Goal: Task Accomplishment & Management: Manage account settings

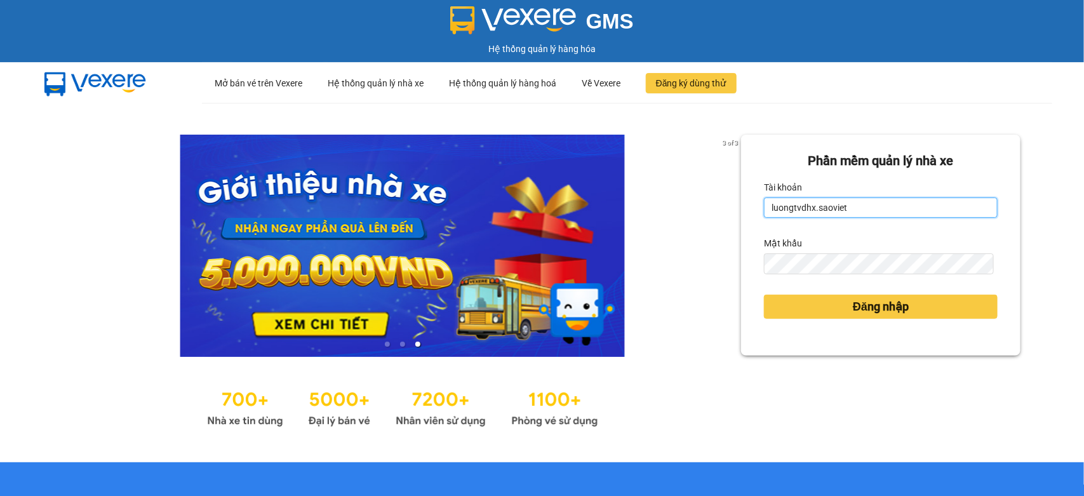
drag, startPoint x: 878, startPoint y: 200, endPoint x: 402, endPoint y: 176, distance: 476.8
click at [402, 176] on div "3 of 3 Phần mềm quản lý nhà xe Tài khoản luongtvdhx.saoviet Mật khẩu Đăng nhập" at bounding box center [542, 282] width 1084 height 359
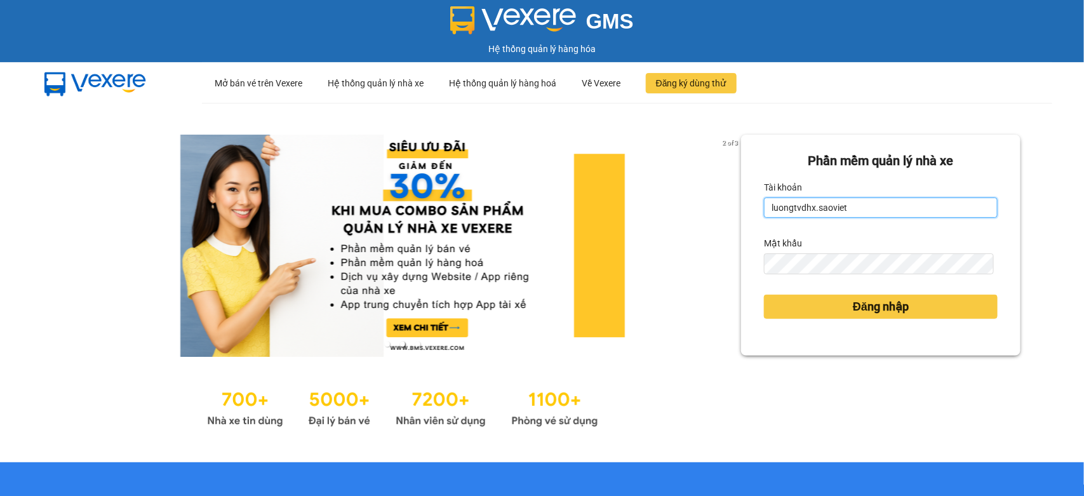
drag, startPoint x: 851, startPoint y: 208, endPoint x: 458, endPoint y: 176, distance: 394.3
click at [458, 176] on div "2 of 3 Phần mềm quản lý nhà xe Tài khoản luongtvdhx.saoviet Mật khẩu Đăng nhập" at bounding box center [542, 282] width 1084 height 359
type input "luongtvdh"
drag, startPoint x: 873, startPoint y: 210, endPoint x: 475, endPoint y: 182, distance: 399.1
click at [503, 188] on div "2 of 3 Phần mềm quản lý nhà xe Tài khoản Mật khẩu Đăng nhập" at bounding box center [542, 282] width 1084 height 359
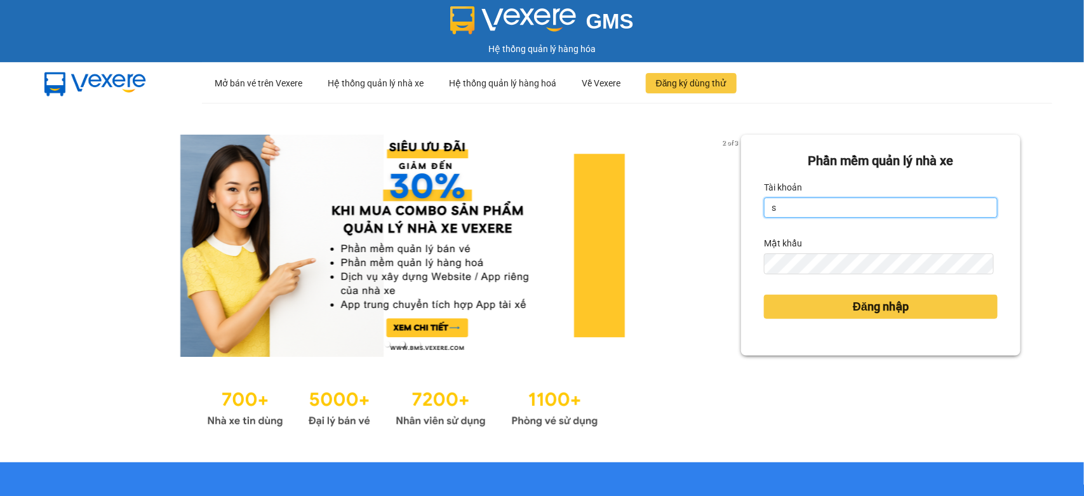
type input "sinhsa_hhsp.saoviet"
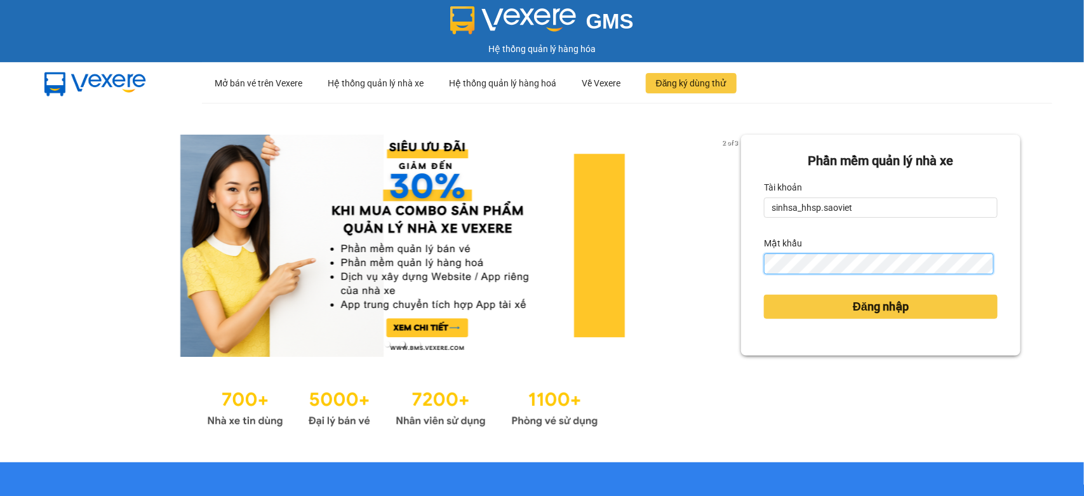
click at [663, 287] on div "2 of 3 Phần mềm quản lý nhà xe Tài khoản sinhsa_hhsp.saoviet Mật khẩu Đăng nhập" at bounding box center [542, 282] width 1084 height 359
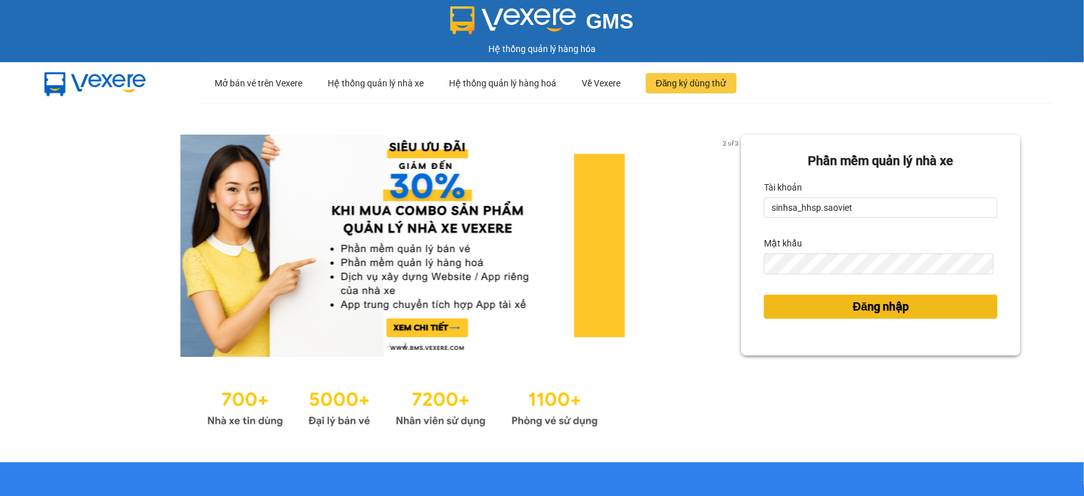
click at [921, 298] on button "Đăng nhập" at bounding box center [881, 307] width 234 height 24
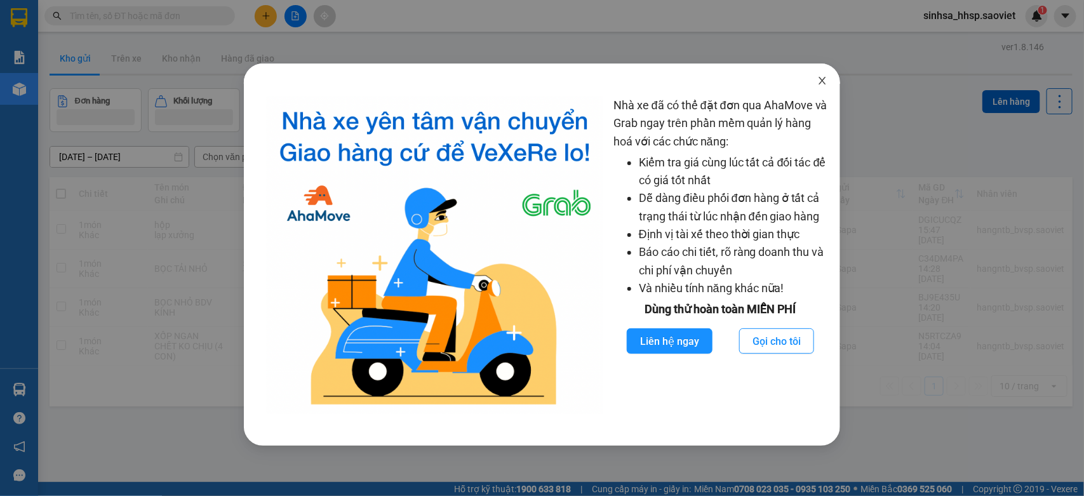
click at [819, 81] on icon "close" at bounding box center [822, 81] width 10 height 10
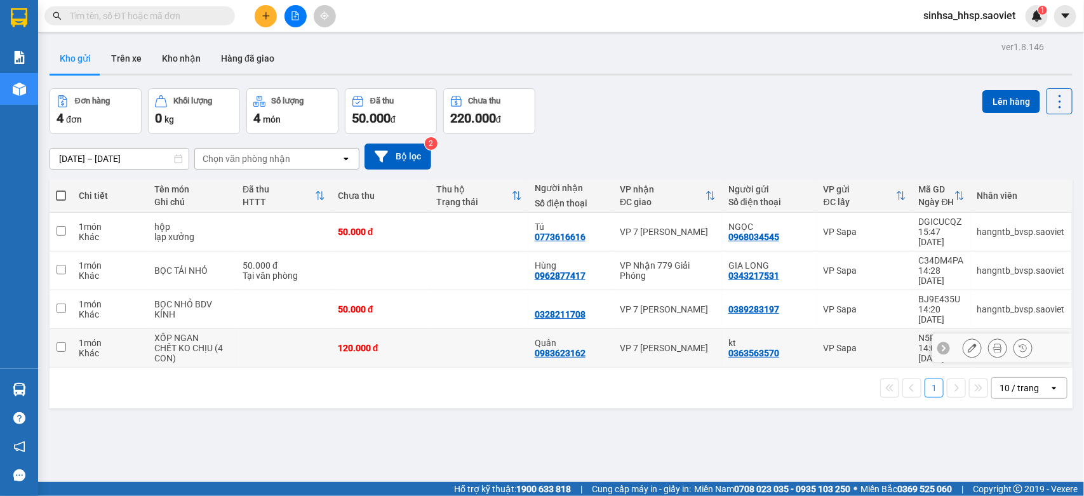
click at [178, 343] on div "CHẾT KO CHỊU (4 CON)" at bounding box center [192, 353] width 76 height 20
checkbox input "true"
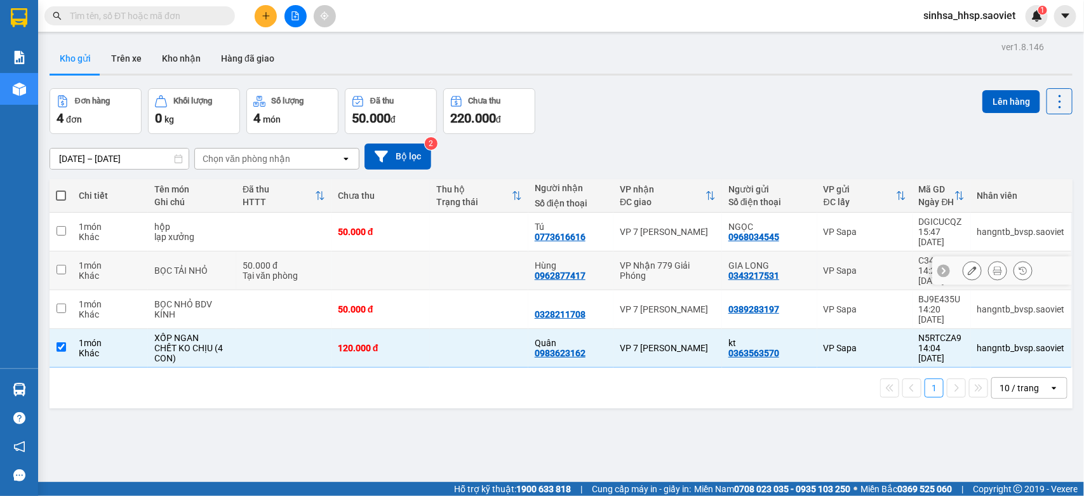
drag, startPoint x: 127, startPoint y: 262, endPoint x: 116, endPoint y: 253, distance: 14.0
click at [127, 270] on div "Khác" at bounding box center [110, 275] width 63 height 10
checkbox input "true"
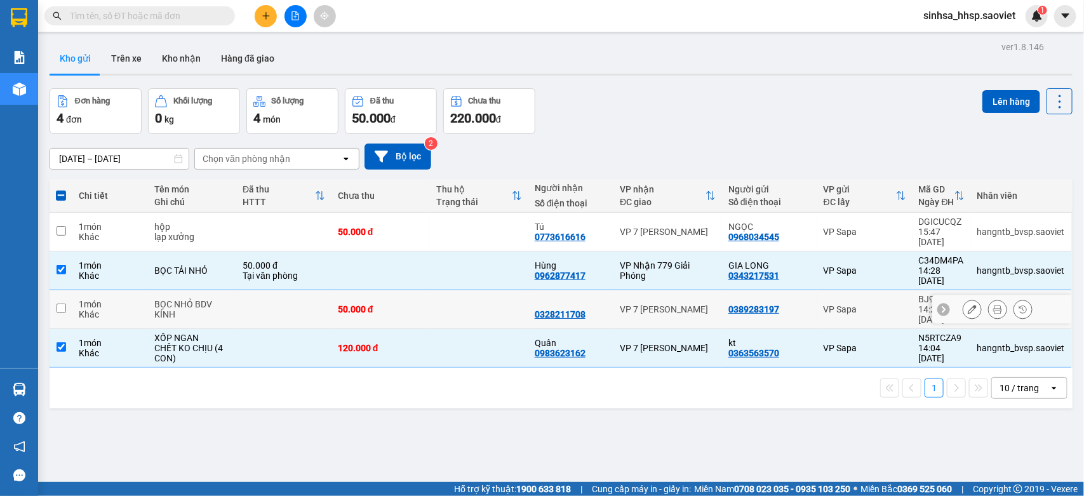
drag, startPoint x: 81, startPoint y: 288, endPoint x: 77, endPoint y: 281, distance: 8.3
click at [81, 309] on div "Khác" at bounding box center [110, 314] width 63 height 10
checkbox input "true"
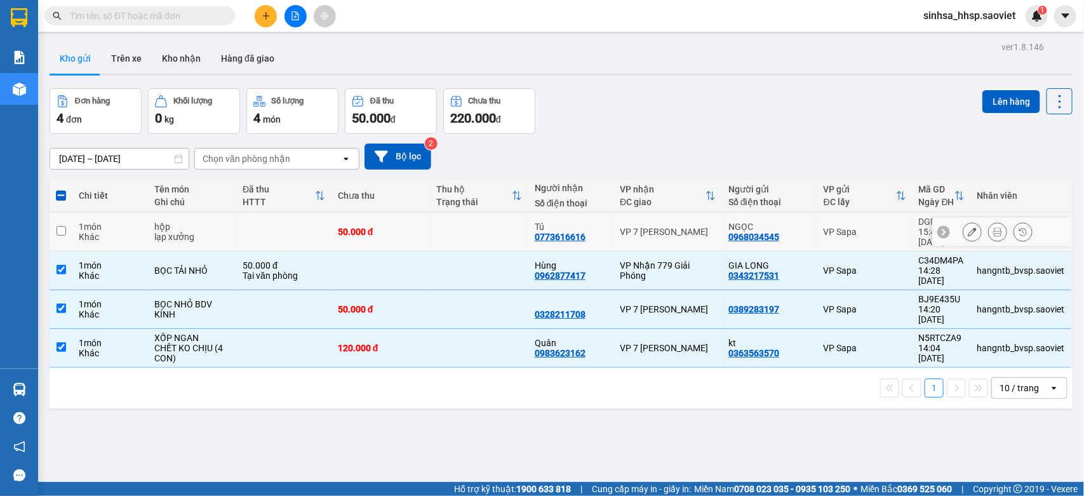
click at [72, 225] on tr "1 món Khác hộp lạp xưởng 50.000 đ Tú 0773616616 VP 7 [PERSON_NAME] NGỌC 0968034…" at bounding box center [561, 232] width 1023 height 39
checkbox input "true"
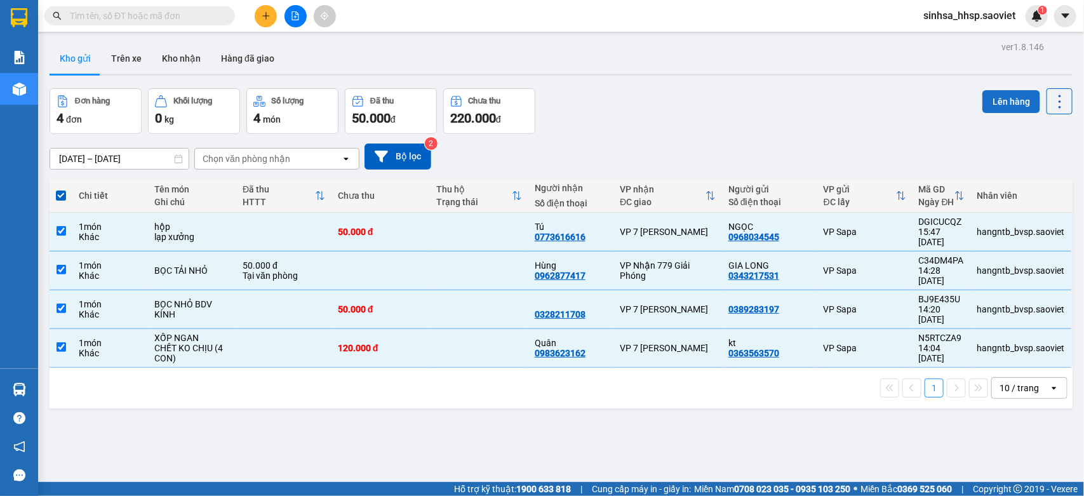
drag, startPoint x: 992, startPoint y: 84, endPoint x: 990, endPoint y: 103, distance: 19.8
click at [991, 89] on div "ver 1.8.146 Kho gửi Trên xe Kho nhận Hàng đã giao Đơn hàng 4 đơn Khối lượng 0 k…" at bounding box center [560, 286] width 1033 height 496
click at [990, 106] on button "Lên hàng" at bounding box center [1011, 101] width 58 height 23
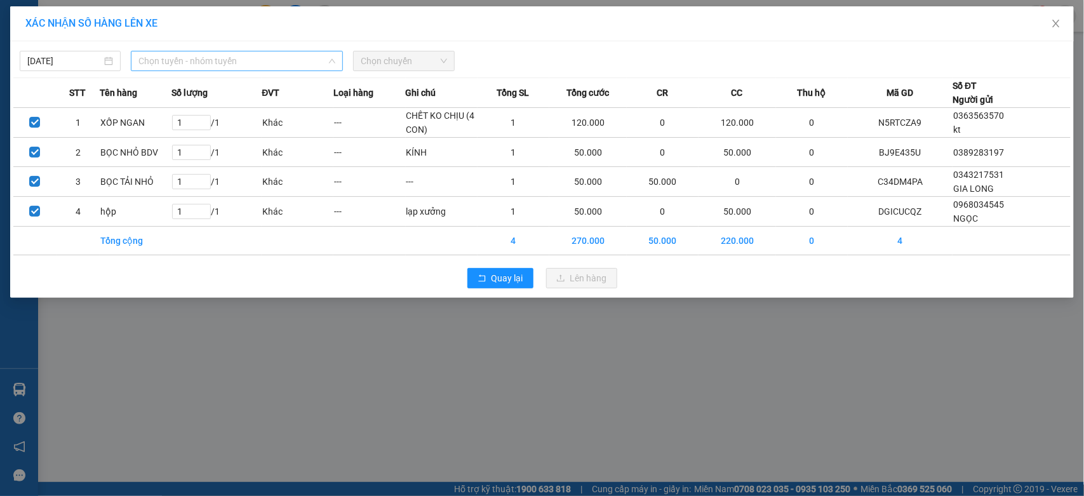
click at [179, 70] on input "search" at bounding box center [232, 60] width 188 height 19
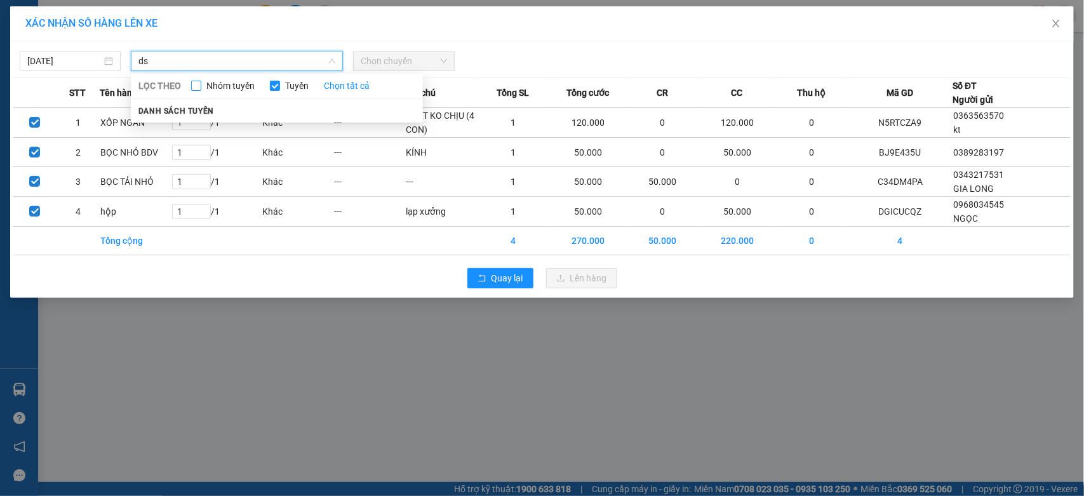
type input "d"
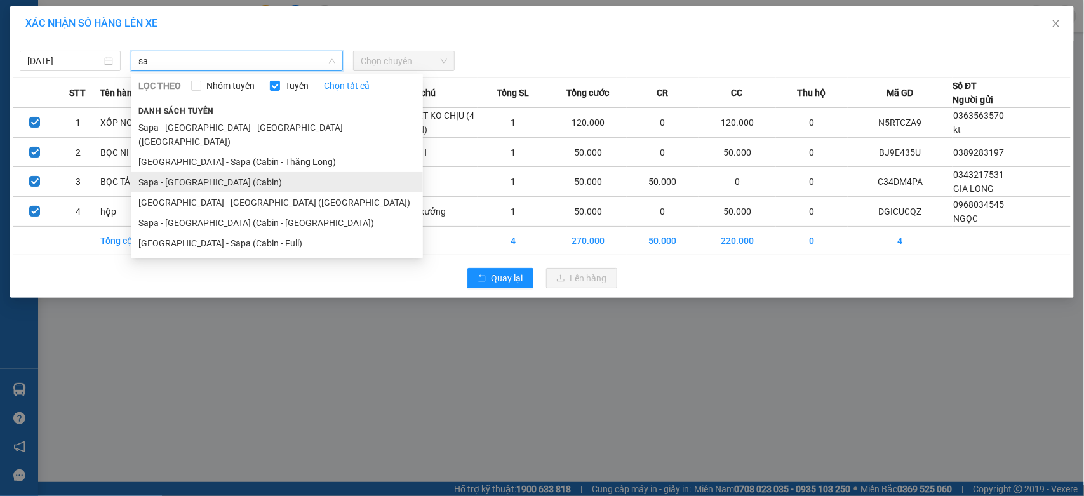
type input "sa"
click at [232, 172] on li "Sapa - Hà Nội (Cabin)" at bounding box center [277, 182] width 292 height 20
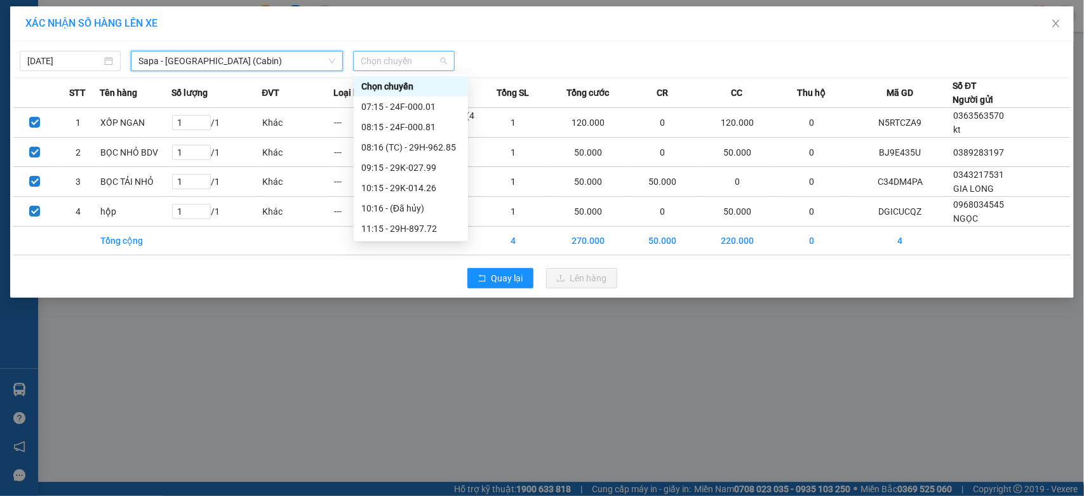
click at [367, 65] on span "Chọn chuyến" at bounding box center [404, 60] width 86 height 19
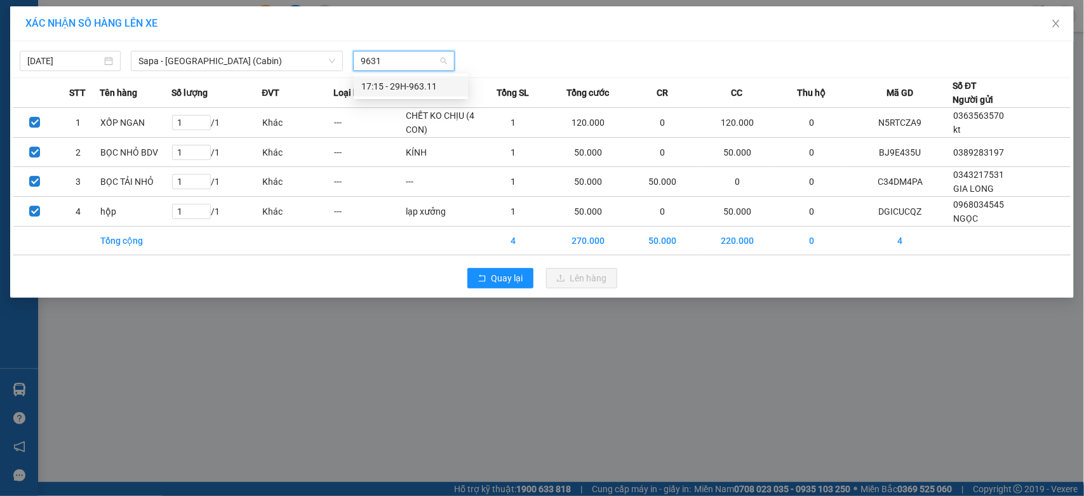
type input "96311"
click at [387, 86] on div "17:15 - 29H-963.11" at bounding box center [410, 86] width 99 height 14
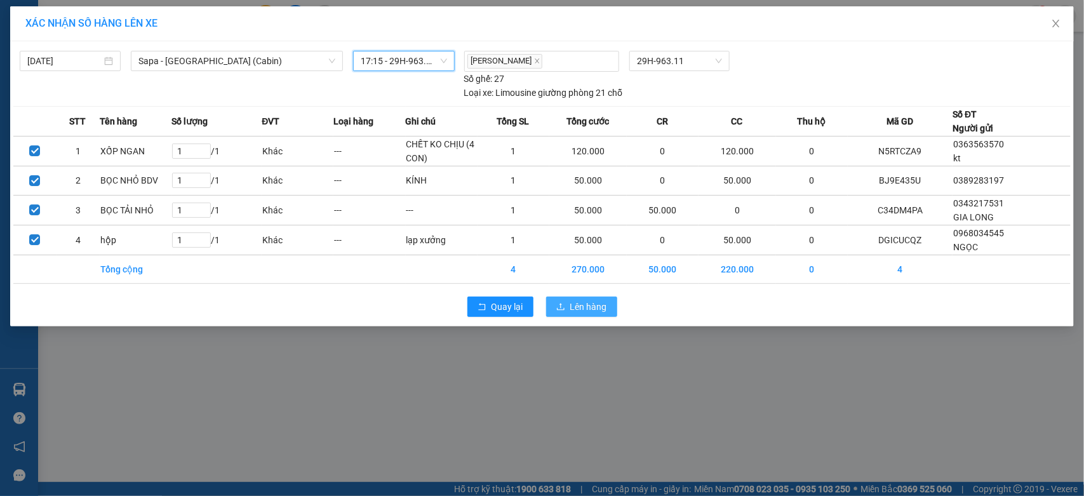
click at [570, 309] on span "Lên hàng" at bounding box center [588, 307] width 37 height 14
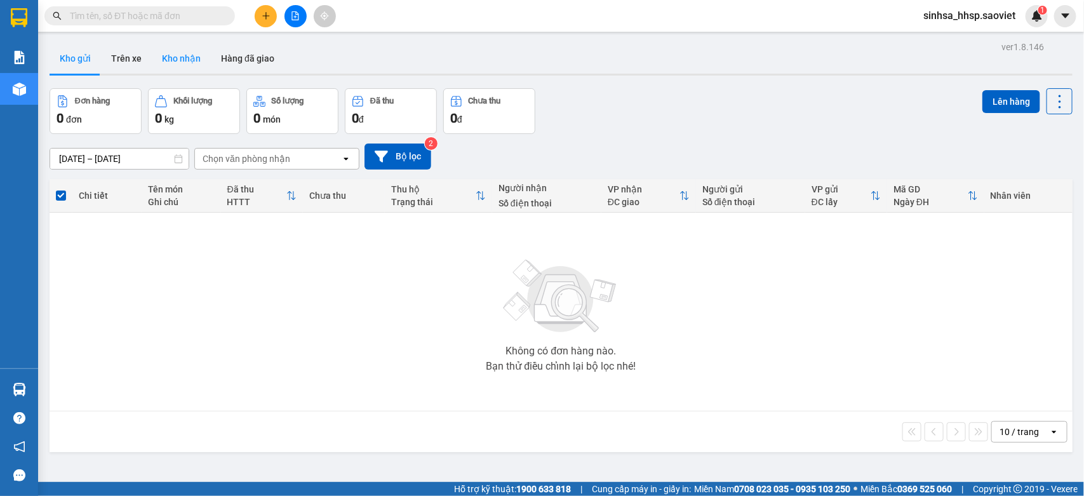
click at [189, 56] on button "Kho nhận" at bounding box center [181, 58] width 59 height 30
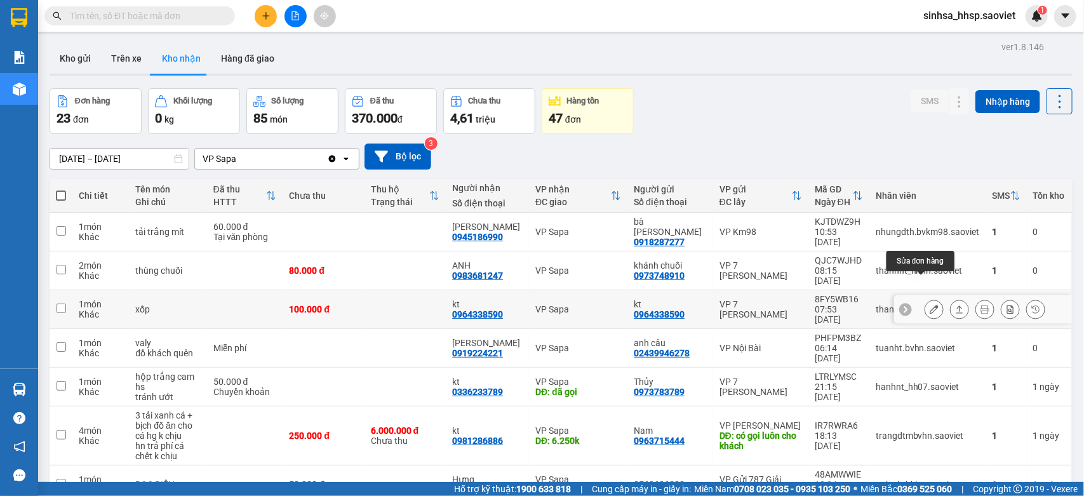
click at [929, 305] on icon at bounding box center [933, 309] width 9 height 9
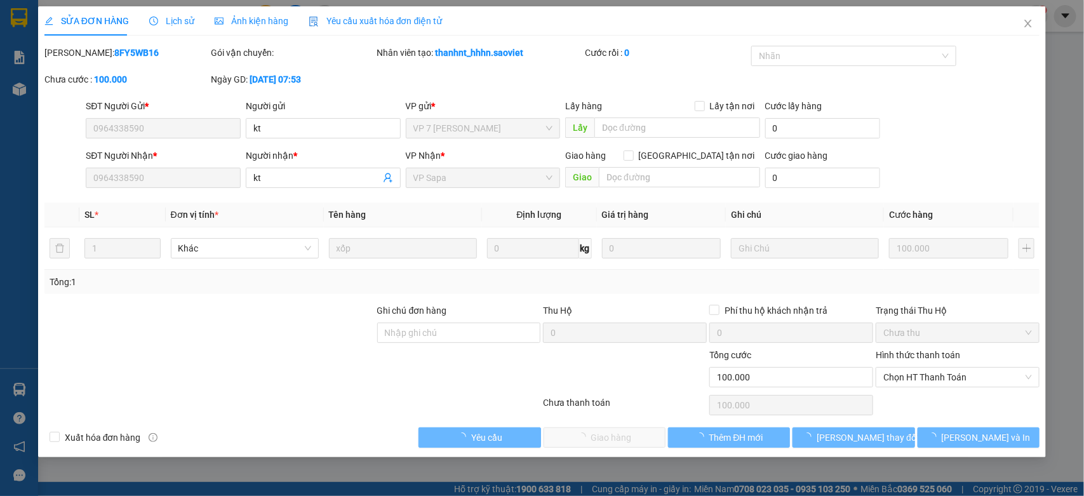
type input "0964338590"
type input "kt"
type input "0964338590"
type input "kt"
type input "0"
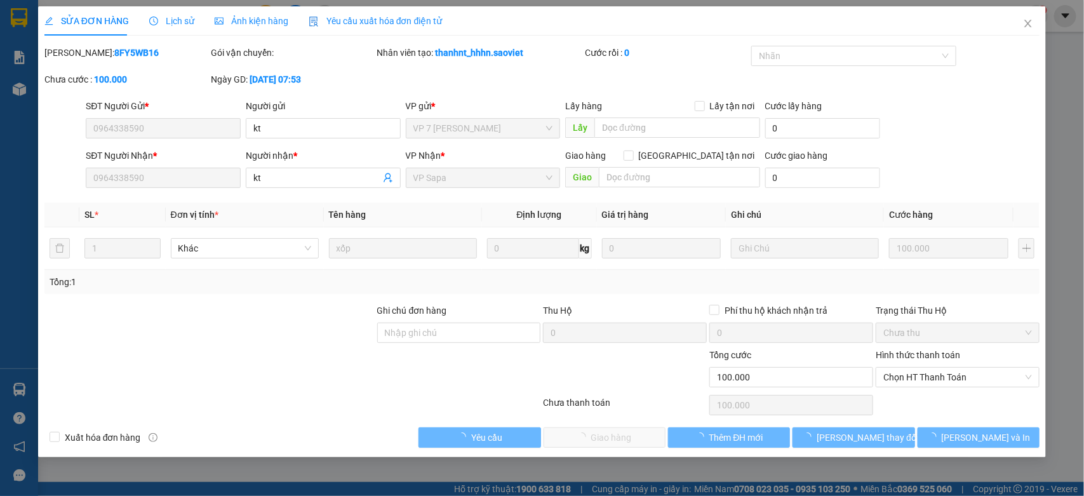
type input "100.000"
click at [934, 373] on span "Chọn HT Thanh Toán" at bounding box center [957, 377] width 149 height 19
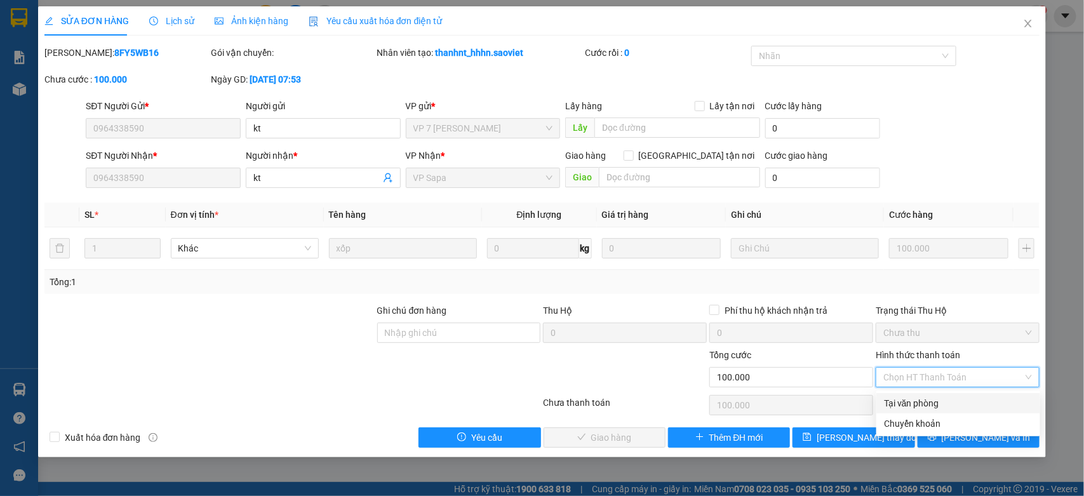
click at [922, 397] on div "Tại văn phòng" at bounding box center [958, 403] width 149 height 14
type input "0"
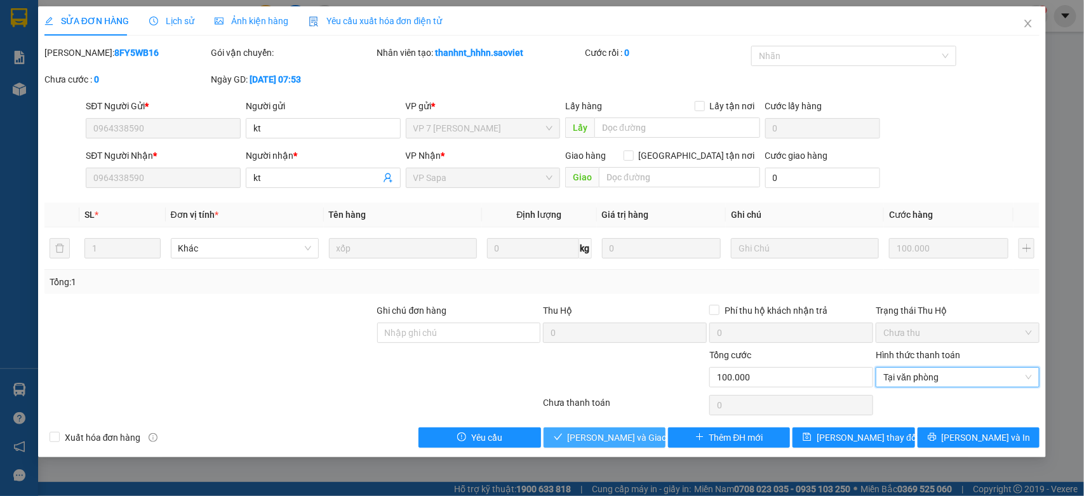
click at [611, 443] on span "[PERSON_NAME] và Giao hàng" at bounding box center [629, 437] width 122 height 14
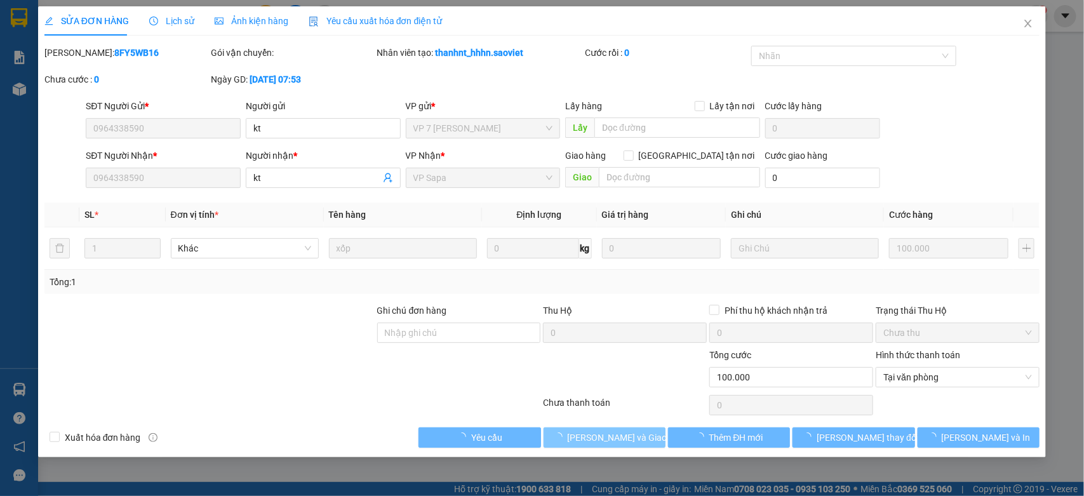
click at [617, 435] on span "[PERSON_NAME] và Giao hàng" at bounding box center [629, 437] width 122 height 14
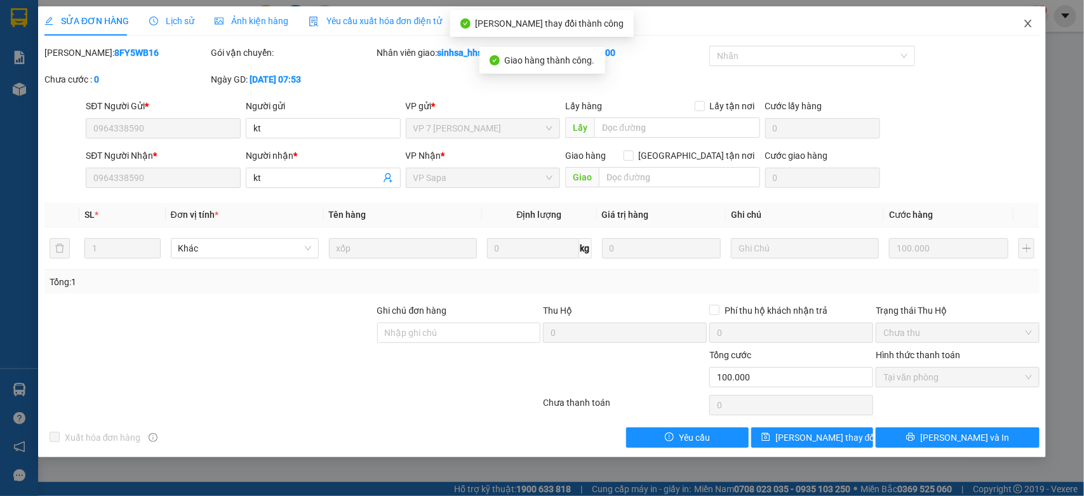
click at [1028, 20] on icon "close" at bounding box center [1028, 23] width 10 height 10
click at [1028, 20] on div "1" at bounding box center [1036, 16] width 22 height 22
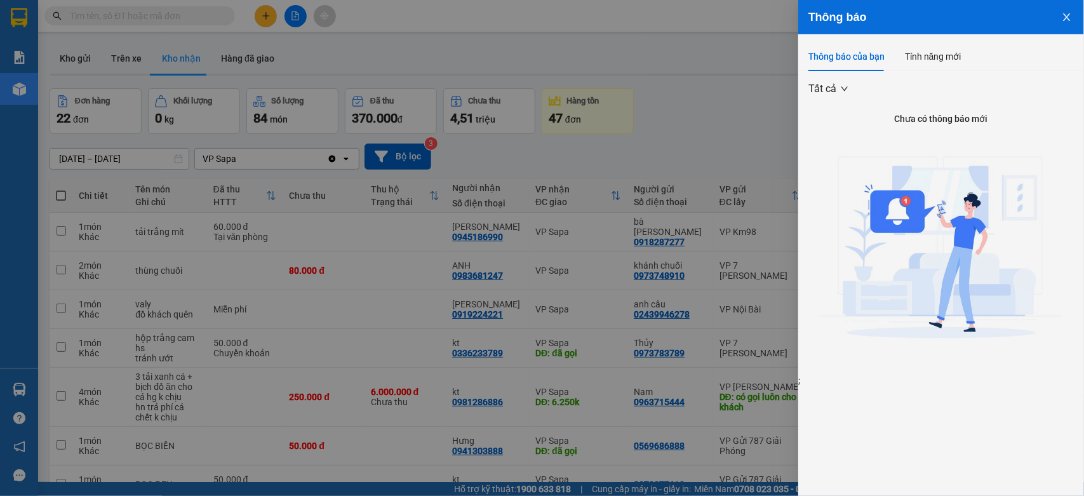
click at [591, 178] on div at bounding box center [542, 248] width 1084 height 496
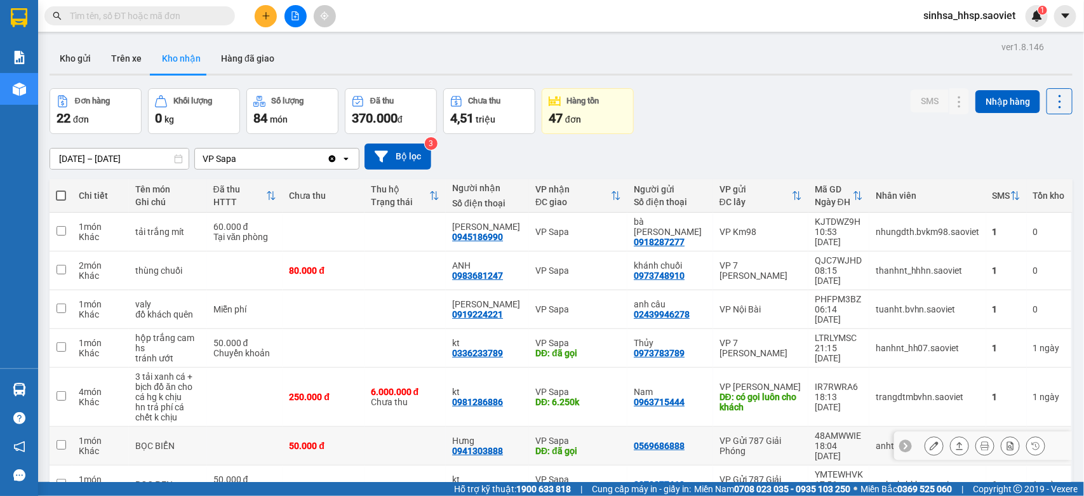
scroll to position [131, 0]
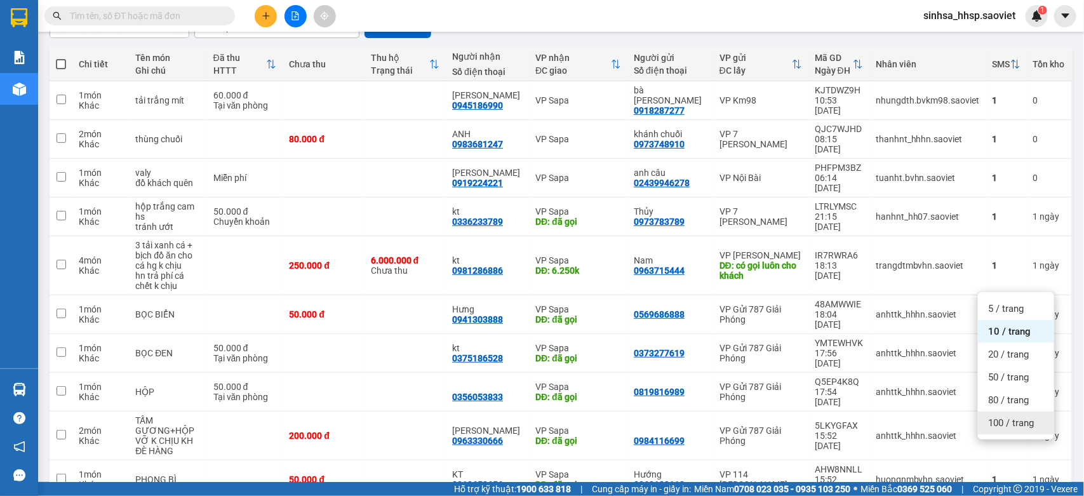
drag, startPoint x: 1020, startPoint y: 405, endPoint x: 1034, endPoint y: 418, distance: 18.4
click at [1023, 409] on div "80 / trang" at bounding box center [1016, 400] width 76 height 23
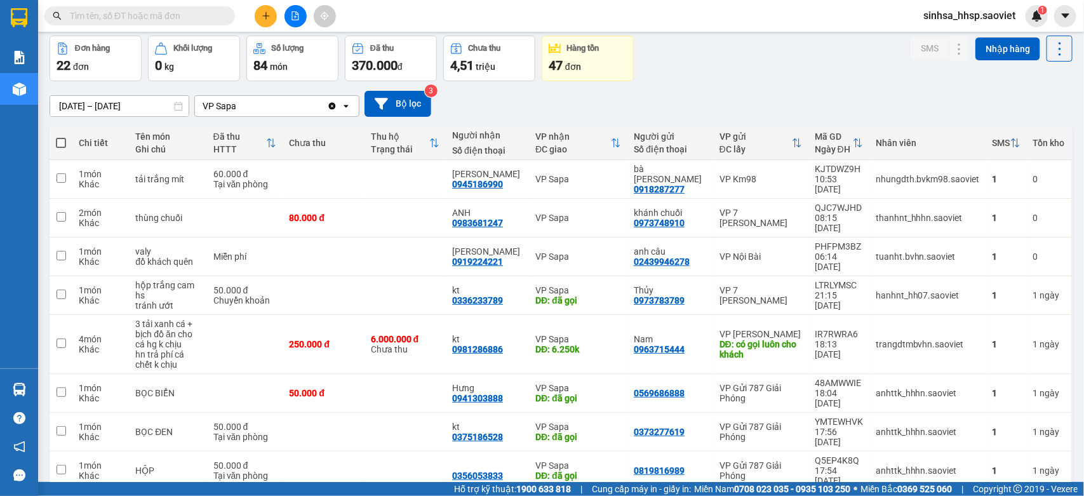
scroll to position [0, 0]
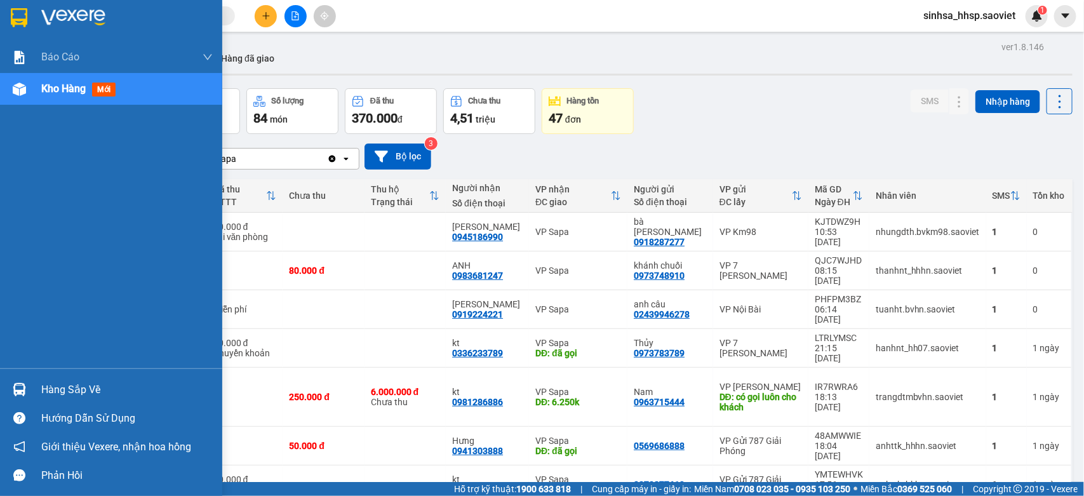
click at [23, 386] on img at bounding box center [19, 389] width 13 height 13
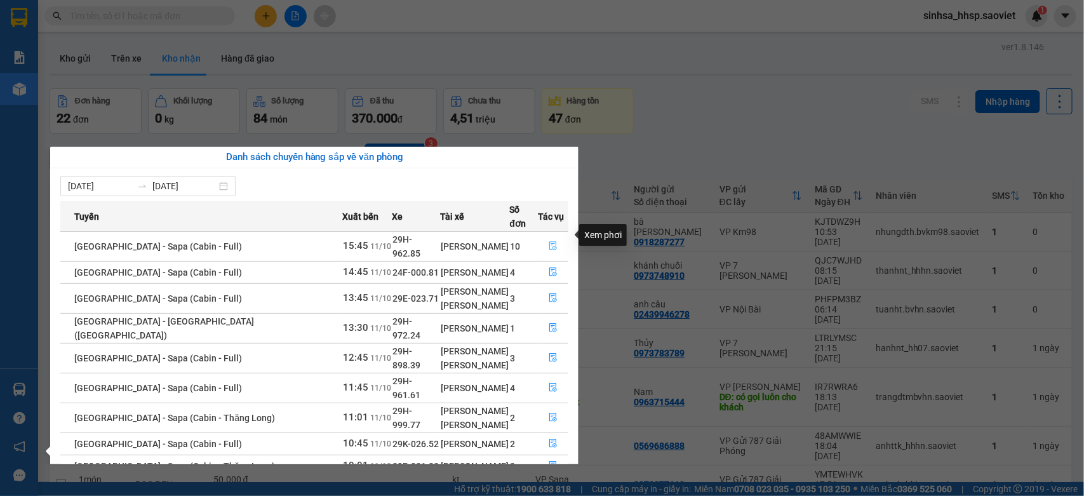
click at [550, 236] on button "button" at bounding box center [552, 246] width 29 height 20
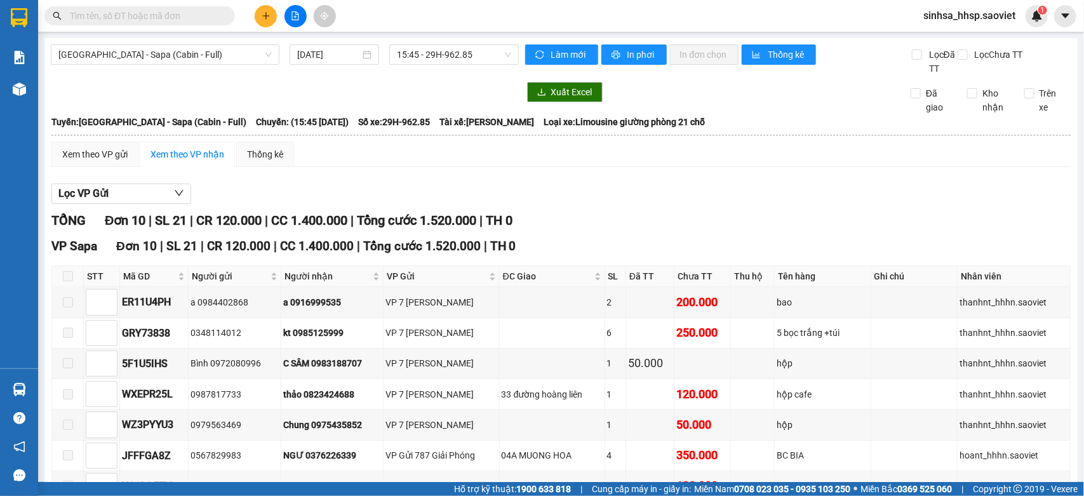
click at [160, 20] on input "text" at bounding box center [145, 16] width 150 height 14
click at [159, 20] on input "text" at bounding box center [145, 16] width 150 height 14
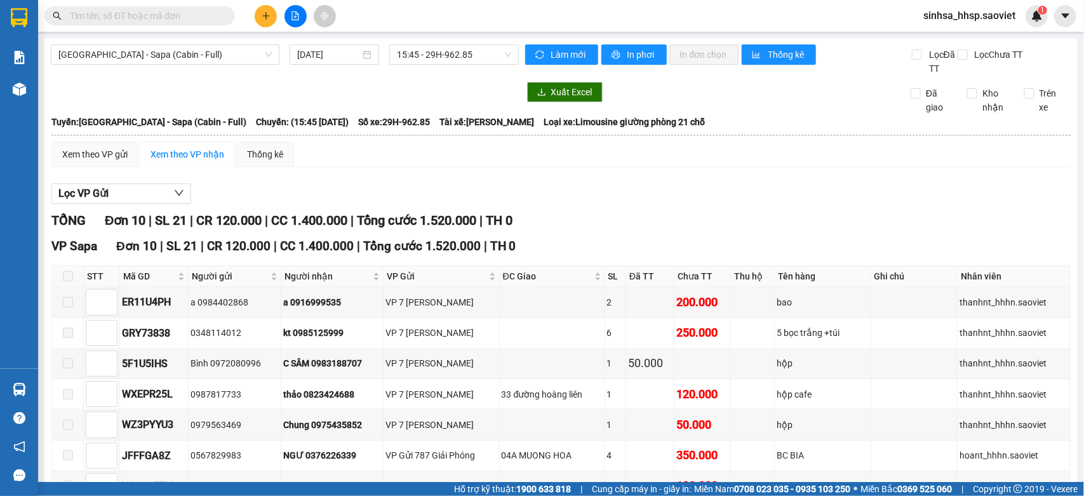
click at [160, 19] on input "text" at bounding box center [145, 16] width 150 height 14
click at [160, 16] on input "text" at bounding box center [145, 16] width 150 height 14
click at [161, 13] on input "text" at bounding box center [145, 16] width 150 height 14
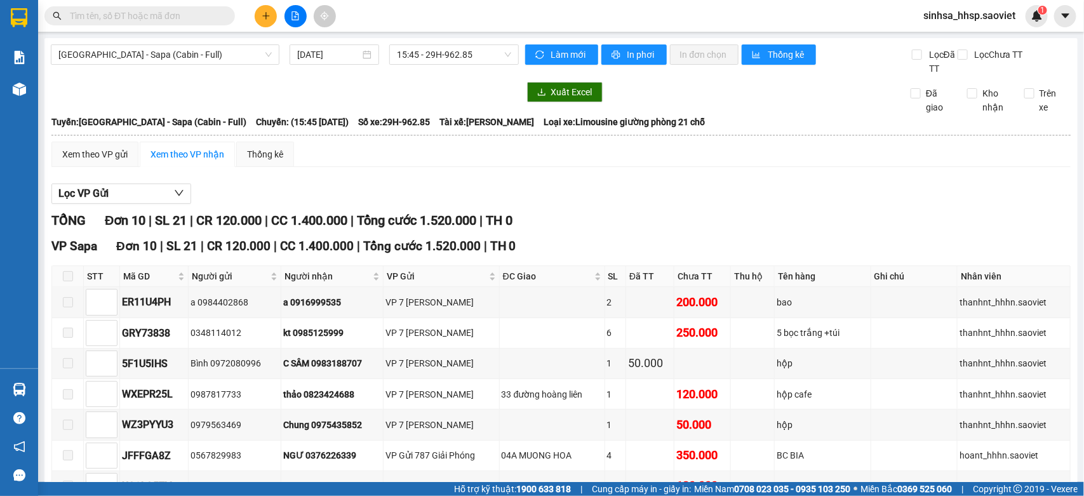
click at [161, 16] on input "text" at bounding box center [145, 16] width 150 height 14
click at [162, 17] on input "text" at bounding box center [145, 16] width 150 height 14
click at [165, 17] on input "text" at bounding box center [145, 16] width 150 height 14
click at [165, 19] on input "text" at bounding box center [145, 16] width 150 height 14
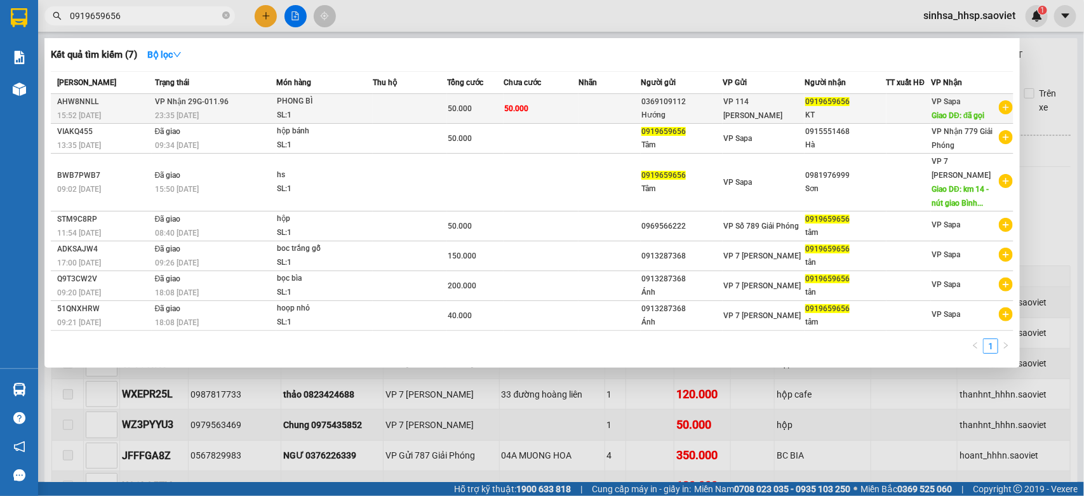
type input "0919659656"
click at [684, 110] on div "Hướng" at bounding box center [681, 115] width 81 height 13
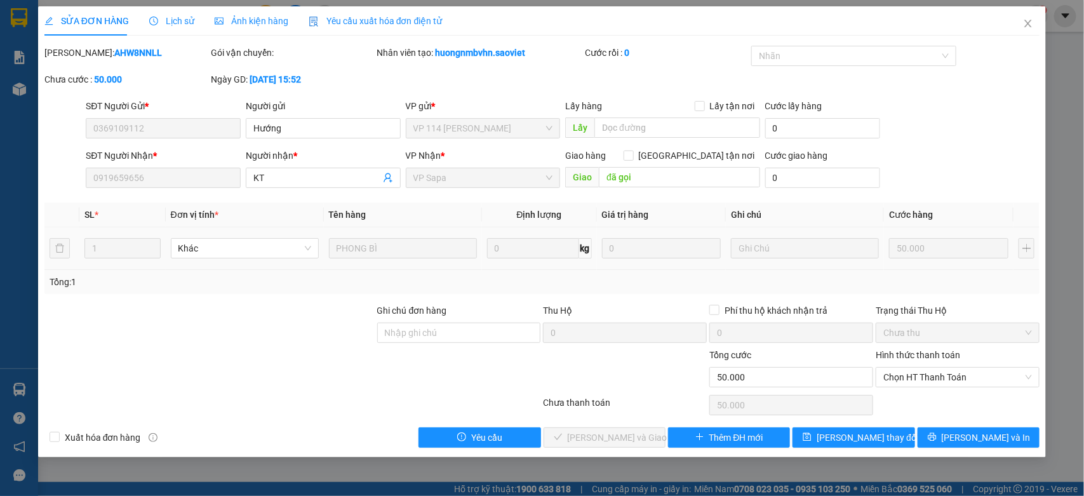
type input "0369109112"
type input "Hướng"
type input "0919659656"
type input "KT"
type input "đã gọi"
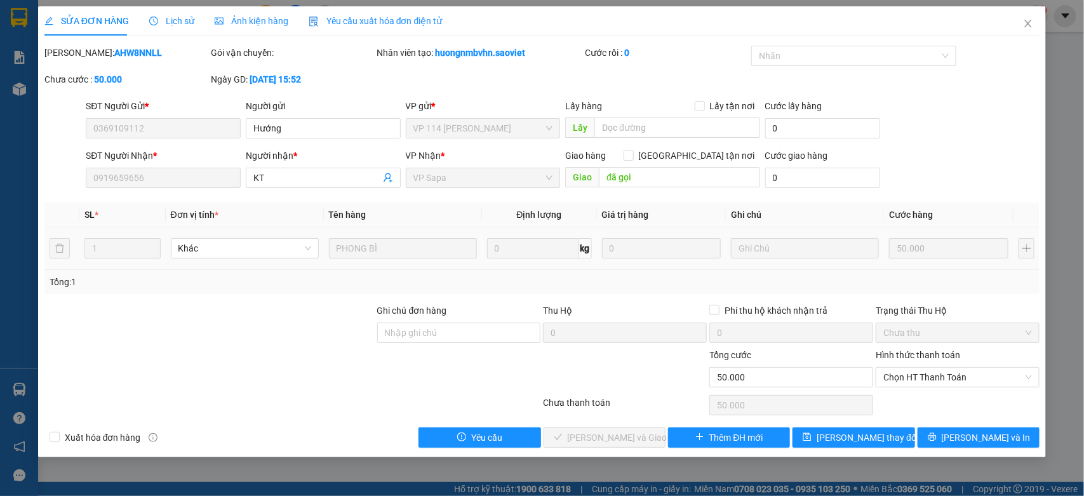
type input "0"
type input "50.000"
click at [914, 383] on span "Chọn HT Thanh Toán" at bounding box center [957, 377] width 149 height 19
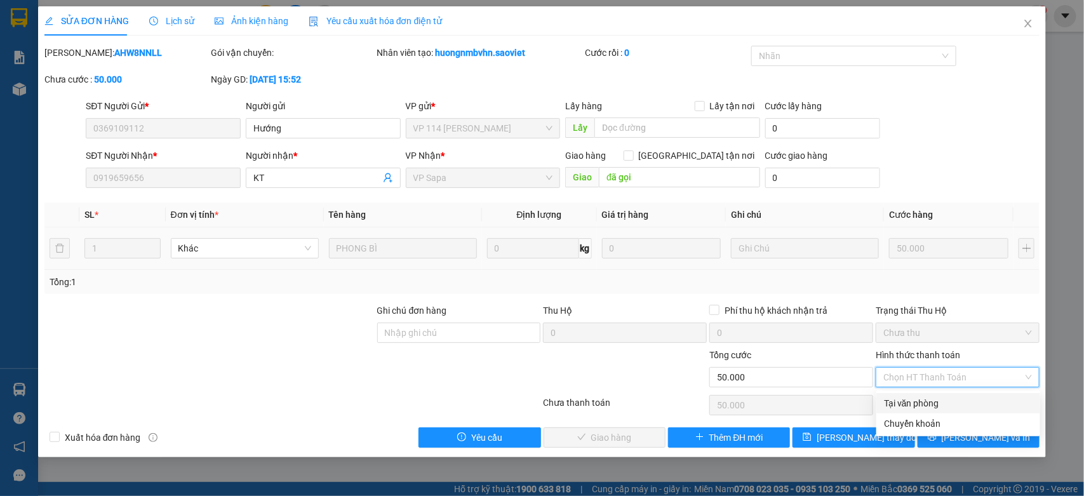
drag, startPoint x: 911, startPoint y: 397, endPoint x: 903, endPoint y: 399, distance: 8.4
click at [911, 397] on div "Tại văn phòng" at bounding box center [958, 403] width 149 height 14
type input "0"
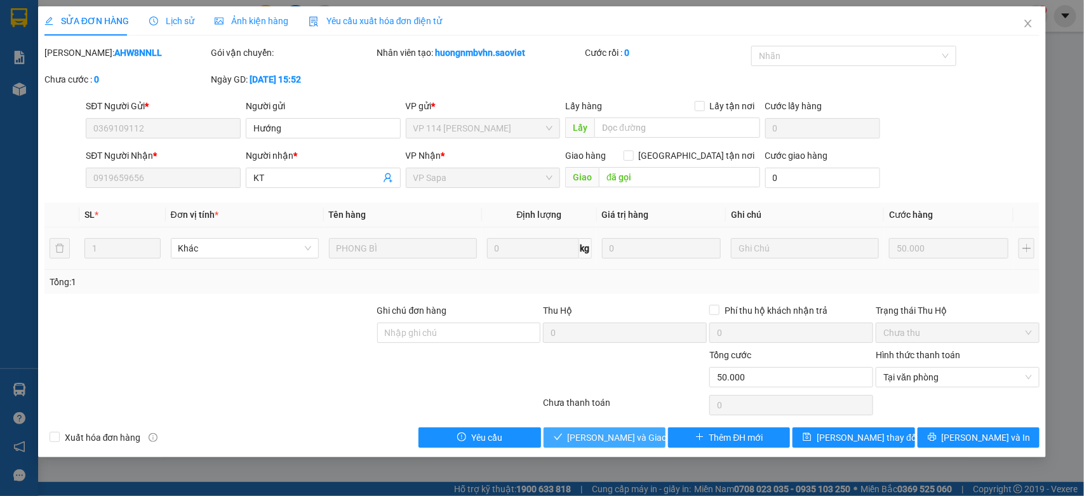
click at [599, 442] on span "[PERSON_NAME] và [PERSON_NAME] hàng" at bounding box center [629, 437] width 122 height 14
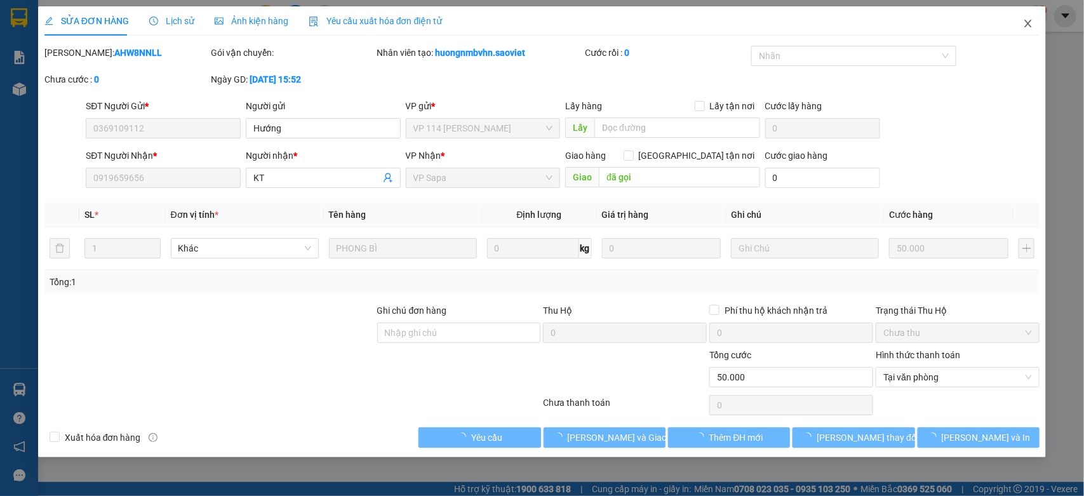
click at [1023, 20] on span "Close" at bounding box center [1028, 24] width 36 height 36
click at [1025, 19] on icon "close" at bounding box center [1028, 23] width 10 height 10
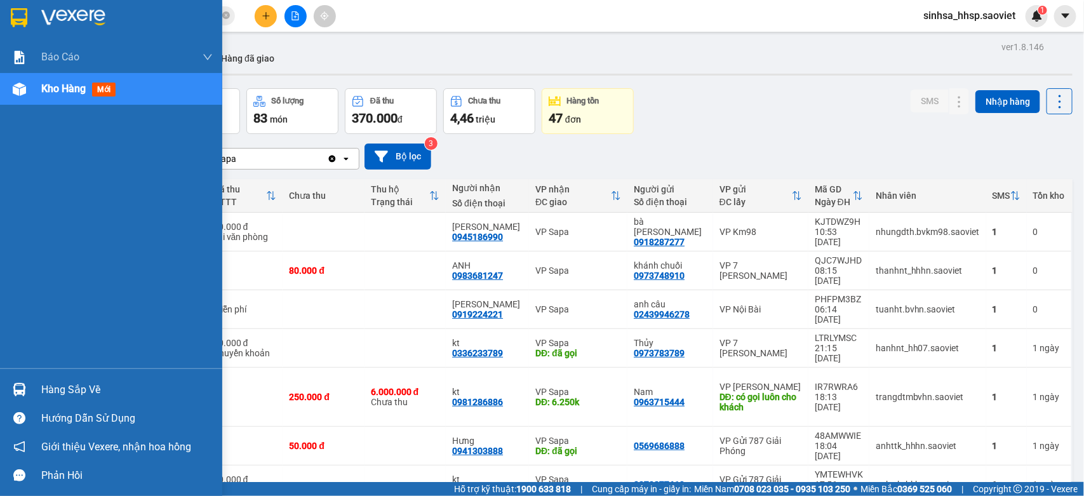
click at [21, 387] on img at bounding box center [19, 389] width 13 height 13
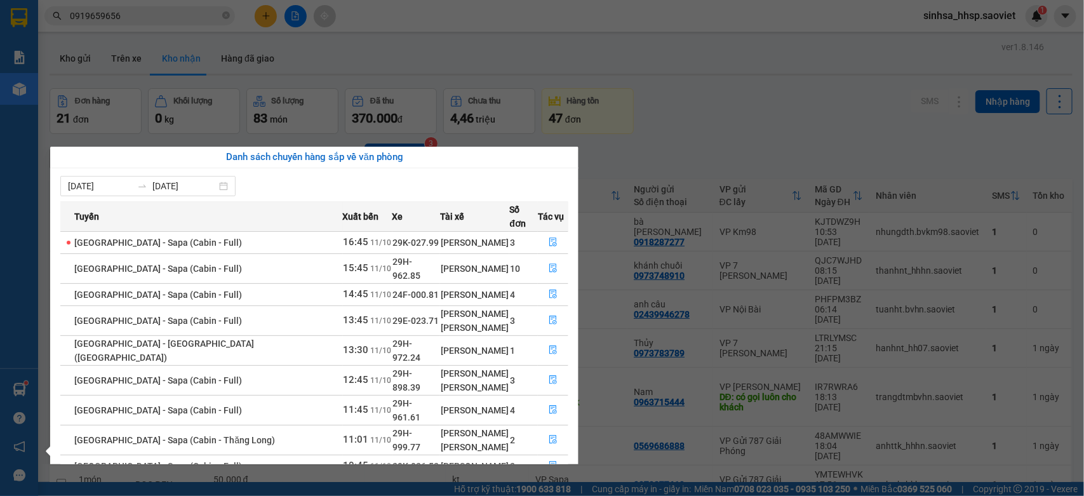
scroll to position [45, 0]
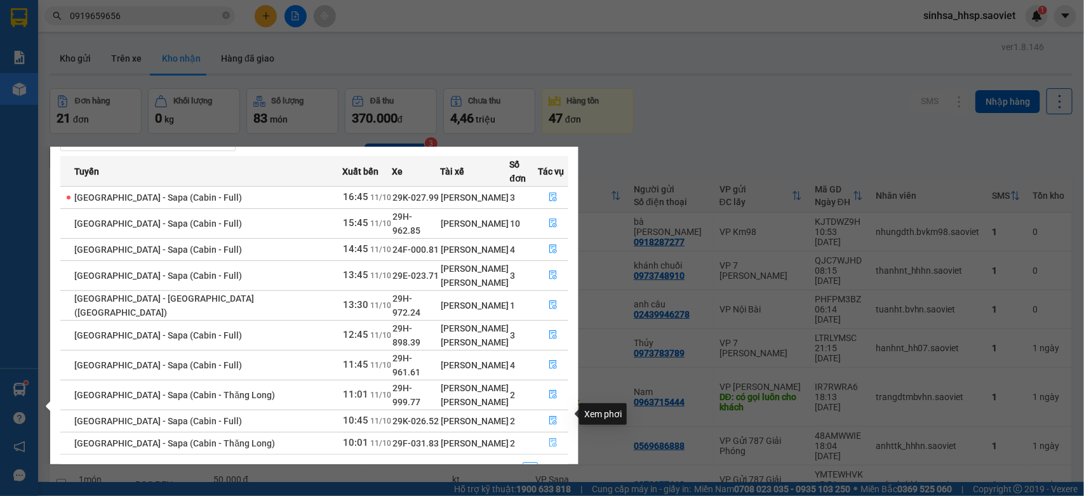
click at [549, 438] on icon "file-done" at bounding box center [553, 442] width 9 height 9
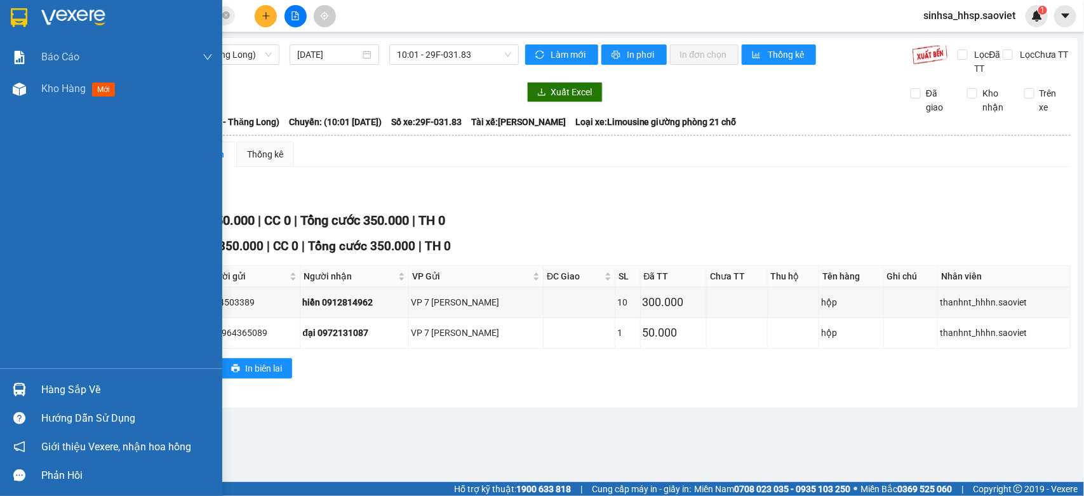
drag, startPoint x: 40, startPoint y: 379, endPoint x: 53, endPoint y: 382, distance: 13.1
click at [42, 378] on div "Hàng sắp về" at bounding box center [111, 389] width 222 height 29
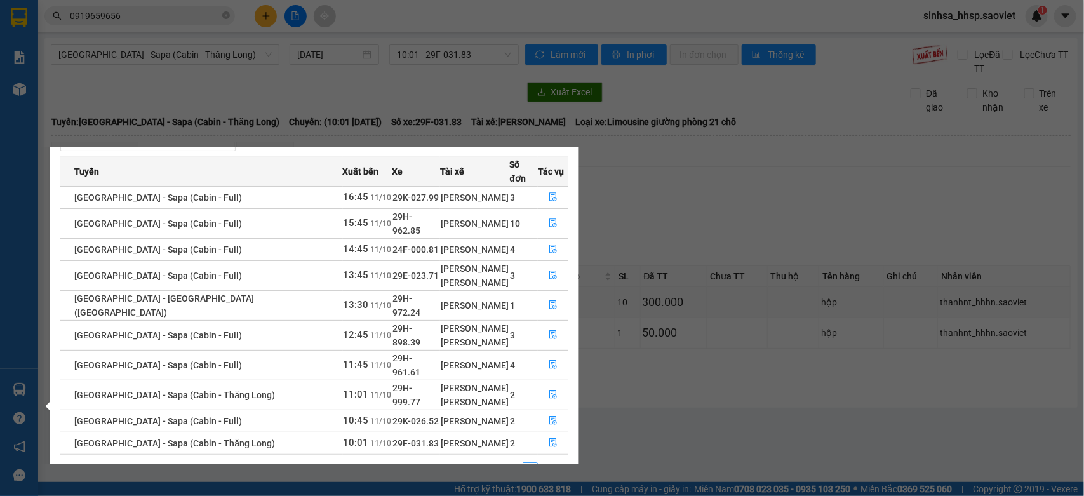
scroll to position [45, 0]
drag, startPoint x: 554, startPoint y: 390, endPoint x: 556, endPoint y: 382, distance: 9.1
click at [556, 411] on button "button" at bounding box center [552, 421] width 29 height 20
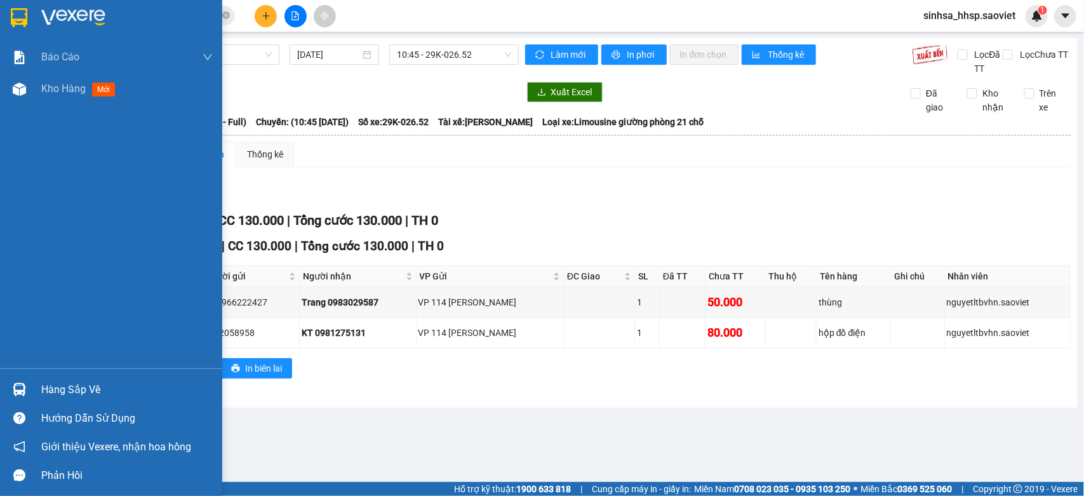
click at [35, 383] on div "Hàng sắp về" at bounding box center [111, 389] width 222 height 29
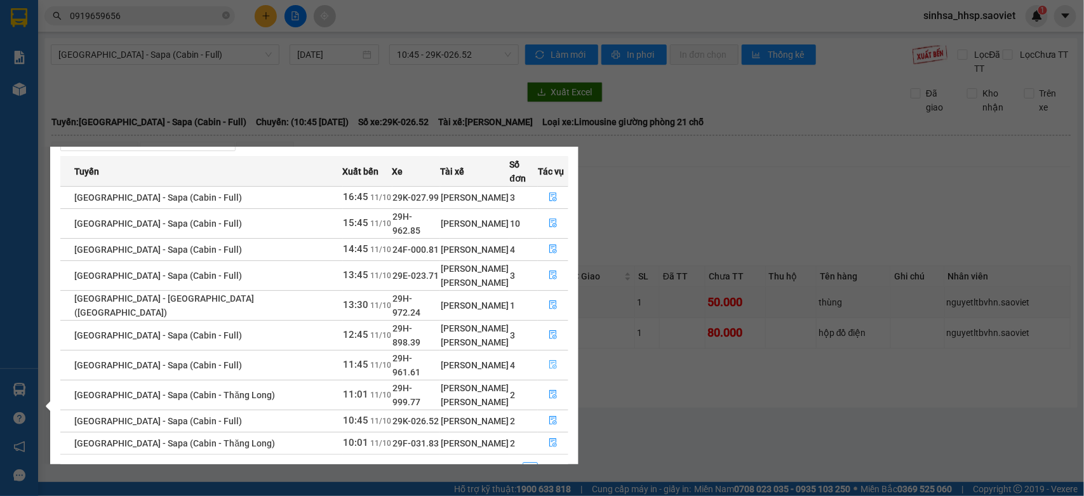
scroll to position [45, 0]
drag, startPoint x: 546, startPoint y: 361, endPoint x: 557, endPoint y: 345, distance: 19.6
click at [546, 385] on button "button" at bounding box center [552, 395] width 29 height 20
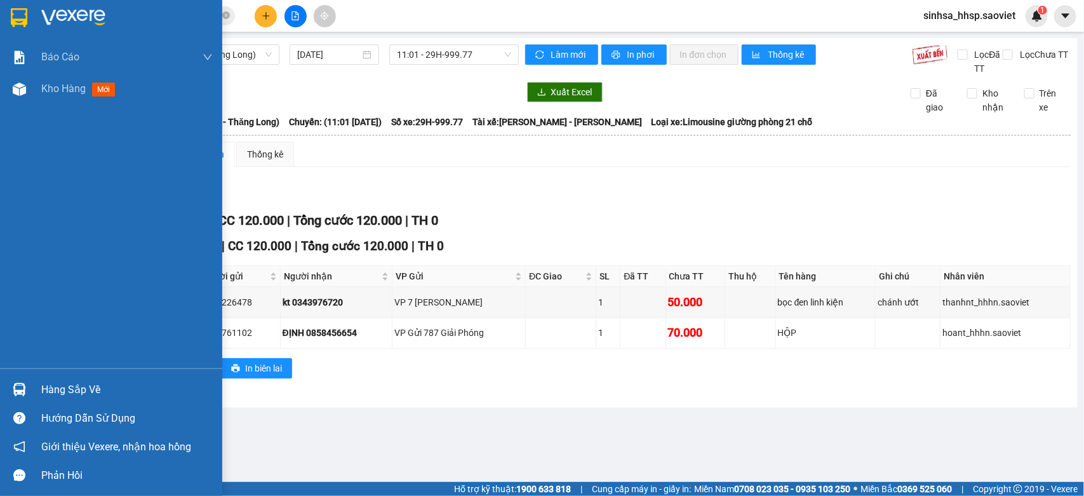
drag, startPoint x: 35, startPoint y: 375, endPoint x: 63, endPoint y: 376, distance: 28.6
click at [36, 375] on div "Hàng sắp về" at bounding box center [111, 389] width 222 height 29
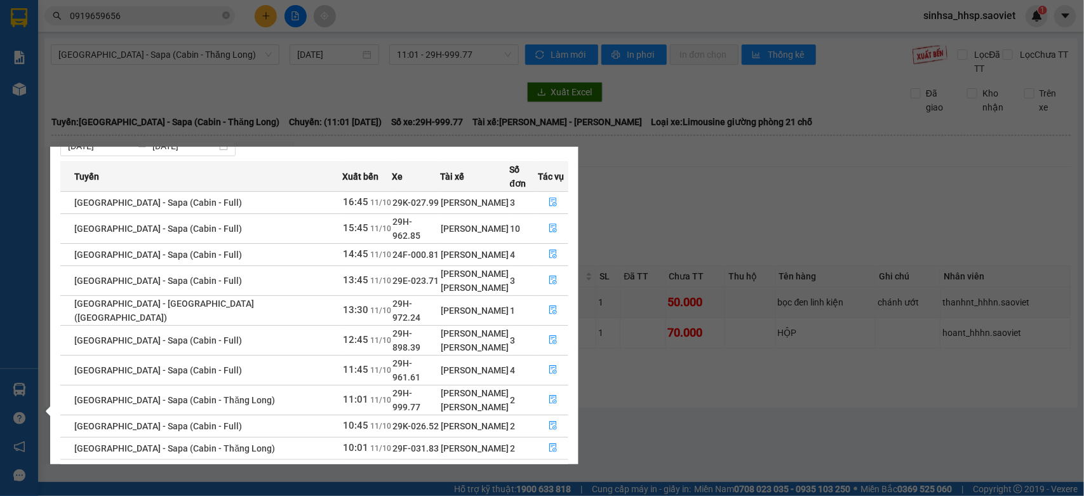
scroll to position [45, 0]
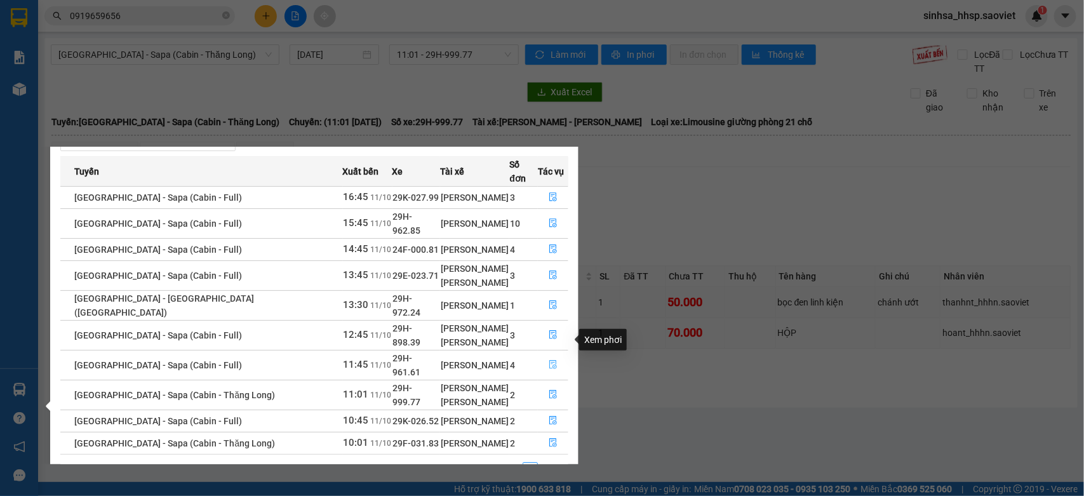
click at [541, 355] on button "button" at bounding box center [552, 365] width 29 height 20
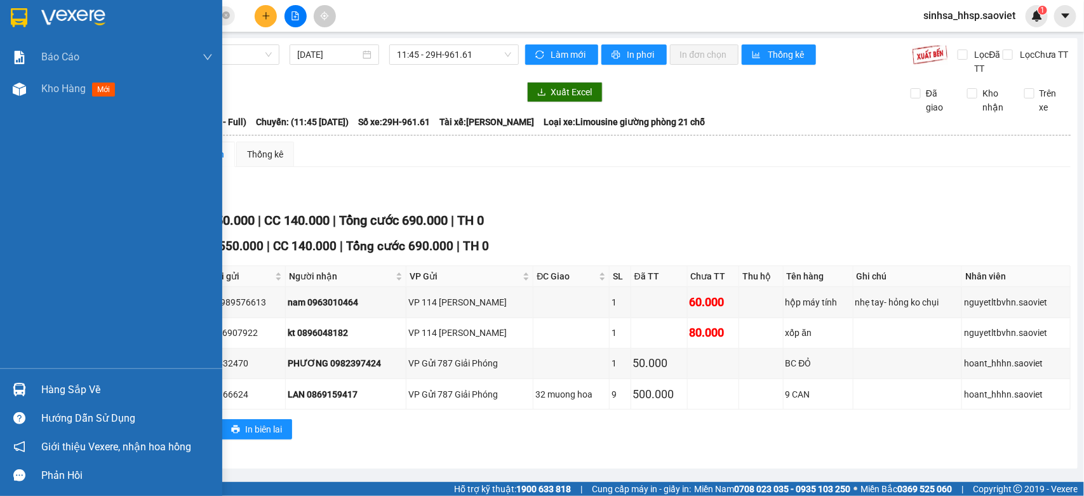
drag, startPoint x: 4, startPoint y: 389, endPoint x: 24, endPoint y: 387, distance: 19.8
click at [6, 389] on div "Hàng sắp về" at bounding box center [111, 389] width 222 height 29
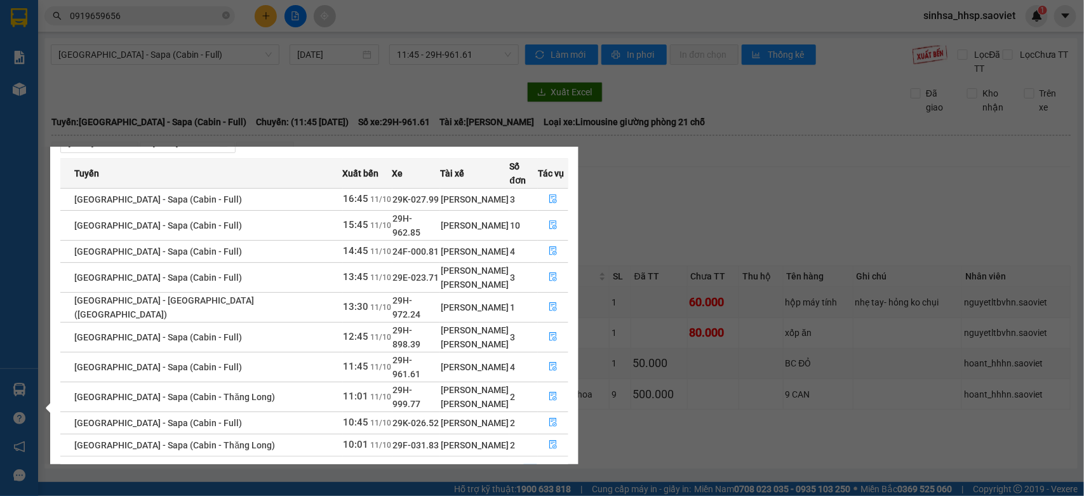
scroll to position [45, 0]
click at [541, 325] on button "button" at bounding box center [552, 335] width 29 height 20
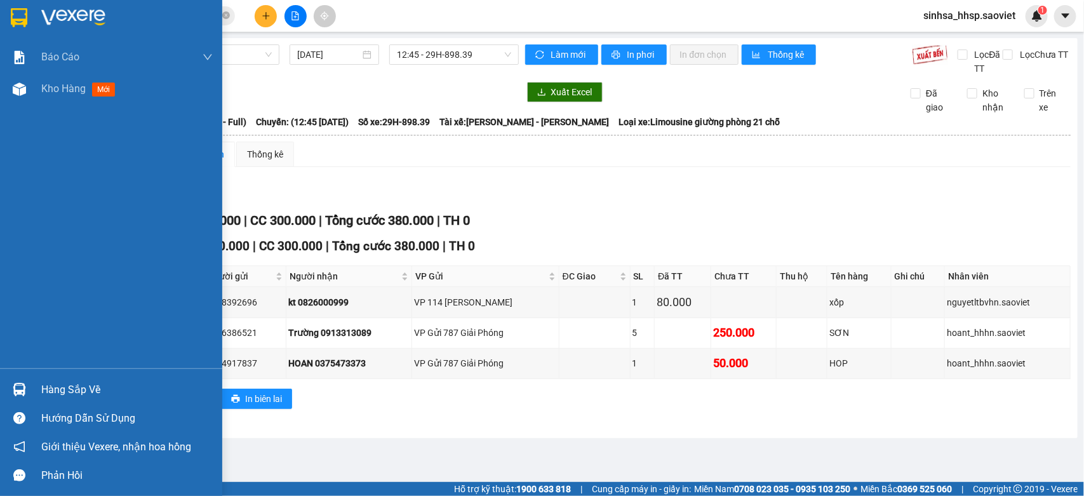
click at [48, 384] on div "Hàng sắp về" at bounding box center [126, 389] width 171 height 19
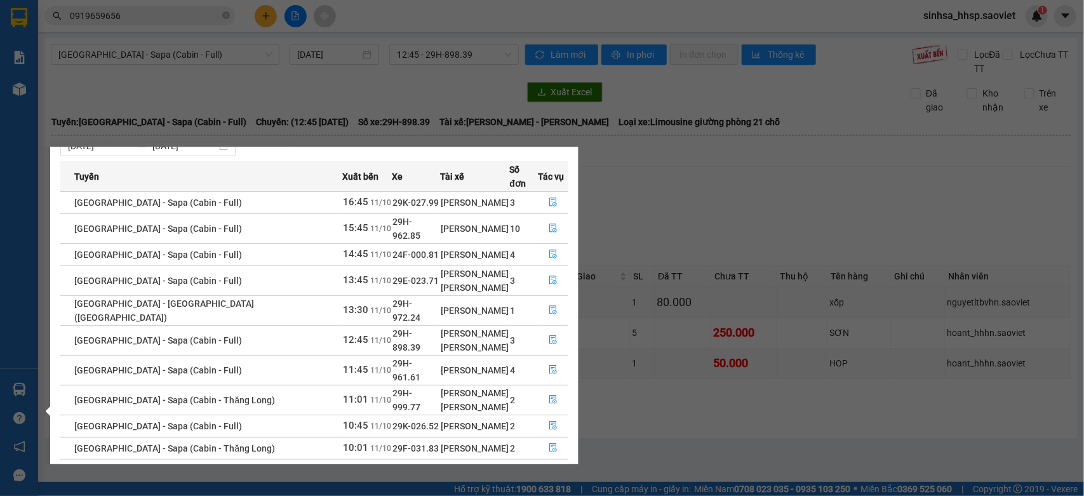
scroll to position [45, 0]
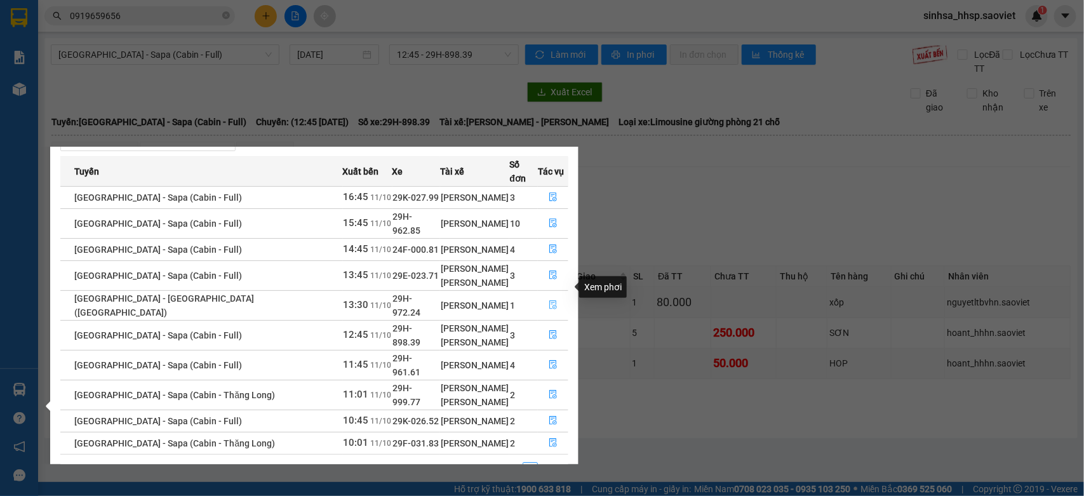
drag, startPoint x: 552, startPoint y: 283, endPoint x: 516, endPoint y: 259, distance: 43.7
click at [551, 295] on button "button" at bounding box center [552, 305] width 29 height 20
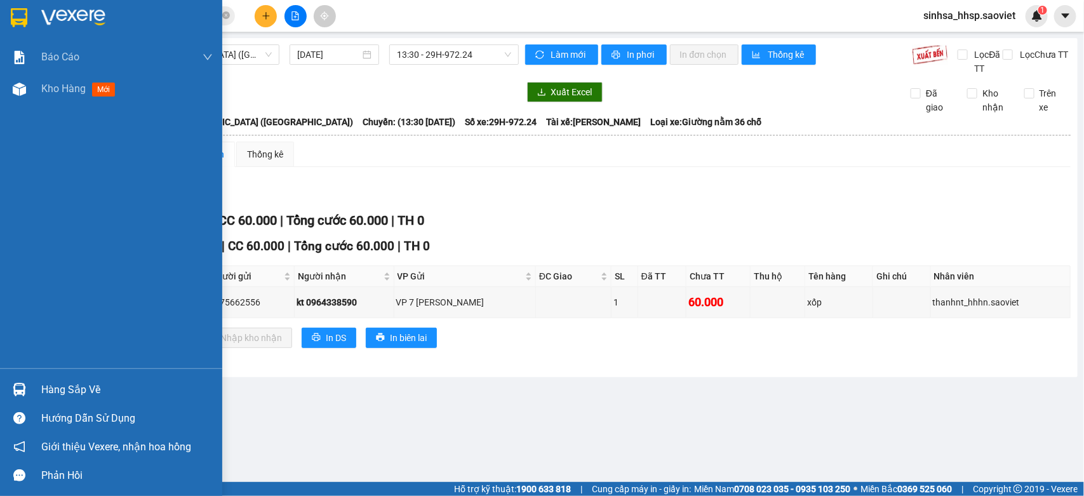
drag, startPoint x: 29, startPoint y: 394, endPoint x: 61, endPoint y: 397, distance: 31.8
click at [29, 397] on div "Hàng sắp về" at bounding box center [111, 389] width 222 height 29
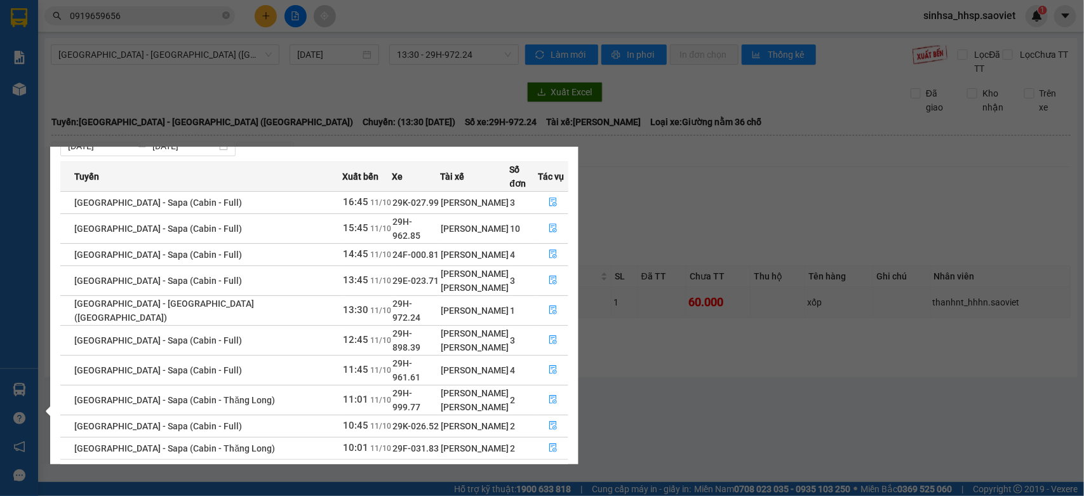
scroll to position [45, 0]
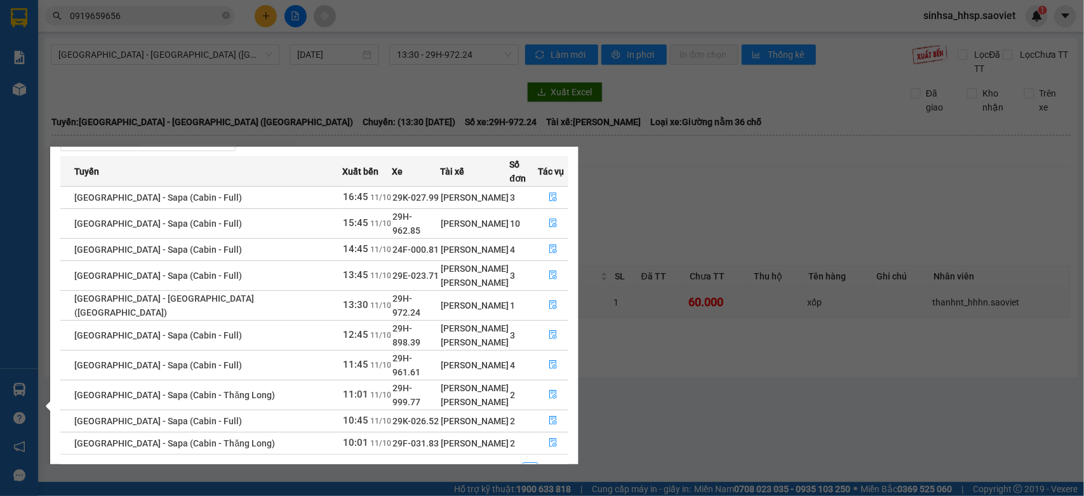
click at [677, 251] on section "Kết quả tìm kiếm ( 7 ) Bộ lọc Mã ĐH Trạng thái Món hàng Thu hộ Tổng cước Chưa c…" at bounding box center [542, 248] width 1084 height 496
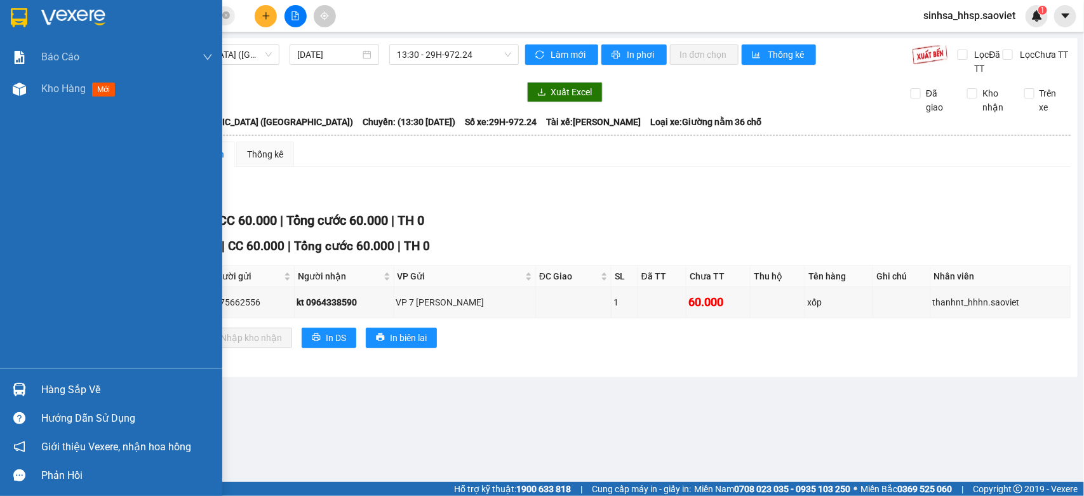
drag, startPoint x: 60, startPoint y: 369, endPoint x: 58, endPoint y: 376, distance: 6.6
click at [59, 371] on div "Hàng sắp về Hướng dẫn sử dụng Giới thiệu Vexere, nhận hoa hồng Phản hồi" at bounding box center [111, 428] width 222 height 121
click at [59, 384] on div "Hàng sắp về" at bounding box center [126, 389] width 171 height 19
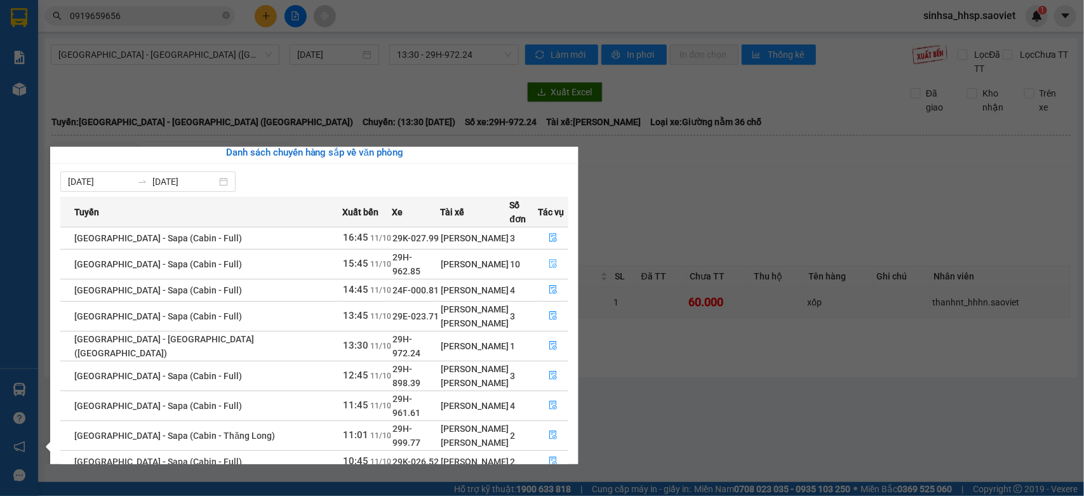
scroll to position [0, 0]
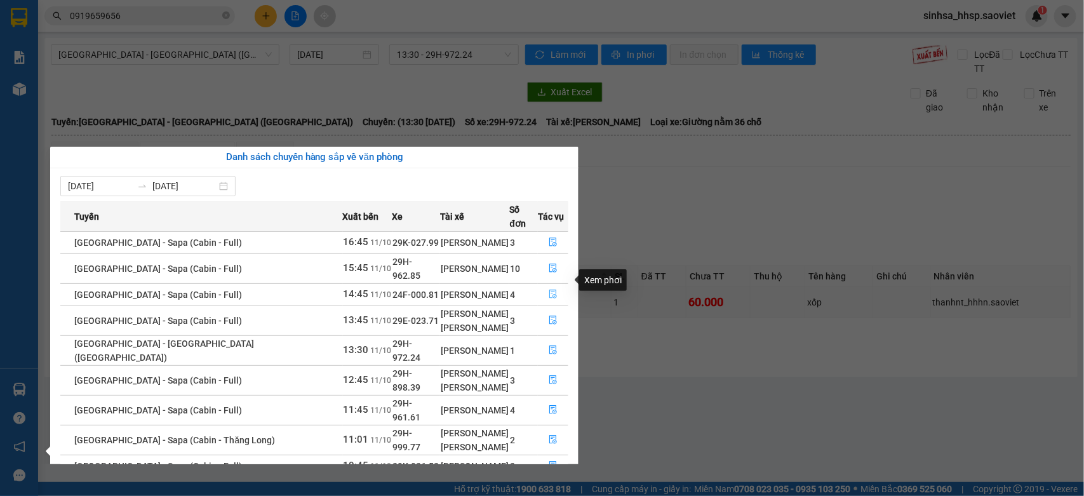
click at [538, 286] on button "button" at bounding box center [552, 294] width 29 height 20
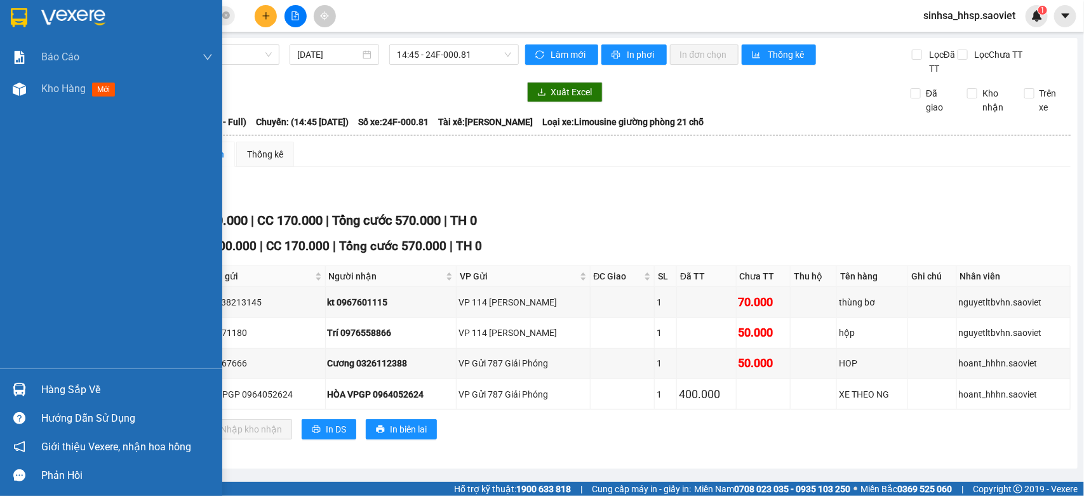
drag, startPoint x: 37, startPoint y: 385, endPoint x: 77, endPoint y: 362, distance: 46.4
click at [33, 385] on div "Hàng sắp về" at bounding box center [111, 389] width 222 height 29
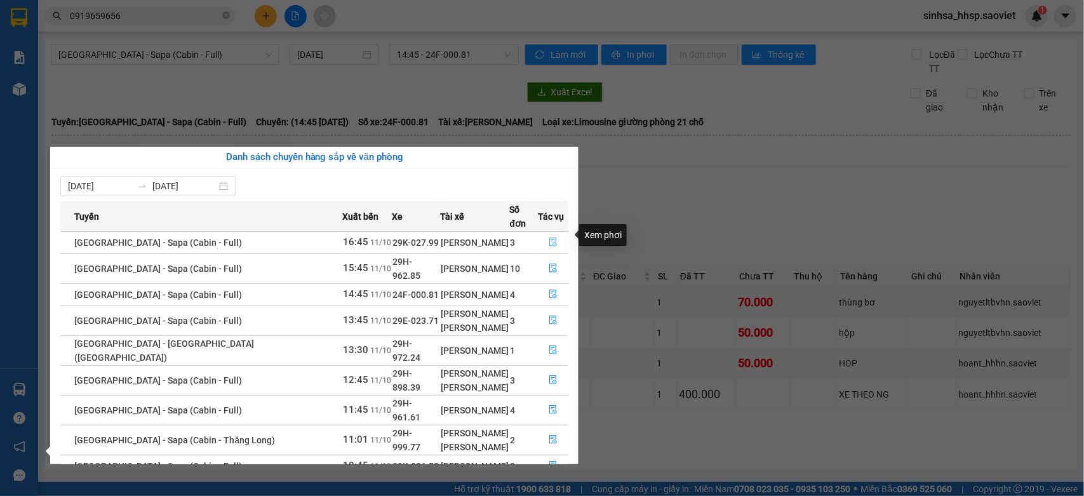
click at [549, 237] on icon "file-done" at bounding box center [553, 241] width 9 height 9
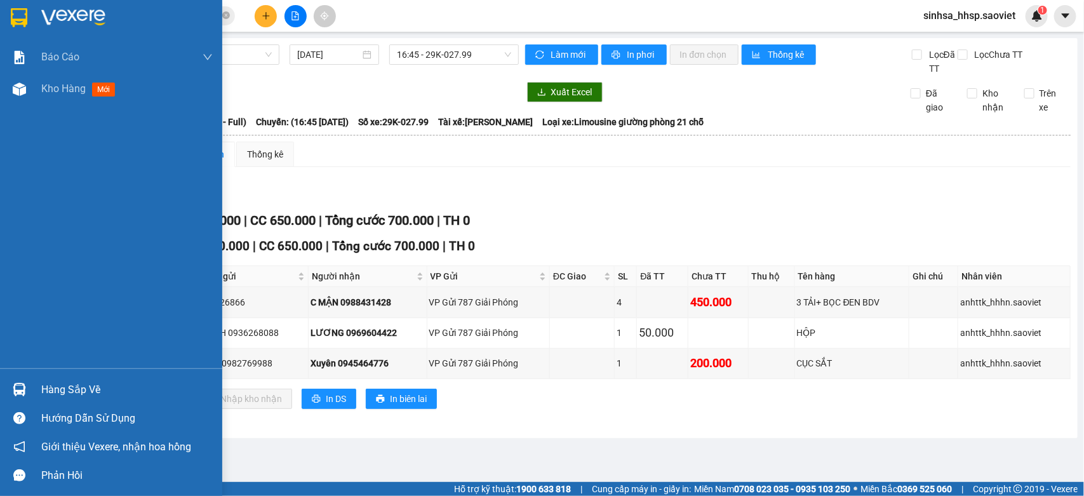
click at [51, 90] on span "Kho hàng" at bounding box center [63, 89] width 44 height 12
click at [52, 90] on span "Kho hàng" at bounding box center [63, 89] width 44 height 12
click at [56, 89] on span "Kho hàng" at bounding box center [63, 89] width 44 height 12
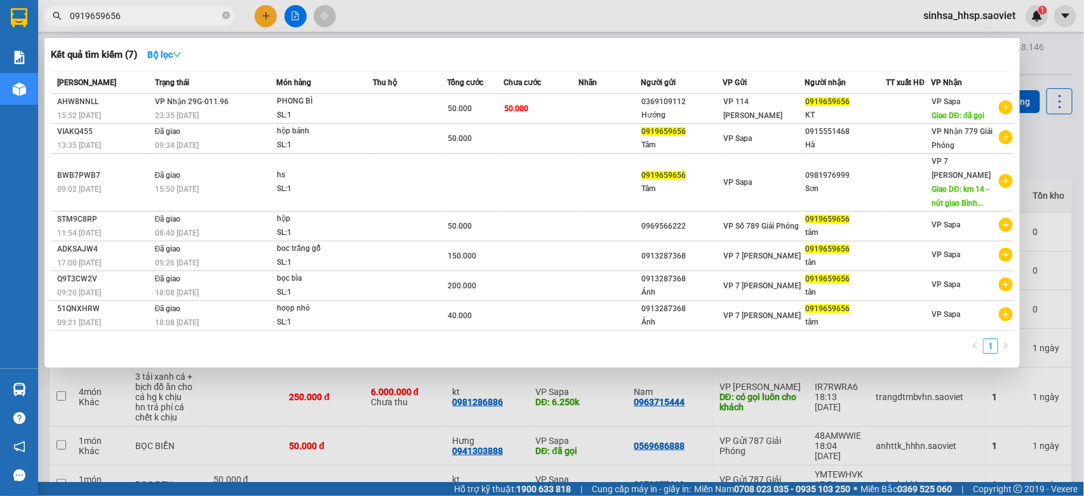
click at [140, 20] on input "0919659656" at bounding box center [145, 16] width 150 height 14
click at [876, 408] on div at bounding box center [542, 248] width 1084 height 496
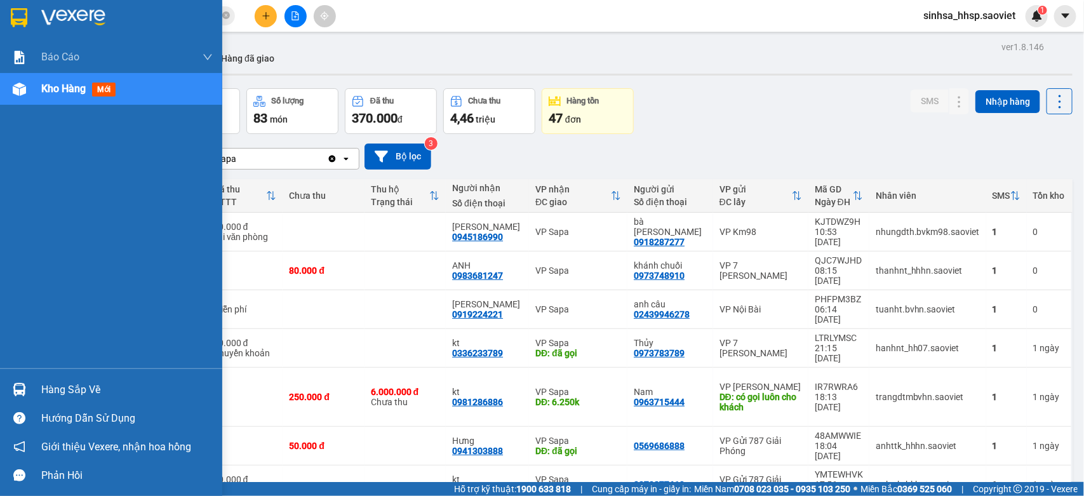
click at [134, 397] on div "Hàng sắp về" at bounding box center [126, 389] width 171 height 19
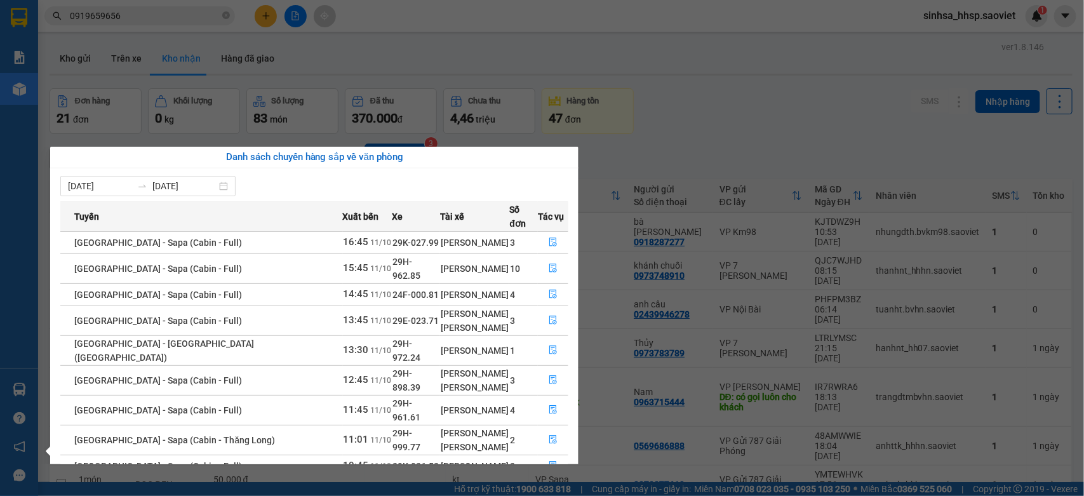
click at [778, 123] on section "Kết quả tìm kiếm ( 7 ) Bộ lọc Mã ĐH Trạng thái Món hàng Thu hộ Tổng cước Chưa c…" at bounding box center [542, 248] width 1084 height 496
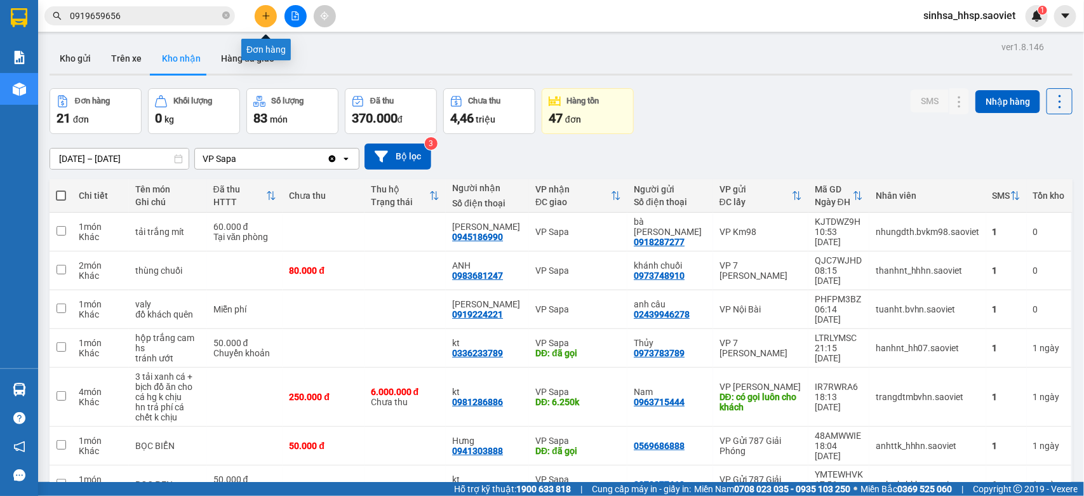
click at [259, 1] on div "Kết quả tìm kiếm ( 7 ) Bộ lọc Mã ĐH Trạng thái Món hàng Thu hộ Tổng cước Chưa c…" at bounding box center [542, 16] width 1084 height 32
click at [271, 19] on button at bounding box center [266, 16] width 22 height 22
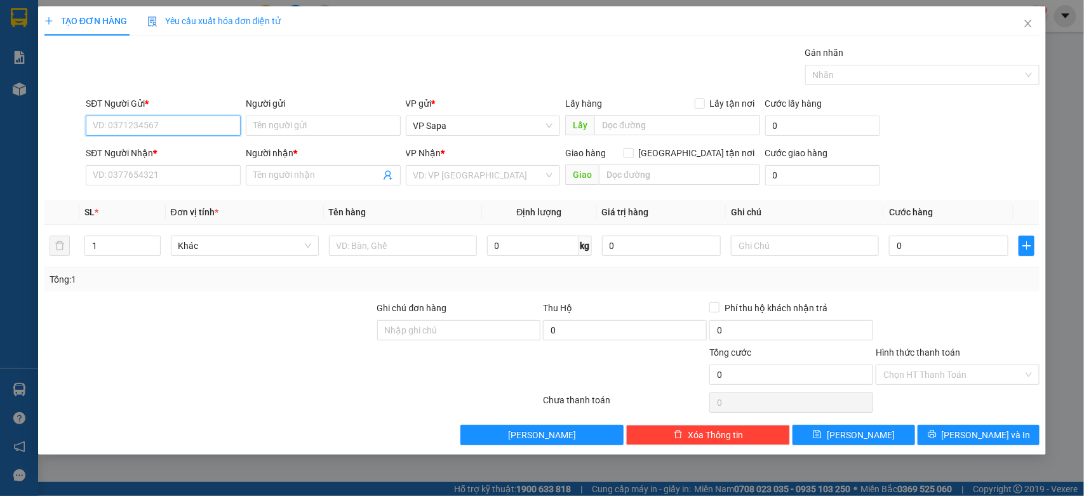
click at [179, 130] on input "SĐT Người Gửi *" at bounding box center [163, 126] width 155 height 20
click at [147, 128] on input "SĐT Người Gửi *" at bounding box center [163, 126] width 155 height 20
click at [150, 127] on input "SĐT Người Gửi *" at bounding box center [163, 126] width 155 height 20
click at [152, 125] on input "SĐT Người Gửi *" at bounding box center [163, 126] width 155 height 20
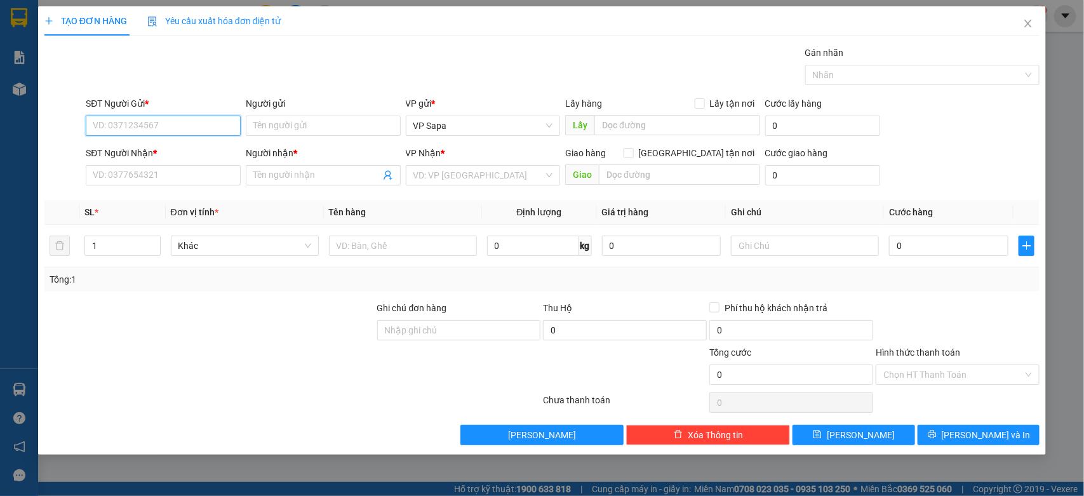
click at [153, 124] on input "SĐT Người Gửi *" at bounding box center [163, 126] width 155 height 20
click at [152, 124] on input "SĐT Người Gửi *" at bounding box center [163, 126] width 155 height 20
type input "0"
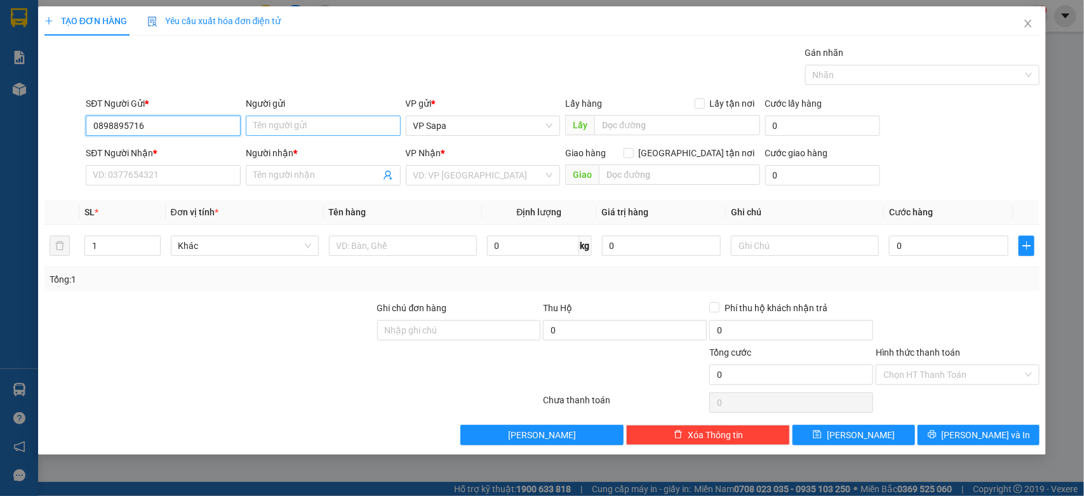
type input "0898895716"
click at [327, 128] on input "Người gửi" at bounding box center [323, 126] width 155 height 20
type input "kt"
click at [208, 173] on input "SĐT Người Nhận *" at bounding box center [163, 175] width 155 height 20
click at [196, 175] on input "SĐT Người Nhận *" at bounding box center [163, 175] width 155 height 20
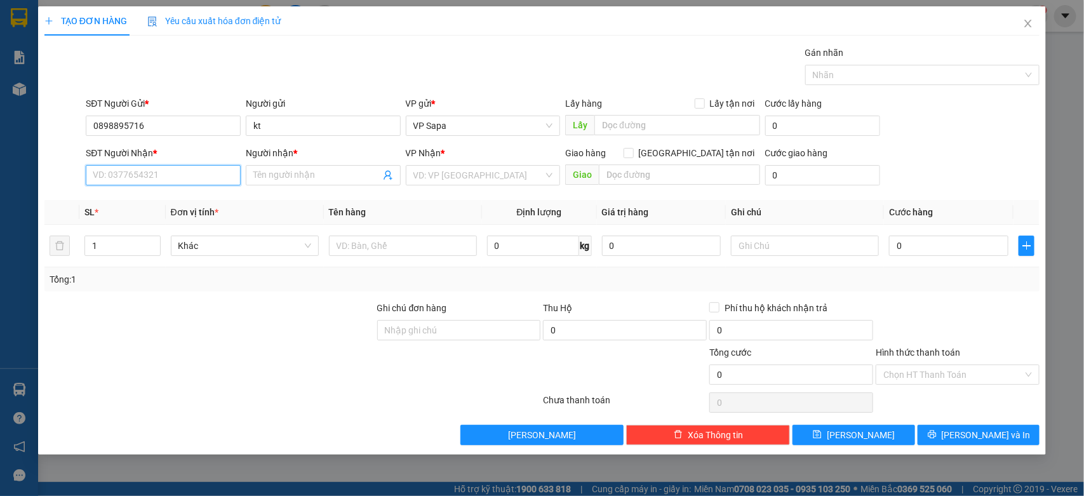
click at [196, 175] on input "SĐT Người Nhận *" at bounding box center [163, 175] width 155 height 20
click at [182, 176] on input "SĐT Người Nhận *" at bounding box center [163, 175] width 155 height 20
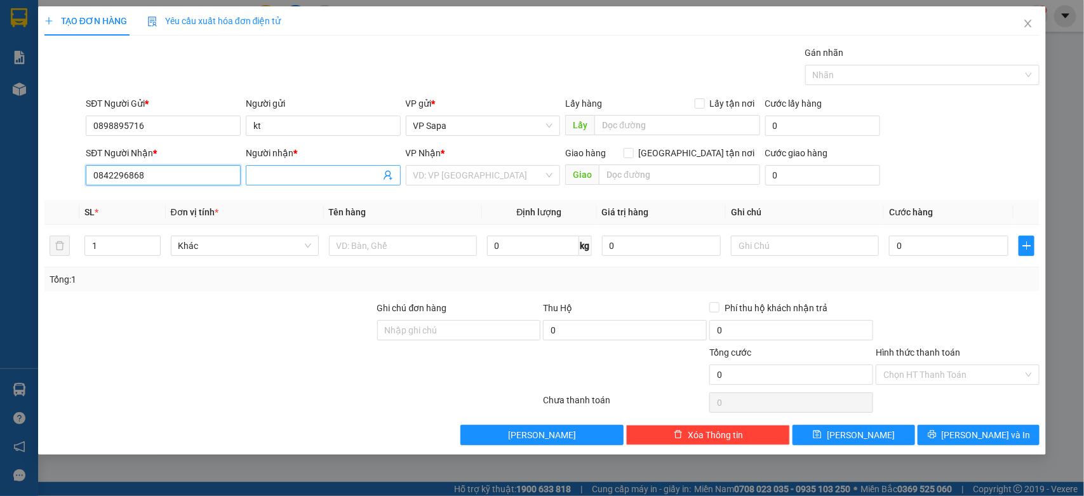
type input "0842296868"
click at [302, 166] on span at bounding box center [323, 175] width 155 height 20
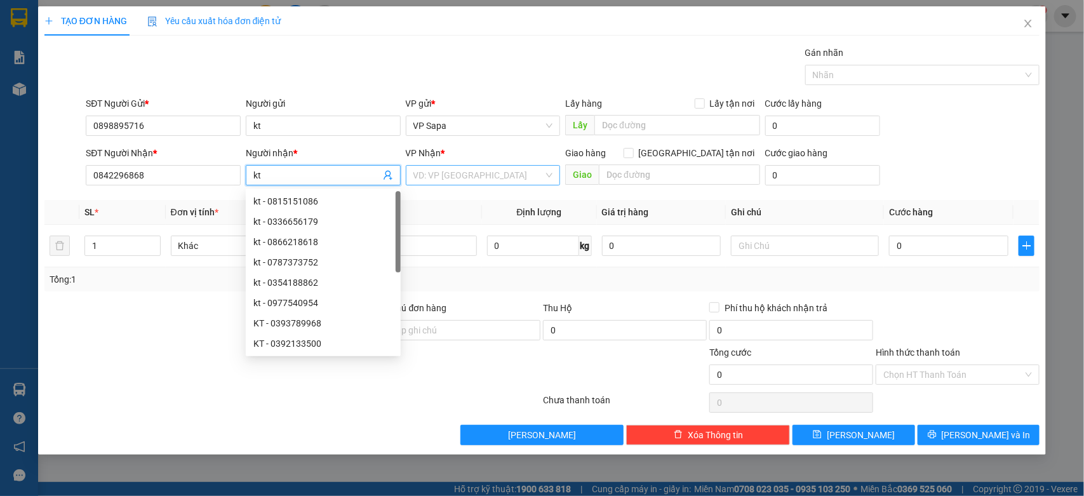
type input "kt"
click at [470, 166] on input "search" at bounding box center [478, 175] width 131 height 19
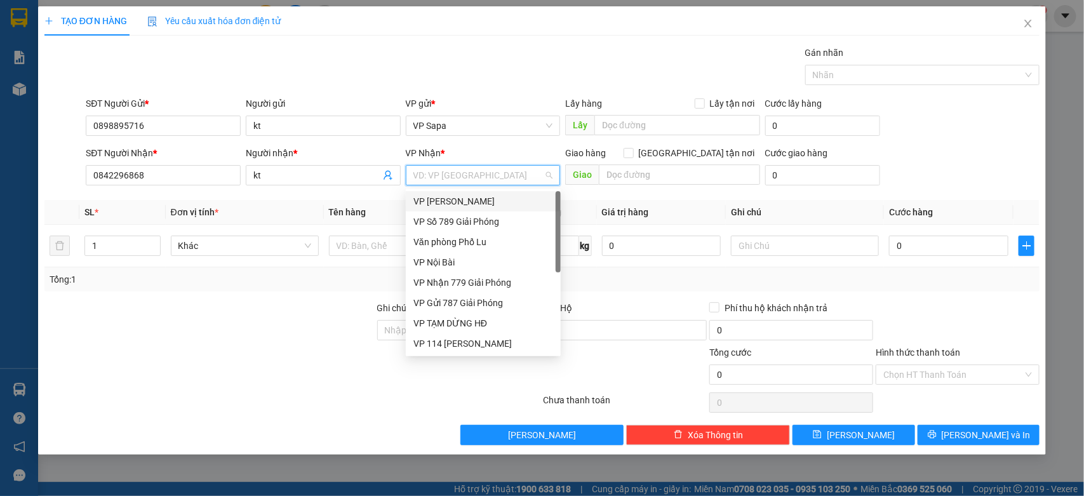
type input "7"
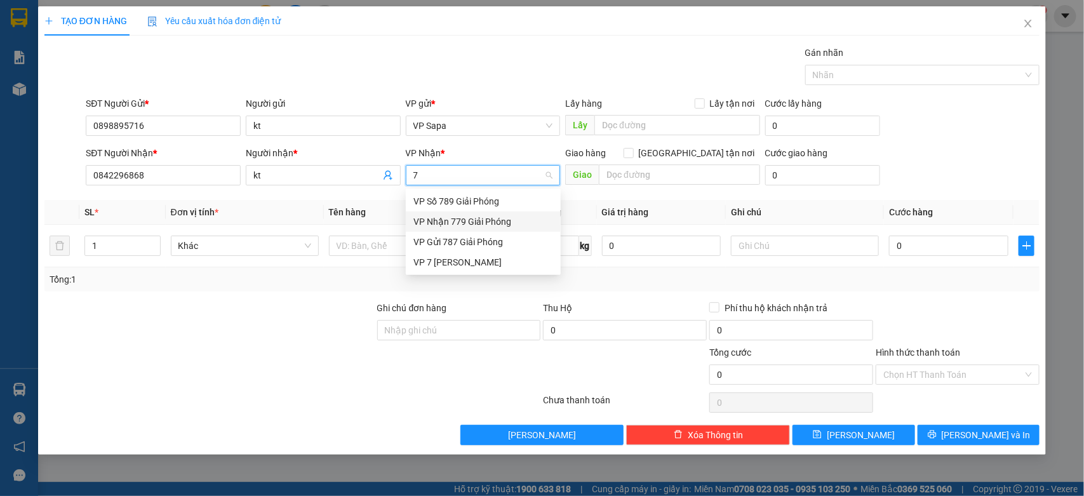
click at [461, 219] on div "VP Nhận 779 Giải Phóng" at bounding box center [483, 222] width 140 height 14
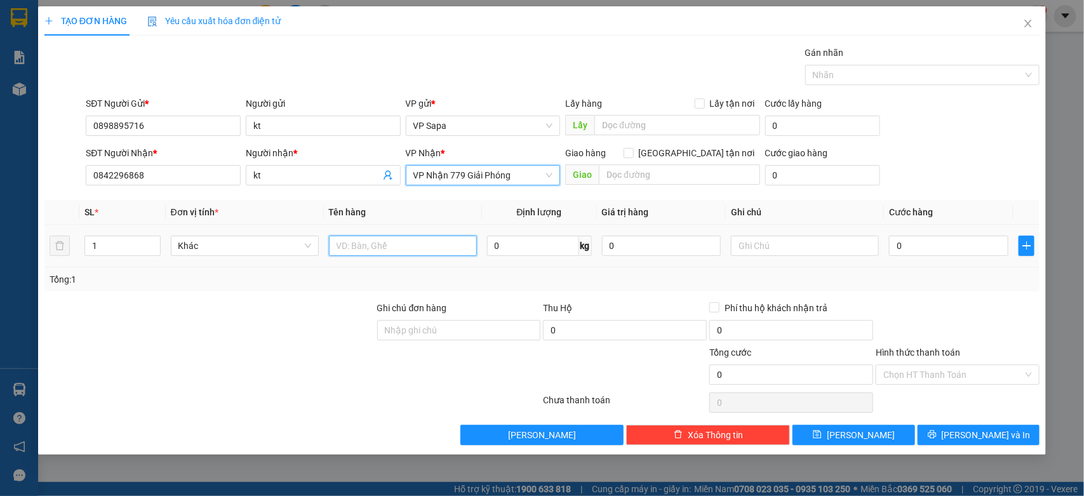
click at [413, 243] on input "text" at bounding box center [403, 246] width 148 height 20
type input "túi quần áo"
click at [919, 245] on input "0" at bounding box center [948, 246] width 119 height 20
type input "5"
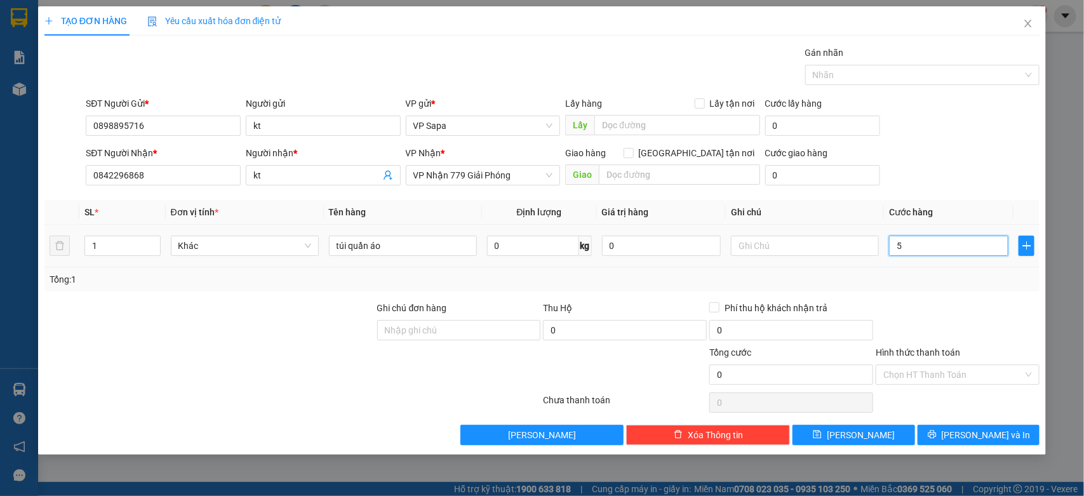
type input "5"
type input "50"
click at [962, 154] on div "SĐT Người Nhận * 0842296868 Người nhận * kt VP Nhận * VP Nhận 779 Giải Phóng Gi…" at bounding box center [562, 168] width 959 height 44
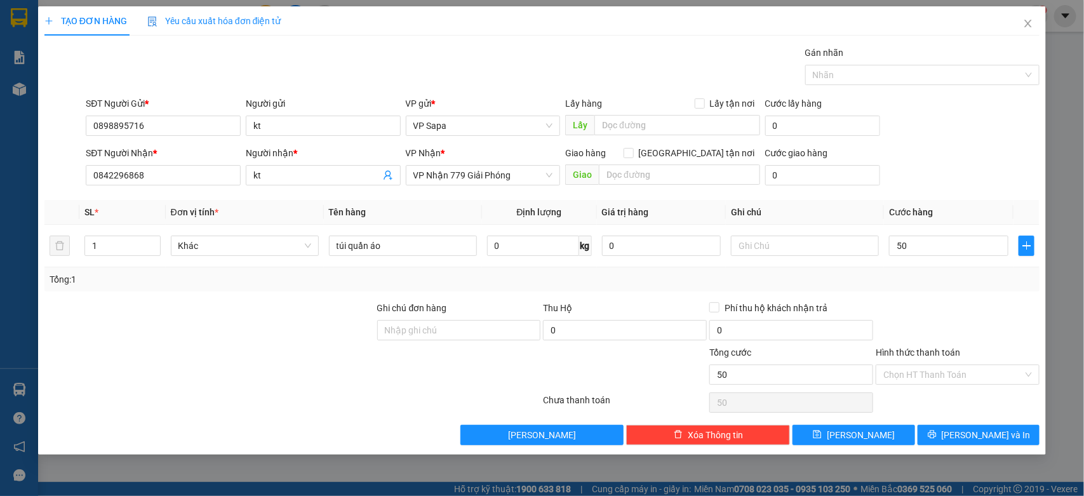
type input "50.000"
click at [789, 251] on input "text" at bounding box center [805, 246] width 148 height 20
type input "k có đồ giá trị"
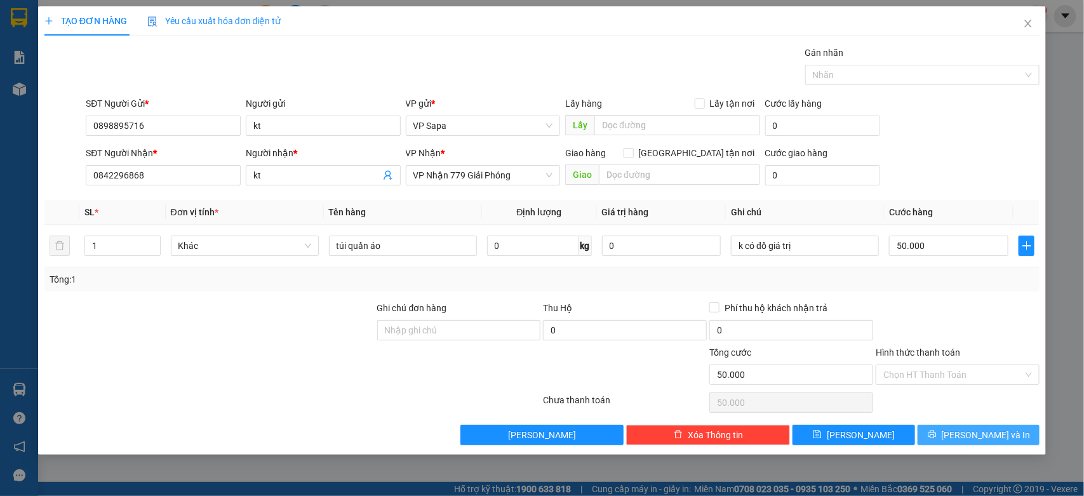
drag, startPoint x: 950, startPoint y: 433, endPoint x: 948, endPoint y: 423, distance: 10.3
click at [950, 432] on button "[PERSON_NAME] và In" at bounding box center [978, 435] width 122 height 20
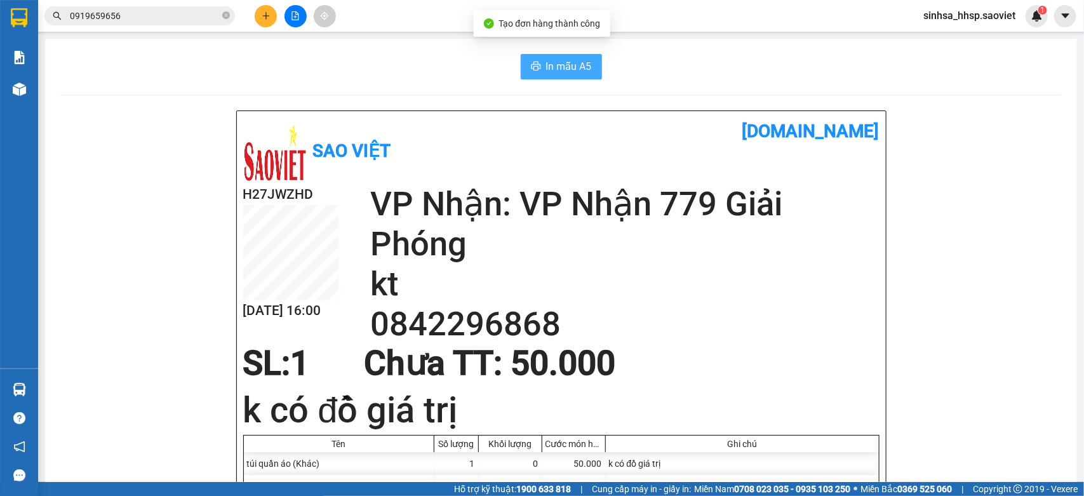
click at [579, 55] on button "In mẫu A5" at bounding box center [561, 66] width 81 height 25
click at [533, 57] on button "In mẫu A5" at bounding box center [561, 66] width 81 height 25
click at [546, 63] on span "In mẫu A5" at bounding box center [569, 66] width 46 height 16
click at [839, 446] on div "Ghi chú" at bounding box center [742, 444] width 267 height 10
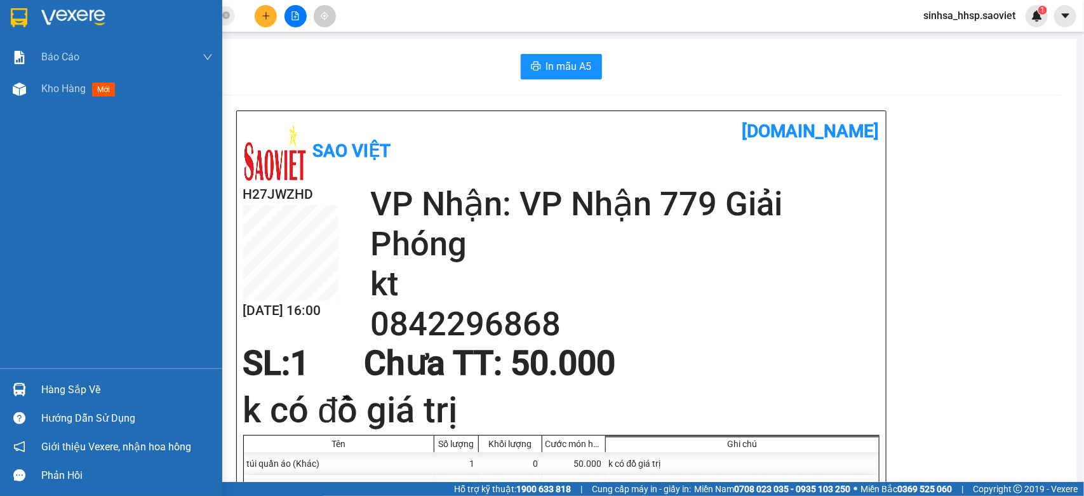
drag, startPoint x: 46, startPoint y: 88, endPoint x: 795, endPoint y: 489, distance: 849.3
click at [46, 87] on span "Kho hàng" at bounding box center [63, 89] width 44 height 12
click at [53, 86] on span "Kho hàng" at bounding box center [63, 89] width 44 height 12
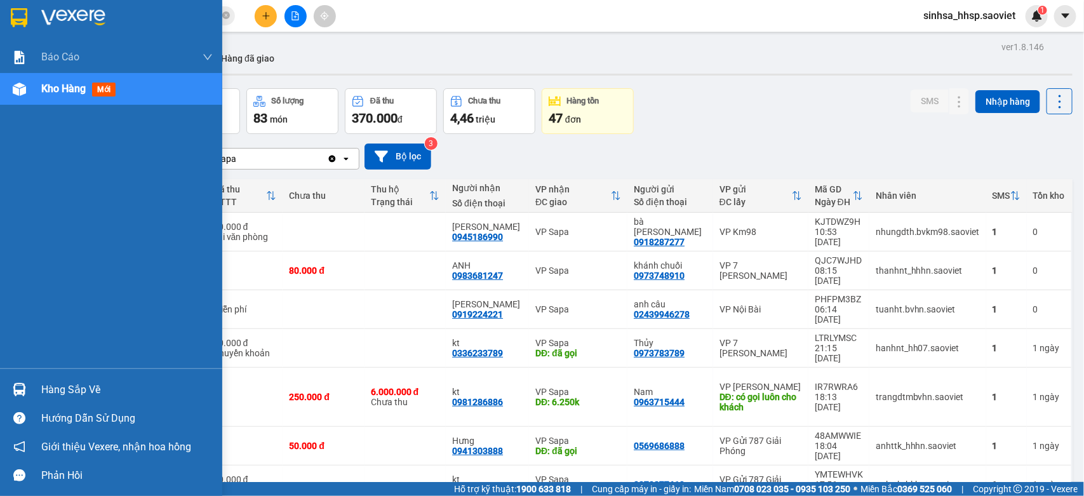
click at [18, 385] on img at bounding box center [19, 389] width 13 height 13
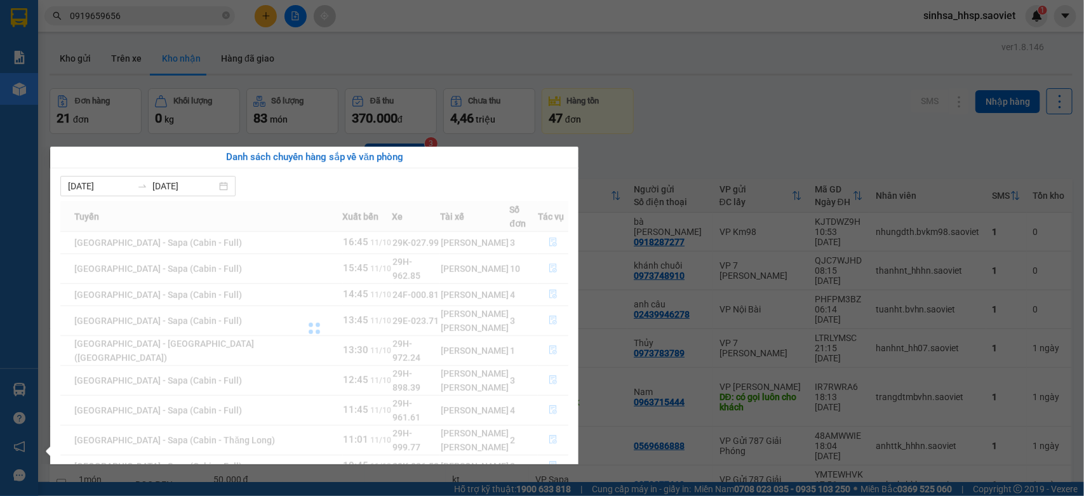
scroll to position [45, 0]
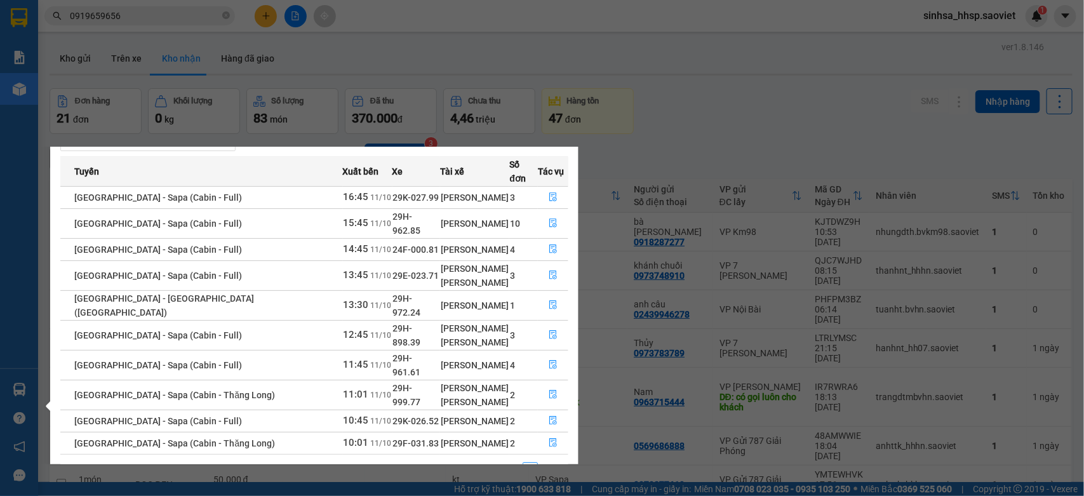
click at [554, 462] on button "button" at bounding box center [560, 469] width 15 height 15
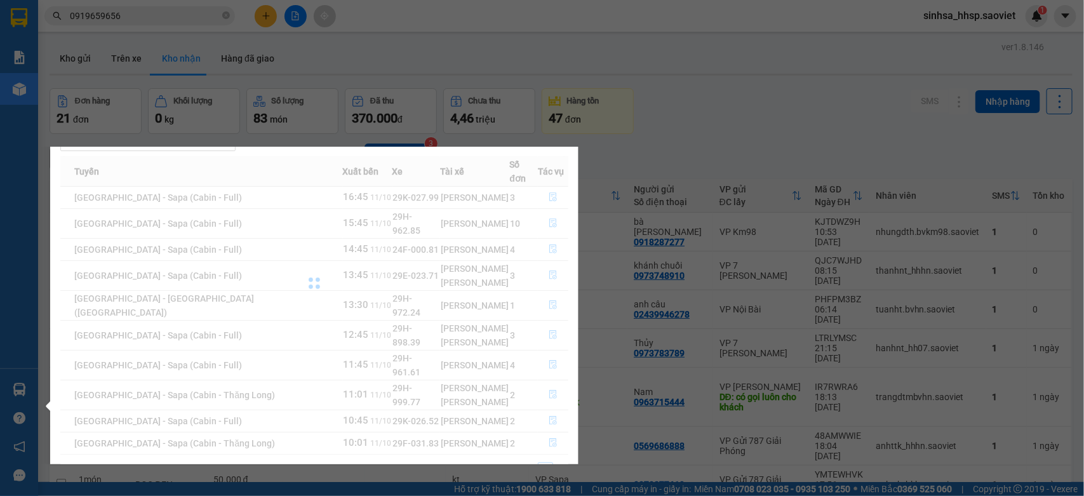
scroll to position [0, 0]
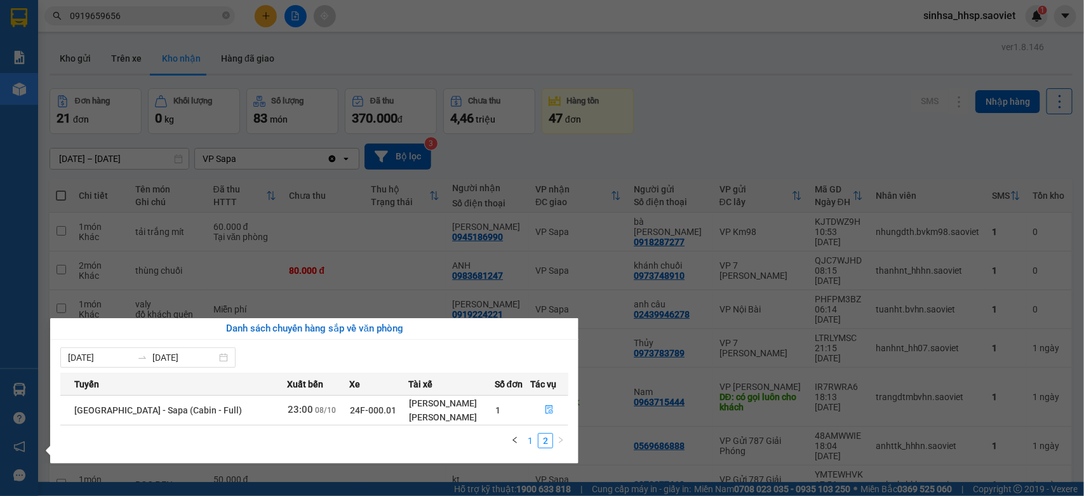
click at [527, 435] on link "1" at bounding box center [530, 441] width 14 height 14
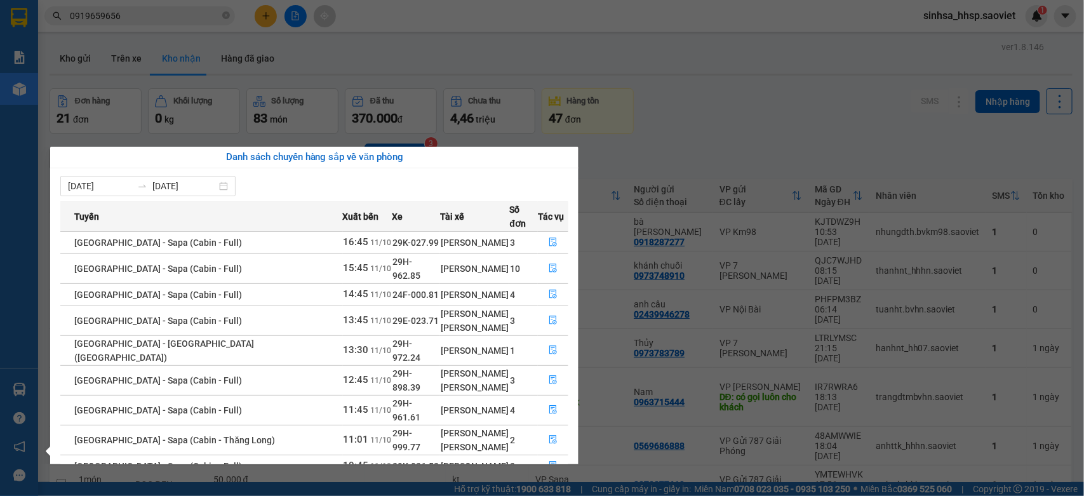
click at [749, 119] on section "Kết quả tìm kiếm ( 7 ) Bộ lọc Mã ĐH Trạng thái Món hàng Thu hộ Tổng cước Chưa c…" at bounding box center [542, 248] width 1084 height 496
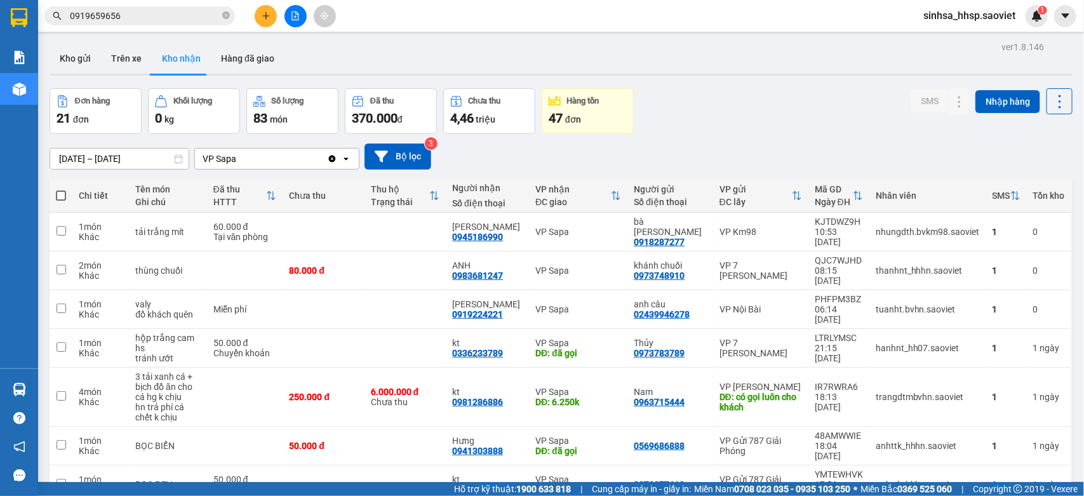
click at [111, 156] on input "09/10/2025 – 11/10/2025" at bounding box center [119, 159] width 138 height 20
click at [76, 153] on input "09/10/2025 – 11/10/2025" at bounding box center [119, 159] width 138 height 20
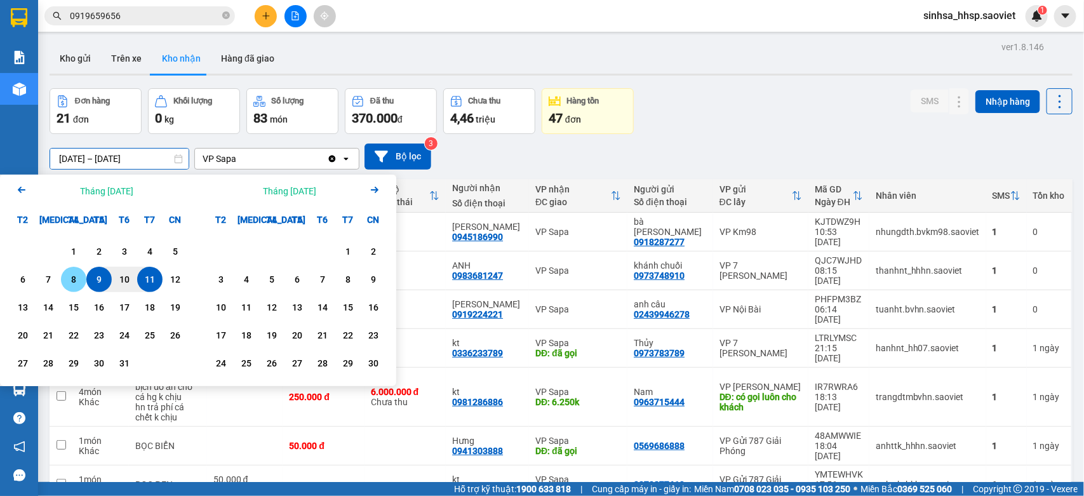
click at [62, 281] on div "8" at bounding box center [73, 279] width 25 height 25
click at [61, 270] on div "8" at bounding box center [73, 279] width 25 height 25
type input "08/10/2025 – 08/10/2025"
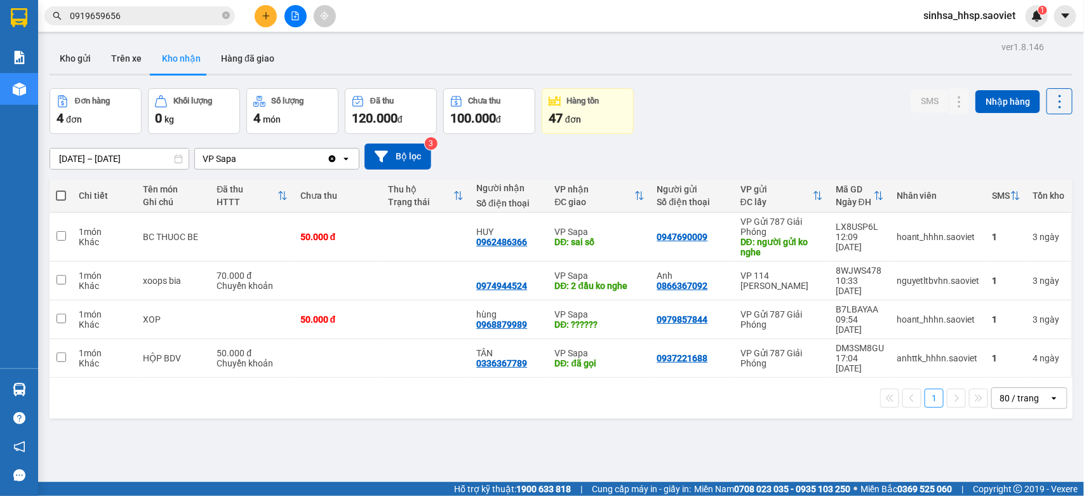
click at [117, 164] on div "ver 1.8.146 Kho gửi Trên xe Kho nhận Hàng đã giao Đơn hàng 4 đơn Khối lượng 0 k…" at bounding box center [560, 286] width 1033 height 496
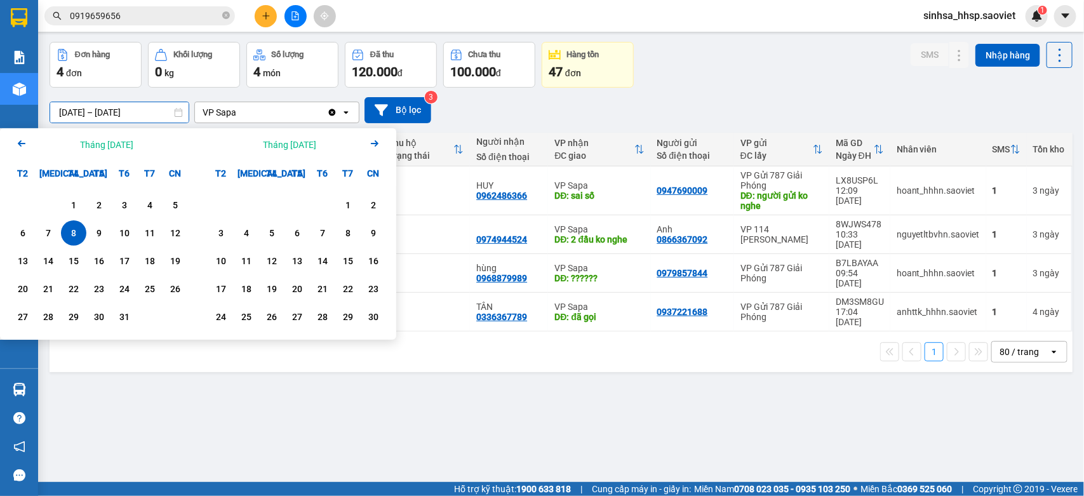
scroll to position [58, 0]
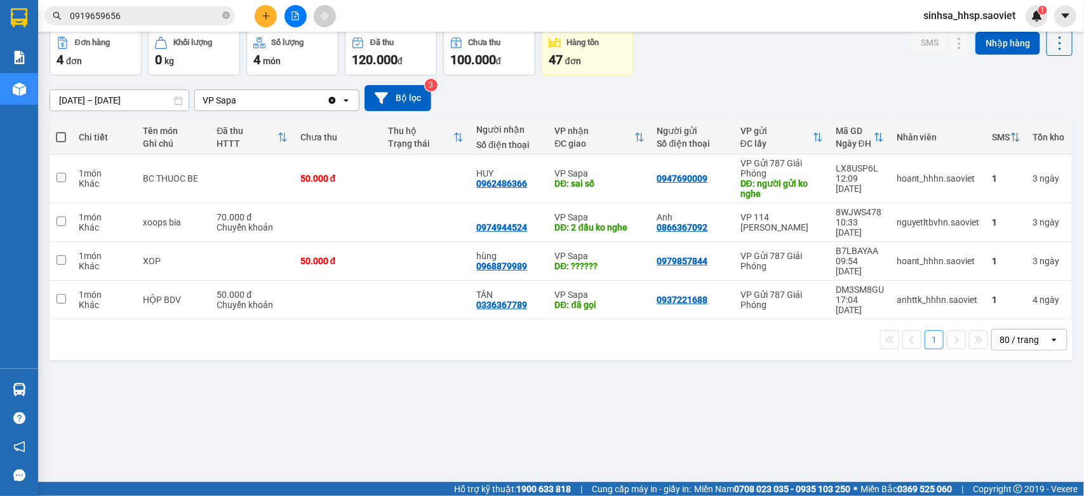
click at [623, 365] on div "ver 1.8.146 Kho gửi Trên xe Kho nhận Hàng đã giao Đơn hàng 4 đơn Khối lượng 0 k…" at bounding box center [560, 228] width 1033 height 496
click at [1032, 257] on icon at bounding box center [1036, 261] width 8 height 8
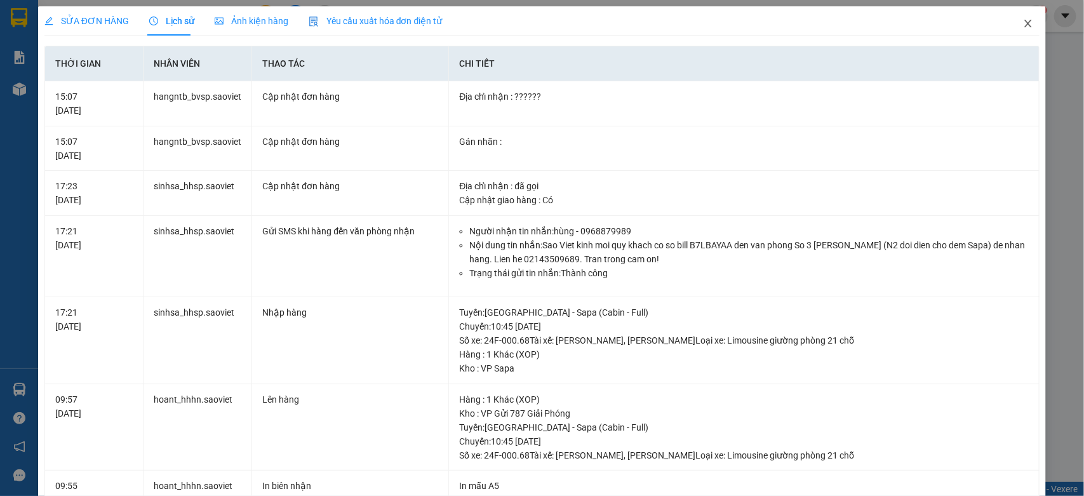
click at [1025, 26] on icon "close" at bounding box center [1028, 24] width 7 height 8
click at [1016, 24] on div "sinhsa_hhsp.saoviet 1" at bounding box center [980, 16] width 135 height 22
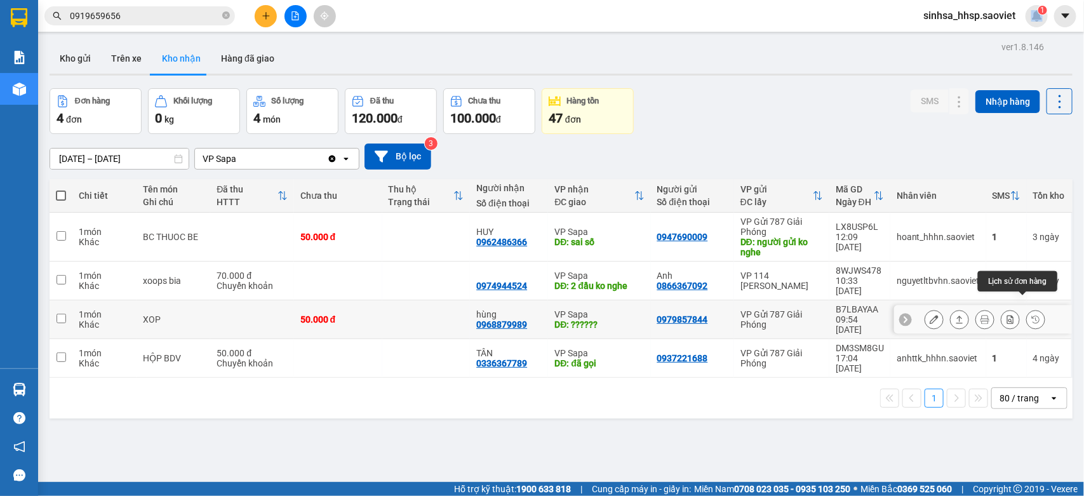
click at [1027, 309] on button at bounding box center [1036, 320] width 18 height 22
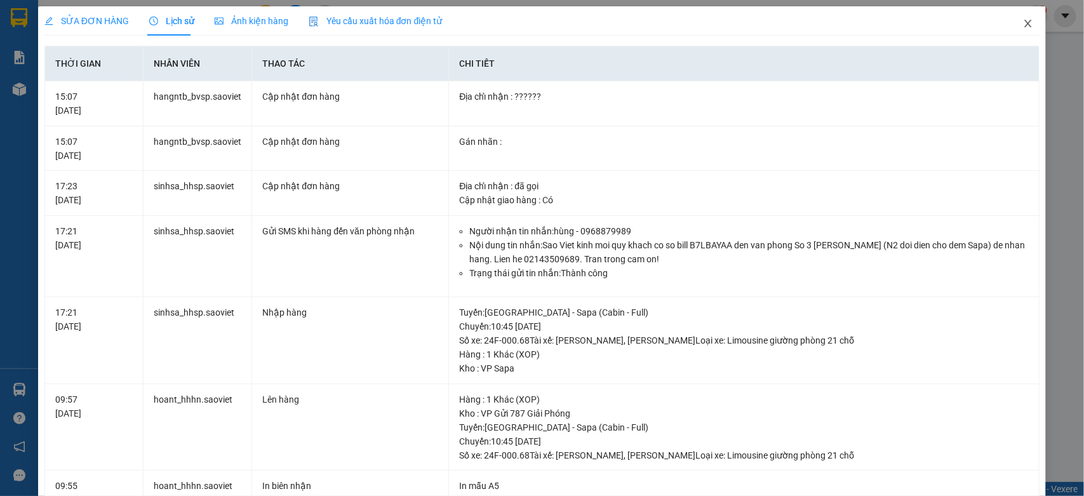
click at [1023, 26] on icon "close" at bounding box center [1028, 23] width 10 height 10
click at [1020, 26] on div "sinhsa_hhsp.saoviet 1" at bounding box center [980, 16] width 135 height 22
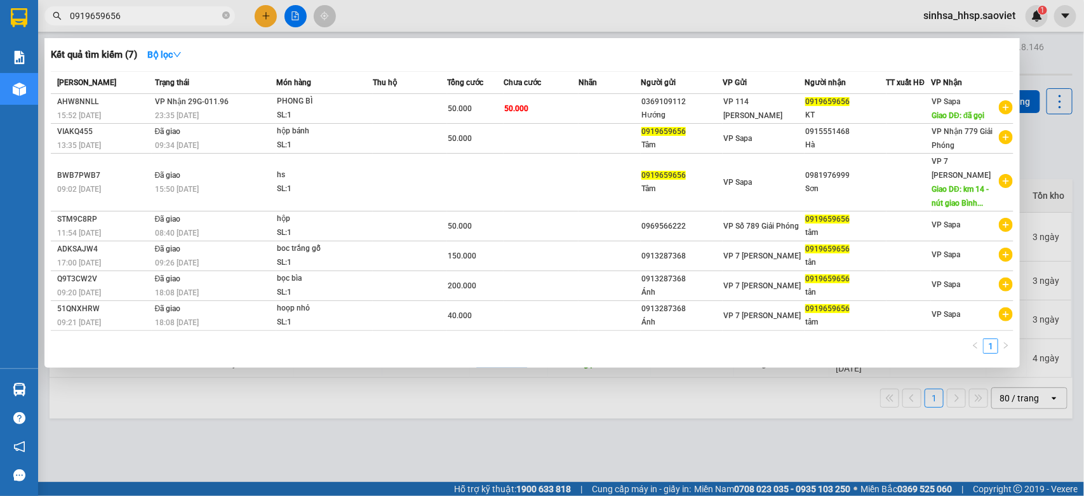
drag, startPoint x: 176, startPoint y: 21, endPoint x: 75, endPoint y: 19, distance: 101.6
click at [75, 19] on input "0919659656" at bounding box center [145, 16] width 150 height 14
type input "0"
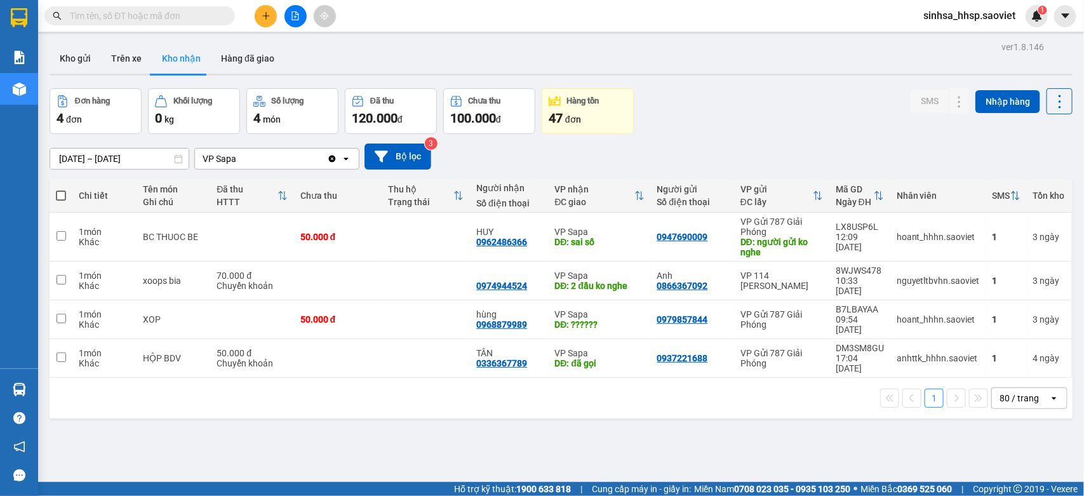
drag, startPoint x: 119, startPoint y: 10, endPoint x: 148, endPoint y: 22, distance: 31.3
click at [121, 10] on input "text" at bounding box center [145, 16] width 150 height 14
click at [150, 21] on input "text" at bounding box center [145, 16] width 150 height 14
click at [153, 10] on input "text" at bounding box center [145, 16] width 150 height 14
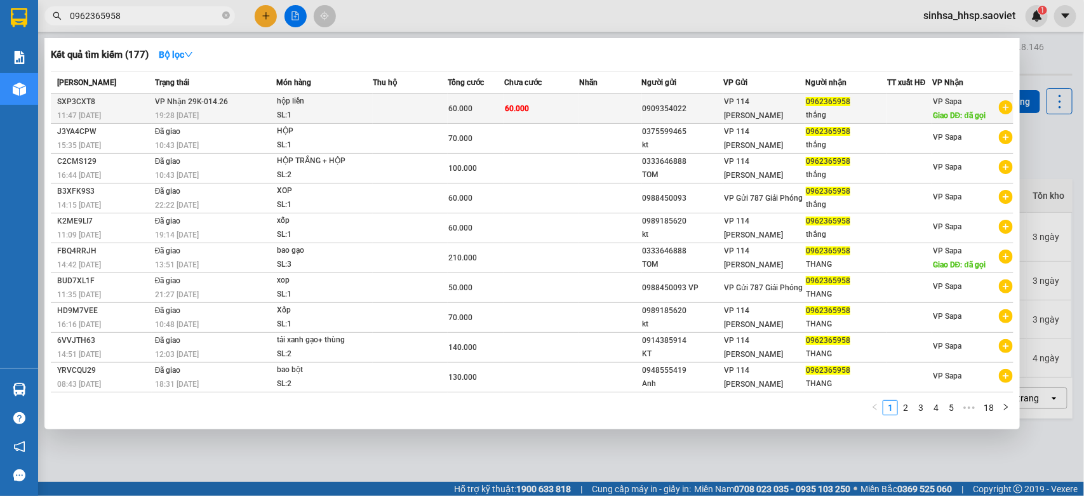
type input "0962365958"
click at [775, 100] on td "VP 114 [PERSON_NAME]" at bounding box center [764, 109] width 82 height 30
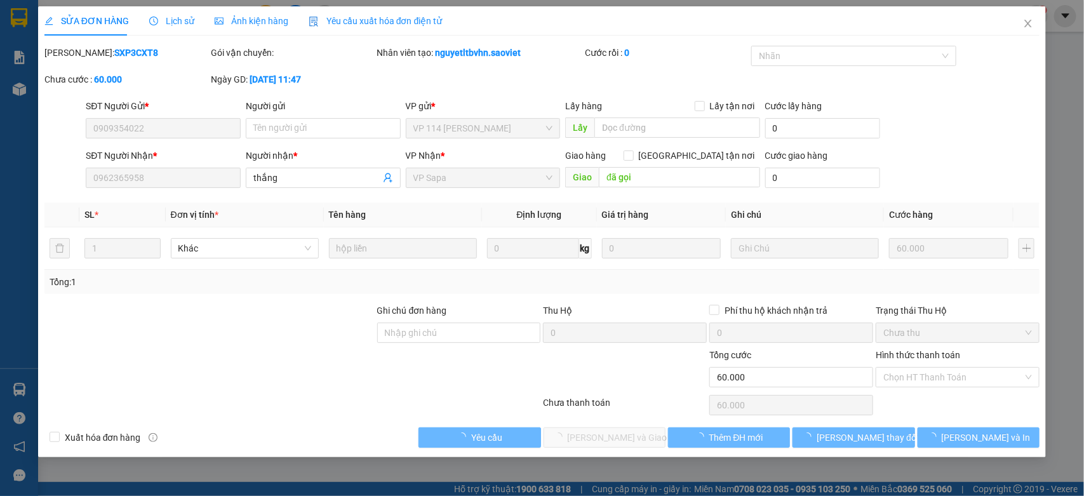
type input "0909354022"
type input "0962365958"
type input "thắng"
type input "đã gọi"
type input "0"
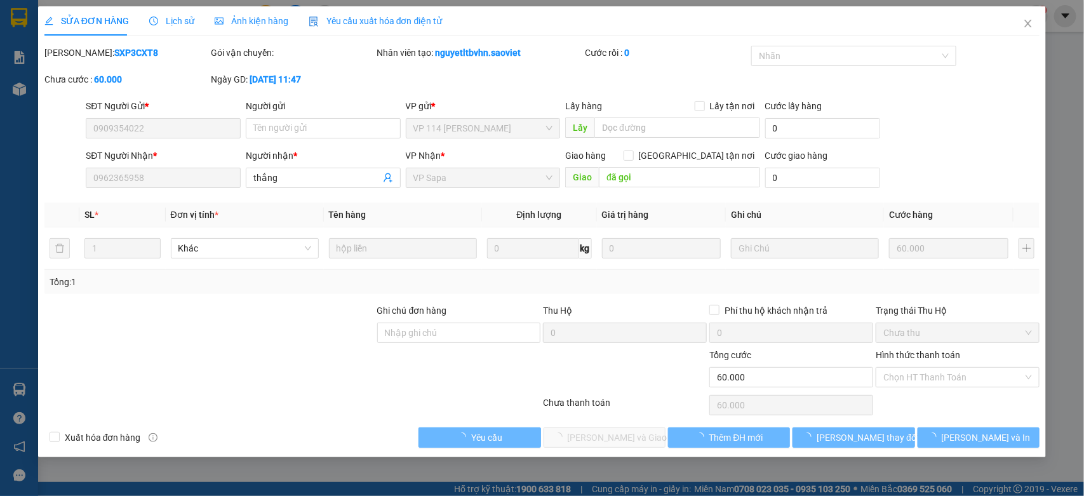
type input "60.000"
click at [896, 398] on div "Tại văn phòng" at bounding box center [958, 403] width 149 height 14
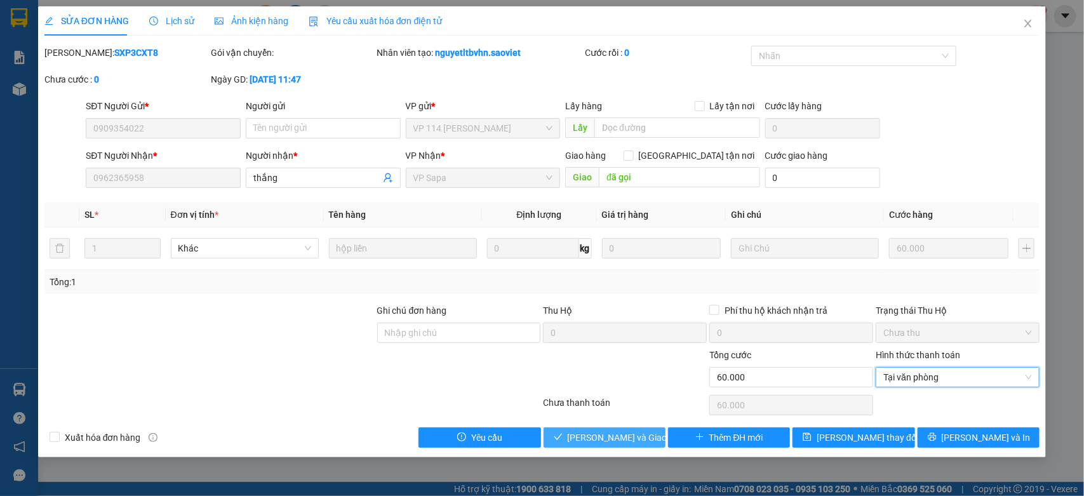
type input "0"
drag, startPoint x: 600, startPoint y: 436, endPoint x: 807, endPoint y: 260, distance: 271.6
click at [599, 436] on span "[PERSON_NAME] và [PERSON_NAME] hàng" at bounding box center [629, 437] width 122 height 14
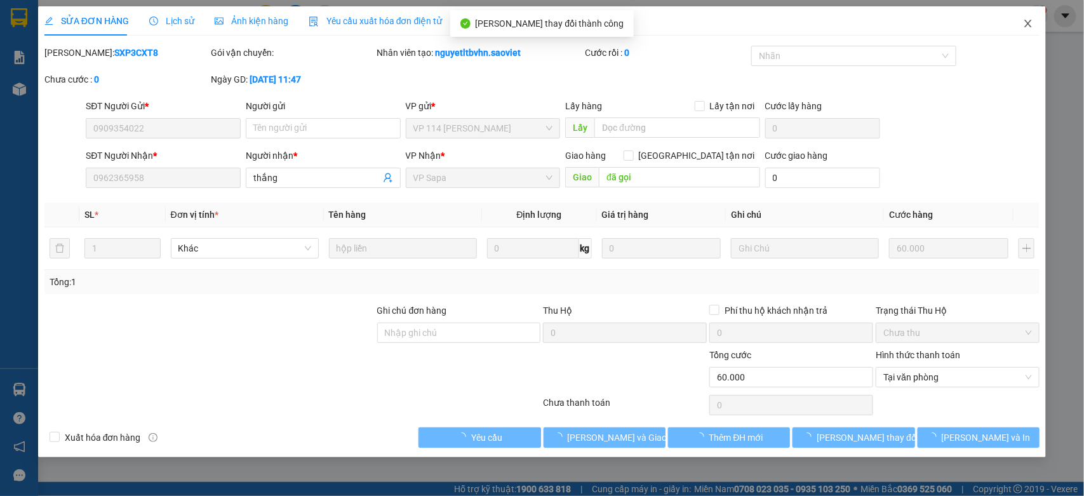
click at [1034, 10] on span "Close" at bounding box center [1028, 24] width 36 height 36
click at [1026, 25] on div "sinhsa_hhsp.saoviet 1" at bounding box center [980, 16] width 135 height 22
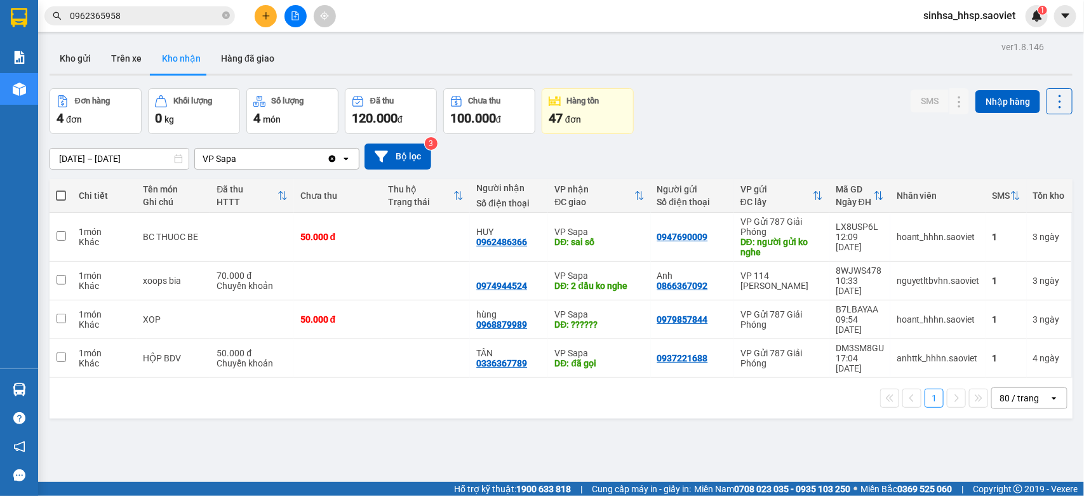
click at [114, 146] on div "08/10/2025 – 08/10/2025 Press the down arrow key to interact with the calendar …" at bounding box center [561, 156] width 1023 height 26
drag, startPoint x: 135, startPoint y: 159, endPoint x: 163, endPoint y: 163, distance: 28.2
click at [135, 159] on input "08/10/2025 – 08/10/2025" at bounding box center [119, 159] width 138 height 20
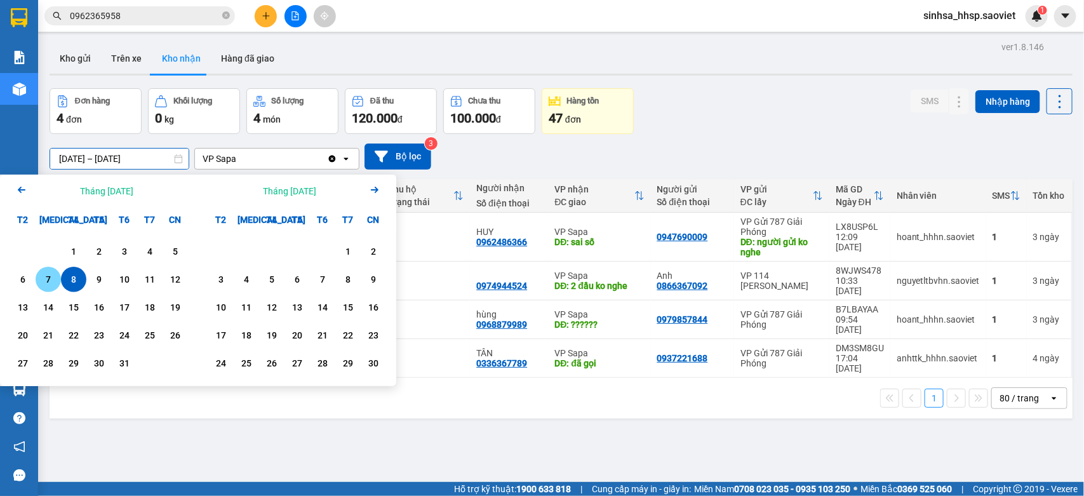
click at [46, 280] on div "7" at bounding box center [48, 279] width 18 height 15
drag, startPoint x: 72, startPoint y: 281, endPoint x: 86, endPoint y: 281, distance: 14.0
click at [73, 281] on div "8" at bounding box center [74, 279] width 18 height 15
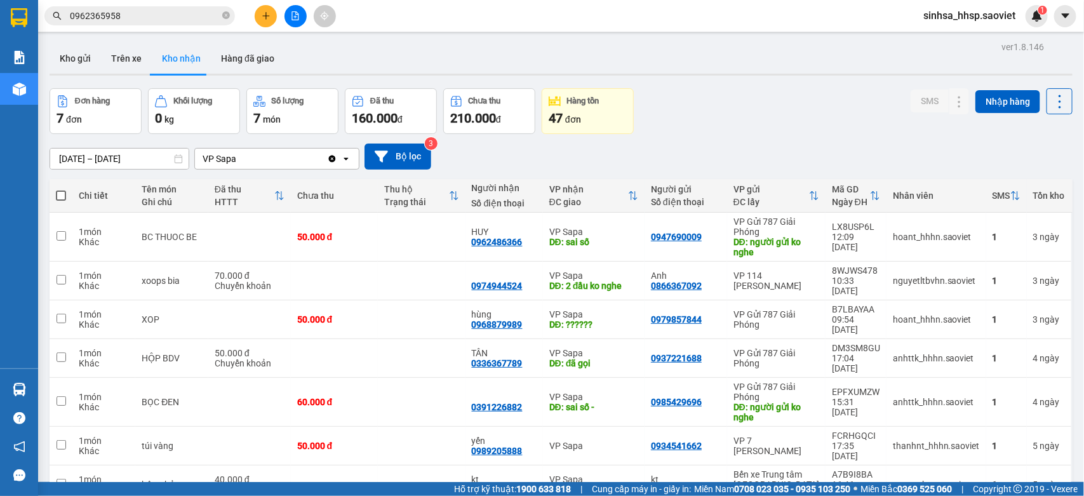
click at [161, 157] on input "07/10/2025 – 08/10/2025" at bounding box center [119, 159] width 138 height 20
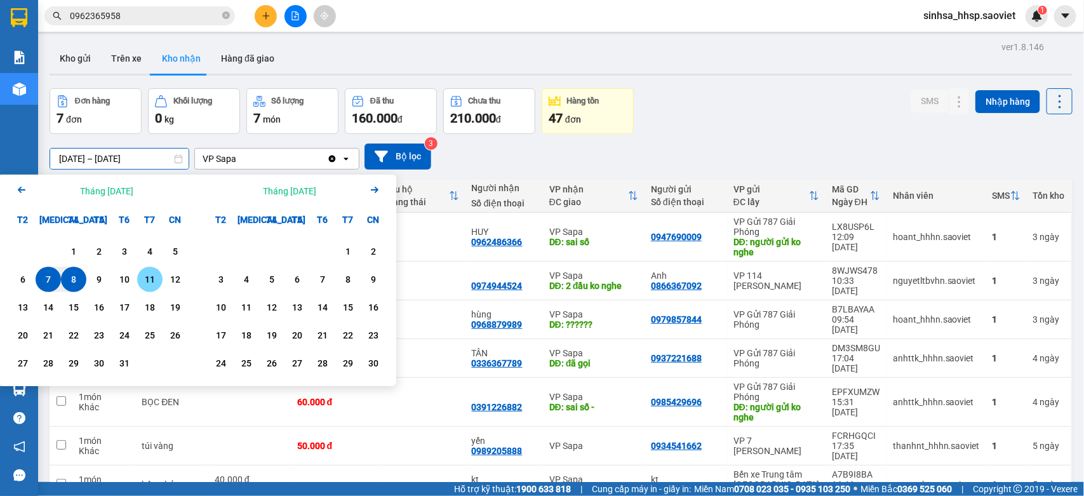
click at [144, 276] on div "11" at bounding box center [150, 279] width 18 height 15
click at [69, 278] on div "8" at bounding box center [74, 279] width 18 height 15
type input "08/10/2025 – 11/10/2025"
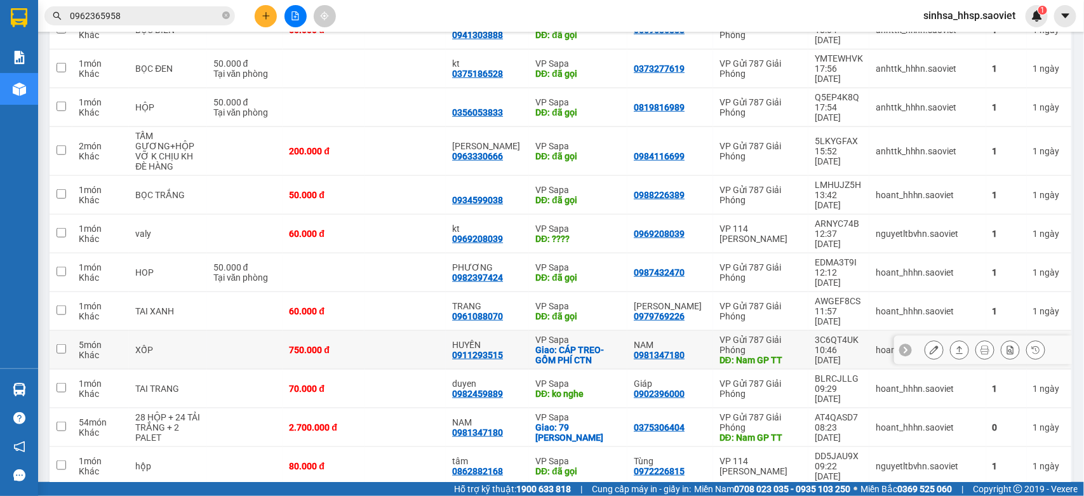
scroll to position [336, 0]
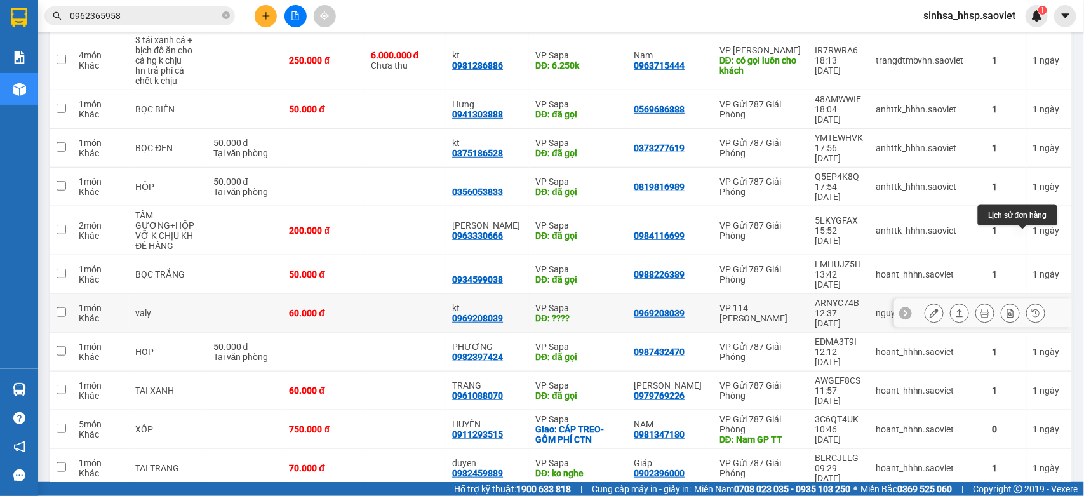
click at [1027, 302] on button at bounding box center [1036, 313] width 18 height 22
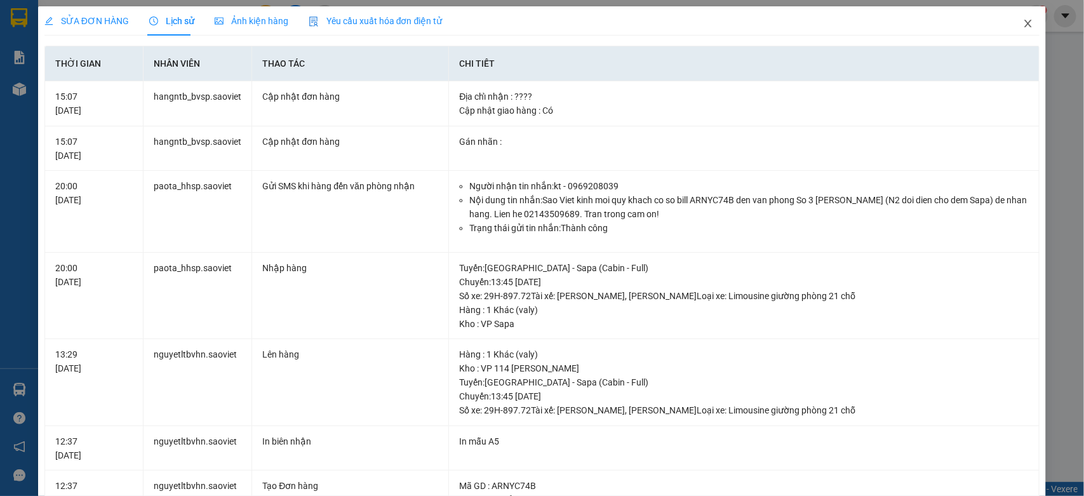
click at [1022, 22] on span "Close" at bounding box center [1028, 24] width 36 height 36
click at [1022, 22] on span "sinhsa_hhsp.saoviet" at bounding box center [969, 16] width 112 height 16
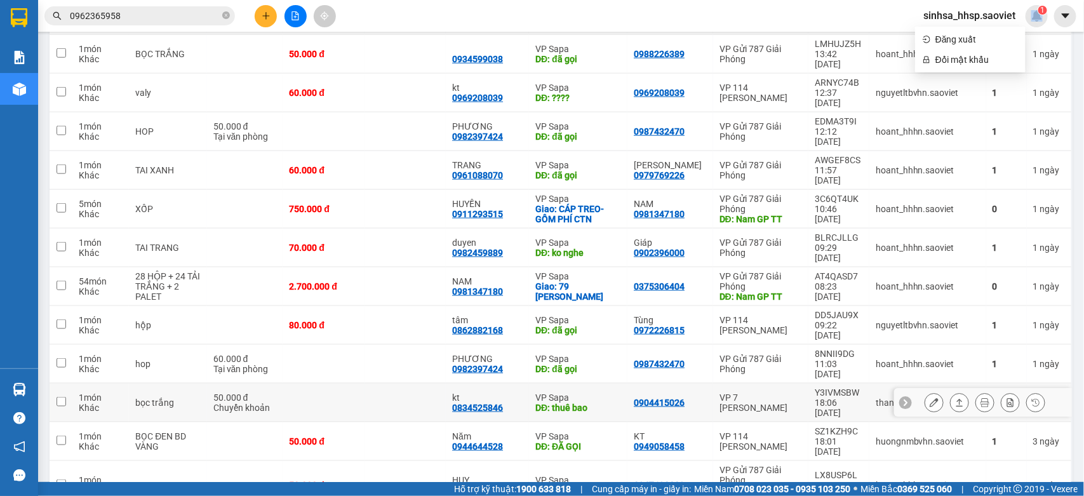
scroll to position [575, 0]
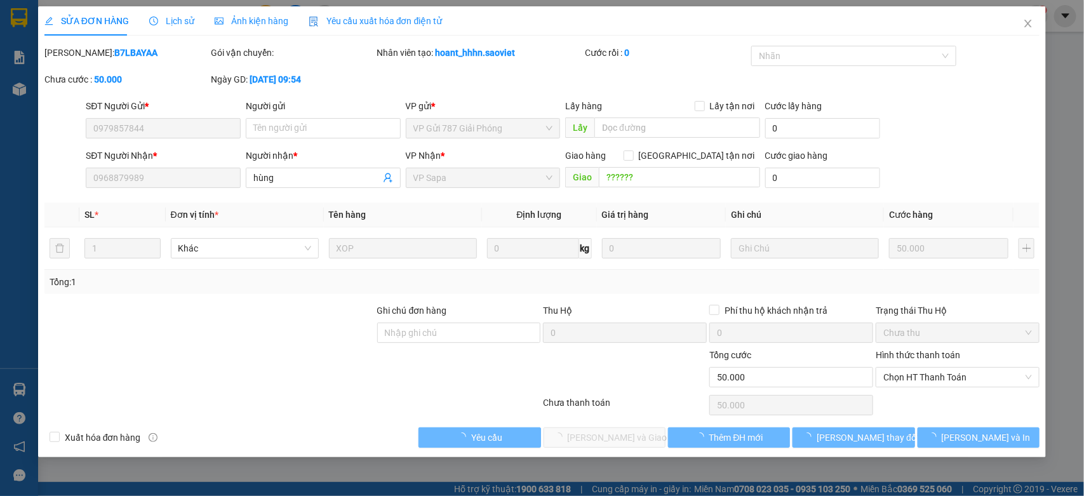
type input "0979857844"
type input "0968879989"
type input "hùng"
type input "??????"
type input "0"
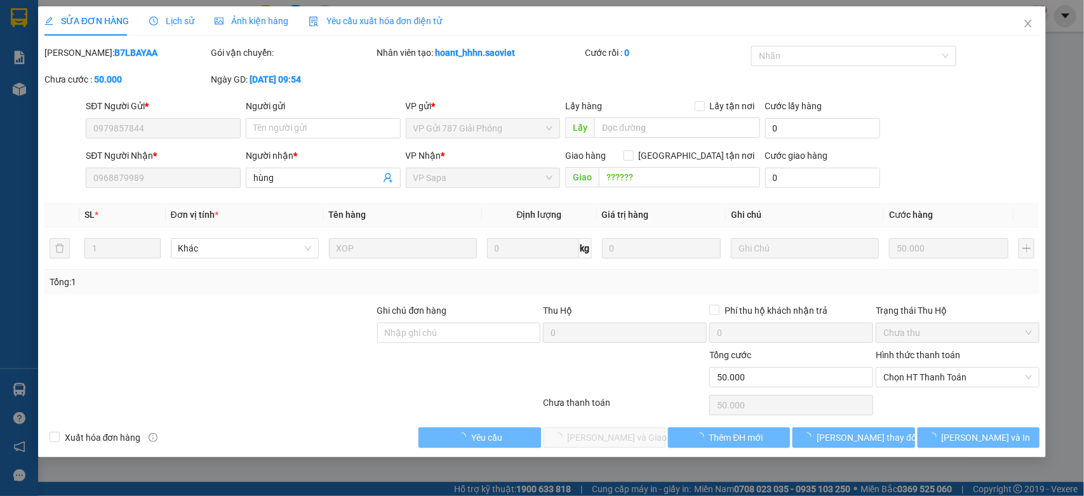
type input "50.000"
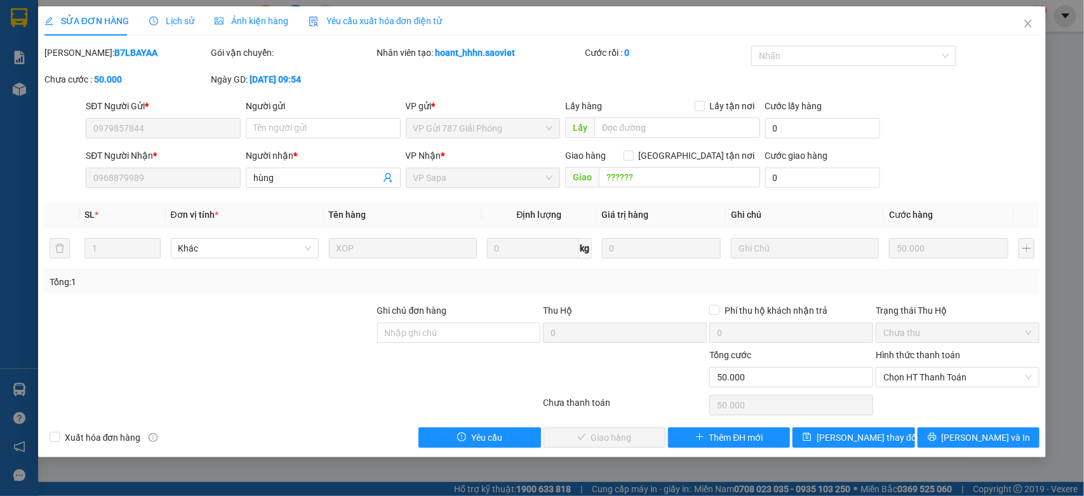
click at [176, 20] on span "Lịch sử" at bounding box center [171, 21] width 45 height 10
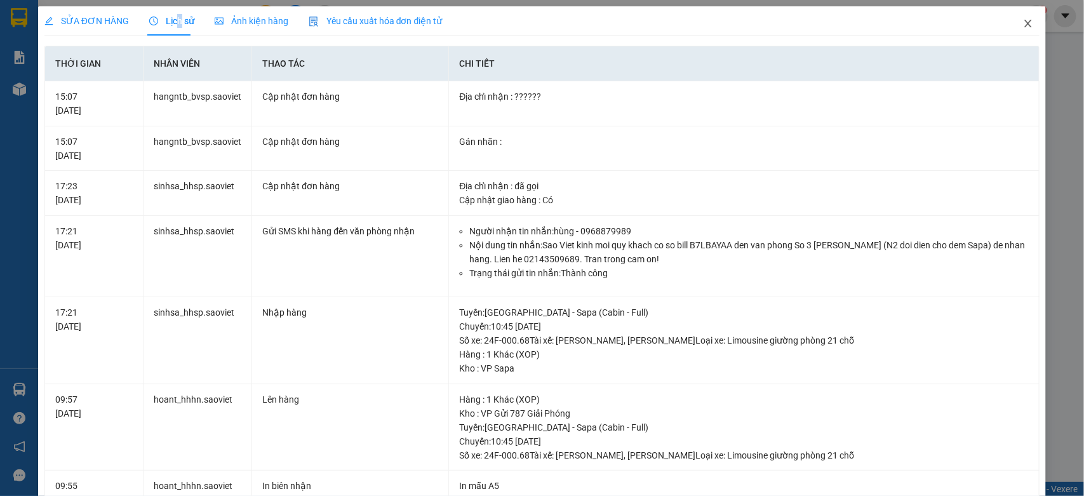
click at [1011, 36] on span "Close" at bounding box center [1028, 24] width 36 height 36
click at [1011, 23] on span "sinhsa_hhsp.saoviet" at bounding box center [969, 16] width 112 height 16
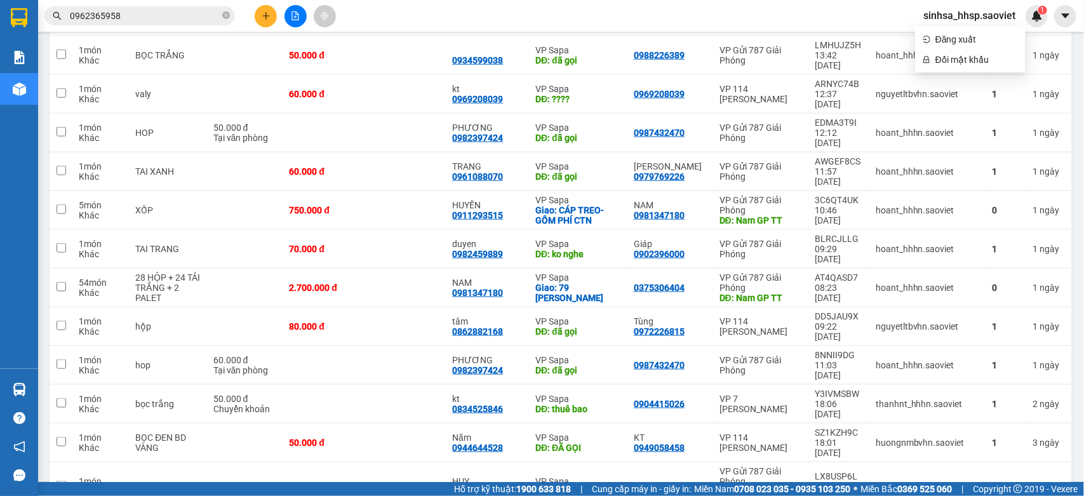
scroll to position [575, 0]
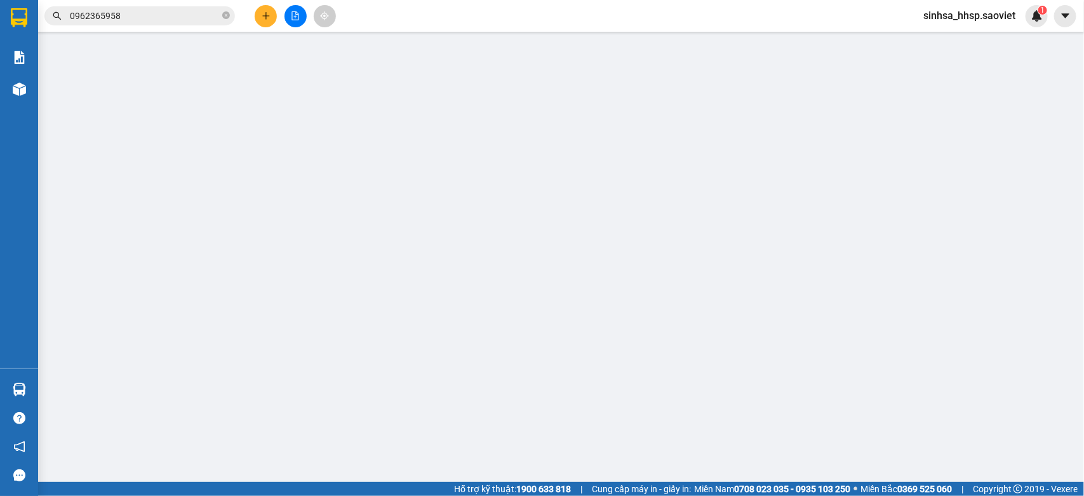
type input "0866367092"
type input "Anh"
type input "0974944524"
type input "2 đầu ko nghe"
type input "0"
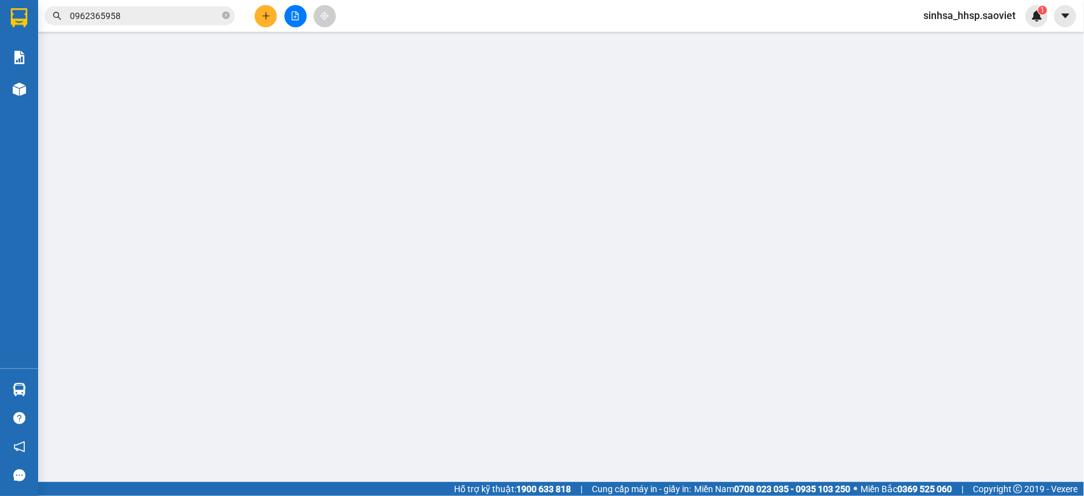
type input "70.000"
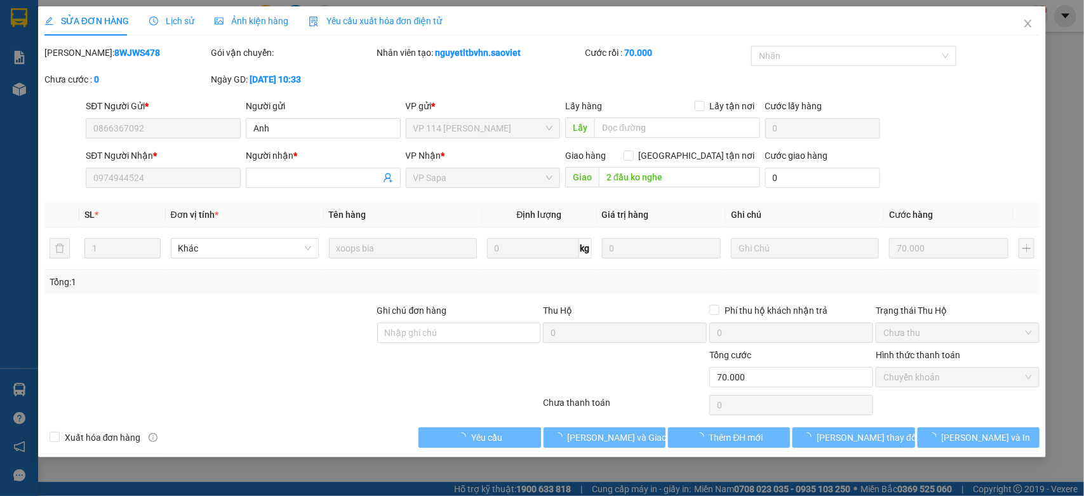
click at [921, 387] on input "Hình thức thanh toán" at bounding box center [953, 377] width 140 height 19
checkbox input "true"
click at [594, 446] on button "[PERSON_NAME] và [PERSON_NAME] hàng" at bounding box center [604, 437] width 122 height 20
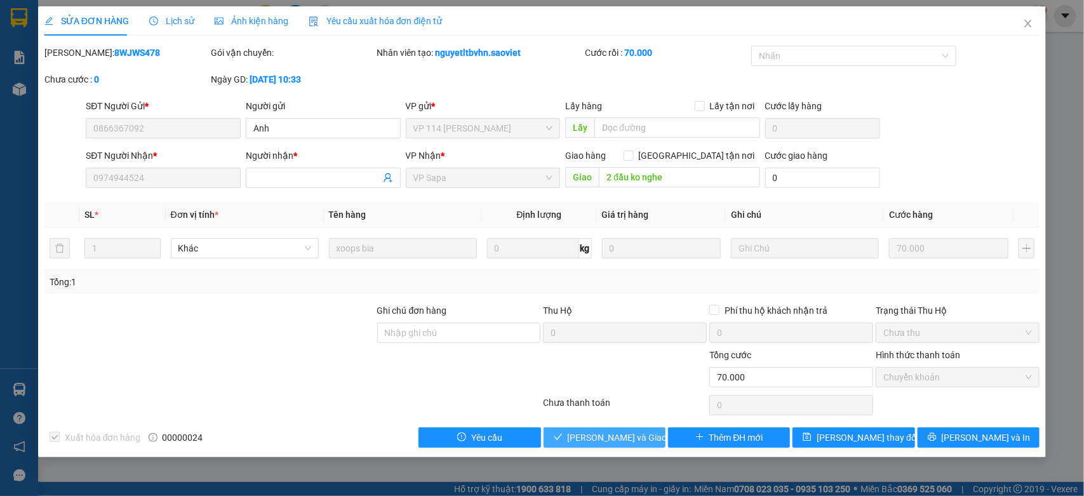
drag, startPoint x: 594, startPoint y: 446, endPoint x: 594, endPoint y: 439, distance: 7.0
click at [594, 443] on button "[PERSON_NAME] và [PERSON_NAME] hàng" at bounding box center [604, 437] width 122 height 20
click at [594, 440] on span "[PERSON_NAME] và [PERSON_NAME] hàng" at bounding box center [629, 437] width 122 height 14
click at [594, 439] on span "[PERSON_NAME] và [PERSON_NAME] hàng" at bounding box center [629, 437] width 122 height 14
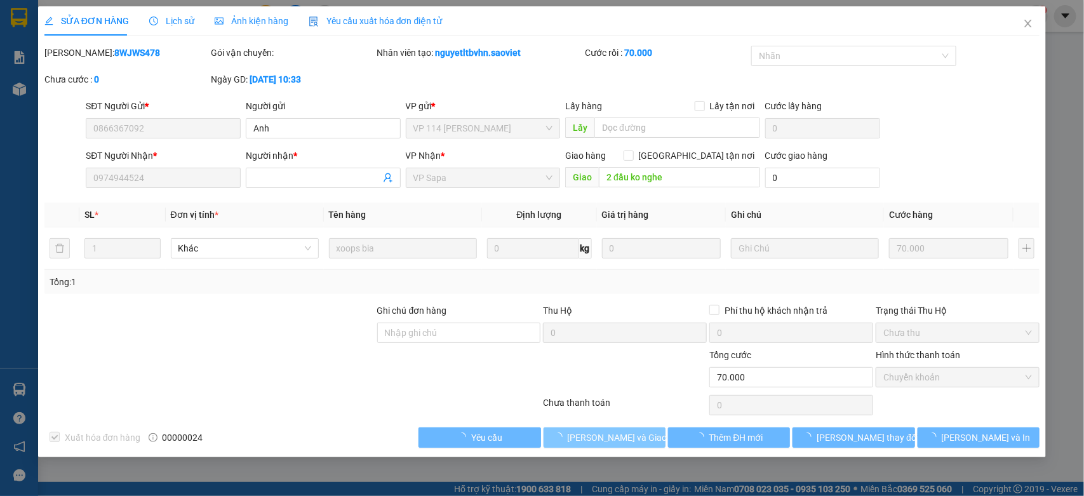
click at [594, 439] on span "[PERSON_NAME] và [PERSON_NAME] hàng" at bounding box center [629, 437] width 122 height 14
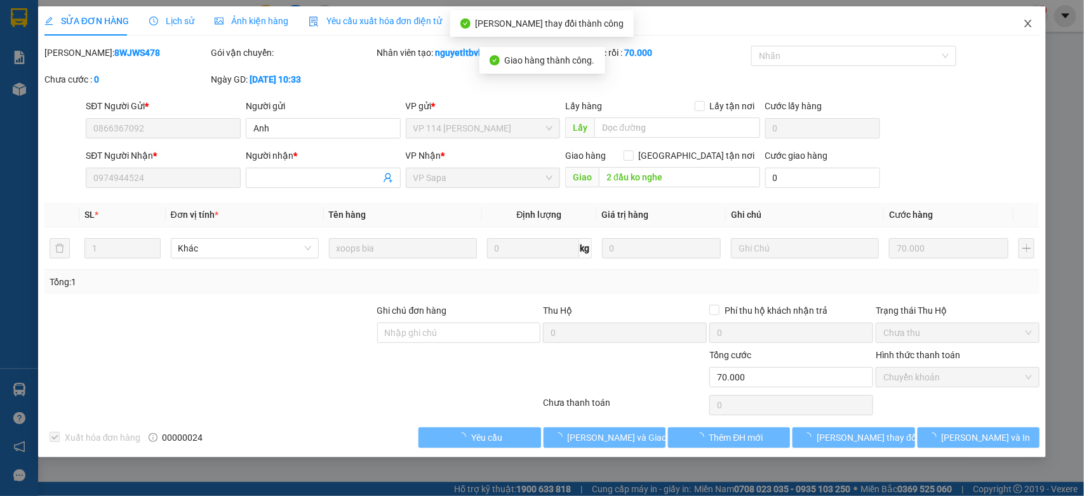
click at [1030, 22] on icon "close" at bounding box center [1028, 23] width 10 height 10
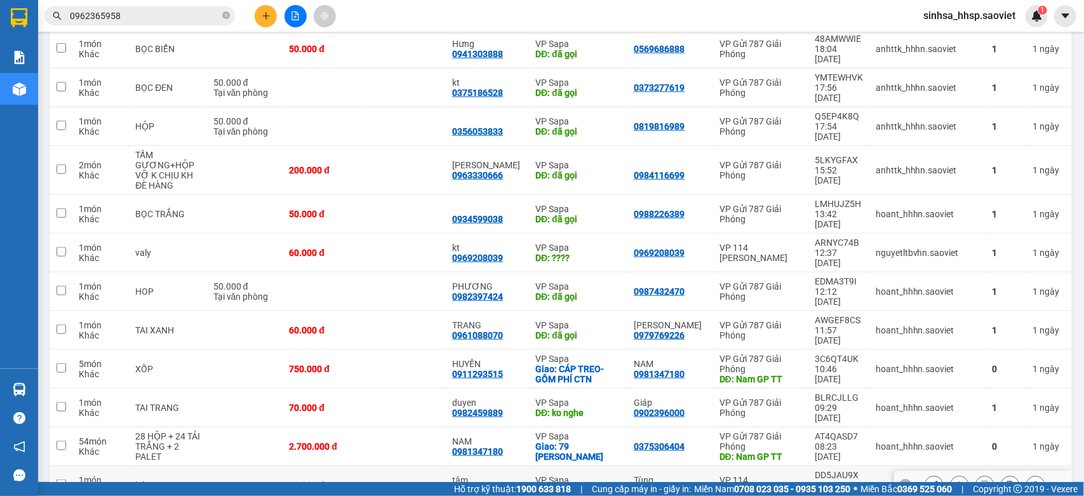
scroll to position [546, 0]
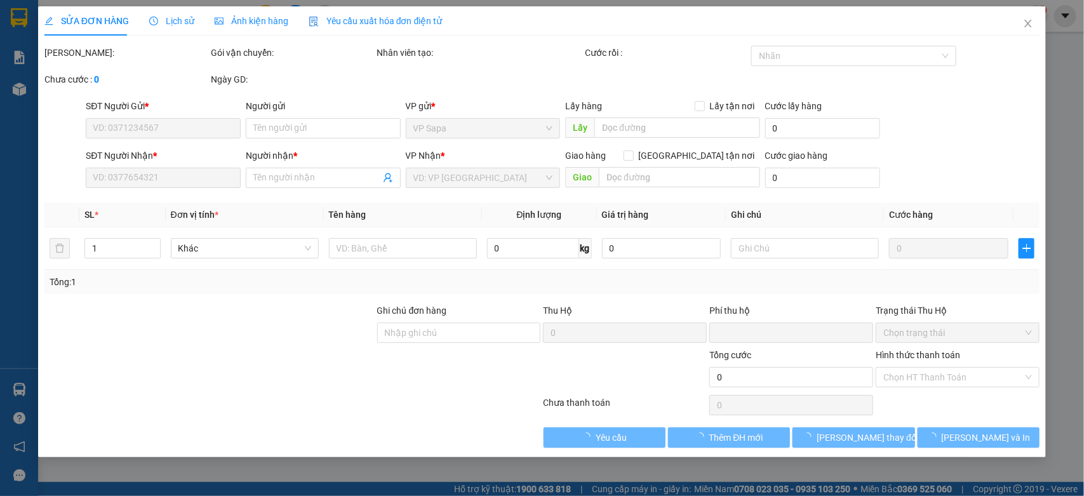
click at [934, 362] on div "Hình thức thanh toán" at bounding box center [957, 357] width 164 height 19
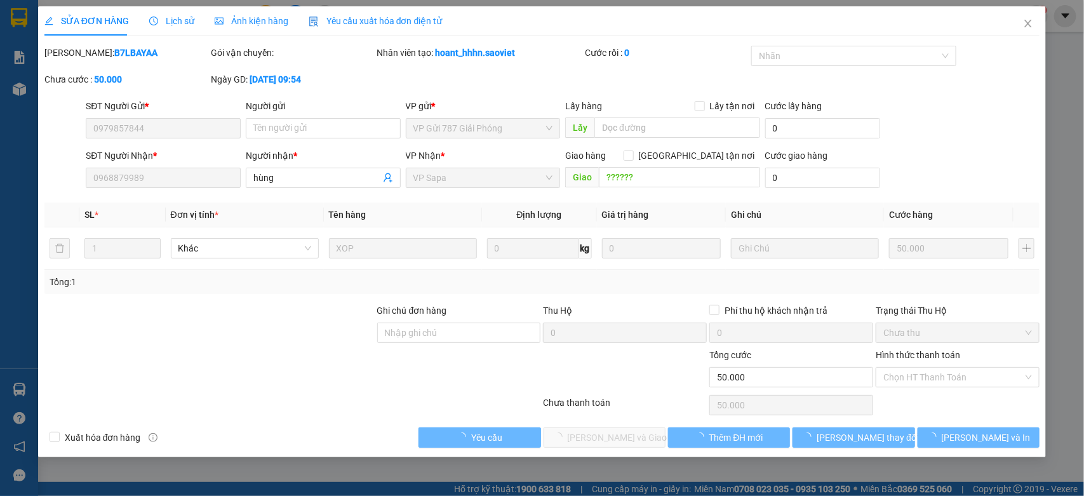
type input "0979857844"
type input "0968879989"
type input "hùng"
type input "??????"
type input "0"
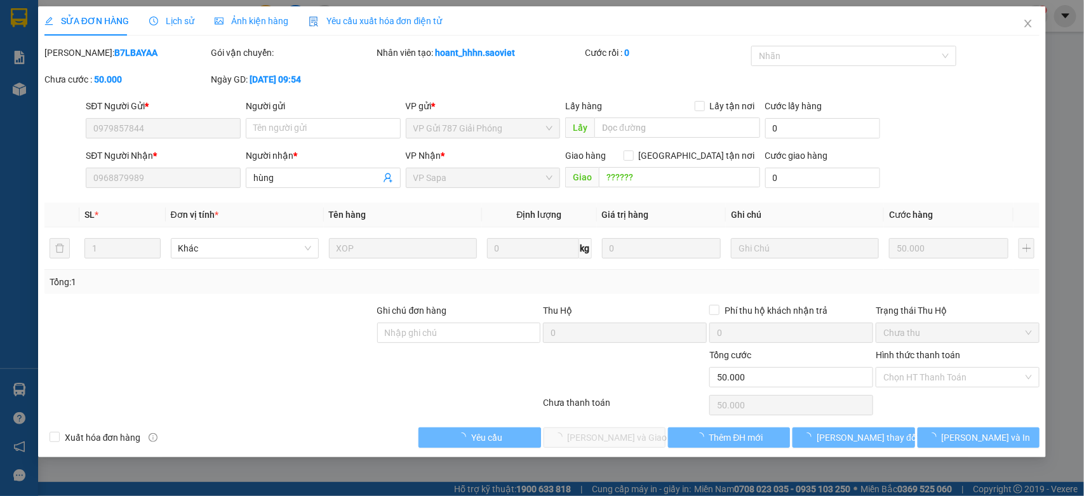
type input "50.000"
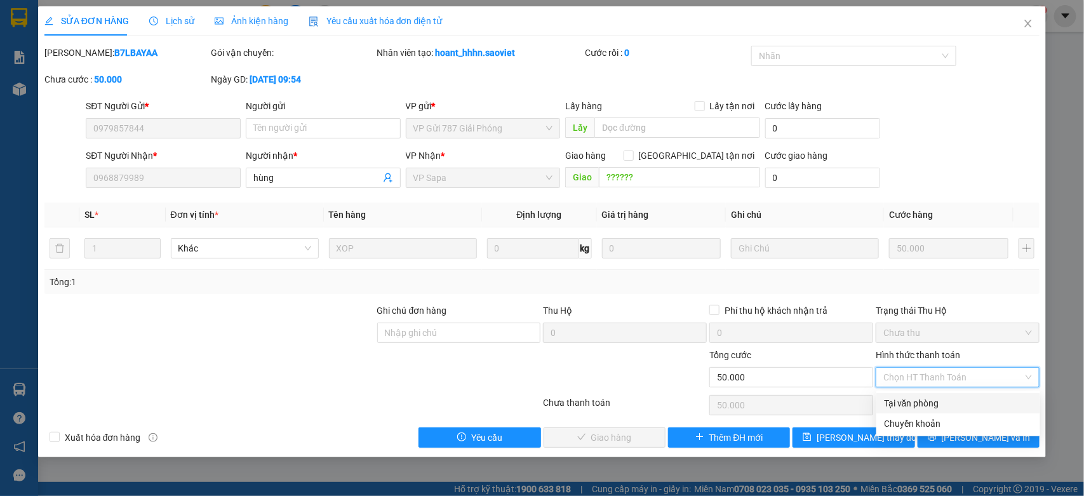
click at [915, 397] on div "Tại văn phòng" at bounding box center [958, 403] width 149 height 14
type input "0"
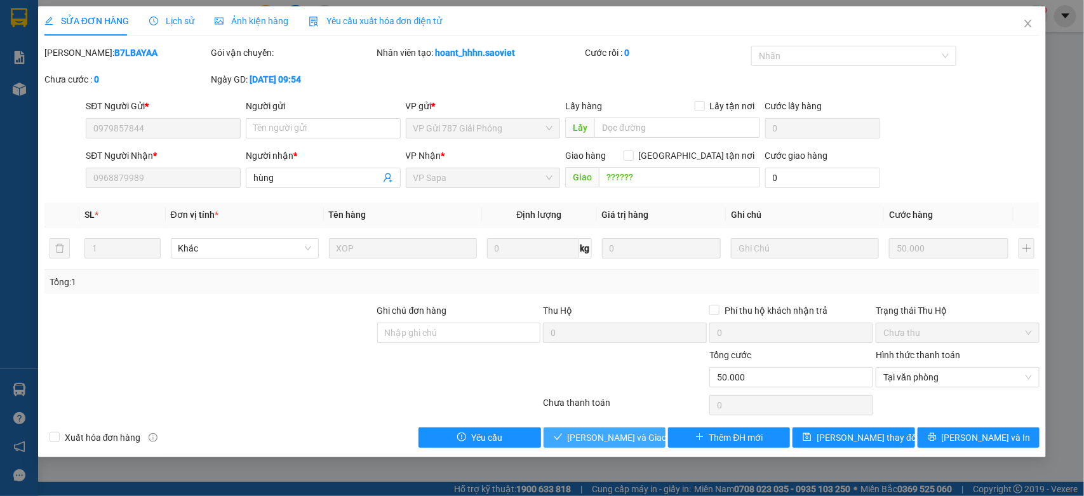
drag, startPoint x: 594, startPoint y: 432, endPoint x: 884, endPoint y: 147, distance: 407.2
click at [592, 430] on span "[PERSON_NAME] và [PERSON_NAME] hàng" at bounding box center [629, 437] width 122 height 14
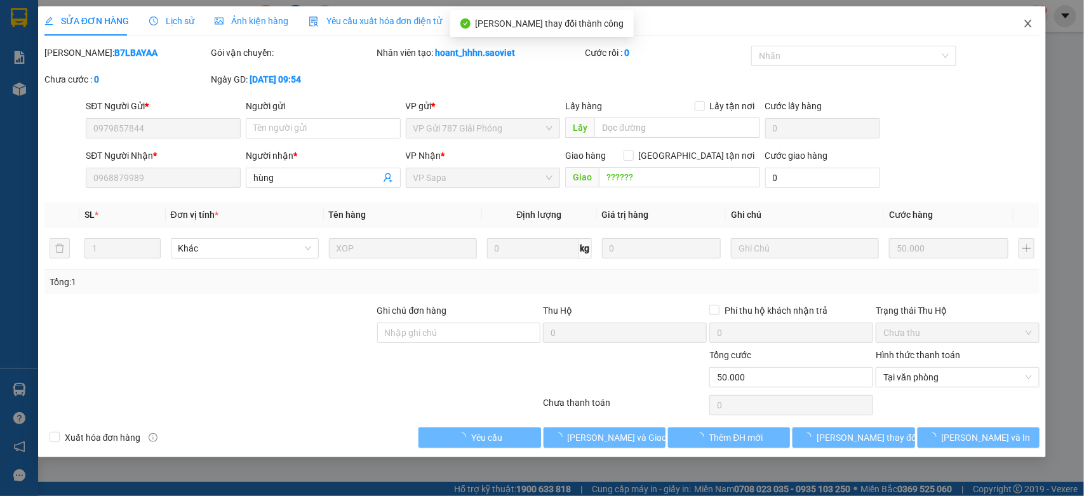
click at [1027, 24] on icon "close" at bounding box center [1028, 23] width 10 height 10
click at [1027, 24] on div "sinhsa_hhsp.saoviet 1" at bounding box center [980, 16] width 135 height 22
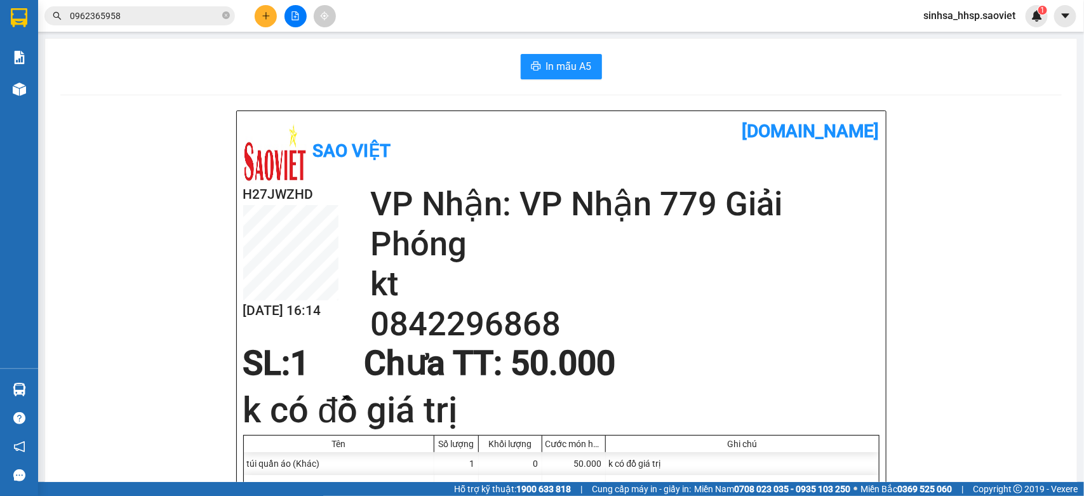
drag, startPoint x: 935, startPoint y: 192, endPoint x: 908, endPoint y: 198, distance: 26.8
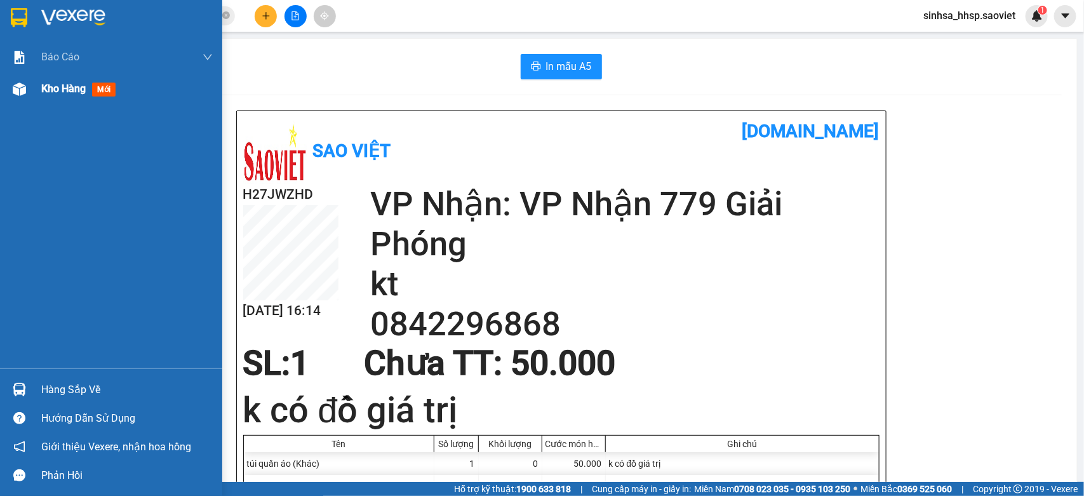
drag, startPoint x: 69, startPoint y: 74, endPoint x: 69, endPoint y: 81, distance: 7.0
click at [70, 73] on div "Kho hàng mới" at bounding box center [126, 89] width 171 height 32
click at [70, 76] on div "Kho hàng mới" at bounding box center [126, 89] width 171 height 32
click at [69, 81] on div "Kho hàng mới" at bounding box center [80, 89] width 79 height 16
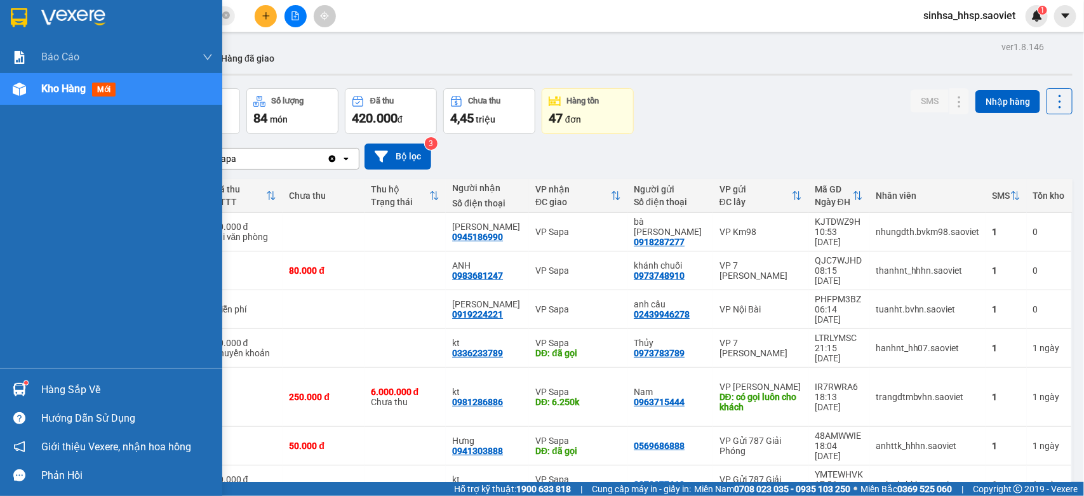
drag, startPoint x: 36, startPoint y: 385, endPoint x: 38, endPoint y: 375, distance: 11.0
click at [35, 382] on div "Hàng sắp về" at bounding box center [111, 389] width 222 height 29
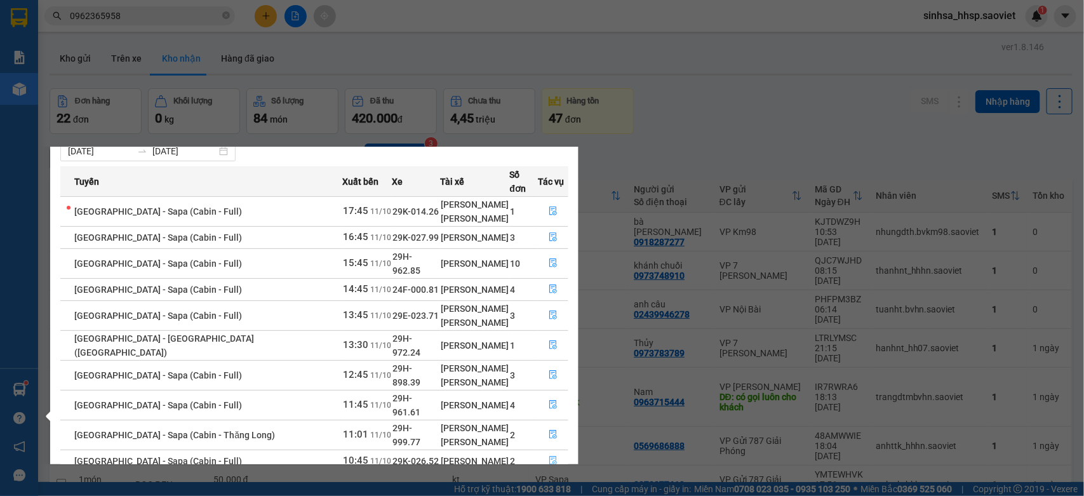
scroll to position [53, 0]
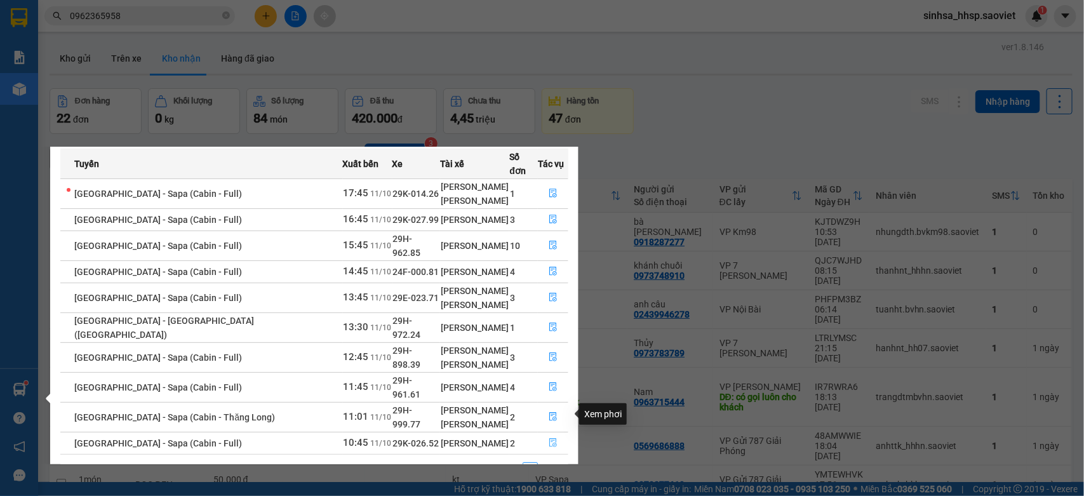
click at [550, 438] on icon "file-done" at bounding box center [553, 442] width 9 height 9
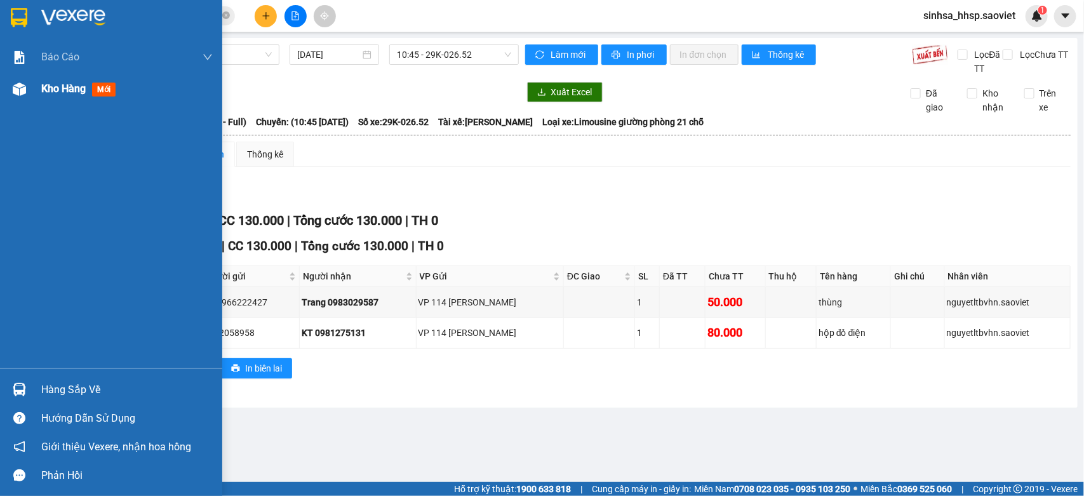
click at [58, 81] on div "Kho hàng mới" at bounding box center [80, 89] width 79 height 16
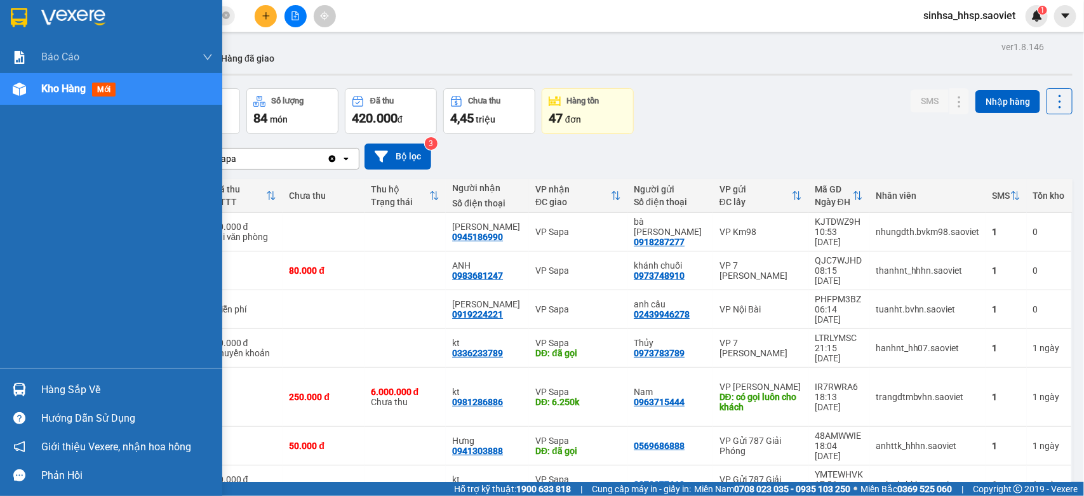
click at [15, 394] on img at bounding box center [19, 389] width 13 height 13
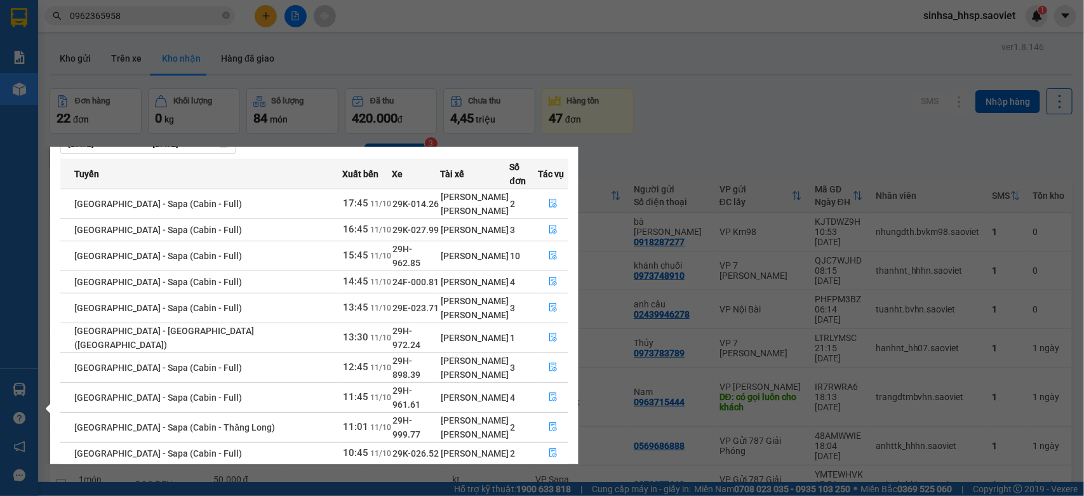
scroll to position [53, 0]
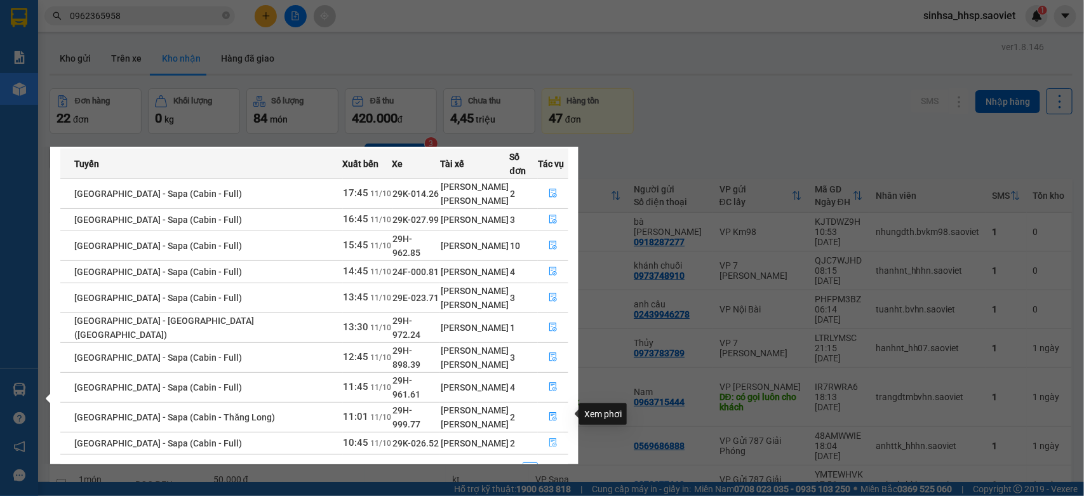
click at [538, 433] on button "button" at bounding box center [552, 443] width 29 height 20
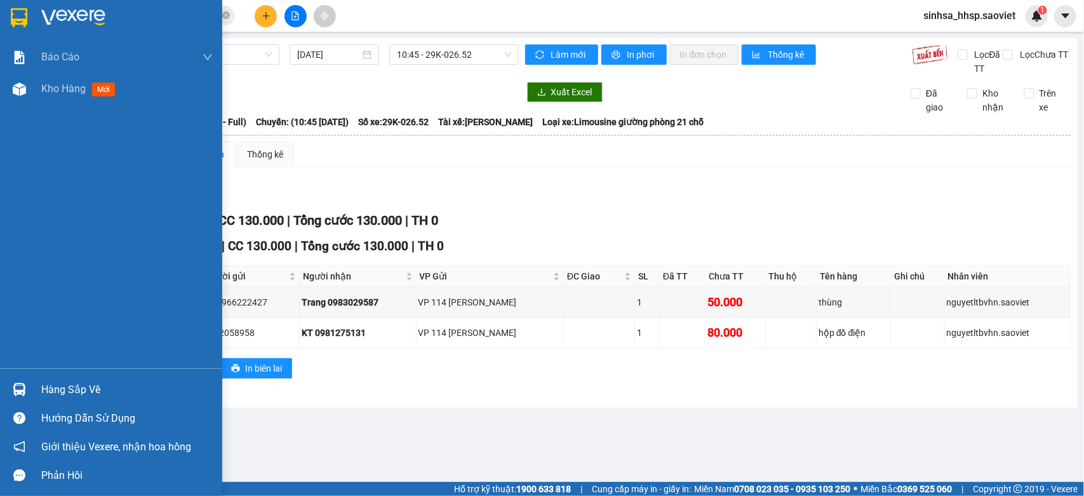
click at [22, 383] on img at bounding box center [19, 389] width 13 height 13
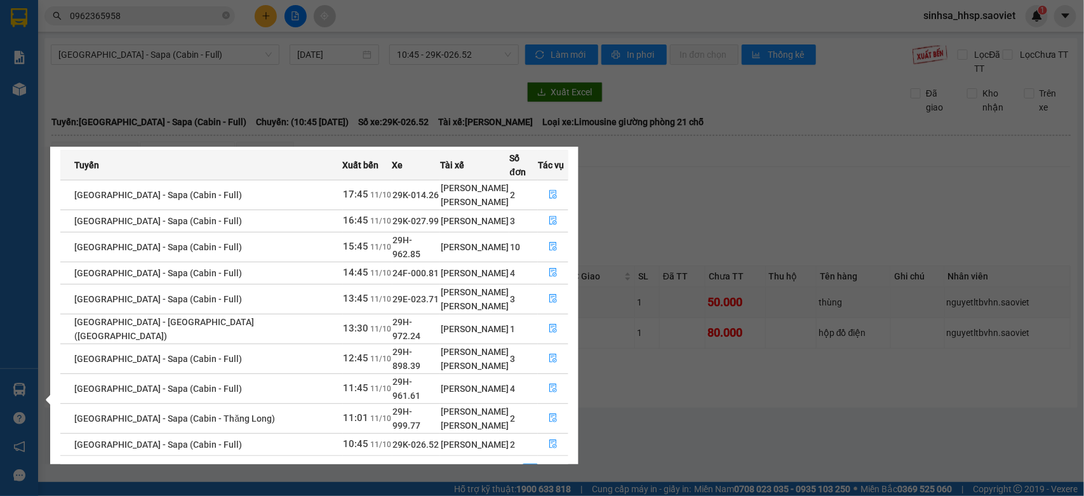
scroll to position [53, 0]
click at [550, 463] on link "2" at bounding box center [545, 470] width 14 height 14
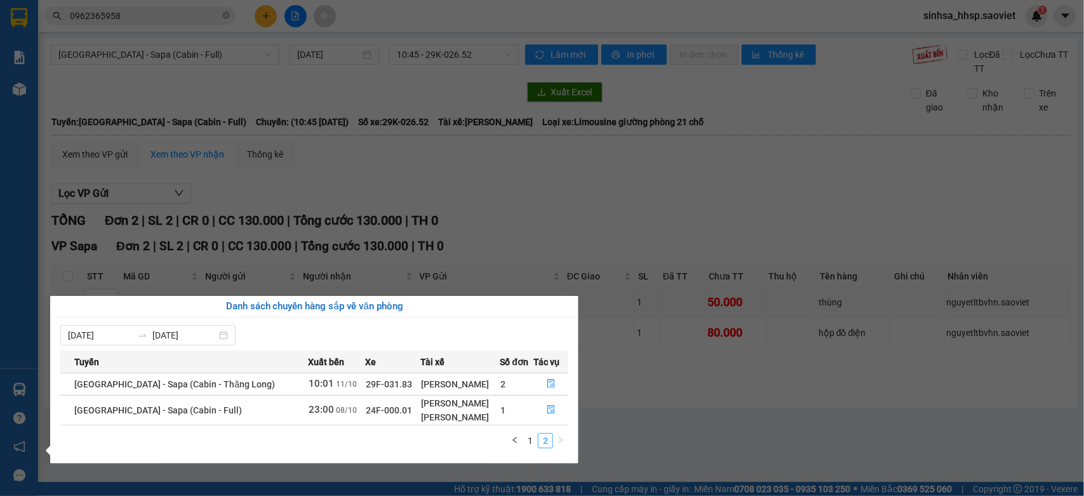
scroll to position [0, 0]
click at [547, 385] on icon "file-done" at bounding box center [551, 383] width 8 height 9
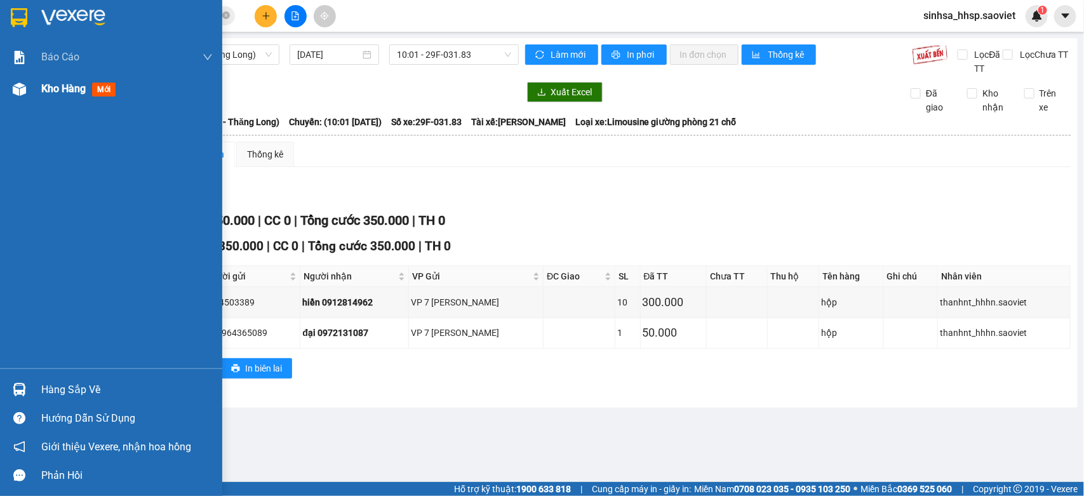
drag, startPoint x: 23, startPoint y: 112, endPoint x: 44, endPoint y: 96, distance: 26.7
click at [35, 103] on div "Báo cáo 1B. Chi tiết đơn hàng 5. Doanh thu thực tế theo từng nhân viên Kho hàng…" at bounding box center [111, 204] width 222 height 327
click at [44, 96] on div "Kho hàng mới" at bounding box center [80, 89] width 79 height 16
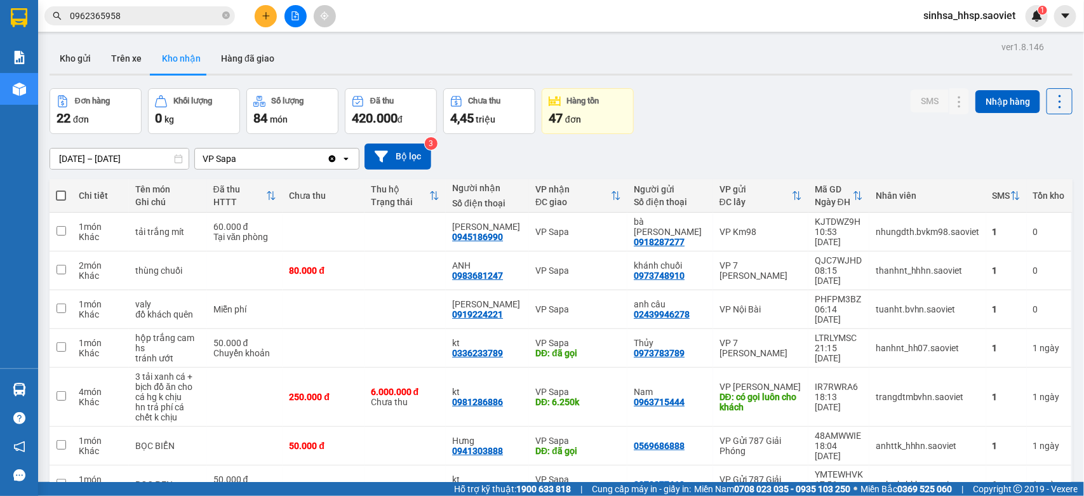
click at [129, 16] on input "0962365958" at bounding box center [145, 16] width 150 height 14
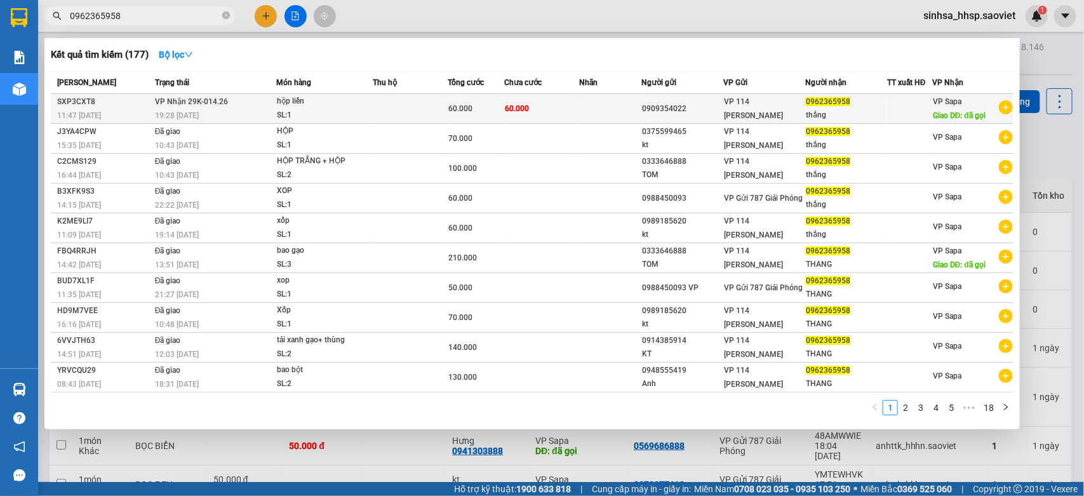
click at [745, 105] on span "VP 114 [PERSON_NAME]" at bounding box center [753, 108] width 59 height 23
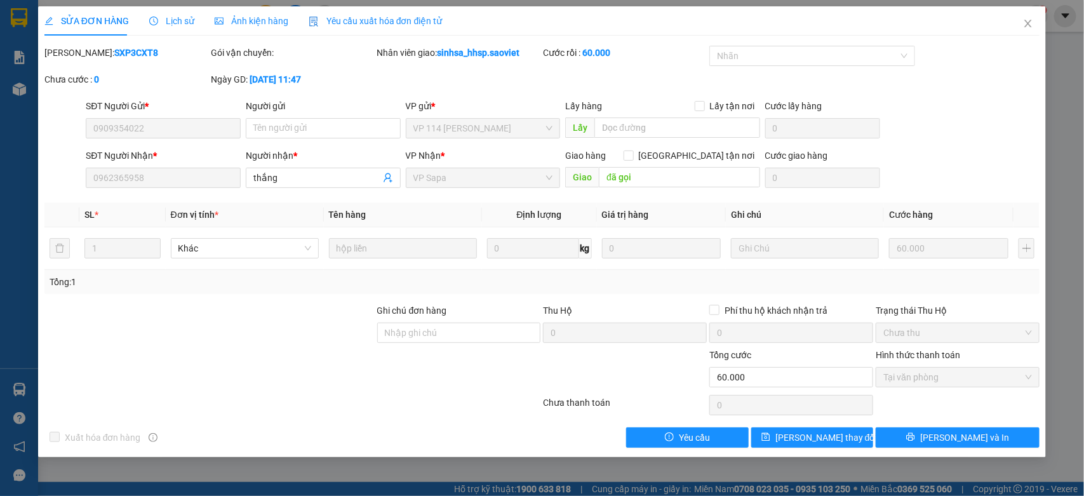
type input "0909354022"
type input "0962365958"
type input "thắng"
type input "đã gọi"
type input "0"
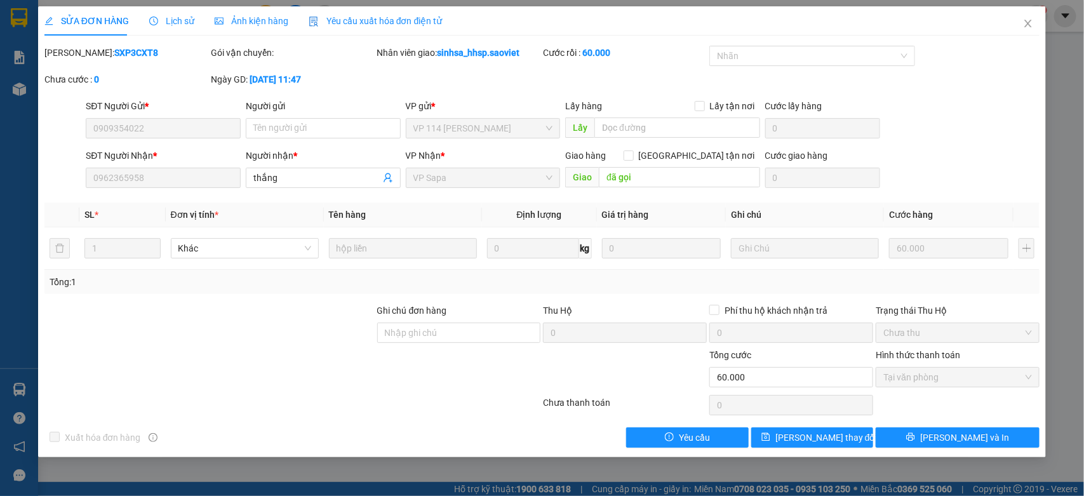
type input "60.000"
click at [1018, 17] on span "Close" at bounding box center [1028, 24] width 36 height 36
click at [1018, 20] on span "sinhsa_hhsp.saoviet" at bounding box center [969, 16] width 112 height 16
click at [1024, 20] on span "sinhsa_hhsp.saoviet" at bounding box center [969, 16] width 112 height 16
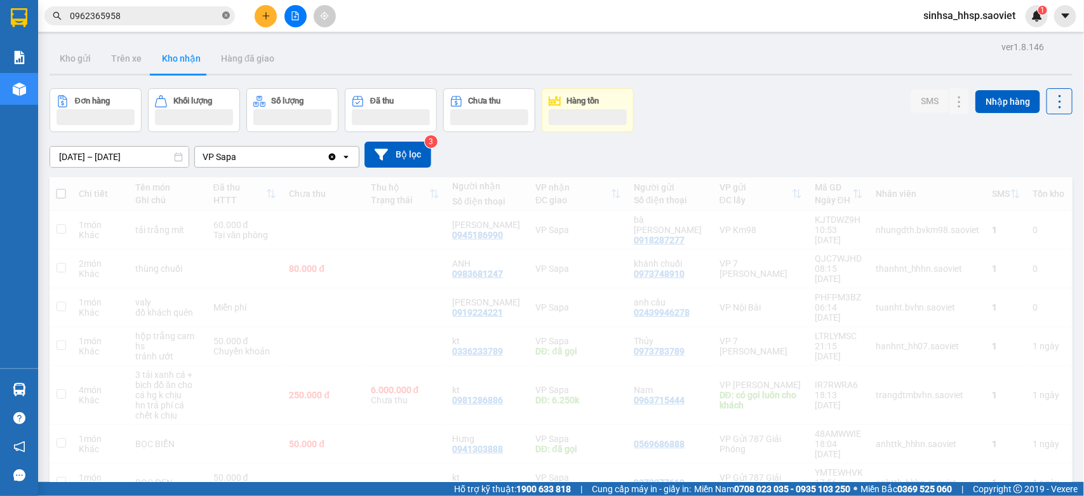
click at [223, 11] on span at bounding box center [226, 16] width 8 height 12
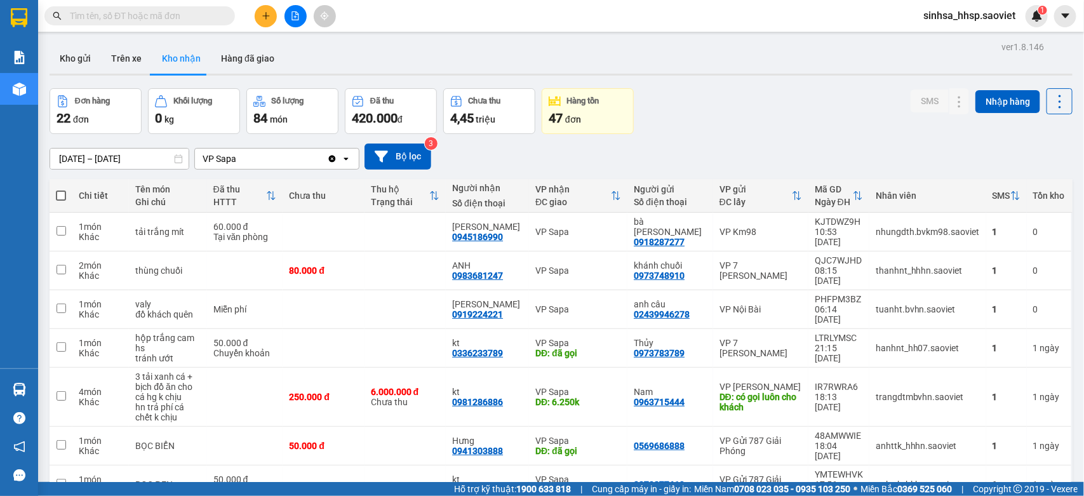
click at [207, 17] on input "text" at bounding box center [145, 16] width 150 height 14
click at [205, 17] on input "text" at bounding box center [145, 16] width 150 height 14
click at [204, 17] on input "text" at bounding box center [145, 16] width 150 height 14
click at [164, 11] on input "text" at bounding box center [145, 16] width 150 height 14
click at [153, 17] on input "text" at bounding box center [145, 16] width 150 height 14
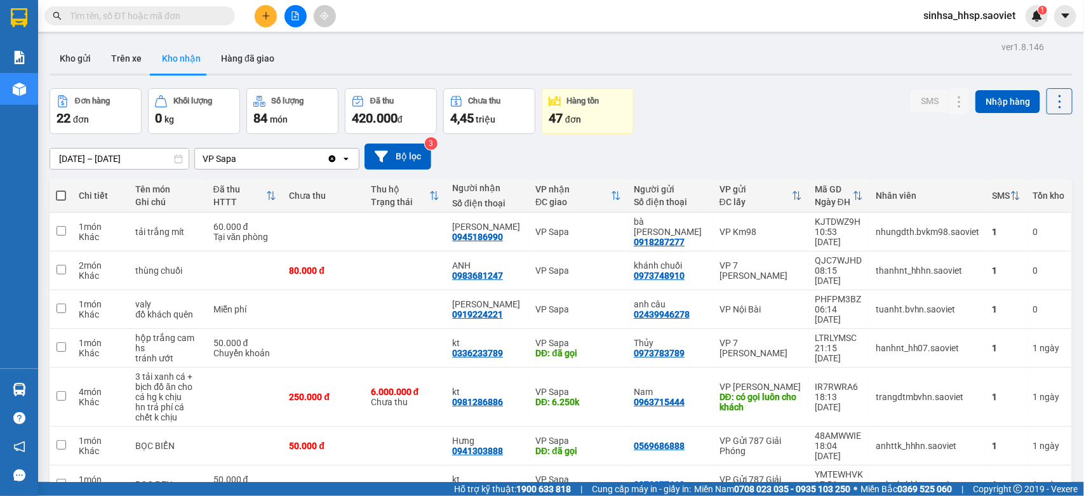
type input "x"
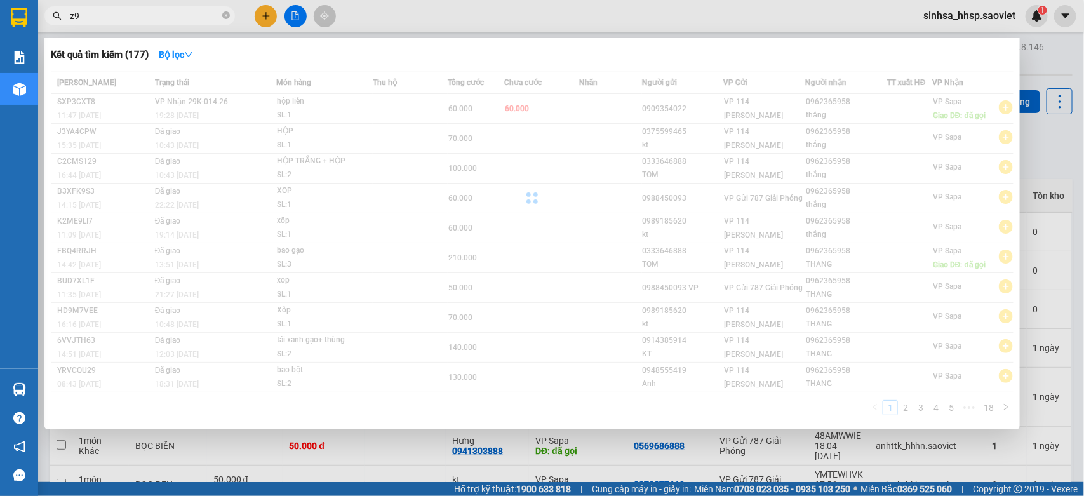
type input "z"
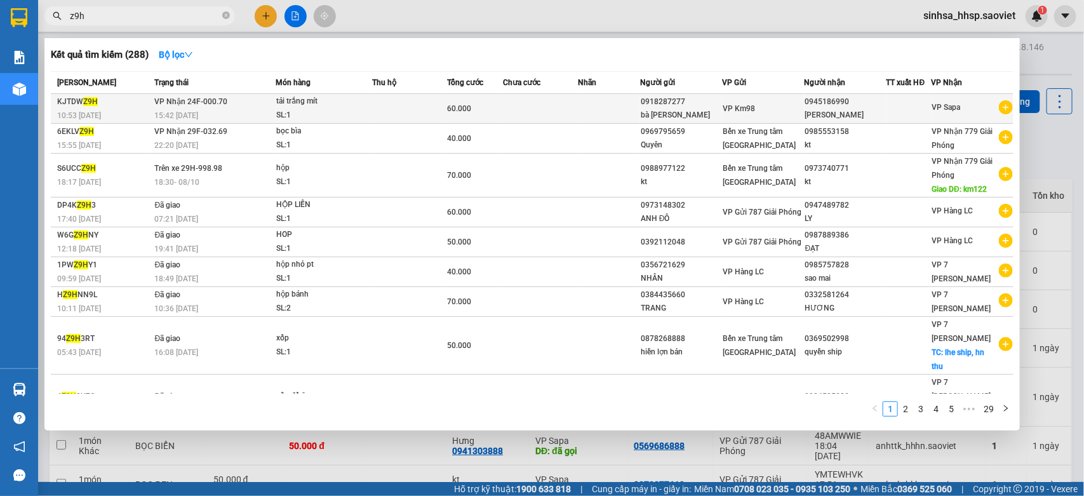
type input "z9h"
click at [786, 114] on div "VP Km98" at bounding box center [762, 109] width 81 height 14
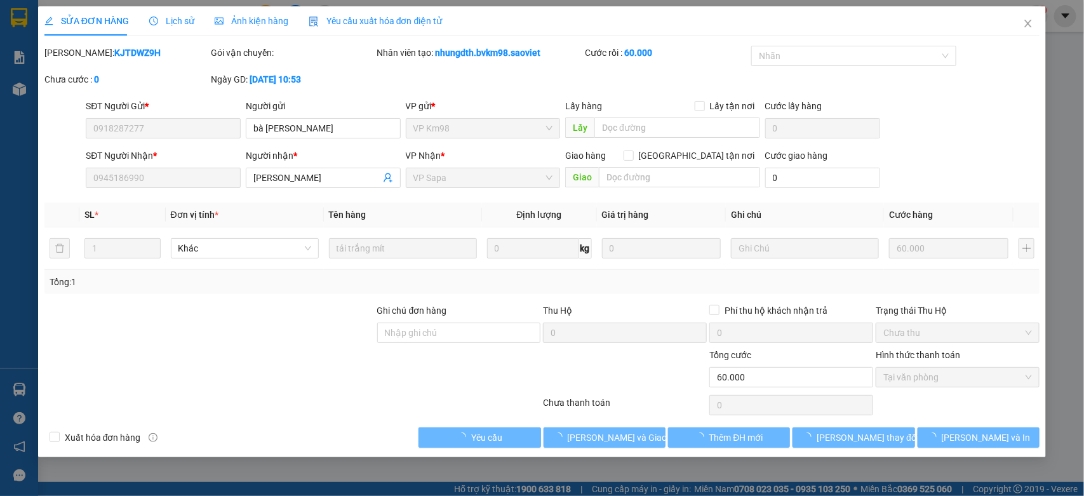
type input "0918287277"
type input "bà [PERSON_NAME]"
type input "0945186990"
type input "[PERSON_NAME]"
type input "0"
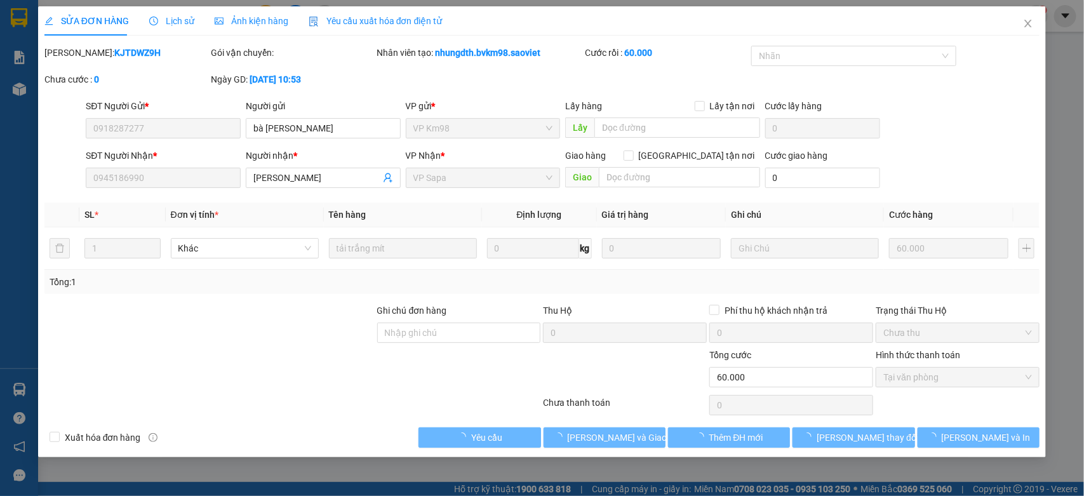
type input "60.000"
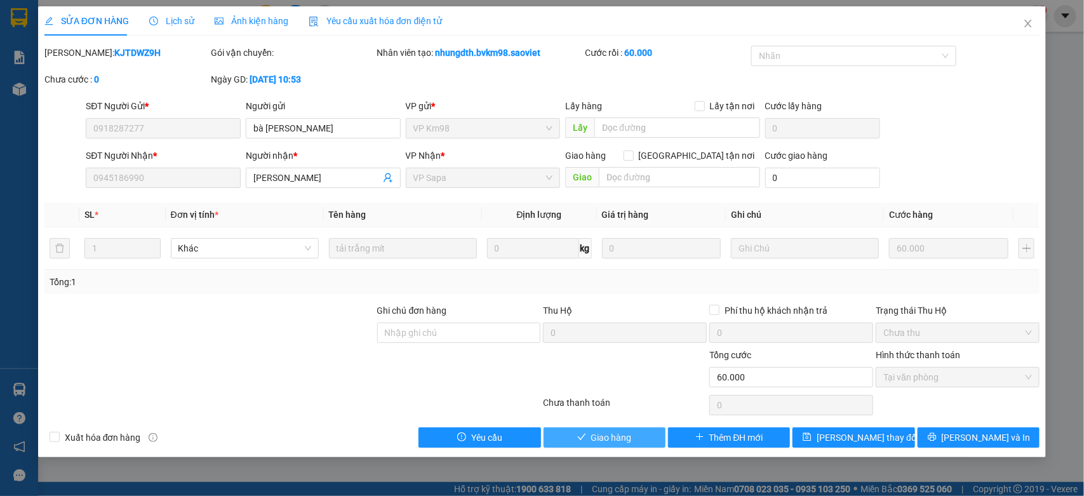
click at [597, 436] on span "Giao hàng" at bounding box center [611, 437] width 41 height 14
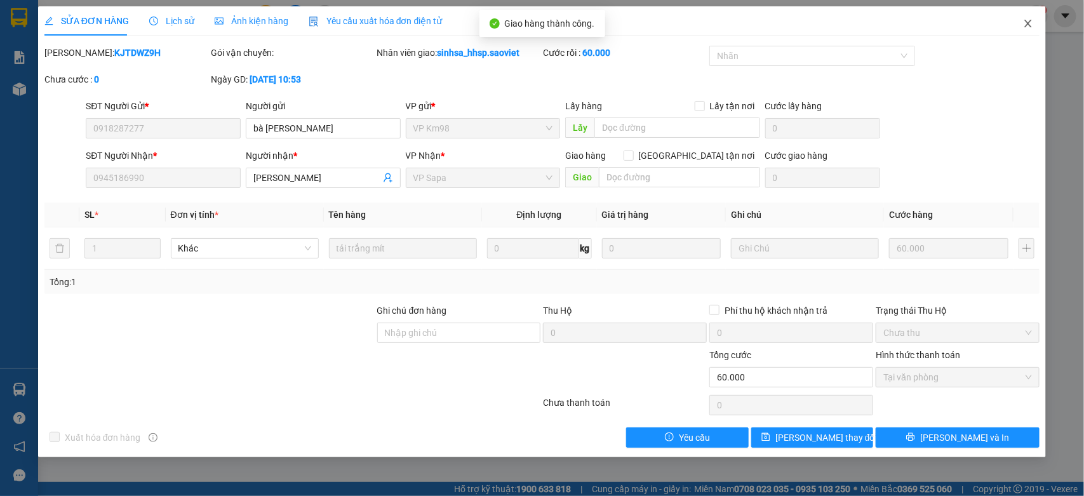
click at [1027, 20] on icon "close" at bounding box center [1028, 23] width 10 height 10
click at [1027, 20] on div "1" at bounding box center [1036, 16] width 22 height 22
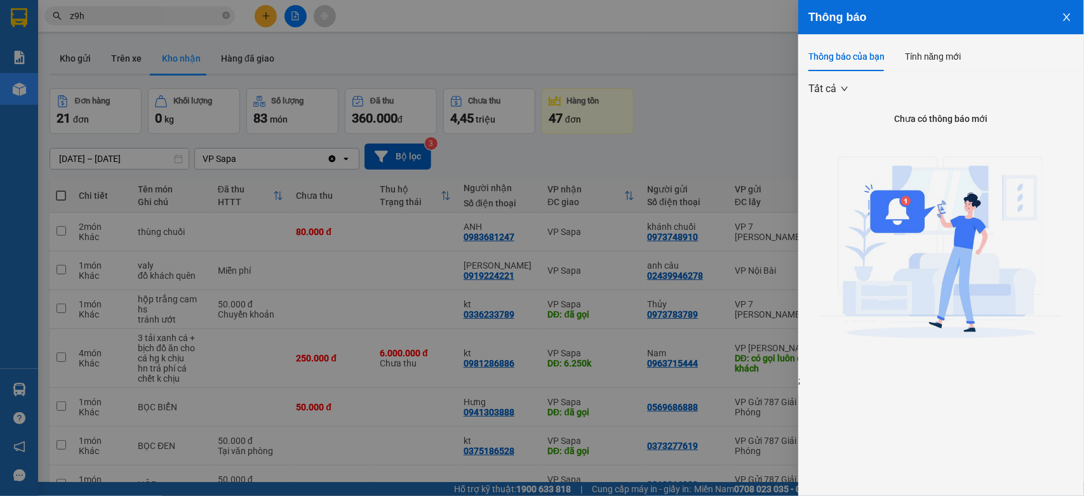
click at [263, 17] on div at bounding box center [542, 248] width 1084 height 496
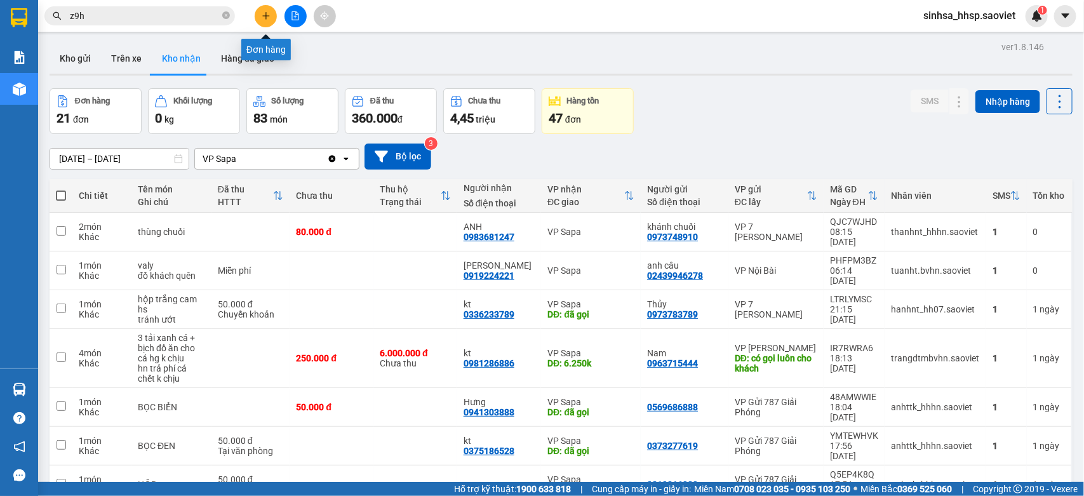
click at [261, 10] on button at bounding box center [266, 16] width 22 height 22
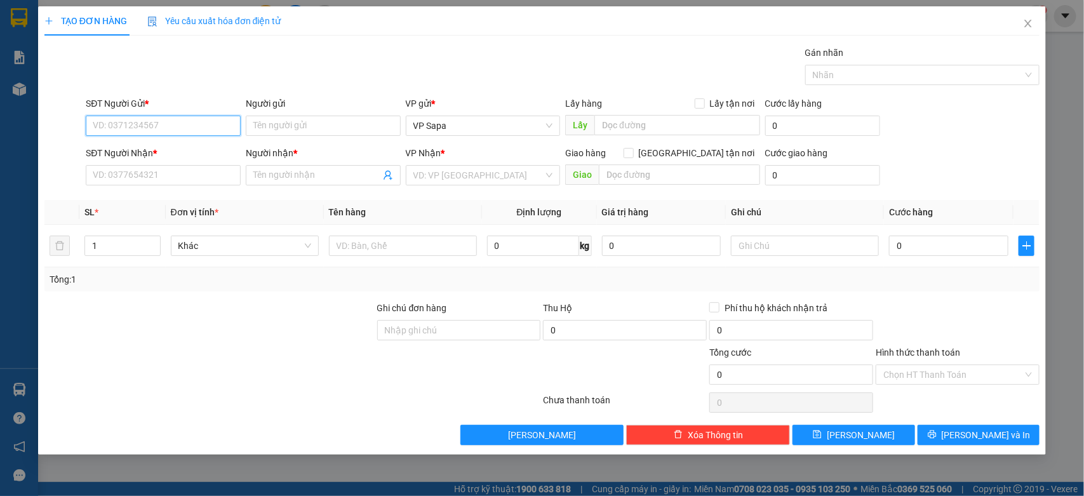
click at [182, 125] on input "SĐT Người Gửi *" at bounding box center [163, 126] width 155 height 20
type input "0979025664"
click at [131, 150] on div "0979025664 - XUÂN" at bounding box center [163, 152] width 140 height 14
type input "XUÂN"
type input "0912699009"
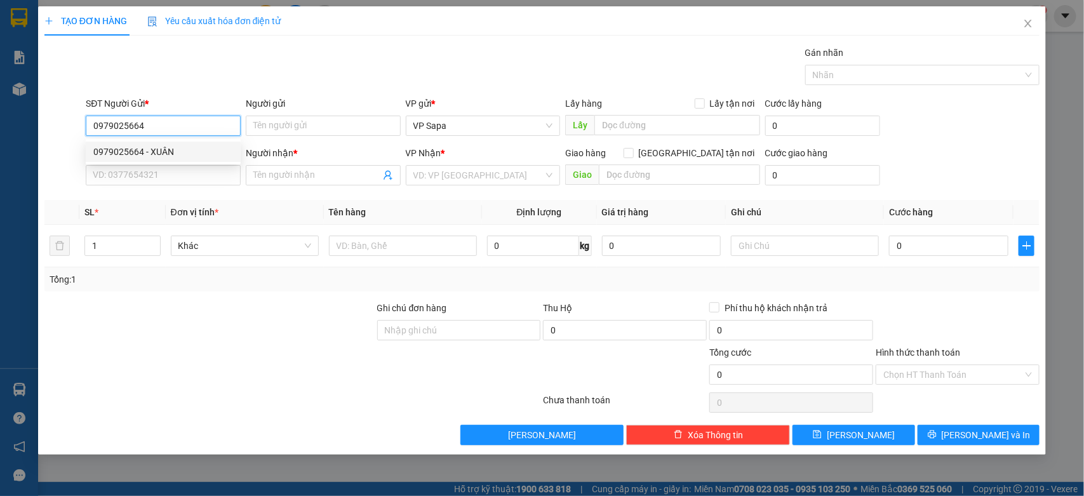
type input "Bích Ngọc"
click at [256, 241] on span "Khác" at bounding box center [244, 245] width 133 height 19
type input "0979025664"
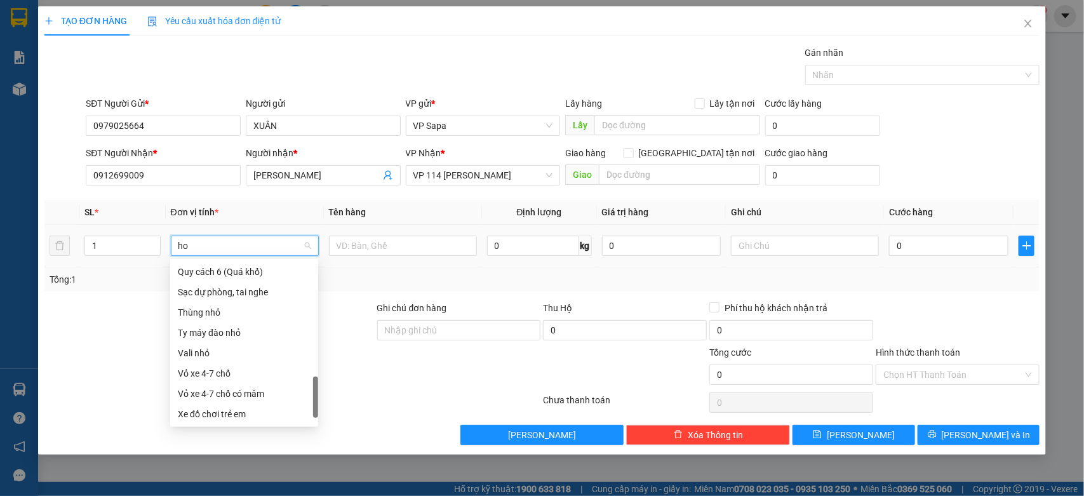
scroll to position [467, 0]
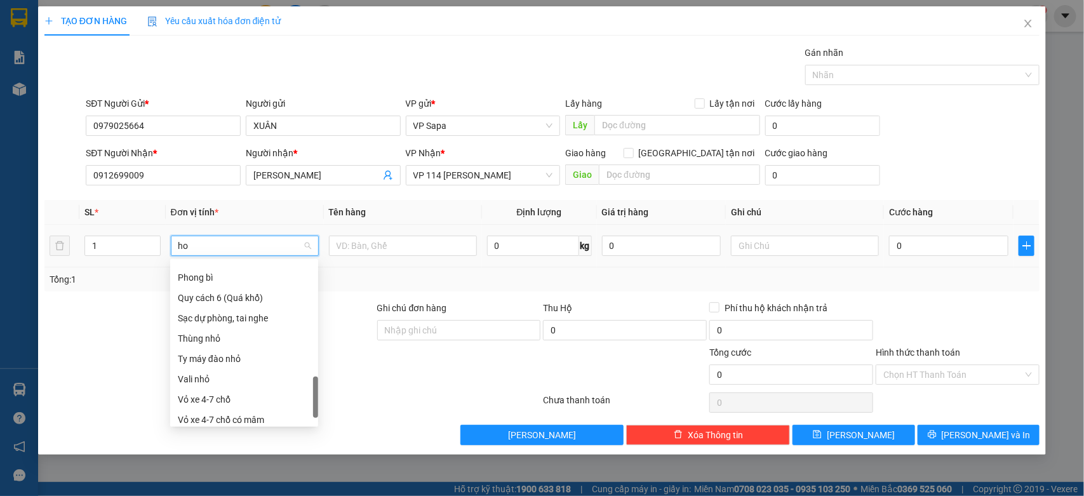
type input "hop"
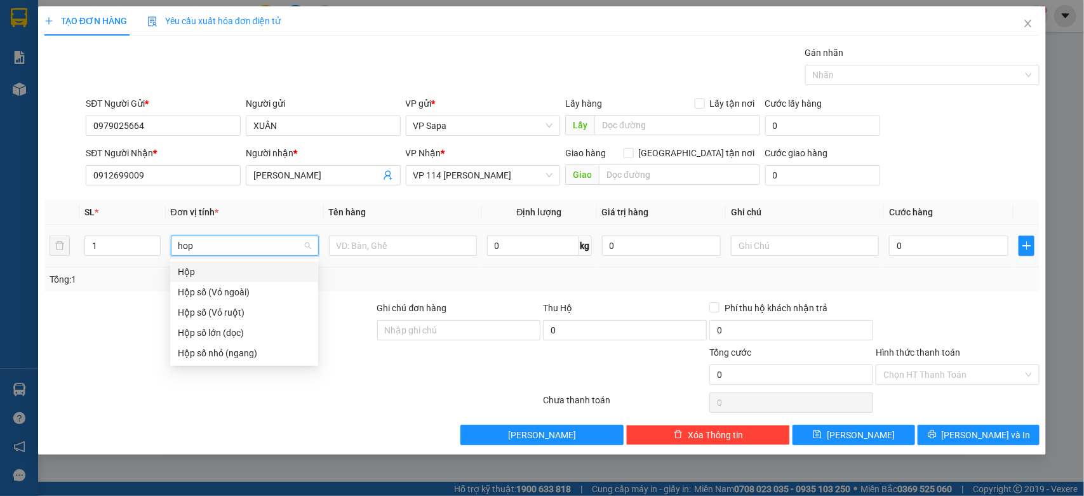
scroll to position [0, 0]
click at [206, 268] on div "Hộp" at bounding box center [244, 272] width 133 height 14
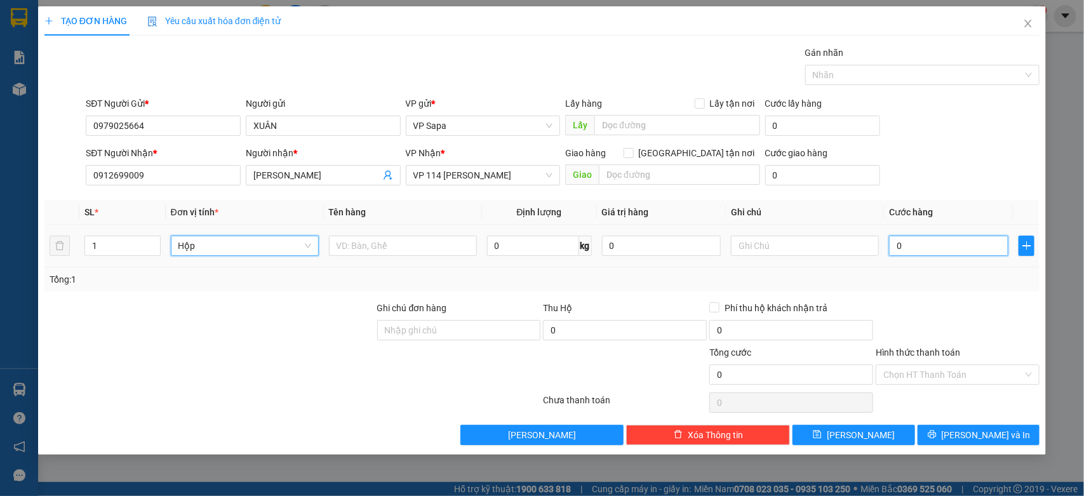
click at [933, 243] on input "0" at bounding box center [948, 246] width 119 height 20
type input "5"
type input "50"
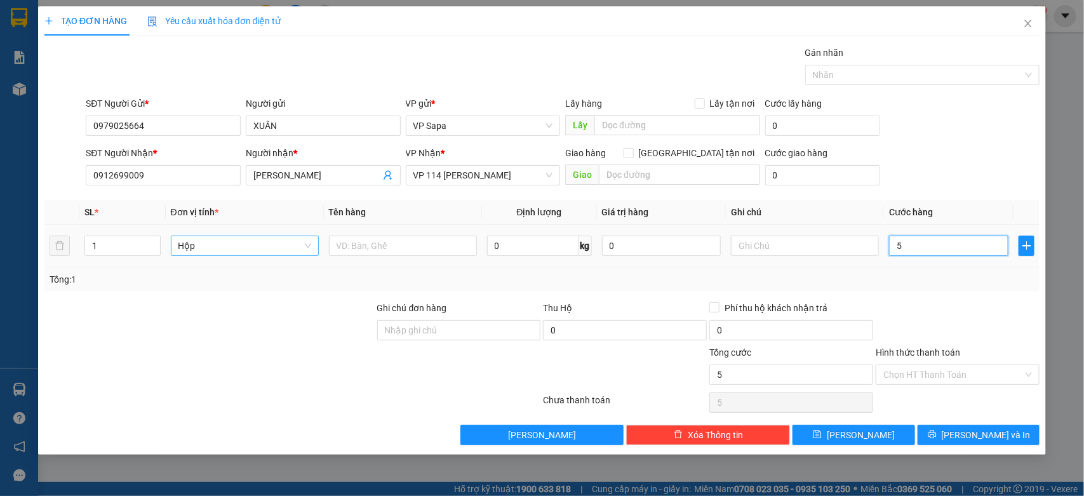
type input "50"
type input "50.000"
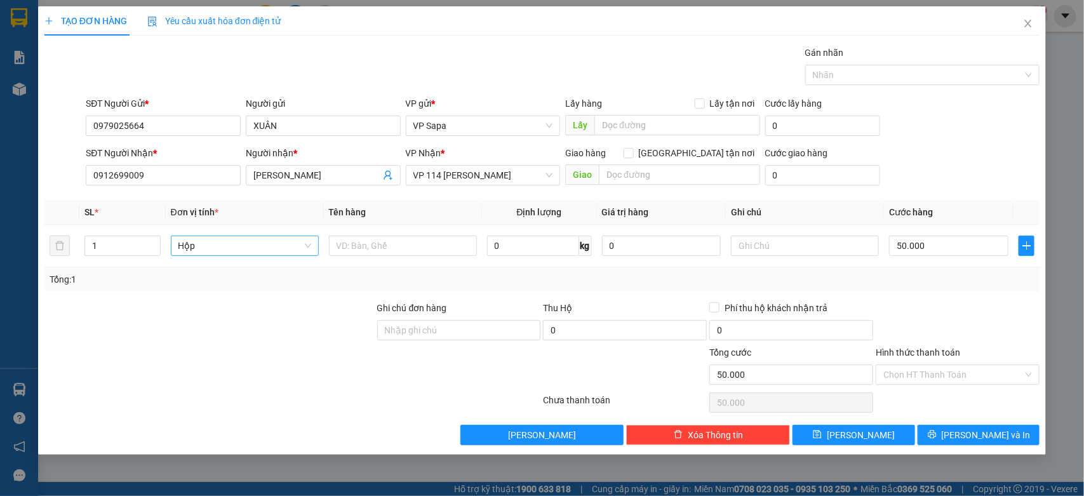
click at [950, 322] on div at bounding box center [957, 323] width 166 height 44
drag, startPoint x: 988, startPoint y: 436, endPoint x: 912, endPoint y: 411, distance: 80.7
click at [988, 435] on span "[PERSON_NAME] và In" at bounding box center [985, 435] width 89 height 14
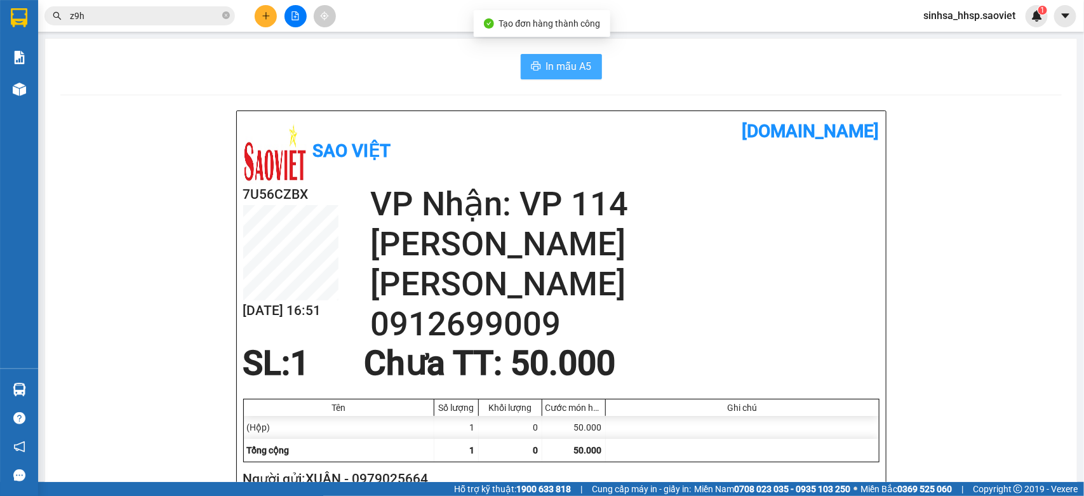
click at [534, 61] on button "In mẫu A5" at bounding box center [561, 66] width 81 height 25
click at [114, 16] on input "z9h" at bounding box center [145, 16] width 150 height 14
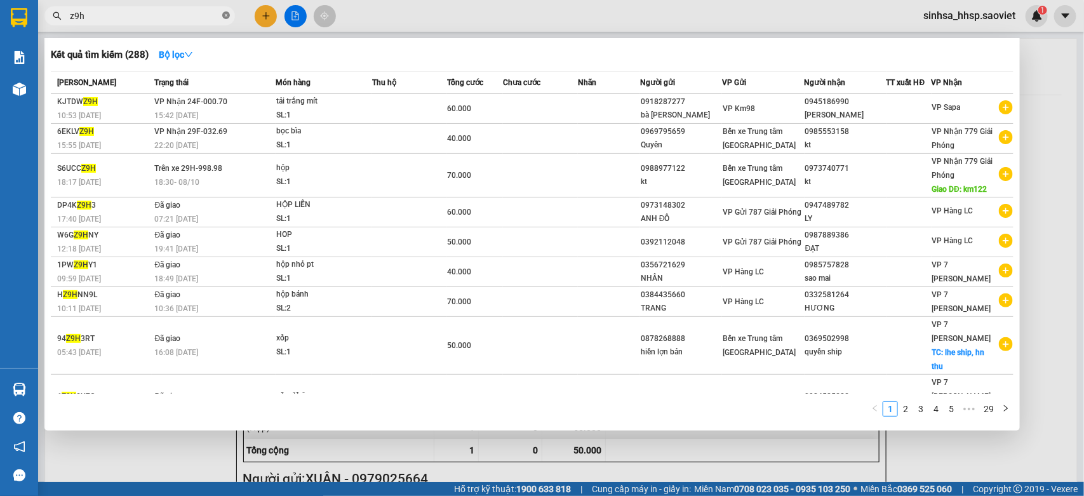
click at [226, 11] on icon "close-circle" at bounding box center [226, 15] width 8 height 8
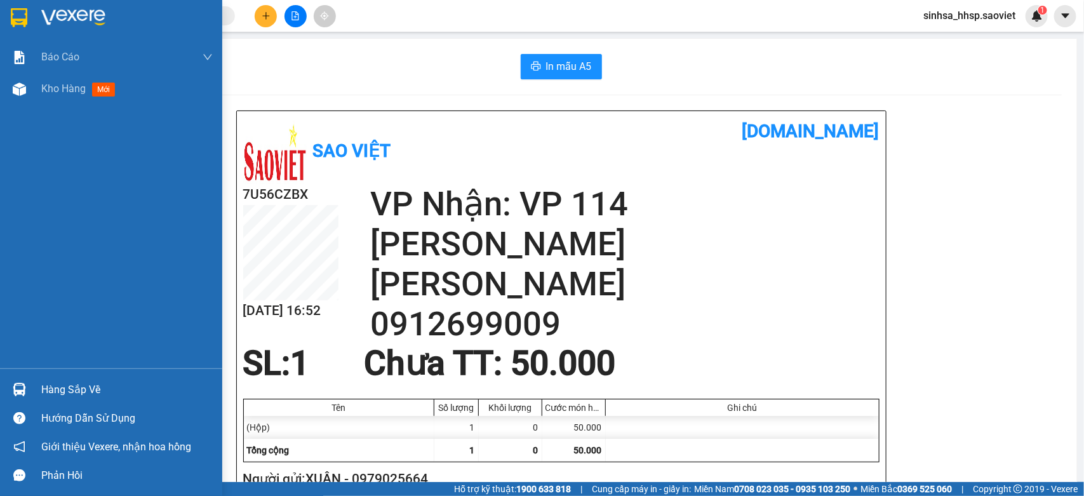
click at [27, 109] on div "Báo cáo 1B. Chi tiết đơn hàng 5. Doanh thu thực tế theo từng nhân viên Kho hàng…" at bounding box center [111, 204] width 222 height 327
click at [27, 102] on div "Kho hàng mới" at bounding box center [111, 89] width 222 height 32
click at [27, 100] on div "Kho hàng mới" at bounding box center [111, 89] width 222 height 32
click at [29, 98] on div at bounding box center [19, 89] width 22 height 22
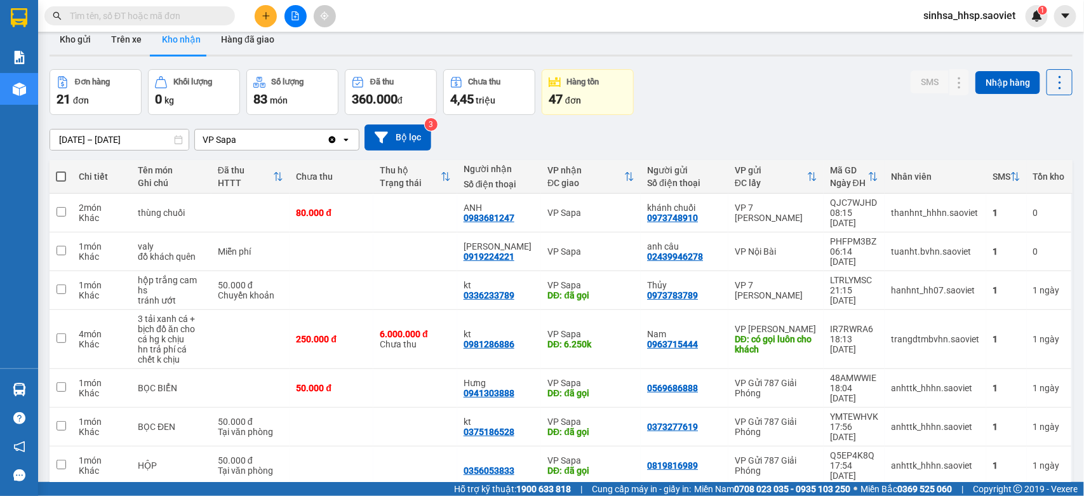
drag, startPoint x: 740, startPoint y: 147, endPoint x: 608, endPoint y: 185, distance: 138.0
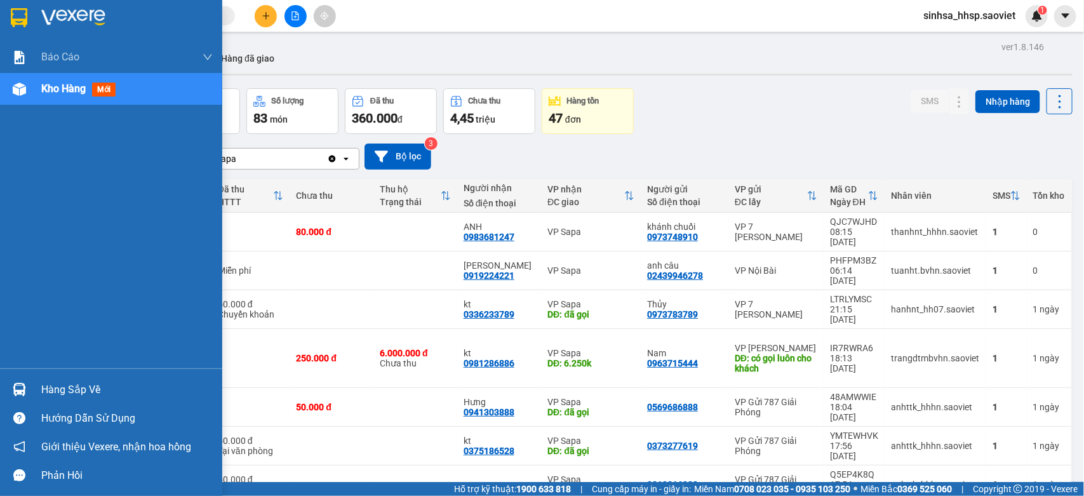
click at [24, 389] on img at bounding box center [19, 389] width 13 height 13
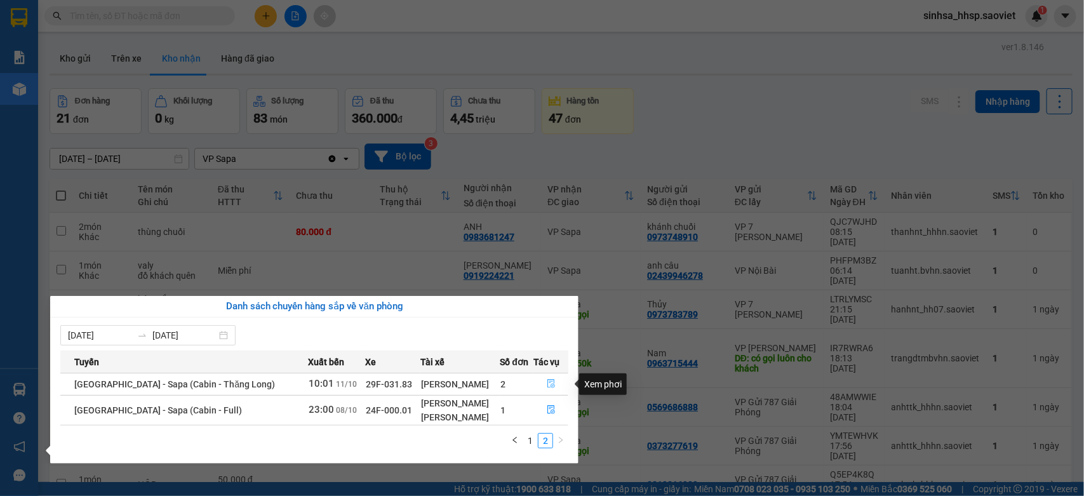
click at [536, 385] on button "button" at bounding box center [551, 384] width 34 height 20
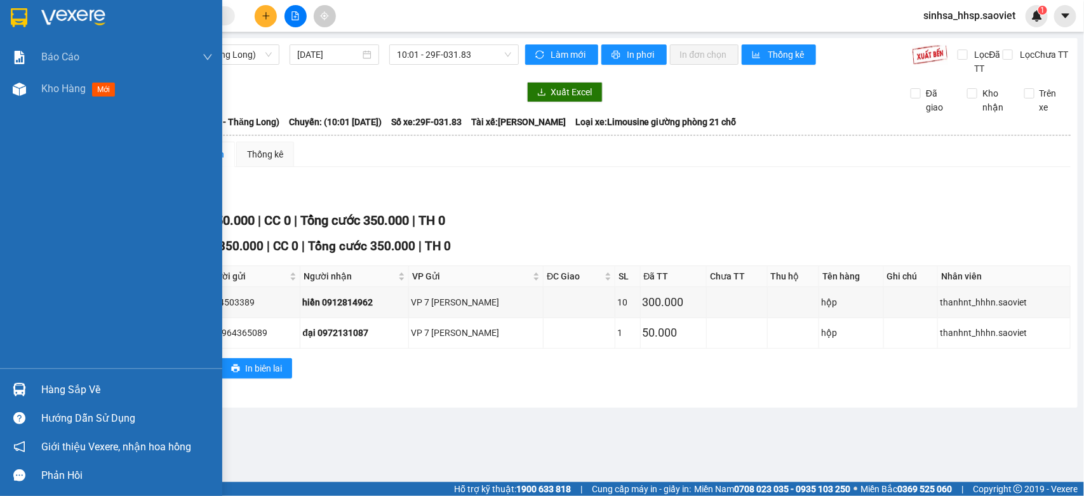
drag, startPoint x: 151, startPoint y: 383, endPoint x: 163, endPoint y: 385, distance: 12.2
click at [152, 383] on div "Hàng sắp về" at bounding box center [126, 389] width 171 height 19
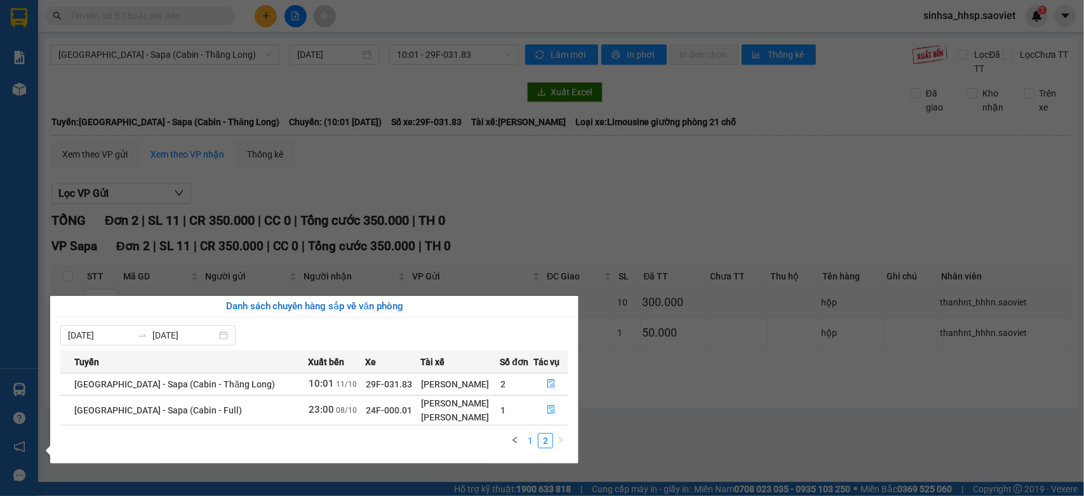
click at [533, 437] on link "1" at bounding box center [530, 441] width 14 height 14
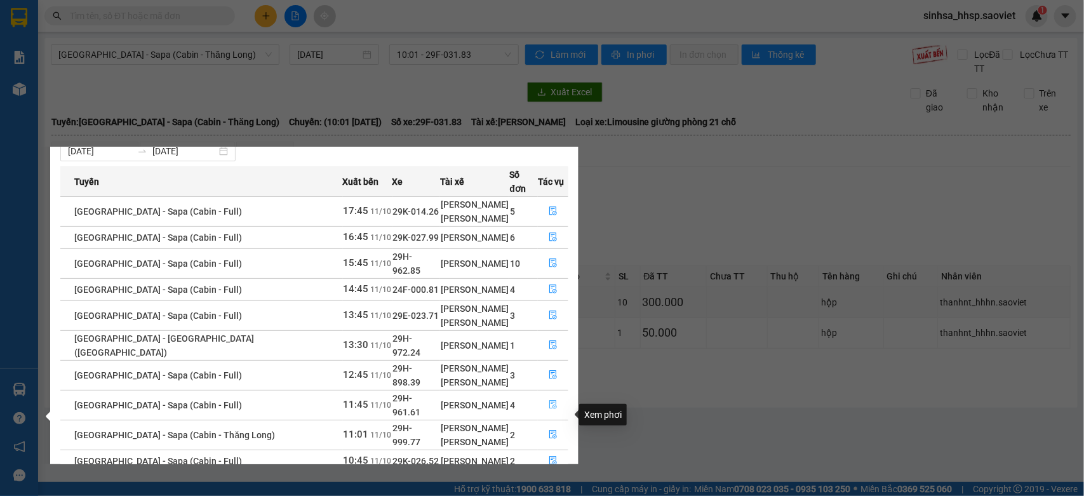
scroll to position [53, 0]
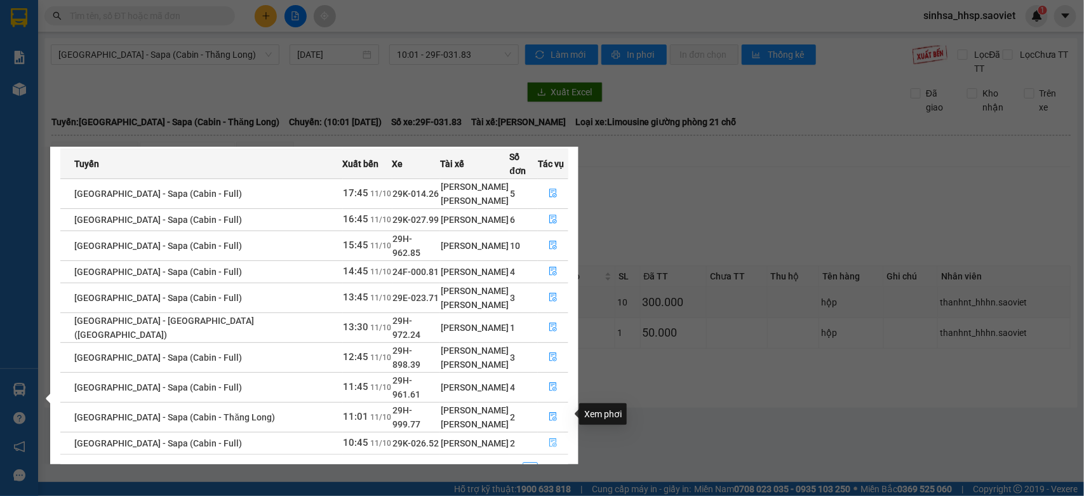
click at [550, 438] on icon "file-done" at bounding box center [553, 442] width 9 height 9
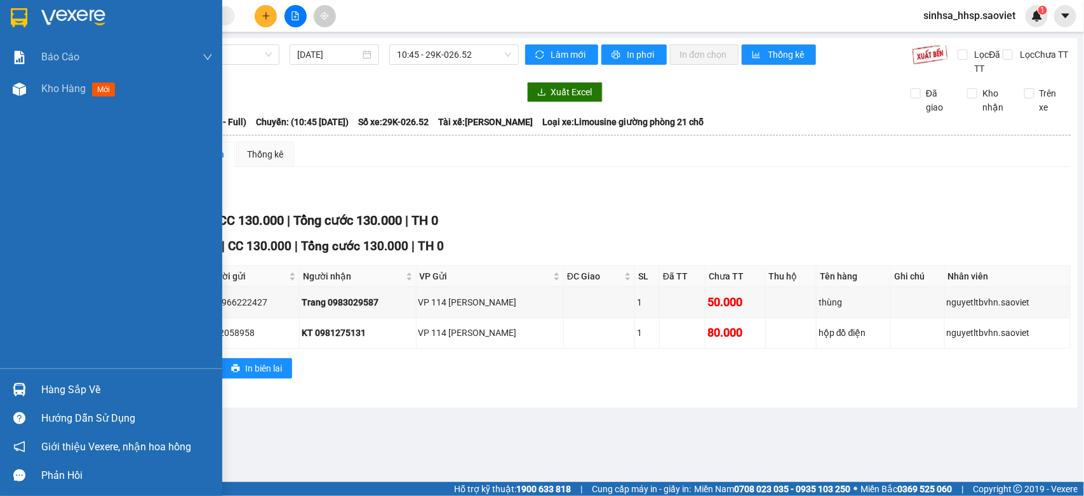
click at [22, 384] on img at bounding box center [19, 389] width 13 height 13
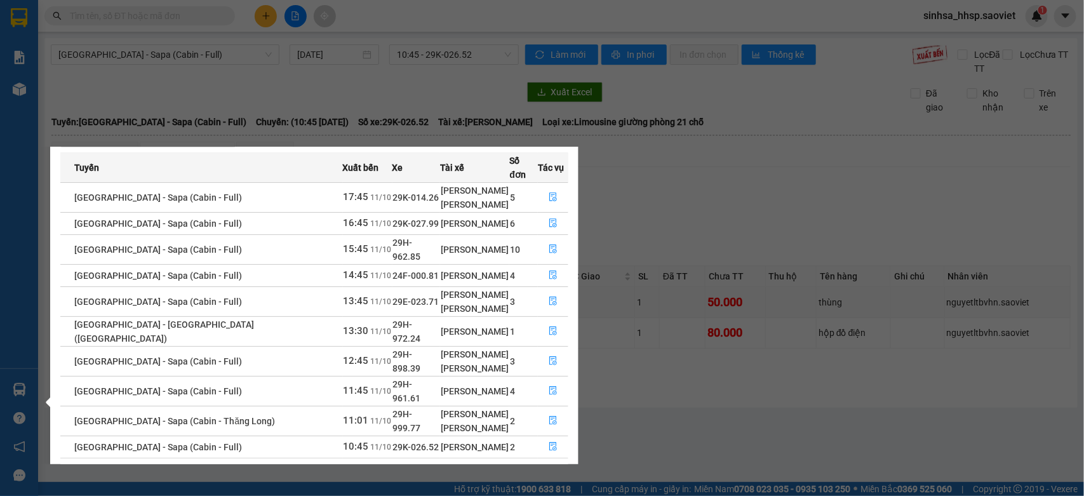
scroll to position [53, 0]
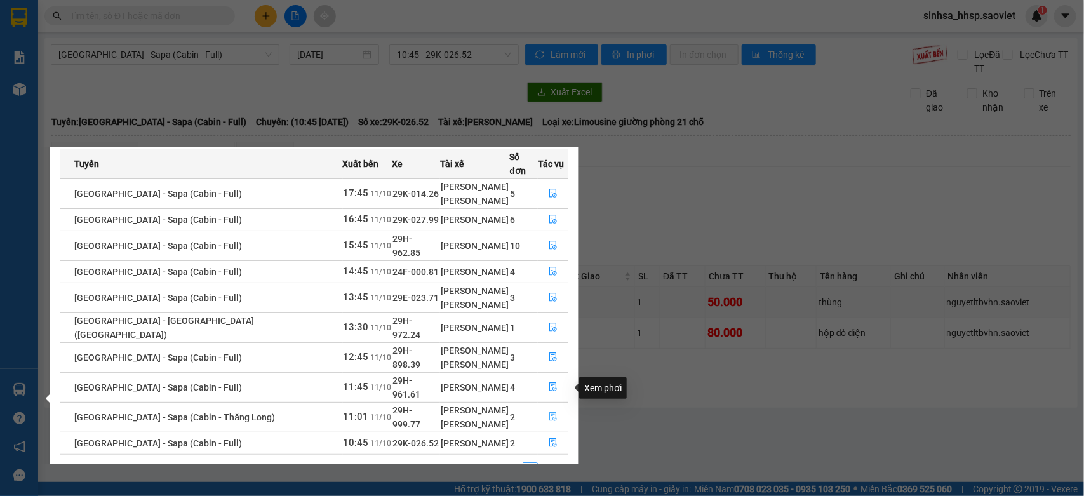
click at [552, 412] on icon "file-done" at bounding box center [553, 416] width 9 height 9
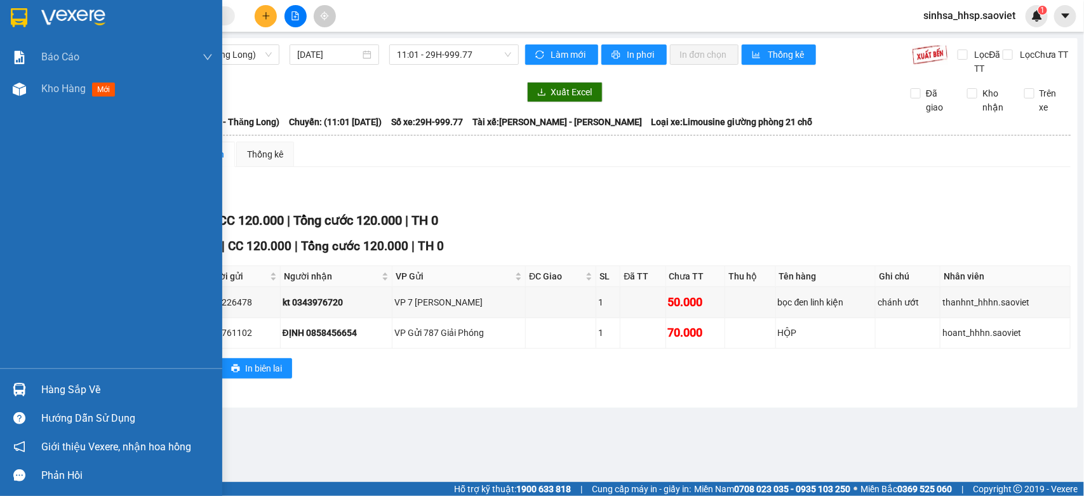
click at [1, 400] on div "Hàng sắp về" at bounding box center [111, 389] width 222 height 29
click at [27, 394] on div "Báo cáo 1B. Chi tiết đơn hàng 5. Doanh thu thực tế theo từng nhân viên Kho hàng…" at bounding box center [111, 248] width 222 height 496
click at [20, 389] on img at bounding box center [19, 389] width 13 height 13
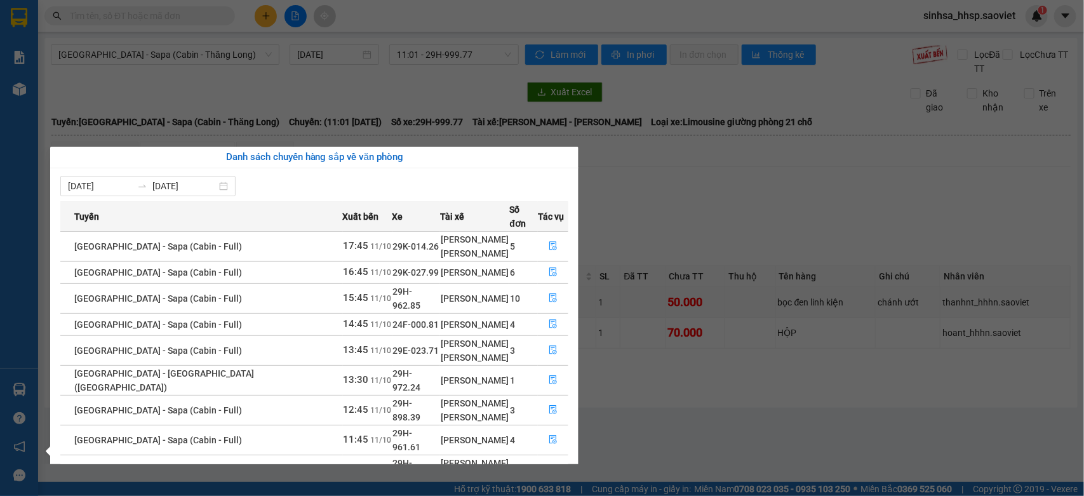
click at [255, 67] on section "Kết quả tìm kiếm ( 288 ) Bộ lọc Mã ĐH Trạng thái Món hàng Thu hộ Tổng cước Chưa…" at bounding box center [542, 248] width 1084 height 496
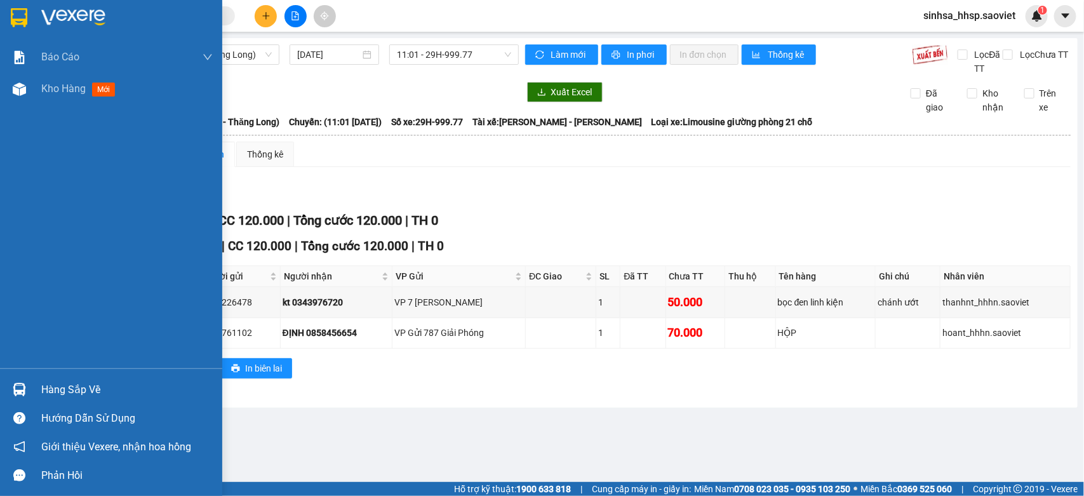
click at [92, 383] on div "Hàng sắp về" at bounding box center [126, 389] width 171 height 19
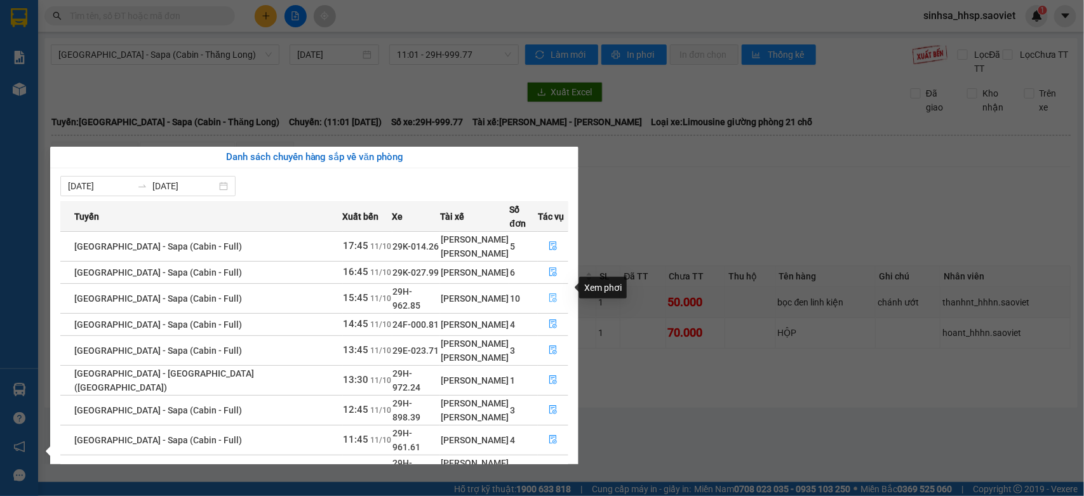
click at [549, 293] on icon "file-done" at bounding box center [553, 297] width 9 height 9
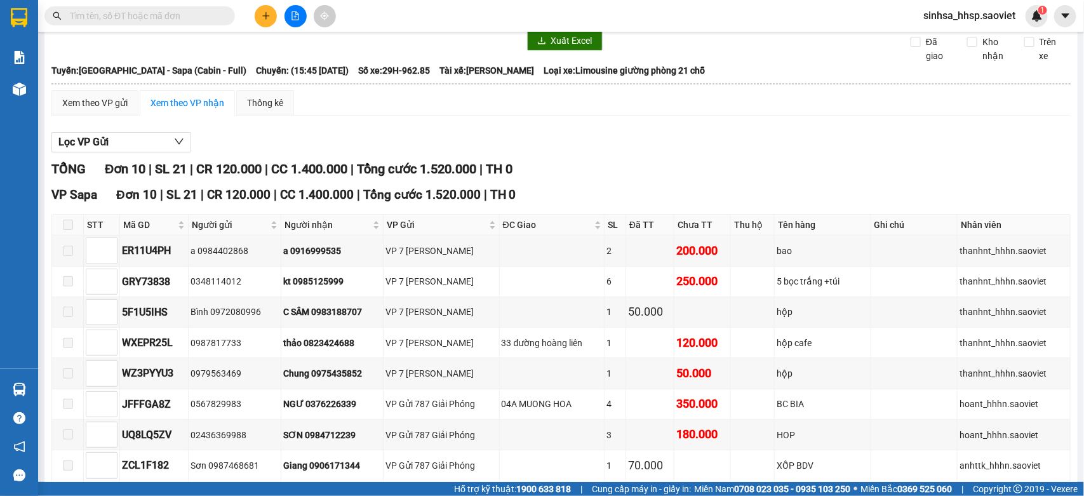
scroll to position [79, 0]
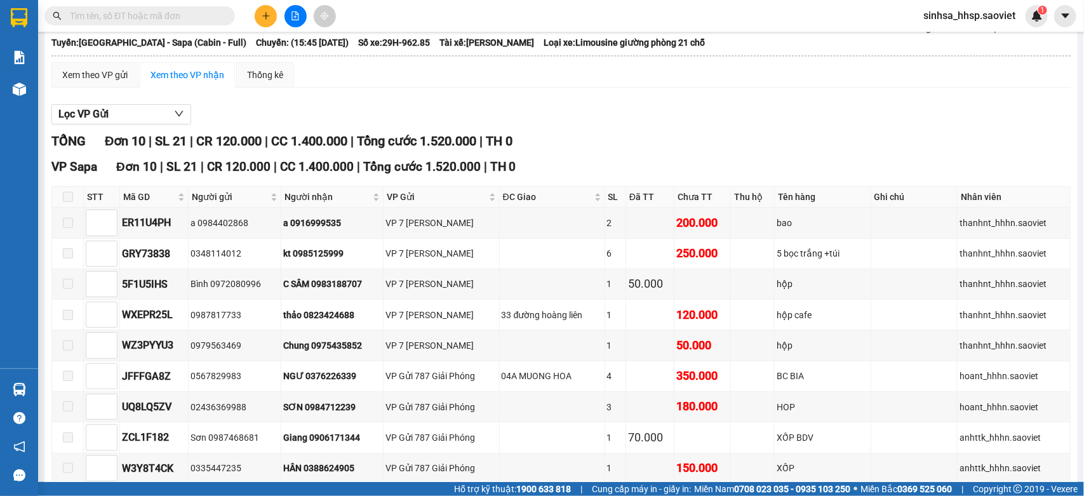
click at [259, 22] on button at bounding box center [266, 16] width 22 height 22
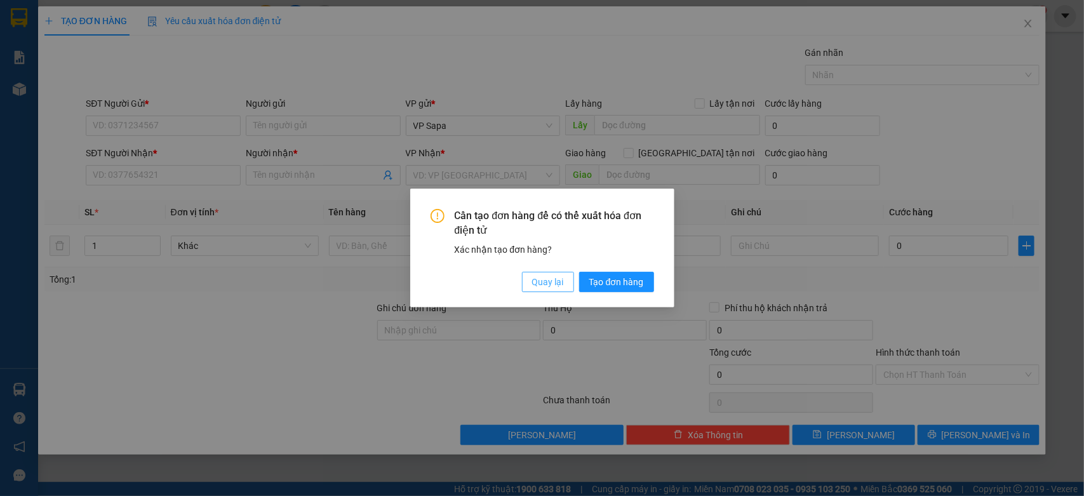
click at [554, 280] on span "Quay lại" at bounding box center [548, 282] width 32 height 14
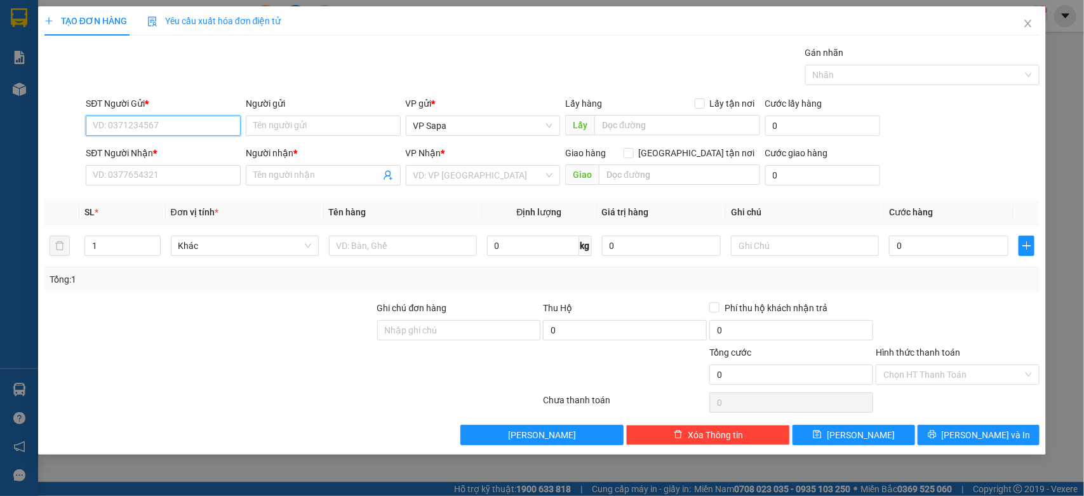
click at [148, 130] on input "SĐT Người Gửi *" at bounding box center [163, 126] width 155 height 20
click at [147, 128] on input "SĐT Người Gửi *" at bounding box center [163, 126] width 155 height 20
click at [149, 126] on input "SĐT Người Gửi *" at bounding box center [163, 126] width 155 height 20
click at [151, 124] on input "SĐT Người Gửi *" at bounding box center [163, 126] width 155 height 20
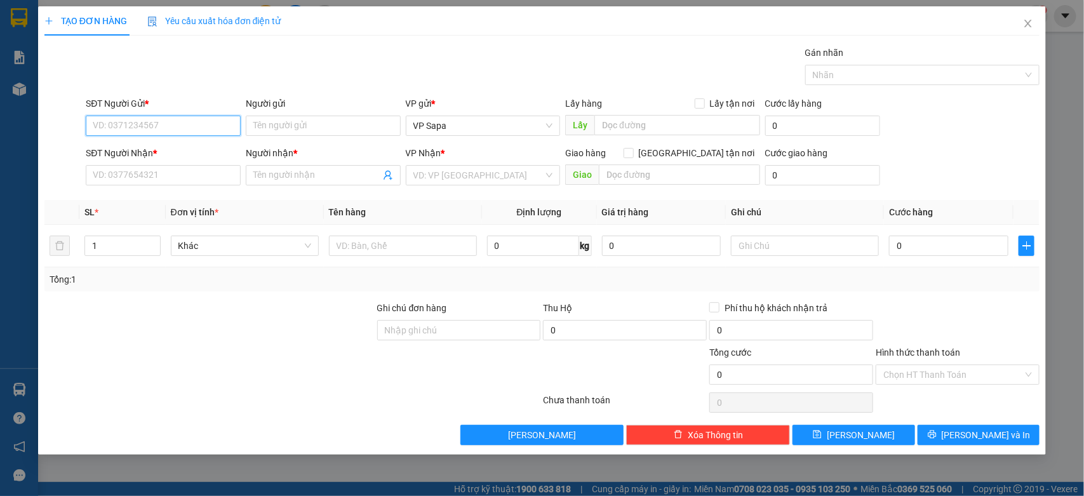
click at [147, 128] on input "SĐT Người Gửi *" at bounding box center [163, 126] width 155 height 20
click at [137, 123] on input "SĐT Người Gửi *" at bounding box center [163, 126] width 155 height 20
click at [182, 137] on div "SĐT Người Gửi * VD: 0371234567" at bounding box center [163, 118] width 155 height 44
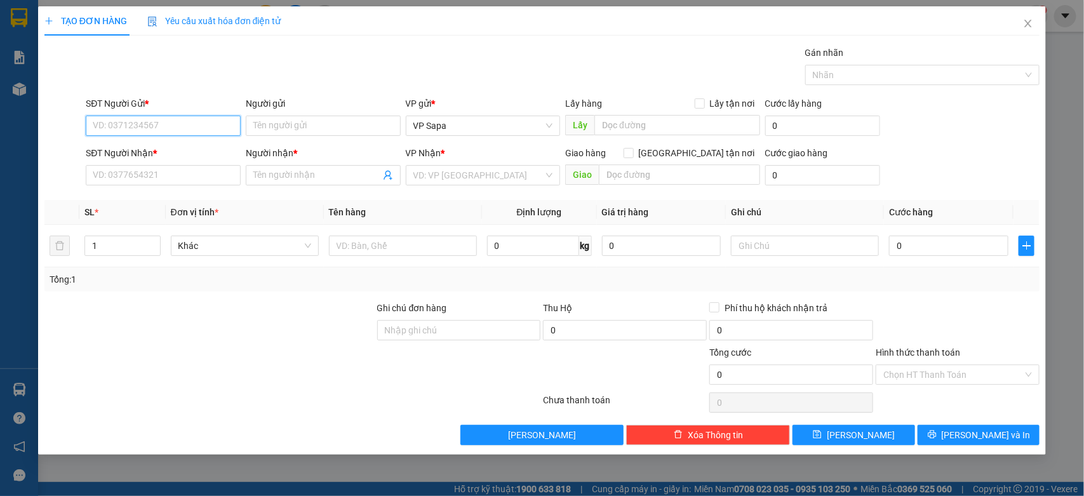
click at [183, 132] on input "SĐT Người Gửi *" at bounding box center [163, 126] width 155 height 20
click at [128, 130] on input "SĐT Người Gửi *" at bounding box center [163, 126] width 155 height 20
click at [141, 130] on input "SĐT Người Gửi *" at bounding box center [163, 126] width 155 height 20
click at [156, 124] on input "SĐT Người Gửi *" at bounding box center [163, 126] width 155 height 20
click at [166, 128] on input "SĐT Người Gửi *" at bounding box center [163, 126] width 155 height 20
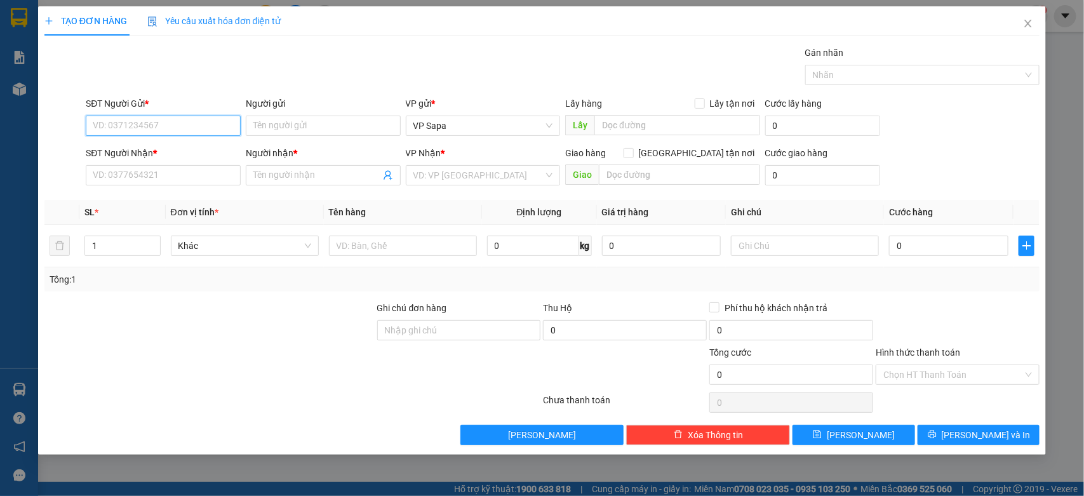
click at [176, 122] on input "SĐT Người Gửi *" at bounding box center [163, 126] width 155 height 20
click at [175, 121] on input "SĐT Người Gửi *" at bounding box center [163, 126] width 155 height 20
click at [185, 131] on input "SĐT Người Gửi *" at bounding box center [163, 126] width 155 height 20
click at [178, 130] on input "SĐT Người Gửi *" at bounding box center [163, 126] width 155 height 20
click at [167, 128] on input "SĐT Người Gửi *" at bounding box center [163, 126] width 155 height 20
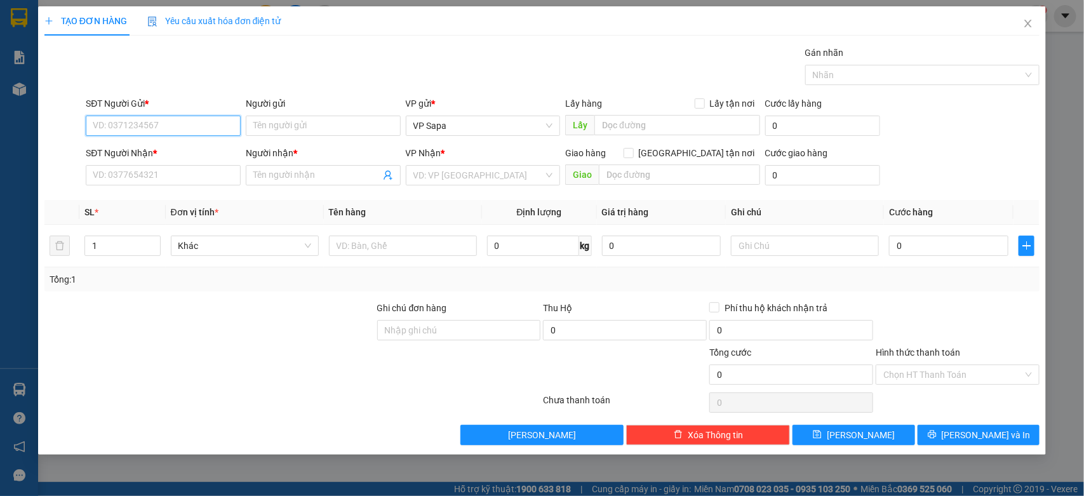
click at [167, 128] on input "SĐT Người Gửi *" at bounding box center [163, 126] width 155 height 20
click at [165, 124] on input "SĐT Người Gửi *" at bounding box center [163, 126] width 155 height 20
click at [163, 123] on input "SĐT Người Gửi *" at bounding box center [163, 126] width 155 height 20
click at [161, 121] on input "SĐT Người Gửi *" at bounding box center [163, 126] width 155 height 20
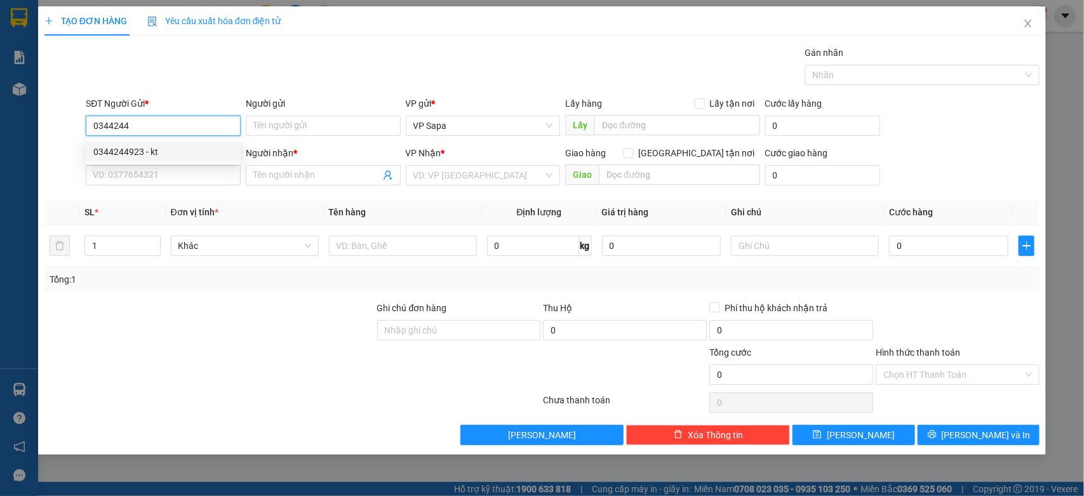
click at [187, 154] on div "0344244923 - kt" at bounding box center [163, 152] width 140 height 14
type input "0344244923"
type input "kt"
type input "0392343265"
type input "ko tên"
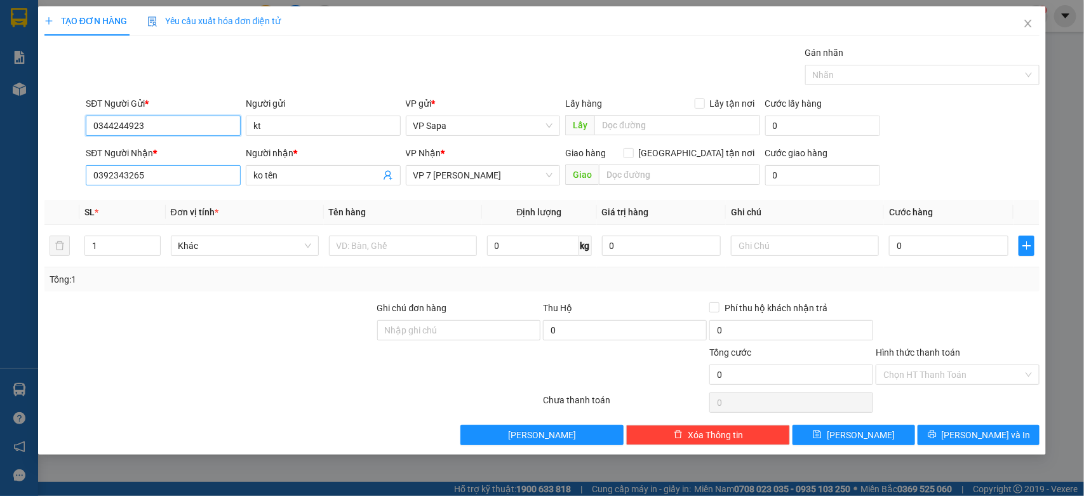
type input "0344244923"
drag, startPoint x: 181, startPoint y: 179, endPoint x: 0, endPoint y: 176, distance: 181.0
click at [0, 176] on div "TẠO ĐƠN HÀNG Yêu cầu xuất hóa đơn điện tử Transit Pickup Surcharge Ids Transit …" at bounding box center [542, 248] width 1084 height 496
click at [107, 311] on div at bounding box center [209, 323] width 333 height 44
drag, startPoint x: 169, startPoint y: 176, endPoint x: 0, endPoint y: 176, distance: 168.9
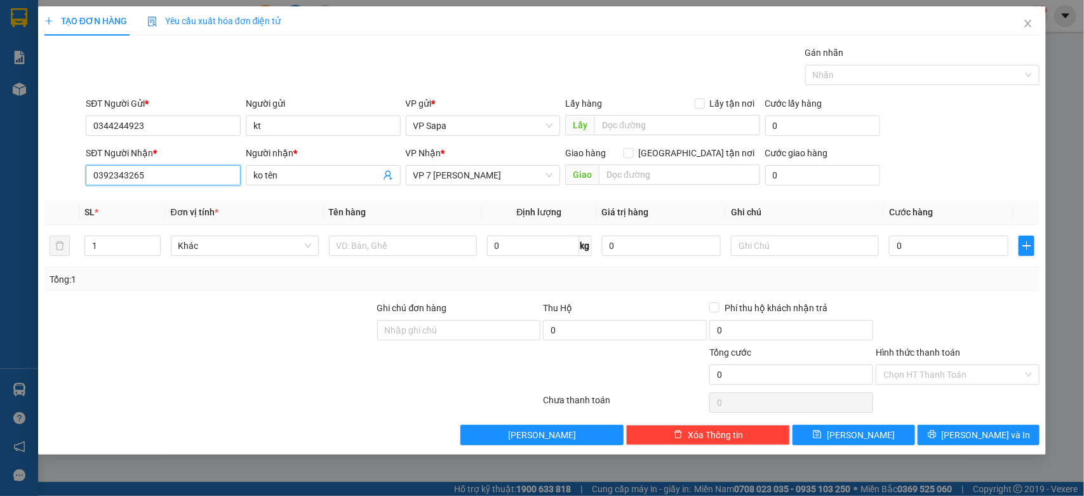
click at [0, 176] on div "TẠO ĐƠN HÀNG Yêu cầu xuất hóa đơn điện tử Transit Pickup Surcharge Ids Transit …" at bounding box center [542, 248] width 1084 height 496
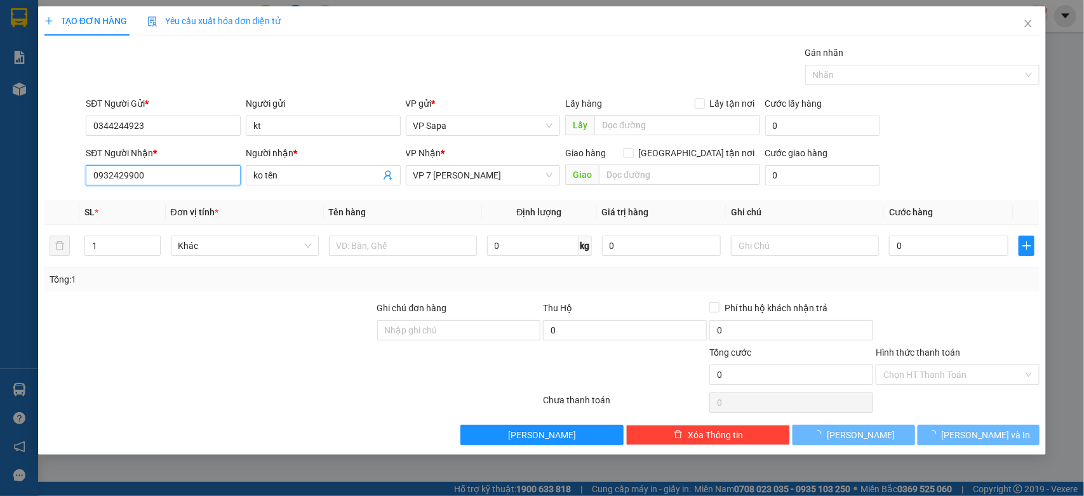
type input "0932429900"
click at [194, 169] on div "SĐT Người Nhận * 0932429900 0932429900 Người nhận * ko tên VP Nhận * VP 7 Phạm …" at bounding box center [562, 168] width 959 height 44
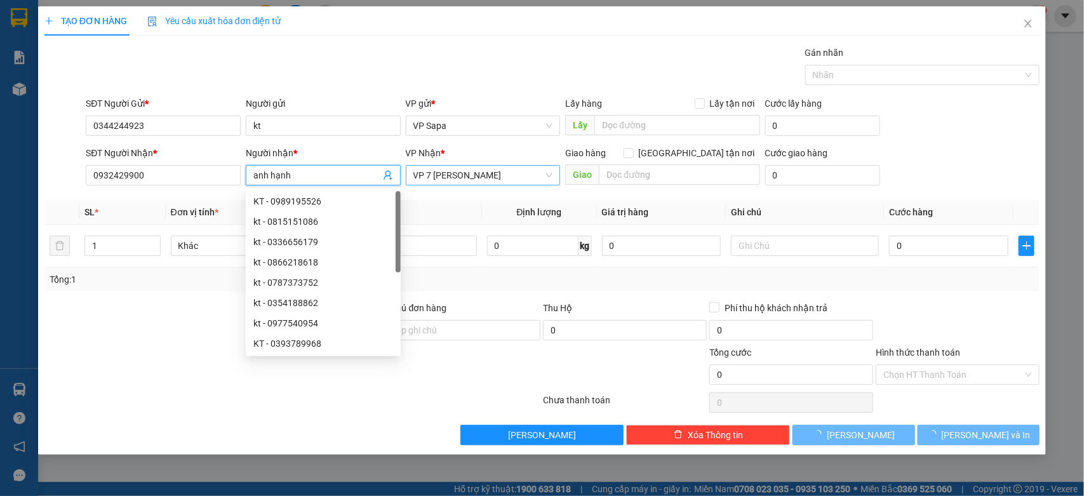
click at [478, 176] on span "VP 7 [PERSON_NAME]" at bounding box center [483, 175] width 140 height 19
type input "anh hạnh"
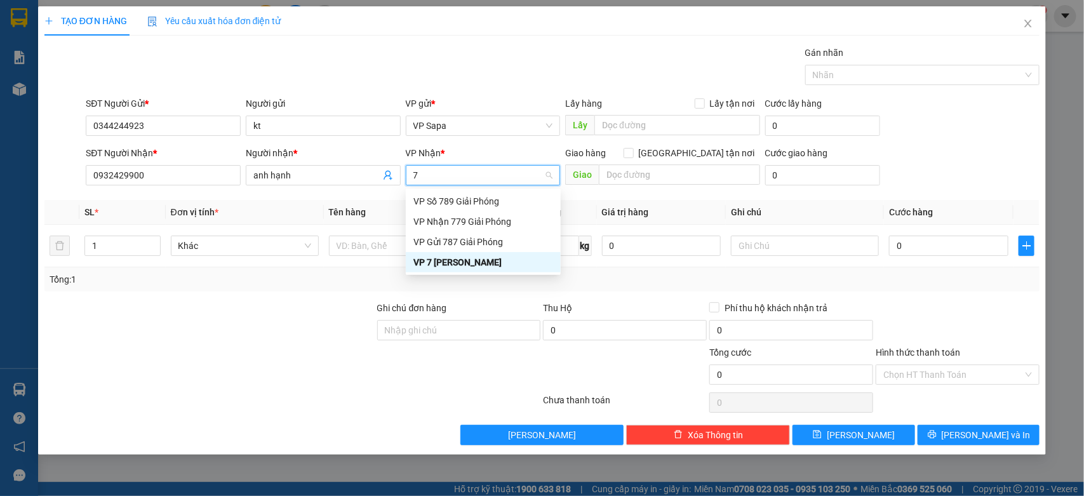
type input "77"
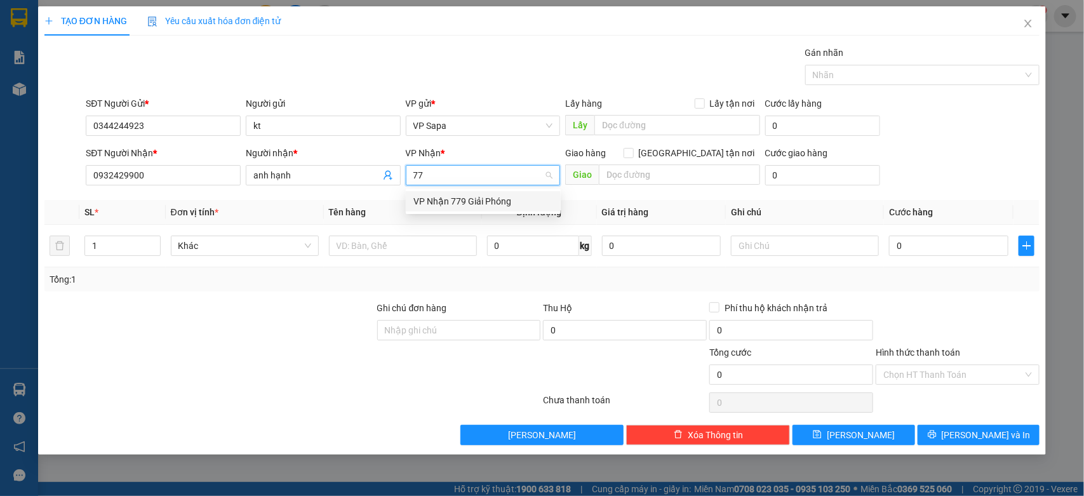
click at [434, 204] on div "VP Nhận 779 Giải Phóng" at bounding box center [483, 201] width 140 height 14
click at [382, 262] on td at bounding box center [403, 246] width 158 height 43
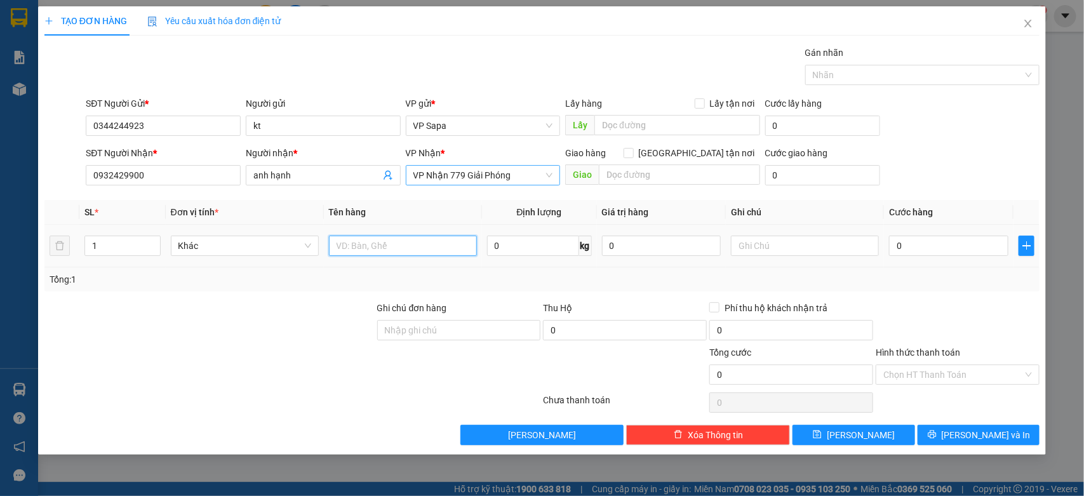
click at [378, 248] on input "text" at bounding box center [403, 246] width 148 height 20
drag, startPoint x: 419, startPoint y: 259, endPoint x: 413, endPoint y: 255, distance: 7.2
click at [418, 257] on td at bounding box center [403, 246] width 158 height 43
drag, startPoint x: 413, startPoint y: 255, endPoint x: 409, endPoint y: 246, distance: 9.1
click at [413, 254] on input "text" at bounding box center [403, 246] width 148 height 20
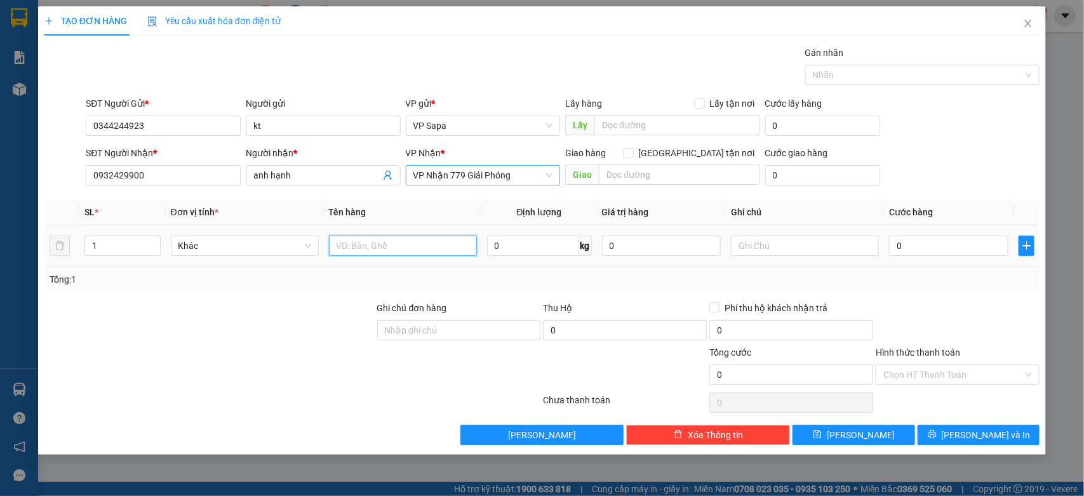
click at [408, 245] on input "text" at bounding box center [403, 246] width 148 height 20
click at [372, 248] on input "tải" at bounding box center [403, 246] width 148 height 20
drag, startPoint x: 370, startPoint y: 262, endPoint x: 242, endPoint y: 281, distance: 129.6
click at [477, 165] on div "VP Nhận 779 Giải Phóng" at bounding box center [483, 175] width 155 height 20
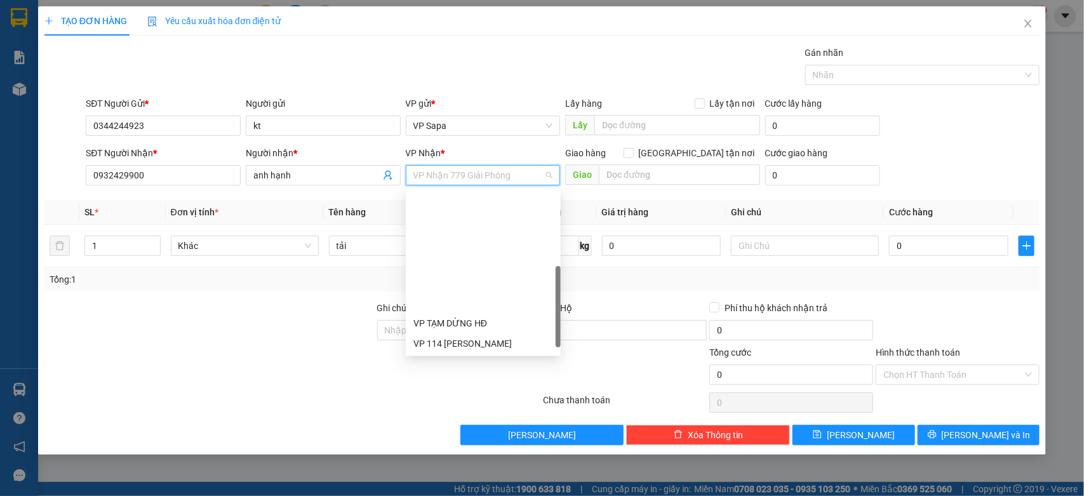
scroll to position [142, 0]
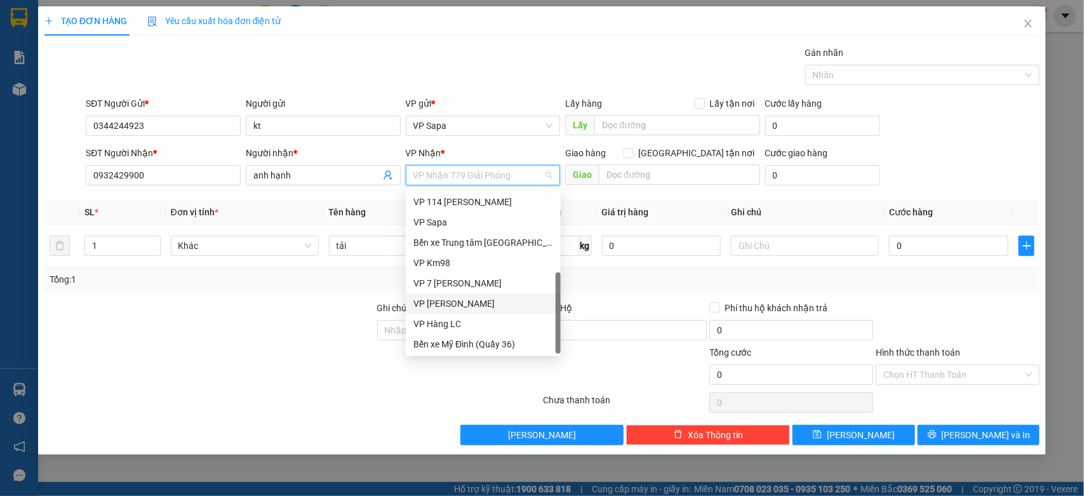
click at [439, 300] on div "VP [PERSON_NAME]" at bounding box center [483, 303] width 140 height 14
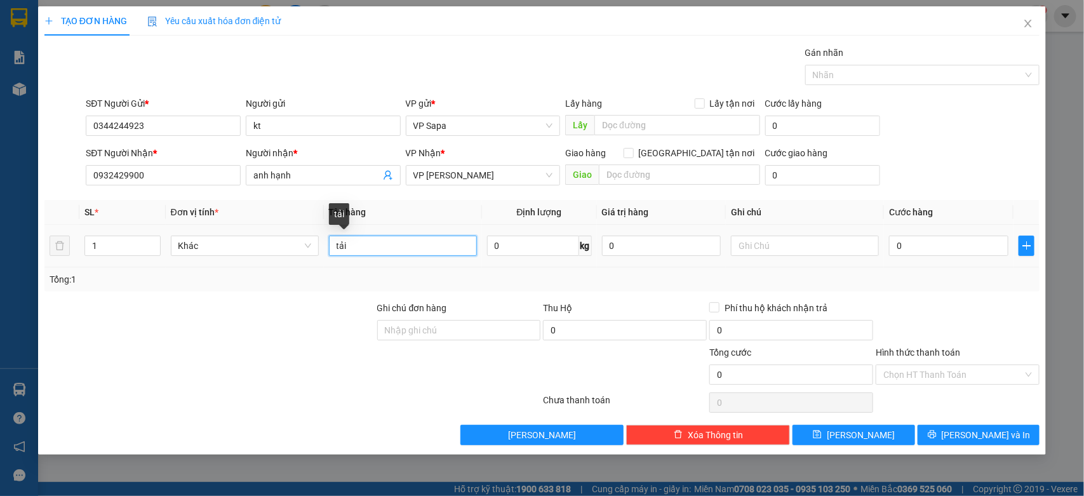
click at [404, 255] on input "tải" at bounding box center [403, 246] width 148 height 20
type input "tải táo mèo"
click at [924, 255] on input "0" at bounding box center [948, 246] width 119 height 20
type input "5"
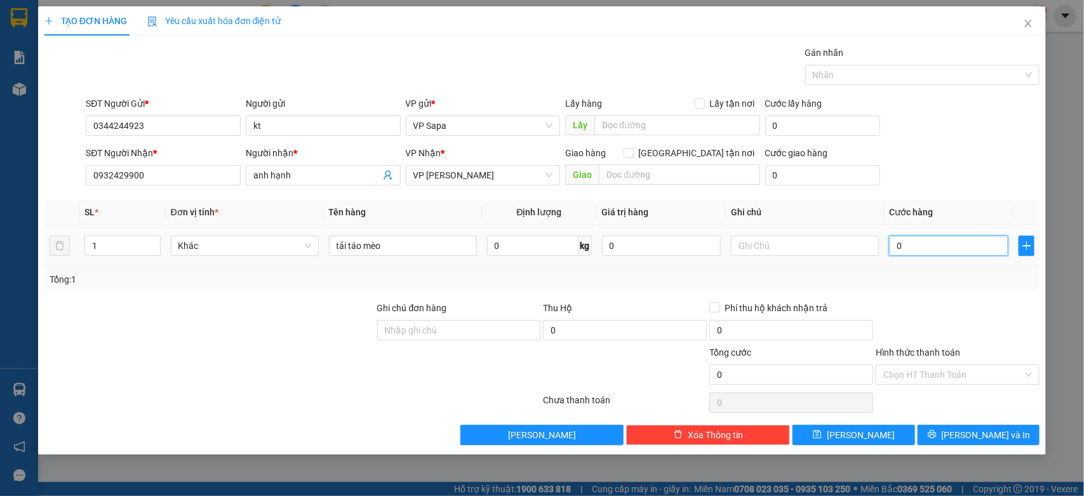
type input "5"
type input "50"
type input "50.000"
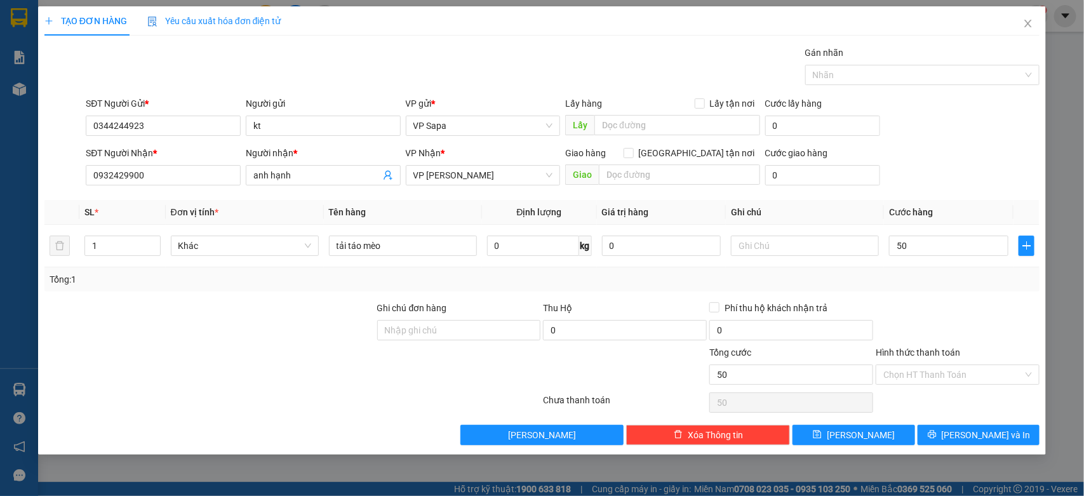
type input "50.000"
drag, startPoint x: 932, startPoint y: 153, endPoint x: 835, endPoint y: 161, distance: 97.4
click at [921, 152] on div "SĐT Người Nhận * 0932429900 Người nhận * anh hạnh VP Nhận * VP Gia Lâm Giao hàn…" at bounding box center [562, 168] width 959 height 44
click at [943, 439] on button "[PERSON_NAME] và In" at bounding box center [978, 435] width 122 height 20
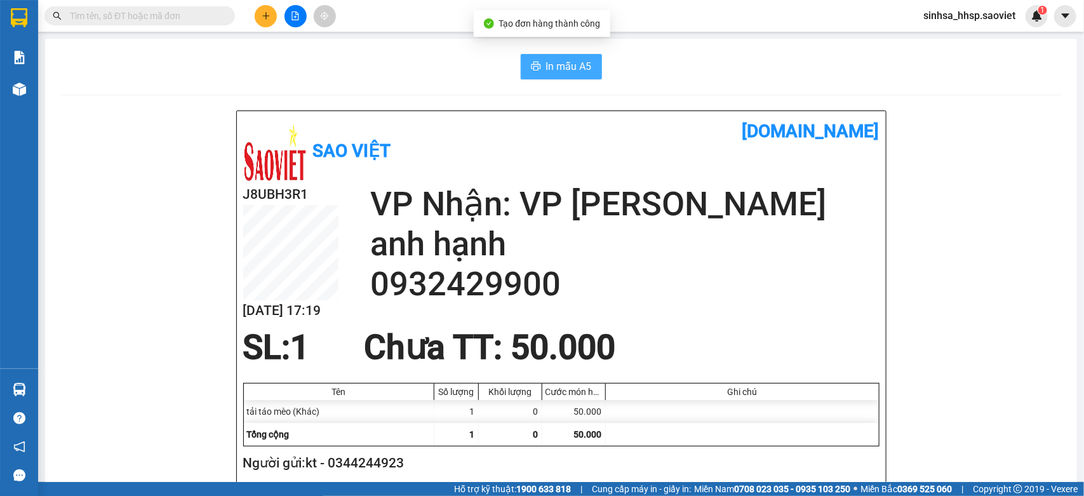
click at [557, 68] on span "In mẫu A5" at bounding box center [569, 66] width 46 height 16
click at [157, 19] on input "text" at bounding box center [145, 16] width 150 height 14
click at [157, 17] on input "text" at bounding box center [145, 16] width 150 height 14
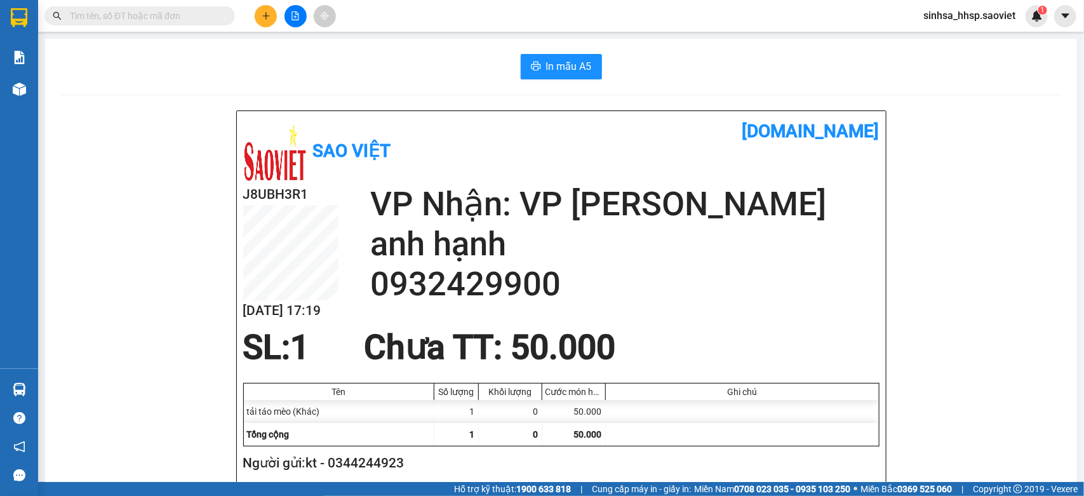
click at [157, 17] on input "text" at bounding box center [145, 16] width 150 height 14
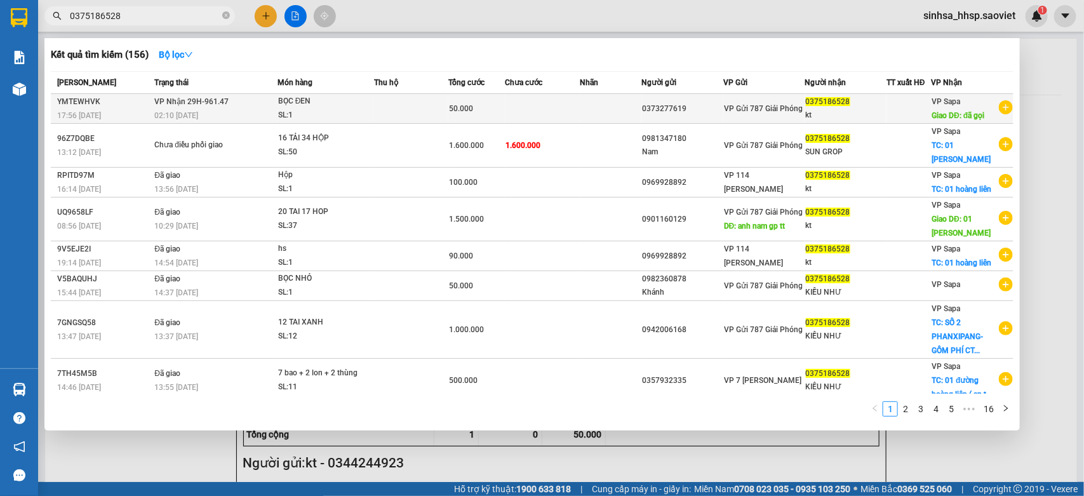
type input "0375186528"
click at [601, 111] on td at bounding box center [611, 109] width 62 height 30
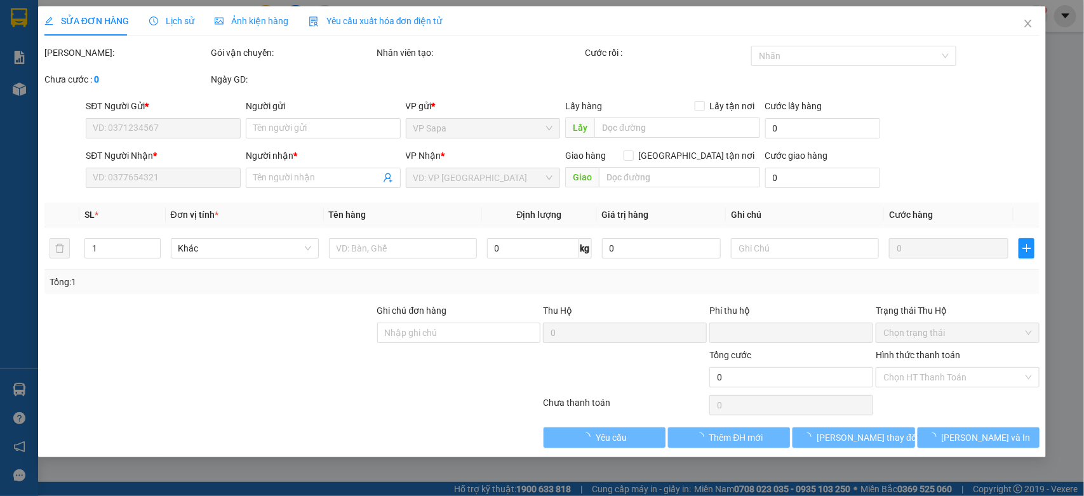
type input "0373277619"
type input "0375186528"
type input "kt"
type input "đã gọi"
type input "0"
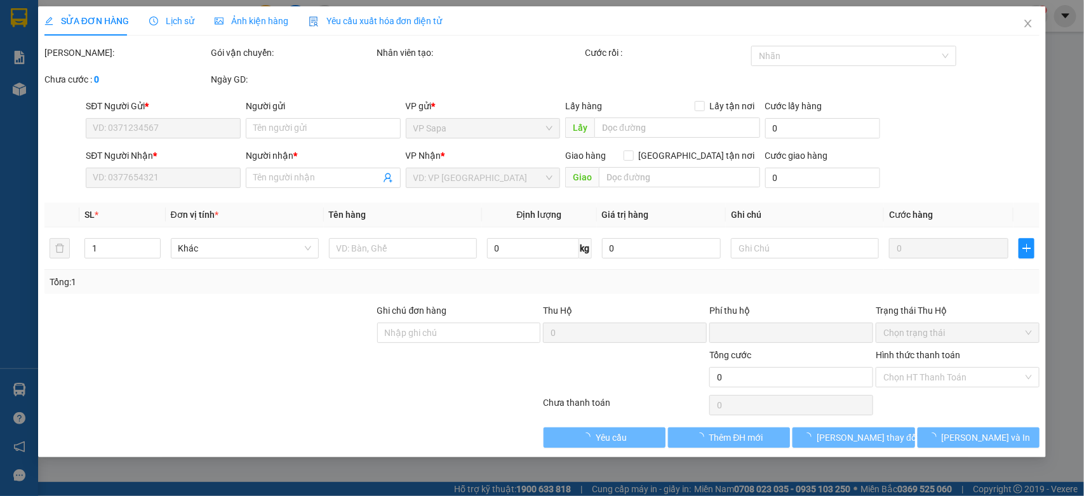
type input "50.000"
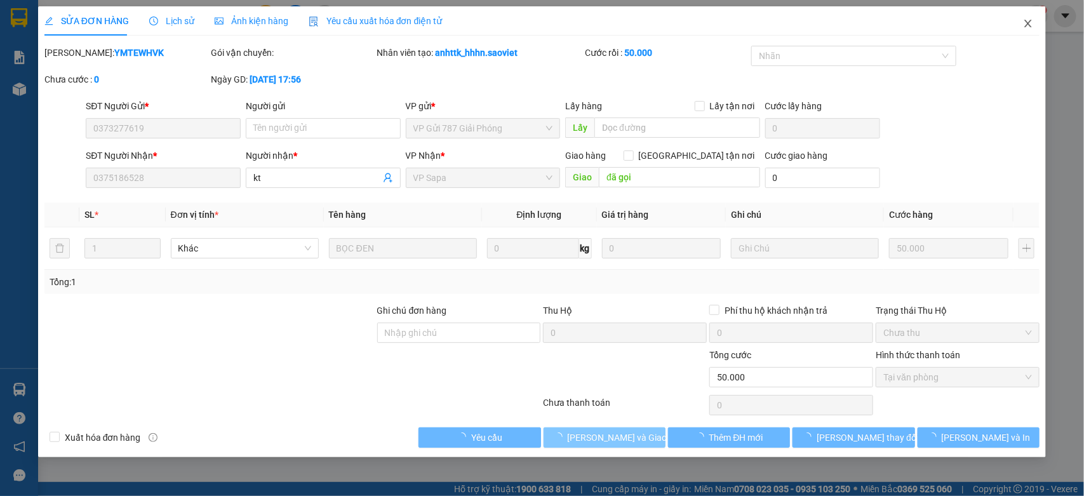
click at [608, 436] on span "[PERSON_NAME] và Giao hàng" at bounding box center [629, 437] width 122 height 14
click at [605, 434] on span "[PERSON_NAME] và Giao hàng" at bounding box center [629, 437] width 122 height 14
click at [604, 432] on span "[PERSON_NAME] và Giao hàng" at bounding box center [629, 437] width 122 height 14
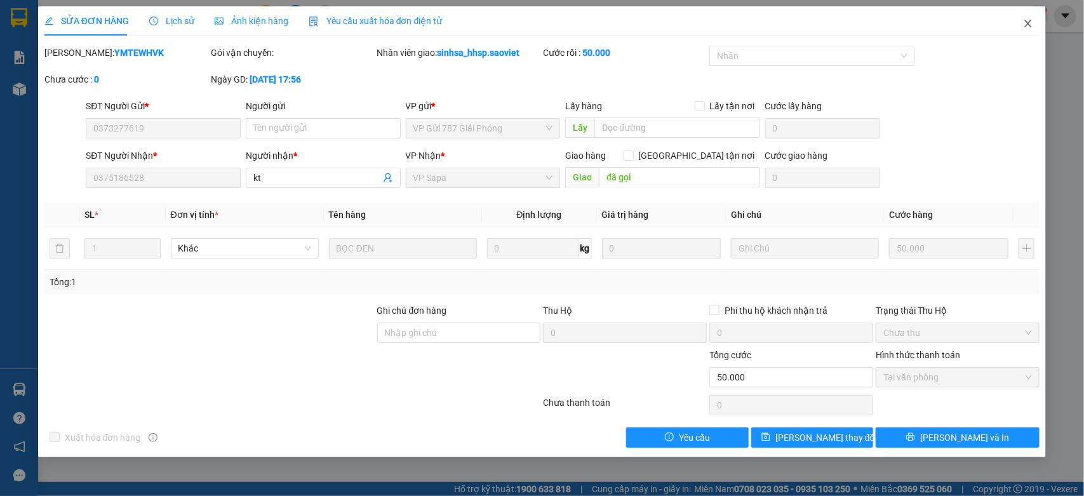
drag, startPoint x: 1022, startPoint y: 19, endPoint x: 1035, endPoint y: 17, distance: 12.9
click at [1026, 18] on span "Close" at bounding box center [1028, 24] width 36 height 36
click at [1035, 17] on img at bounding box center [1036, 15] width 11 height 11
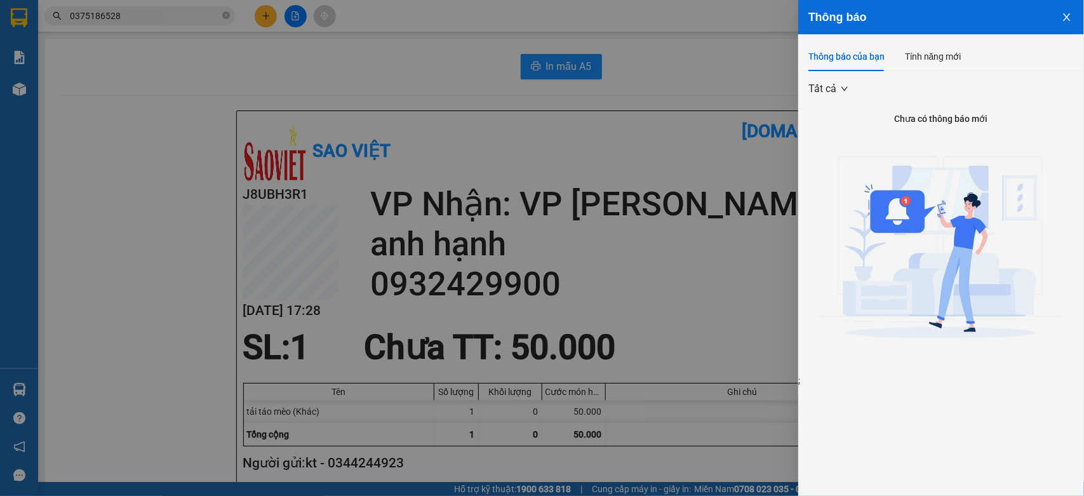
click at [600, 279] on div at bounding box center [542, 248] width 1084 height 496
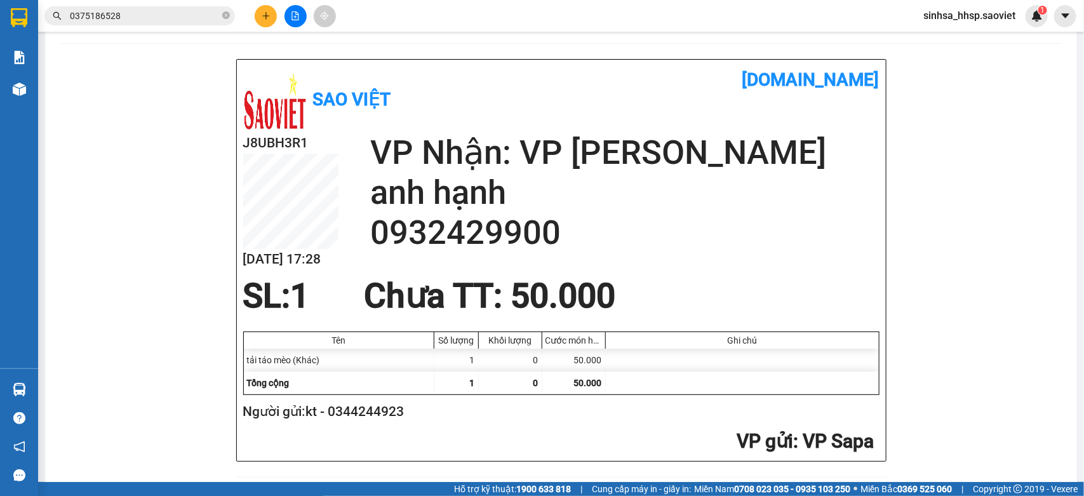
scroll to position [79, 0]
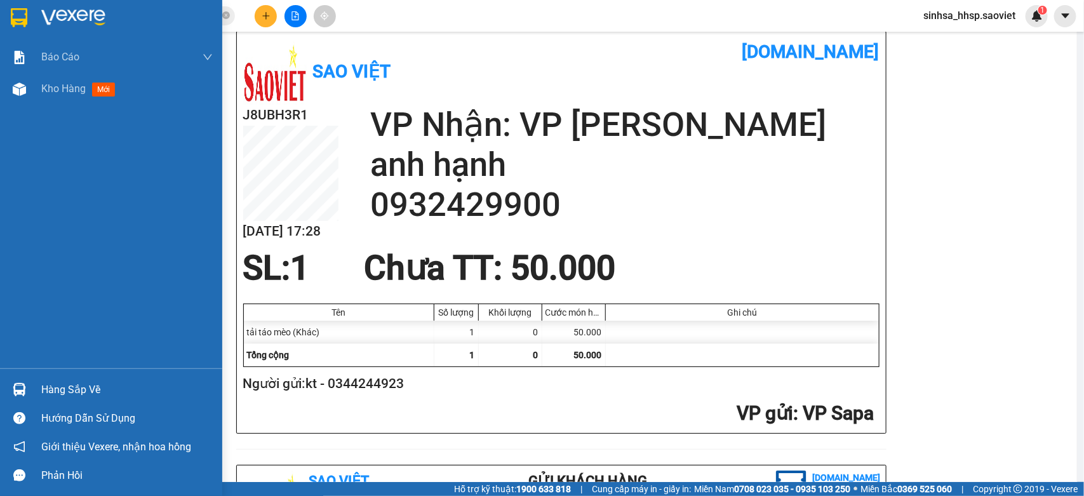
click at [0, 392] on div "Hàng sắp về" at bounding box center [111, 389] width 222 height 29
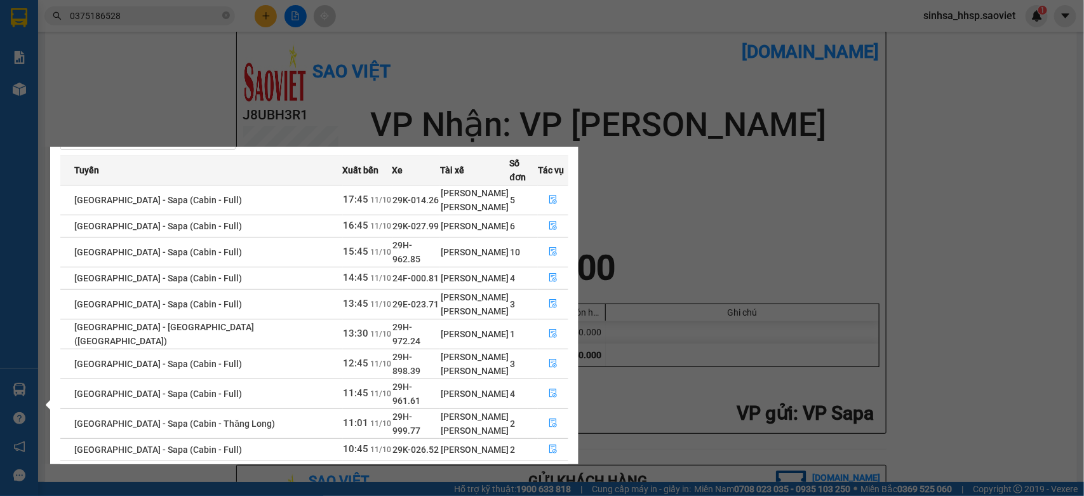
scroll to position [53, 0]
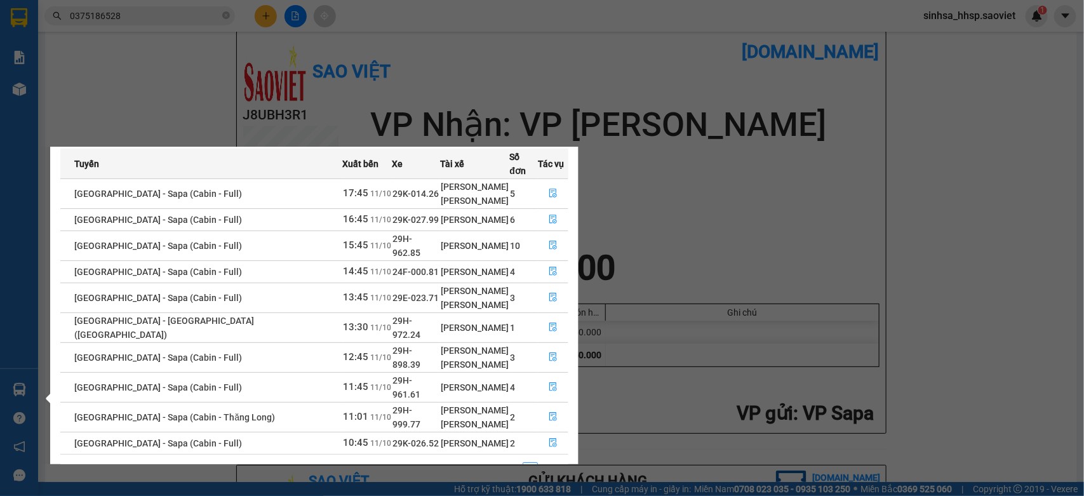
click at [542, 463] on link "2" at bounding box center [545, 470] width 14 height 14
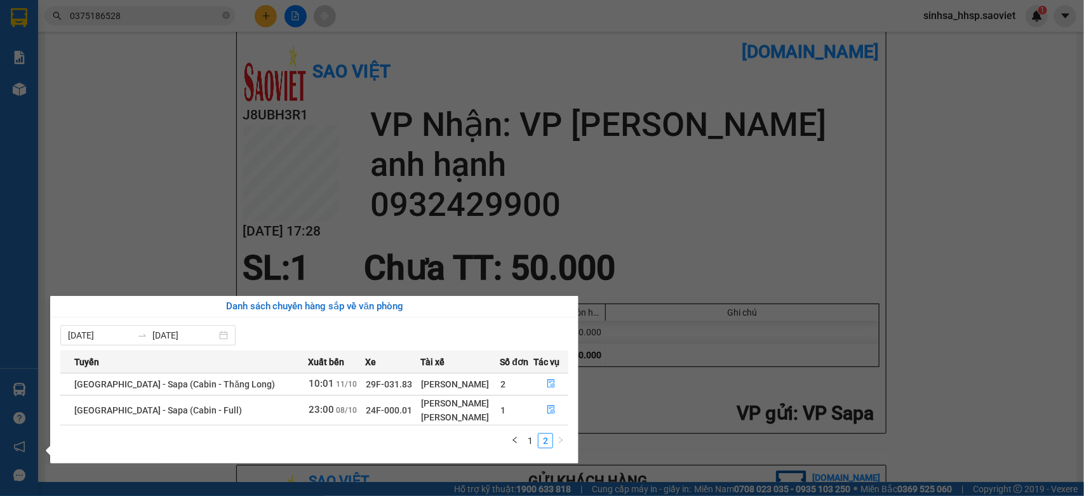
scroll to position [0, 0]
click at [548, 384] on icon "file-done" at bounding box center [551, 383] width 9 height 9
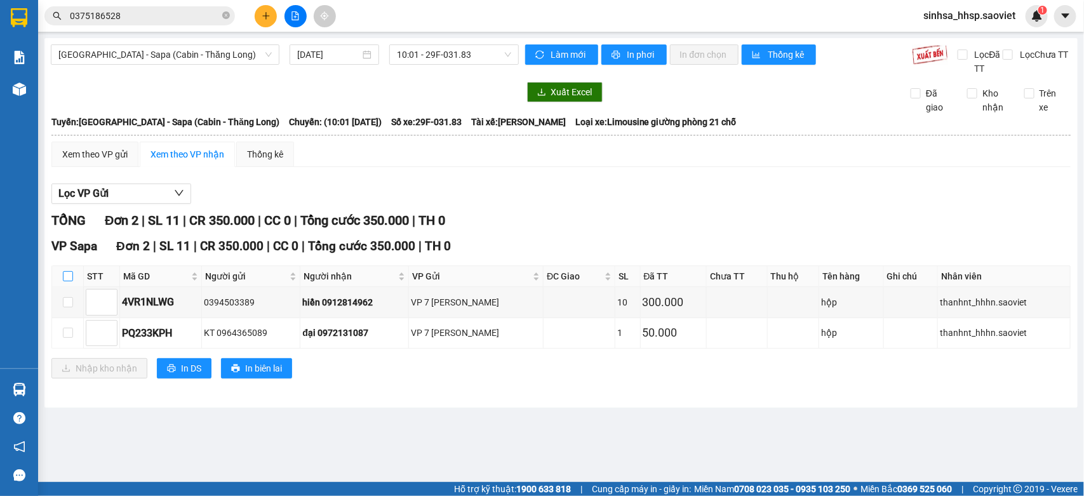
click at [67, 276] on input "checkbox" at bounding box center [68, 276] width 10 height 10
checkbox input "true"
click at [73, 274] on th at bounding box center [68, 276] width 32 height 21
click at [46, 274] on div "Hà Nội - Sapa (Cabin - Thăng Long) 11/10/2025 10:01 - 29F-031.83 Làm mới In phơ…" at bounding box center [560, 222] width 1033 height 369
checkbox input "true"
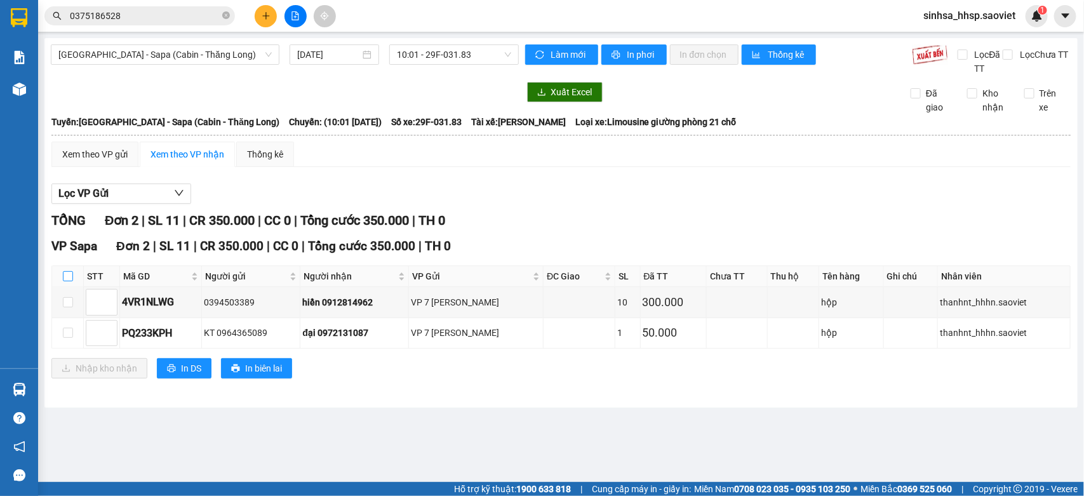
checkbox input "true"
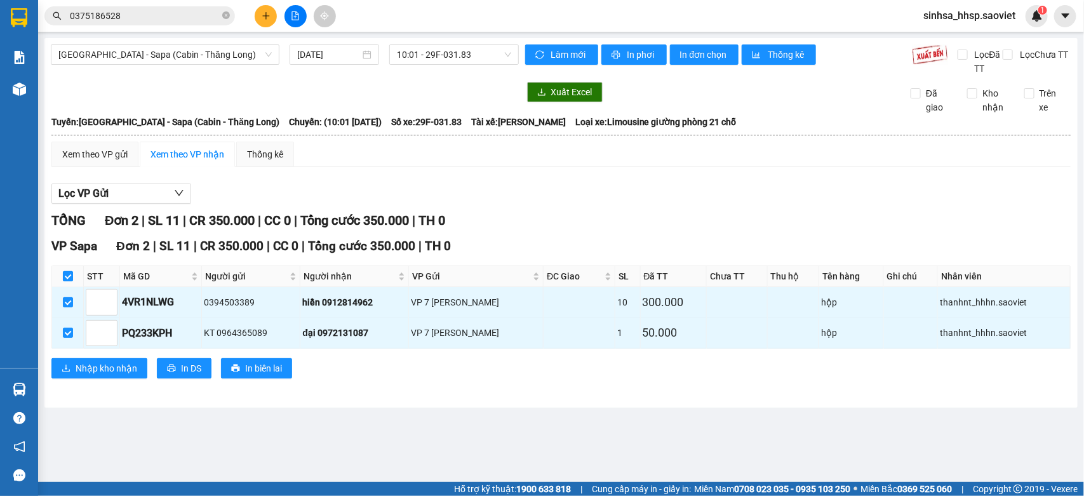
click at [67, 272] on input "checkbox" at bounding box center [68, 276] width 10 height 10
checkbox input "false"
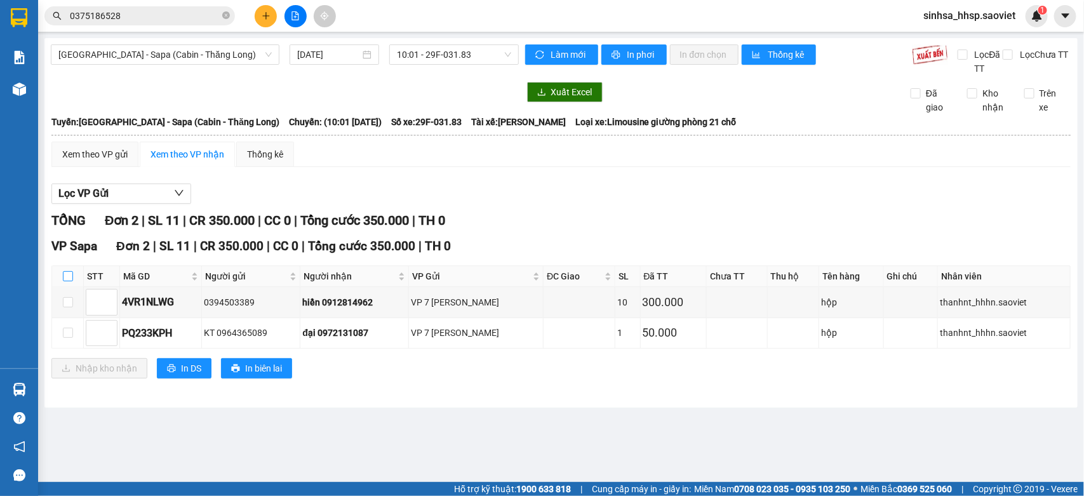
click at [68, 275] on input "checkbox" at bounding box center [68, 276] width 10 height 10
checkbox input "true"
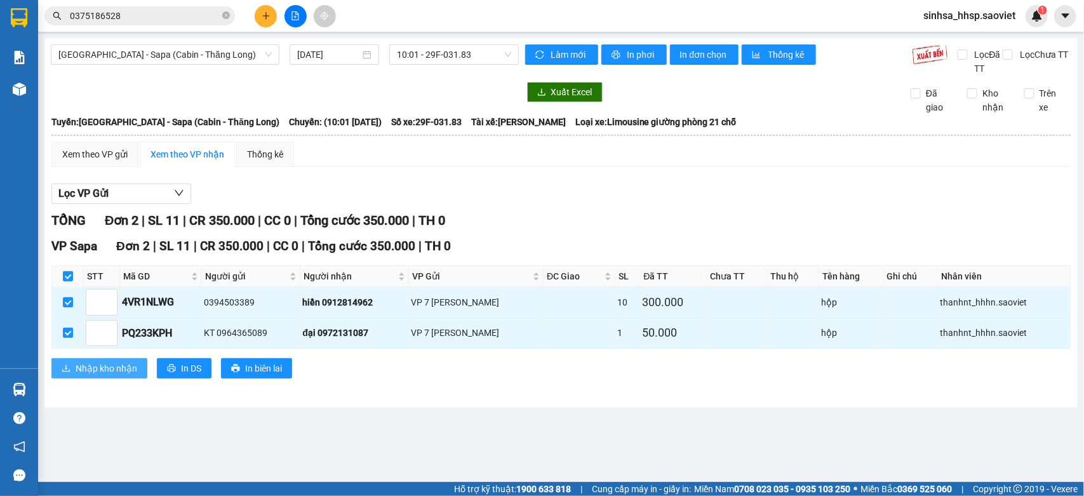
click at [112, 359] on button "Nhập kho nhận" at bounding box center [99, 368] width 96 height 20
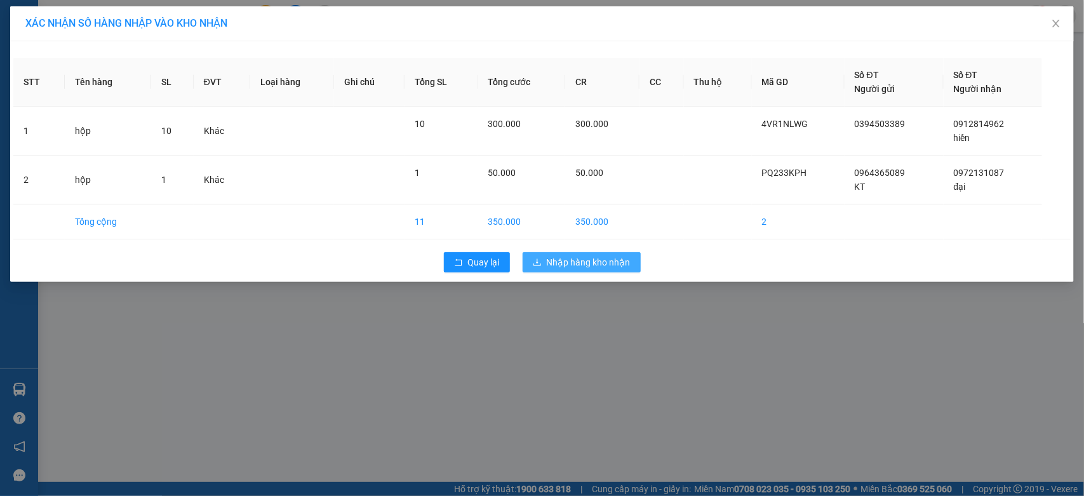
click at [550, 267] on span "Nhập hàng kho nhận" at bounding box center [589, 262] width 84 height 14
click at [553, 262] on span "Nhập hàng kho nhận" at bounding box center [589, 262] width 84 height 14
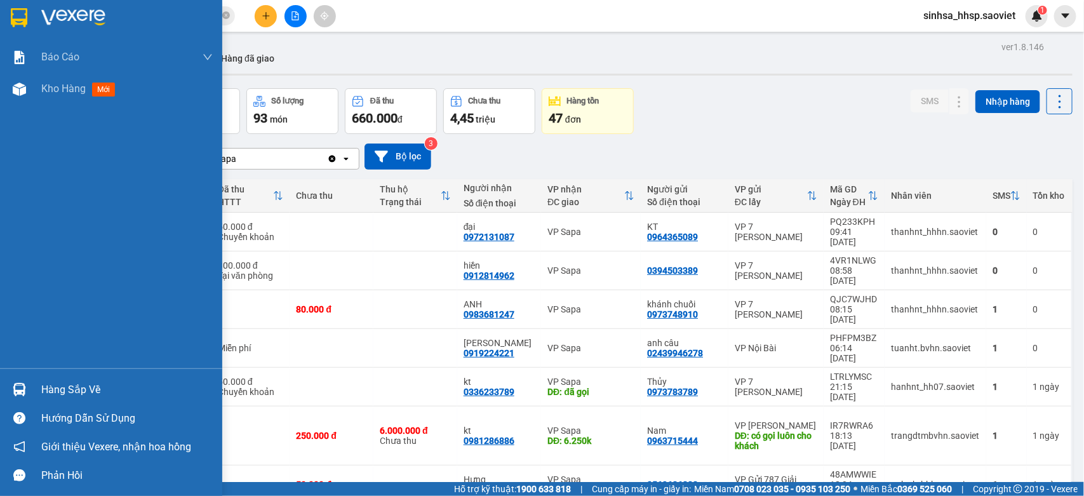
click at [57, 387] on div "Hàng sắp về" at bounding box center [126, 389] width 171 height 19
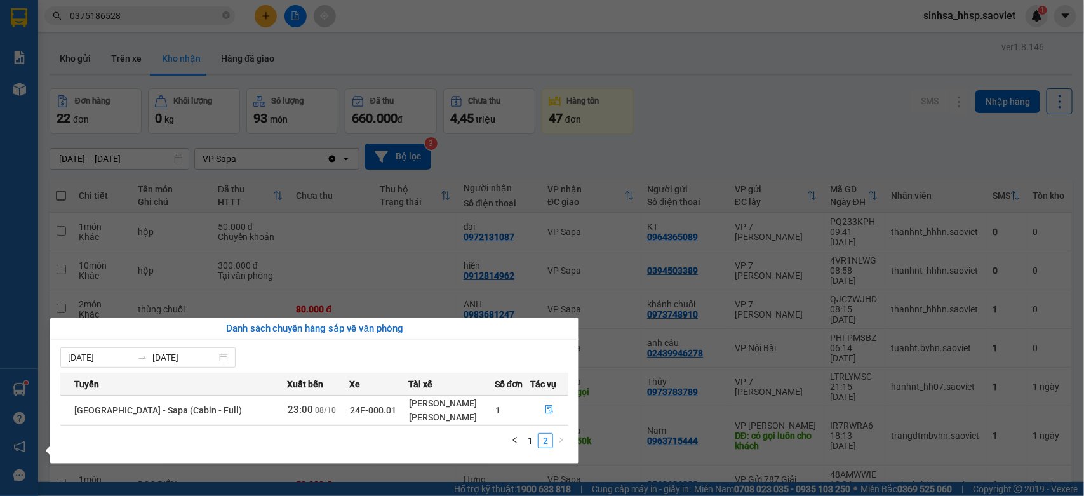
drag, startPoint x: 535, startPoint y: 423, endPoint x: 535, endPoint y: 432, distance: 8.3
click at [535, 427] on div "Tuyến Xuất bến Xe Tài xế Số đơn Tác vụ Hà Nội - Sapa (Cabin - Full) 23:00 08/10…" at bounding box center [314, 414] width 508 height 83
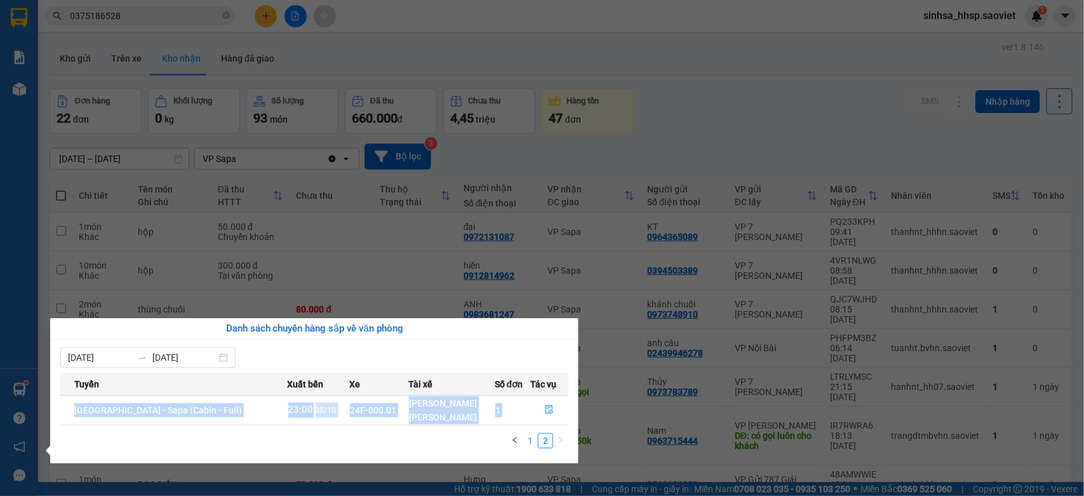
click at [533, 434] on link "1" at bounding box center [530, 441] width 14 height 14
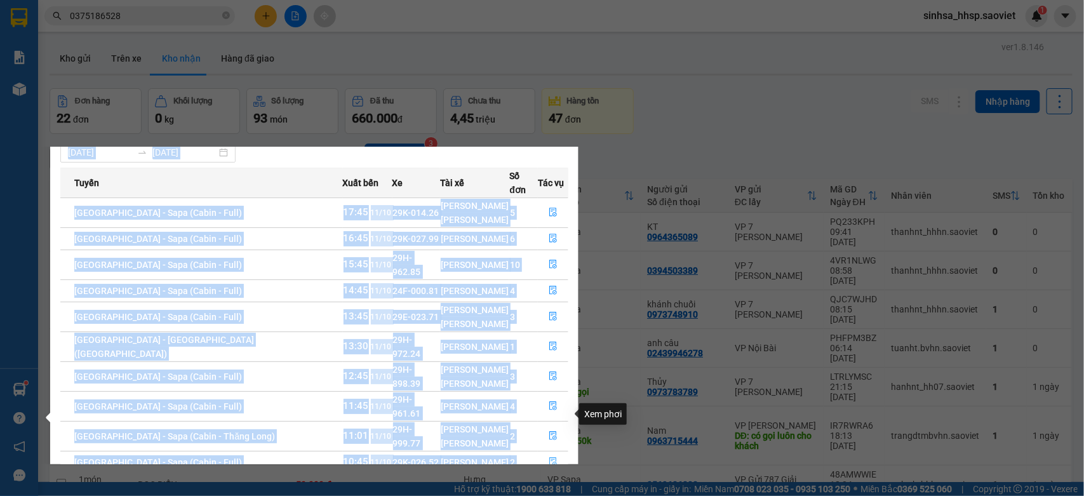
scroll to position [53, 0]
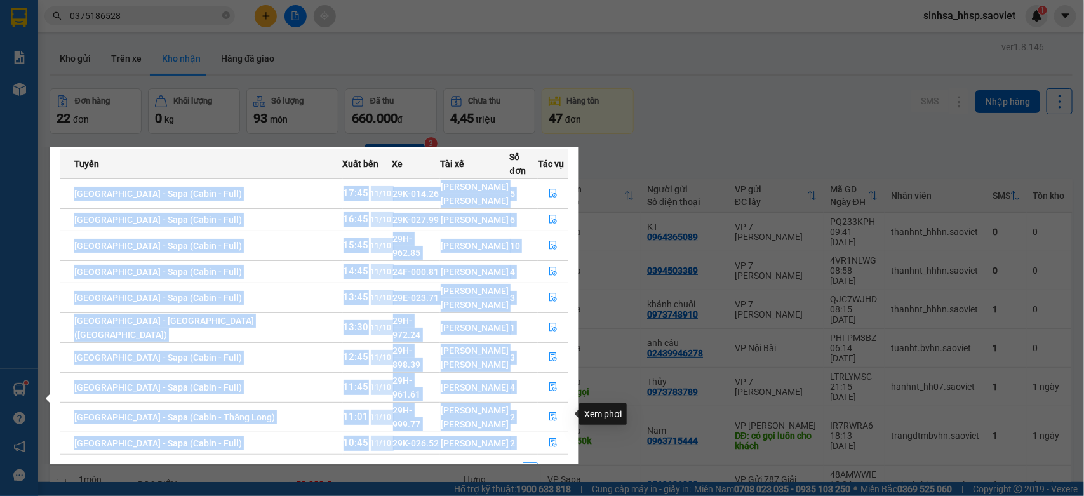
click at [703, 132] on section "Kết quả tìm kiếm ( 156 ) Bộ lọc Mã ĐH Trạng thái Món hàng Thu hộ Tổng cước Chưa…" at bounding box center [542, 248] width 1084 height 496
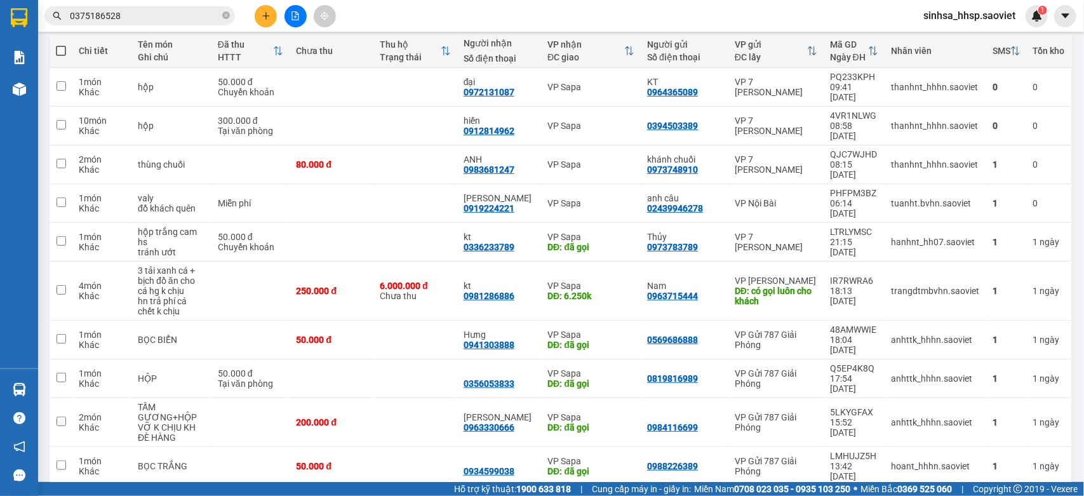
scroll to position [159, 0]
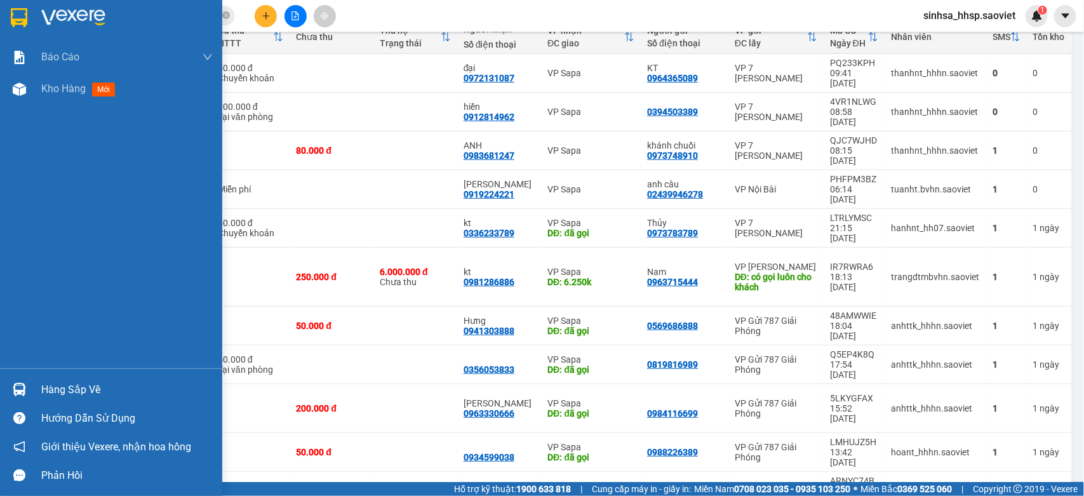
click at [50, 376] on div "Hàng sắp về" at bounding box center [111, 389] width 222 height 29
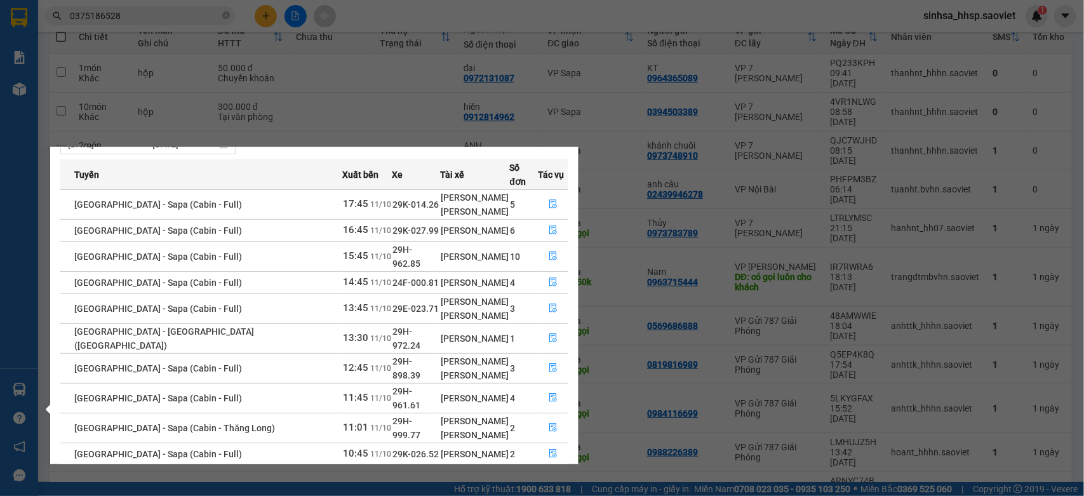
scroll to position [53, 0]
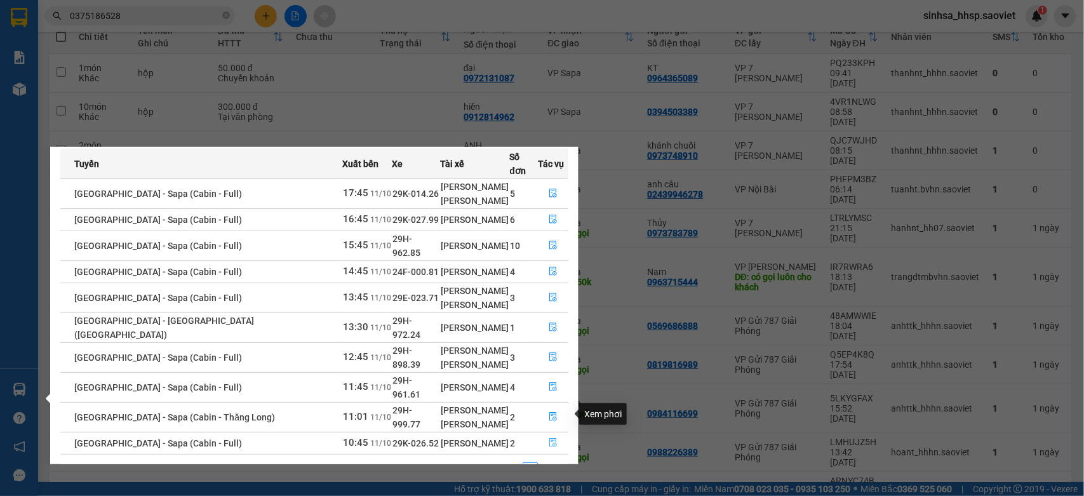
click at [545, 433] on button "button" at bounding box center [552, 443] width 29 height 20
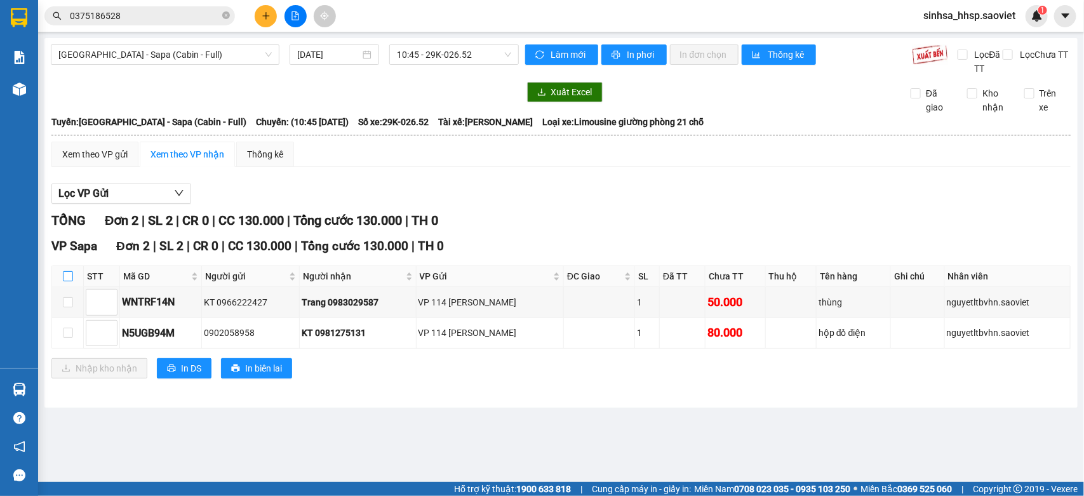
click at [67, 274] on input "checkbox" at bounding box center [68, 276] width 10 height 10
checkbox input "true"
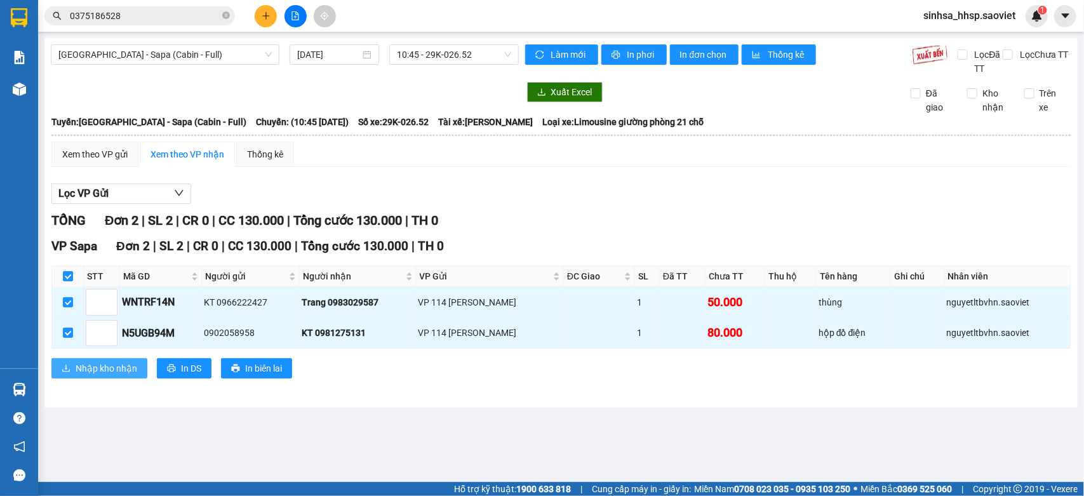
click at [64, 359] on button "Nhập kho nhận" at bounding box center [99, 368] width 96 height 20
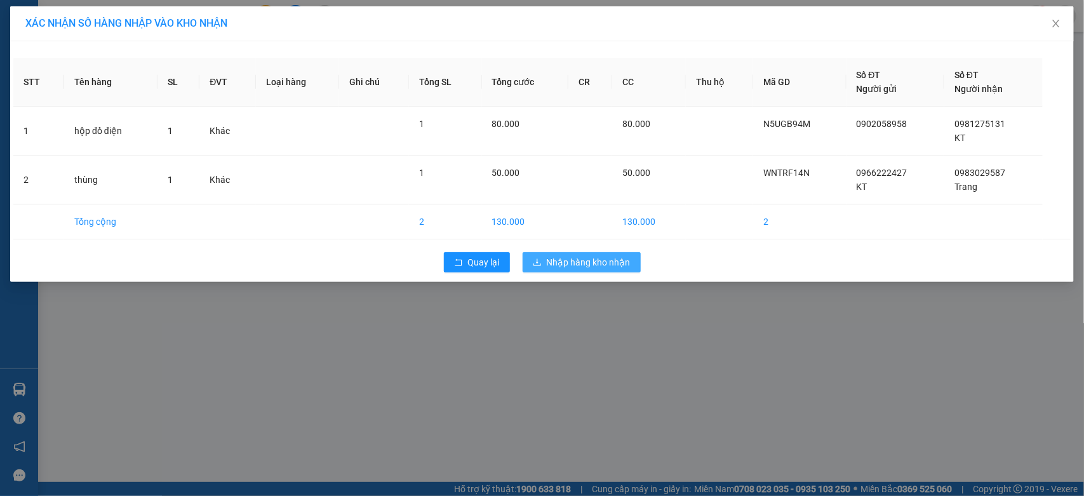
click at [572, 265] on span "Nhập hàng kho nhận" at bounding box center [589, 262] width 84 height 14
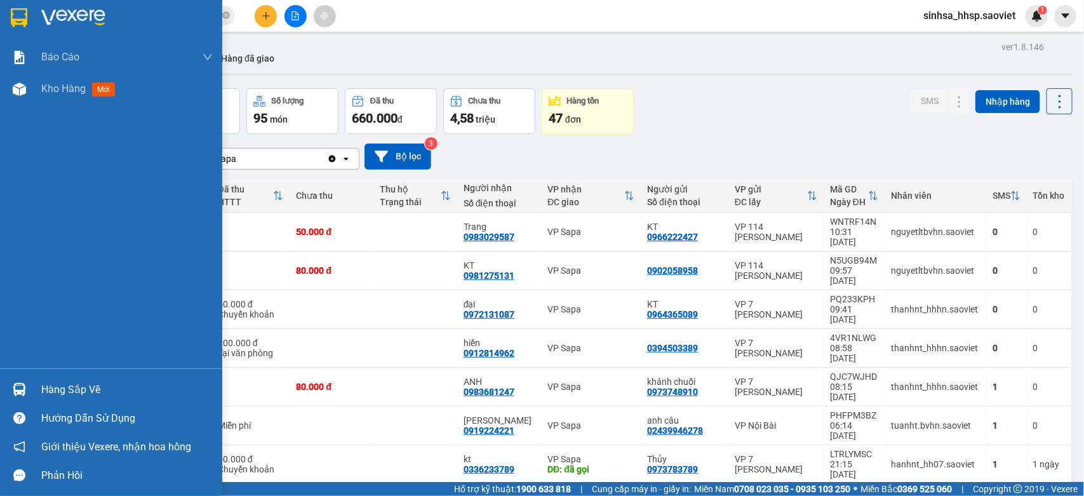
click at [30, 390] on div "Hàng sắp về" at bounding box center [111, 389] width 222 height 29
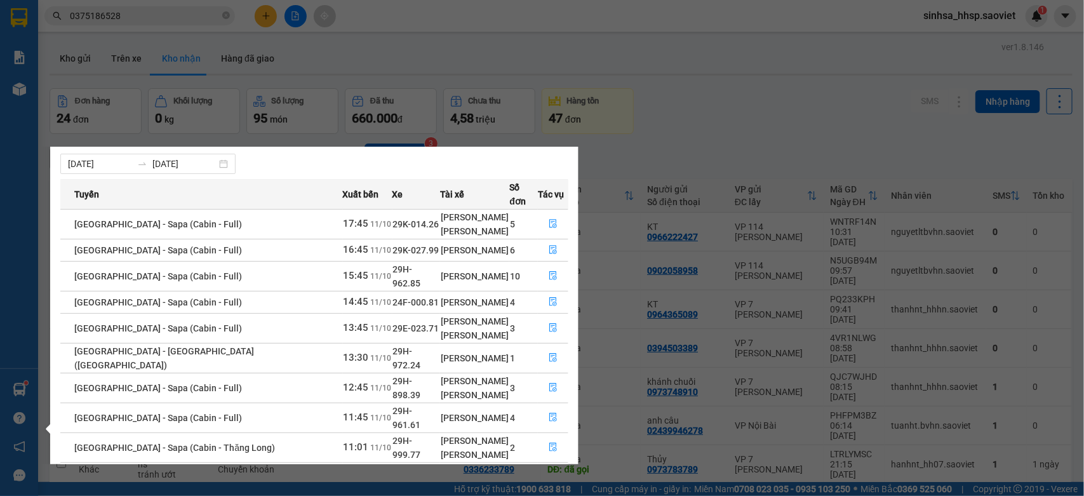
scroll to position [60, 0]
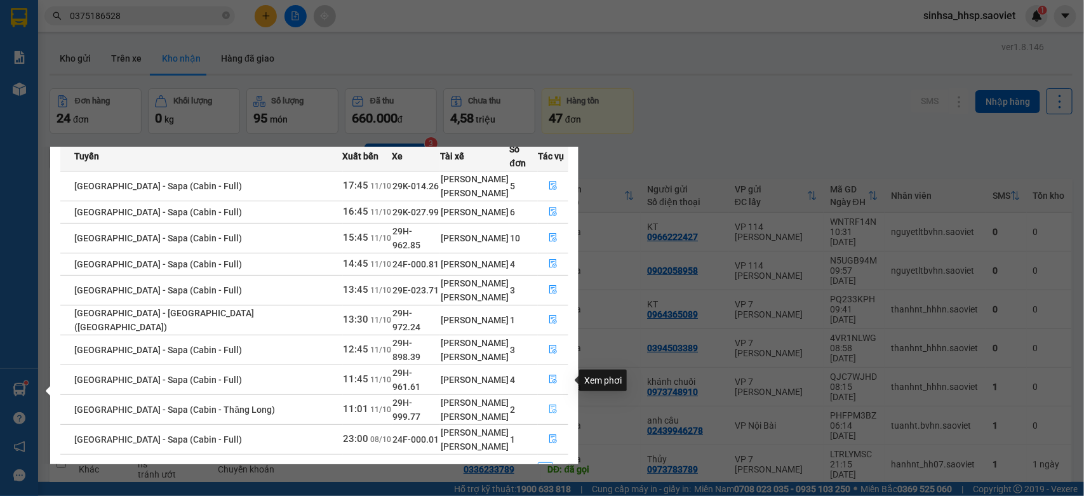
click at [549, 404] on icon "file-done" at bounding box center [553, 408] width 9 height 9
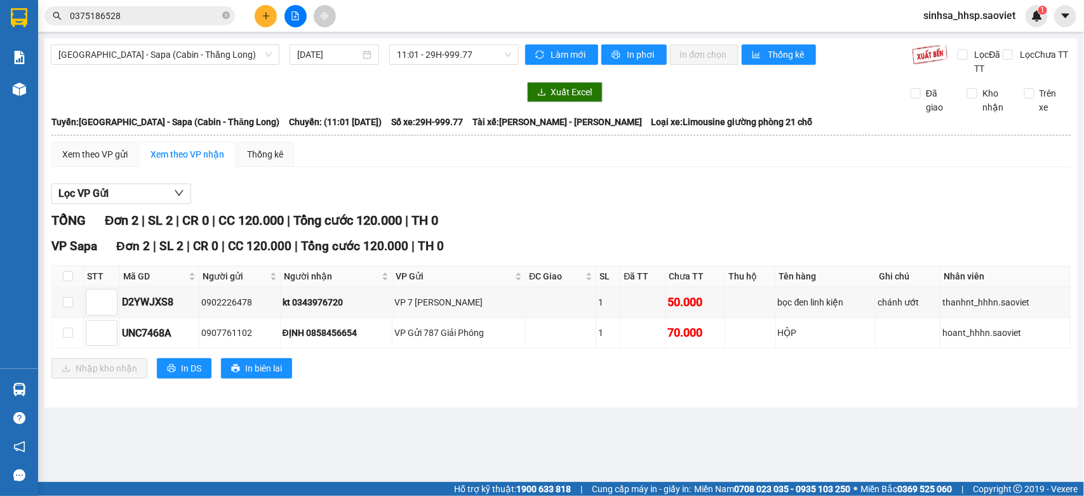
click at [64, 284] on th at bounding box center [68, 276] width 32 height 21
click at [67, 283] on label at bounding box center [68, 276] width 10 height 14
click at [67, 281] on input "checkbox" at bounding box center [68, 276] width 10 height 10
checkbox input "true"
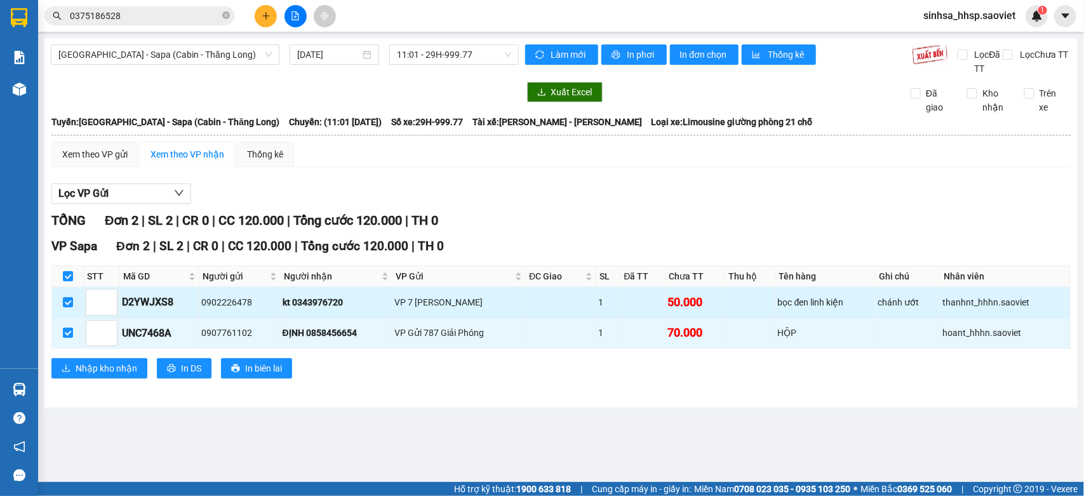
checkbox input "true"
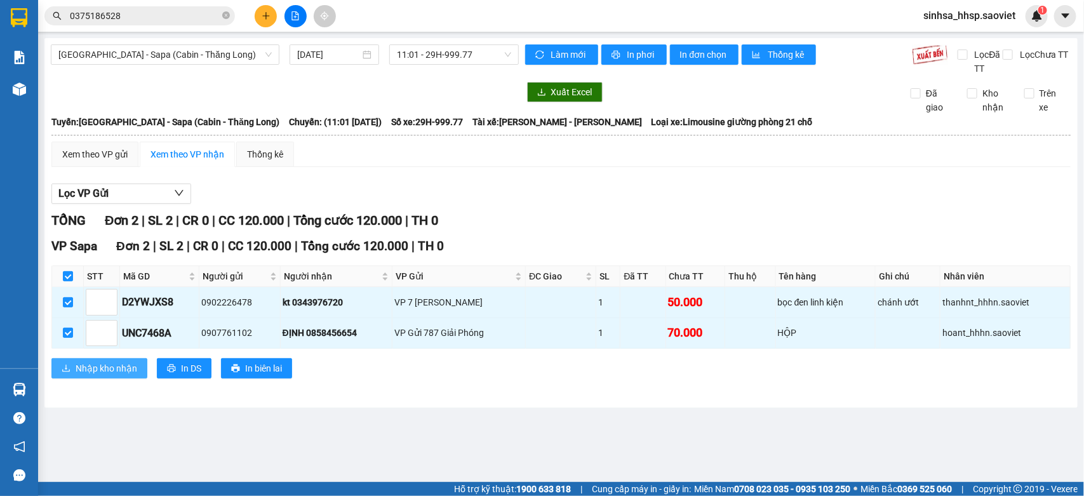
click at [93, 371] on span "Nhập kho nhận" at bounding box center [107, 368] width 62 height 14
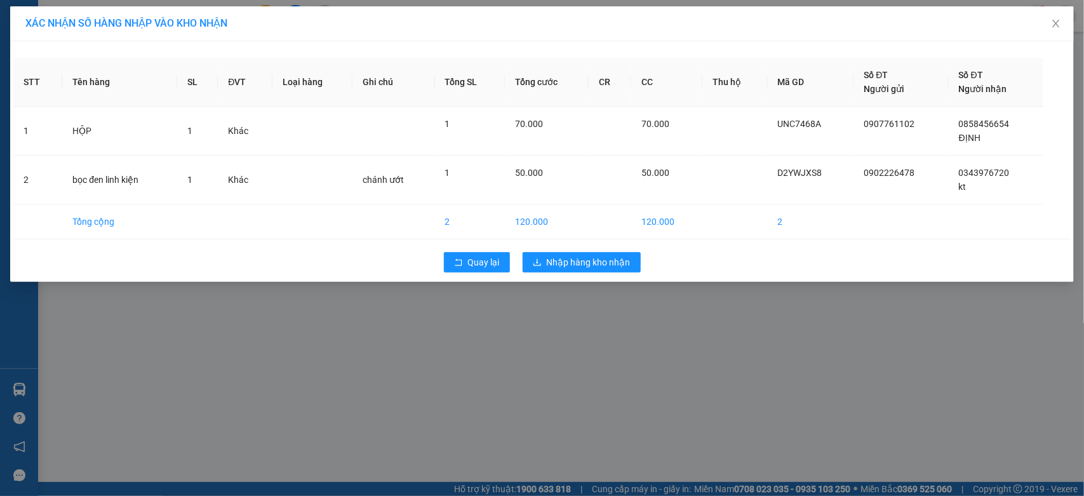
click at [591, 248] on div "Quay lại Nhập hàng kho nhận" at bounding box center [541, 262] width 1057 height 33
click at [589, 258] on span "Nhập hàng kho nhận" at bounding box center [589, 262] width 84 height 14
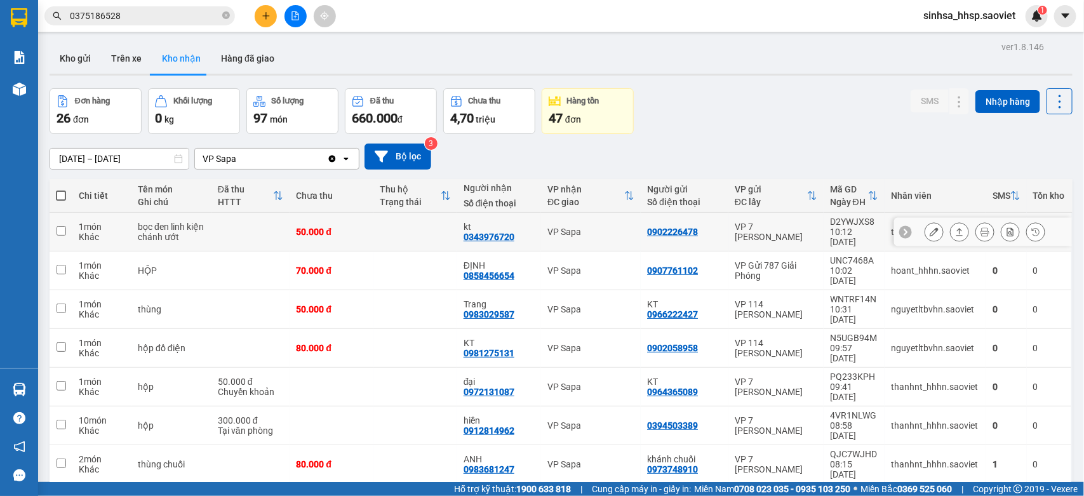
drag, startPoint x: 135, startPoint y: 234, endPoint x: 130, endPoint y: 248, distance: 15.3
click at [134, 233] on td "bọc đen linh kiện chánh ướt" at bounding box center [171, 232] width 80 height 39
checkbox input "true"
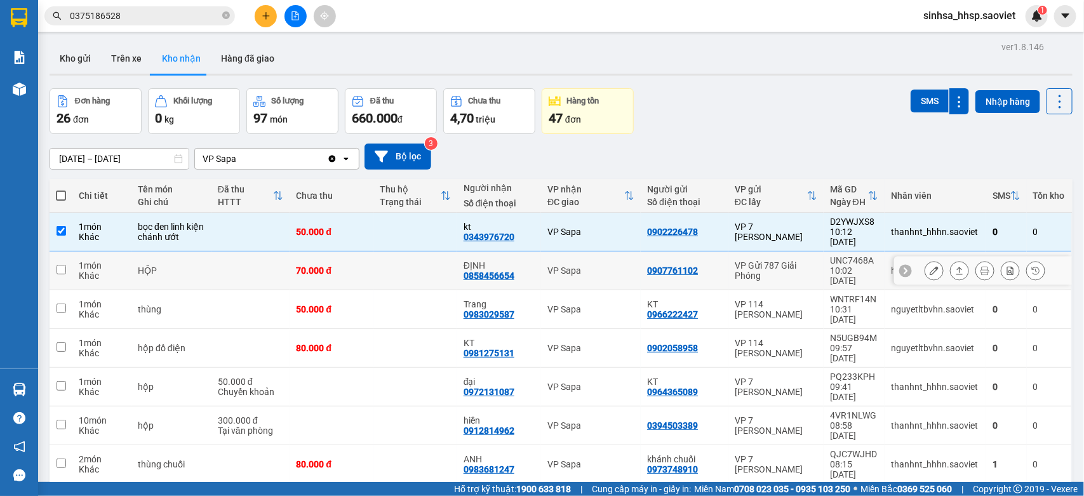
click at [128, 253] on td "1 món Khác" at bounding box center [101, 270] width 59 height 39
checkbox input "true"
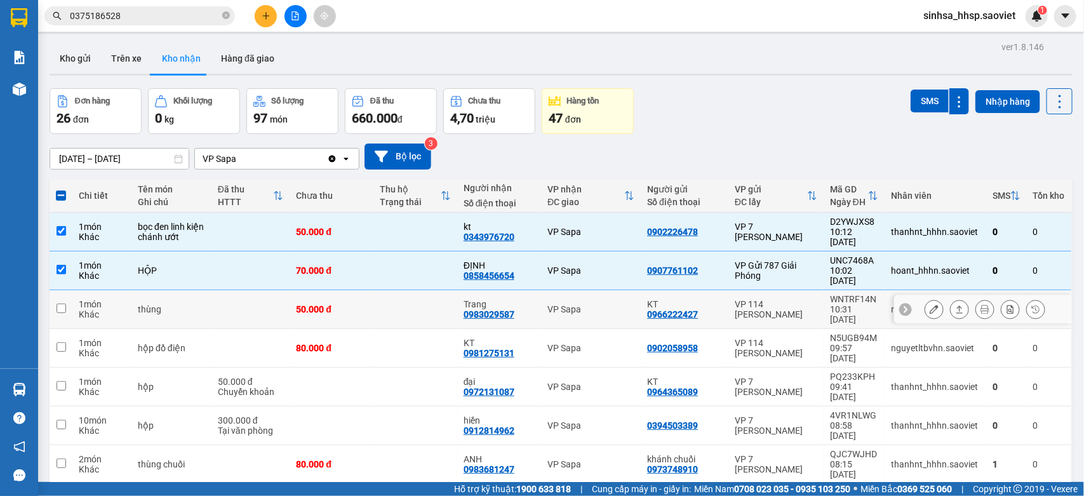
click at [98, 299] on div "1 món" at bounding box center [102, 304] width 46 height 10
checkbox input "true"
click at [80, 348] on div "Khác" at bounding box center [102, 353] width 46 height 10
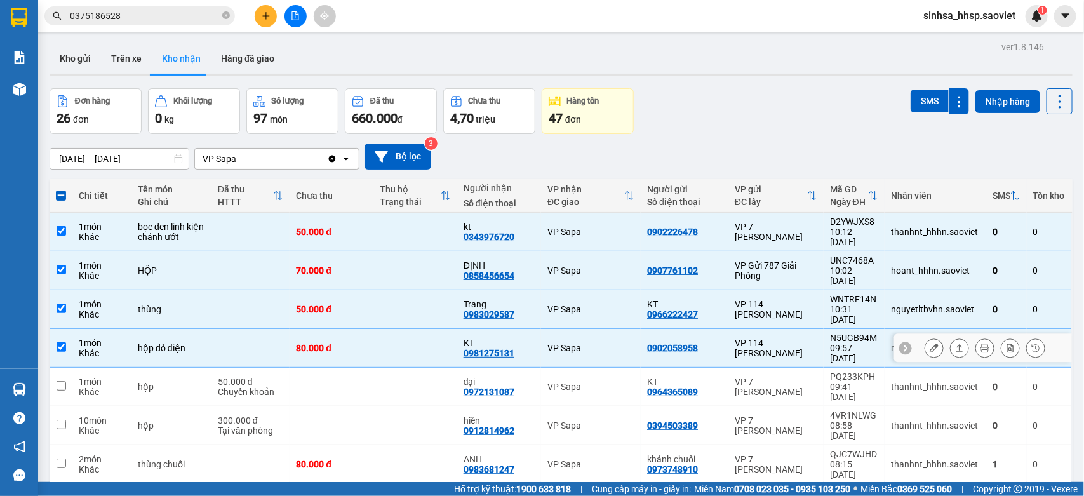
click at [65, 329] on td at bounding box center [61, 348] width 23 height 39
checkbox input "false"
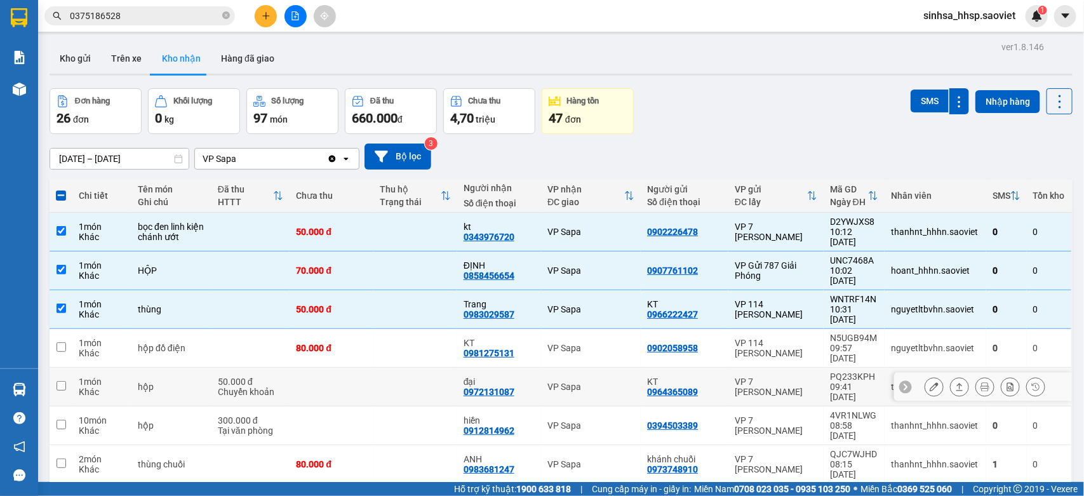
click at [70, 368] on td at bounding box center [61, 387] width 23 height 39
checkbox input "true"
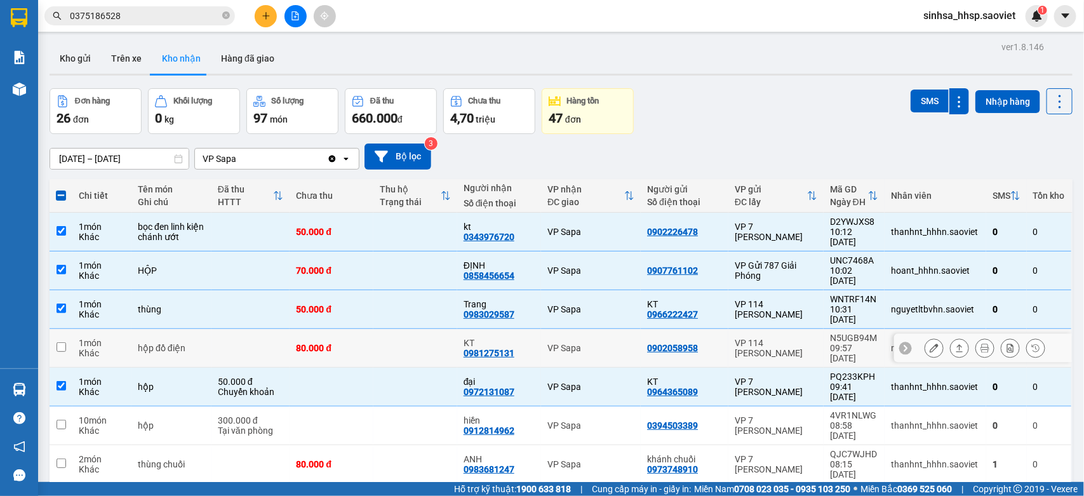
click at [58, 342] on input "checkbox" at bounding box center [62, 347] width 10 height 10
checkbox input "true"
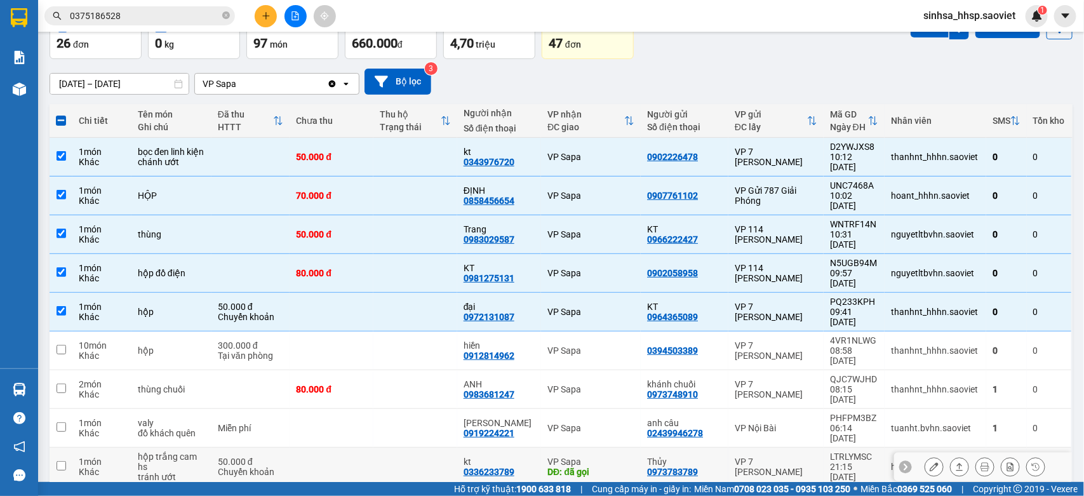
scroll to position [79, 0]
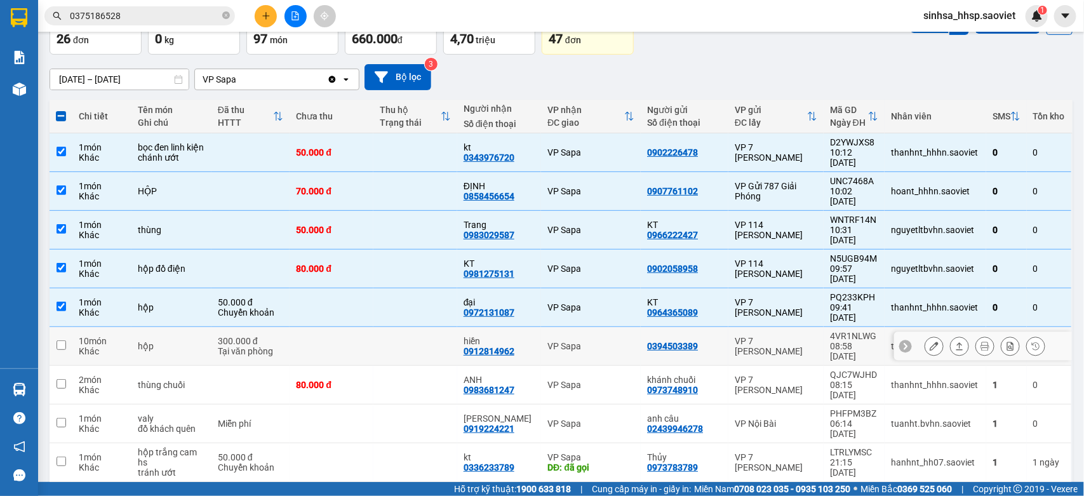
click at [84, 346] on div "Khác" at bounding box center [102, 351] width 46 height 10
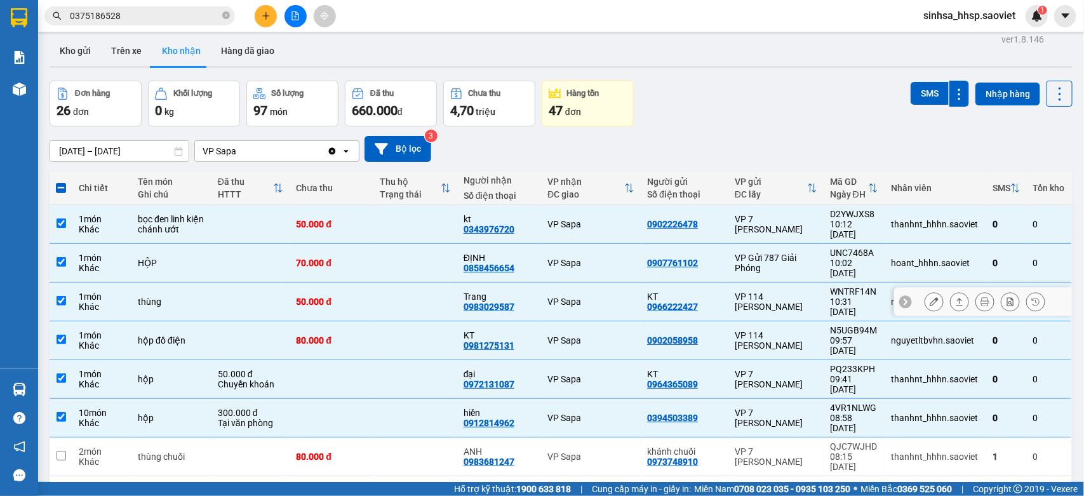
scroll to position [0, 0]
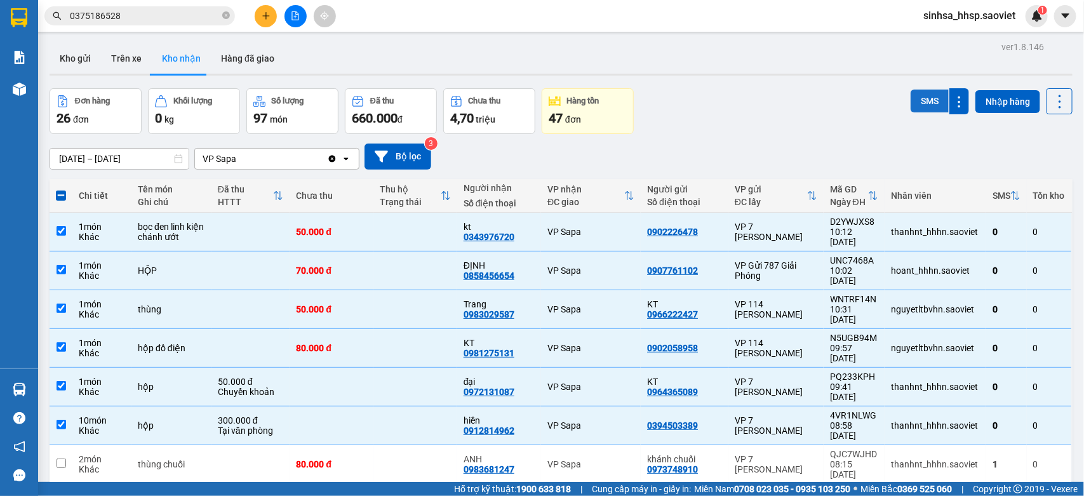
click at [910, 109] on button "SMS" at bounding box center [929, 101] width 38 height 23
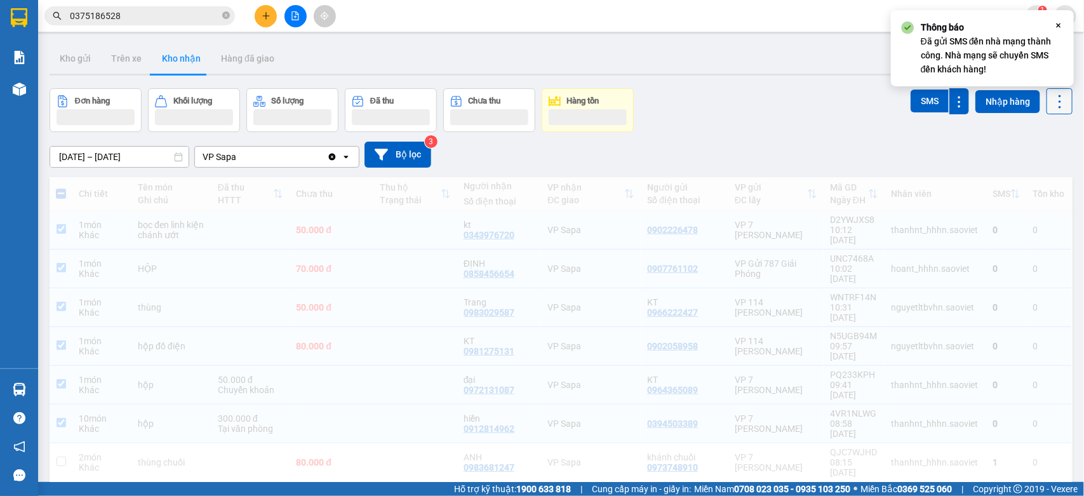
click at [1051, 103] on icon at bounding box center [1060, 102] width 18 height 18
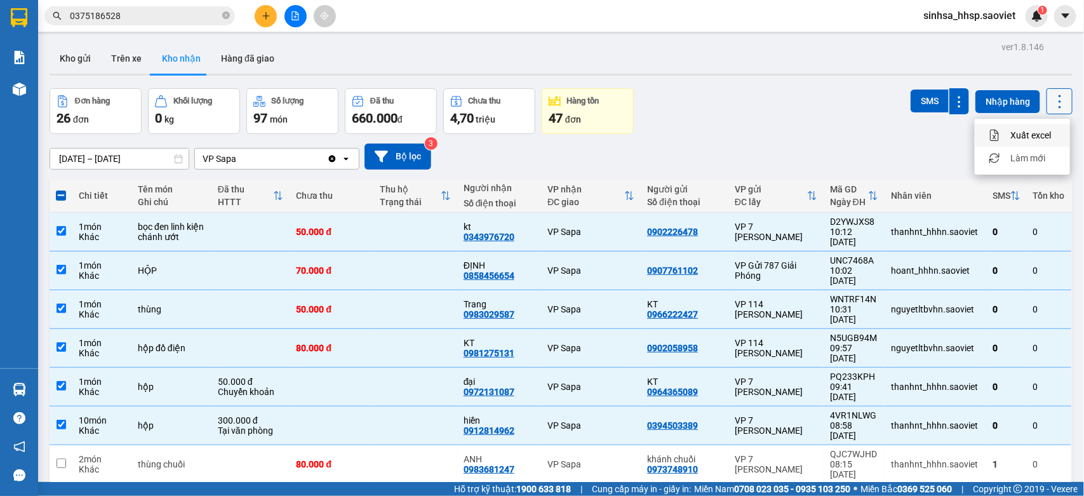
click at [1058, 102] on icon at bounding box center [1059, 101] width 3 height 13
click at [1051, 105] on icon at bounding box center [1060, 102] width 18 height 18
click at [1035, 156] on span "Làm mới" at bounding box center [1027, 158] width 35 height 13
drag, startPoint x: 142, startPoint y: 376, endPoint x: 93, endPoint y: 350, distance: 55.1
click at [141, 420] on div "hộp" at bounding box center [171, 425] width 67 height 10
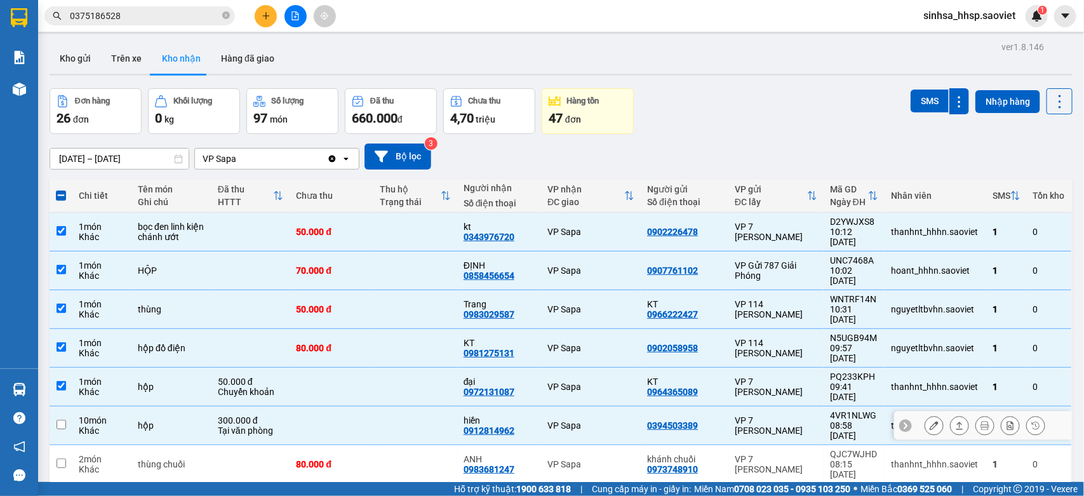
checkbox input "false"
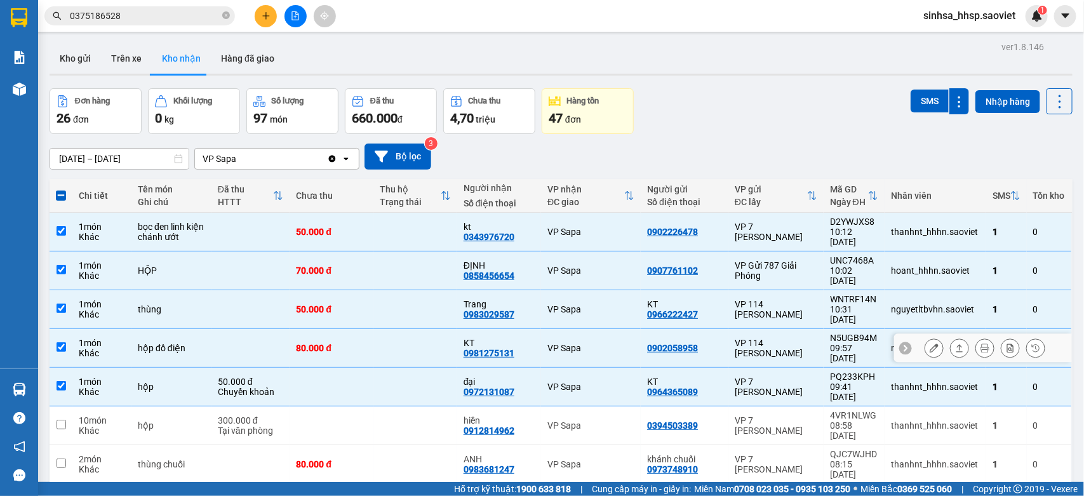
click at [74, 337] on td "1 món Khác" at bounding box center [101, 348] width 59 height 39
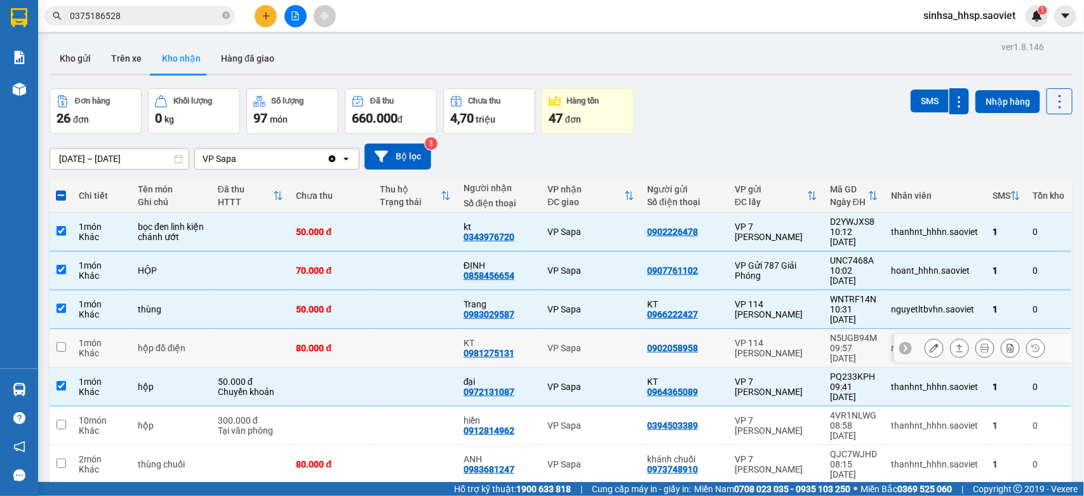
click at [80, 337] on td "1 món Khác" at bounding box center [101, 348] width 59 height 39
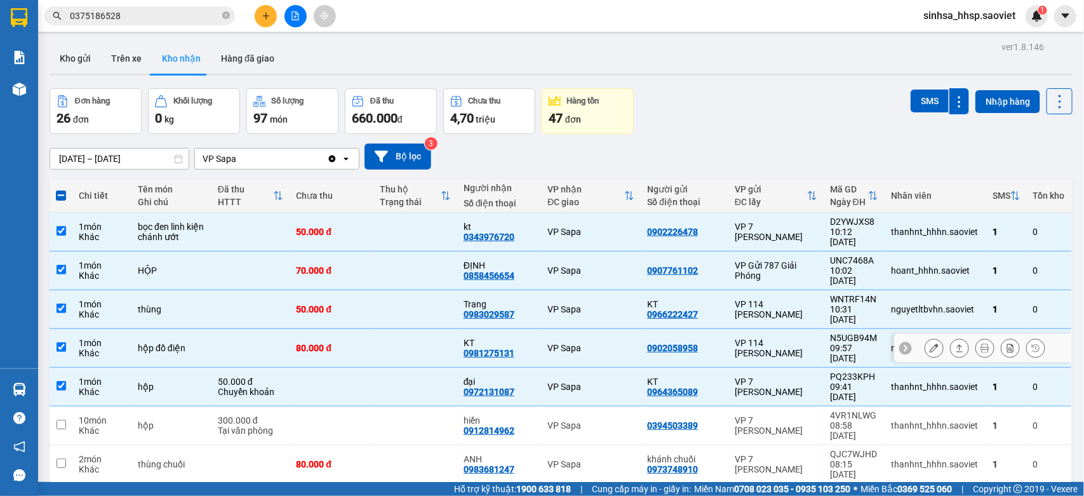
click at [76, 329] on td "1 món Khác" at bounding box center [101, 348] width 59 height 39
checkbox input "false"
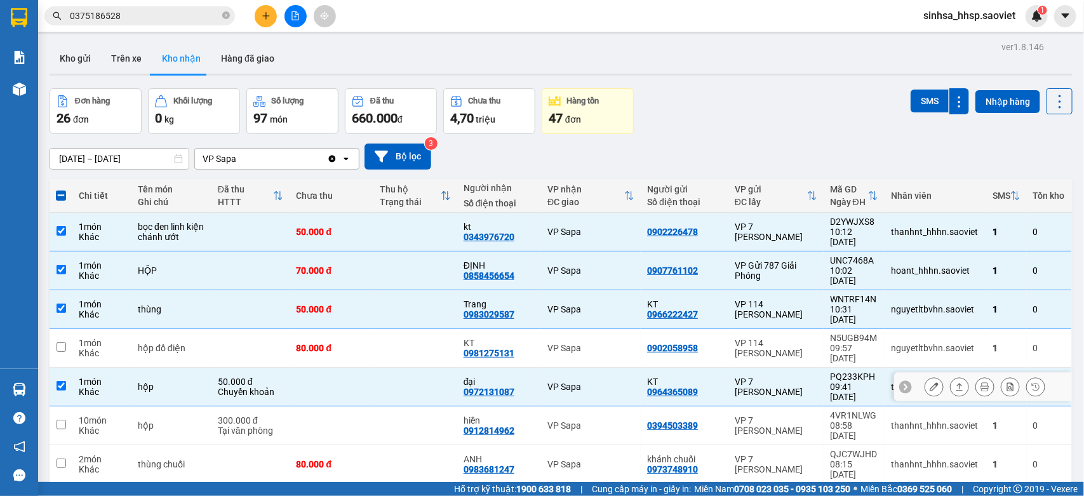
drag, startPoint x: 81, startPoint y: 353, endPoint x: 80, endPoint y: 329, distance: 24.2
click at [81, 387] on div "Khác" at bounding box center [102, 392] width 46 height 10
checkbox input "false"
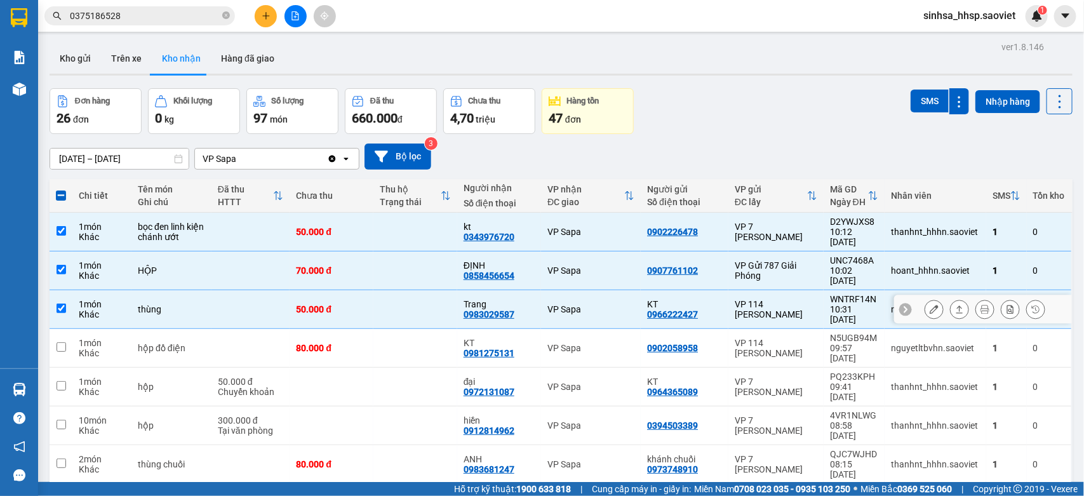
click at [70, 291] on td at bounding box center [61, 309] width 23 height 39
checkbox input "false"
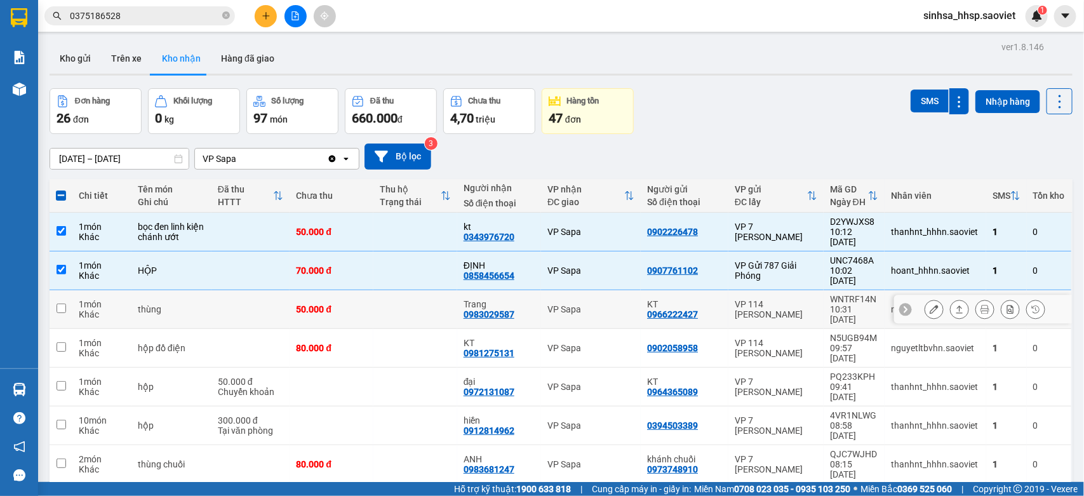
click at [69, 264] on td at bounding box center [61, 270] width 23 height 39
checkbox input "false"
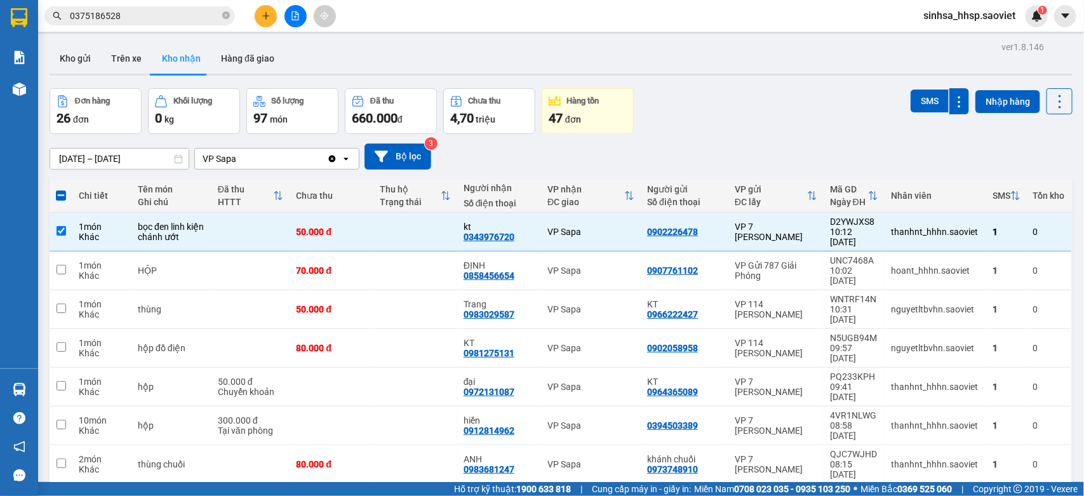
click at [84, 200] on div "Chi tiết" at bounding box center [102, 195] width 46 height 10
drag, startPoint x: 74, startPoint y: 235, endPoint x: 435, endPoint y: 200, distance: 362.9
click at [74, 234] on td "1 món Khác" at bounding box center [101, 232] width 59 height 39
checkbox input "false"
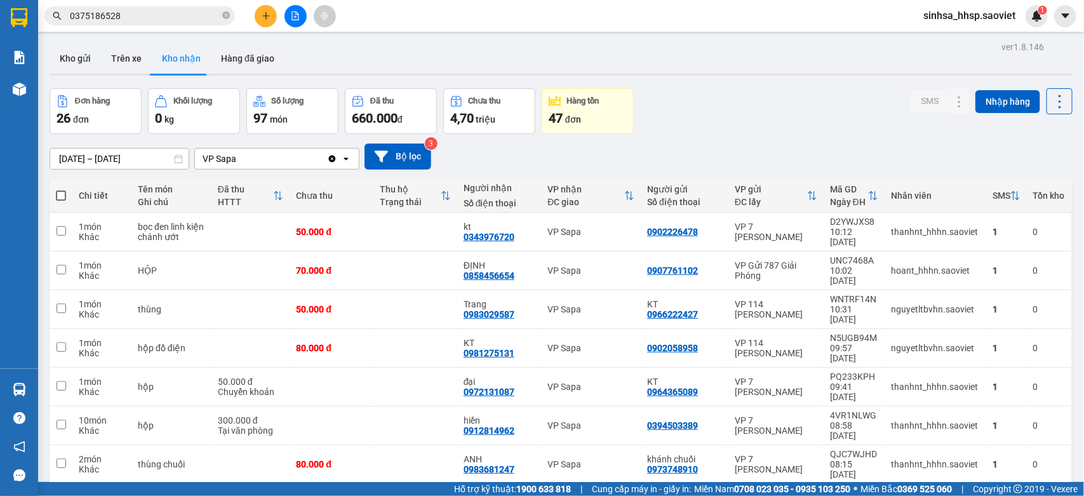
click at [857, 96] on div "Đơn hàng 26 đơn Khối lượng 0 kg Số lượng 97 món Đã thu 660.000 đ Chưa thu 4,70 …" at bounding box center [561, 111] width 1023 height 46
click at [185, 13] on input "0375186528" at bounding box center [145, 16] width 150 height 14
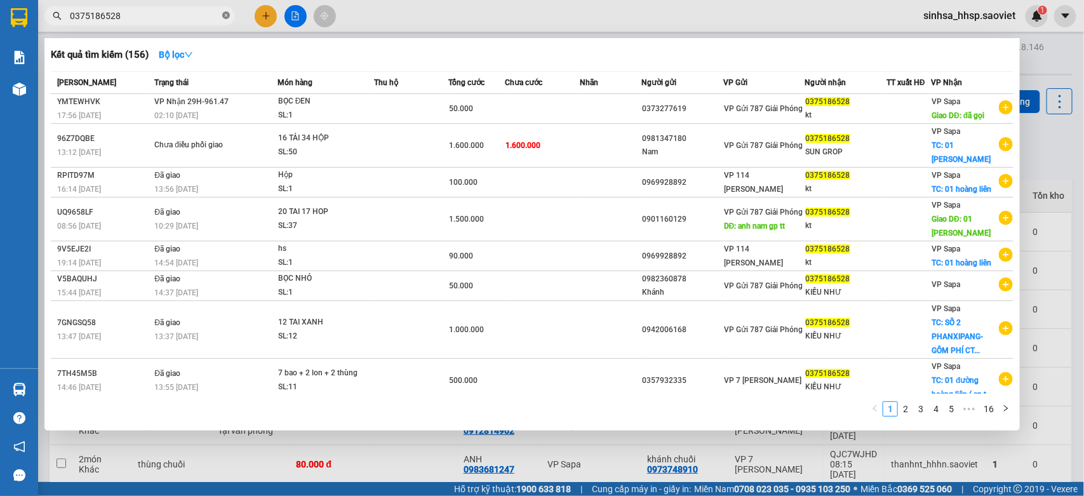
click at [223, 17] on span "0375186528" at bounding box center [139, 15] width 190 height 19
click at [224, 15] on icon "close-circle" at bounding box center [226, 15] width 8 height 8
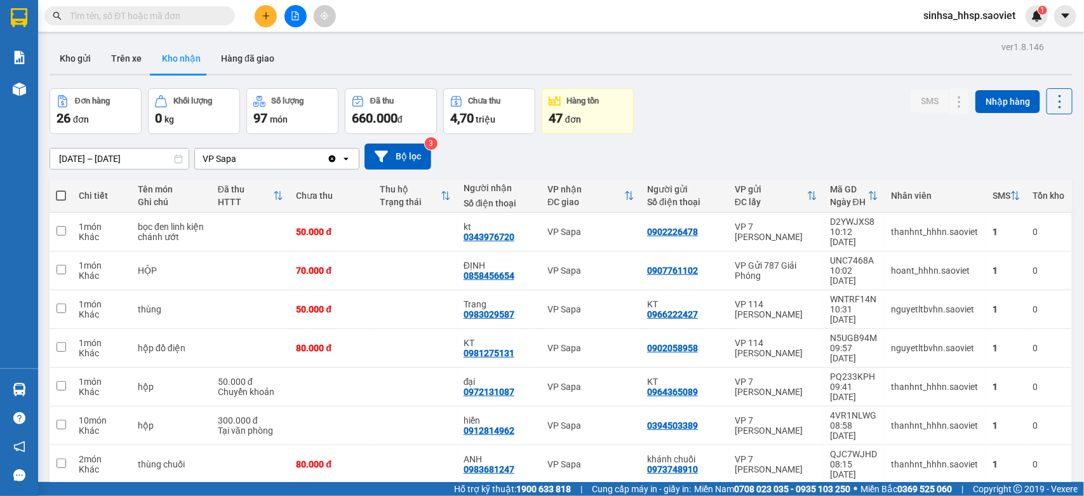
click at [165, 13] on input "text" at bounding box center [145, 16] width 150 height 14
click at [154, 17] on input "text" at bounding box center [145, 16] width 150 height 14
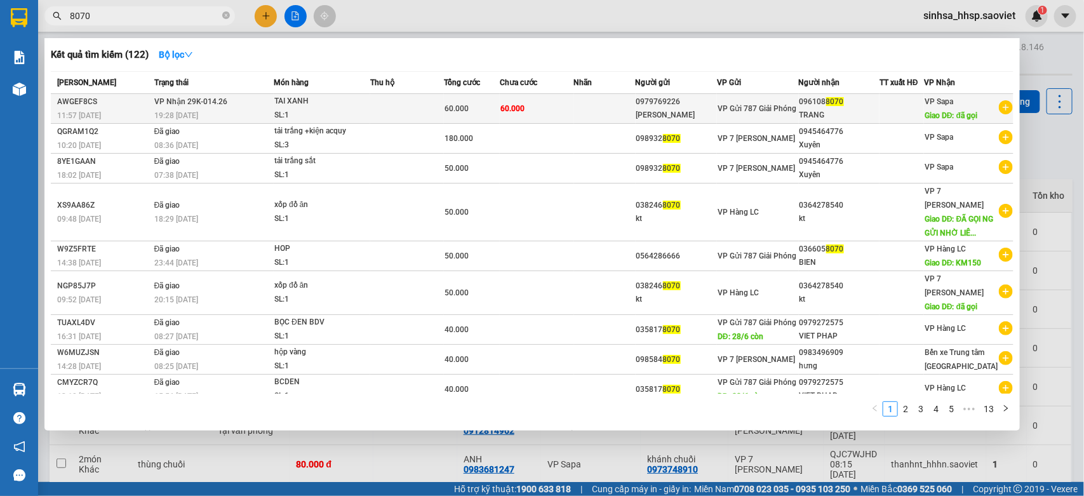
type input "8070"
click at [679, 109] on div "LƯU VĂN TUÂN" at bounding box center [676, 115] width 81 height 13
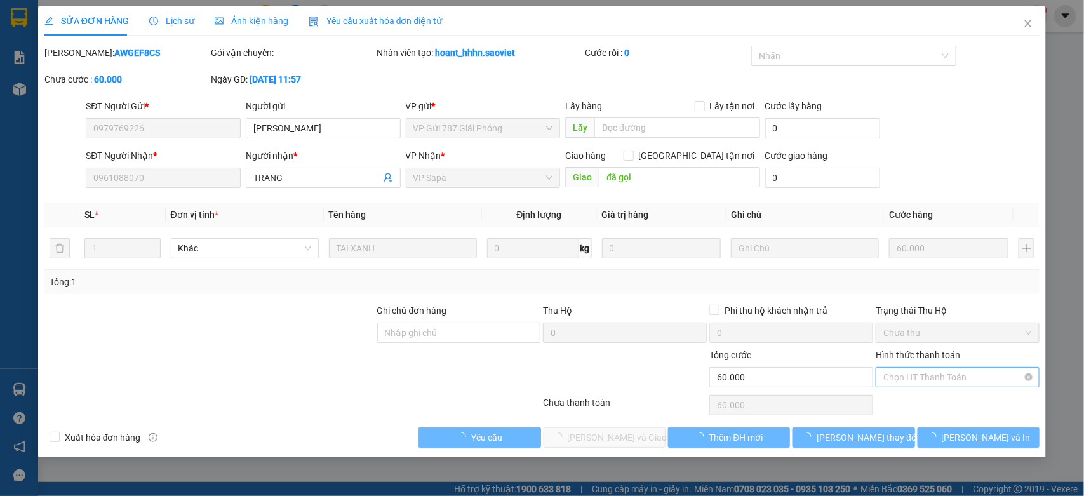
type input "0979769226"
type input "LƯU VĂN TUÂN"
type input "0961088070"
type input "TRANG"
type input "đã gọi"
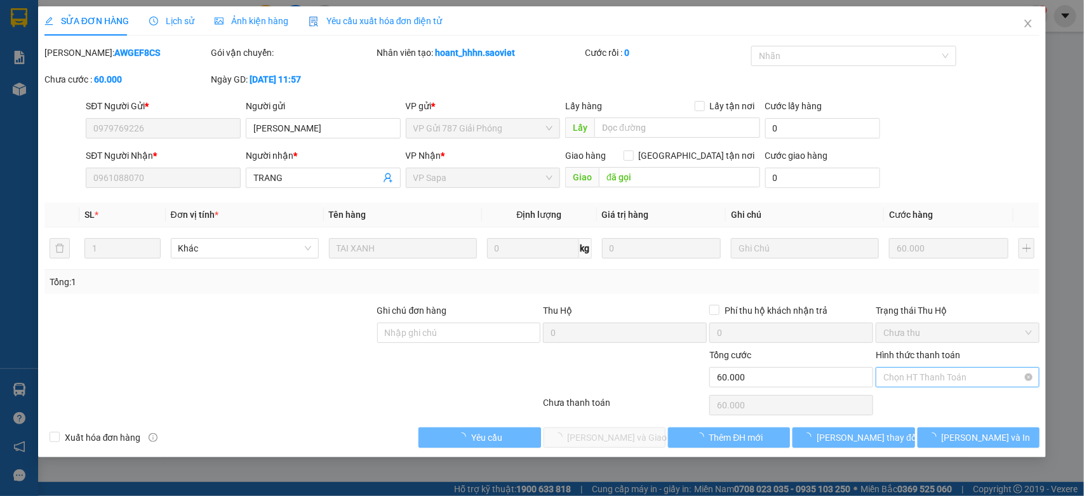
type input "0"
type input "60.000"
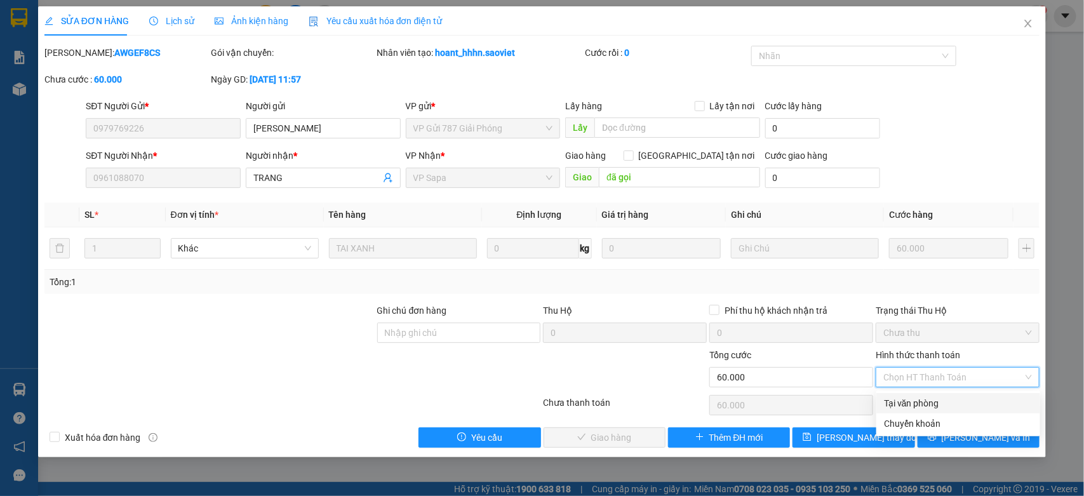
click at [918, 395] on div "Tại văn phòng" at bounding box center [958, 403] width 164 height 20
type input "0"
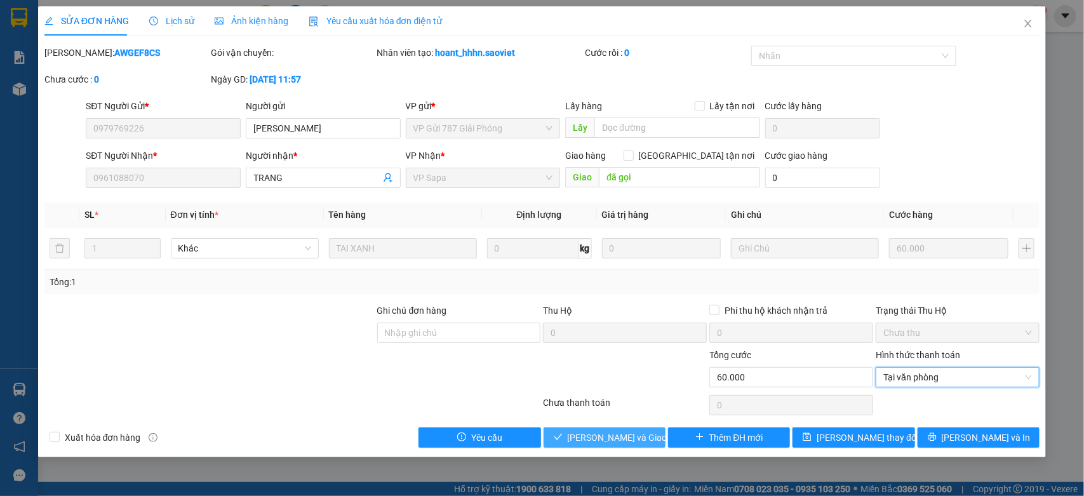
click at [602, 436] on span "[PERSON_NAME] và Giao hàng" at bounding box center [629, 437] width 122 height 14
click at [597, 435] on span "[PERSON_NAME] và Giao hàng" at bounding box center [629, 437] width 122 height 14
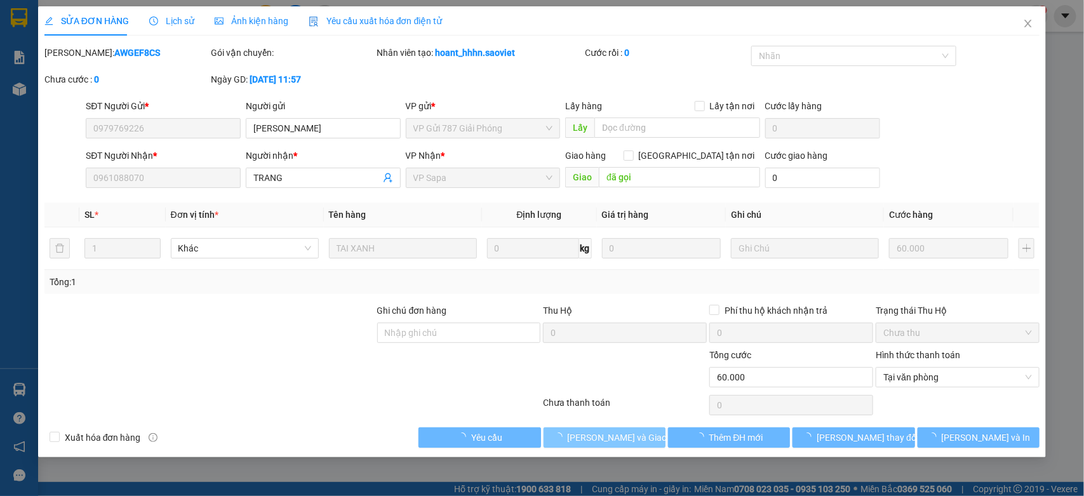
click at [598, 430] on span "[PERSON_NAME] và Giao hàng" at bounding box center [629, 437] width 122 height 14
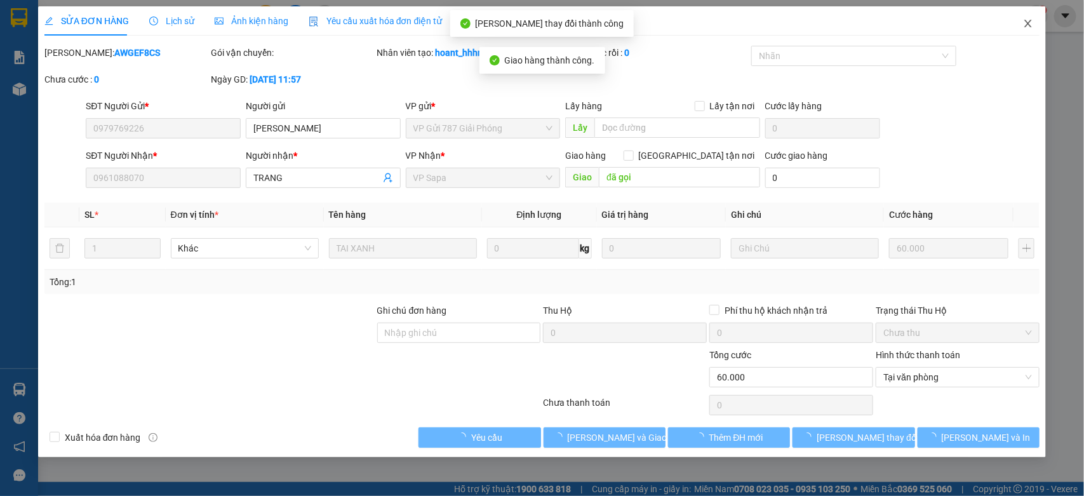
click at [1025, 24] on icon "close" at bounding box center [1028, 23] width 10 height 10
click at [1040, 32] on span "Close" at bounding box center [1028, 24] width 36 height 36
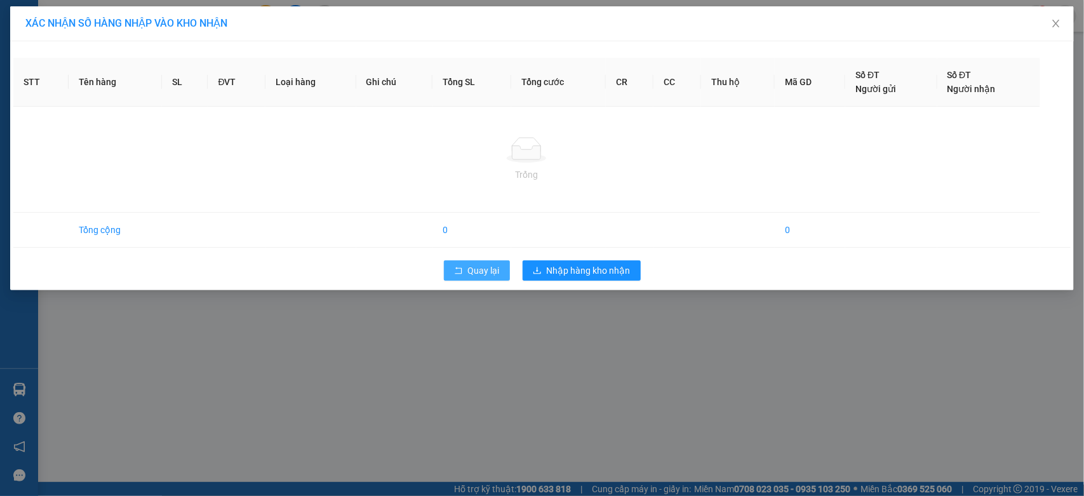
click at [444, 281] on div "Quay lại Nhập hàng kho nhận" at bounding box center [541, 270] width 1057 height 33
click at [446, 274] on button "Quay lại" at bounding box center [477, 270] width 66 height 20
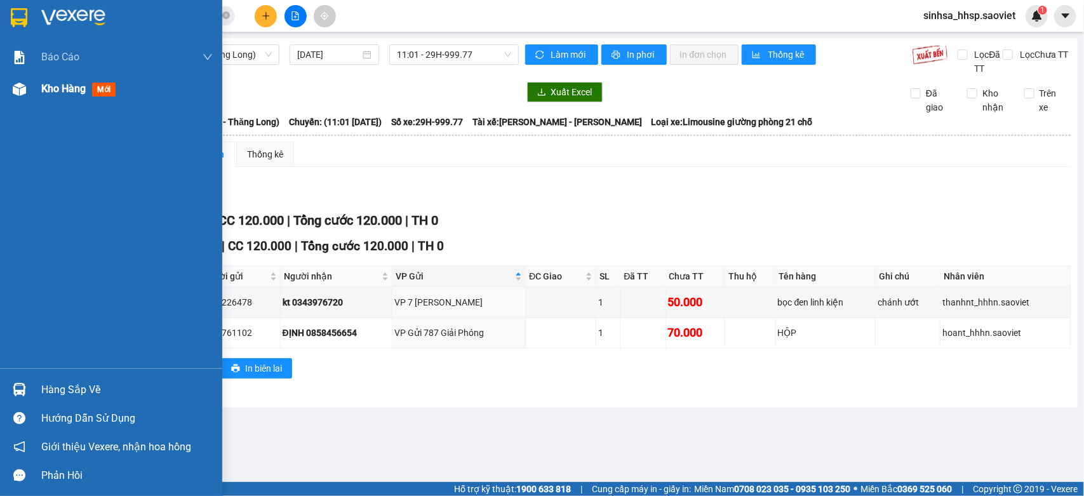
click at [24, 96] on div at bounding box center [19, 89] width 22 height 22
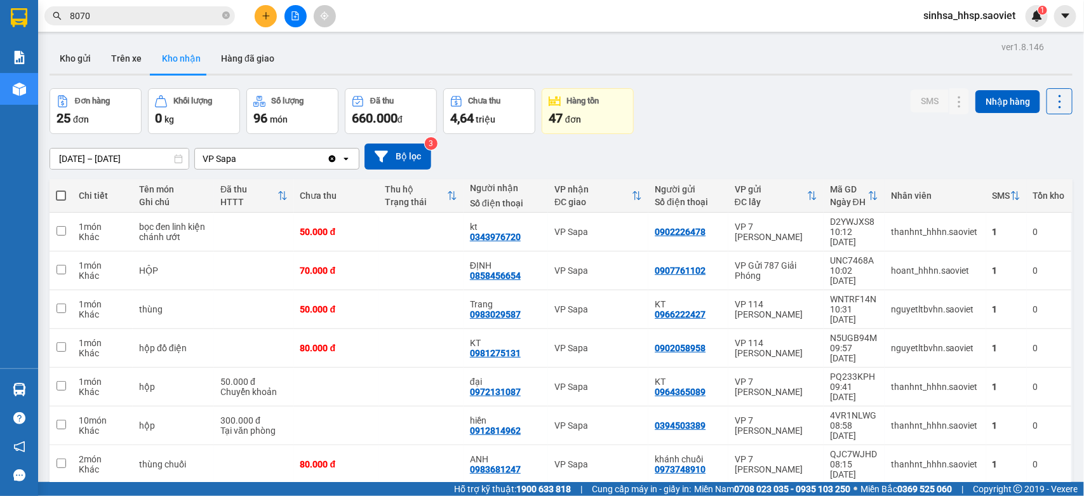
drag, startPoint x: 832, startPoint y: 152, endPoint x: 785, endPoint y: 140, distance: 49.3
click at [832, 150] on div "08/10/2025 – 11/10/2025 Press the down arrow key to interact with the calendar …" at bounding box center [561, 156] width 1023 height 26
click at [264, 8] on button at bounding box center [266, 16] width 22 height 22
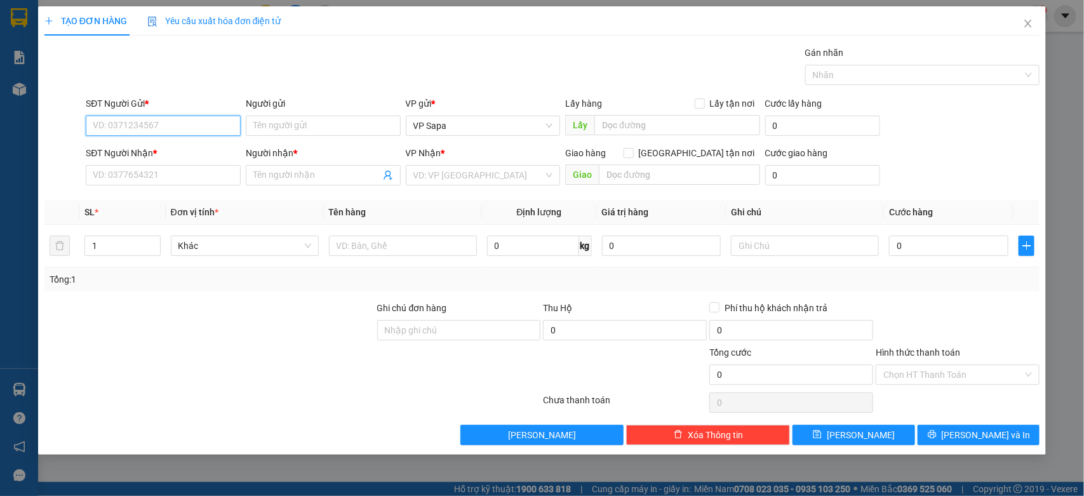
click at [111, 127] on input "SĐT Người Gửi *" at bounding box center [163, 126] width 155 height 20
click at [124, 124] on input "SĐT Người Gửi *" at bounding box center [163, 126] width 155 height 20
click at [132, 124] on input "SĐT Người Gửi *" at bounding box center [163, 126] width 155 height 20
click at [138, 124] on input "SĐT Người Gửi *" at bounding box center [163, 126] width 155 height 20
click at [150, 124] on input "SĐT Người Gửi *" at bounding box center [163, 126] width 155 height 20
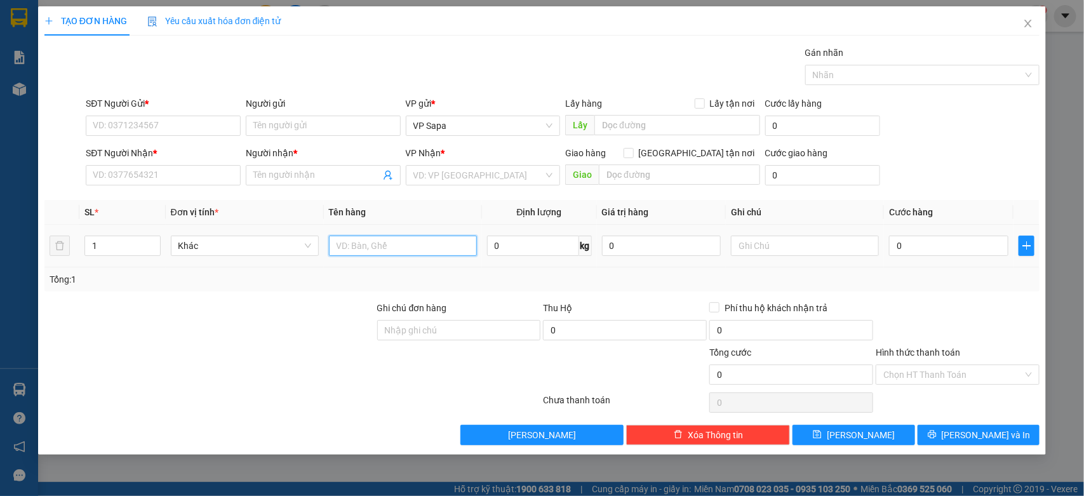
click at [407, 256] on input "text" at bounding box center [403, 246] width 148 height 20
type input "xốp"
click at [167, 124] on input "SĐT Người Gửi *" at bounding box center [163, 126] width 155 height 20
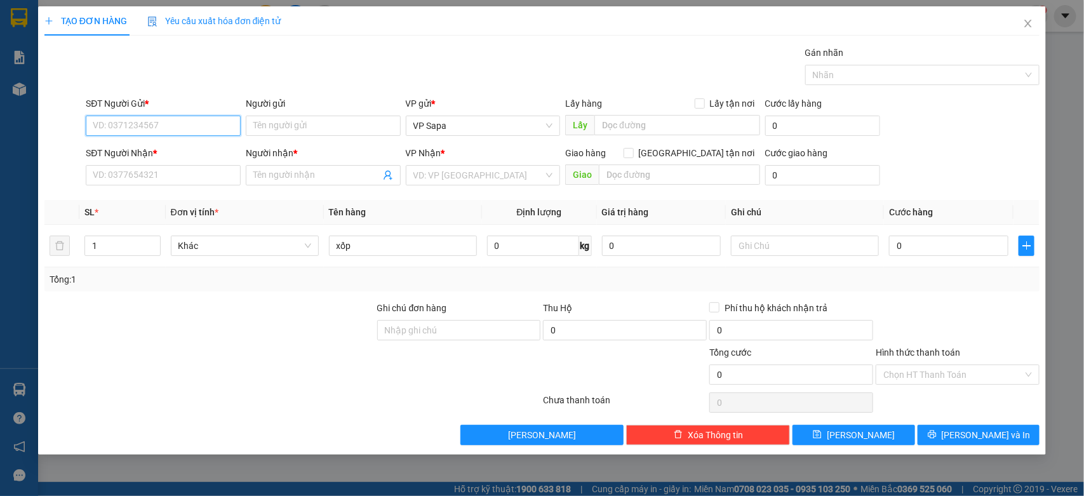
click at [168, 122] on input "SĐT Người Gửi *" at bounding box center [163, 126] width 155 height 20
click at [171, 121] on input "SĐT Người Gửi *" at bounding box center [163, 126] width 155 height 20
click at [159, 124] on input "SĐT Người Gửi *" at bounding box center [163, 126] width 155 height 20
click at [162, 125] on input "SĐT Người Gửi *" at bounding box center [163, 126] width 155 height 20
click at [162, 124] on input "SĐT Người Gửi *" at bounding box center [163, 126] width 155 height 20
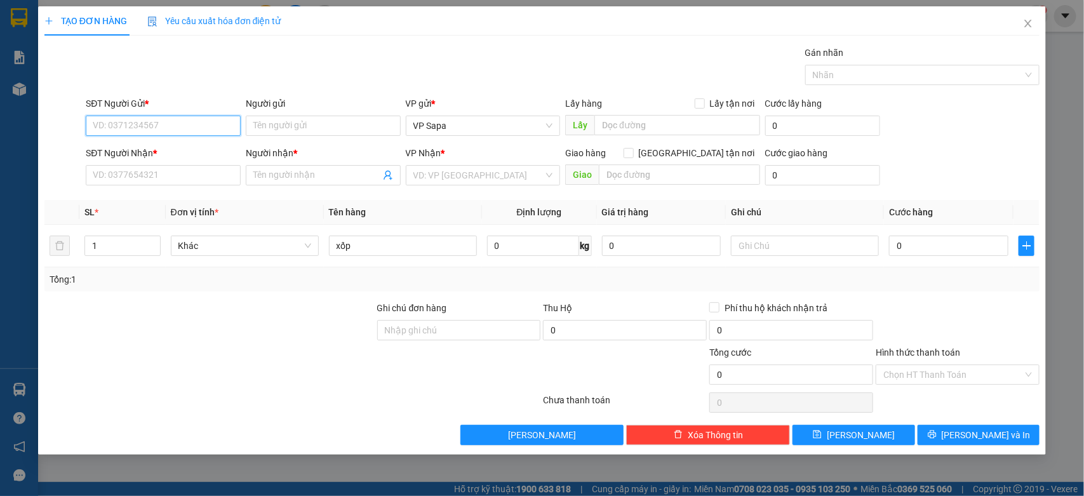
click at [162, 124] on input "SĐT Người Gửi *" at bounding box center [163, 126] width 155 height 20
click at [163, 124] on input "SĐT Người Gửi *" at bounding box center [163, 126] width 155 height 20
click at [157, 103] on div "SĐT Người Gửi *" at bounding box center [163, 103] width 155 height 14
click at [157, 116] on input "SĐT Người Gửi *" at bounding box center [163, 126] width 155 height 20
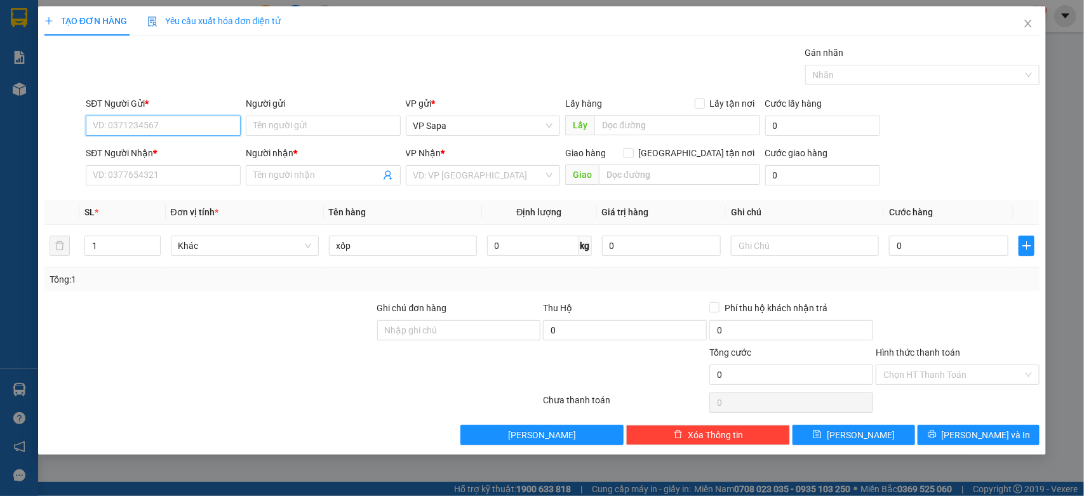
click at [157, 123] on input "SĐT Người Gửi *" at bounding box center [163, 126] width 155 height 20
click at [157, 128] on input "SĐT Người Gửi *" at bounding box center [163, 126] width 155 height 20
click at [159, 130] on input "SĐT Người Gửi *" at bounding box center [163, 126] width 155 height 20
click at [168, 142] on div "0338711141 - kt" at bounding box center [163, 152] width 155 height 20
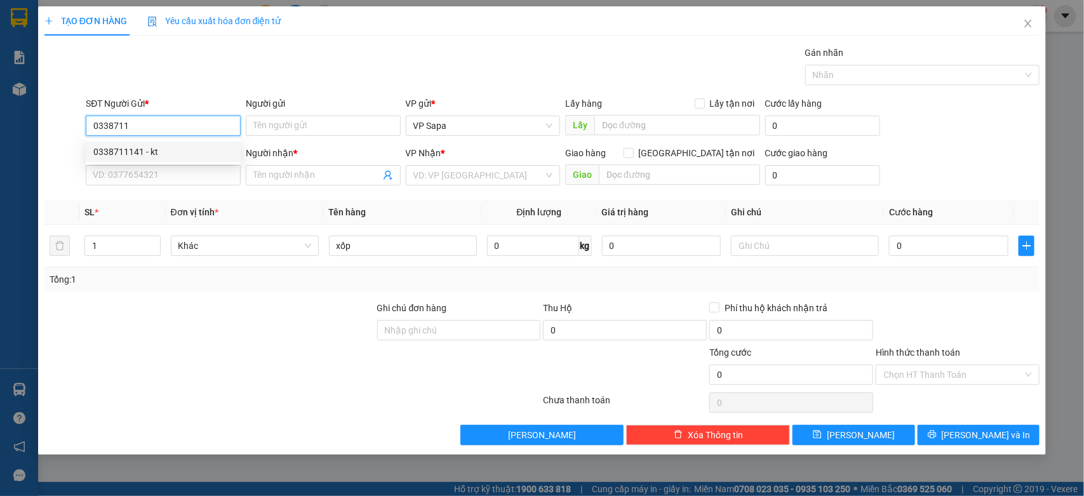
type input "0338711141"
type input "kt"
type input "0988400066"
type input "khiên"
type input "0338711141"
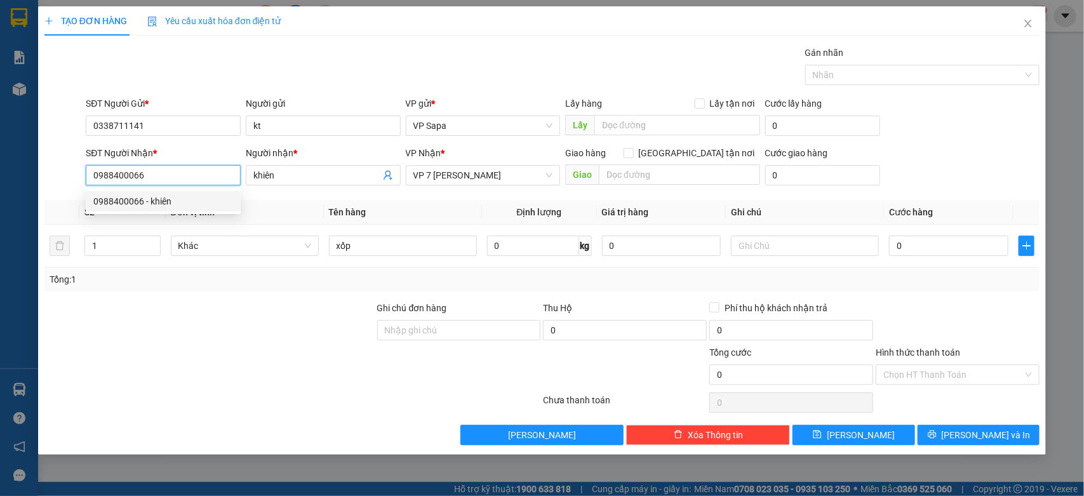
drag, startPoint x: 200, startPoint y: 175, endPoint x: 4, endPoint y: 141, distance: 199.1
click at [0, 143] on div "TẠO ĐƠN HÀNG Yêu cầu xuất hóa đơn điện tử Transit Pickup Surcharge Ids Transit …" at bounding box center [542, 248] width 1084 height 496
drag, startPoint x: 121, startPoint y: 171, endPoint x: 127, endPoint y: 173, distance: 6.6
click at [122, 171] on input "SĐT Người Nhận *" at bounding box center [163, 175] width 155 height 20
click at [129, 173] on input "SĐT Người Nhận *" at bounding box center [163, 175] width 155 height 20
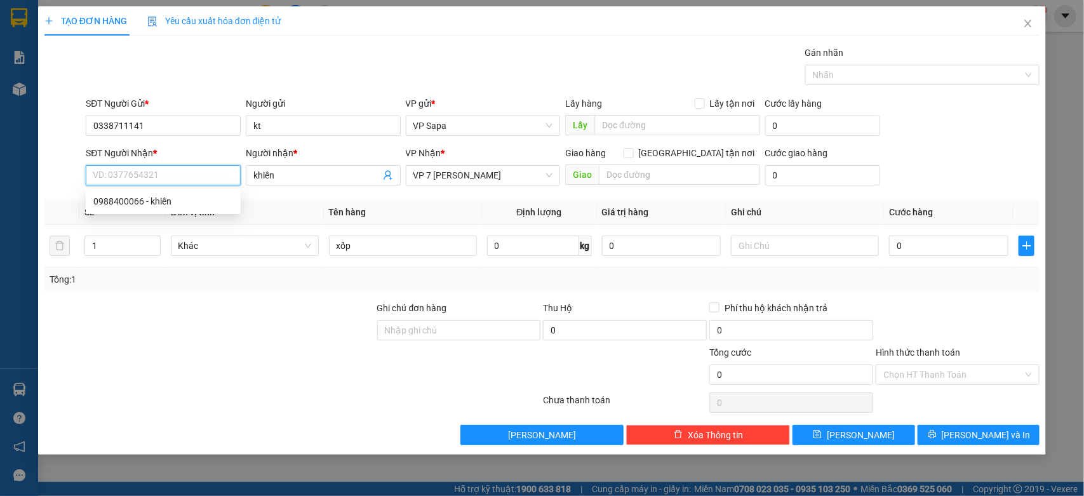
click at [130, 173] on input "SĐT Người Nhận *" at bounding box center [163, 175] width 155 height 20
click at [131, 169] on input "SĐT Người Nhận *" at bounding box center [163, 175] width 155 height 20
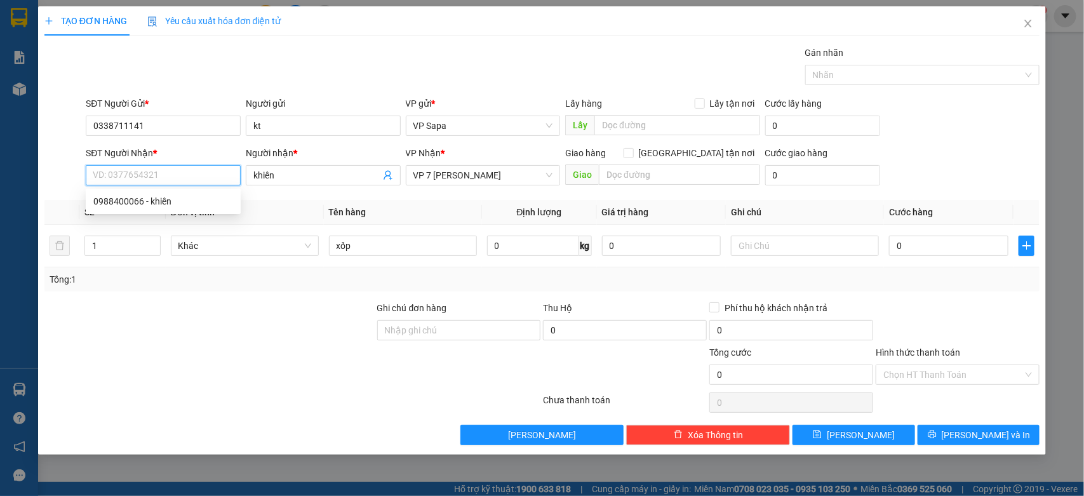
click at [131, 169] on input "SĐT Người Nhận *" at bounding box center [163, 175] width 155 height 20
type input "0988128999"
drag, startPoint x: 321, startPoint y: 178, endPoint x: 160, endPoint y: 154, distance: 163.0
click at [160, 154] on div "SĐT Người Nhận * 0988128999 0988128999 Người nhận * khiên VP Nhận * VP 7 Phạm V…" at bounding box center [562, 168] width 959 height 44
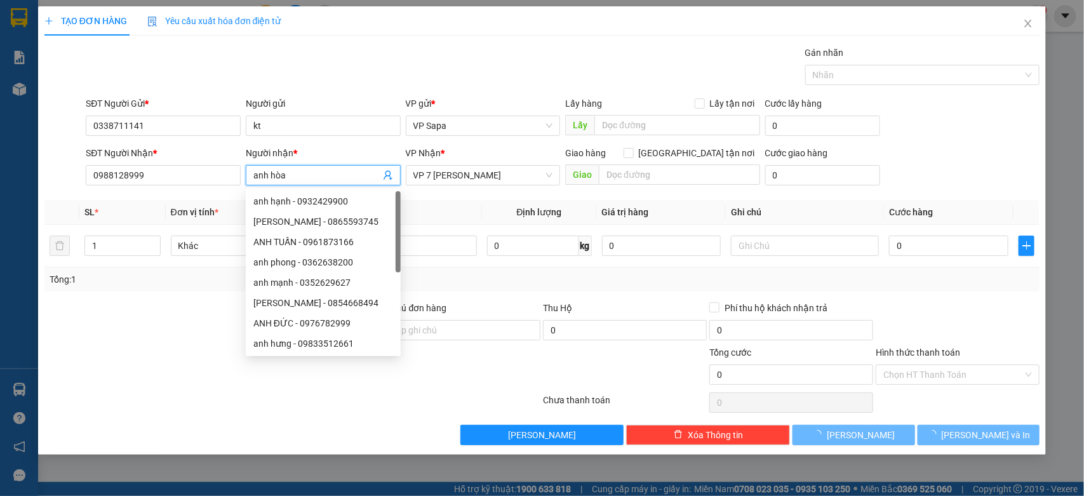
type input "anh hòa"
click at [518, 188] on div "VP Nhận * VP 7 Phạm Văn Đồng" at bounding box center [483, 168] width 155 height 44
click at [495, 175] on span "VP 7 [PERSON_NAME]" at bounding box center [483, 175] width 140 height 19
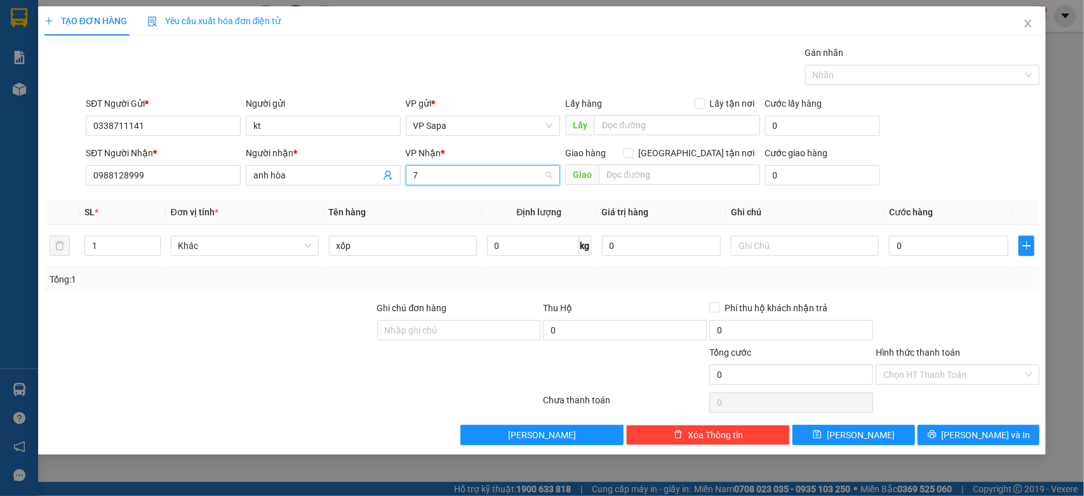
type input "77"
click at [507, 198] on div "VP Nhận 779 Giải Phóng" at bounding box center [483, 201] width 140 height 14
click at [664, 176] on input "text" at bounding box center [679, 174] width 161 height 20
type input "GỌI SHIP HỘ KHÁCH"
click at [632, 156] on input "[GEOGRAPHIC_DATA][PERSON_NAME] nơi" at bounding box center [627, 152] width 9 height 9
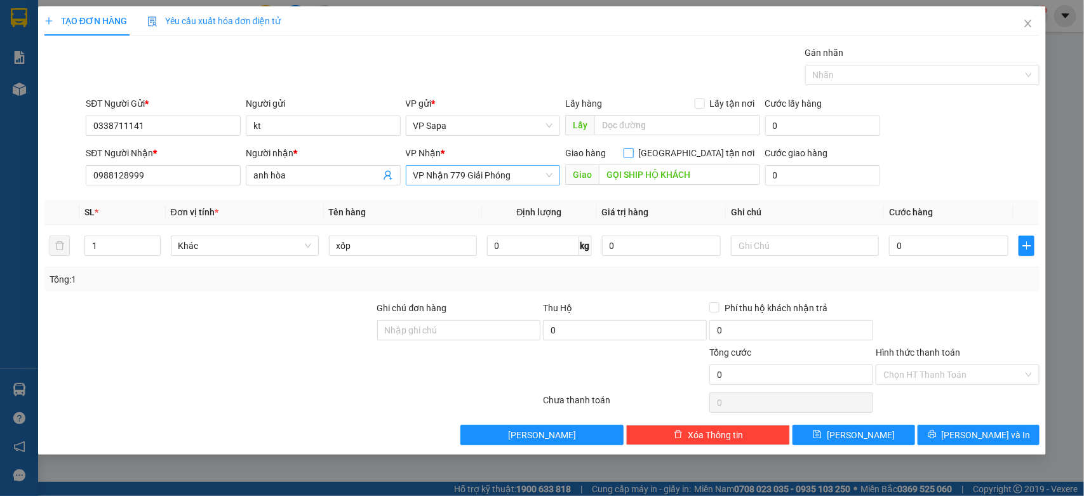
checkbox input "true"
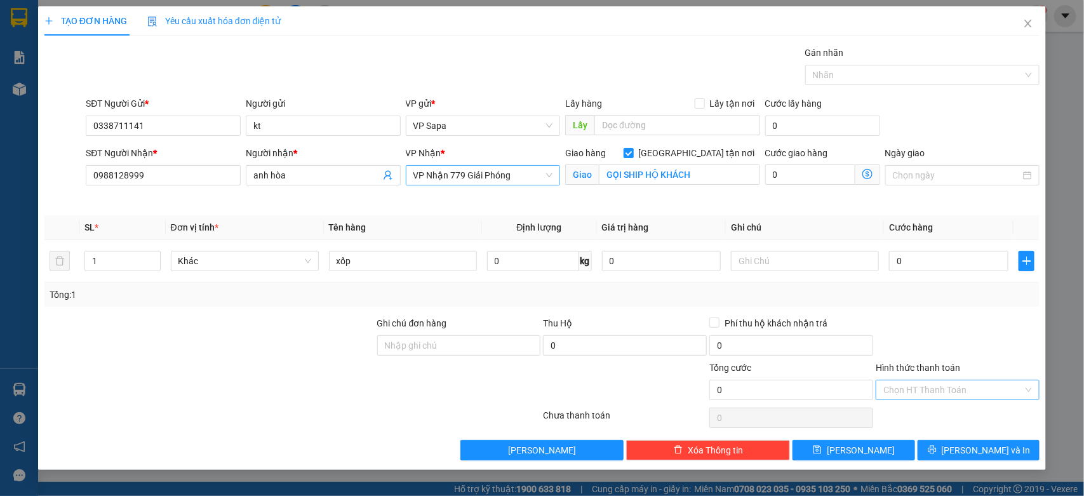
click at [940, 387] on input "Hình thức thanh toán" at bounding box center [953, 389] width 140 height 19
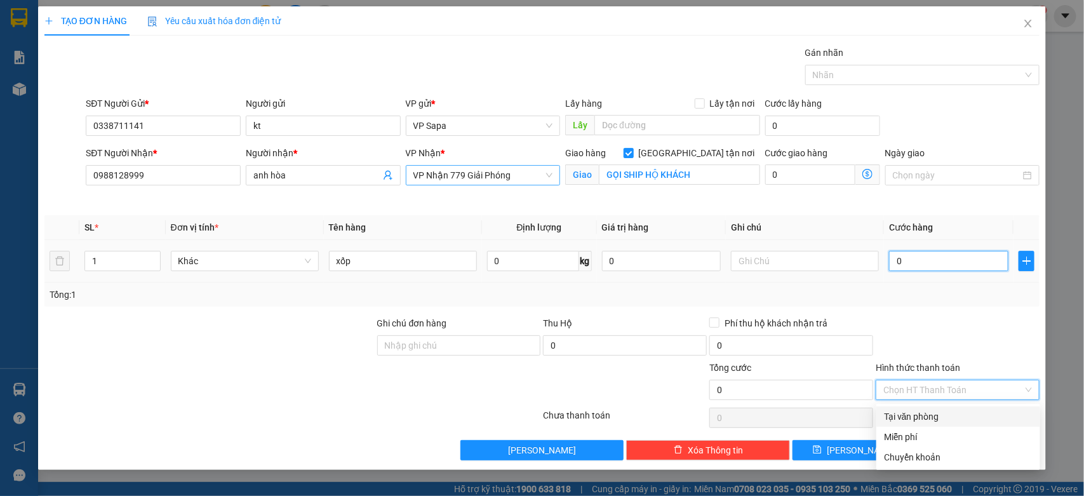
click at [910, 257] on input "0" at bounding box center [948, 261] width 119 height 20
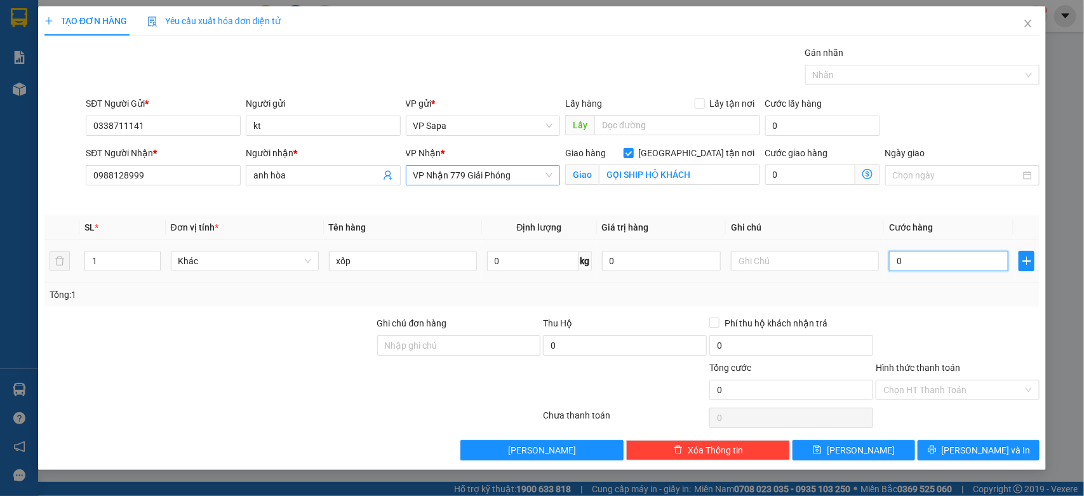
type input "6"
type input "60"
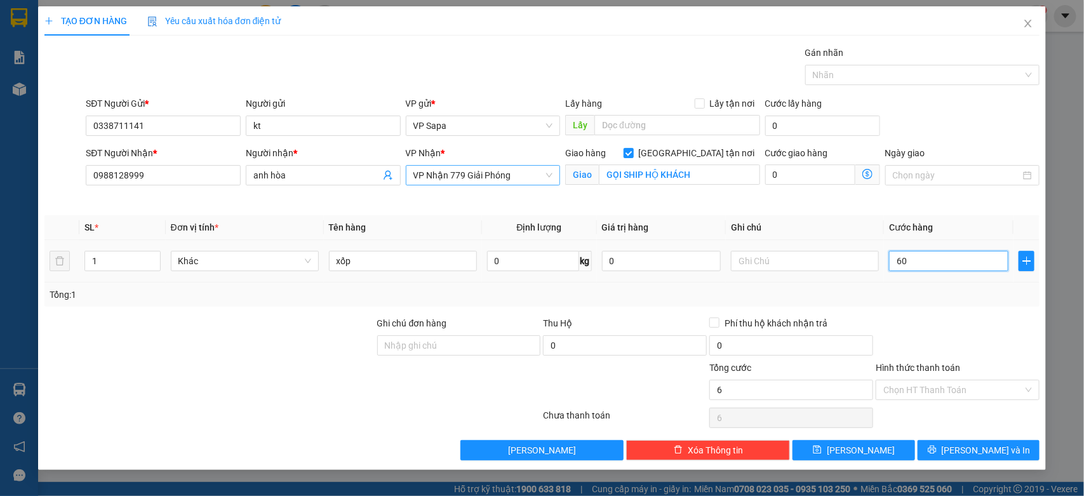
type input "60"
type input "605"
type input "6.050"
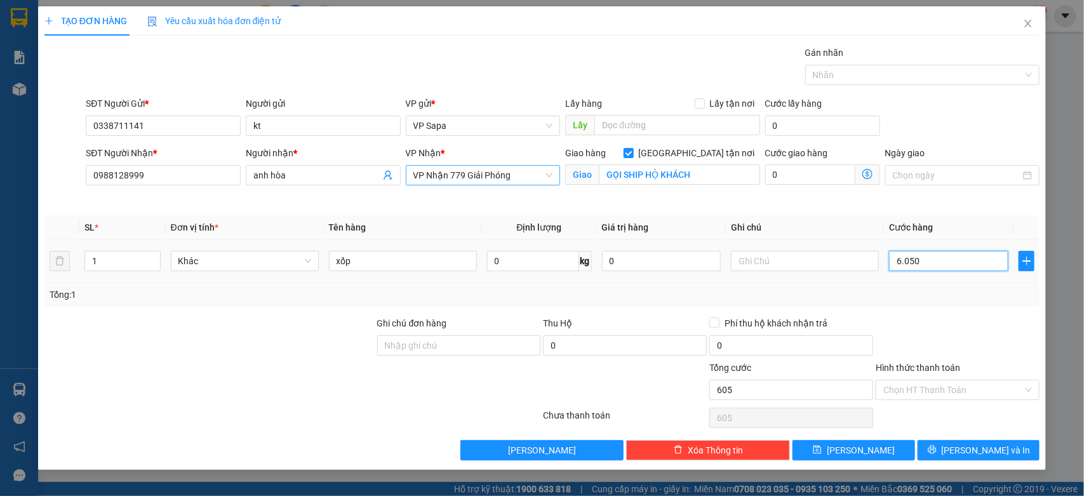
type input "6.050"
drag, startPoint x: 940, startPoint y: 255, endPoint x: 743, endPoint y: 257, distance: 197.5
click at [743, 257] on tr "1 Khác xốp 0 kg 0 6.050" at bounding box center [541, 261] width 995 height 43
type input "0"
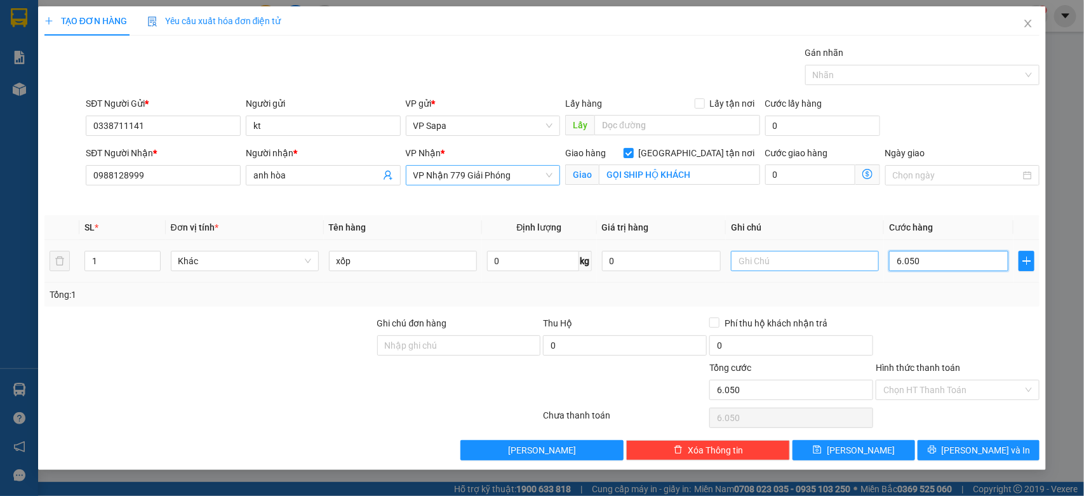
type input "0"
type input "05"
type input "5"
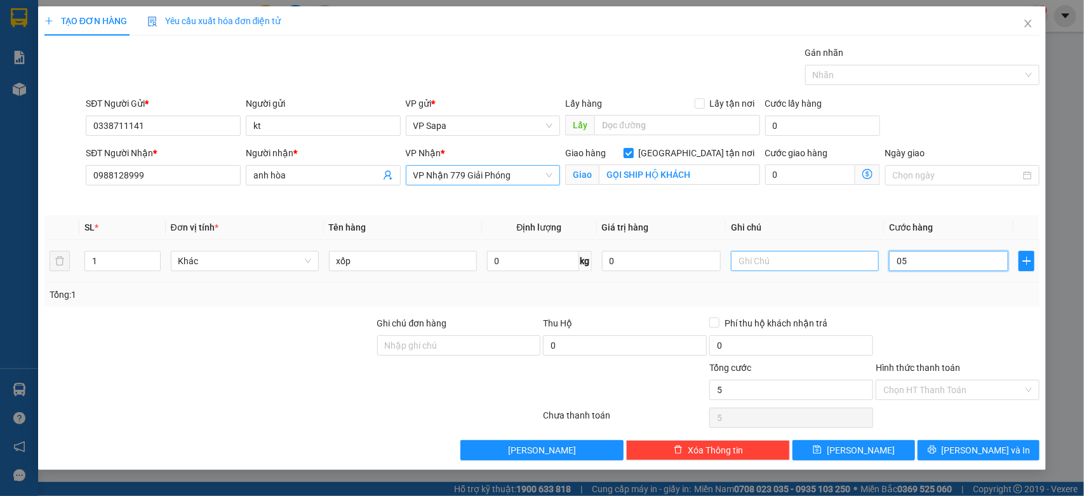
type input "050"
type input "50"
click at [992, 198] on div "Ngày giao" at bounding box center [962, 176] width 160 height 60
type input "50.000"
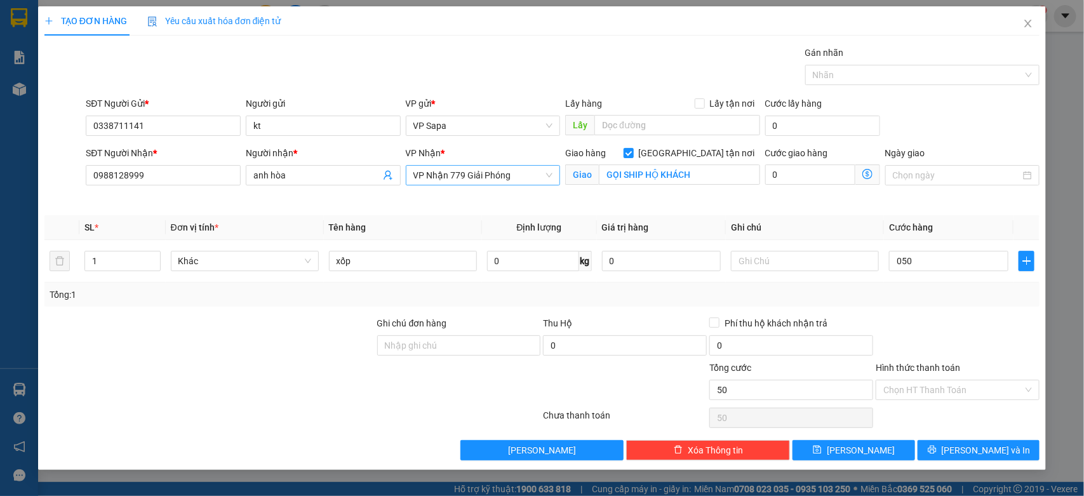
type input "50.000"
click at [941, 382] on input "Hình thức thanh toán" at bounding box center [953, 389] width 140 height 19
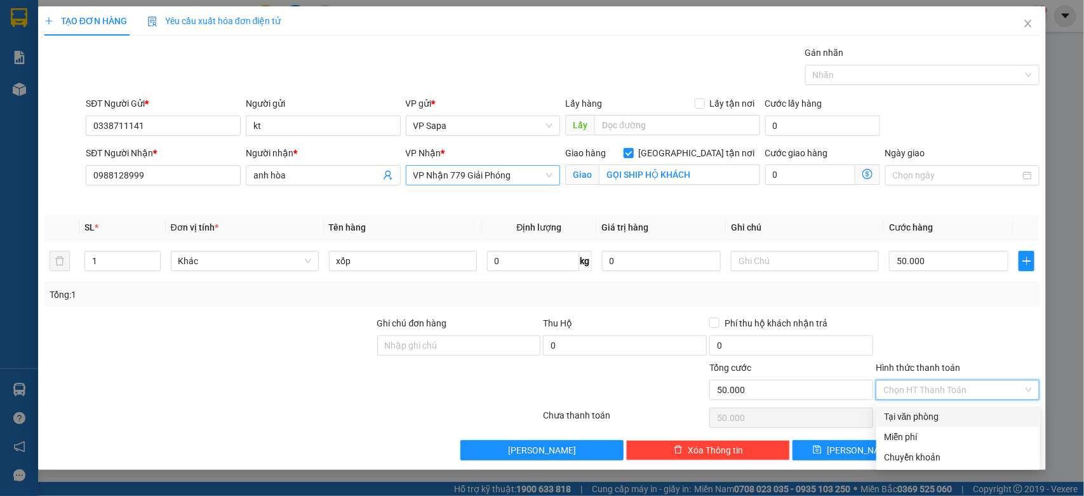
click at [924, 409] on div "Tại văn phòng" at bounding box center [958, 416] width 149 height 14
type input "0"
drag, startPoint x: 909, startPoint y: 420, endPoint x: 910, endPoint y: 413, distance: 7.0
click at [909, 420] on div "Tại văn phòng" at bounding box center [958, 416] width 149 height 14
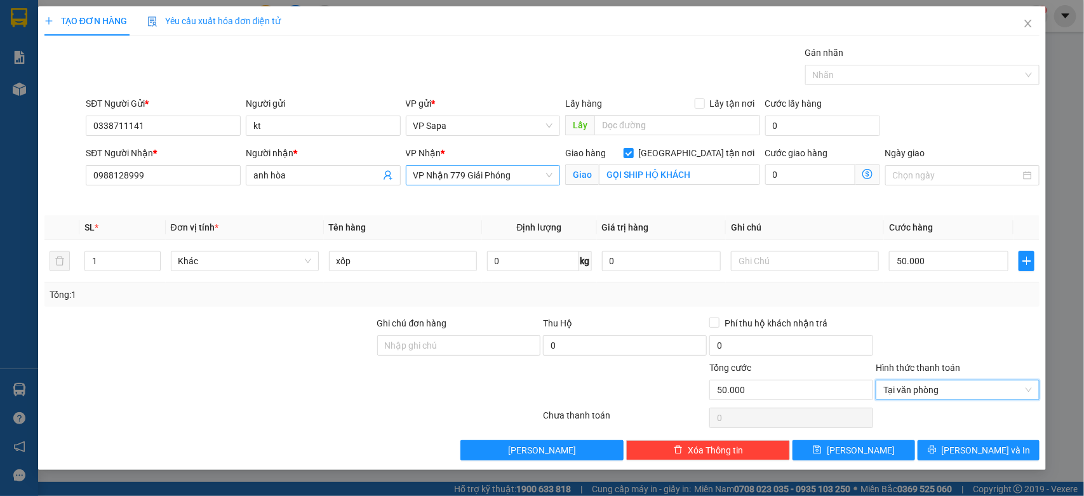
click at [954, 317] on div at bounding box center [957, 338] width 166 height 44
click at [985, 452] on span "[PERSON_NAME] và In" at bounding box center [985, 450] width 89 height 14
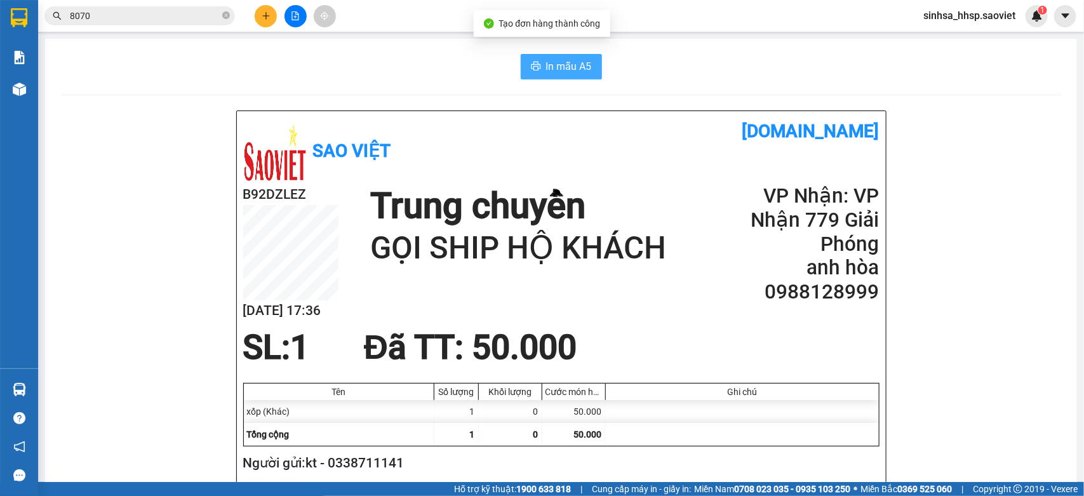
drag, startPoint x: 559, startPoint y: 60, endPoint x: 554, endPoint y: 67, distance: 8.1
click at [559, 59] on span "In mẫu A5" at bounding box center [569, 66] width 46 height 16
click at [588, 64] on button "In mẫu A5" at bounding box center [561, 66] width 81 height 25
click at [587, 64] on button "In mẫu A5" at bounding box center [561, 66] width 81 height 25
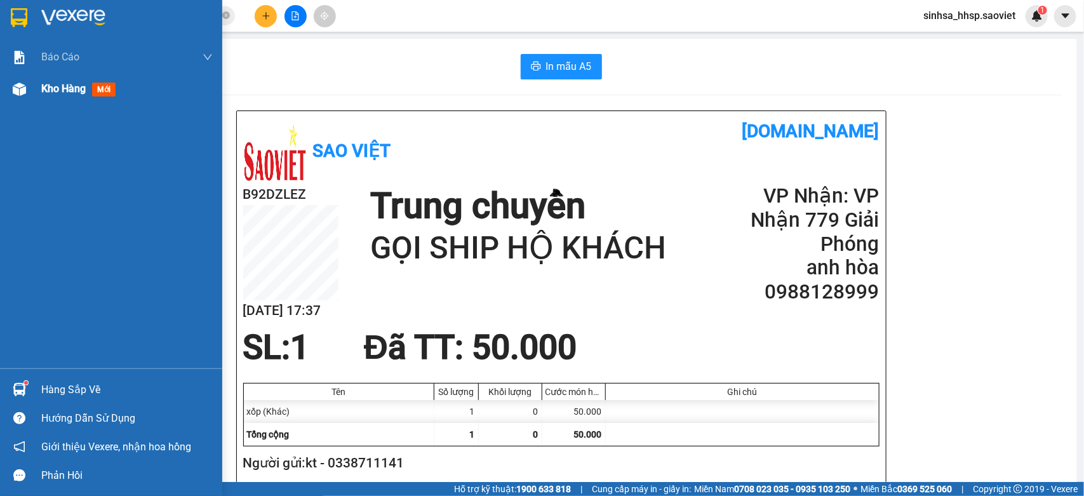
click at [42, 84] on span "Kho hàng" at bounding box center [63, 89] width 44 height 12
click at [40, 80] on div "Kho hàng mới" at bounding box center [111, 89] width 222 height 32
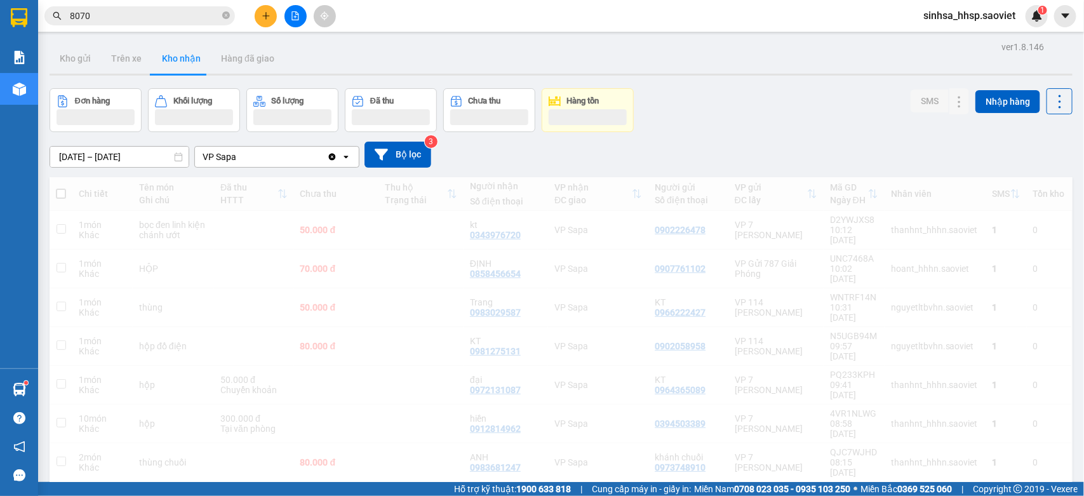
click at [761, 116] on div "Đơn hàng Khối lượng Số lượng Đã thu Chưa thu Hàng tồn SMS Nhập hàng" at bounding box center [561, 110] width 1023 height 44
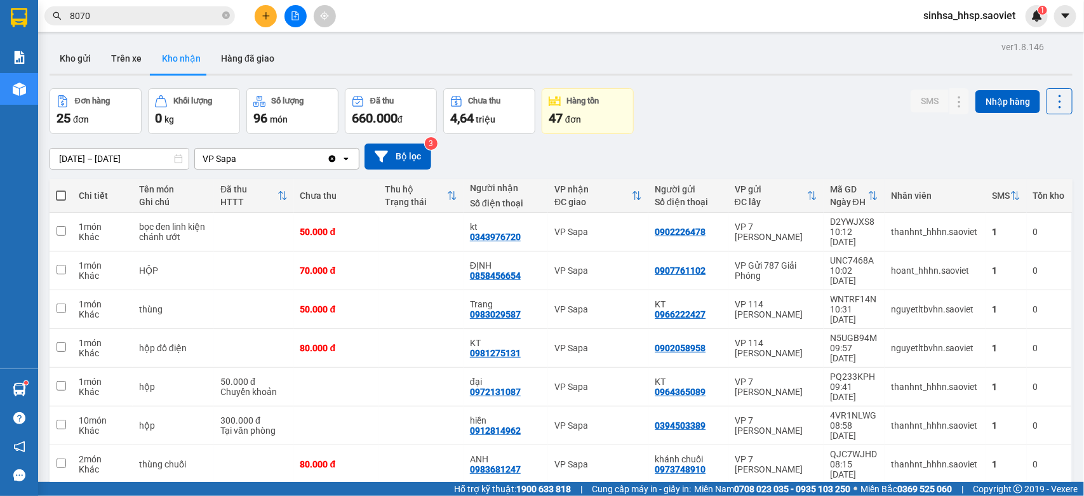
click at [69, 65] on button "Kho gửi" at bounding box center [75, 58] width 51 height 30
click at [77, 68] on button "Kho gửi" at bounding box center [75, 58] width 51 height 30
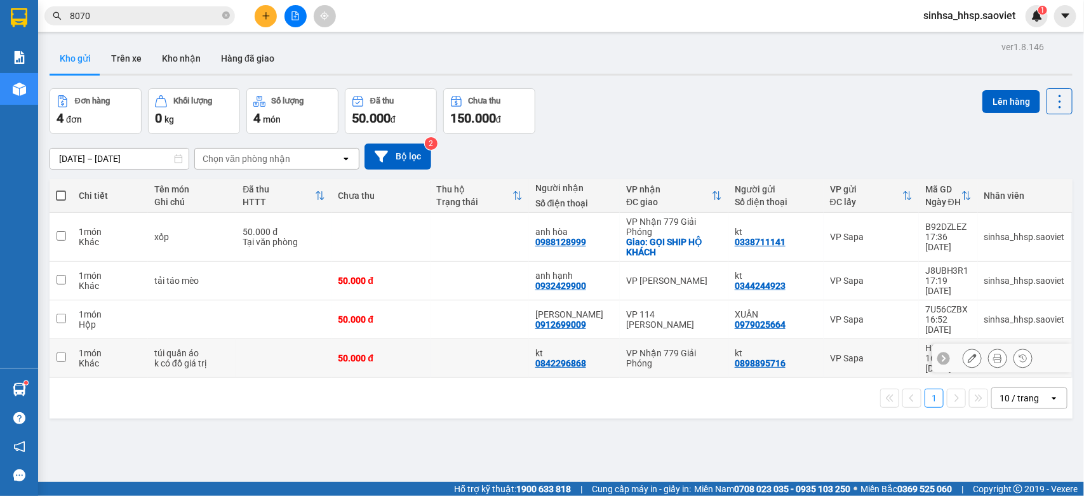
click at [154, 358] on div "k có đồ giá trị" at bounding box center [192, 363] width 76 height 10
checkbox input "true"
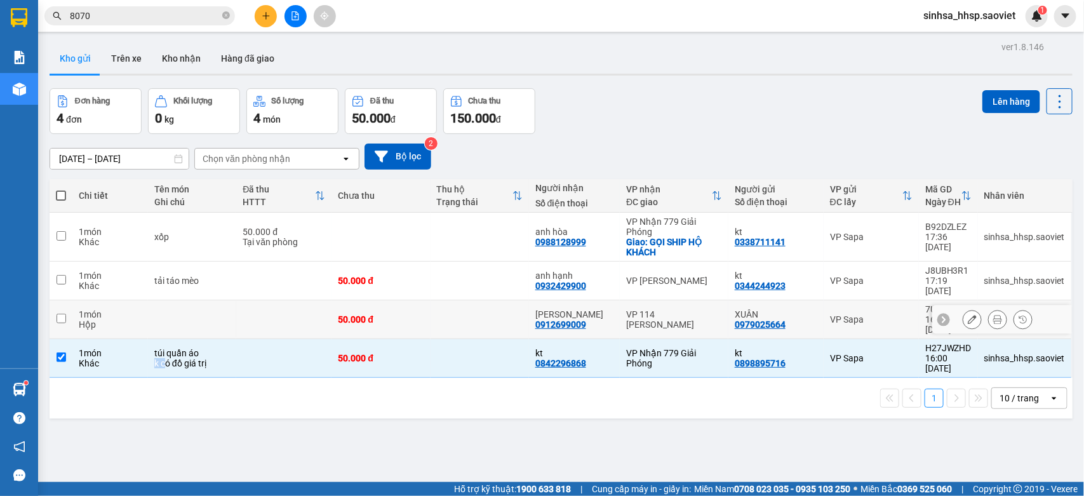
click at [74, 300] on td "1 món Hộp" at bounding box center [110, 319] width 76 height 39
checkbox input "true"
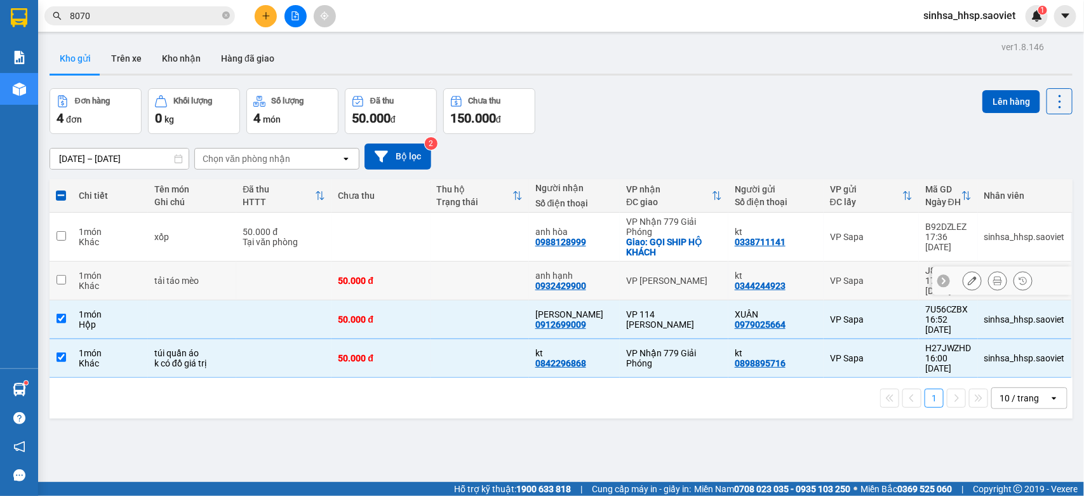
drag, startPoint x: 89, startPoint y: 270, endPoint x: 89, endPoint y: 232, distance: 38.1
click at [89, 270] on div "1 món" at bounding box center [110, 275] width 63 height 10
checkbox input "true"
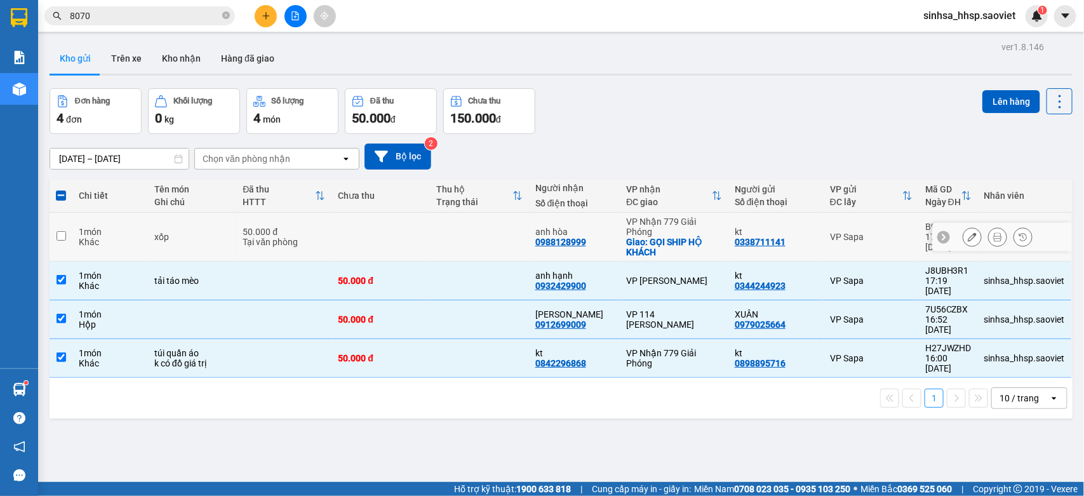
click at [89, 232] on div "1 món" at bounding box center [110, 232] width 63 height 10
checkbox input "true"
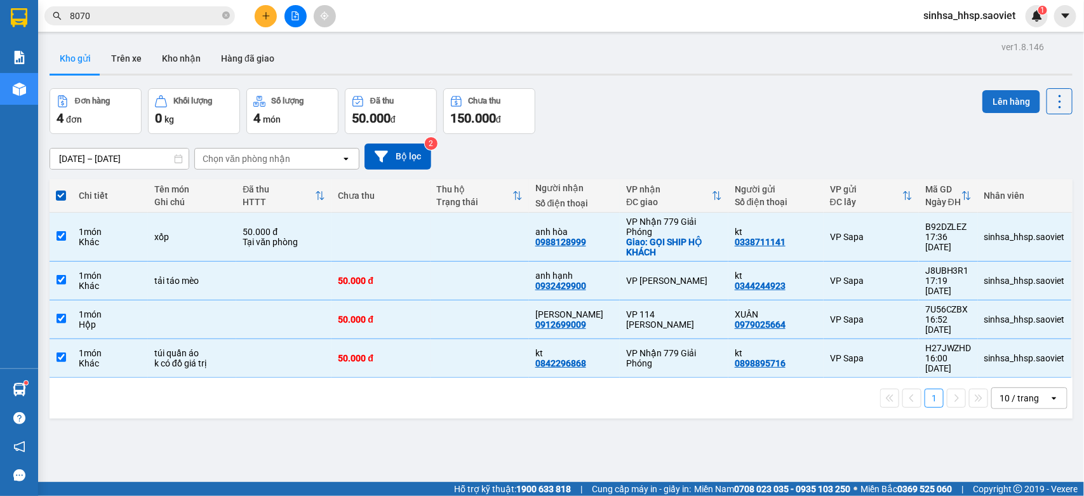
click at [982, 93] on button "Lên hàng" at bounding box center [1011, 101] width 58 height 23
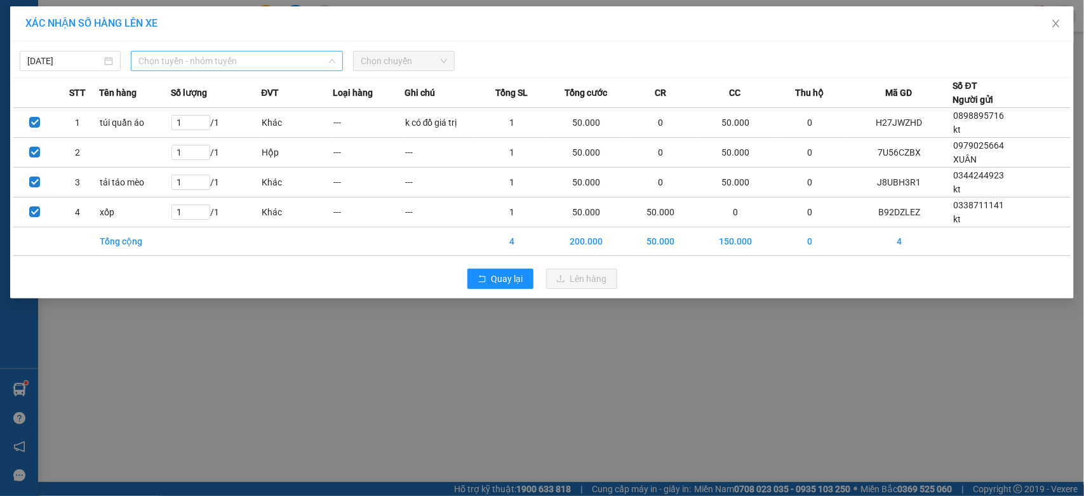
click at [237, 59] on span "Chọn tuyến - nhóm tuyến" at bounding box center [236, 60] width 197 height 19
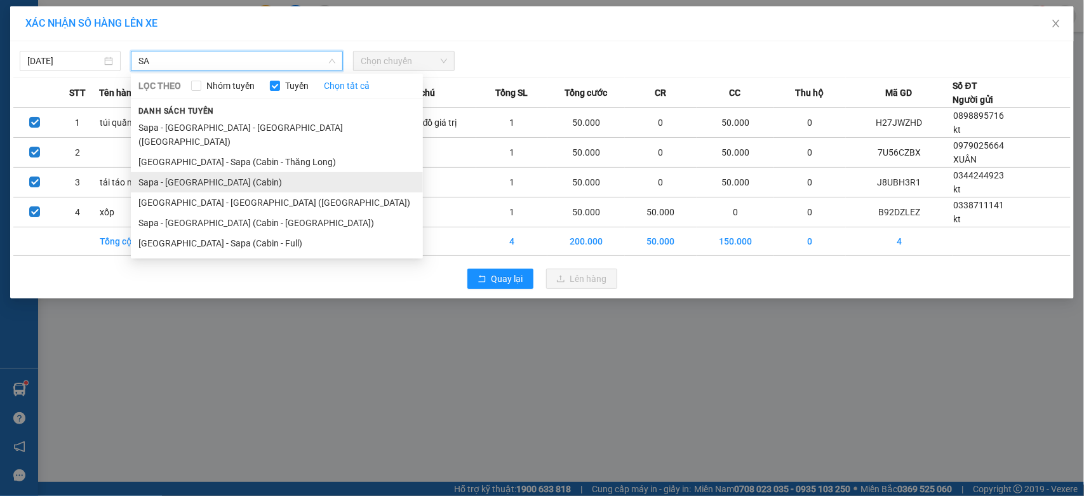
type input "SA"
click at [179, 172] on li "Sapa - Hà Nội (Cabin)" at bounding box center [277, 182] width 292 height 20
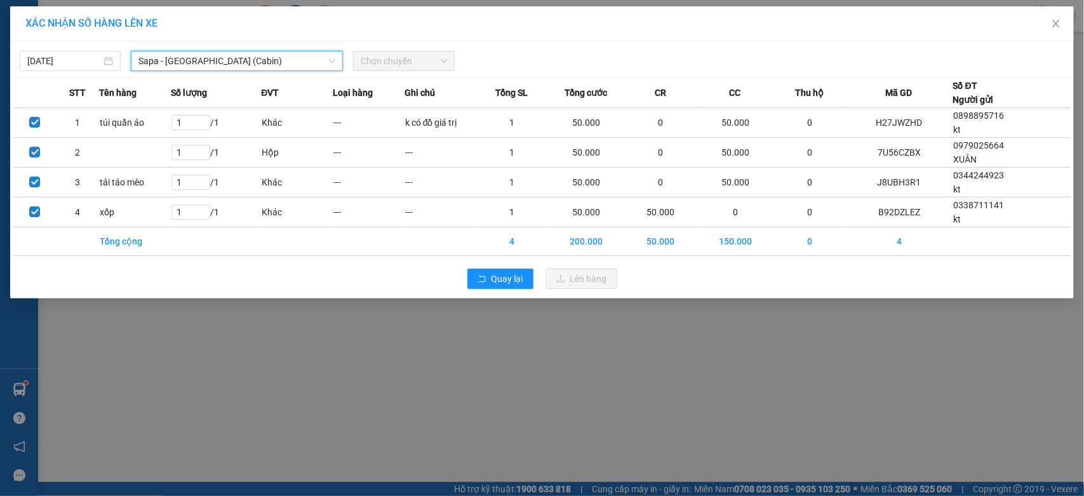
click at [400, 54] on div "11/10/2025 Sapa - Hà Nội (Cabin) Sapa - Hà Nội (Cabin) LỌC THEO Nhóm tuyến Tuyế…" at bounding box center [541, 57] width 1057 height 27
click at [400, 57] on span "Chọn chuyến" at bounding box center [404, 60] width 86 height 19
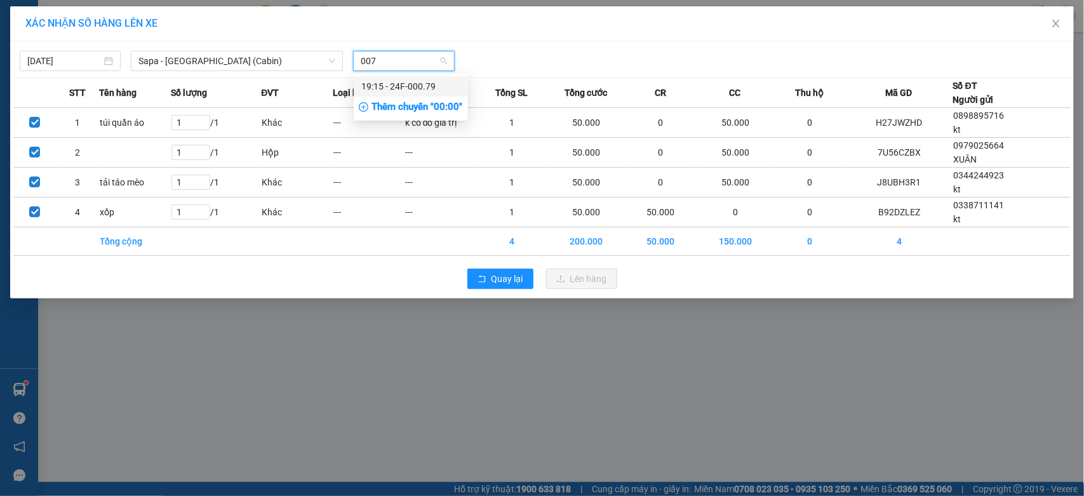
type input "0079"
click at [395, 86] on div "19:15 - 24F-000.79" at bounding box center [410, 86] width 99 height 14
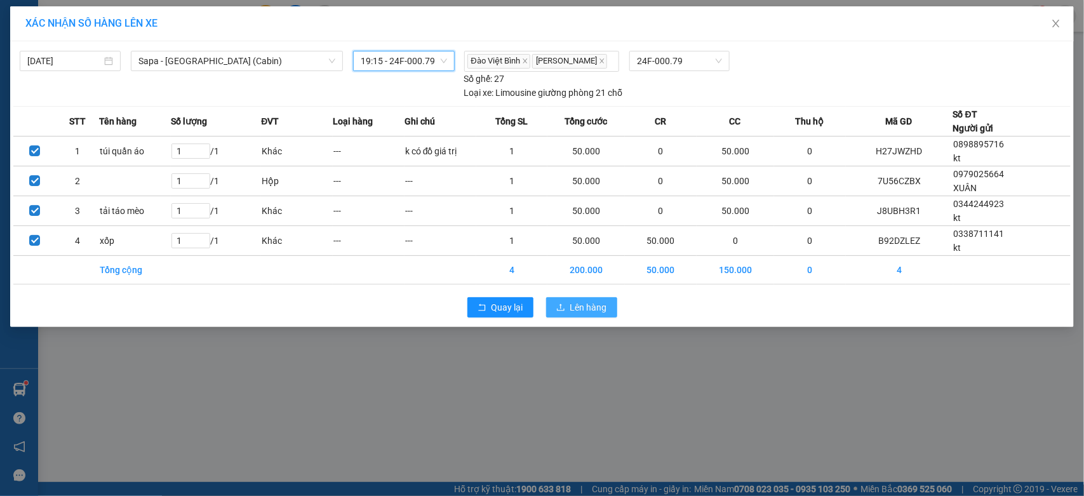
click at [582, 311] on span "Lên hàng" at bounding box center [588, 307] width 37 height 14
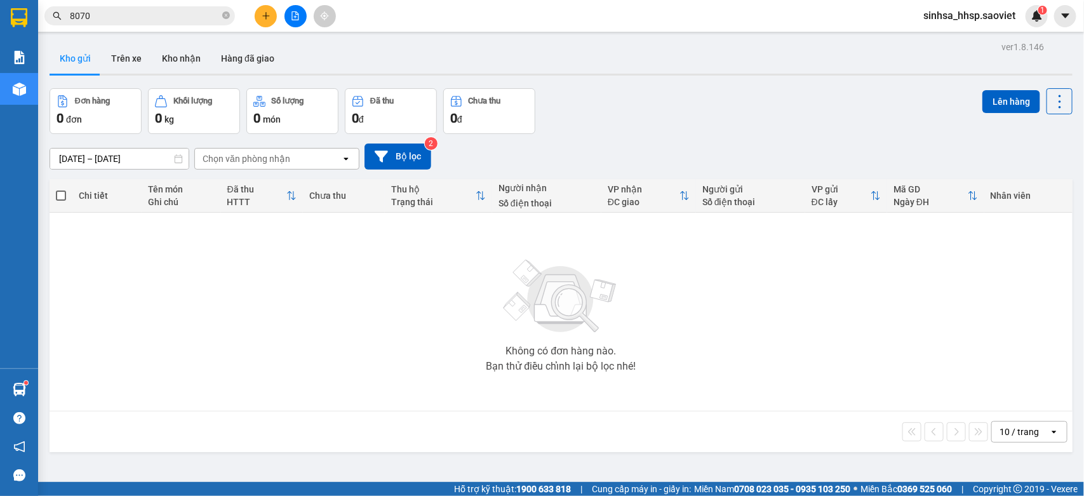
click at [223, 8] on span "8070" at bounding box center [139, 15] width 190 height 19
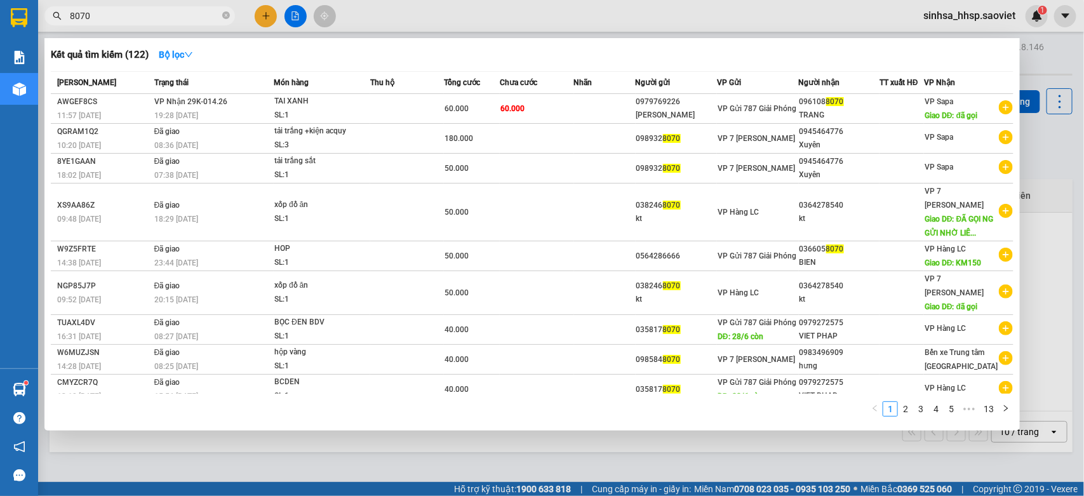
click at [156, 17] on input "8070" at bounding box center [145, 16] width 150 height 14
drag, startPoint x: 160, startPoint y: 17, endPoint x: 71, endPoint y: 17, distance: 88.9
click at [40, 11] on div "8070" at bounding box center [124, 15] width 248 height 19
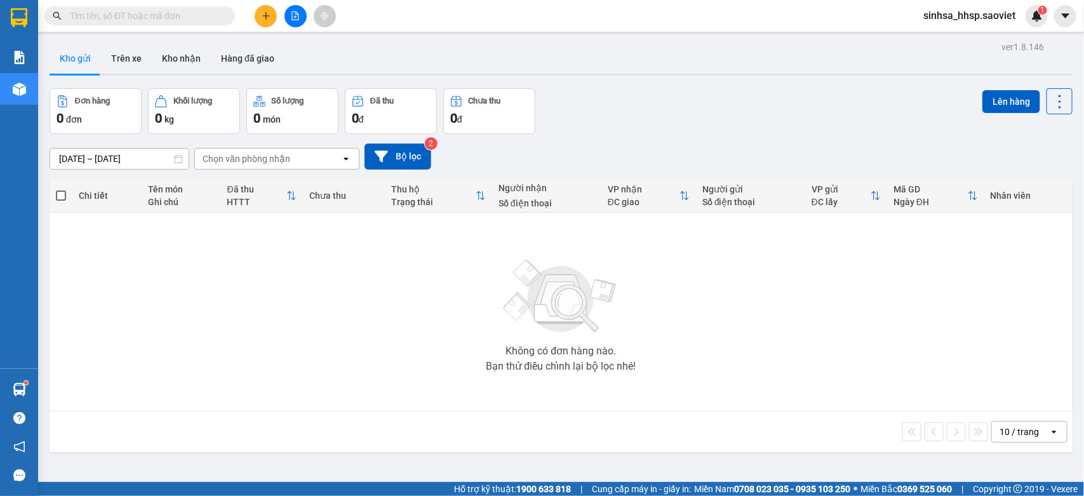
click at [176, 10] on input "text" at bounding box center [145, 16] width 150 height 14
click at [175, 13] on input "text" at bounding box center [145, 16] width 150 height 14
drag, startPoint x: 171, startPoint y: 15, endPoint x: 163, endPoint y: 21, distance: 10.4
click at [170, 16] on input "text" at bounding box center [145, 16] width 150 height 14
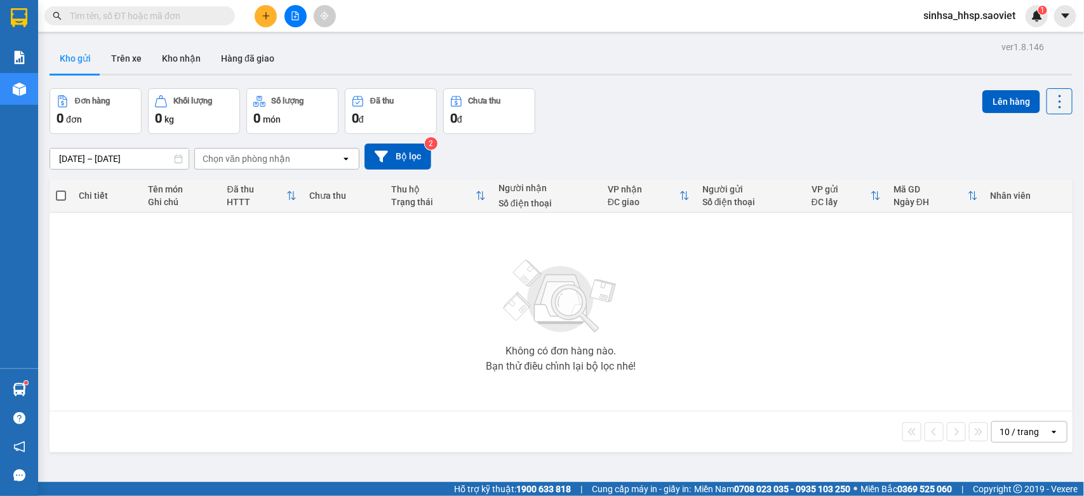
click at [163, 21] on input "text" at bounding box center [145, 16] width 150 height 14
click at [166, 13] on input "text" at bounding box center [145, 16] width 150 height 14
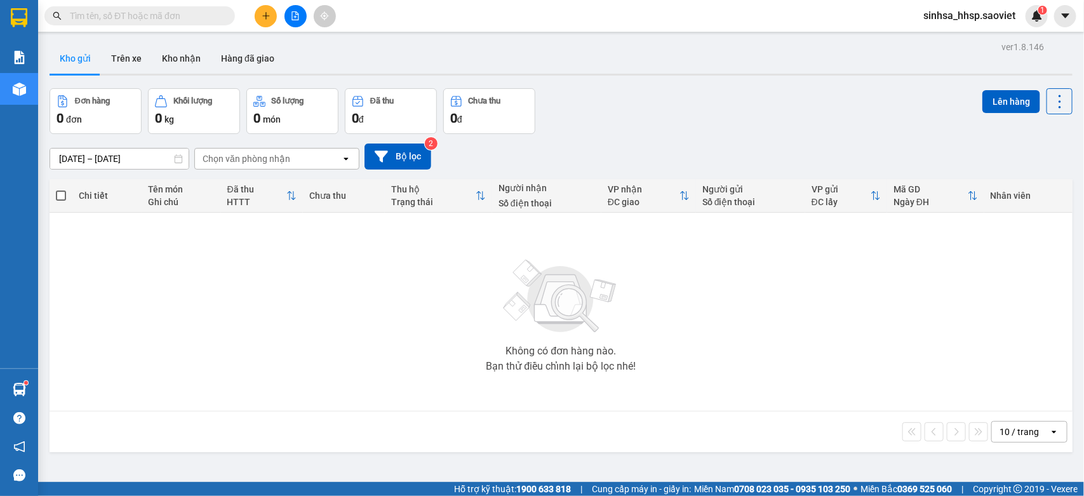
click at [149, 19] on input "text" at bounding box center [145, 16] width 150 height 14
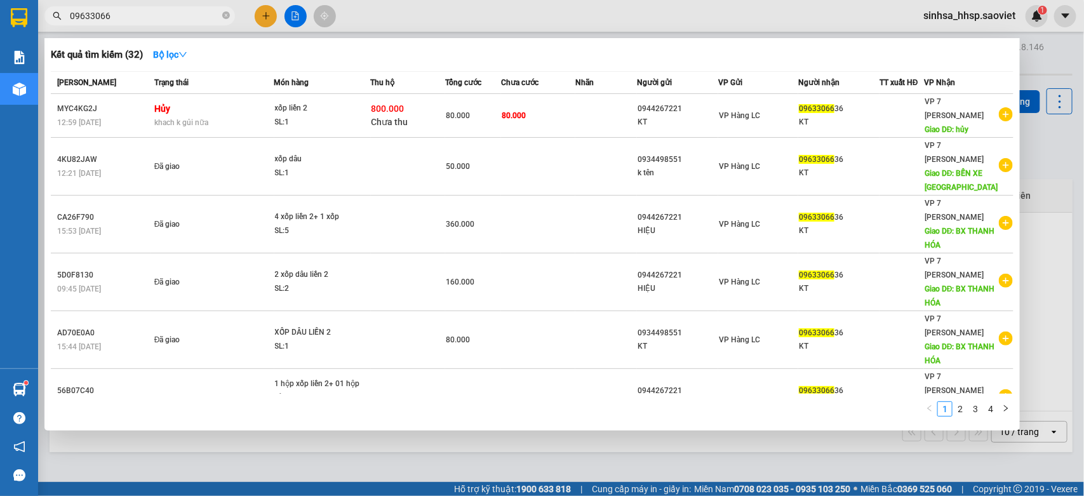
click at [183, 15] on input "09633066" at bounding box center [145, 16] width 150 height 14
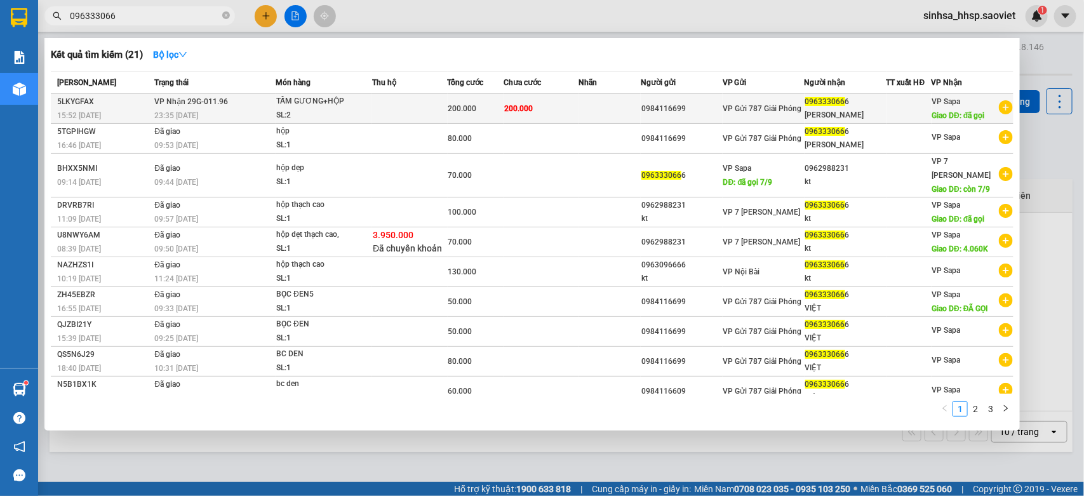
type input "096333066"
click at [302, 106] on div "TẤM GƯƠNG+HỘP" at bounding box center [323, 102] width 95 height 14
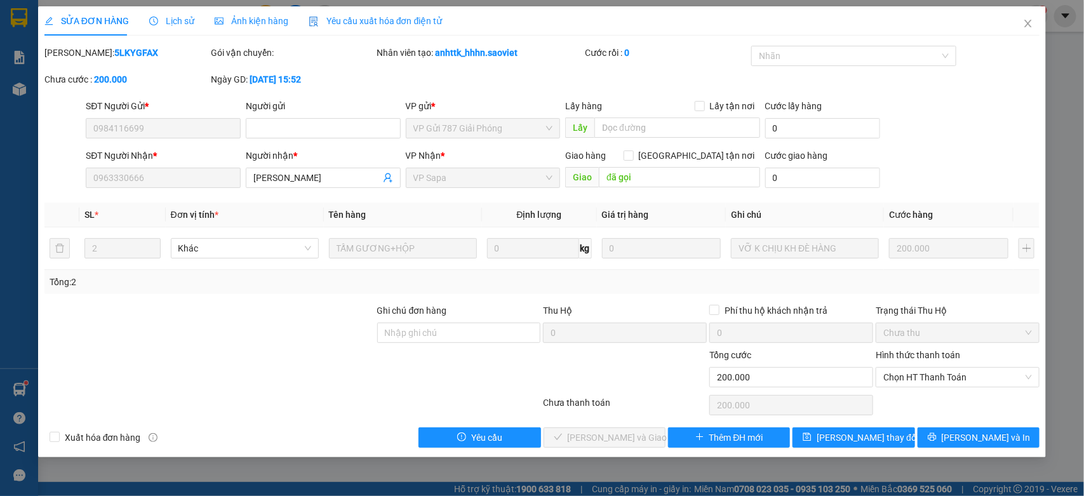
type input "0984116699"
type input "0963330666"
type input "[PERSON_NAME]"
type input "đã gọi"
type input "0"
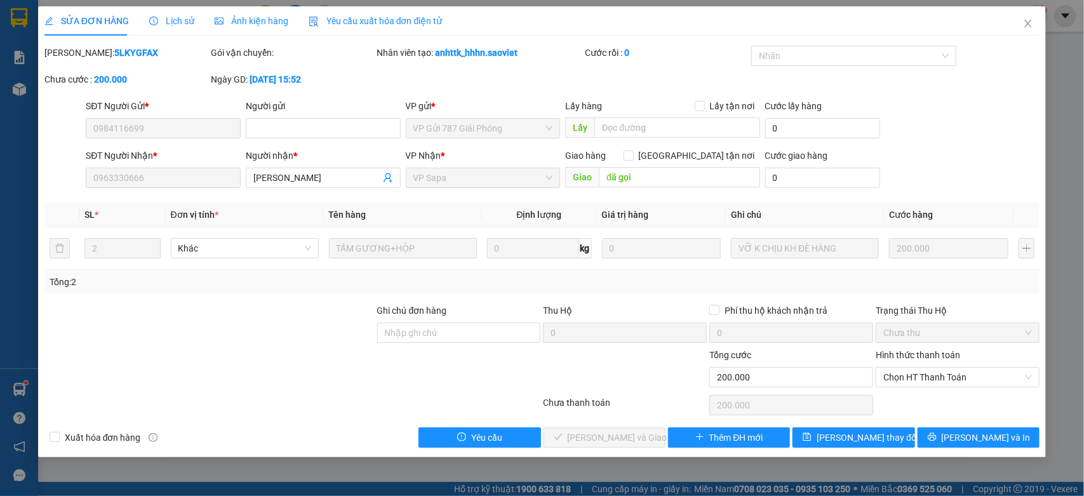
type input "200.000"
click at [1023, 26] on icon "close" at bounding box center [1028, 23] width 10 height 10
click at [1023, 26] on div "sinhsa_hhsp.saoviet 1" at bounding box center [980, 16] width 135 height 22
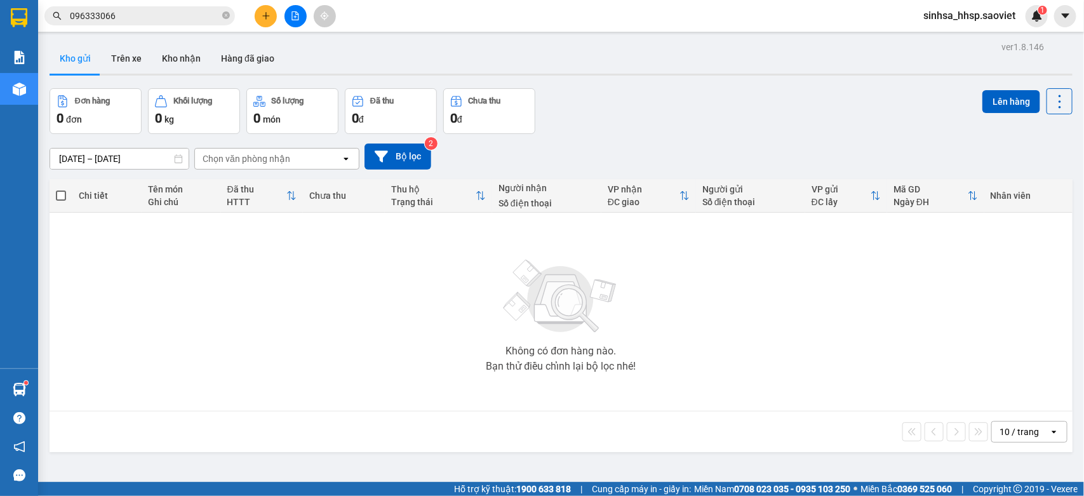
click at [116, 13] on input "096333066" at bounding box center [145, 16] width 150 height 14
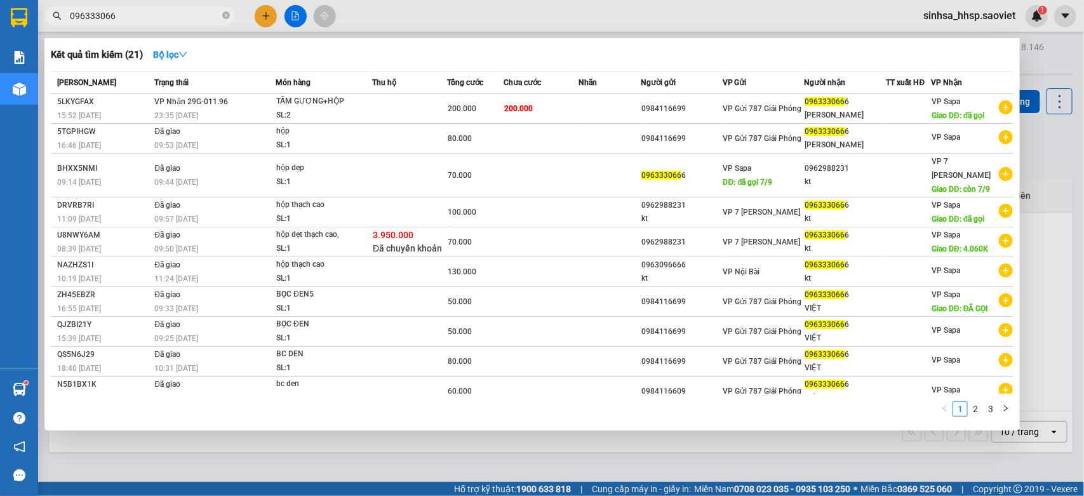
click at [268, 11] on div at bounding box center [542, 248] width 1084 height 496
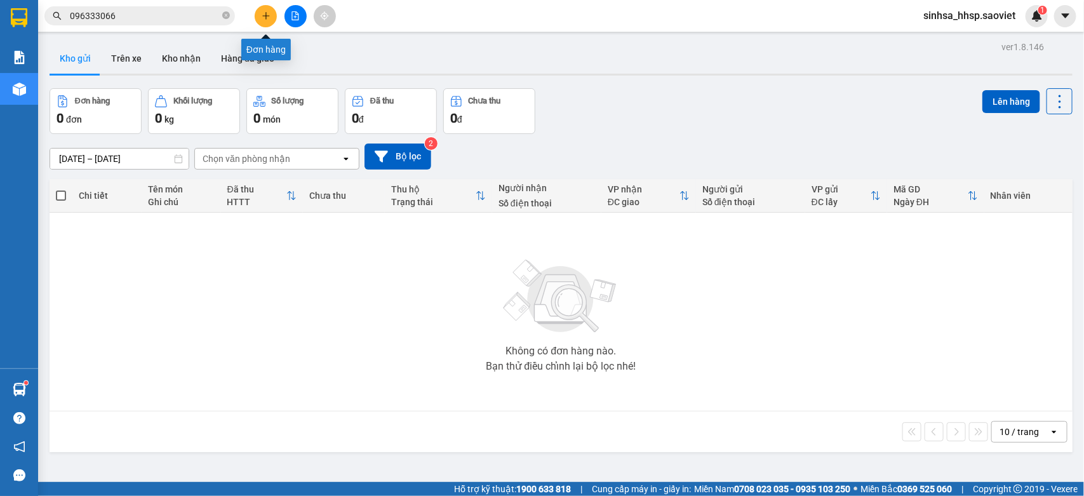
click at [268, 11] on icon "plus" at bounding box center [266, 15] width 9 height 9
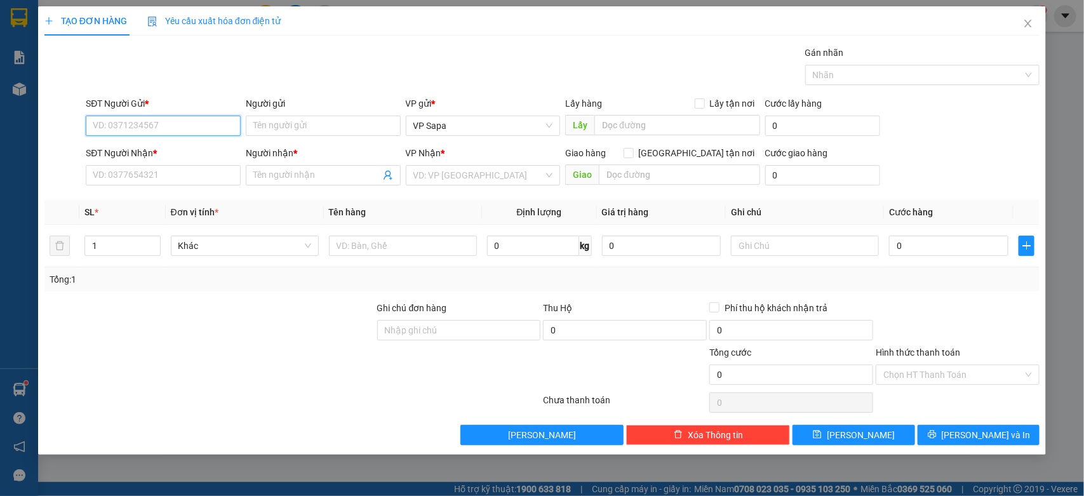
click at [148, 119] on input "SĐT Người Gửi *" at bounding box center [163, 126] width 155 height 20
click at [142, 125] on input "SĐT Người Gửi *" at bounding box center [163, 126] width 155 height 20
click at [136, 112] on div "SĐT Người Gửi *" at bounding box center [163, 105] width 155 height 19
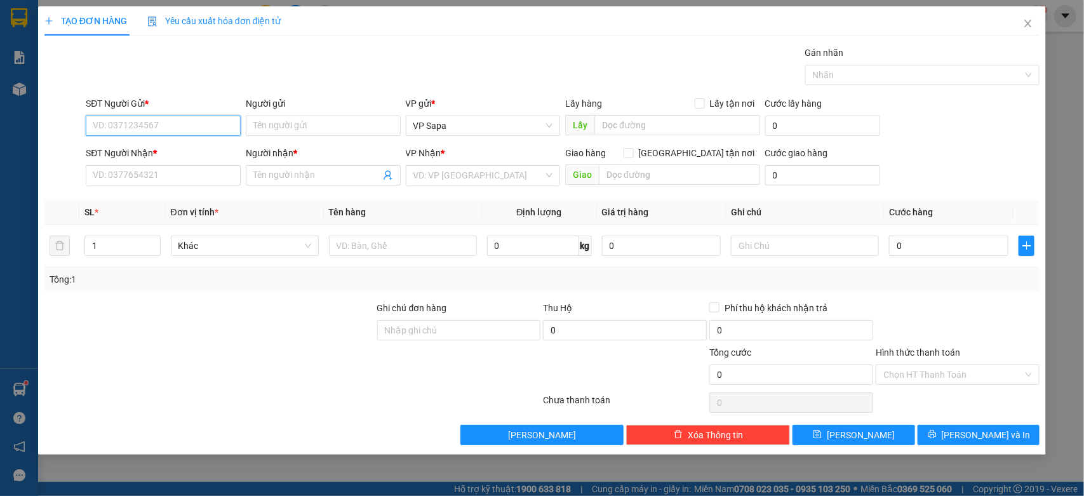
click at [141, 132] on input "SĐT Người Gửi *" at bounding box center [163, 126] width 155 height 20
click at [140, 130] on input "SĐT Người Gửi *" at bounding box center [163, 126] width 155 height 20
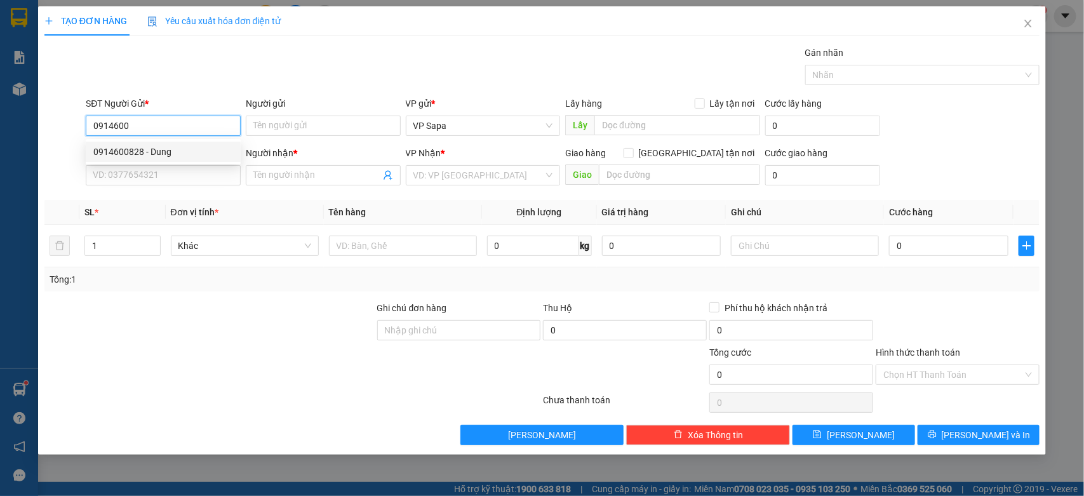
click at [135, 150] on div "0914600828 - Dung" at bounding box center [163, 152] width 140 height 14
type input "0914600828"
type input "Dung"
type input "ng"
type input "0912210132"
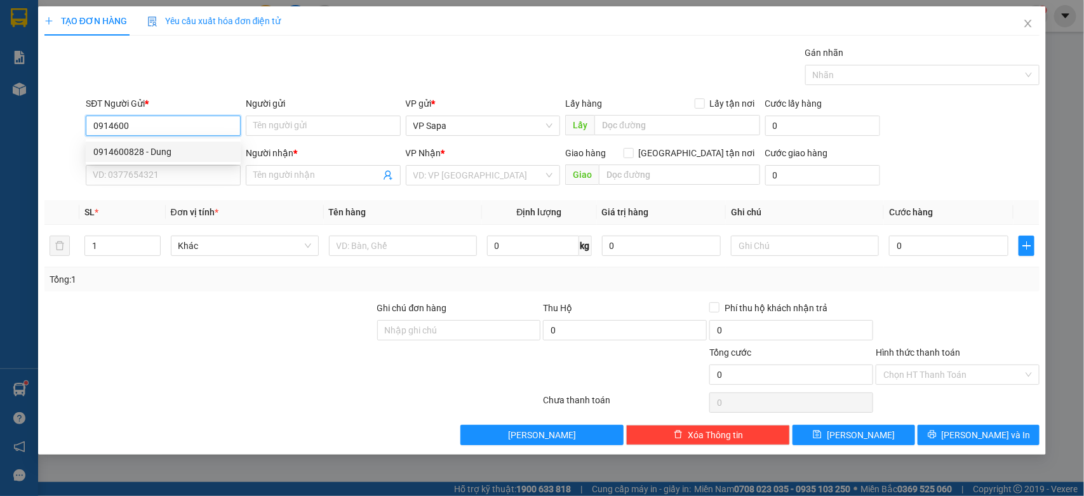
type input "Nhung"
type input "0914600828"
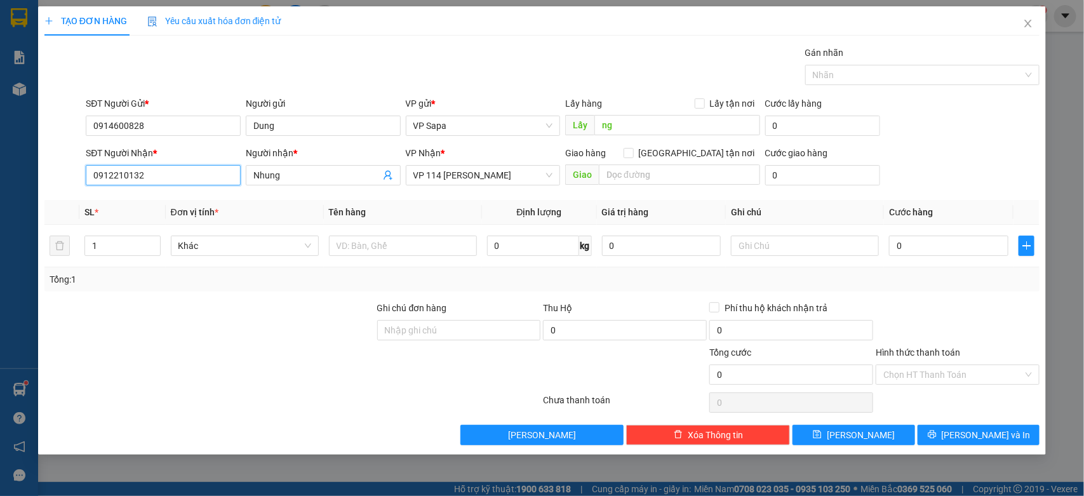
drag, startPoint x: 170, startPoint y: 170, endPoint x: 0, endPoint y: 191, distance: 171.4
click at [0, 194] on div "TẠO ĐƠN HÀNG Yêu cầu xuất hóa đơn điện tử Transit Pickup Surcharge Ids Transit …" at bounding box center [542, 248] width 1084 height 496
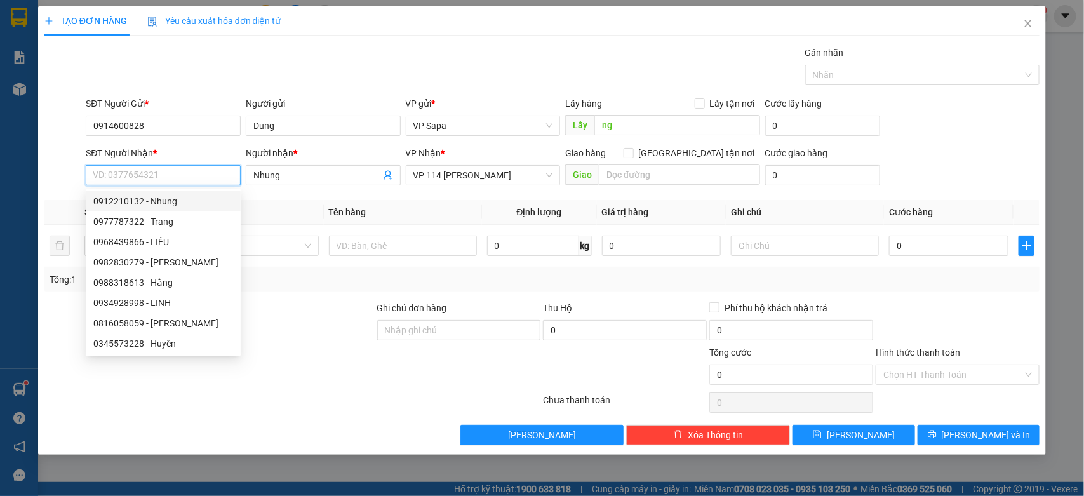
drag, startPoint x: 157, startPoint y: 179, endPoint x: 178, endPoint y: 178, distance: 20.4
click at [167, 178] on input "SĐT Người Nhận *" at bounding box center [163, 175] width 155 height 20
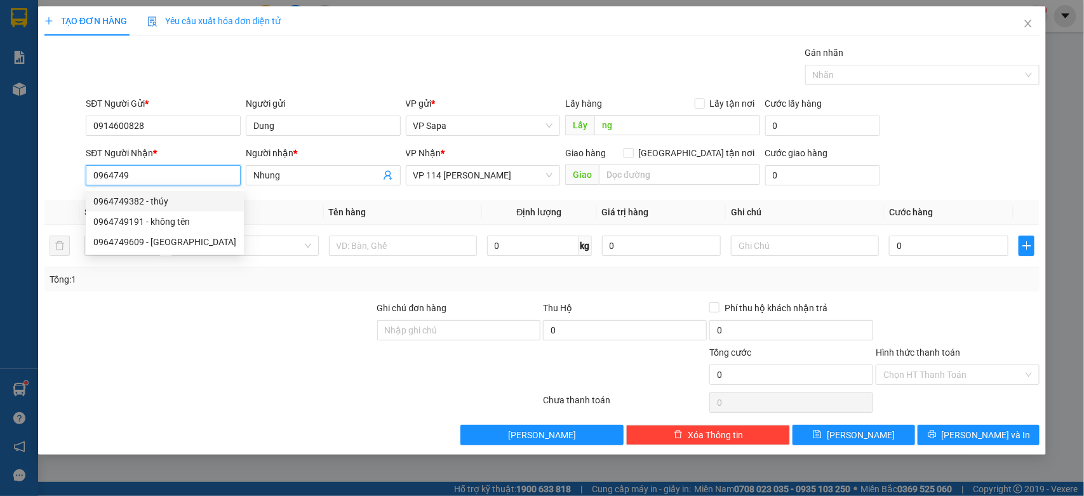
click at [172, 199] on div "0964749382 - thúy" at bounding box center [164, 201] width 143 height 14
type input "0964749382"
type input "thúy"
type input "0964749382"
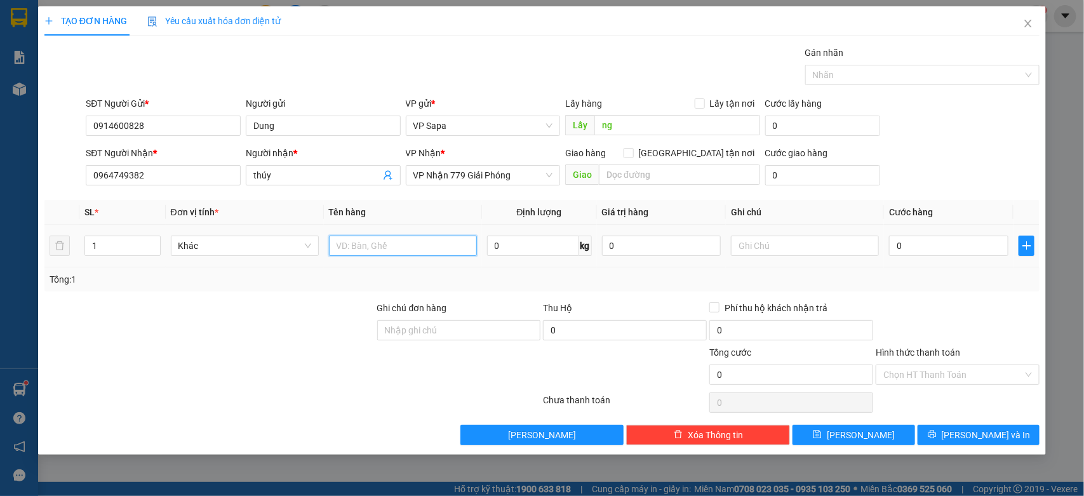
click at [363, 250] on input "text" at bounding box center [403, 246] width 148 height 20
type input "HỘP HOA QUẢ"
click at [909, 244] on input "0" at bounding box center [948, 246] width 119 height 20
type input "5"
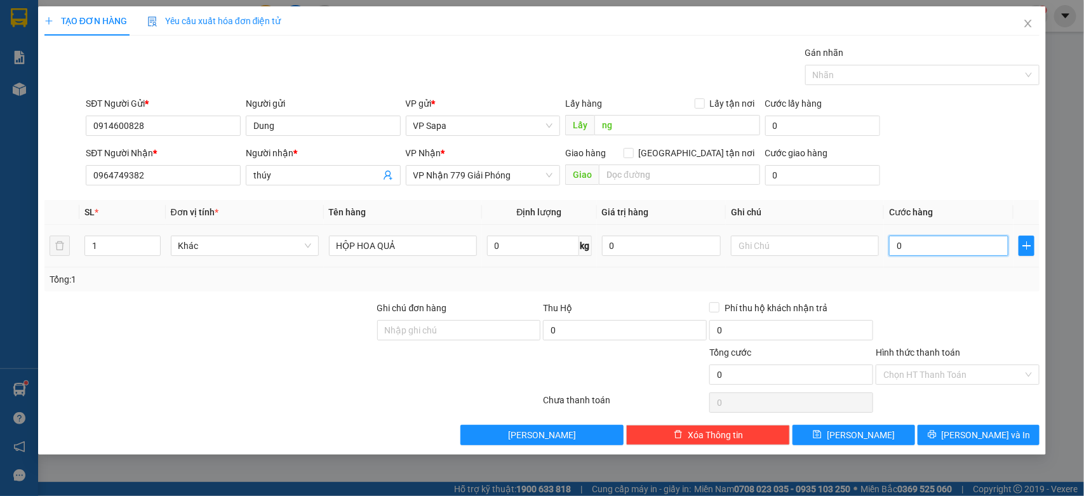
type input "5"
type input "50"
type input "50.000"
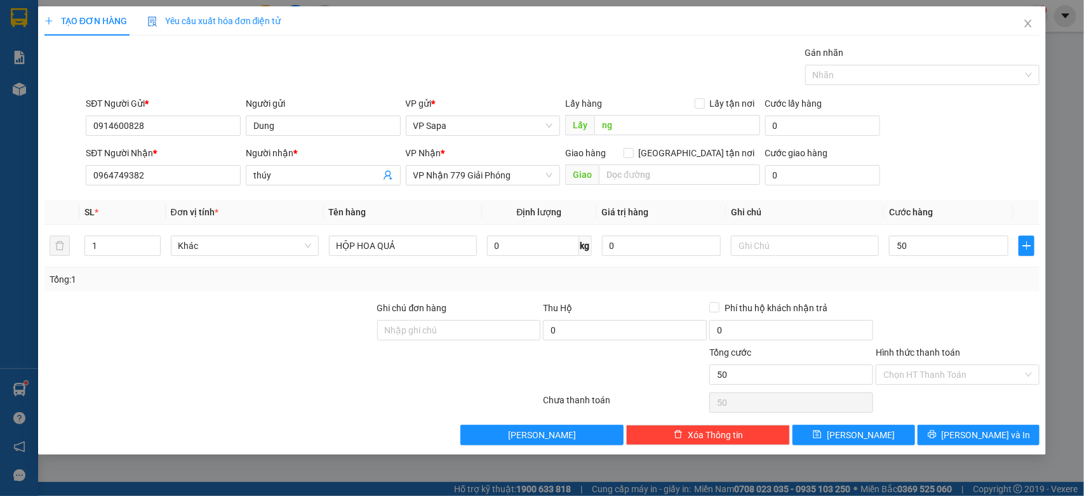
type input "50.000"
click at [934, 121] on div "SĐT Người Gửi * 0914600828 Người gửi Dung VP gửi * VP Sapa Lấy hàng Lấy tận nơi…" at bounding box center [562, 118] width 959 height 44
drag, startPoint x: 976, startPoint y: 437, endPoint x: 963, endPoint y: 427, distance: 16.8
click at [975, 434] on span "[PERSON_NAME] và In" at bounding box center [985, 435] width 89 height 14
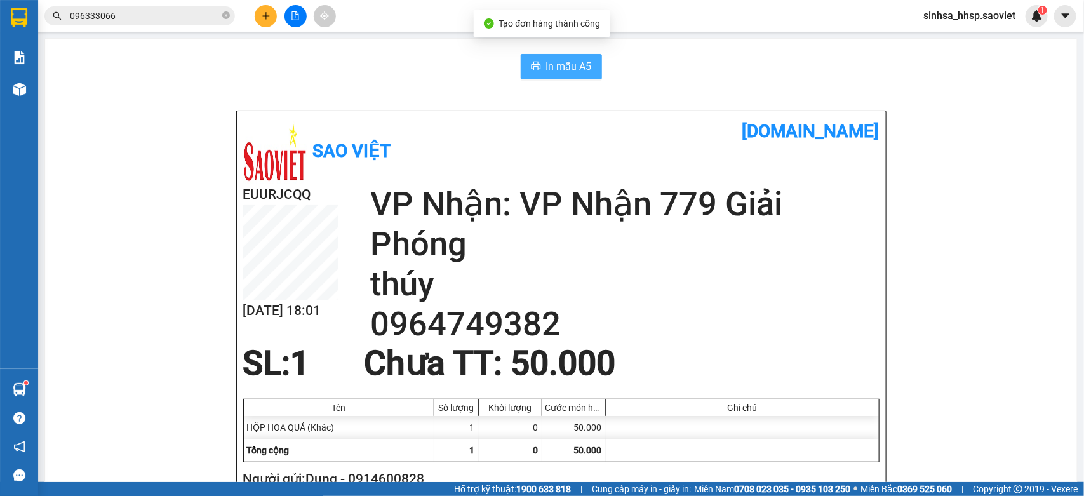
click at [559, 74] on button "In mẫu A5" at bounding box center [561, 66] width 81 height 25
click at [559, 70] on span "In mẫu A5" at bounding box center [569, 66] width 46 height 16
click at [264, 13] on icon "plus" at bounding box center [266, 15] width 9 height 9
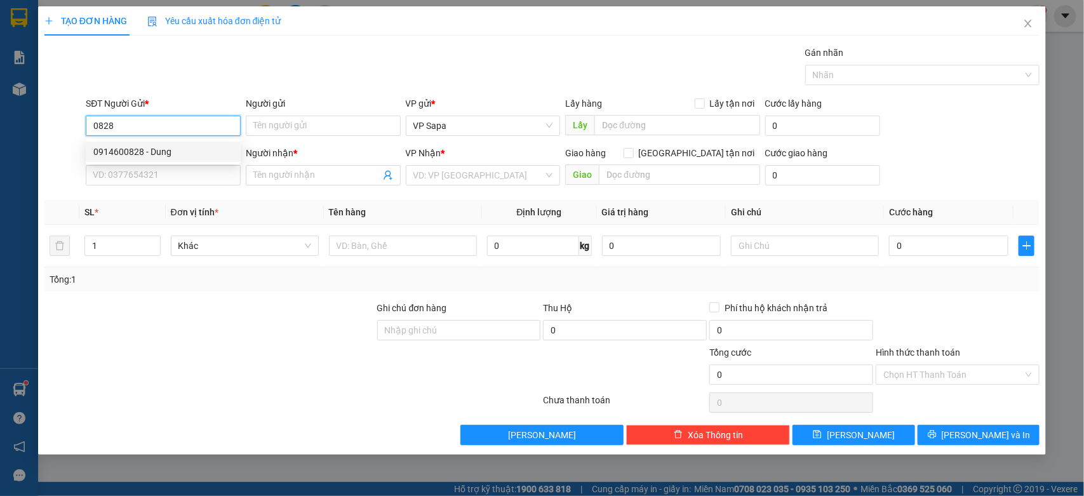
click at [147, 143] on div "0914600828 - Dung" at bounding box center [163, 152] width 155 height 20
type input "0914600828"
type input "Dung"
type input "ng"
type input "0964749382"
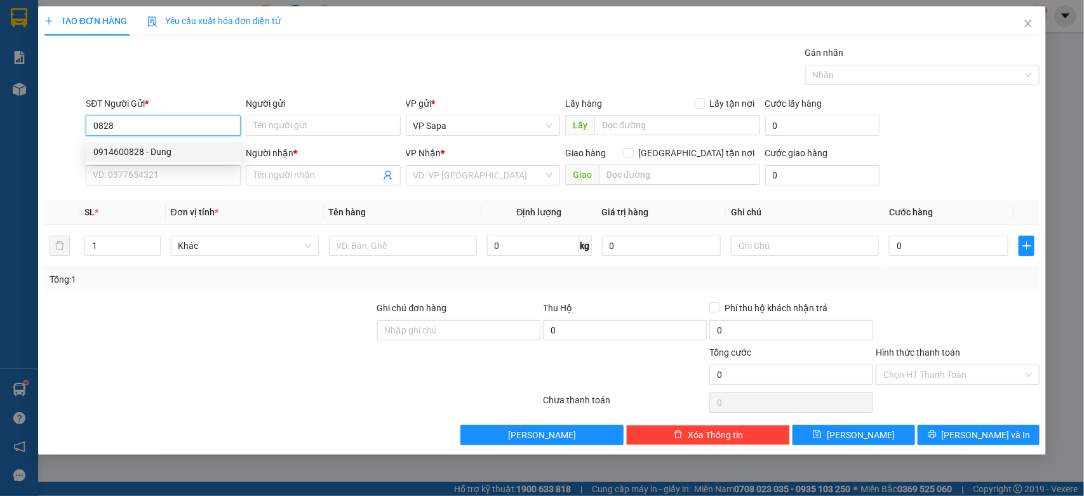
type input "thúy"
type input "0914600828"
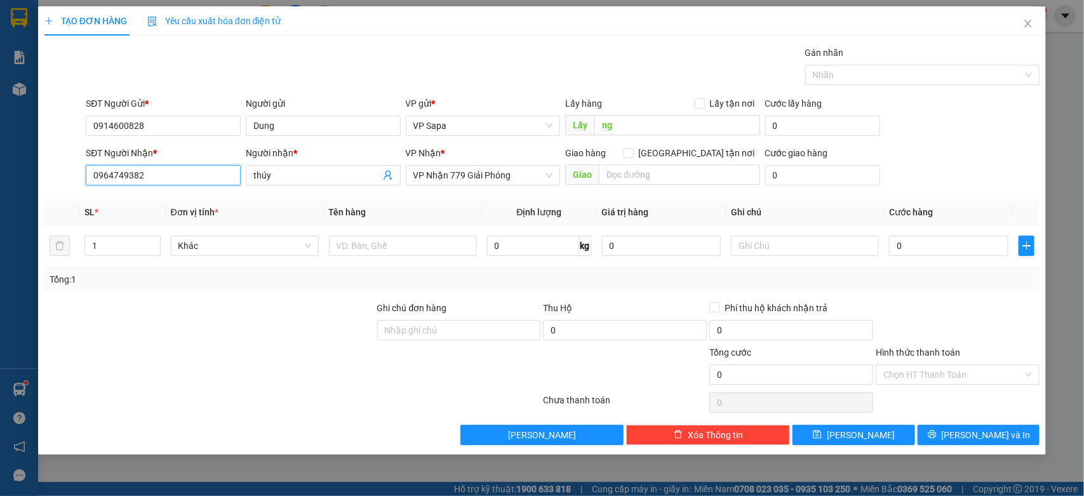
drag, startPoint x: 185, startPoint y: 178, endPoint x: 154, endPoint y: 170, distance: 32.8
click at [154, 170] on input "0964749382" at bounding box center [163, 175] width 155 height 20
drag, startPoint x: 111, startPoint y: 187, endPoint x: 133, endPoint y: 194, distance: 23.3
click at [122, 194] on body "Kết quả tìm kiếm ( 21 ) Bộ lọc Mã ĐH Trạng thái Món hàng Thu hộ Tổng cước Chưa …" at bounding box center [542, 248] width 1084 height 496
drag, startPoint x: 171, startPoint y: 170, endPoint x: 0, endPoint y: 194, distance: 173.1
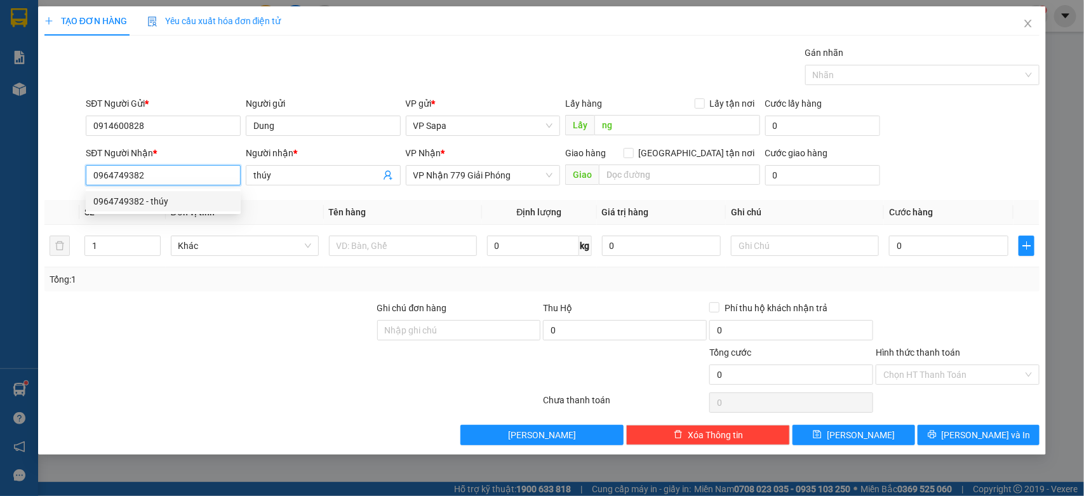
click at [0, 194] on div "TẠO ĐƠN HÀNG Yêu cầu xuất hóa đơn điện tử Transit Pickup Surcharge Ids Transit …" at bounding box center [542, 248] width 1084 height 496
type input "0838209779"
click at [203, 197] on div "0838209779 - Hùng" at bounding box center [163, 201] width 140 height 14
type input "Hùng"
checkbox input "true"
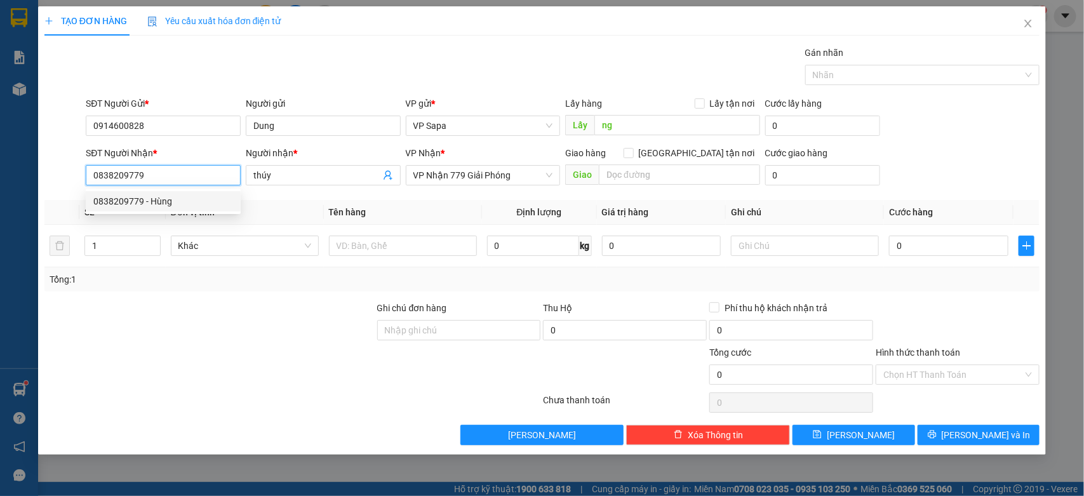
type input "gọi ship hộ"
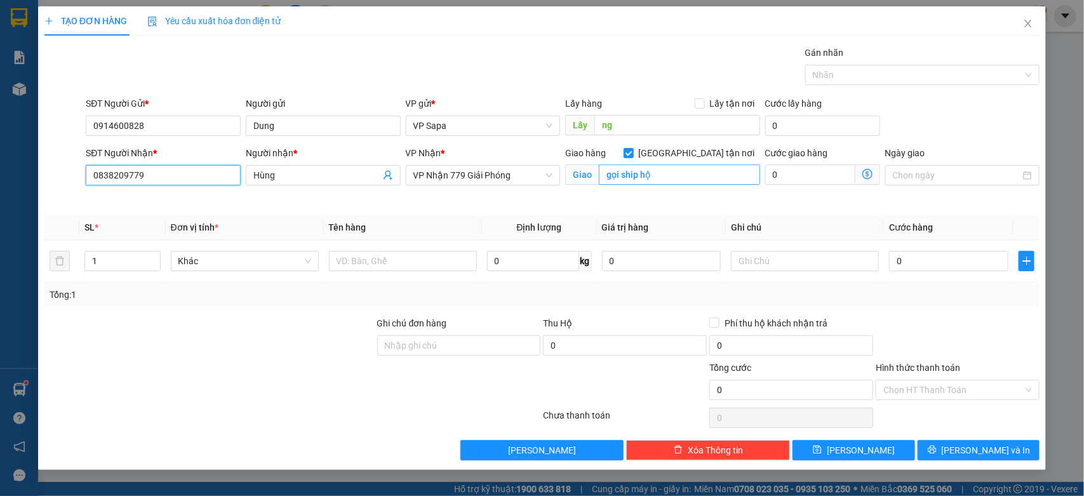
type input "0838209779"
click at [684, 170] on input "gọi ship hộ" at bounding box center [679, 174] width 161 height 20
click at [686, 169] on input "gọi ship hộ" at bounding box center [679, 174] width 161 height 20
type input "gọi ship hộ KHÁCH"
click at [917, 261] on input "0" at bounding box center [948, 261] width 119 height 20
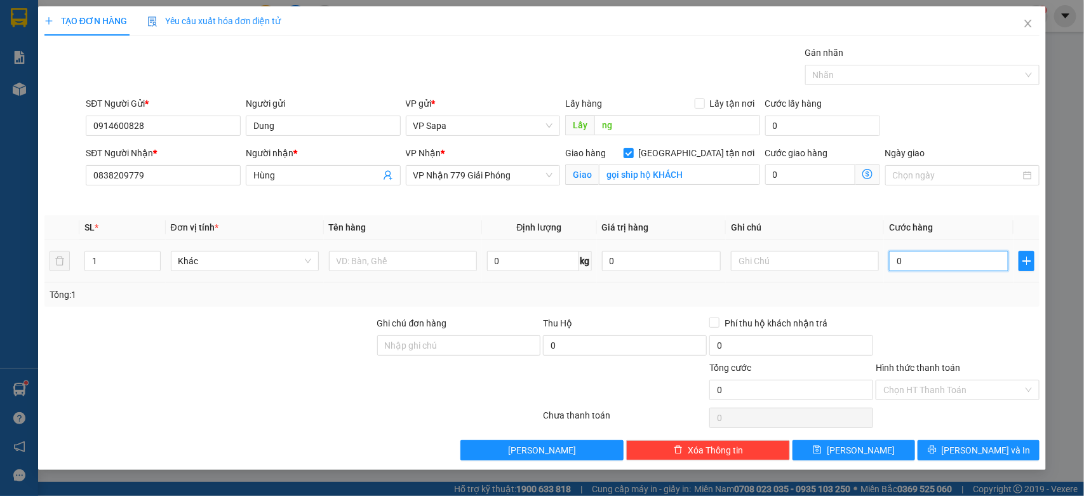
type input "5"
type input "50"
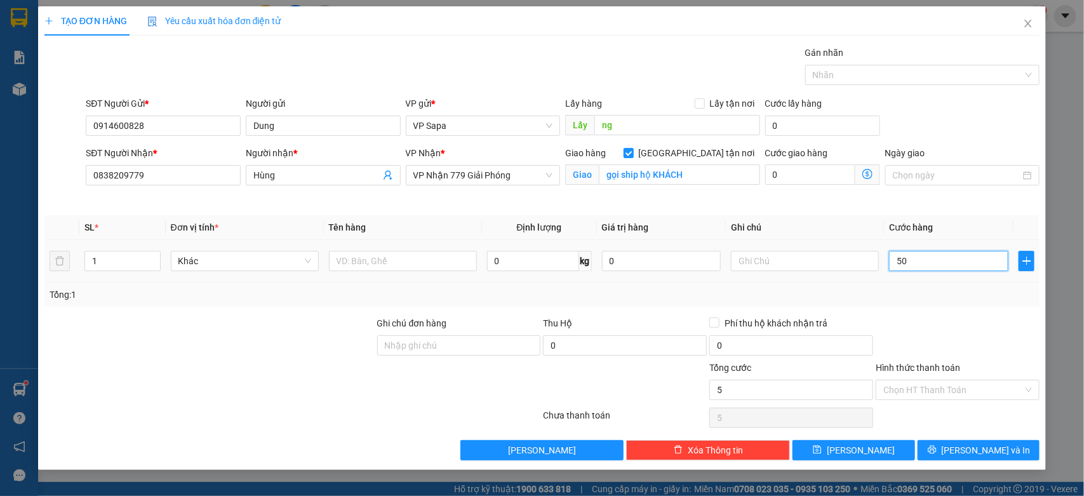
type input "50"
type input "50.000"
click at [950, 210] on div "Transit Pickup Surcharge Ids Transit Deliver Surcharge Ids Transit Deliver Surc…" at bounding box center [541, 253] width 995 height 415
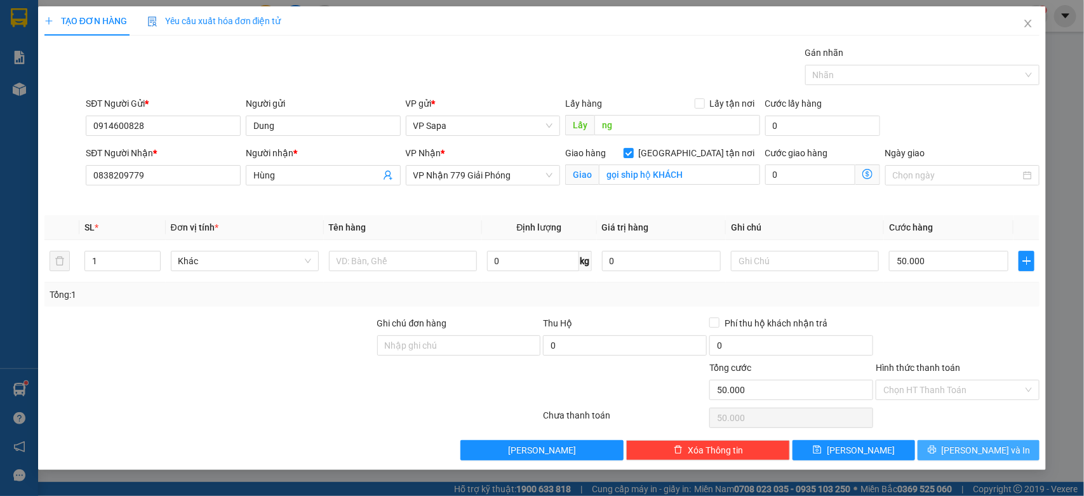
click at [987, 451] on span "[PERSON_NAME] và In" at bounding box center [985, 450] width 89 height 14
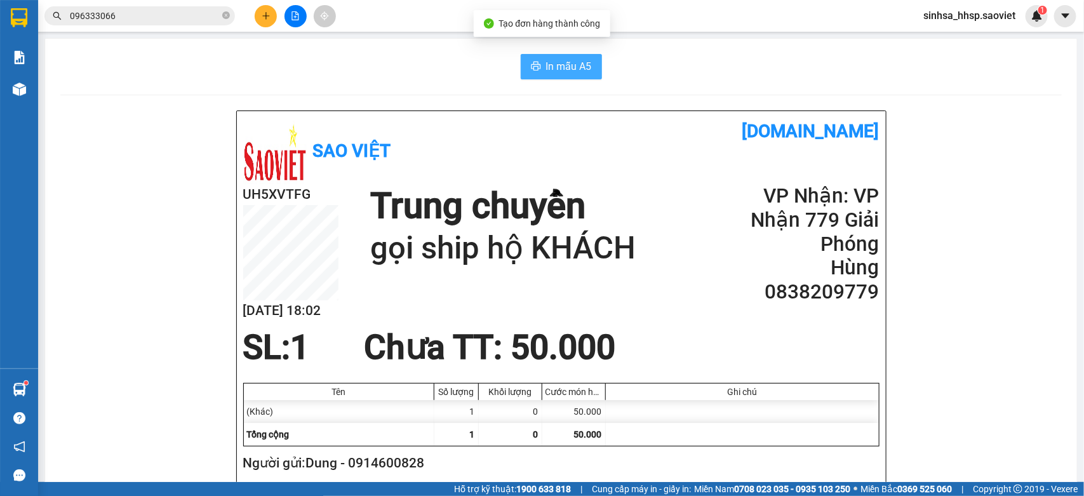
click at [552, 55] on button "In mẫu A5" at bounding box center [561, 66] width 81 height 25
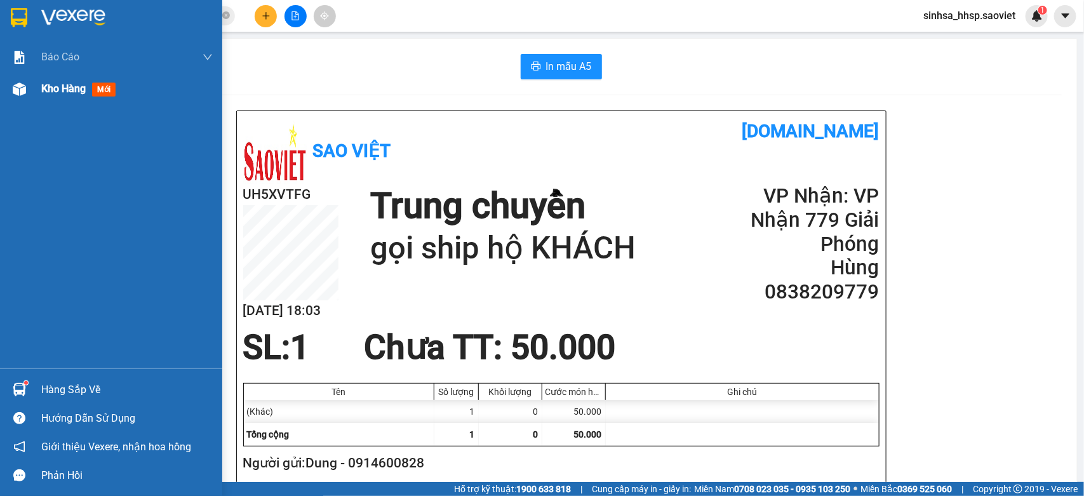
click at [17, 95] on img at bounding box center [19, 89] width 13 height 13
click at [17, 92] on img at bounding box center [19, 89] width 13 height 13
click at [17, 89] on img at bounding box center [19, 89] width 13 height 13
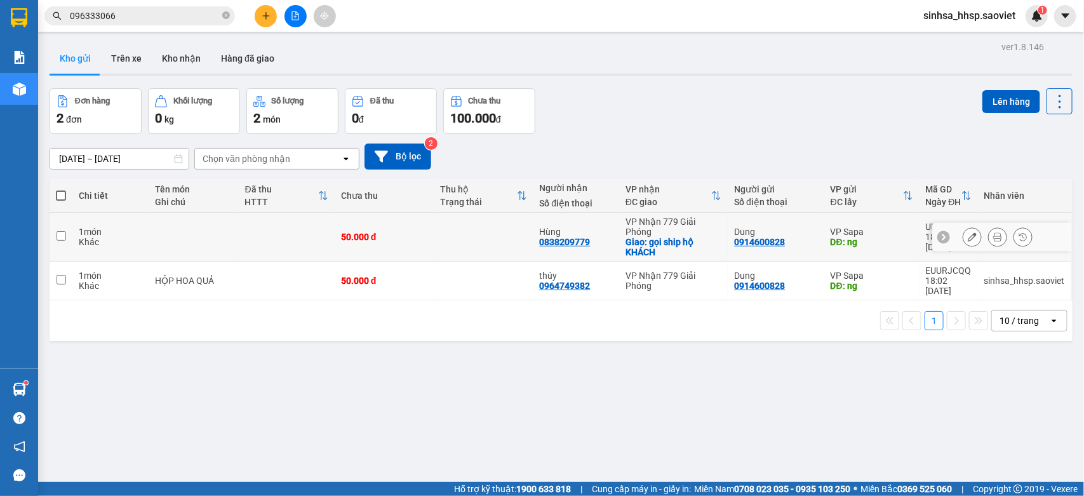
click at [963, 232] on button at bounding box center [972, 237] width 18 height 22
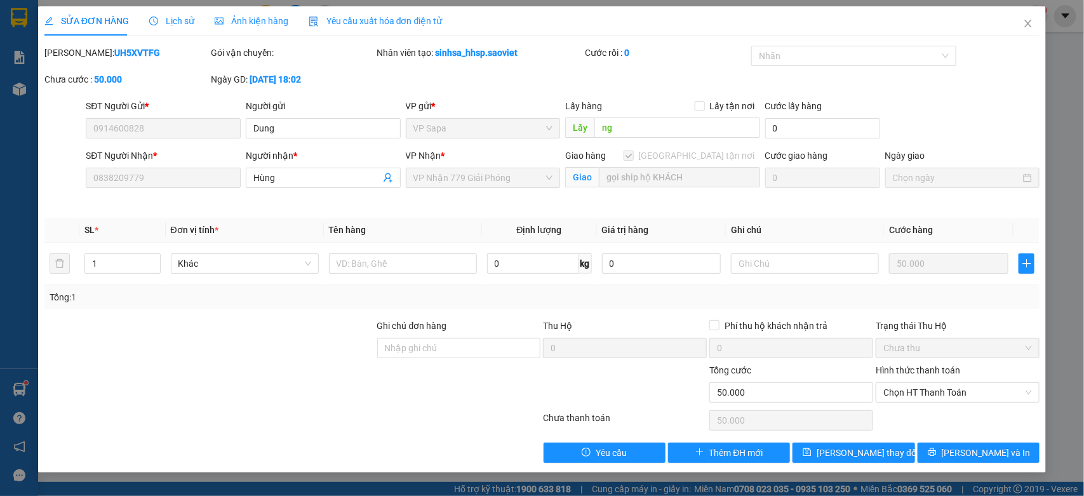
type input "0914600828"
type input "Dung"
type input "ng"
type input "0838209779"
type input "Hùng"
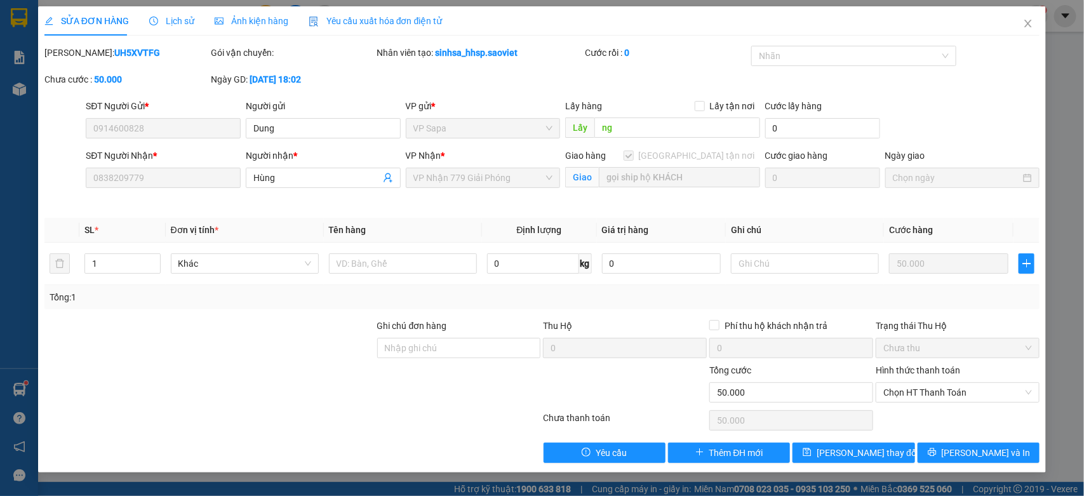
checkbox input "true"
type input "gọi ship hộ KHÁCH"
type input "0"
type input "50.000"
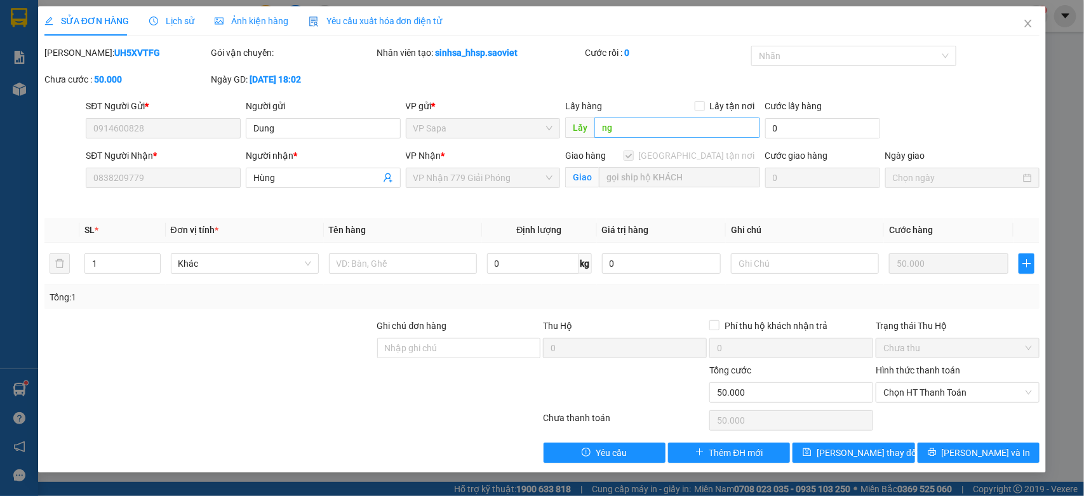
drag, startPoint x: 670, startPoint y: 140, endPoint x: 670, endPoint y: 133, distance: 7.0
click at [670, 140] on div "Lấy hàng Lấy tận nơi Lấy ng" at bounding box center [662, 121] width 195 height 44
click at [670, 130] on input "ng" at bounding box center [677, 127] width 166 height 20
click at [842, 449] on span "[PERSON_NAME] đổi" at bounding box center [867, 453] width 102 height 14
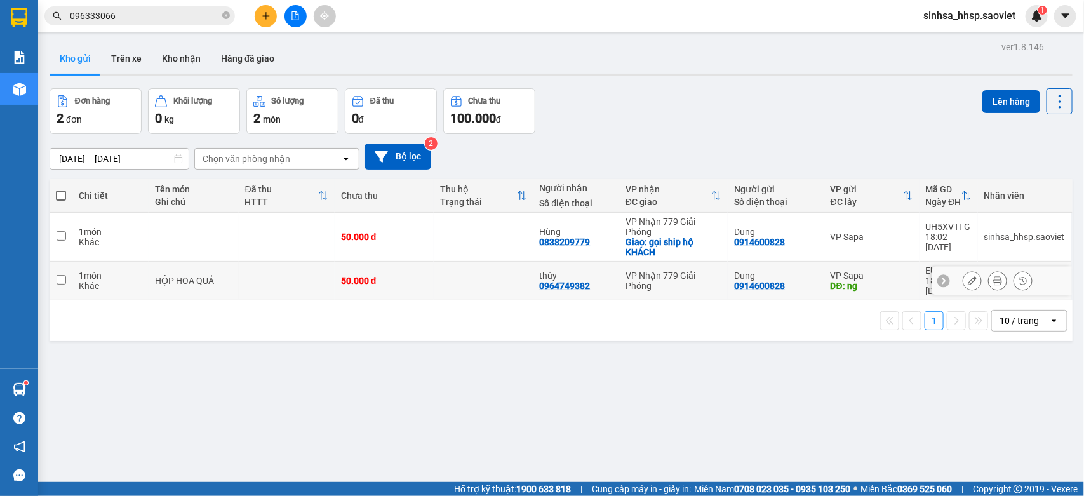
click at [968, 276] on icon at bounding box center [972, 280] width 9 height 9
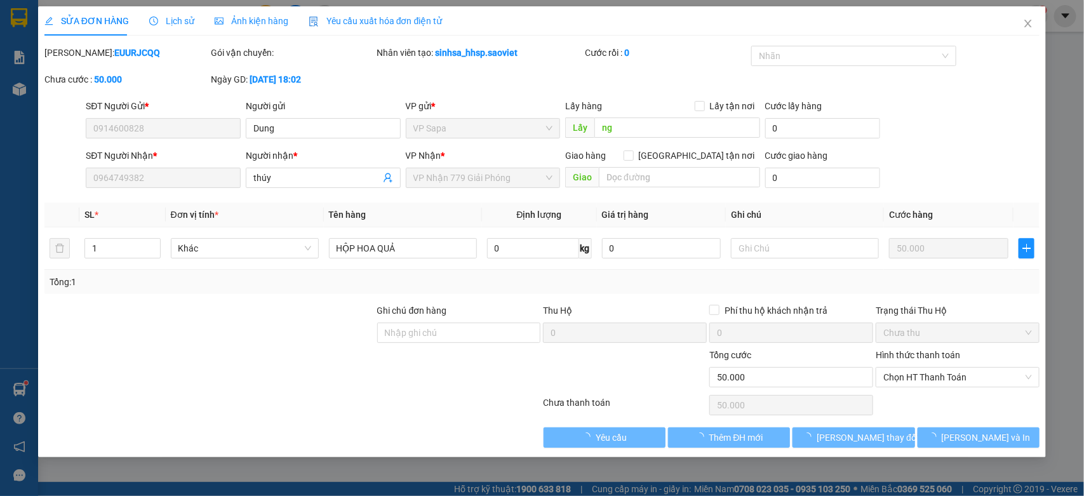
type input "0914600828"
type input "Dung"
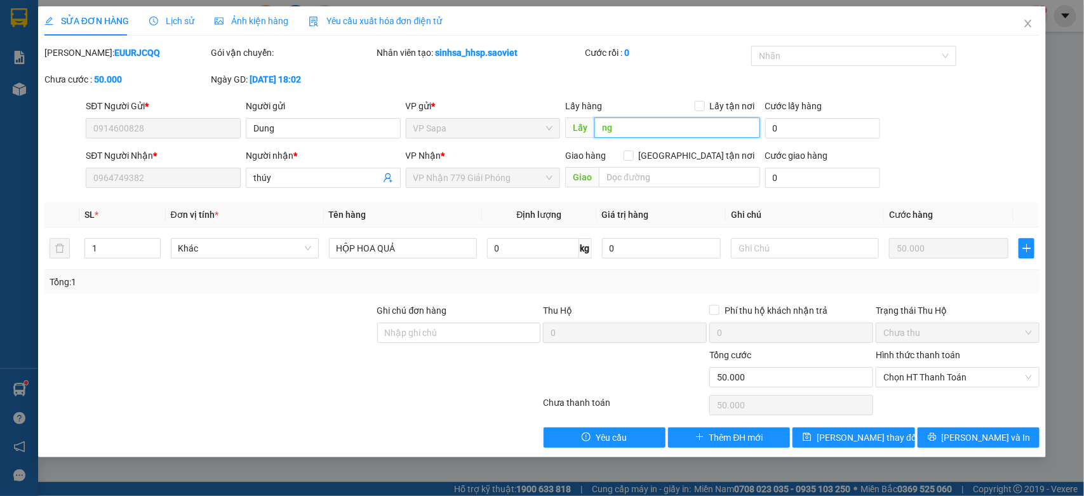
click at [604, 128] on input "ng" at bounding box center [677, 127] width 166 height 20
click at [857, 432] on span "[PERSON_NAME] đổi" at bounding box center [867, 437] width 102 height 14
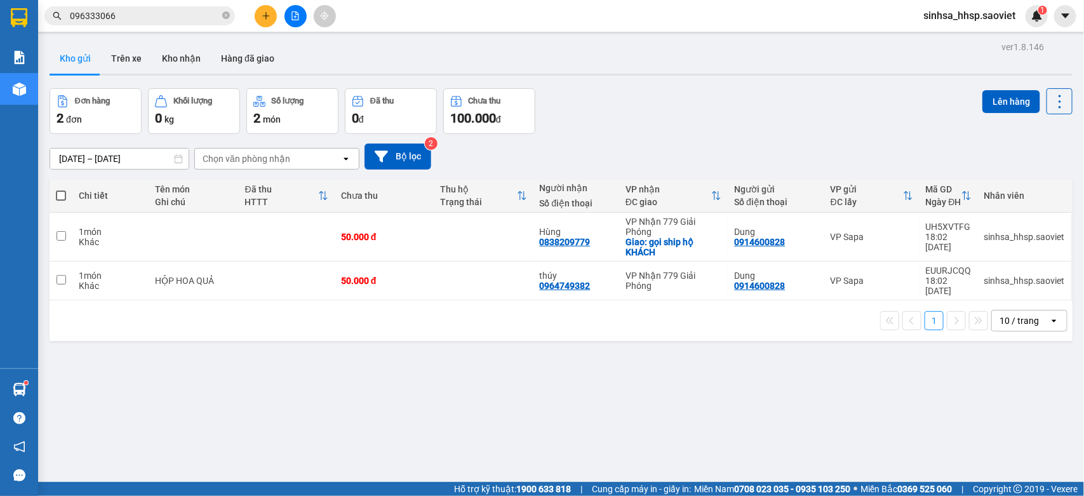
click at [962, 23] on span "sinhsa_hhsp.saoviet" at bounding box center [969, 16] width 112 height 16
click at [960, 33] on span "Đăng xuất" at bounding box center [976, 39] width 83 height 14
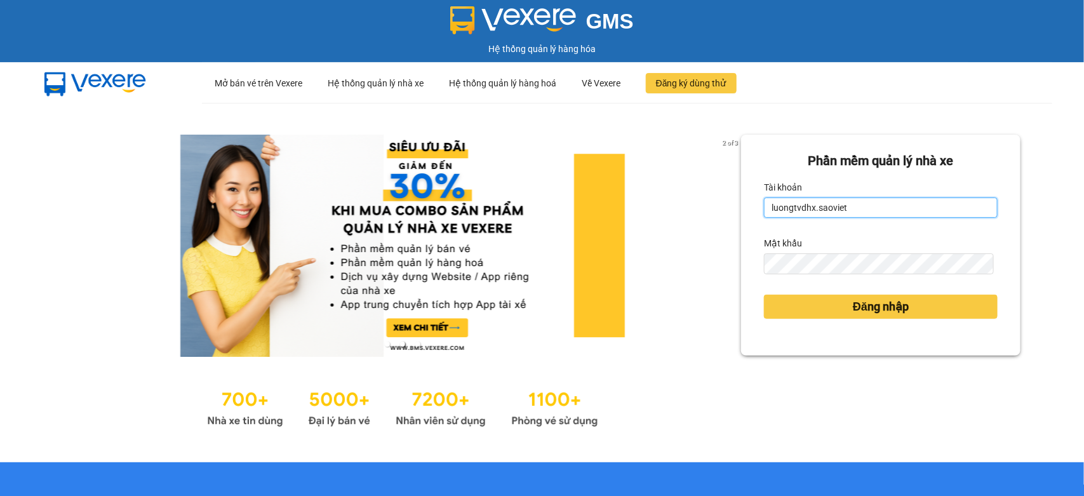
drag, startPoint x: 832, startPoint y: 205, endPoint x: 636, endPoint y: 262, distance: 204.1
click at [639, 260] on div "2 of 3 Phần mềm quản lý nhà xe Tài khoản luongtvdhx.saoviet Mật khẩu Đăng nhập" at bounding box center [542, 282] width 1084 height 359
drag, startPoint x: 772, startPoint y: 220, endPoint x: 703, endPoint y: 223, distance: 68.7
click at [703, 223] on div "2 of 3 Phần mềm quản lý nhà xe Tài khoản luongtvdhx.saoviet Mật khẩu Đăng nhập" at bounding box center [542, 282] width 1084 height 359
type input "l"
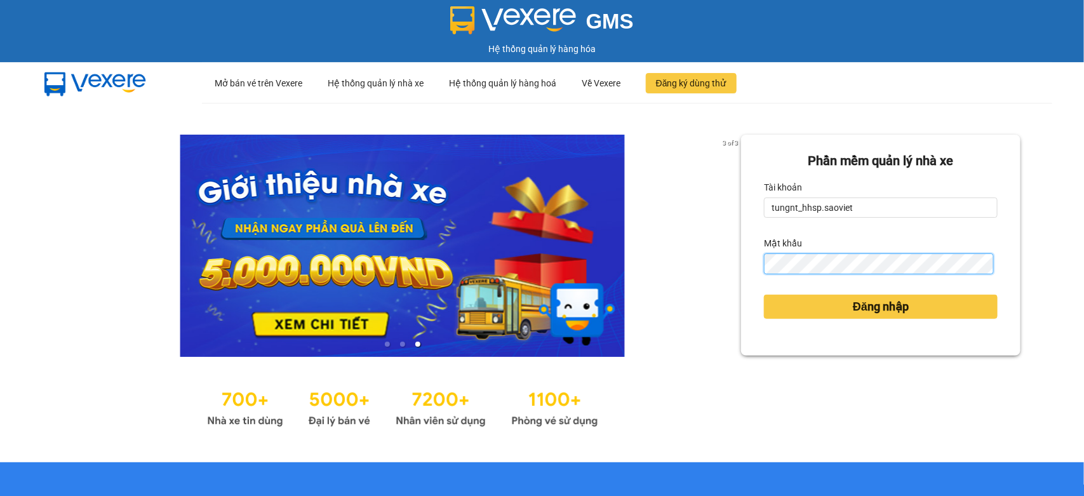
drag, startPoint x: 834, startPoint y: 208, endPoint x: 635, endPoint y: 306, distance: 220.9
click at [638, 306] on div "3 of 3 Phần mềm quản lý nhà xe Tài khoản tungnt_hhsp.saoviet Mật khẩu Đăng nhập" at bounding box center [542, 282] width 1084 height 359
click at [730, 275] on div "3 of 3 Phần mềm quản lý nhà xe Tài khoản tungnt_hhsp.saoviet Mật khẩu Đăng nhập" at bounding box center [542, 282] width 1084 height 359
click at [764, 295] on button "Đăng nhập" at bounding box center [881, 307] width 234 height 24
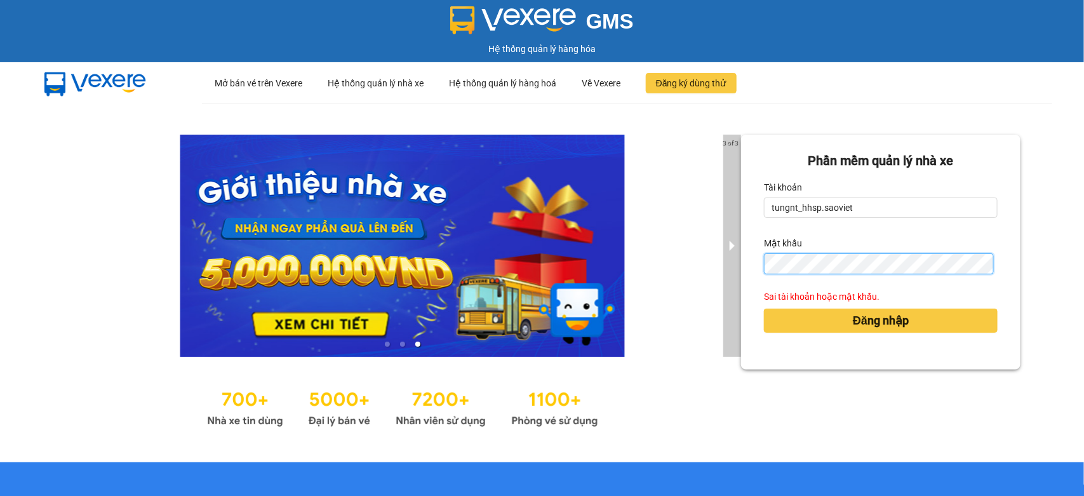
click at [719, 269] on div "3 of 3 Phần mềm quản lý nhà xe Tài khoản tungnt_hhsp.saoviet Mật khẩu Sai tài k…" at bounding box center [542, 282] width 1084 height 359
click at [764, 309] on button "Đăng nhập" at bounding box center [881, 321] width 234 height 24
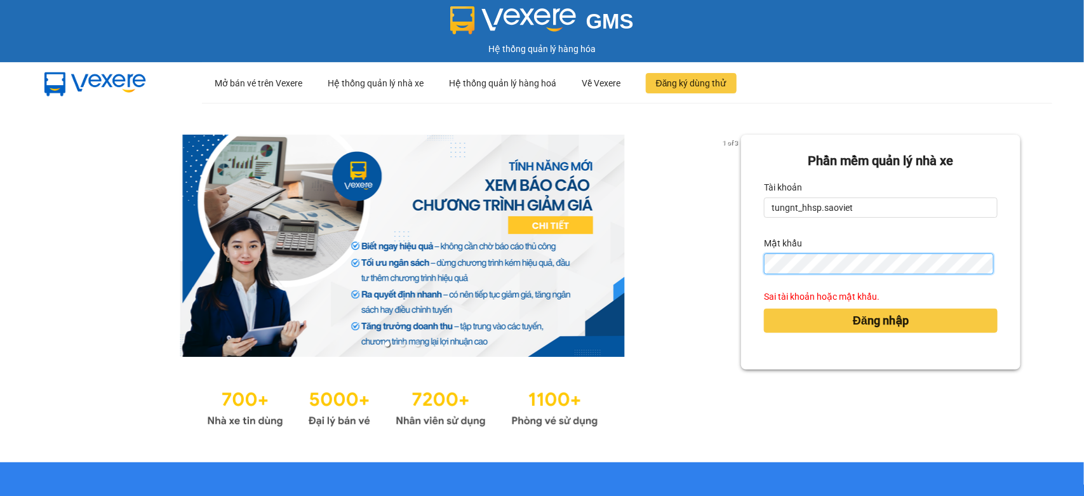
click at [764, 309] on button "Đăng nhập" at bounding box center [881, 321] width 234 height 24
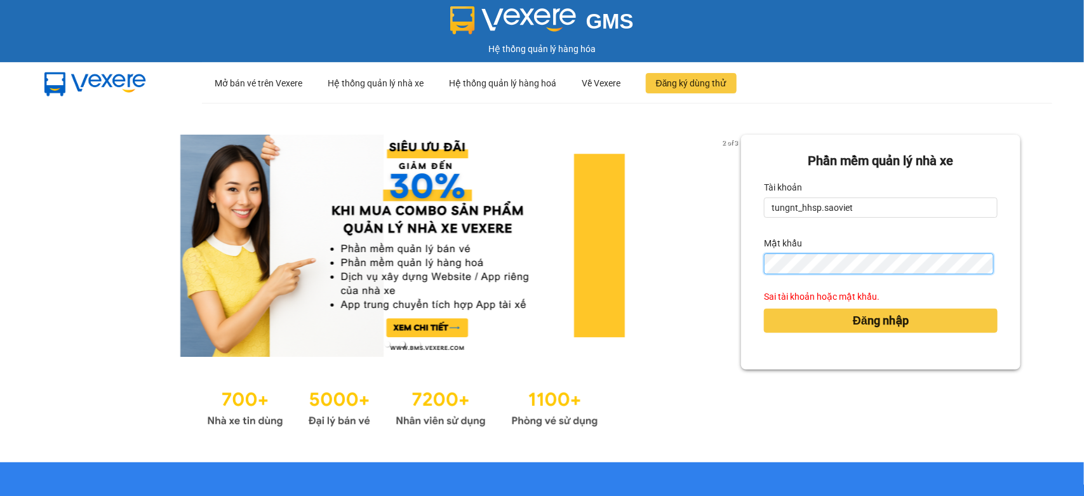
click at [595, 269] on div "2 of 3 Phần mềm quản lý nhà xe Tài khoản tungnt_hhsp.saoviet Mật khẩu Sai tài k…" at bounding box center [542, 282] width 1084 height 359
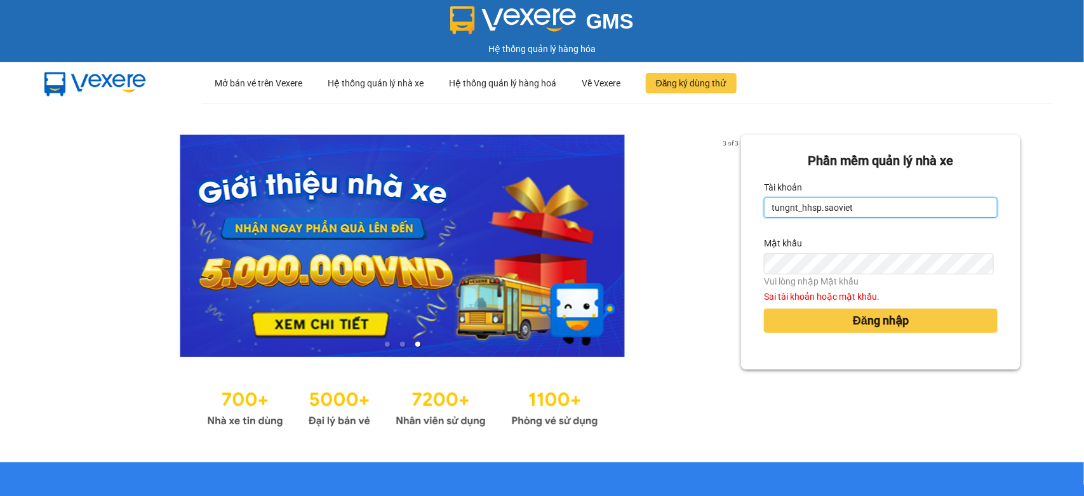
drag, startPoint x: 872, startPoint y: 216, endPoint x: 842, endPoint y: 216, distance: 29.8
click at [842, 216] on input "tungnt_hhsp.saoviet" at bounding box center [881, 207] width 234 height 20
drag, startPoint x: 846, startPoint y: 208, endPoint x: 461, endPoint y: 199, distance: 385.5
click at [464, 204] on div "3 of 3 Phần mềm quản lý nhà xe Tài khoản tungnt_hhsp.saoviet Mật khẩu Vui lòng …" at bounding box center [542, 282] width 1084 height 359
type input "t"
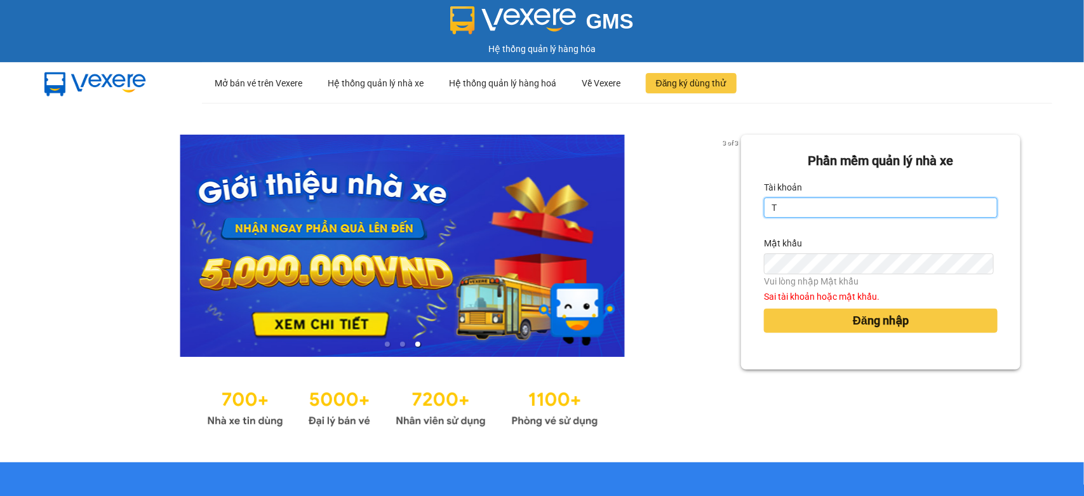
type input "tungnt_hhsp.saoviet"
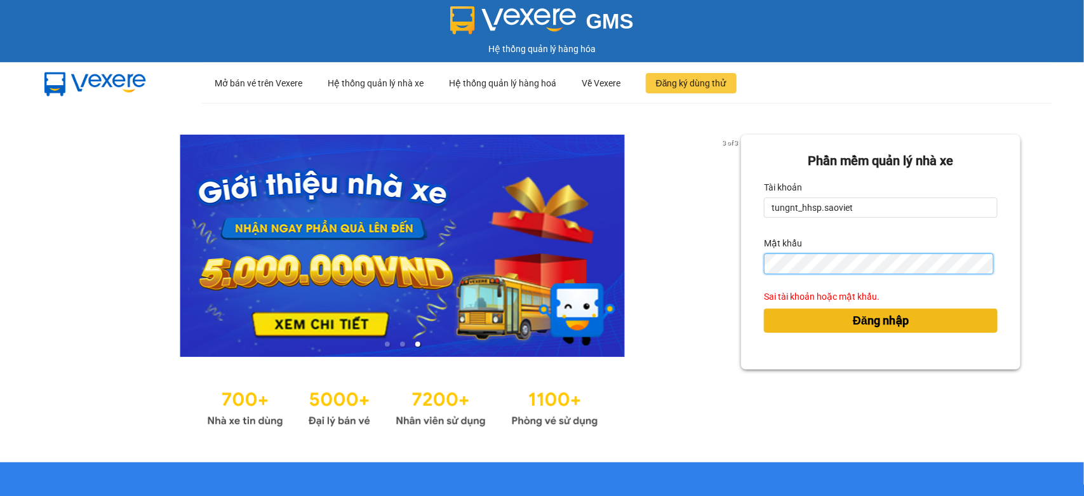
click at [764, 309] on button "Đăng nhập" at bounding box center [881, 321] width 234 height 24
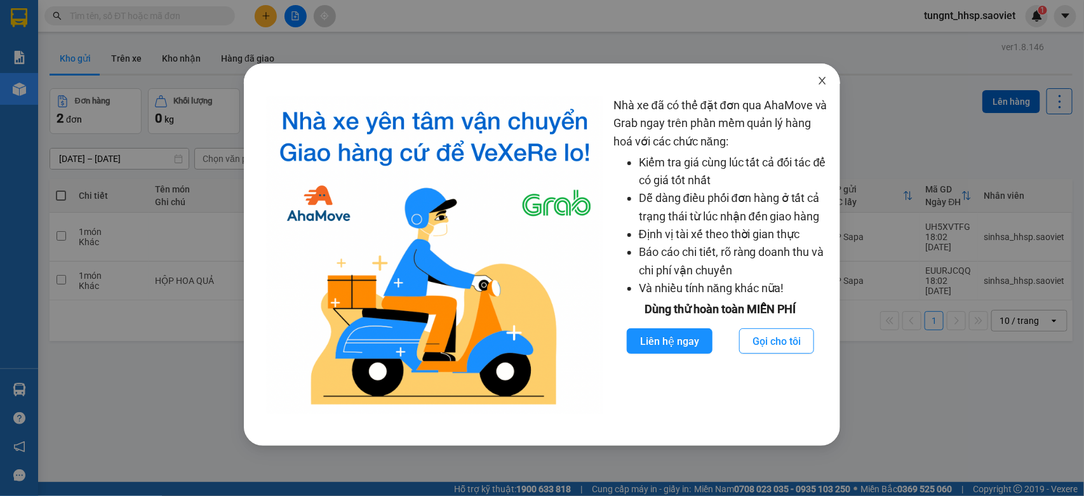
click at [822, 80] on icon "close" at bounding box center [822, 81] width 10 height 10
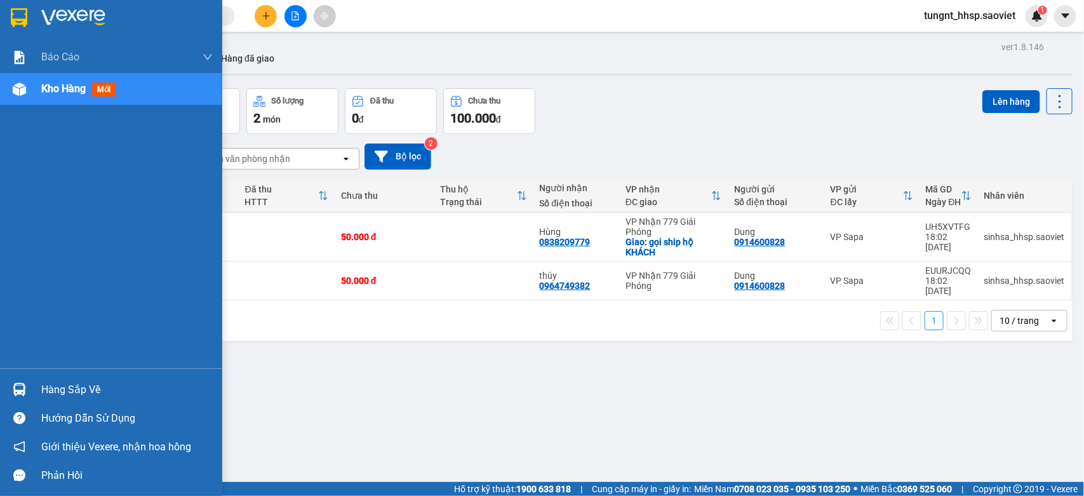
click at [30, 389] on div "Hàng sắp về" at bounding box center [111, 389] width 222 height 29
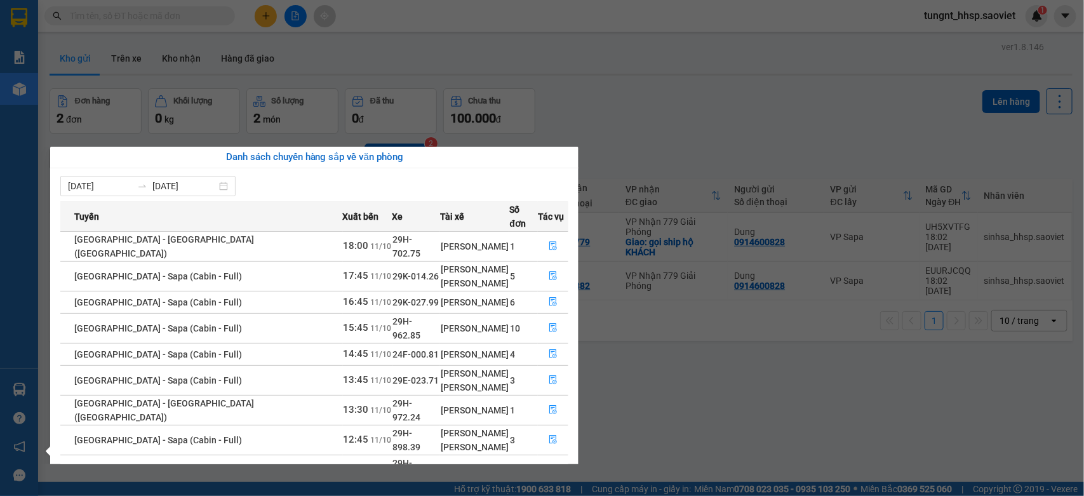
click at [703, 363] on section "Kết quả tìm kiếm ( 0 ) Bộ lọc No Data tungnt_hhsp.saoviet 1 Báo cáo 1B. Chi tiế…" at bounding box center [542, 248] width 1084 height 496
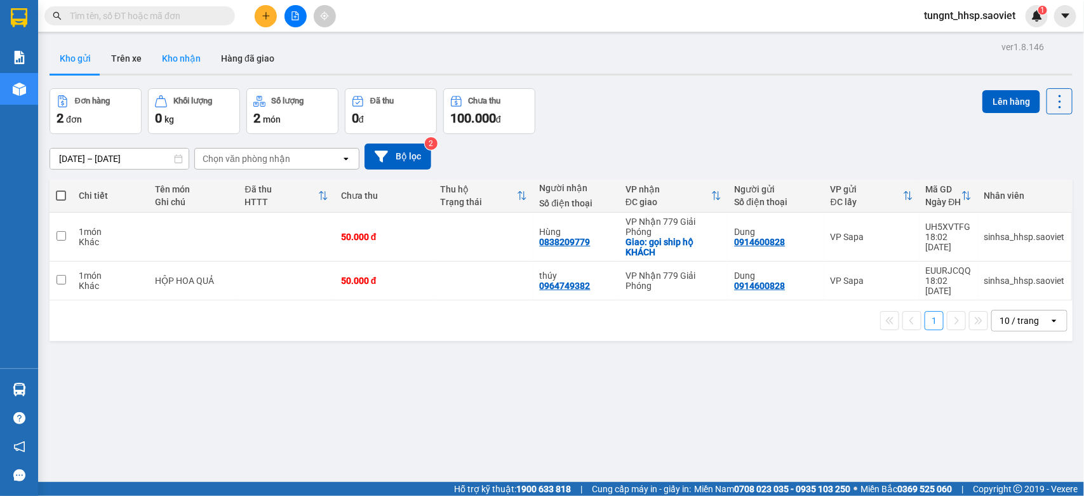
click at [178, 54] on button "Kho nhận" at bounding box center [181, 58] width 59 height 30
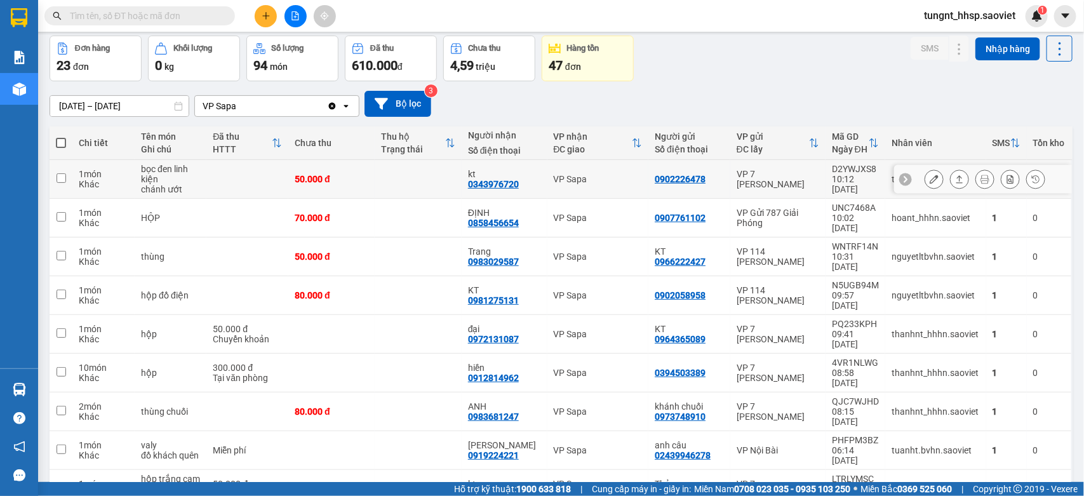
scroll to position [121, 0]
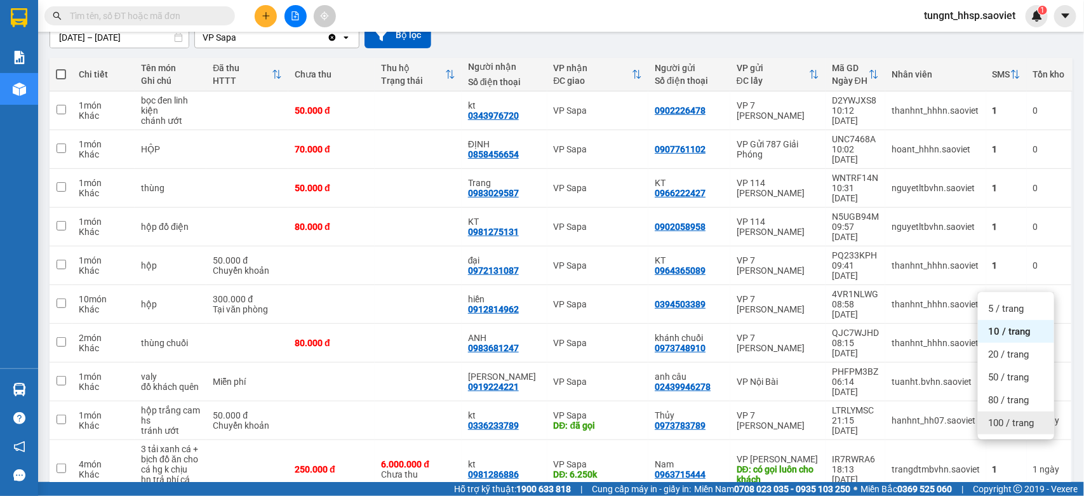
click at [994, 422] on span "100 / trang" at bounding box center [1011, 422] width 46 height 13
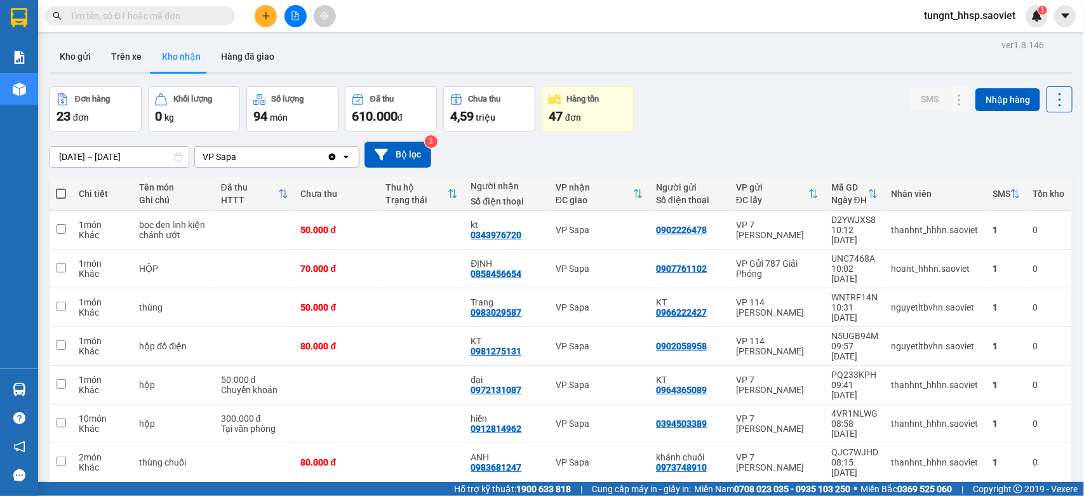
scroll to position [0, 0]
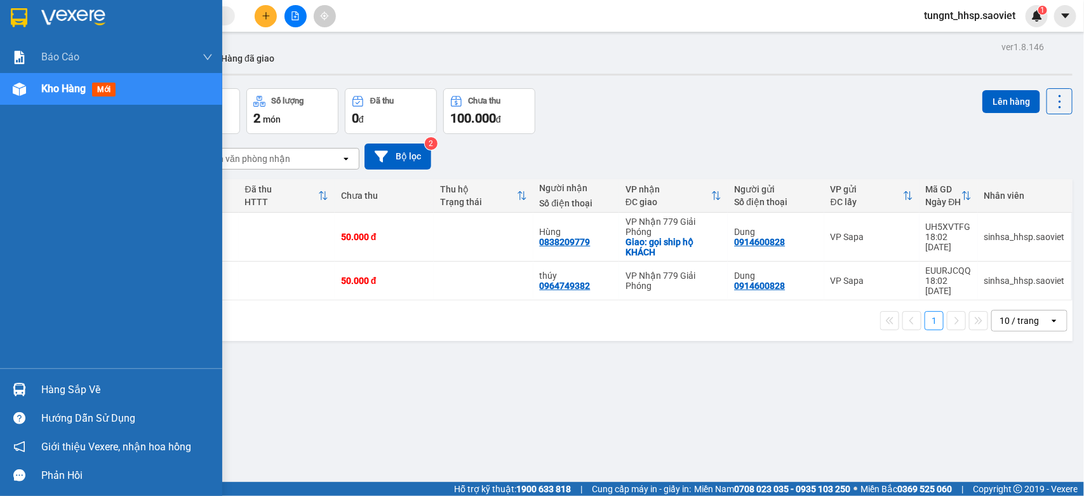
click at [24, 397] on div at bounding box center [19, 389] width 22 height 22
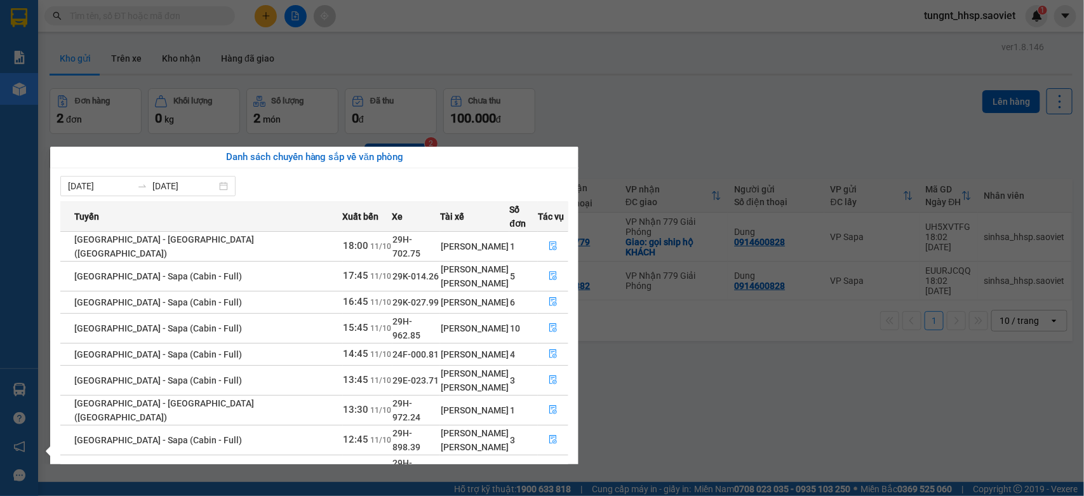
scroll to position [53, 0]
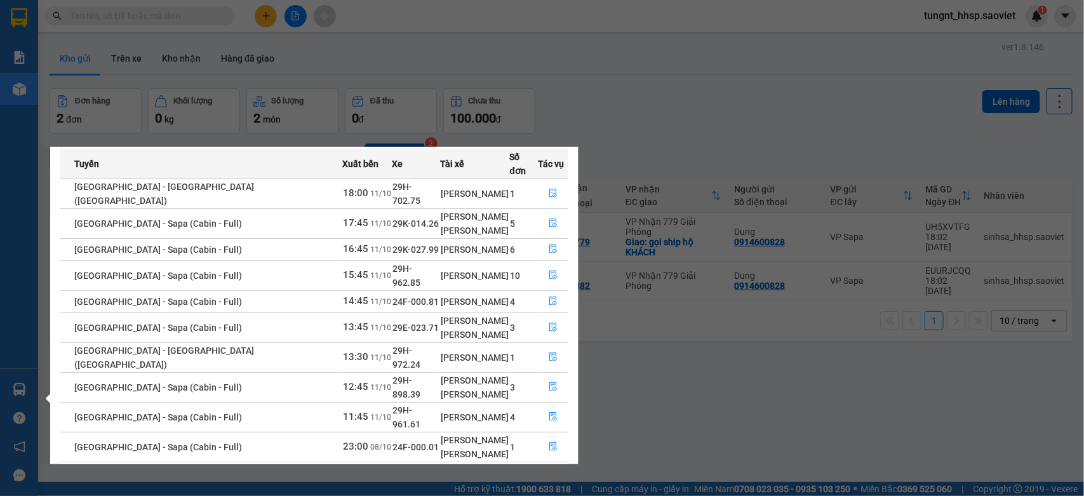
click at [560, 71] on section "Kết quả tìm kiếm ( 0 ) Bộ lọc No Data tungnt_hhsp.saoviet 1 Báo cáo 1B. Chi tiế…" at bounding box center [542, 248] width 1084 height 496
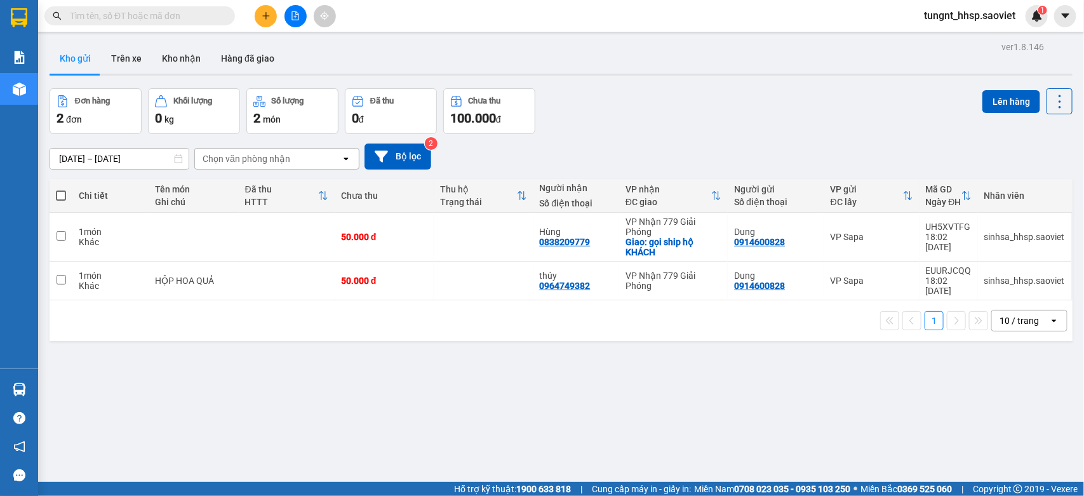
scroll to position [22, 0]
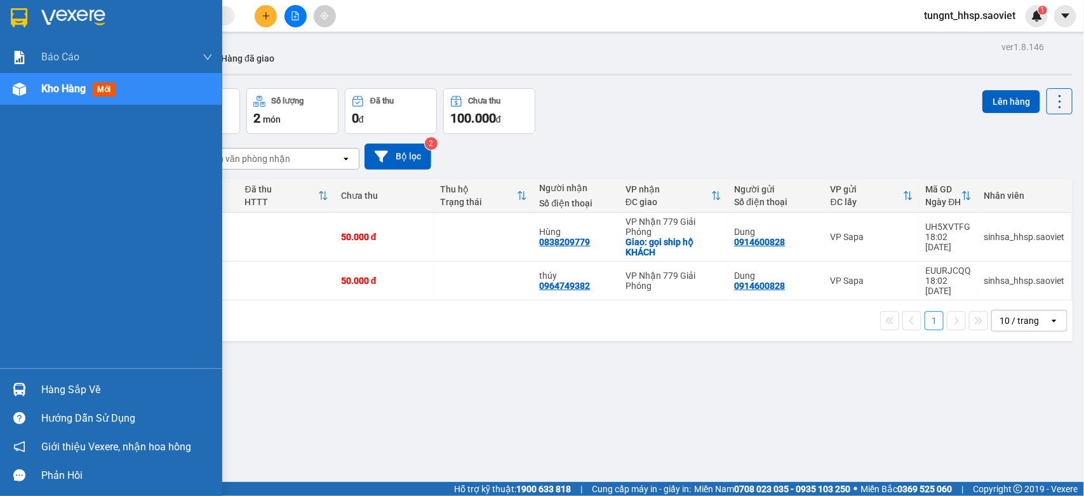
click at [13, 386] on img at bounding box center [19, 389] width 13 height 13
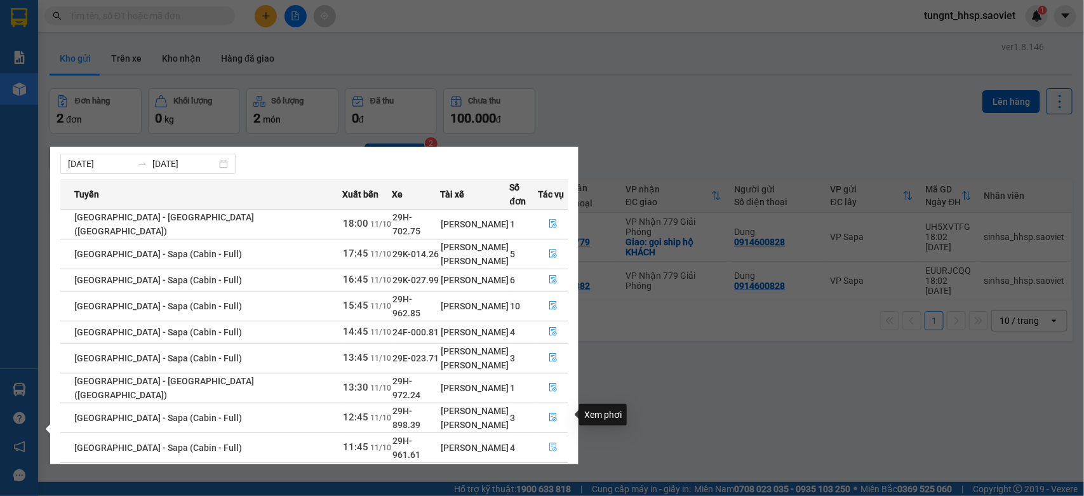
click at [553, 437] on button "button" at bounding box center [552, 447] width 29 height 20
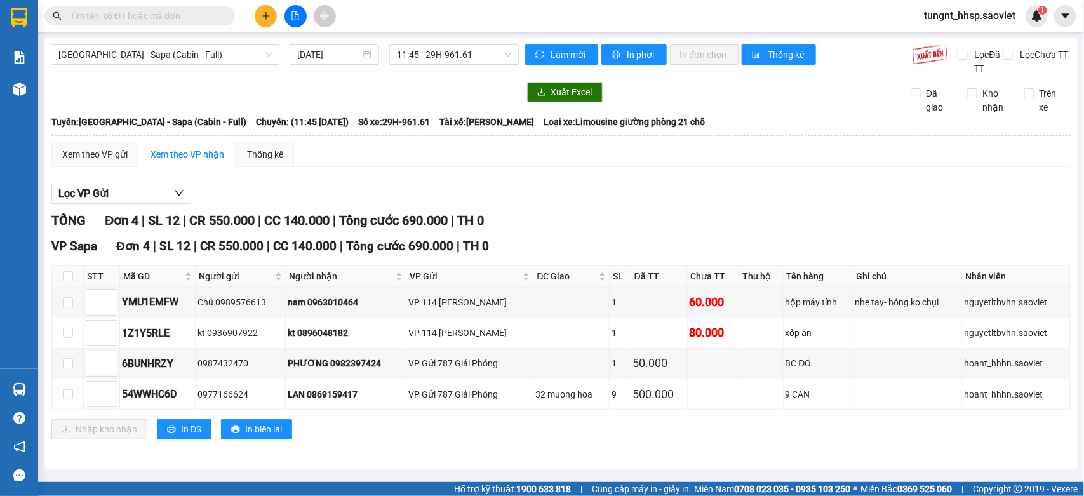
click at [117, 13] on input "text" at bounding box center [145, 16] width 150 height 14
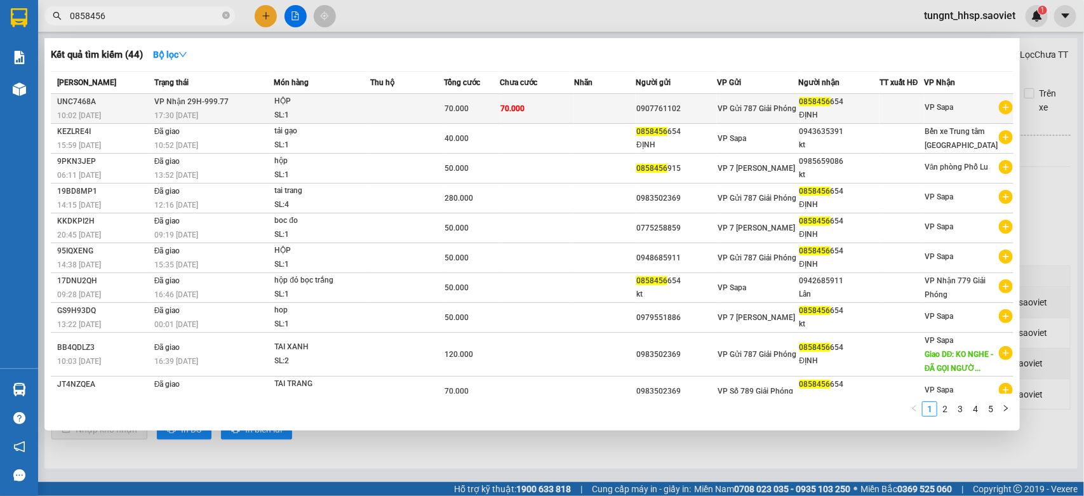
type input "0858456"
click at [456, 112] on span "70.000" at bounding box center [456, 108] width 24 height 9
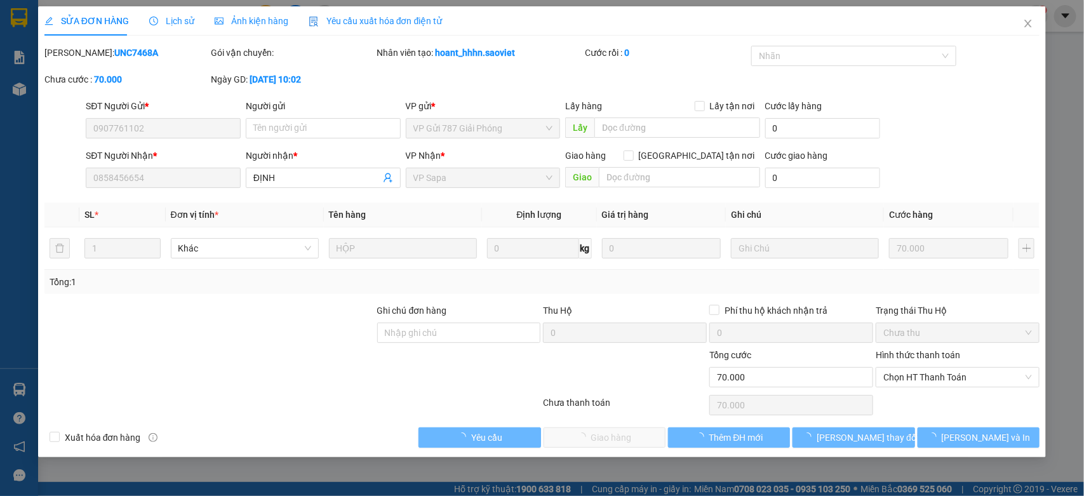
type input "0907761102"
type input "0858456654"
type input "ĐỊNH"
type input "0"
type input "70.000"
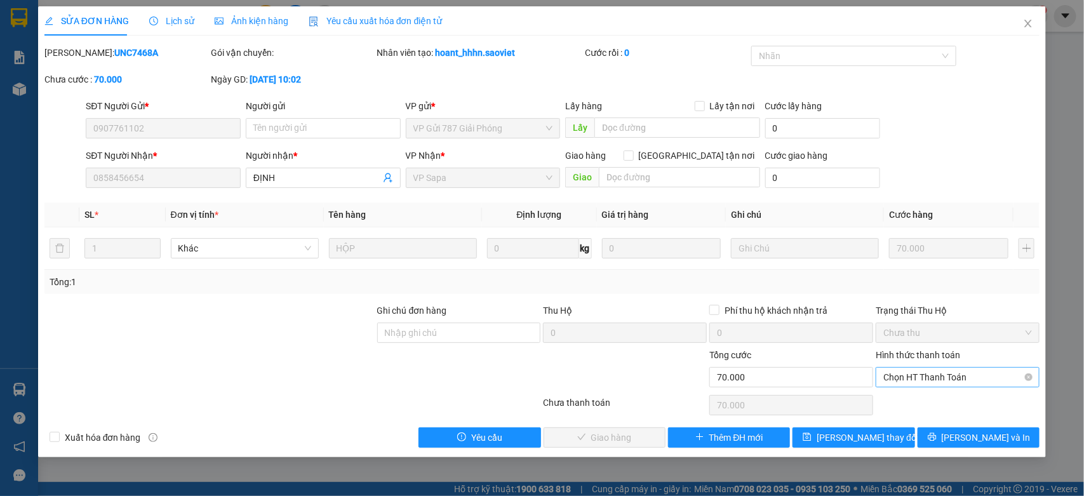
click at [915, 379] on span "Chọn HT Thanh Toán" at bounding box center [957, 377] width 149 height 19
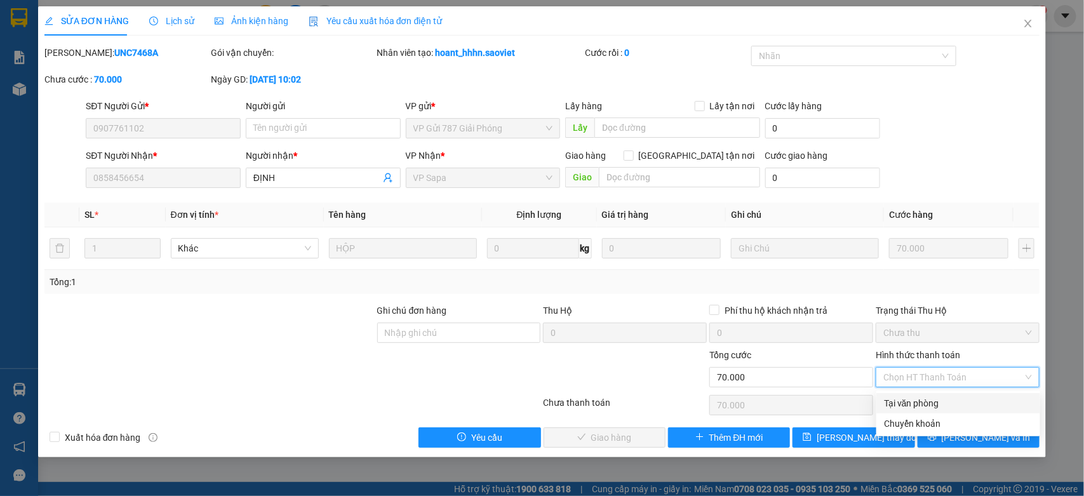
click at [915, 394] on div "Tại văn phòng" at bounding box center [958, 403] width 164 height 20
type input "0"
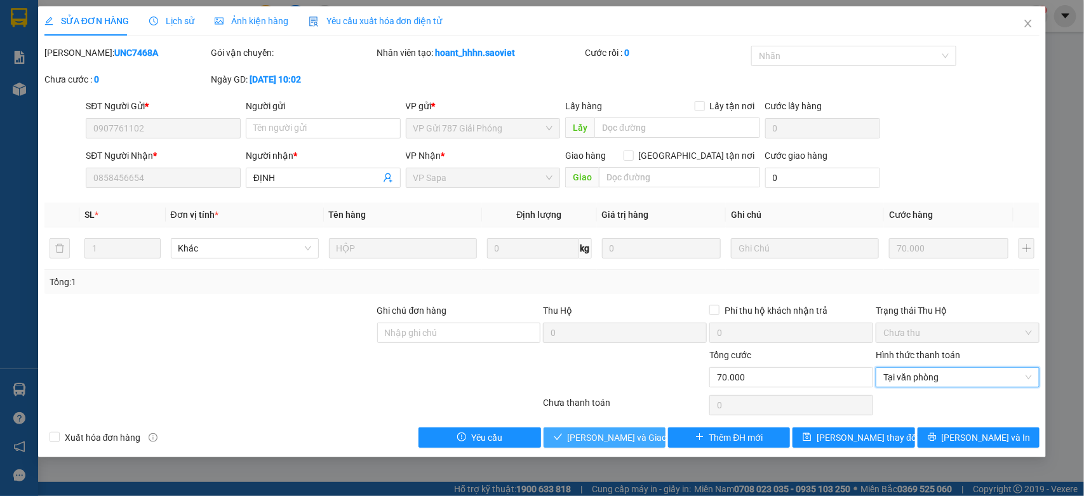
click at [613, 438] on span "[PERSON_NAME] và Giao hàng" at bounding box center [629, 437] width 122 height 14
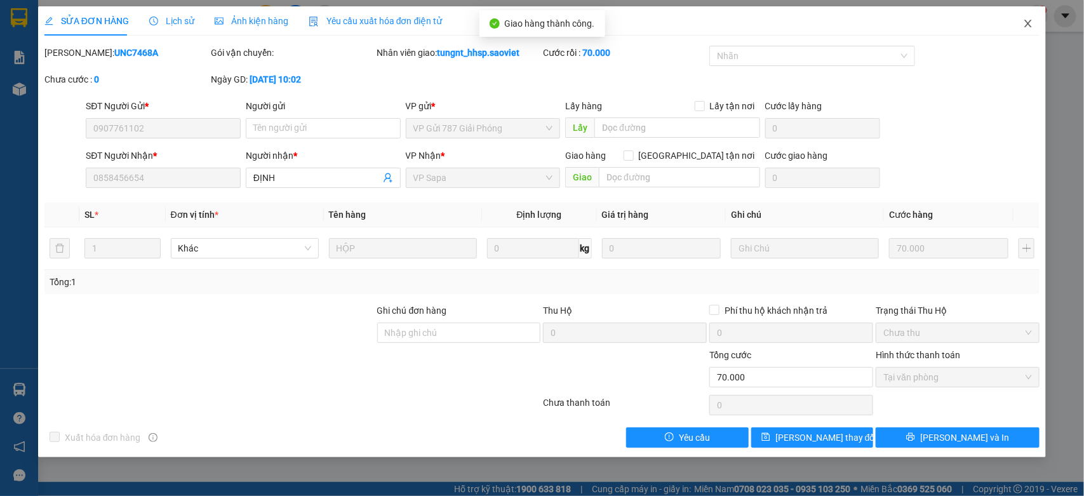
click at [1025, 20] on icon "close" at bounding box center [1028, 23] width 10 height 10
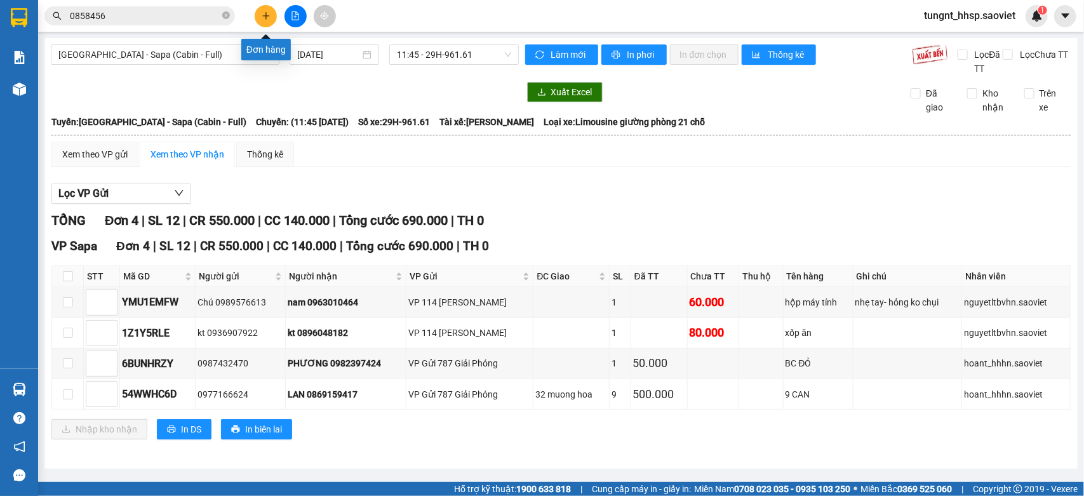
click at [263, 15] on icon "plus" at bounding box center [266, 15] width 9 height 9
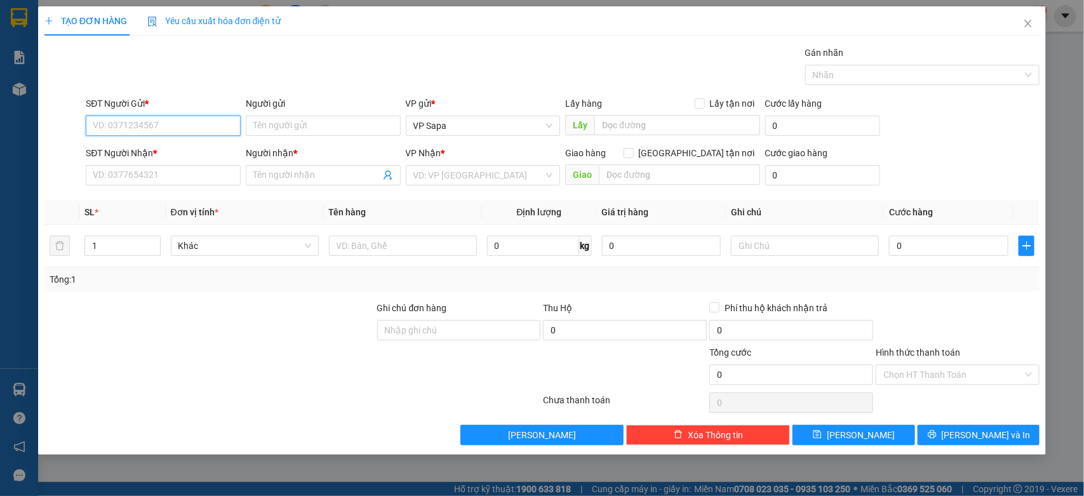
click at [150, 118] on input "SĐT Người Gửi *" at bounding box center [163, 126] width 155 height 20
type input "0971610714"
click at [138, 152] on div "0971610714 - kt" at bounding box center [163, 152] width 140 height 14
type input "kt"
type input "0983050960"
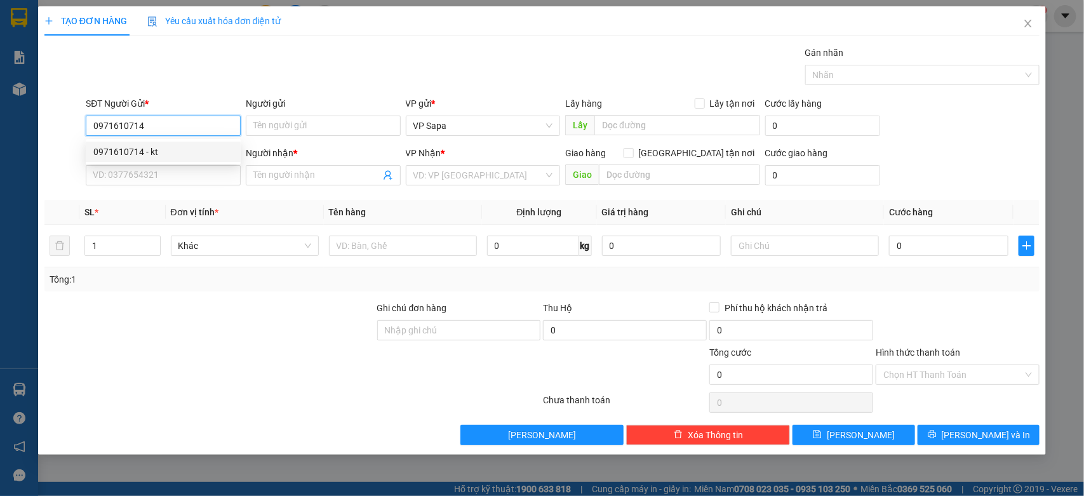
type input "Cô Thức"
type input "0971610714"
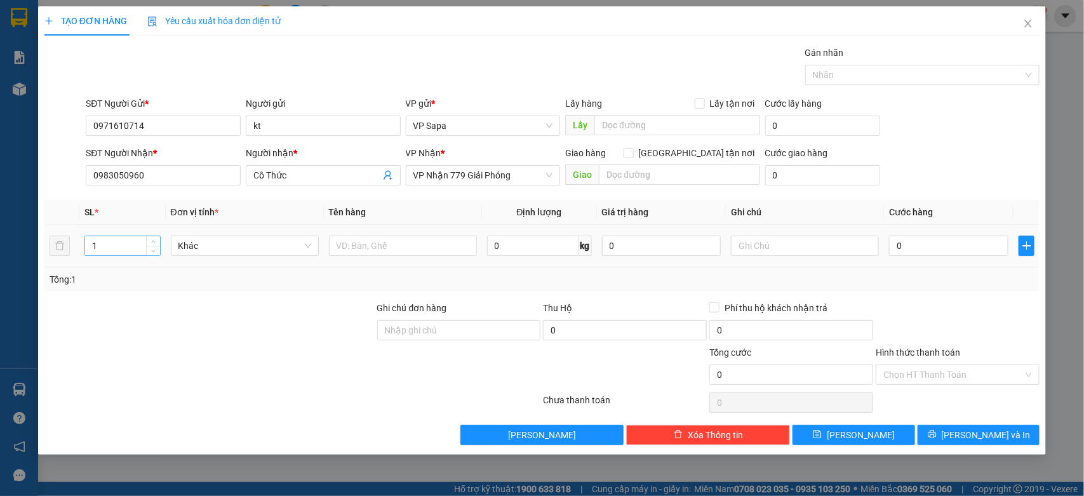
click at [107, 248] on input "1" at bounding box center [122, 245] width 75 height 19
type input "2"
click at [356, 245] on input "text" at bounding box center [403, 246] width 148 height 20
type input "bọc rau"
click at [948, 246] on input "0" at bounding box center [948, 246] width 119 height 20
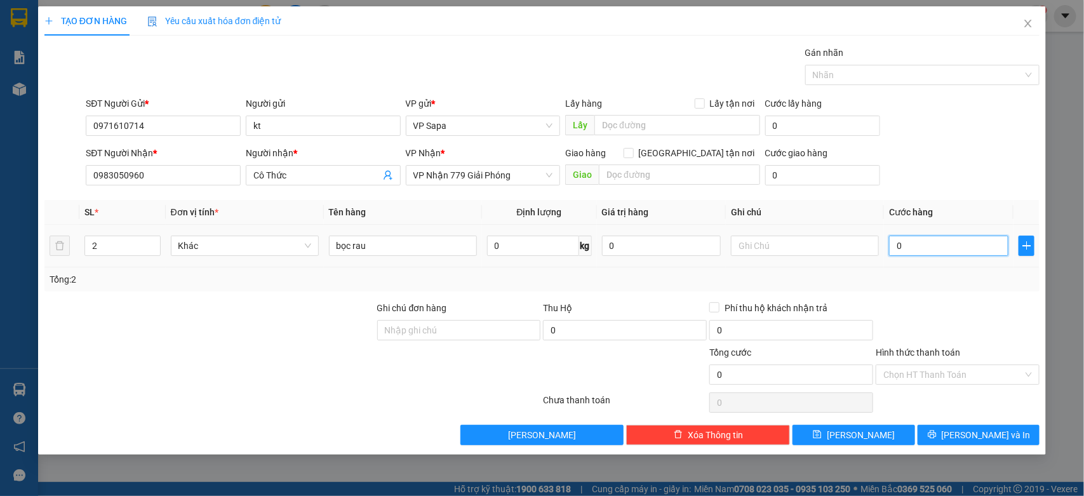
type input "1"
type input "10"
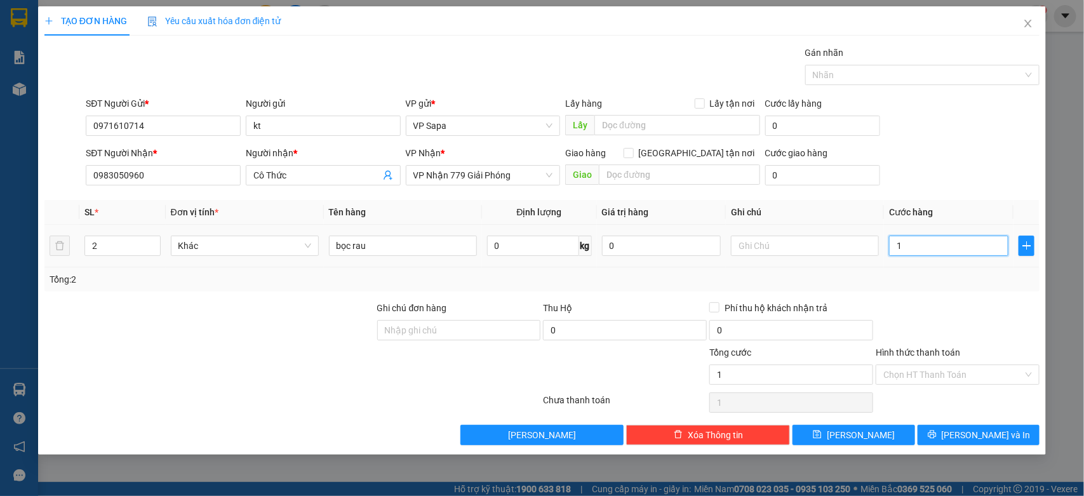
type input "10"
type input "100"
type input "100.000"
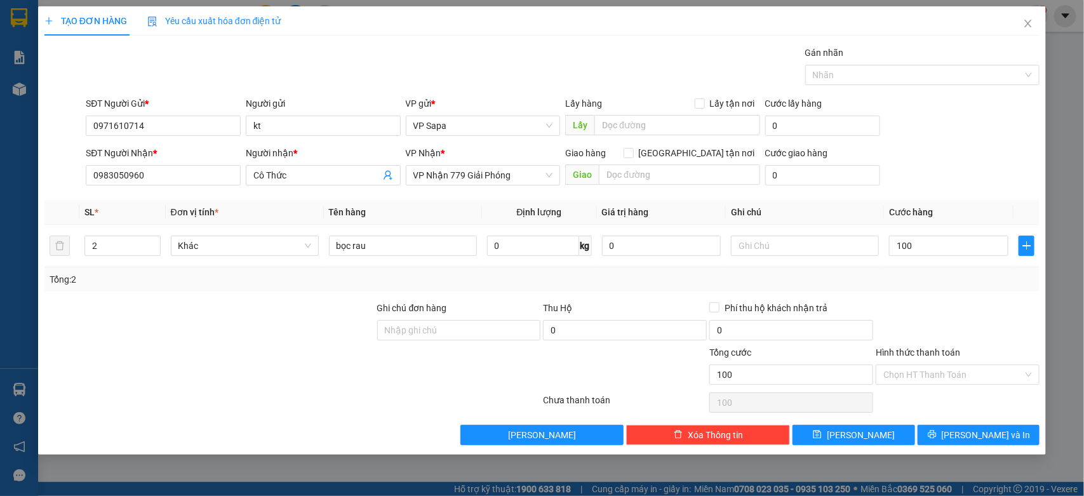
type input "100.000"
click at [916, 299] on div "Transit Pickup Surcharge Ids Transit Deliver Surcharge Ids Transit Deliver Surc…" at bounding box center [541, 245] width 995 height 399
click at [957, 370] on input "Hình thức thanh toán" at bounding box center [953, 374] width 140 height 19
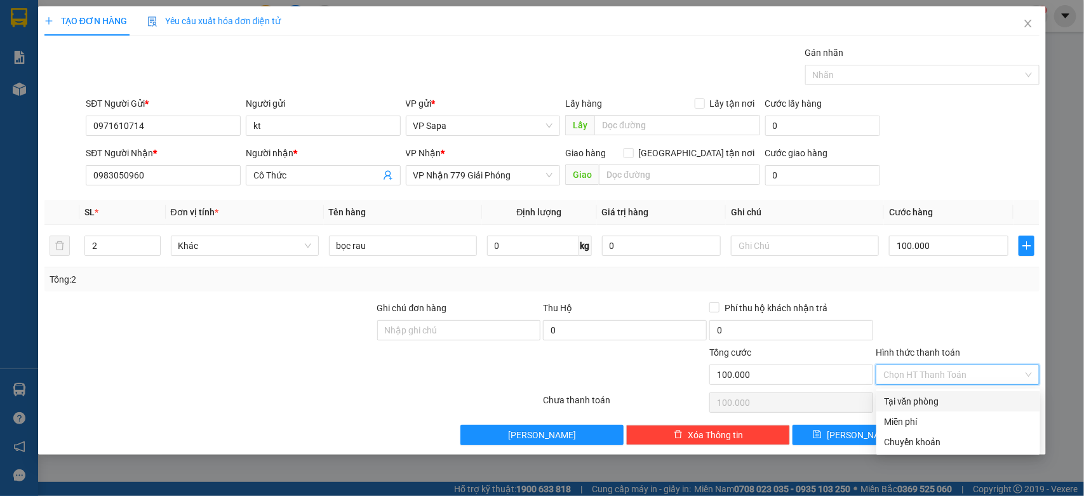
click at [927, 398] on div "Tại văn phòng" at bounding box center [958, 401] width 149 height 14
type input "0"
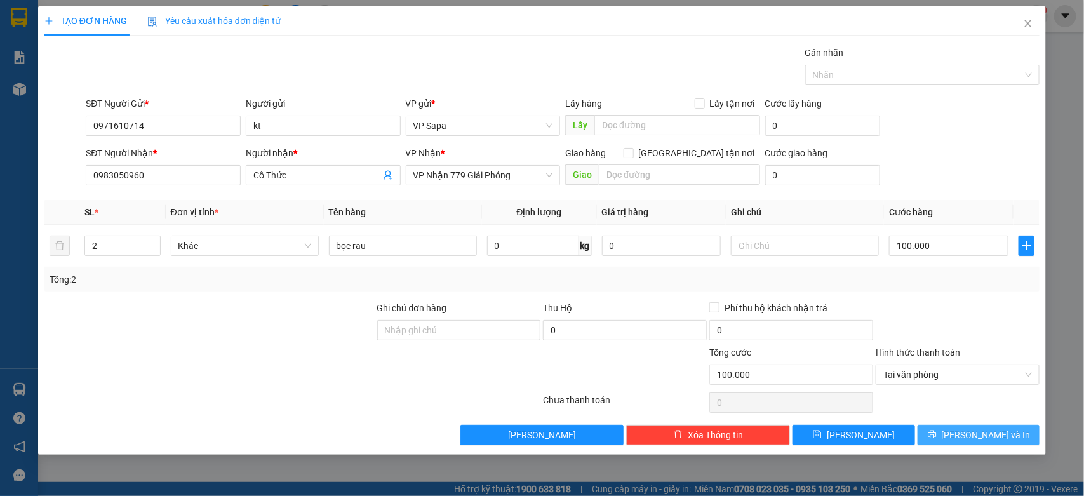
click at [994, 436] on span "[PERSON_NAME] và In" at bounding box center [985, 435] width 89 height 14
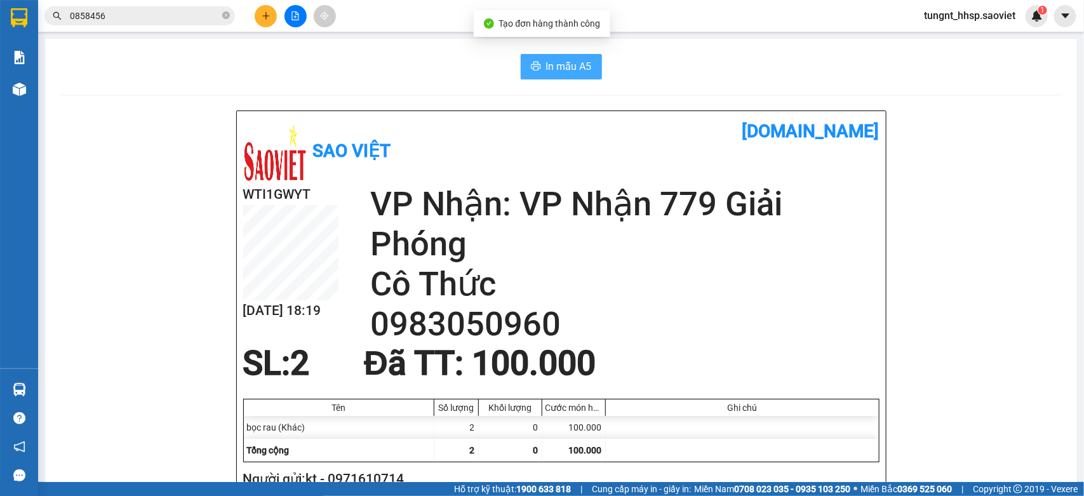
click at [563, 58] on button "In mẫu A5" at bounding box center [561, 66] width 81 height 25
click at [568, 59] on span "In mẫu A5" at bounding box center [569, 66] width 46 height 16
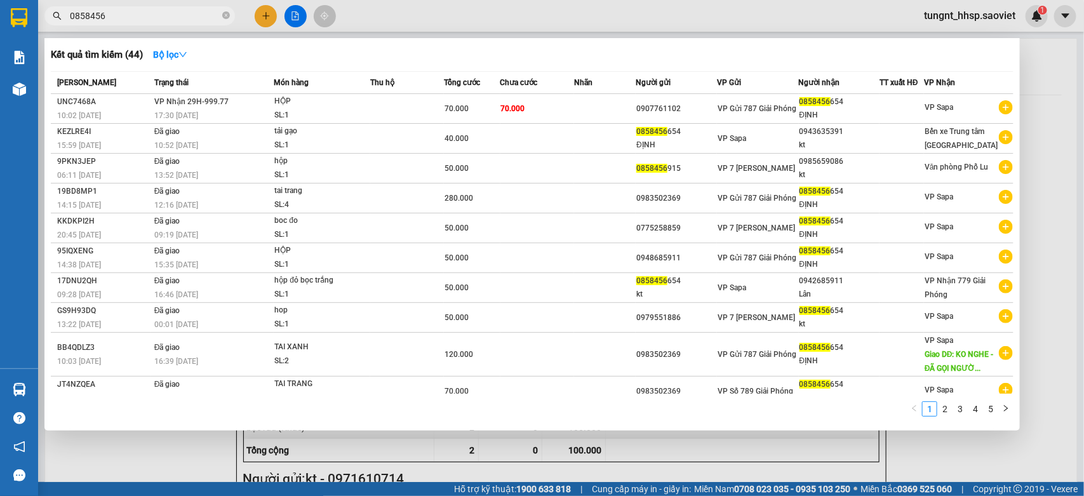
drag, startPoint x: 95, startPoint y: 17, endPoint x: 6, endPoint y: 17, distance: 88.9
click at [6, 17] on section "Kết quả tìm kiếm ( 44 ) Bộ lọc Mã ĐH Trạng thái Món hàng Thu hộ Tổng cước Chưa …" at bounding box center [542, 248] width 1084 height 496
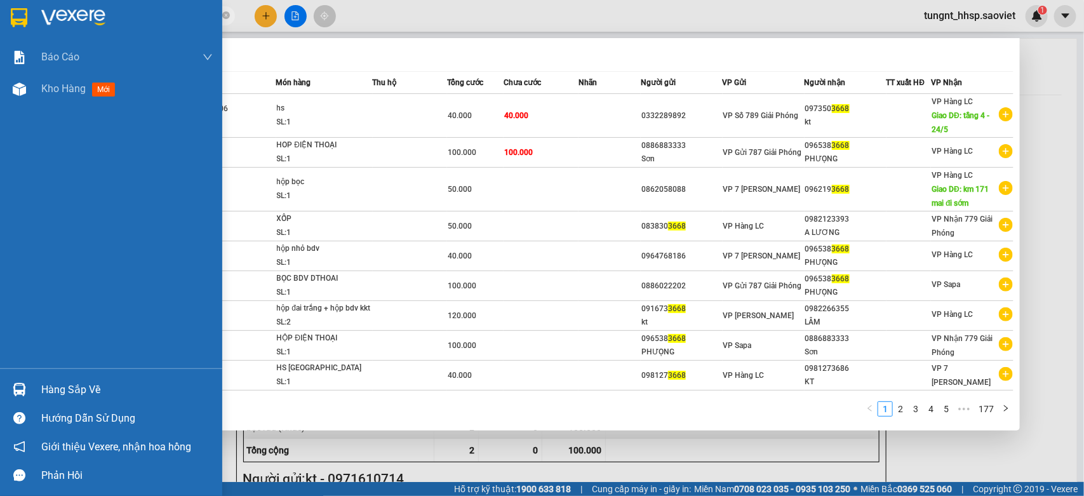
drag, startPoint x: 152, startPoint y: 10, endPoint x: 5, endPoint y: 10, distance: 147.3
click at [5, 10] on section "Kết quả tìm kiếm ( 1763 ) Bộ lọc Mã ĐH Trạng thái Món hàng Thu hộ Tổng cước Chư…" at bounding box center [542, 248] width 1084 height 496
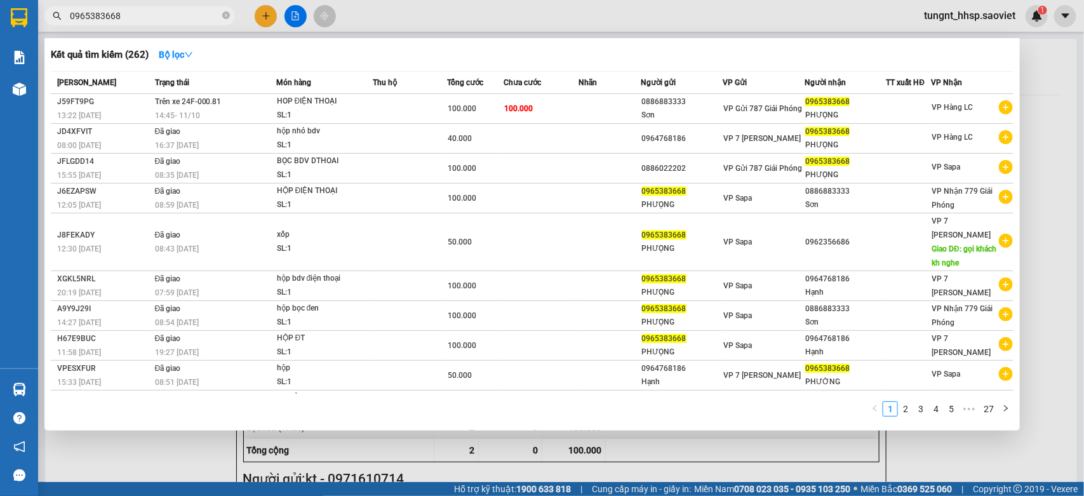
type input "0965383668"
click at [935, 455] on div at bounding box center [542, 248] width 1084 height 496
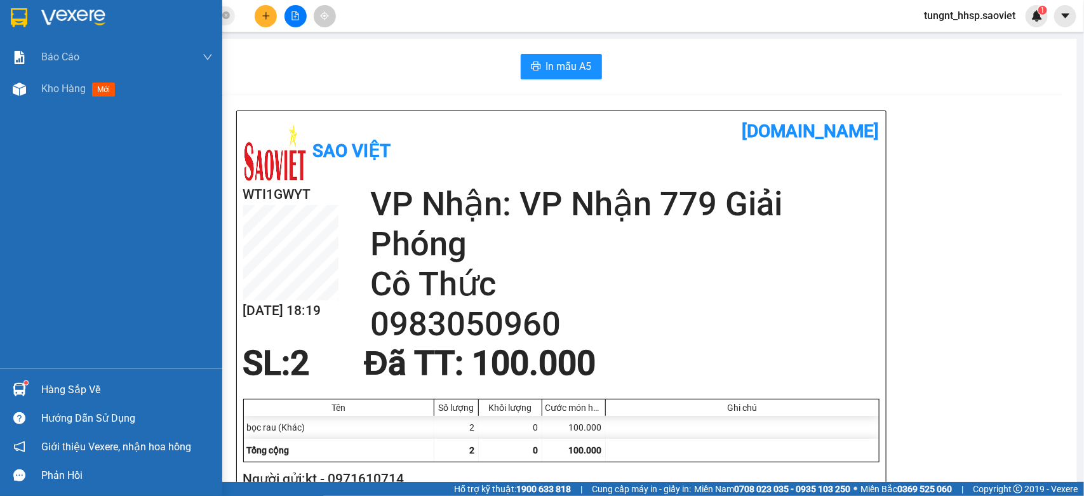
click at [77, 397] on div "Hàng sắp về" at bounding box center [126, 389] width 171 height 19
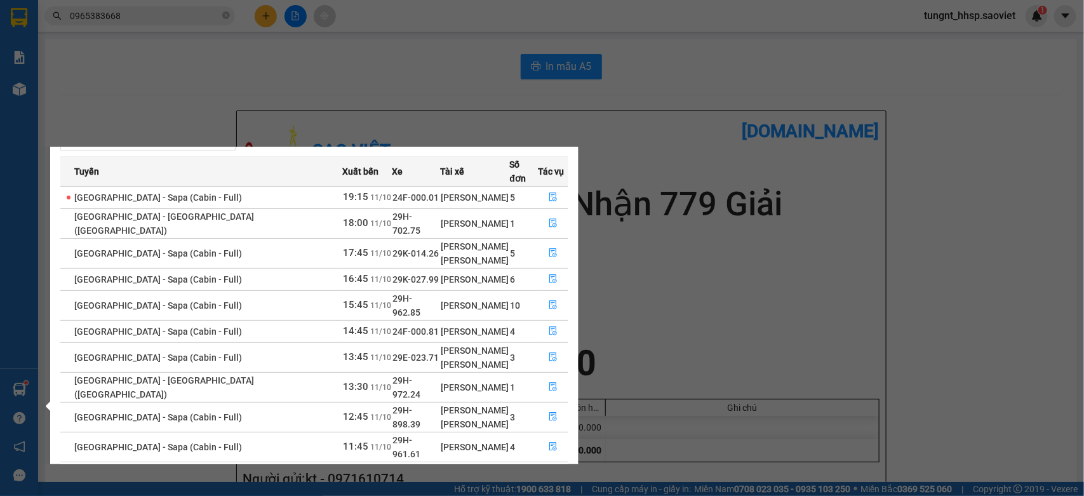
scroll to position [45, 0]
click at [549, 442] on icon "file-done" at bounding box center [553, 446] width 9 height 9
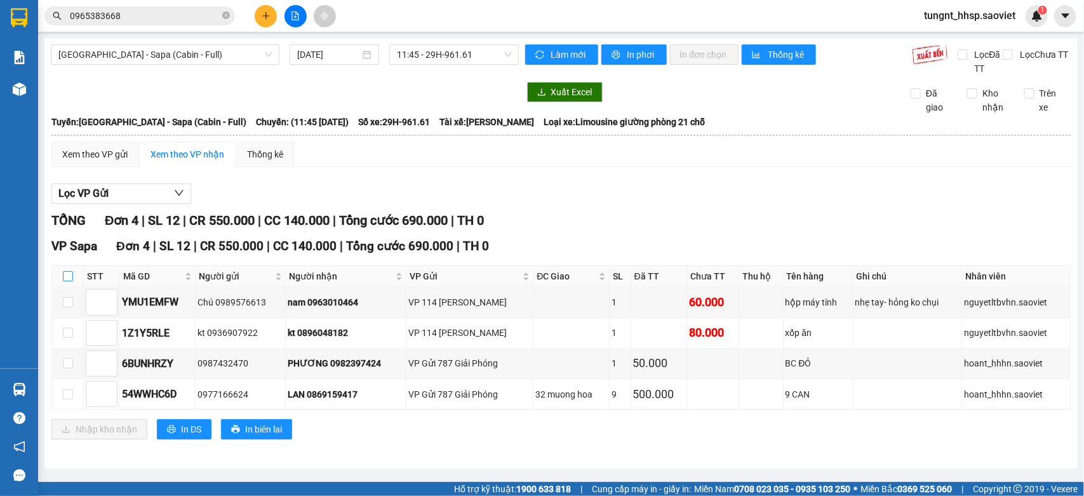
click at [68, 276] on input "checkbox" at bounding box center [68, 276] width 10 height 10
checkbox input "true"
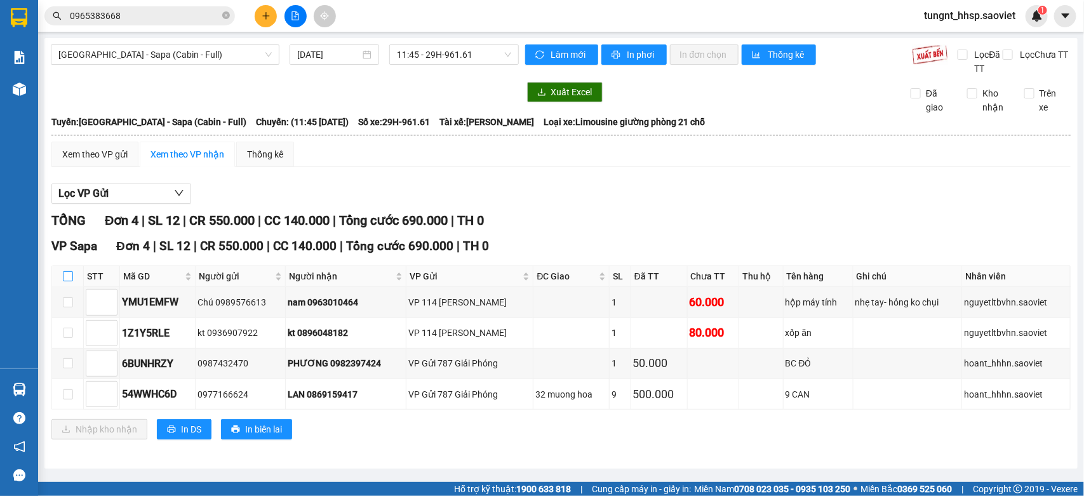
checkbox input "true"
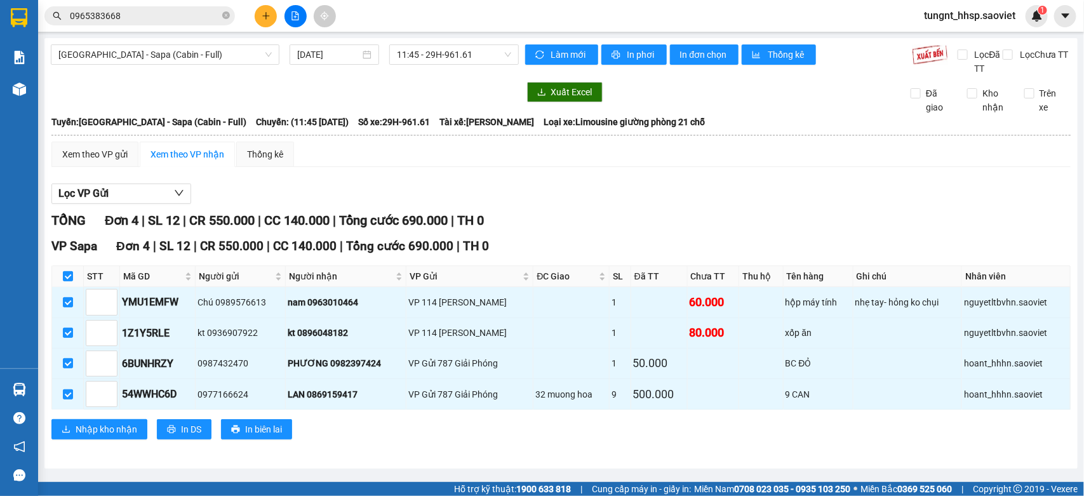
click at [108, 420] on div "VP Sapa Đơn 4 | SL 12 | CR 550.000 | CC 140.000 | Tổng cước 690.000 | TH 0 STT …" at bounding box center [560, 343] width 1019 height 212
click at [109, 427] on span "Nhập kho nhận" at bounding box center [107, 429] width 62 height 14
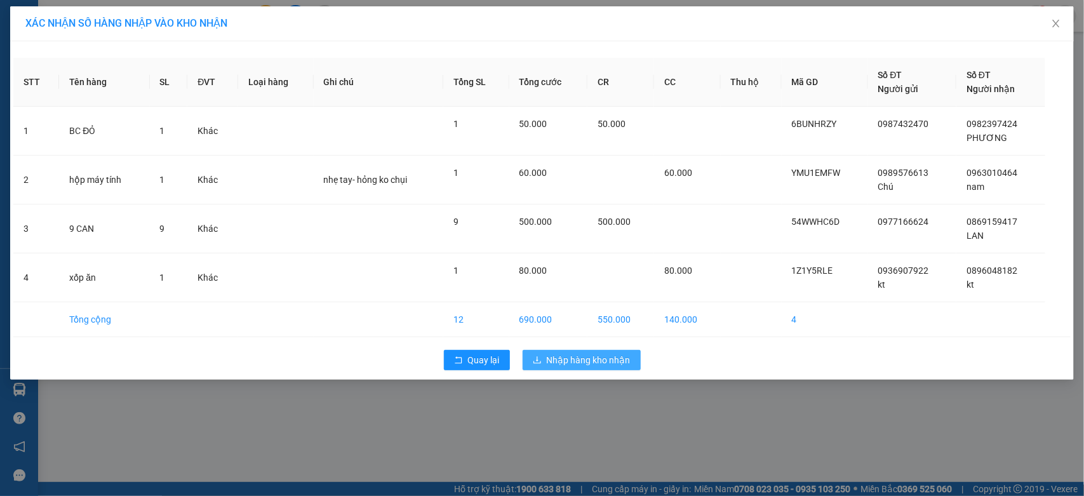
click at [613, 356] on span "Nhập hàng kho nhận" at bounding box center [589, 360] width 84 height 14
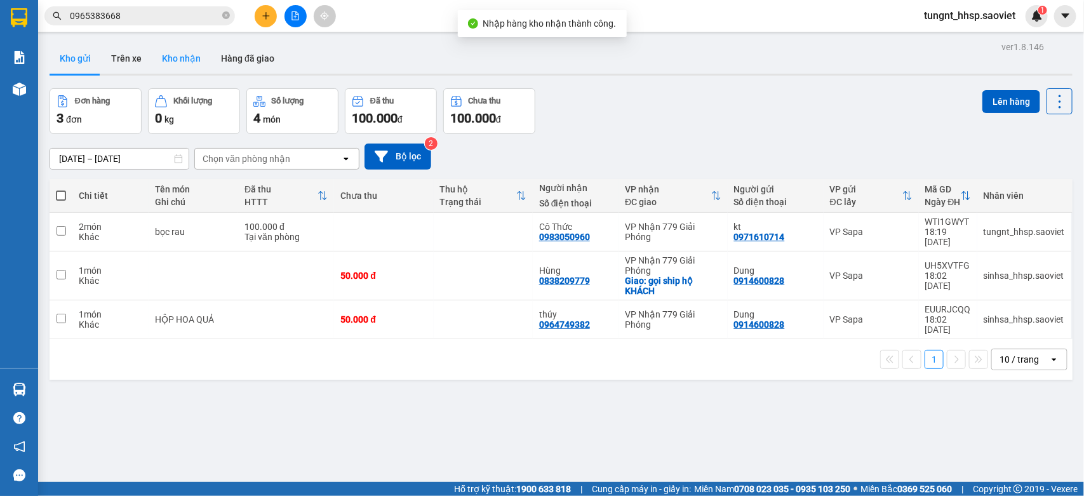
click at [185, 58] on button "Kho nhận" at bounding box center [181, 58] width 59 height 30
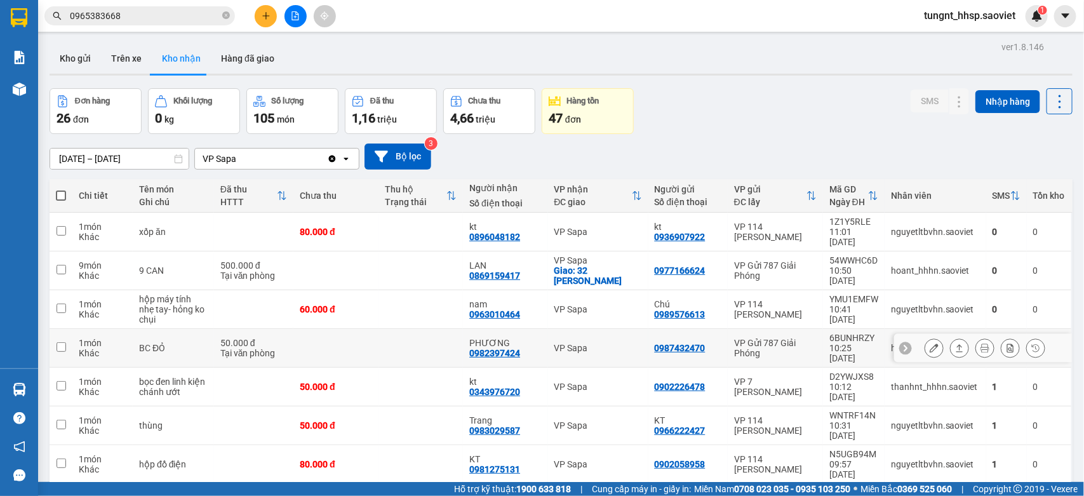
drag, startPoint x: 343, startPoint y: 319, endPoint x: 335, endPoint y: 310, distance: 13.0
click at [342, 329] on td at bounding box center [335, 348] width 85 height 39
checkbox input "true"
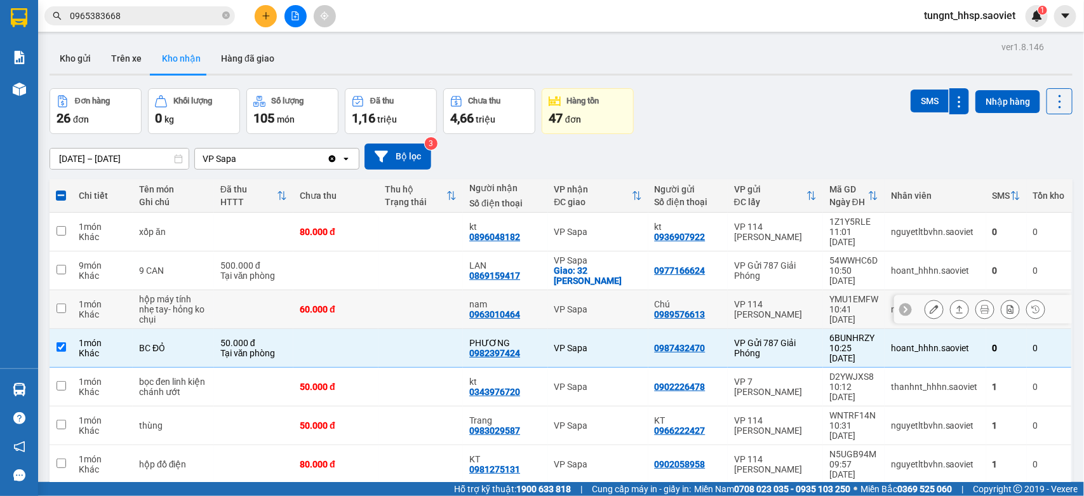
drag, startPoint x: 307, startPoint y: 294, endPoint x: 307, endPoint y: 276, distance: 17.8
click at [307, 304] on div "60.000 đ" at bounding box center [336, 309] width 72 height 10
checkbox input "true"
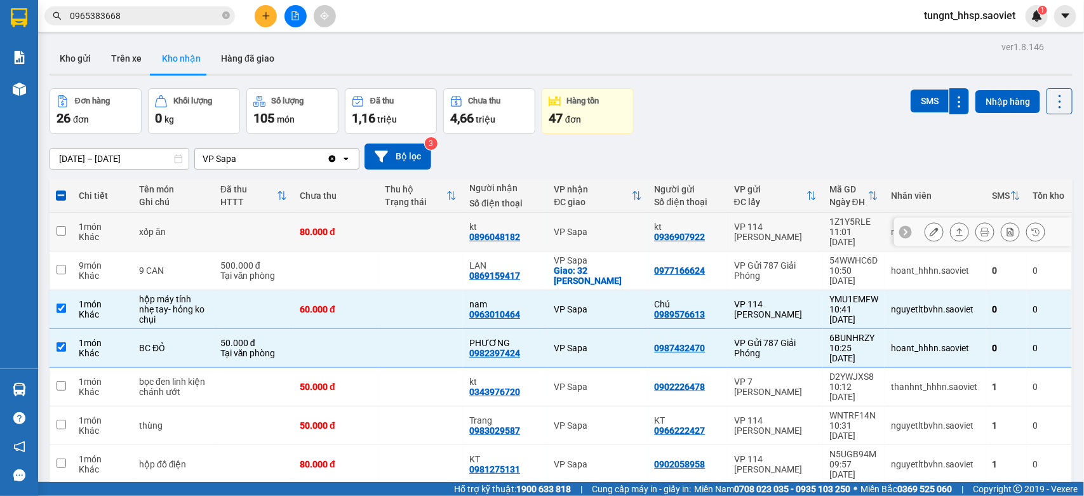
click at [302, 219] on td "80.000 đ" at bounding box center [335, 232] width 85 height 39
checkbox input "true"
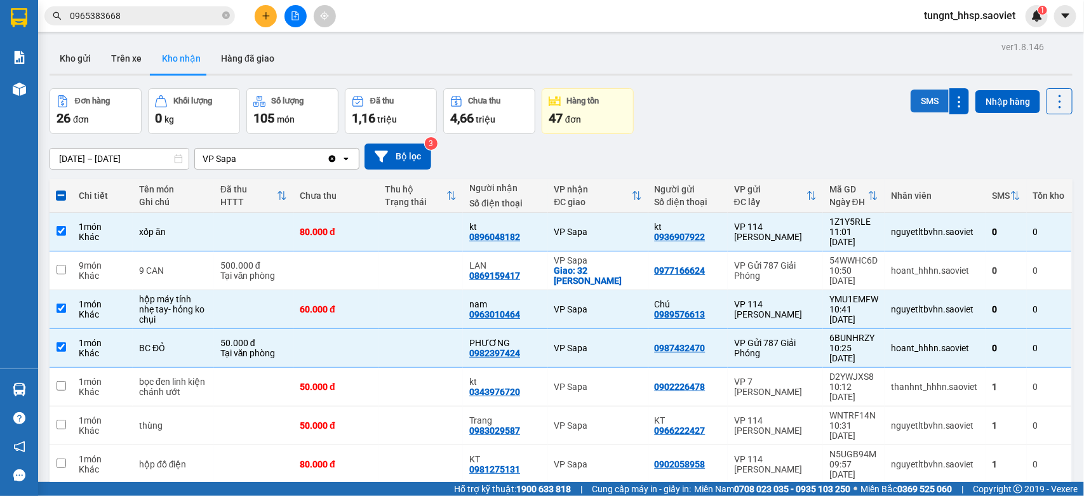
click at [912, 100] on button "SMS" at bounding box center [929, 101] width 38 height 23
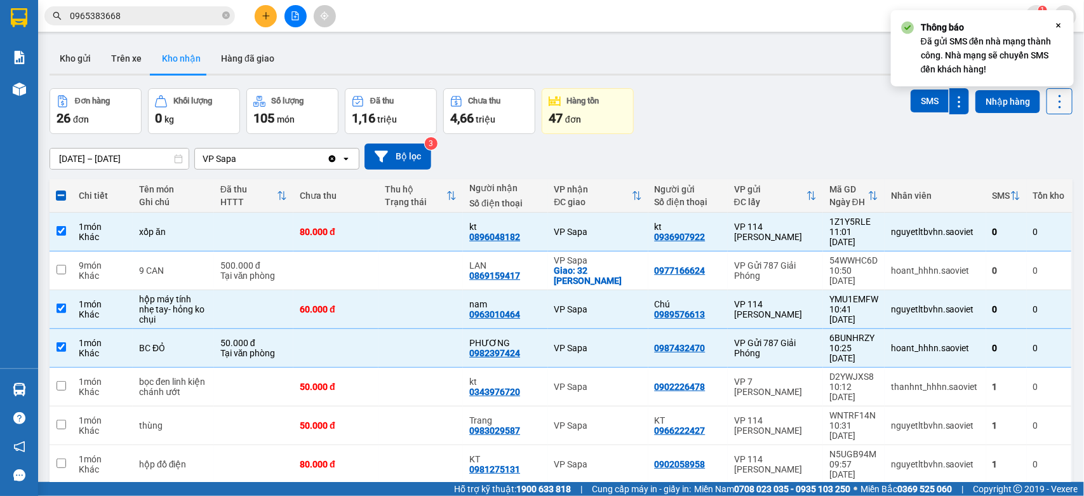
click at [1051, 100] on icon at bounding box center [1060, 102] width 18 height 18
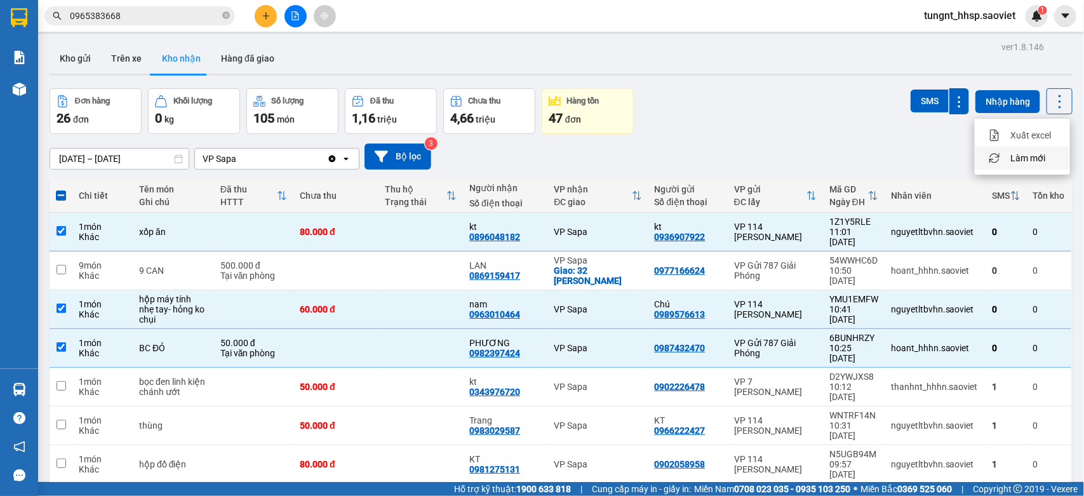
click at [1032, 154] on span "Làm mới" at bounding box center [1027, 158] width 35 height 13
click at [131, 329] on td "1 món Khác" at bounding box center [102, 348] width 60 height 39
checkbox input "false"
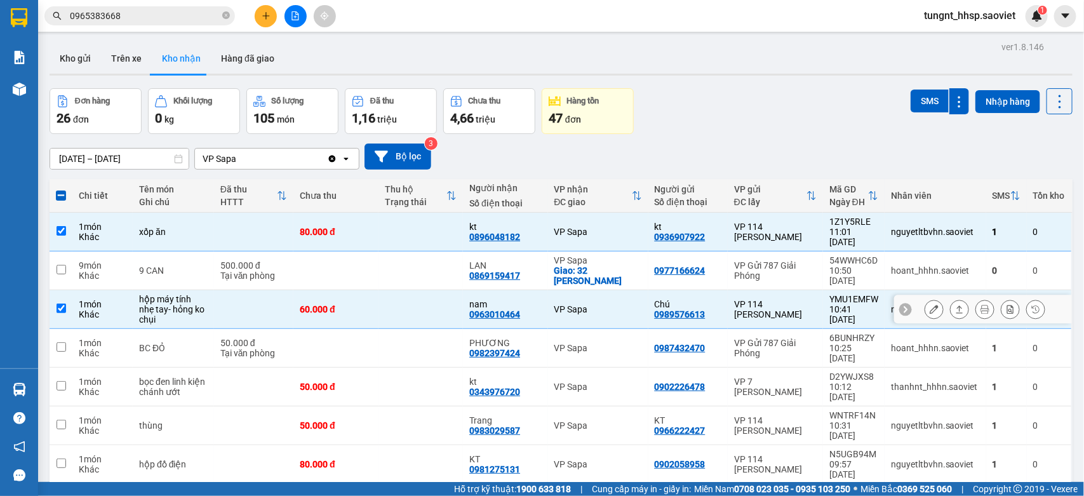
click at [131, 296] on td "1 món Khác" at bounding box center [102, 309] width 60 height 39
checkbox input "false"
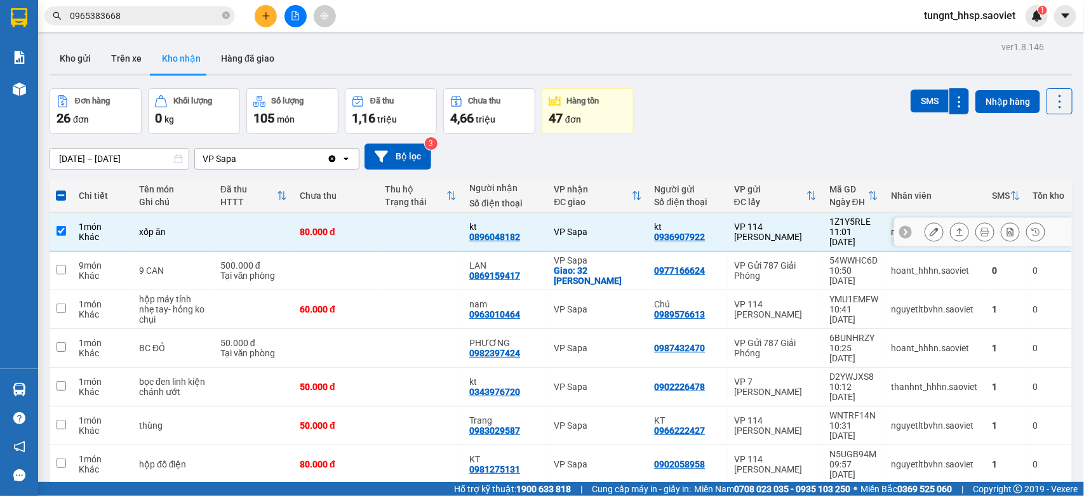
click at [112, 222] on div "1 món" at bounding box center [103, 227] width 48 height 10
checkbox input "false"
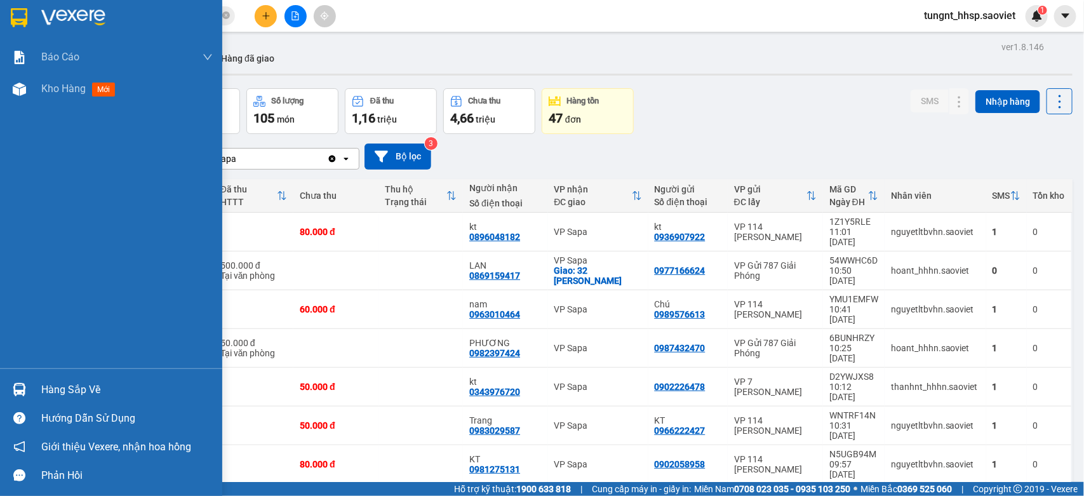
click at [39, 384] on div "Hàng sắp về" at bounding box center [111, 389] width 222 height 29
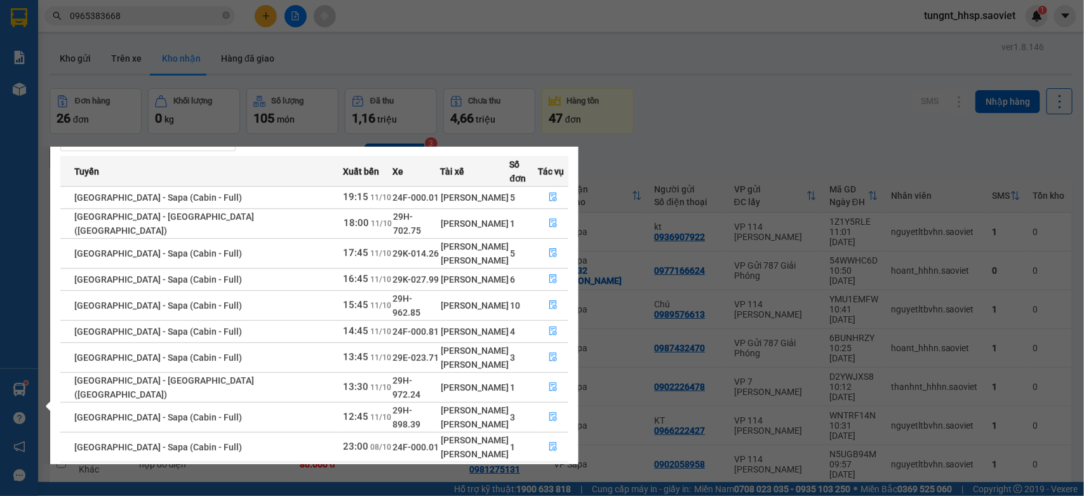
scroll to position [22, 0]
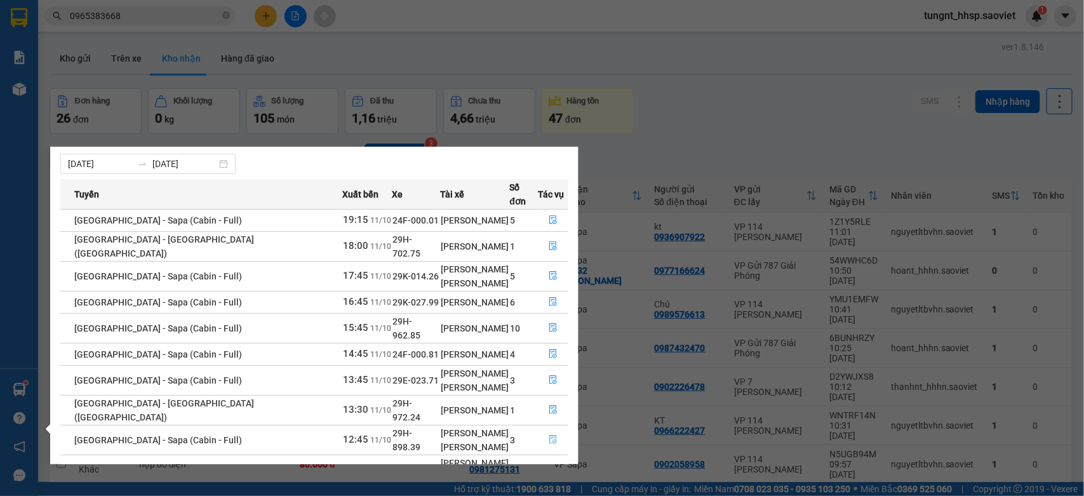
click at [549, 435] on icon "file-done" at bounding box center [553, 439] width 9 height 9
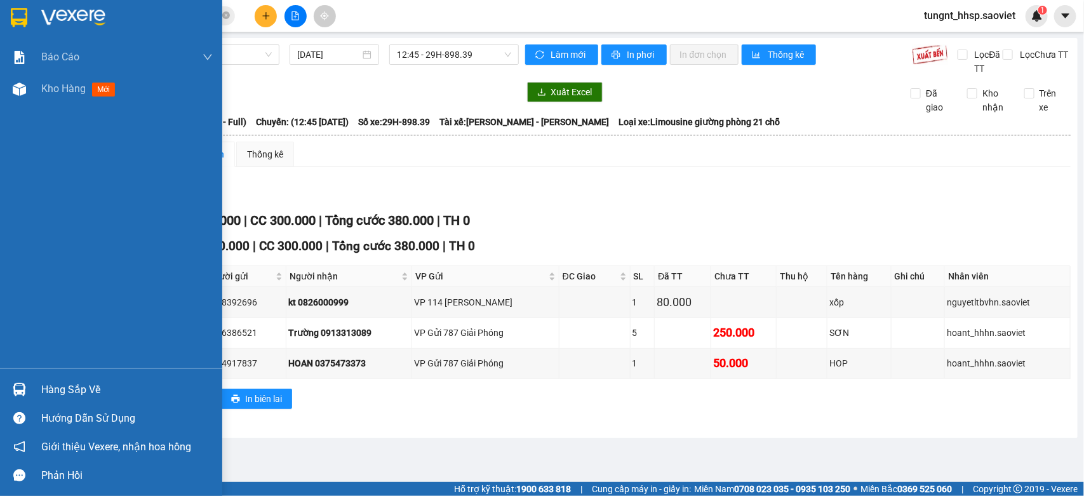
drag, startPoint x: 55, startPoint y: 389, endPoint x: 58, endPoint y: 382, distance: 7.4
click at [56, 385] on div "Hàng sắp về" at bounding box center [126, 389] width 171 height 19
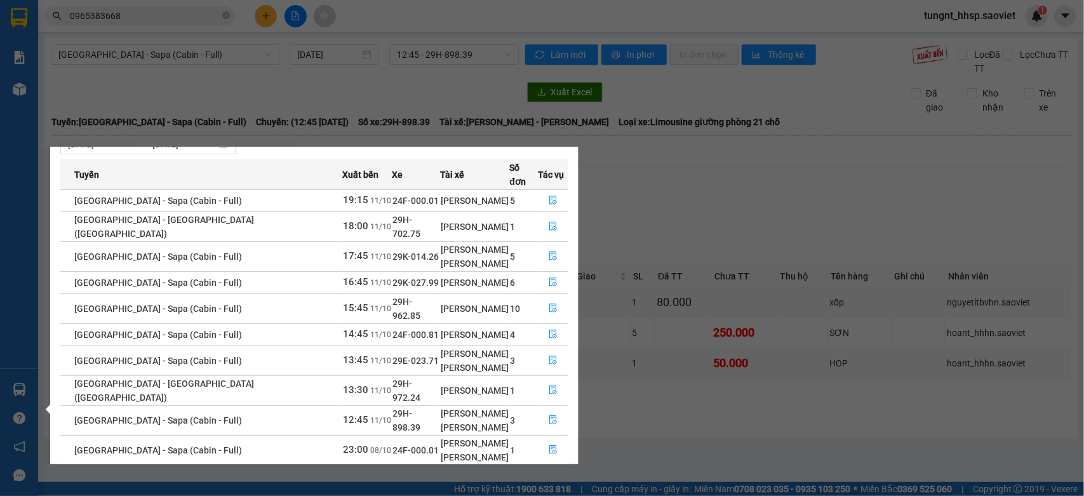
scroll to position [53, 0]
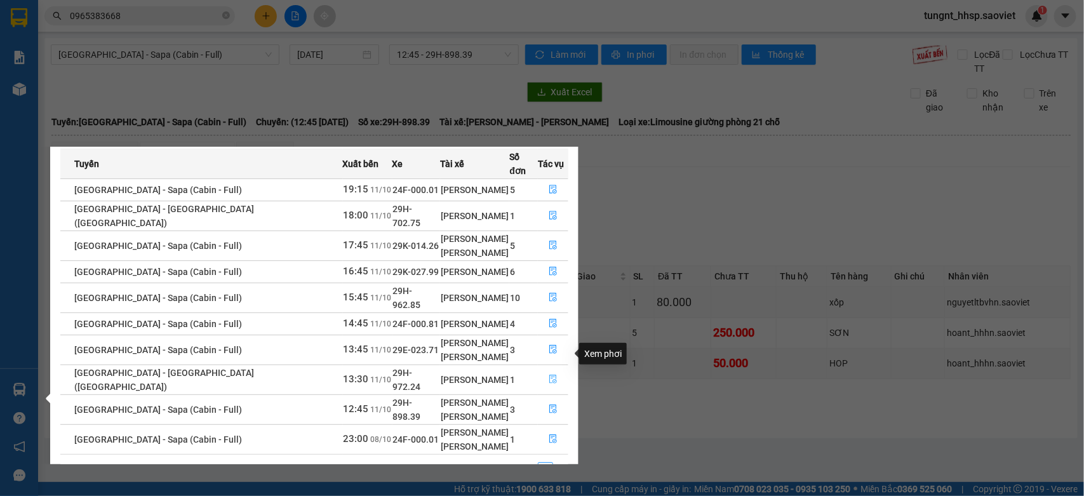
click at [550, 375] on icon "file-done" at bounding box center [553, 379] width 8 height 9
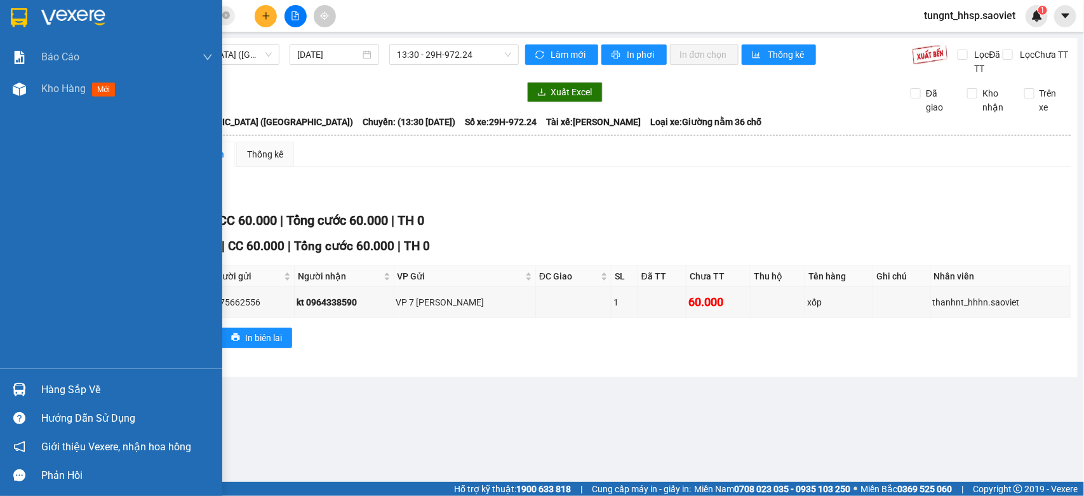
click at [44, 385] on div "Hàng sắp về" at bounding box center [126, 389] width 171 height 19
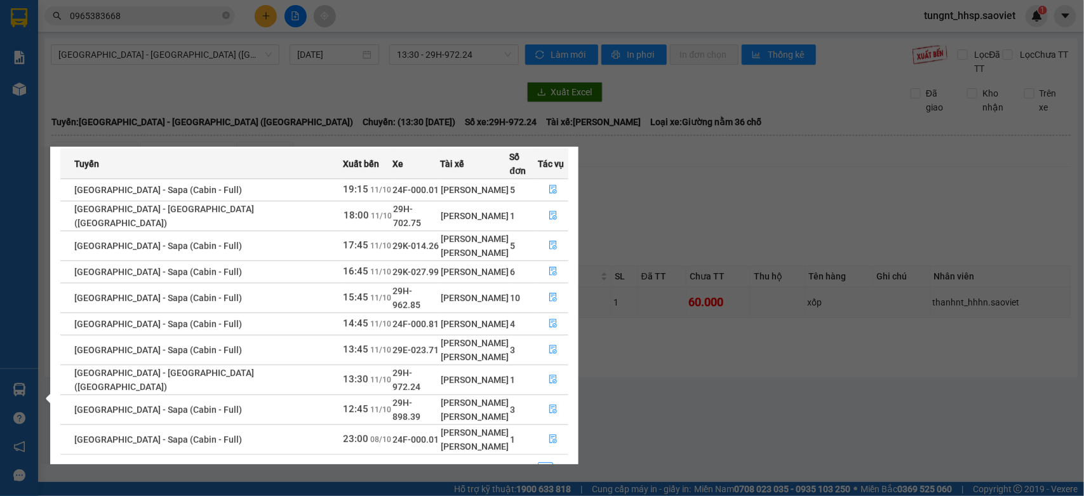
scroll to position [22, 0]
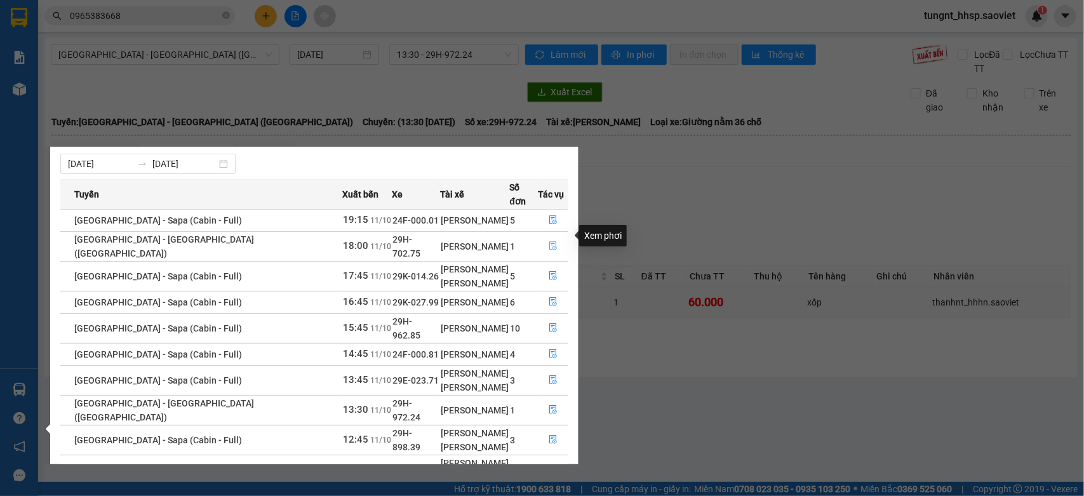
click at [549, 241] on icon "file-done" at bounding box center [553, 245] width 9 height 9
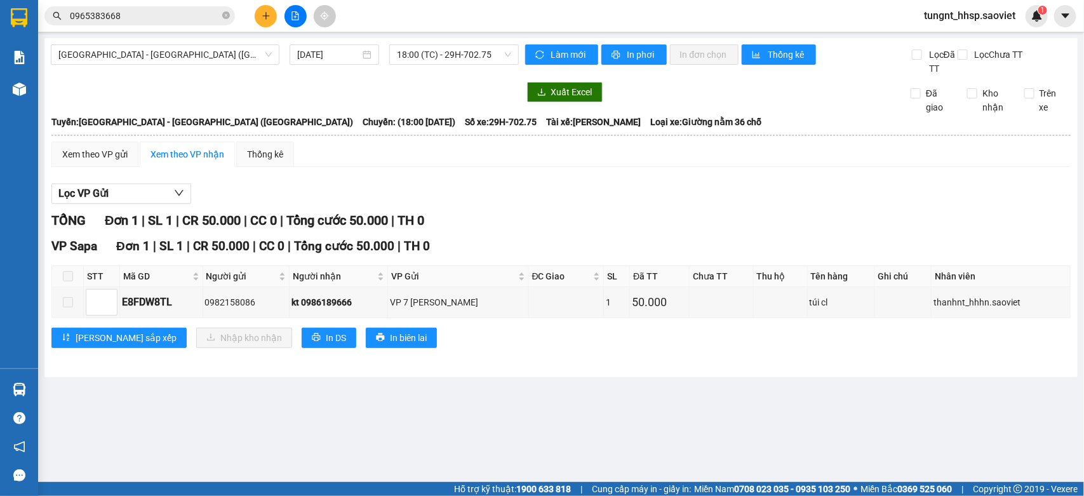
click at [77, 392] on main "Hà Nội - Lào Cai (Giường) 11/10/2025 18:00 (TC) - 29H-702.75 Làm mới In phơi In…" at bounding box center [542, 241] width 1084 height 482
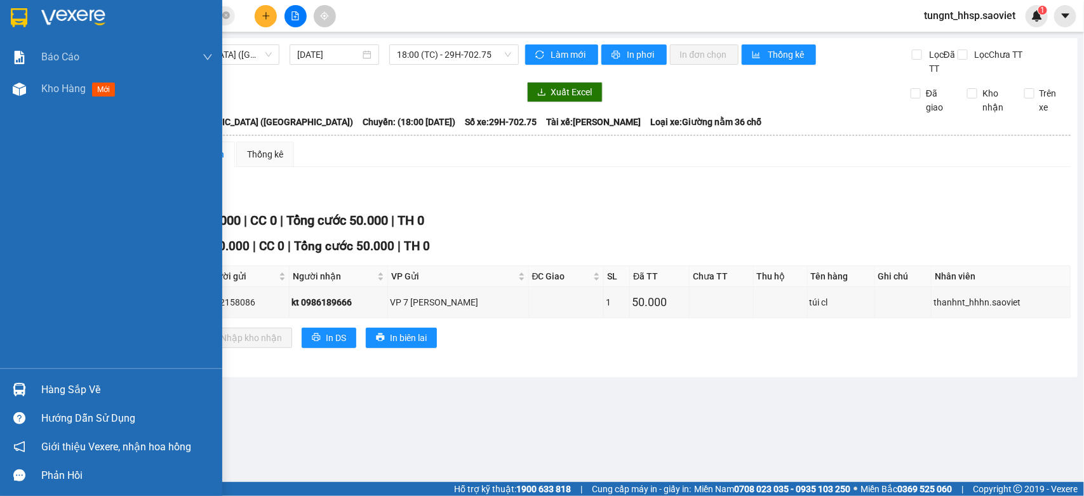
click at [86, 378] on div "Hàng sắp về" at bounding box center [111, 389] width 222 height 29
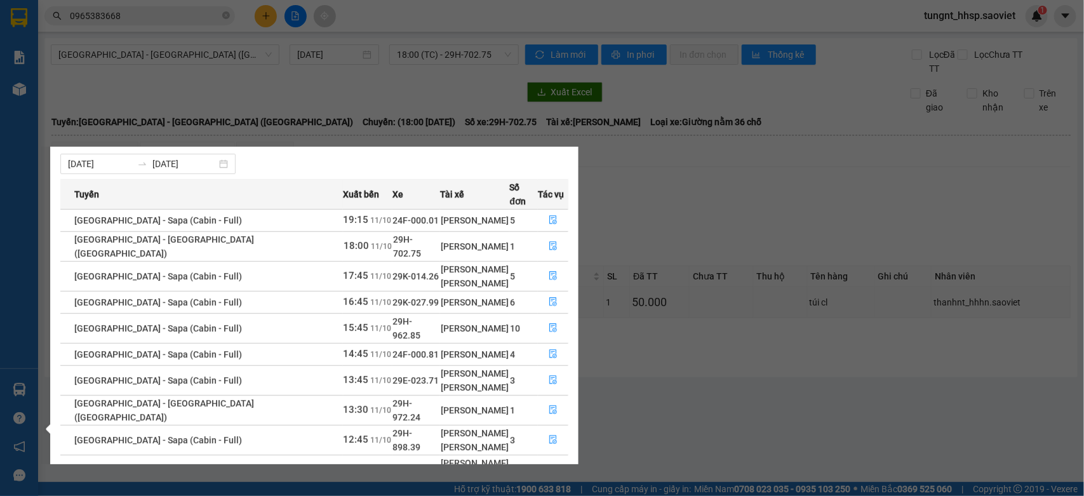
scroll to position [22, 0]
click at [703, 190] on section "Kết quả tìm kiếm ( 262 ) Bộ lọc Mã ĐH Trạng thái Món hàng Thu hộ Tổng cước Chưa…" at bounding box center [542, 248] width 1084 height 496
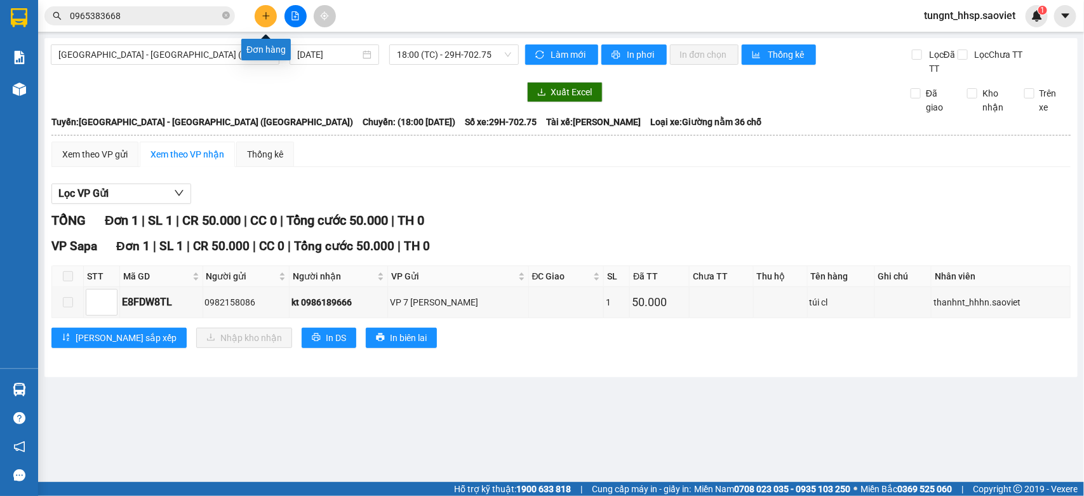
click at [265, 19] on icon "plus" at bounding box center [266, 15] width 9 height 9
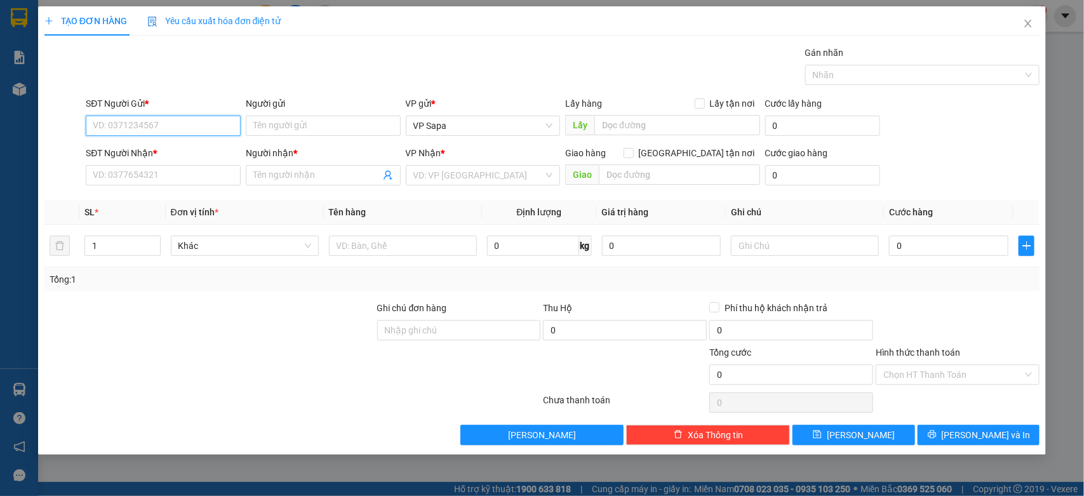
click at [134, 128] on input "SĐT Người Gửi *" at bounding box center [163, 126] width 155 height 20
type input "0392352626"
click at [142, 145] on div "0392352626 - tin" at bounding box center [163, 152] width 140 height 14
type input "tin"
type input "0986521422"
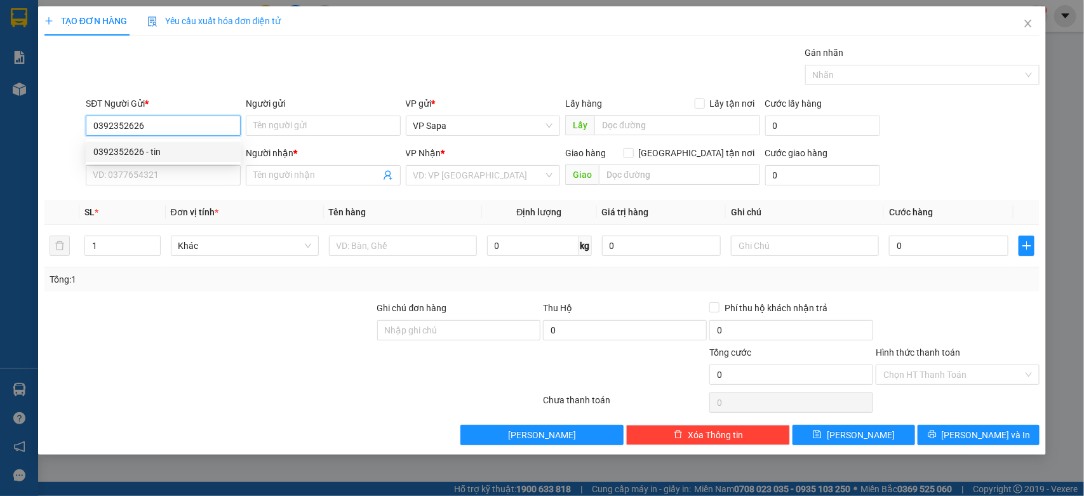
type input "hoàng"
type input "còn hàng 7/9"
type input "0392352626"
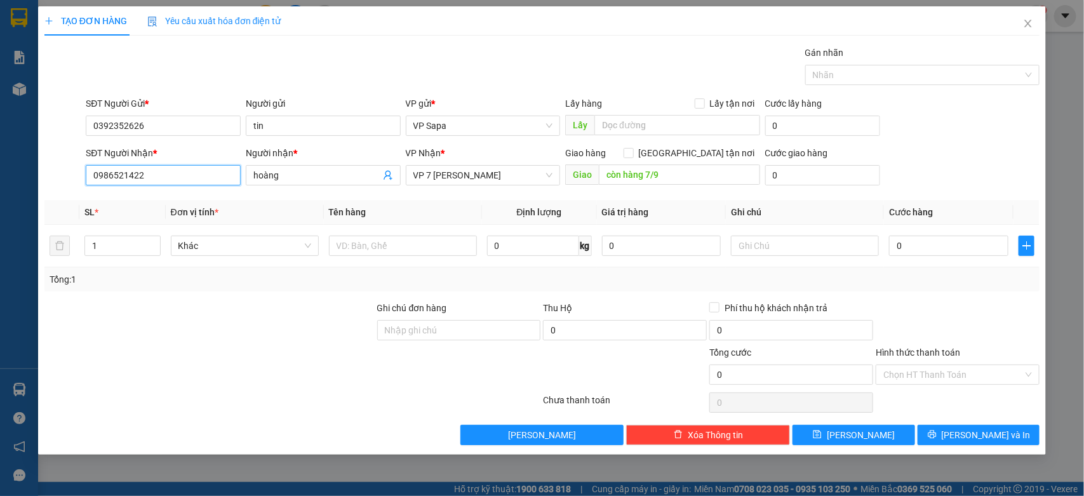
drag, startPoint x: 160, startPoint y: 175, endPoint x: 0, endPoint y: 196, distance: 161.4
click at [0, 201] on div "TẠO ĐƠN HÀNG Yêu cầu xuất hóa đơn điện tử Transit Pickup Surcharge Ids Transit …" at bounding box center [542, 248] width 1084 height 496
type input "0986521422"
click at [150, 201] on div "0986521422 - hoàng" at bounding box center [163, 201] width 140 height 14
click at [673, 175] on input "còn hàng 7/9" at bounding box center [679, 174] width 161 height 20
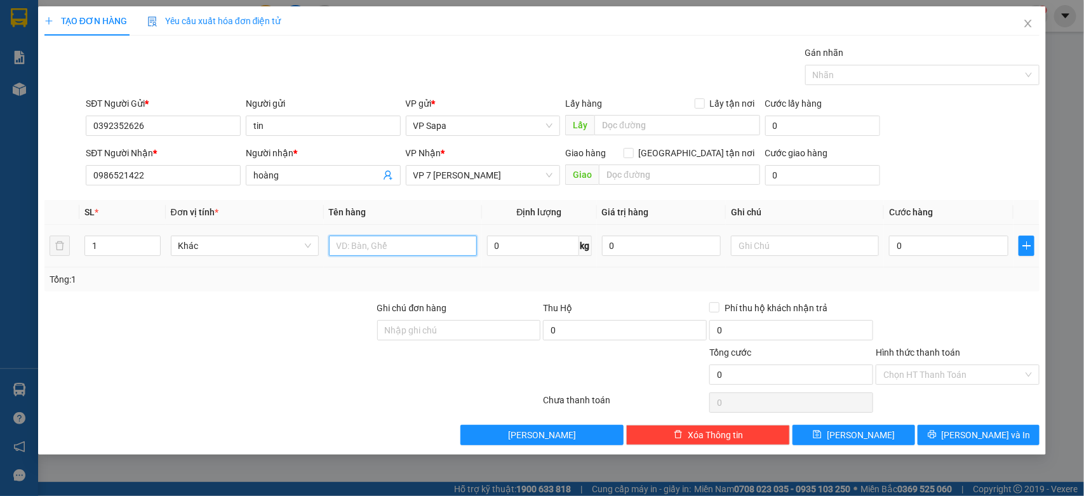
click at [402, 248] on input "text" at bounding box center [403, 246] width 148 height 20
type input "hộp rau"
click at [935, 240] on input "0" at bounding box center [948, 246] width 119 height 20
type input "5"
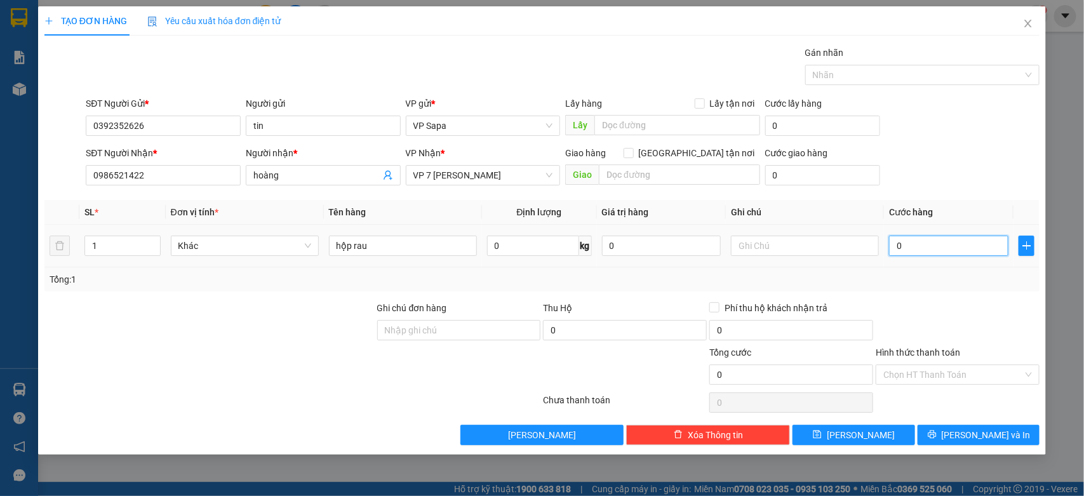
type input "5"
type input "50"
click at [966, 379] on input "Hình thức thanh toán" at bounding box center [953, 374] width 140 height 19
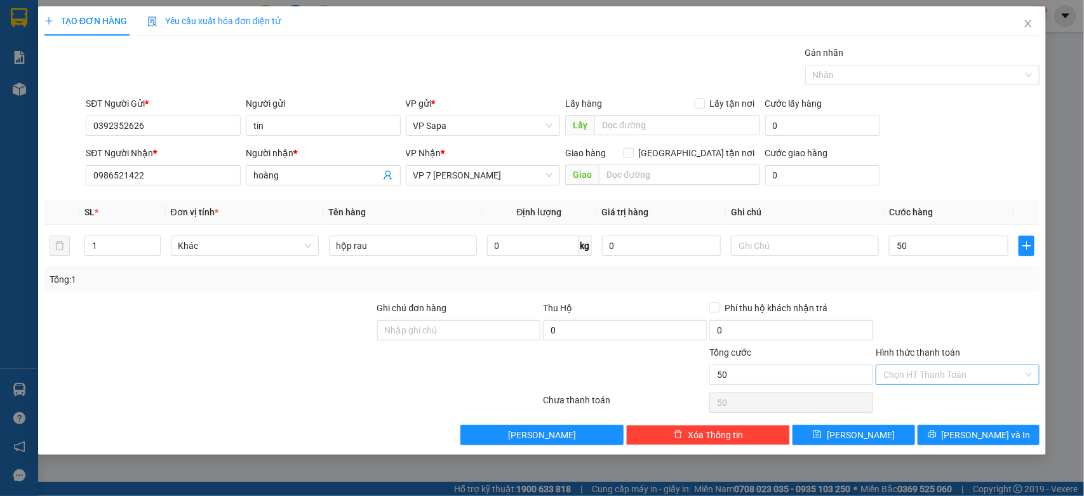
type input "50.000"
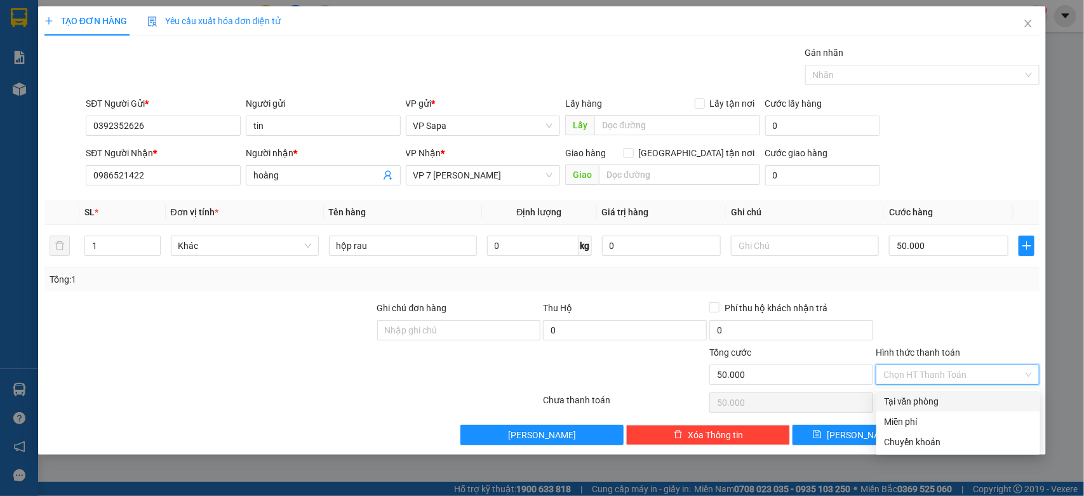
click at [918, 400] on div "Tại văn phòng" at bounding box center [958, 401] width 149 height 14
type input "0"
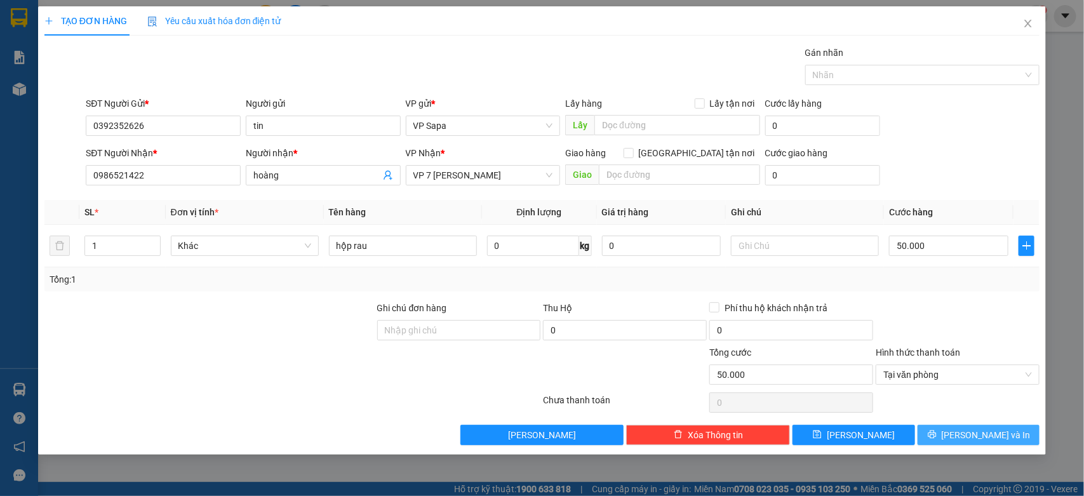
click at [976, 434] on span "[PERSON_NAME] và In" at bounding box center [985, 435] width 89 height 14
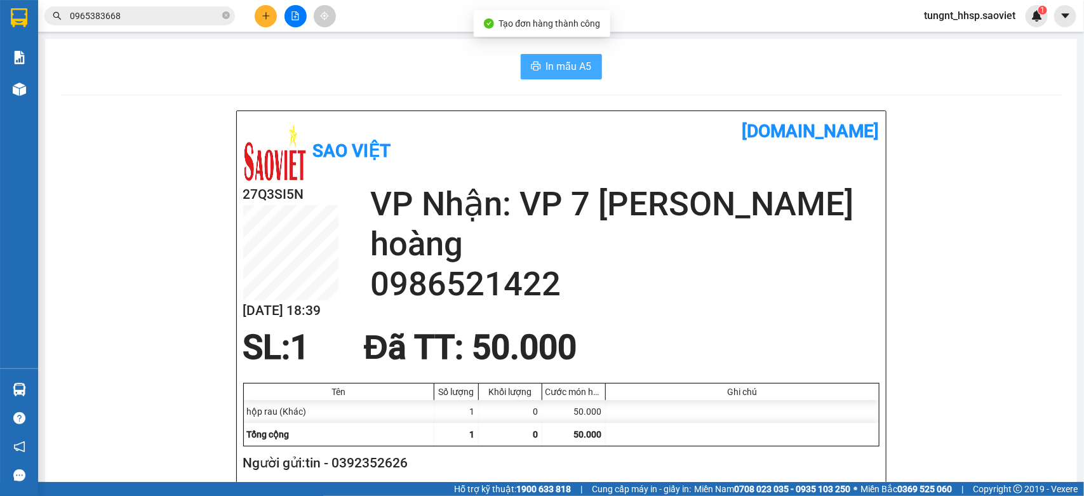
click at [548, 69] on span "In mẫu A5" at bounding box center [569, 66] width 46 height 16
click at [146, 13] on input "0965383668" at bounding box center [145, 16] width 150 height 14
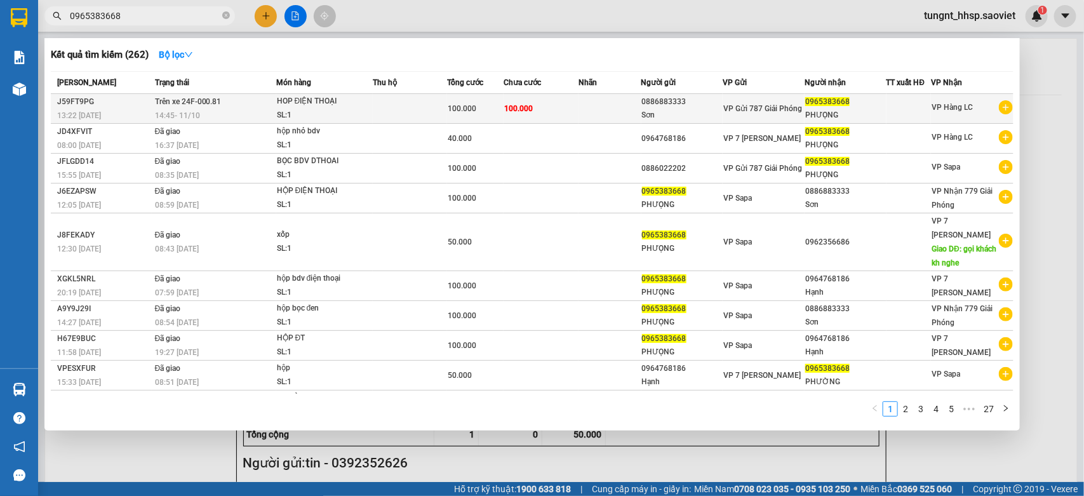
click at [406, 105] on td at bounding box center [410, 109] width 75 height 30
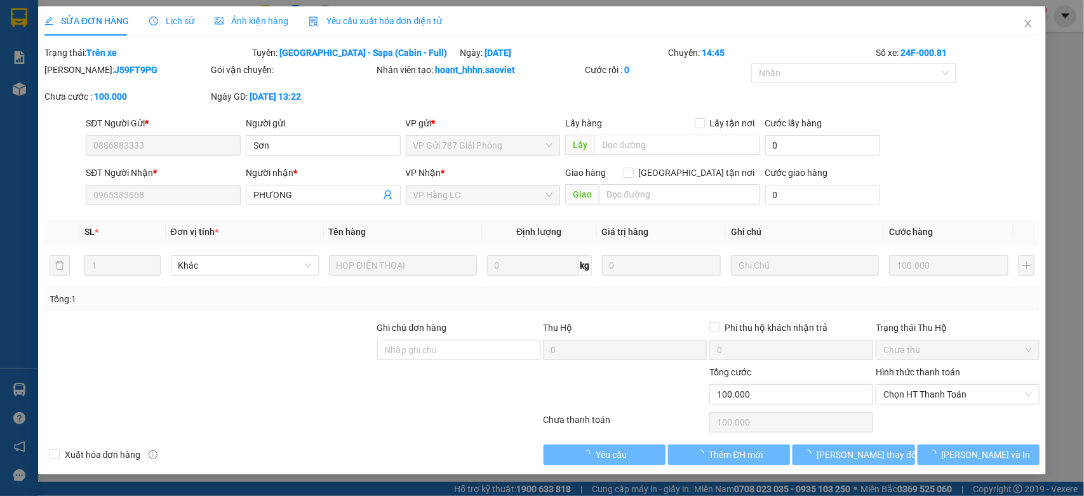
type input "0886883333"
type input "Sơn"
type input "0965383668"
type input "PHƯỌNG"
type input "0"
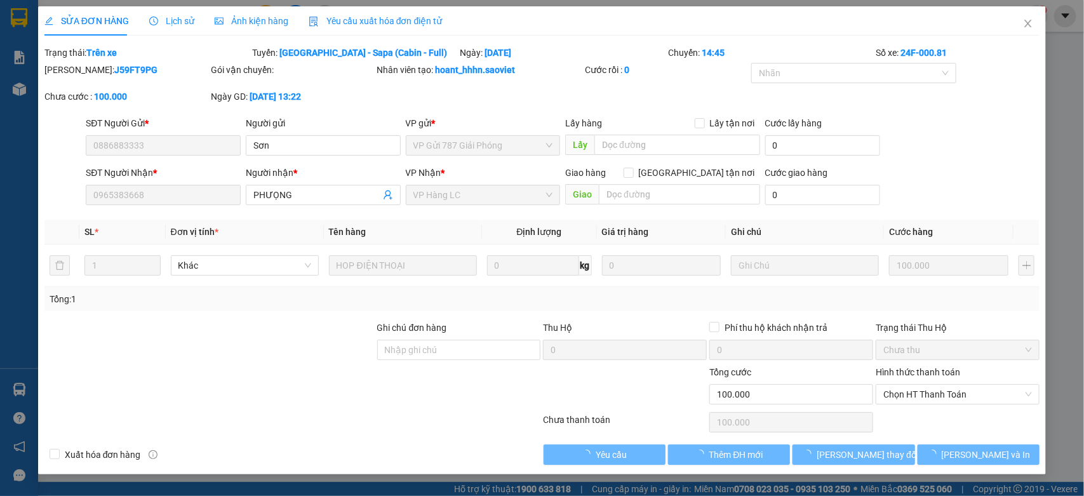
type input "100.000"
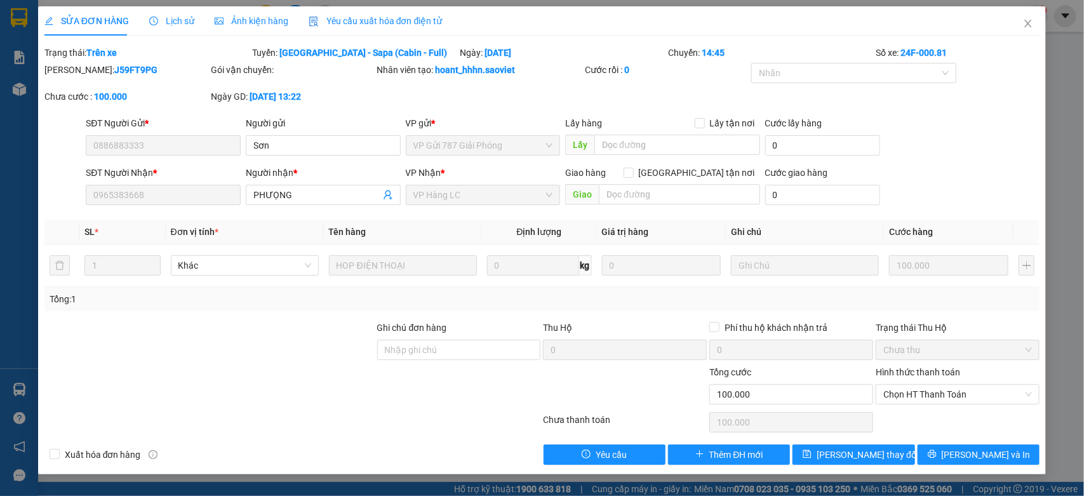
click at [172, 26] on span "Lịch sử" at bounding box center [171, 21] width 45 height 10
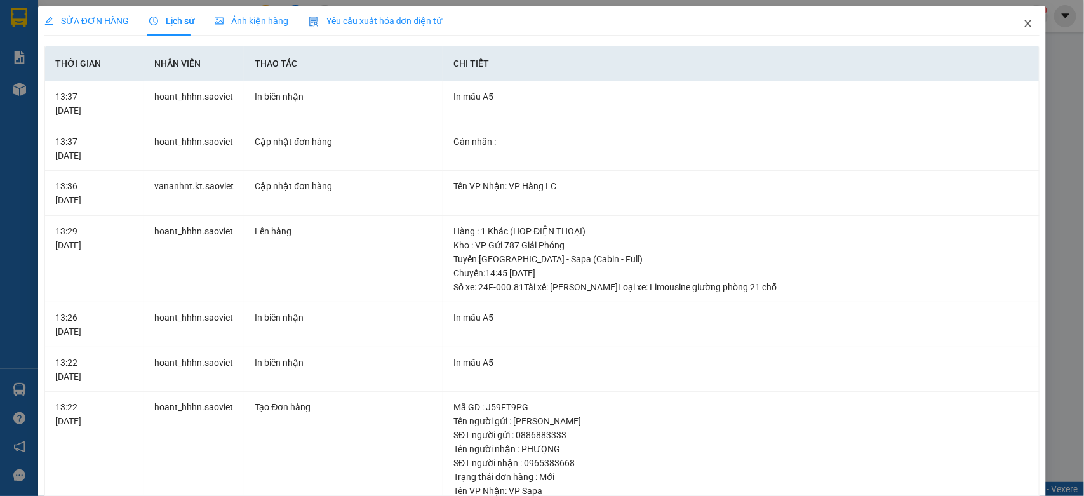
click at [1023, 20] on icon "close" at bounding box center [1028, 23] width 10 height 10
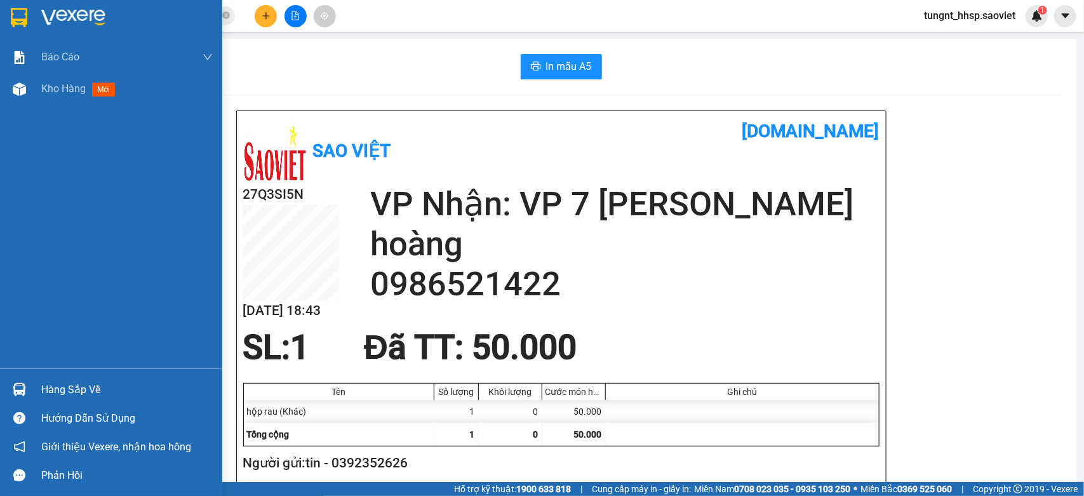
click at [70, 389] on div "Hàng sắp về" at bounding box center [126, 389] width 171 height 19
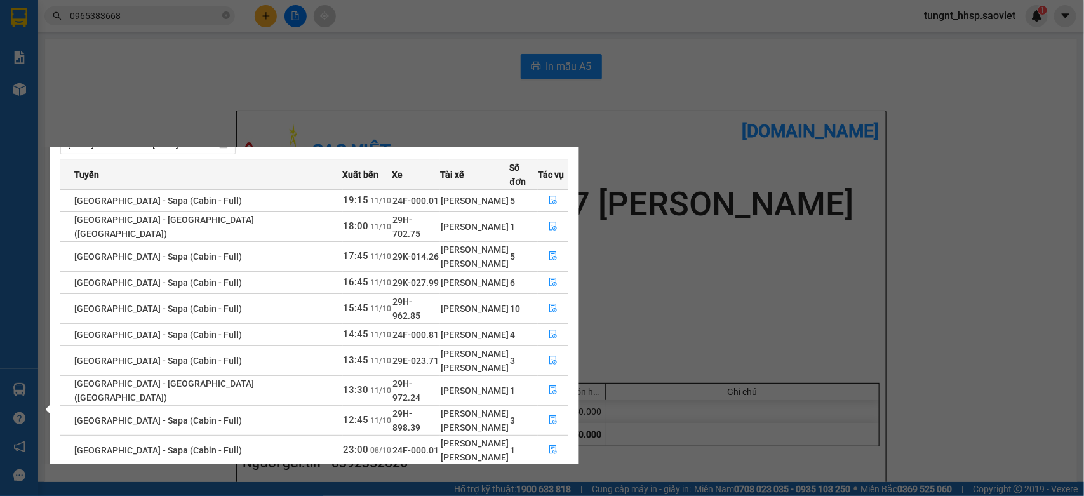
scroll to position [53, 0]
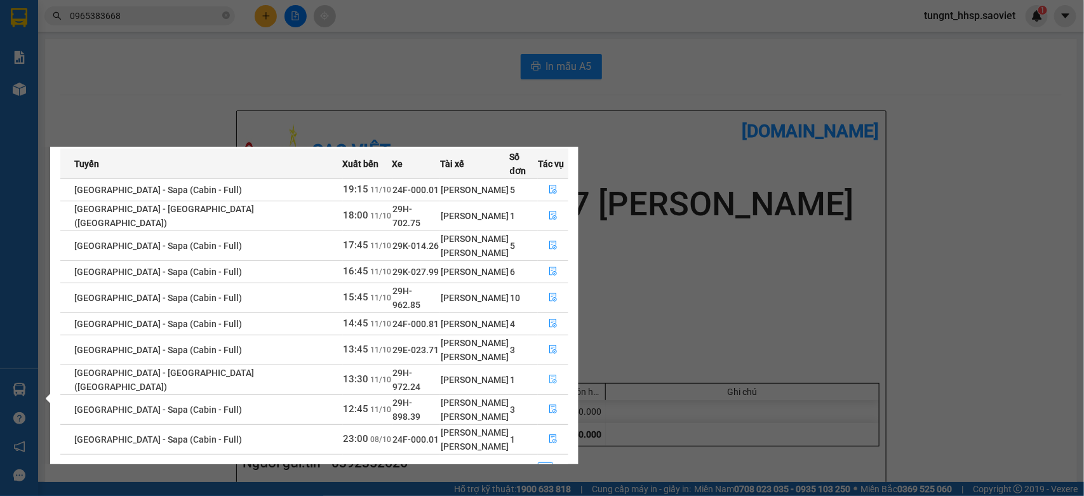
click at [549, 375] on icon "file-done" at bounding box center [553, 379] width 9 height 9
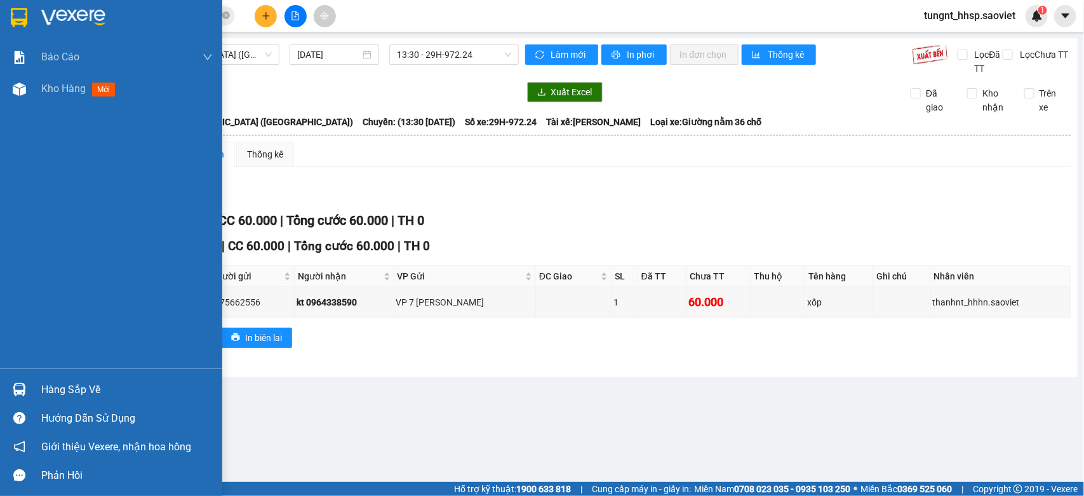
click at [48, 394] on div "Hàng sắp về" at bounding box center [126, 389] width 171 height 19
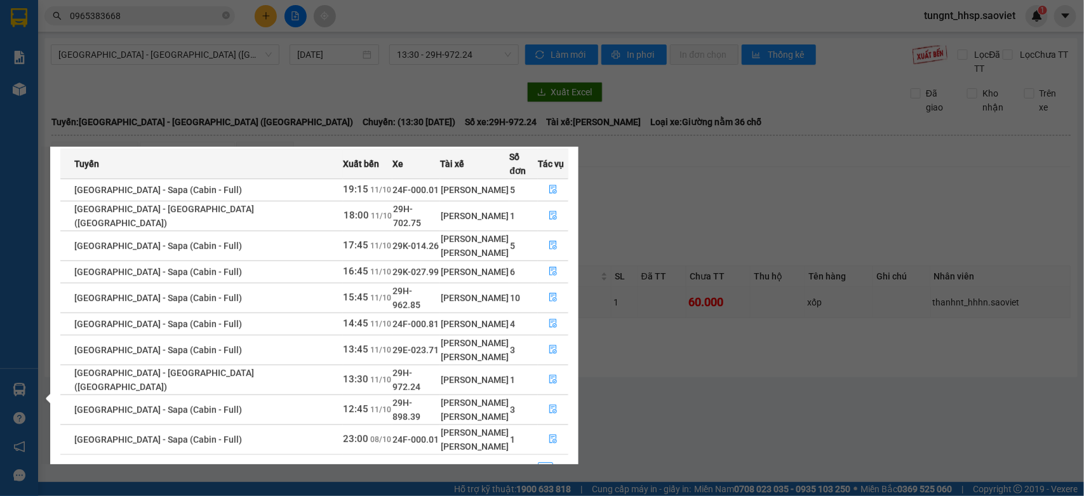
scroll to position [22, 0]
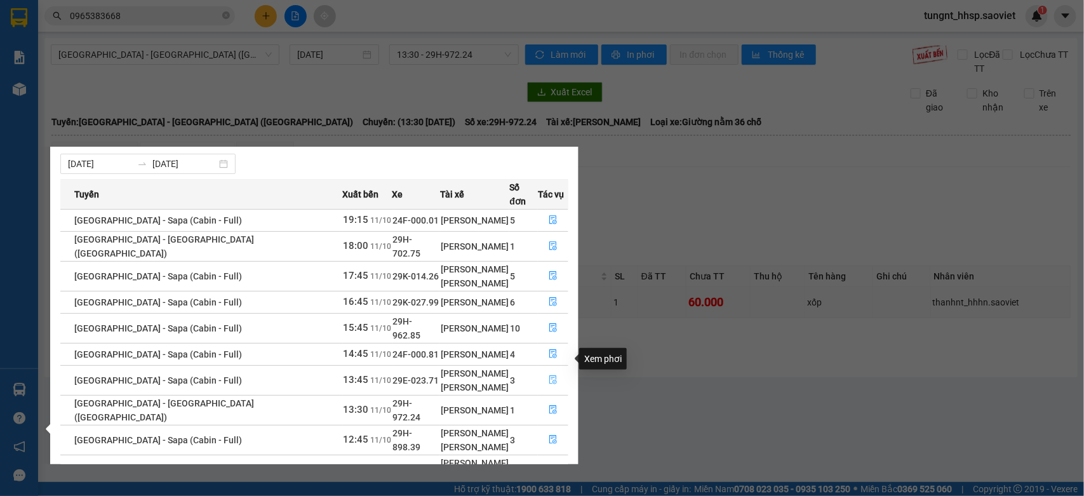
click at [549, 375] on icon "file-done" at bounding box center [553, 379] width 8 height 9
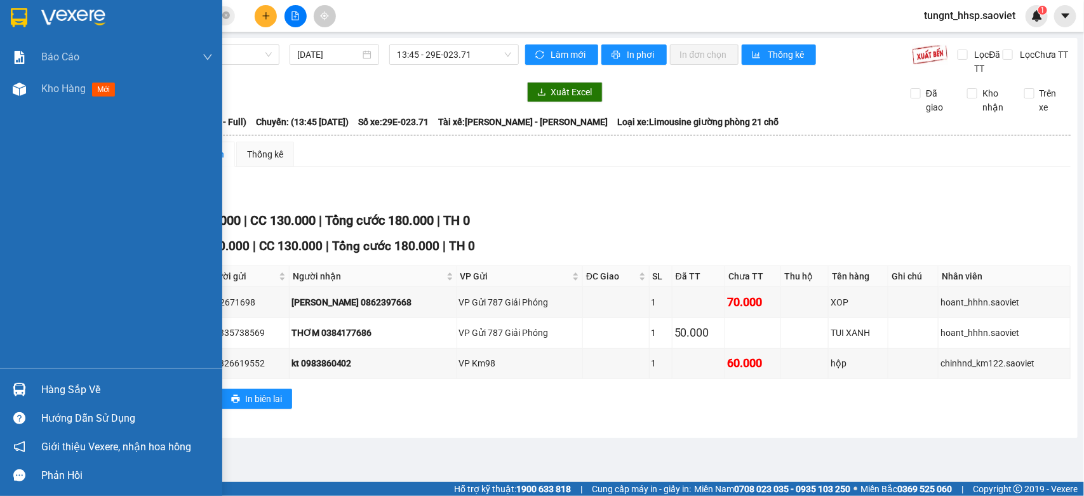
click at [52, 389] on div "Hàng sắp về" at bounding box center [126, 389] width 171 height 19
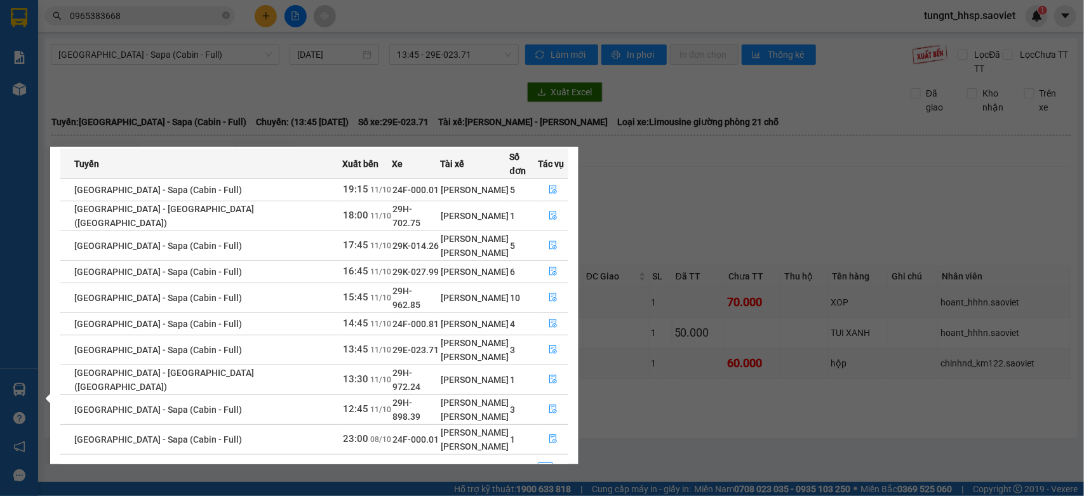
scroll to position [53, 0]
click at [550, 404] on icon "file-done" at bounding box center [553, 408] width 9 height 9
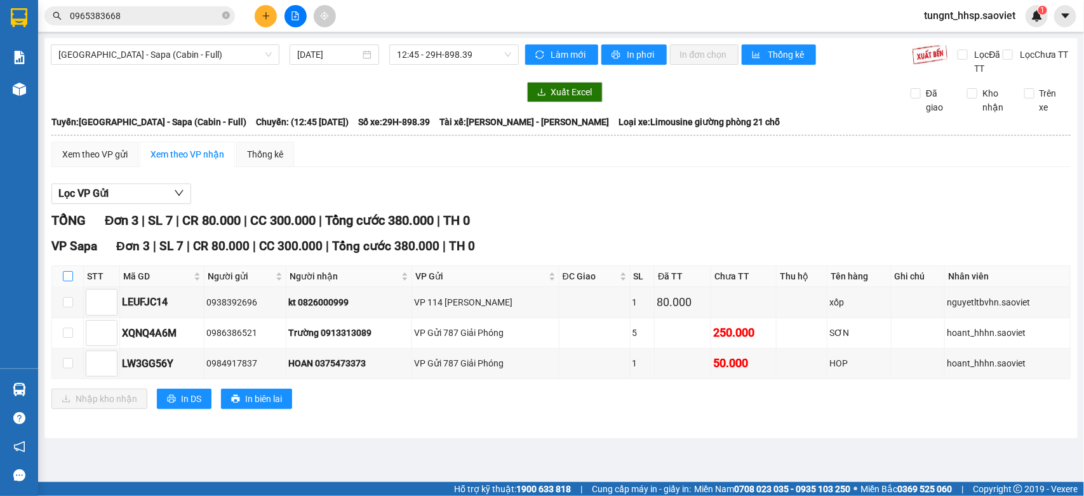
click at [70, 281] on input "checkbox" at bounding box center [68, 276] width 10 height 10
checkbox input "true"
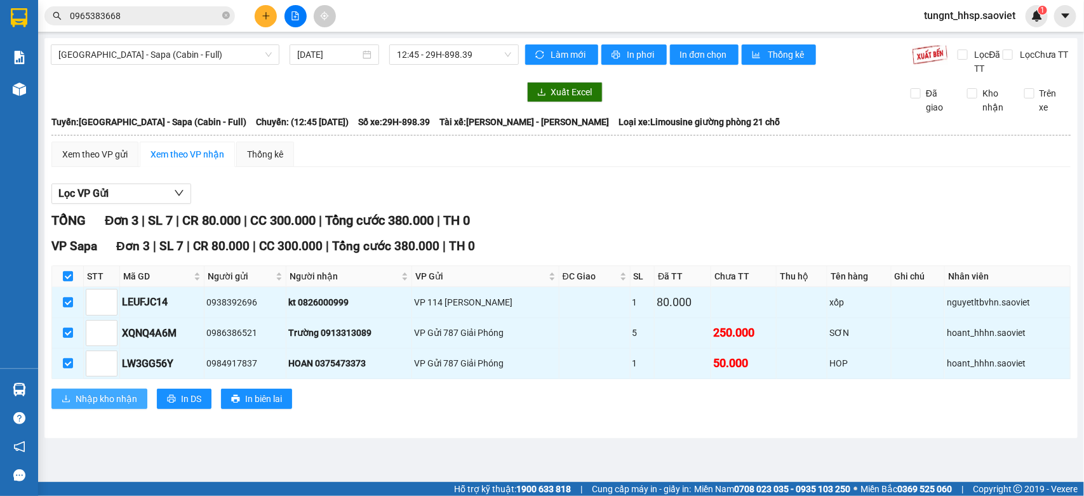
click at [81, 399] on span "Nhập kho nhận" at bounding box center [107, 399] width 62 height 14
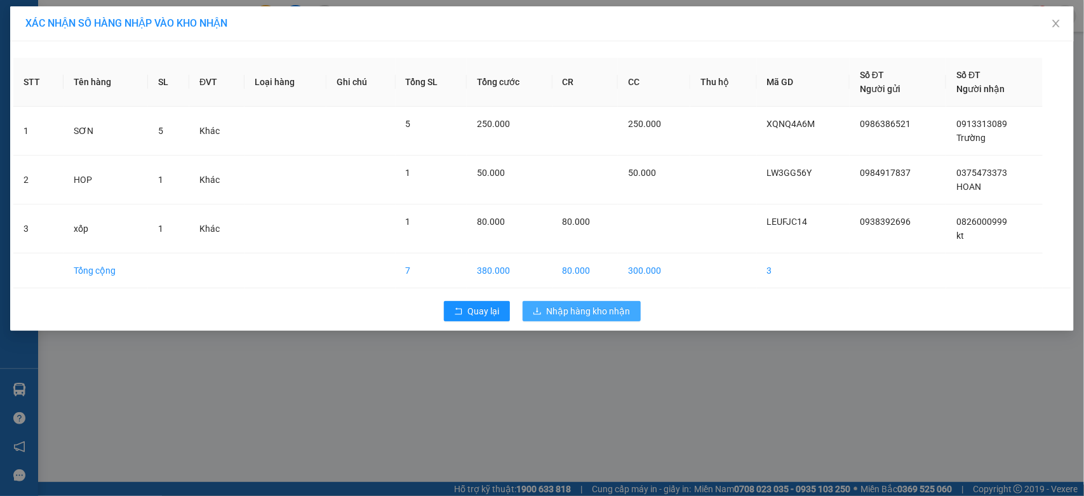
click at [592, 309] on span "Nhập hàng kho nhận" at bounding box center [589, 311] width 84 height 14
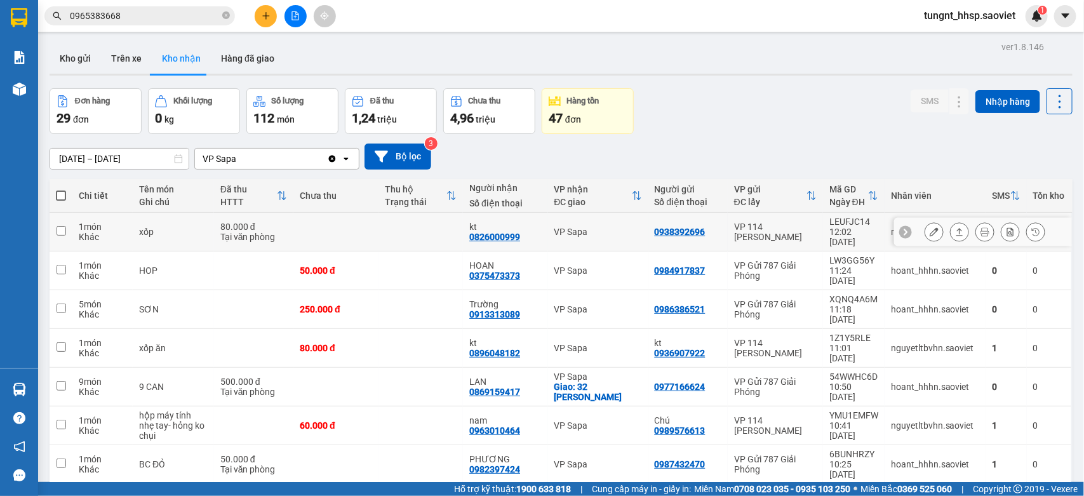
click at [601, 230] on div "VP Sapa" at bounding box center [598, 232] width 88 height 10
checkbox input "true"
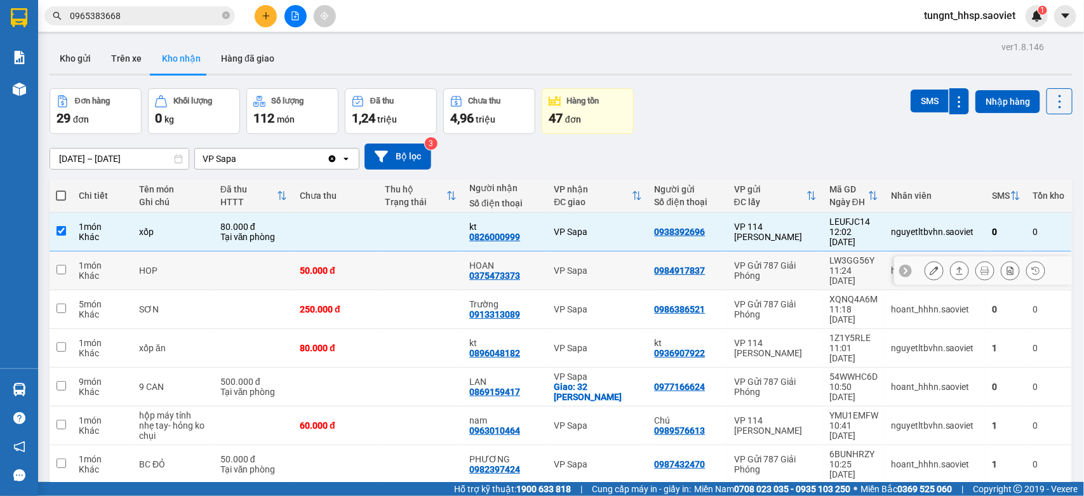
drag, startPoint x: 602, startPoint y: 246, endPoint x: 603, endPoint y: 259, distance: 13.4
click at [602, 251] on td "VP Sapa" at bounding box center [598, 270] width 100 height 39
checkbox input "true"
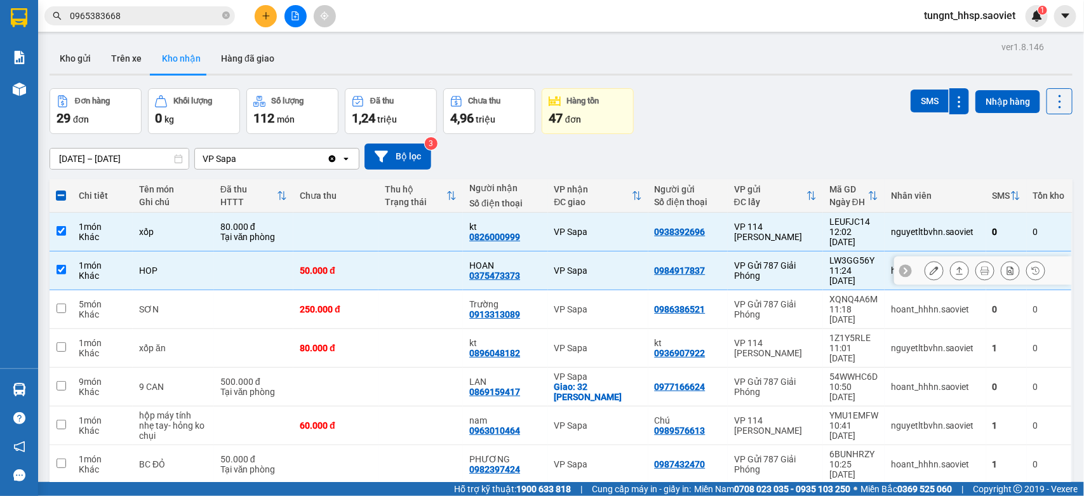
click at [600, 290] on td "VP Sapa" at bounding box center [598, 309] width 100 height 39
checkbox input "true"
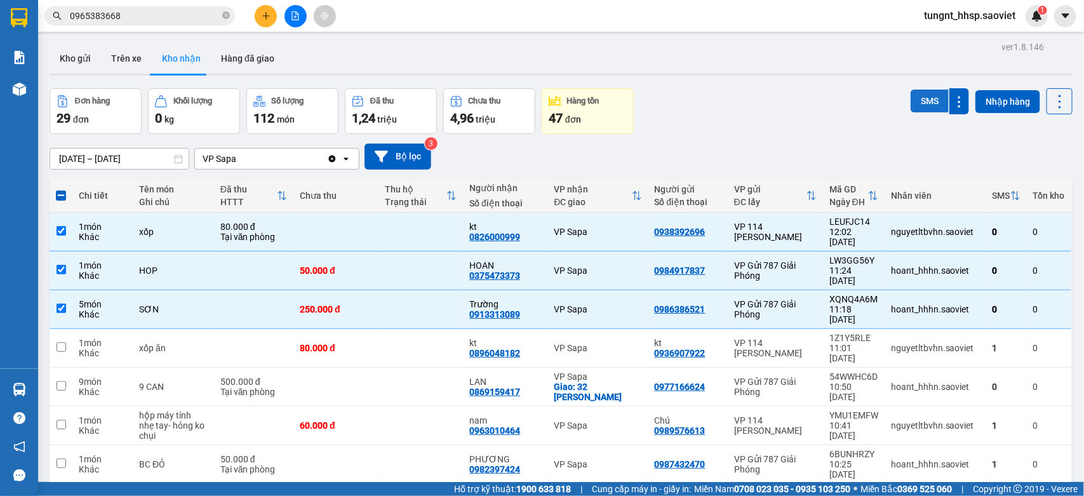
click at [911, 102] on button "SMS" at bounding box center [929, 101] width 38 height 23
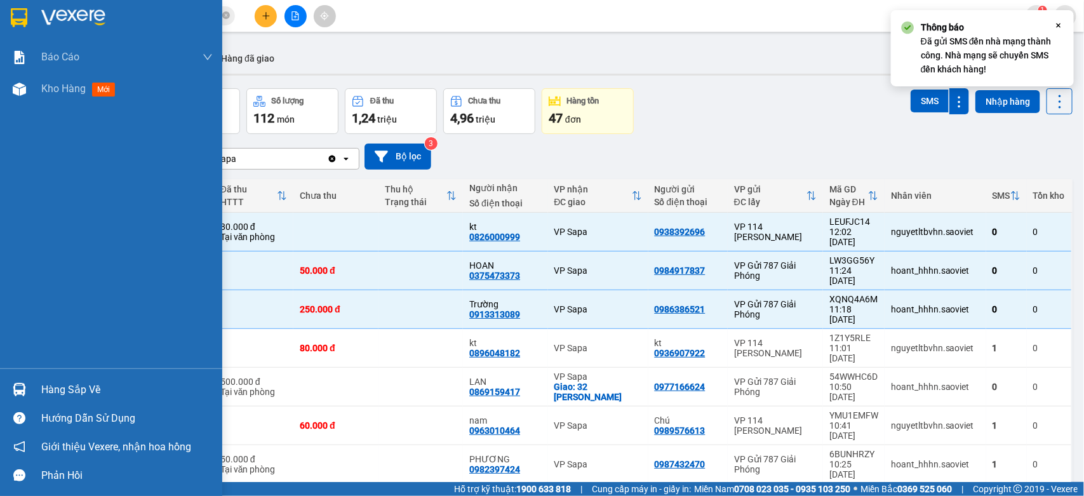
click at [94, 387] on div "Hàng sắp về" at bounding box center [126, 389] width 171 height 19
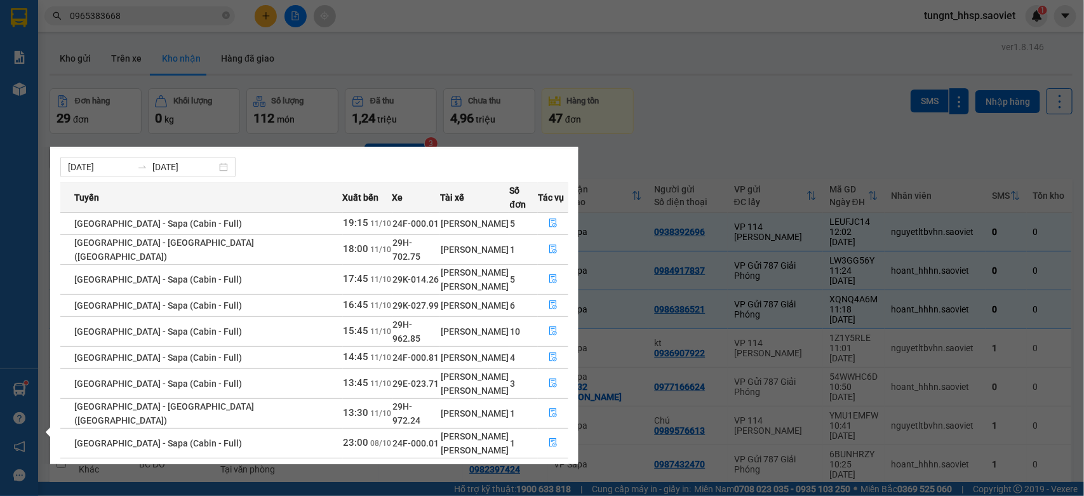
scroll to position [23, 0]
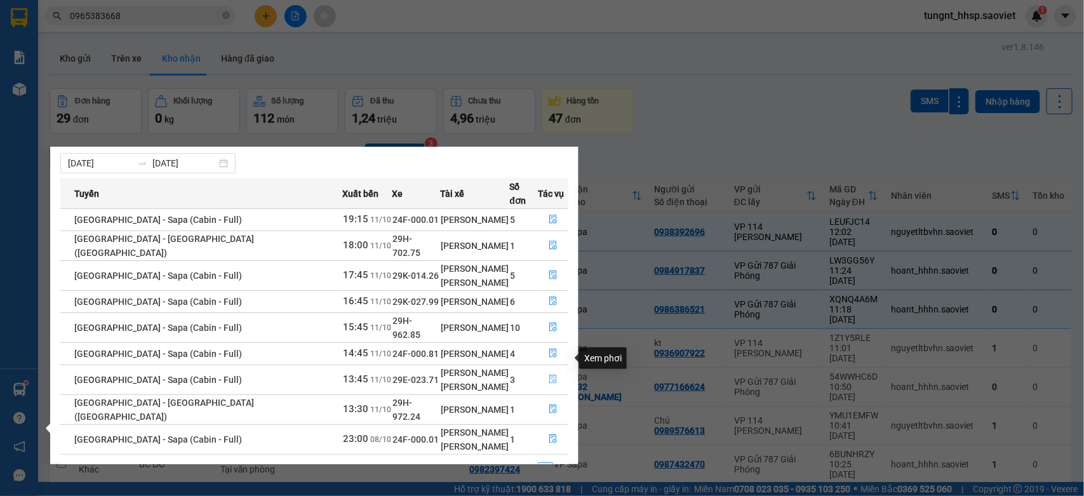
click at [550, 369] on button "button" at bounding box center [552, 379] width 29 height 20
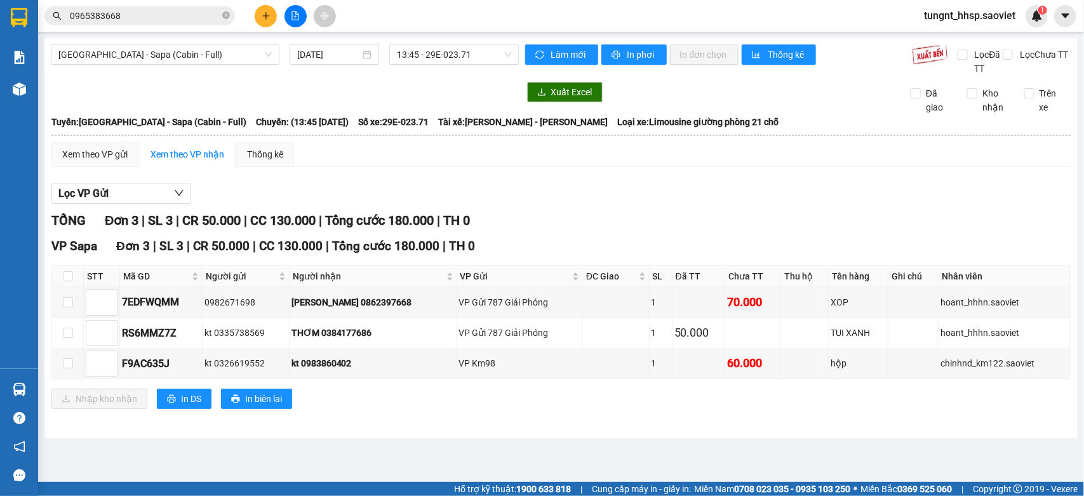
click at [264, 16] on icon "plus" at bounding box center [266, 15] width 9 height 9
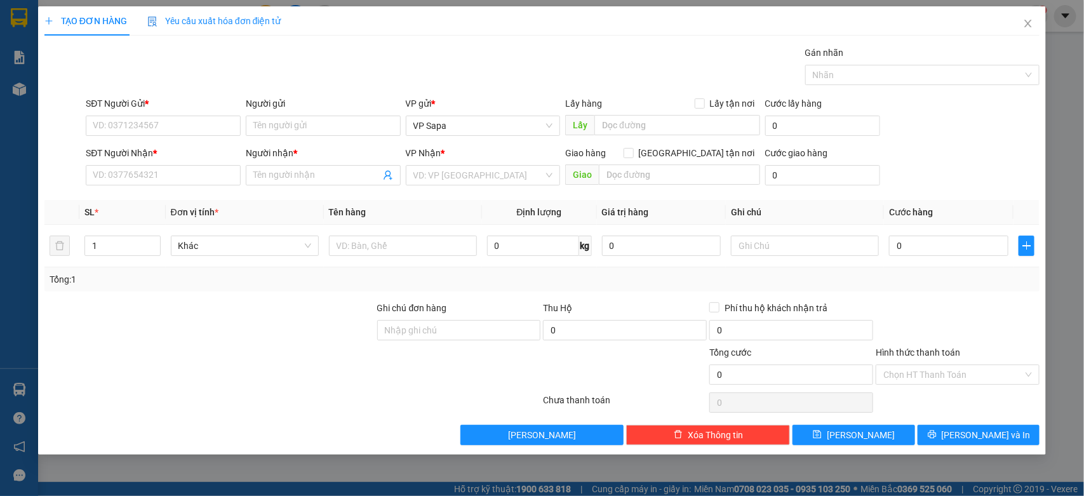
click at [178, 113] on div "SĐT Người Gửi *" at bounding box center [163, 105] width 155 height 19
click at [176, 121] on input "SĐT Người Gửi *" at bounding box center [163, 126] width 155 height 20
click at [175, 150] on div "0978855166 - THÀNH NẤM" at bounding box center [163, 152] width 140 height 14
type input "0978855166"
type input "THÀNH NẤM"
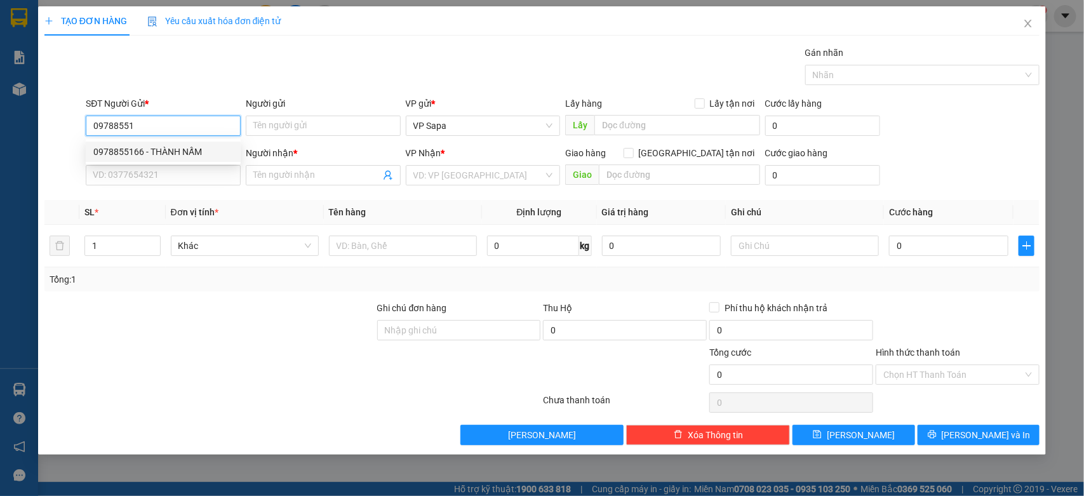
type input "0974346356"
type input "c sinh"
type input "0978855166"
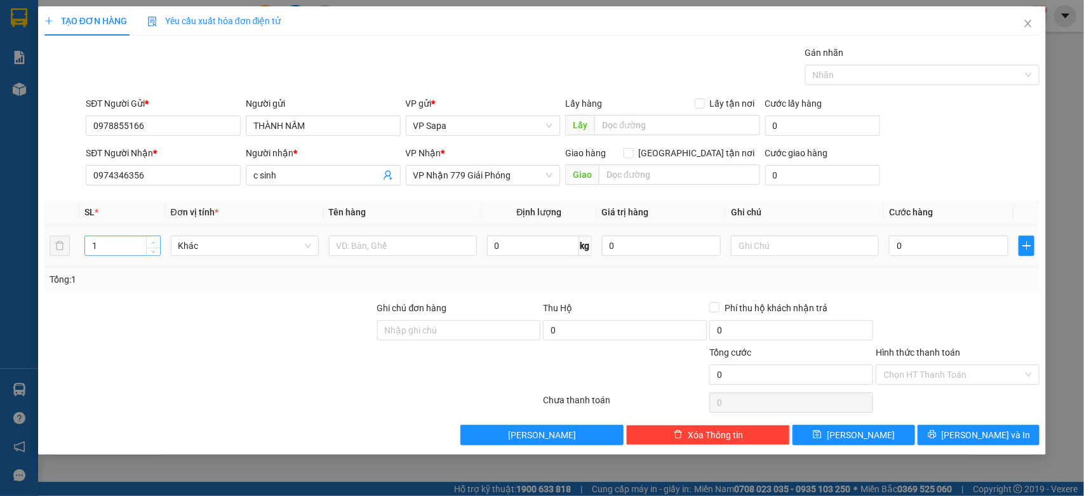
click at [150, 243] on span "up" at bounding box center [154, 243] width 8 height 8
type input "2"
click at [413, 245] on input "text" at bounding box center [403, 246] width 148 height 20
type input "2 thùng nấm"
click at [805, 251] on input "text" at bounding box center [805, 246] width 148 height 20
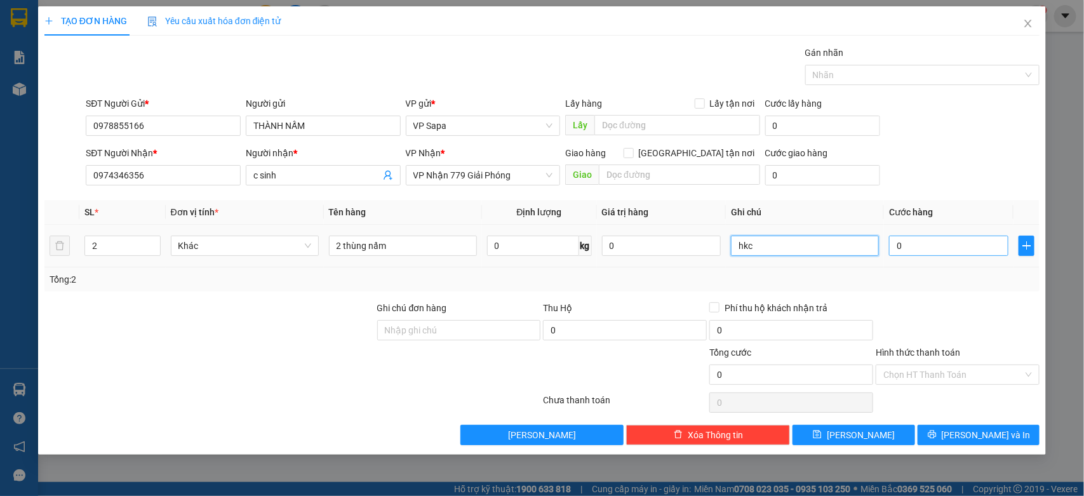
type input "hkc"
click at [917, 242] on input "0" at bounding box center [948, 246] width 119 height 20
type input "1"
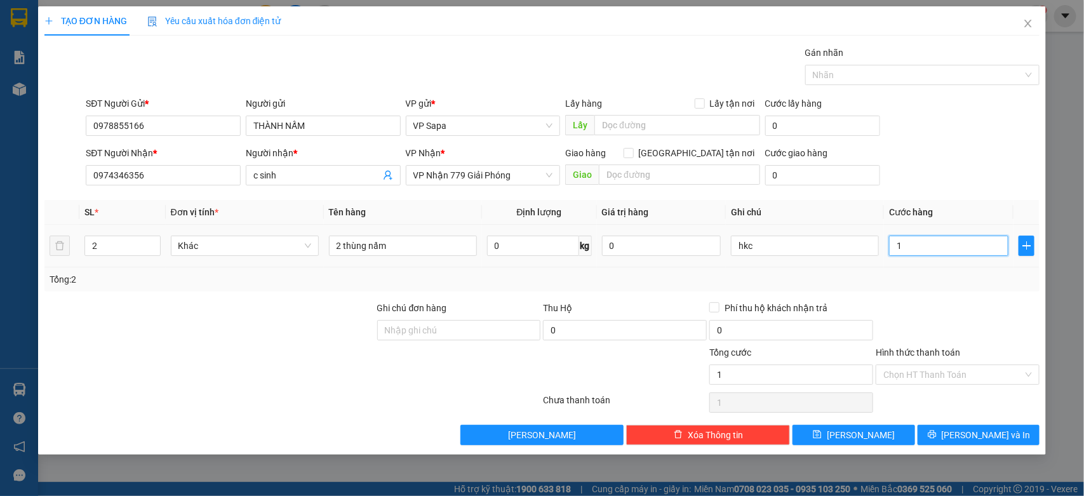
type input "16"
type input "160"
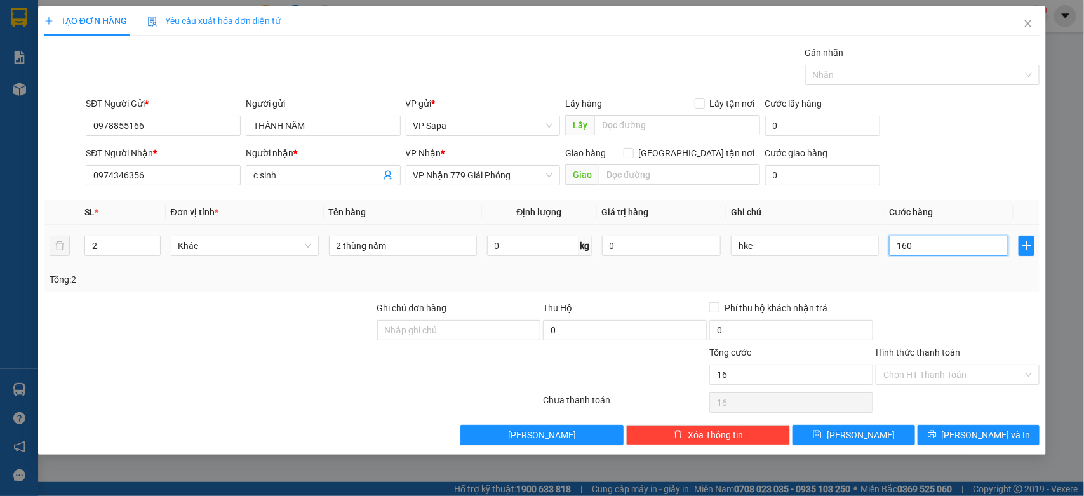
type input "160"
type input "160.000"
drag, startPoint x: 919, startPoint y: 328, endPoint x: 931, endPoint y: 321, distance: 13.4
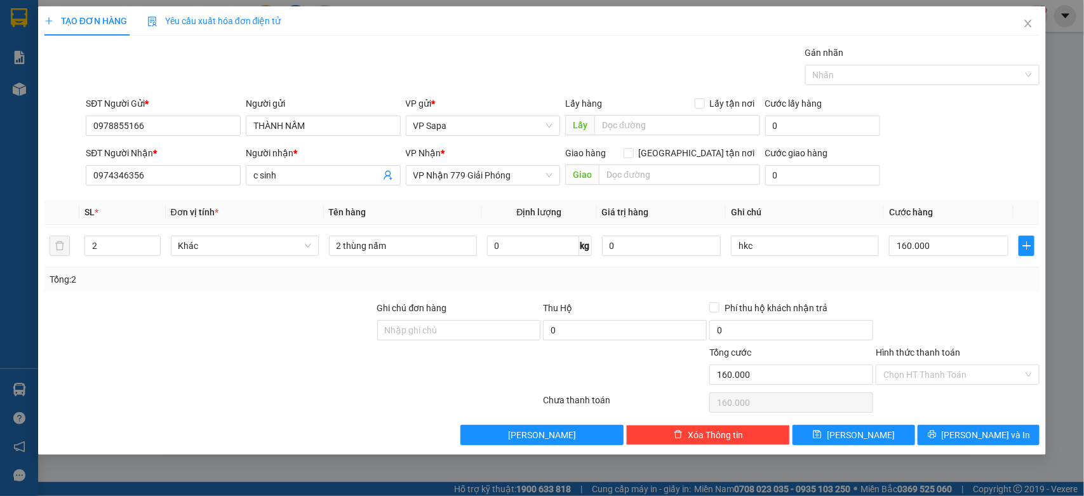
click at [921, 325] on div at bounding box center [957, 323] width 166 height 44
click at [1003, 432] on span "[PERSON_NAME] và In" at bounding box center [985, 435] width 89 height 14
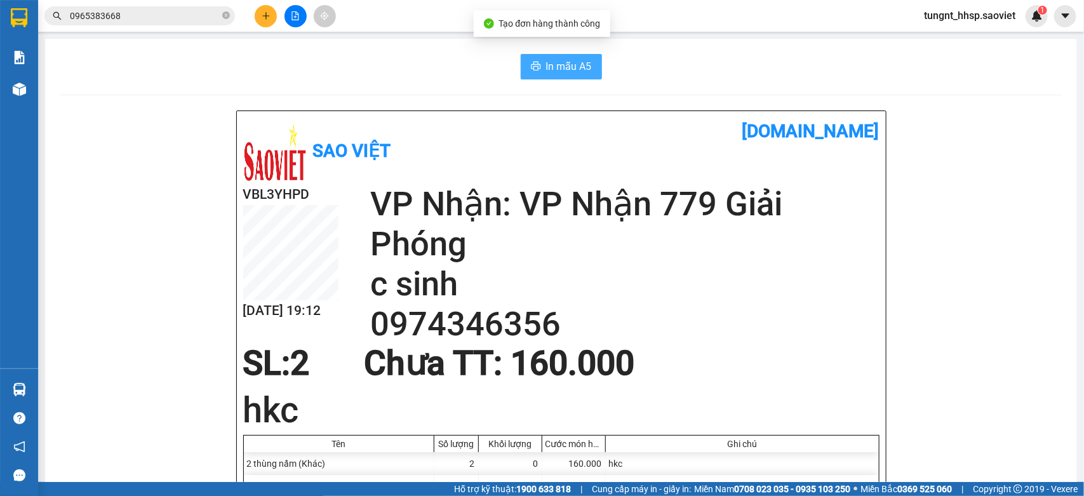
click at [562, 67] on span "In mẫu A5" at bounding box center [569, 66] width 46 height 16
click at [255, 19] on button at bounding box center [266, 16] width 22 height 22
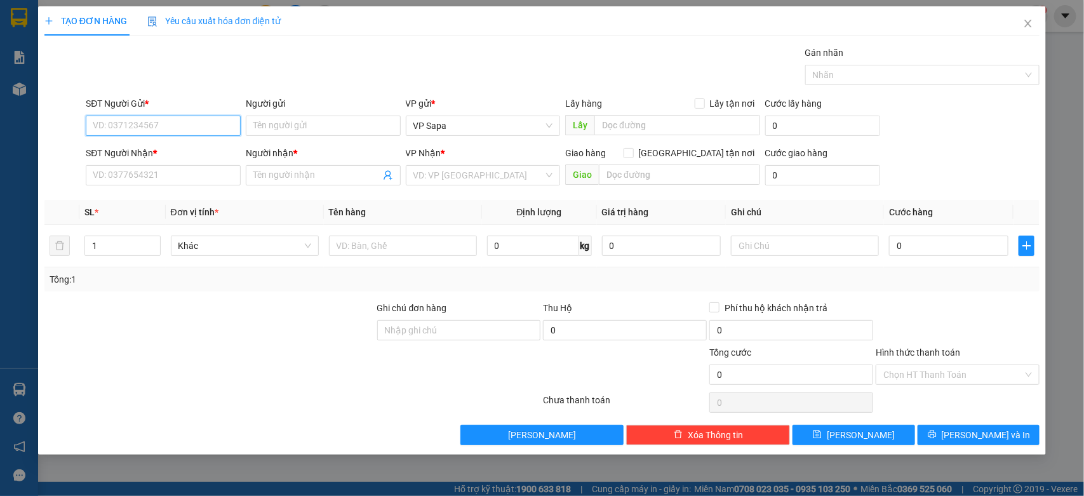
click at [176, 128] on input "SĐT Người Gửi *" at bounding box center [163, 126] width 155 height 20
type input "0986321087"
click at [176, 148] on div "0986321087 - Tám" at bounding box center [163, 152] width 140 height 14
type input "Tám"
type input "0849489742"
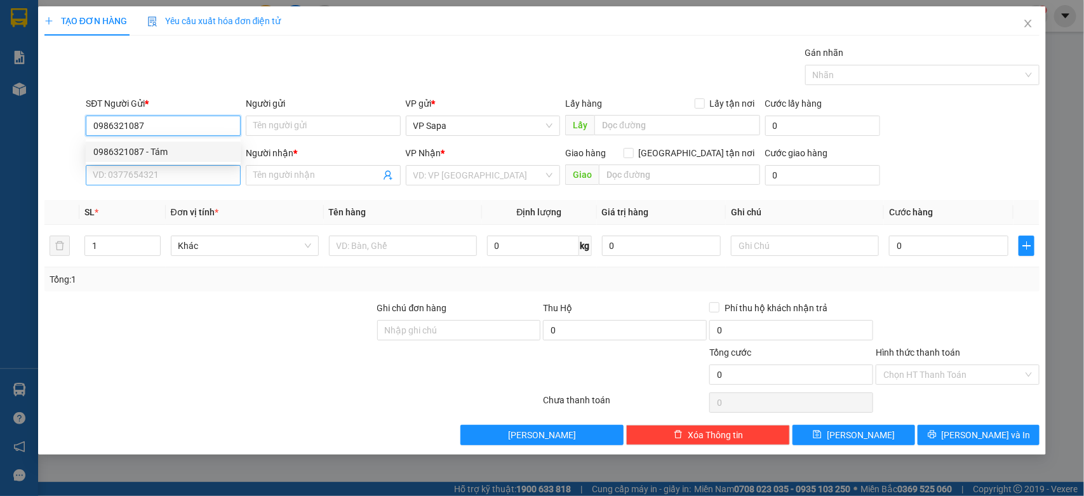
type input "[PERSON_NAME]"
type input "Nội Bài"
type input "0986321087"
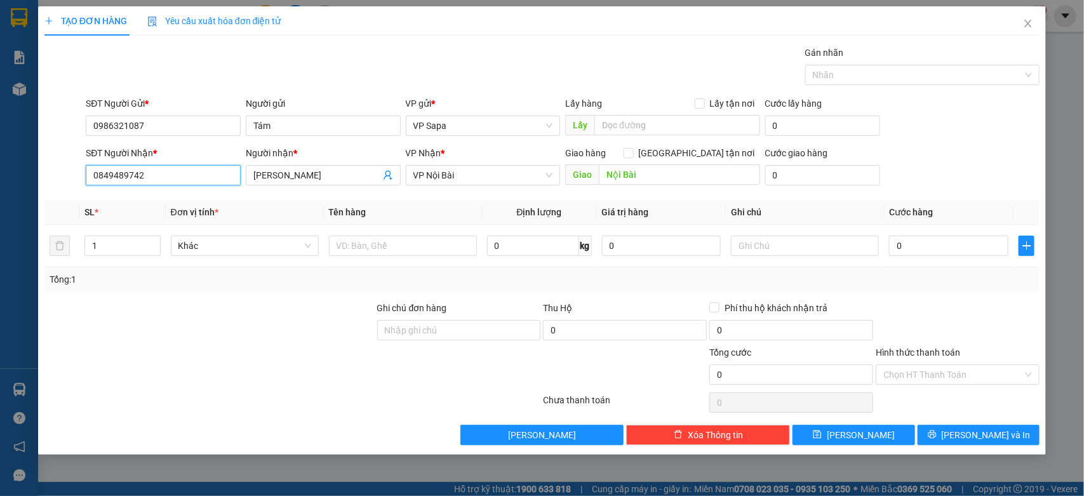
click at [194, 176] on input "0849489742" at bounding box center [163, 175] width 155 height 20
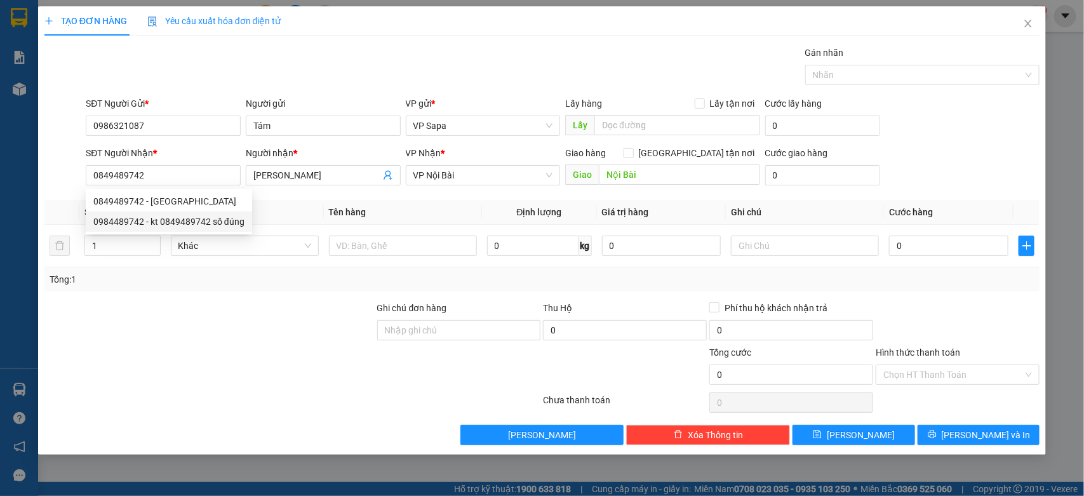
click at [305, 363] on div at bounding box center [209, 367] width 333 height 44
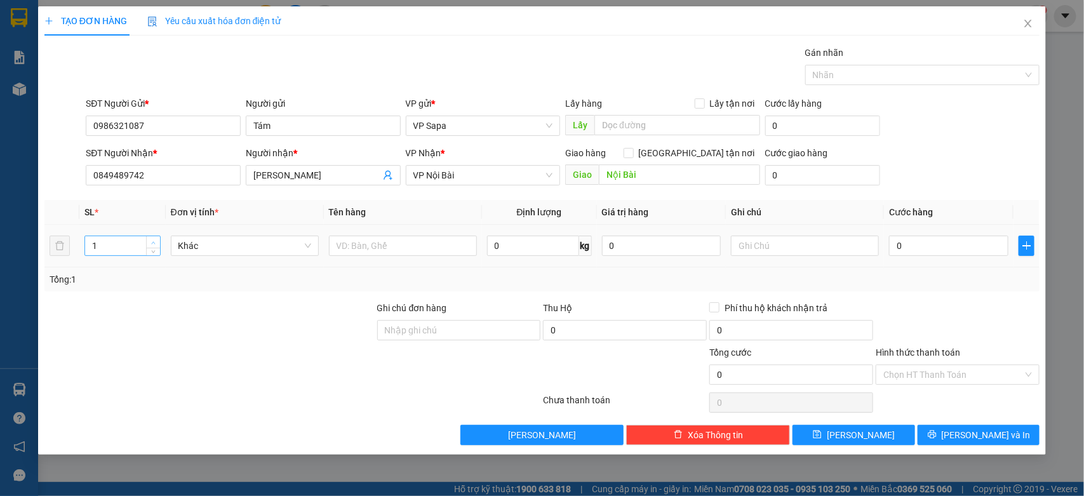
type input "2"
click at [151, 241] on icon "up" at bounding box center [153, 243] width 4 height 4
click at [383, 246] on input "text" at bounding box center [403, 246] width 148 height 20
type input "xốp + hộp liền bọc"
click at [801, 248] on input "text" at bounding box center [805, 246] width 148 height 20
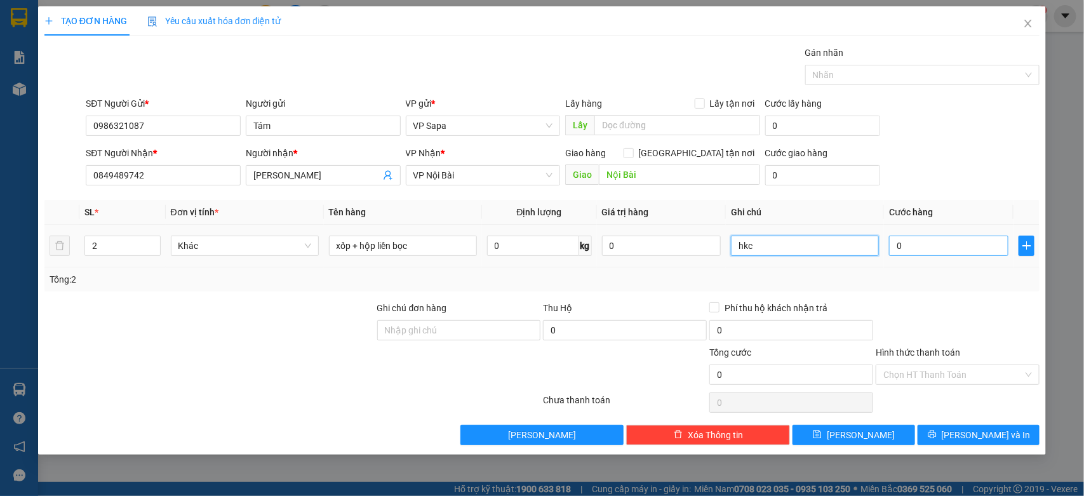
type input "hkc"
click at [949, 249] on input "0" at bounding box center [948, 246] width 119 height 20
type input "1"
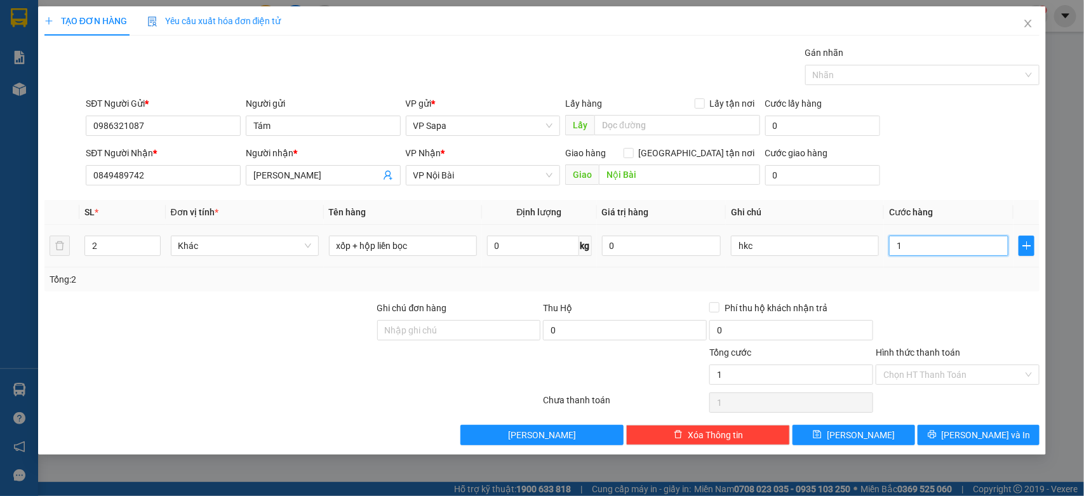
type input "10"
type input "100"
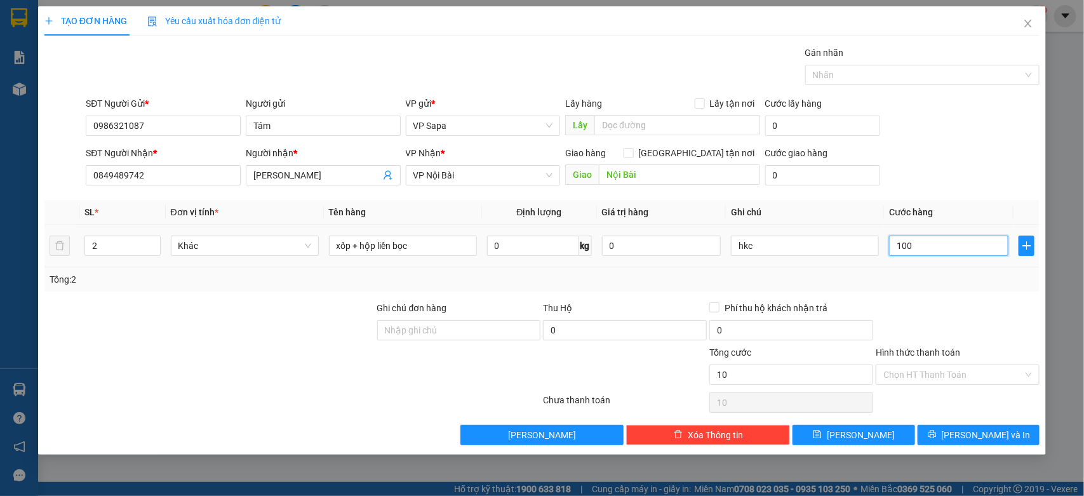
type input "100"
type input "100.000"
click at [978, 281] on div "Tổng: 2" at bounding box center [542, 279] width 985 height 14
click at [940, 378] on input "Hình thức thanh toán" at bounding box center [953, 374] width 140 height 19
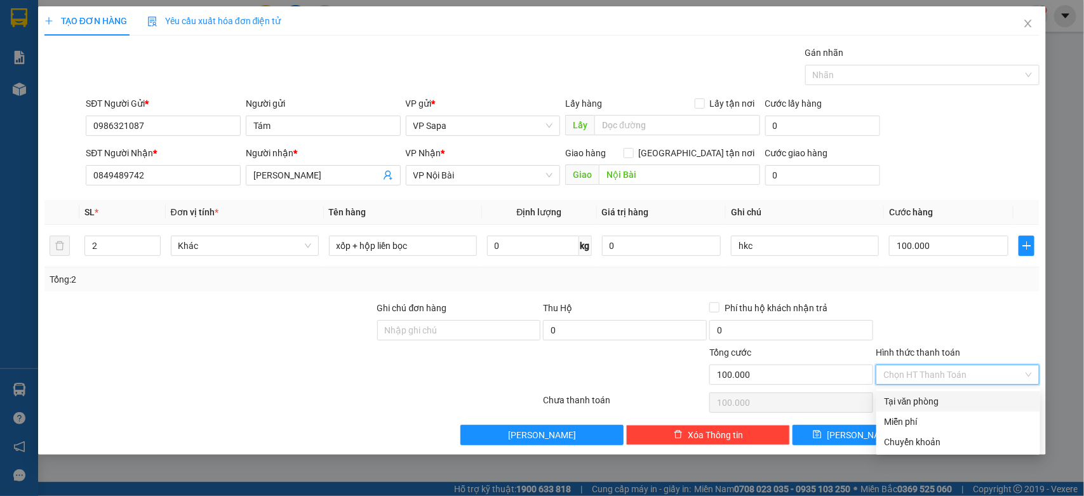
click at [931, 401] on div "Tại văn phòng" at bounding box center [958, 401] width 149 height 14
type input "0"
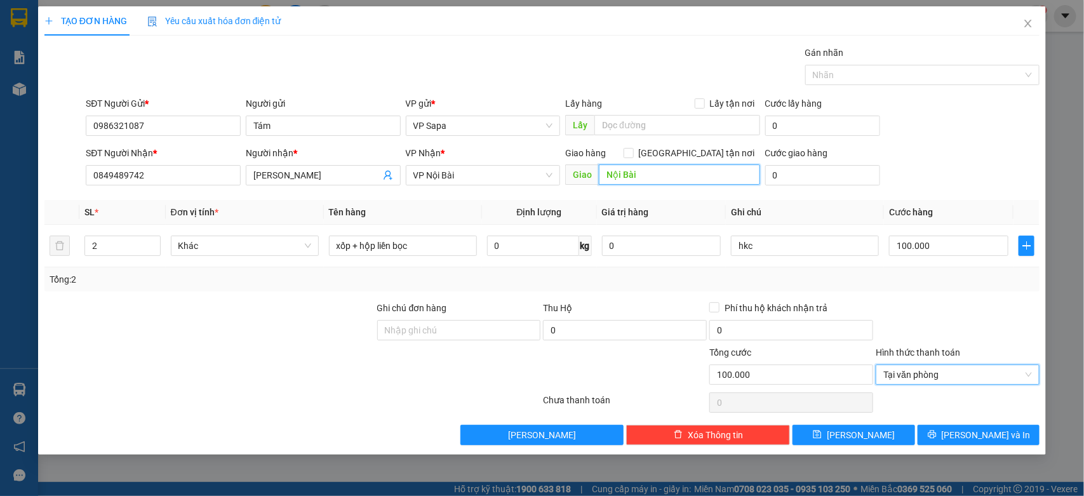
click at [658, 176] on input "Nội Bài" at bounding box center [679, 174] width 161 height 20
drag, startPoint x: 938, startPoint y: 292, endPoint x: 709, endPoint y: 98, distance: 300.5
click at [940, 289] on div "Tổng: 2" at bounding box center [541, 279] width 995 height 24
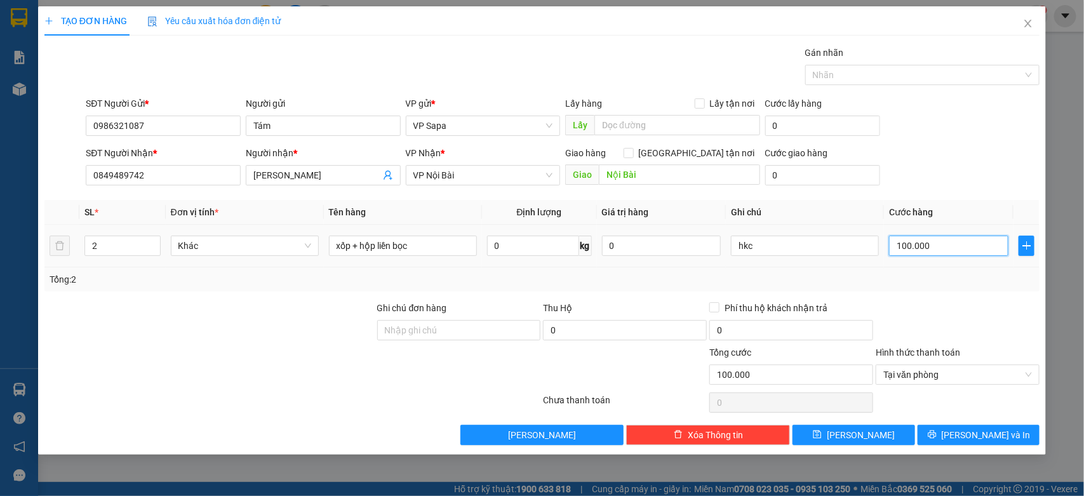
click at [940, 246] on input "100.000" at bounding box center [948, 246] width 119 height 20
type input "1"
type input "12"
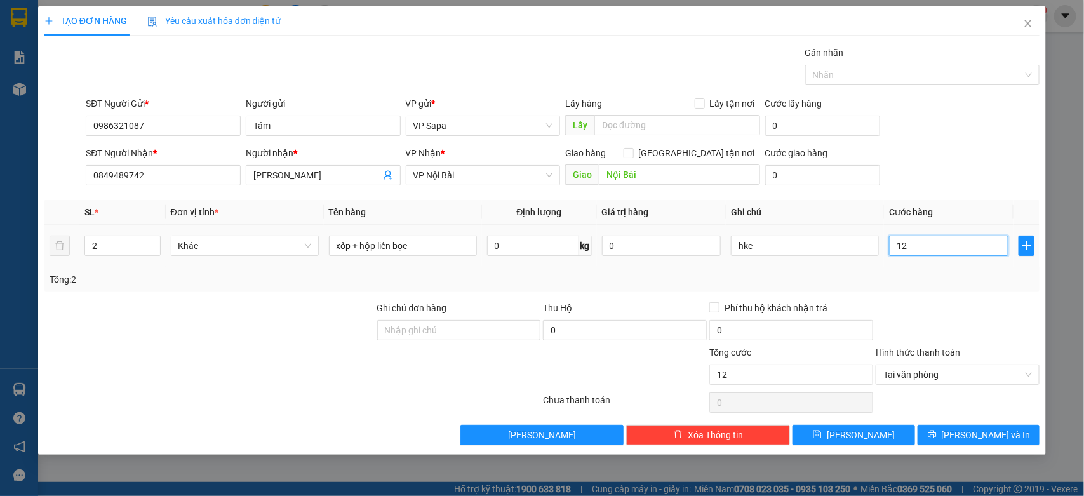
type input "120"
type input "120.000"
click at [940, 311] on div at bounding box center [957, 323] width 166 height 44
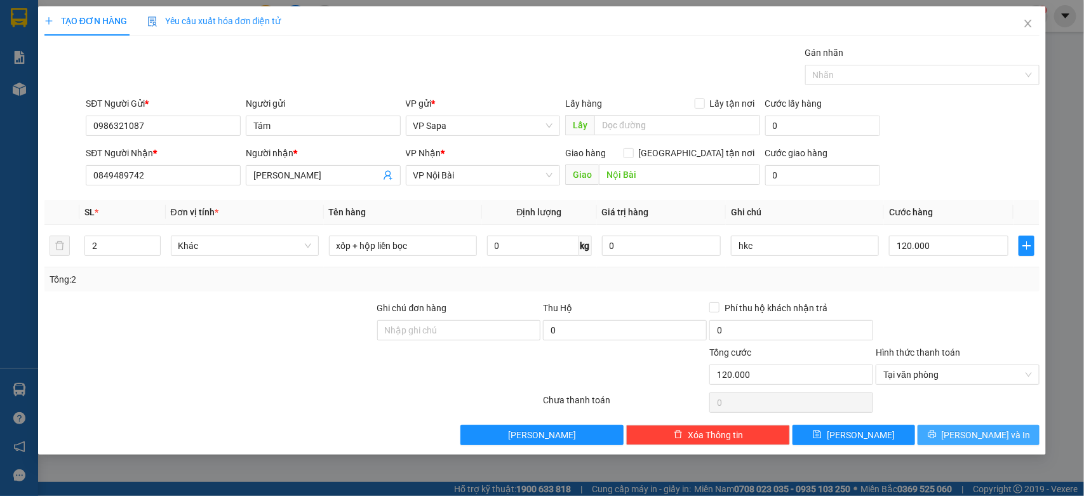
click at [1007, 435] on button "[PERSON_NAME] và In" at bounding box center [978, 435] width 122 height 20
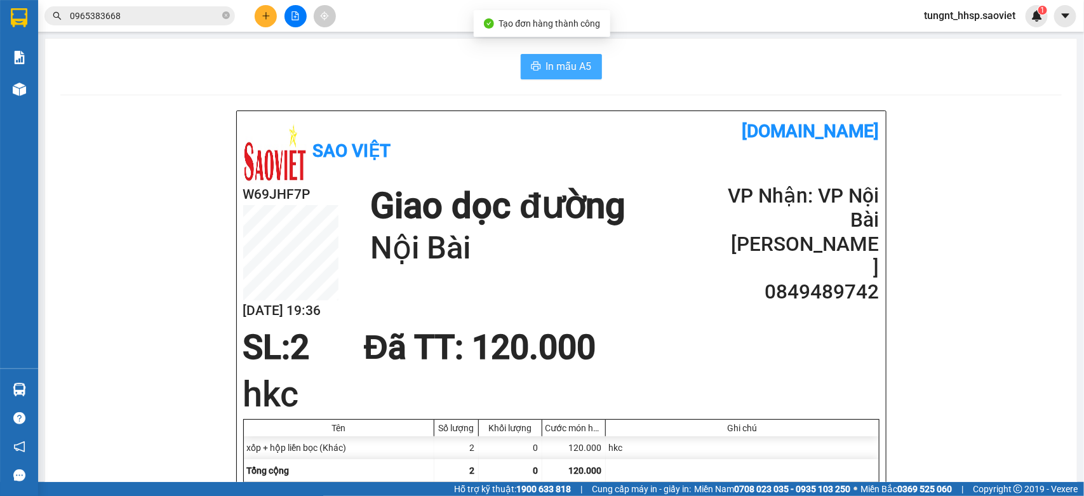
click at [573, 65] on span "In mẫu A5" at bounding box center [569, 66] width 46 height 16
click at [556, 63] on span "In mẫu A5" at bounding box center [569, 66] width 46 height 16
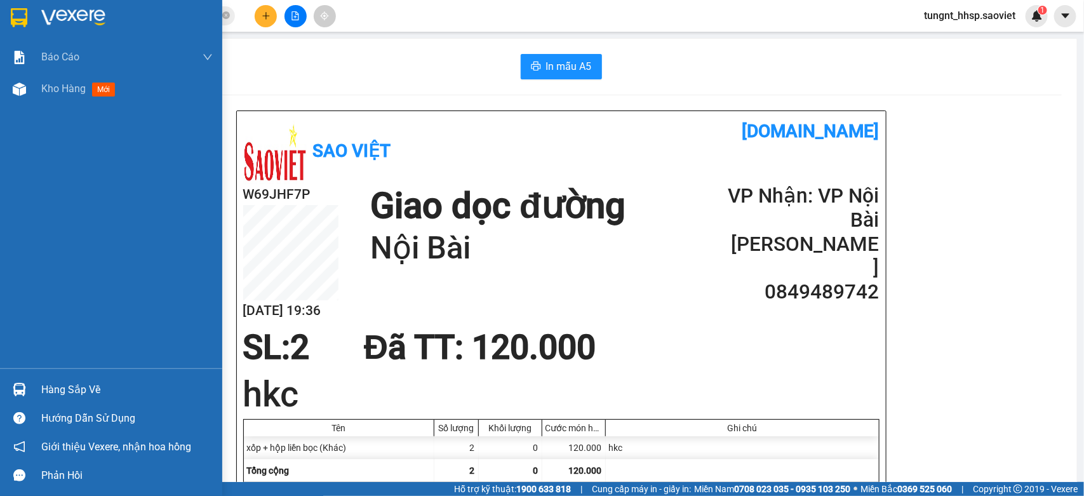
click at [56, 388] on div "Hàng sắp về" at bounding box center [126, 389] width 171 height 19
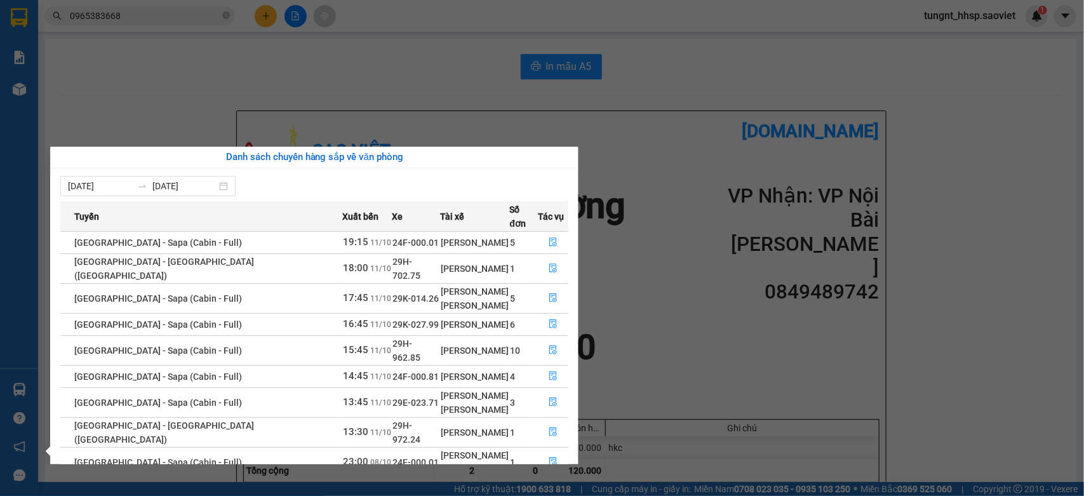
drag, startPoint x: 479, startPoint y: 121, endPoint x: 448, endPoint y: 121, distance: 31.1
click at [475, 121] on section "Kết quả tìm kiếm ( 262 ) Bộ lọc Mã ĐH Trạng thái Món hàng Thu hộ Tổng cước Chưa…" at bounding box center [542, 248] width 1084 height 496
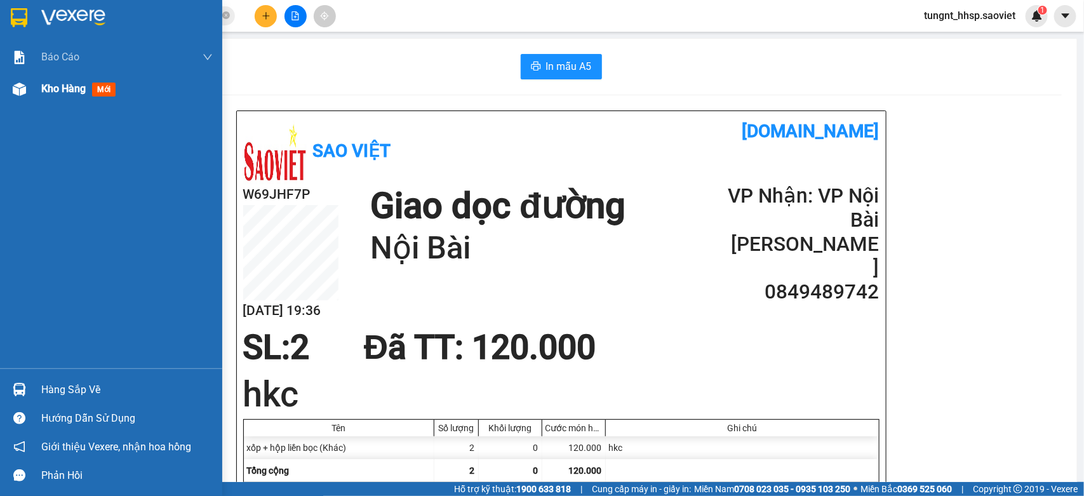
drag, startPoint x: 39, startPoint y: 84, endPoint x: 32, endPoint y: 86, distance: 7.2
click at [39, 86] on div "Kho hàng mới" at bounding box center [111, 89] width 222 height 32
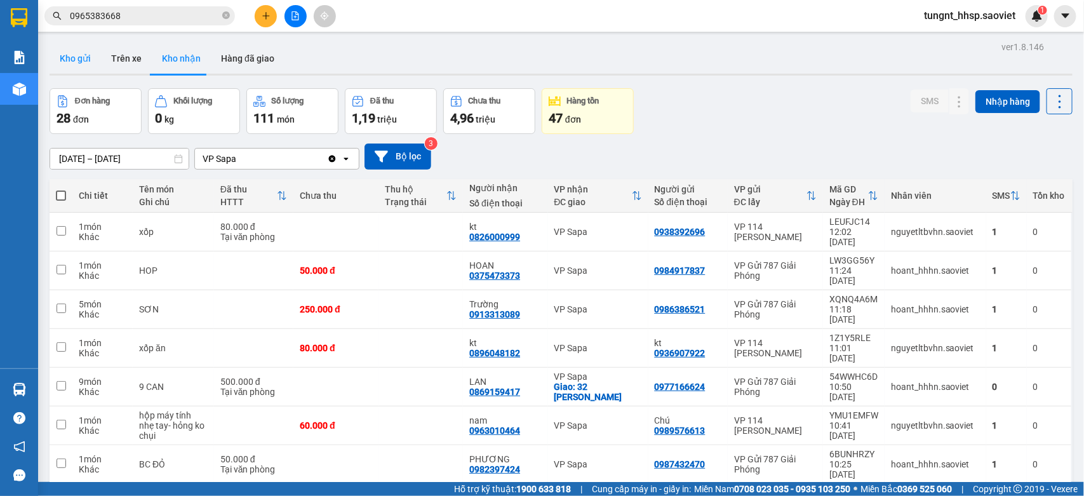
click at [81, 58] on button "Kho gửi" at bounding box center [75, 58] width 51 height 30
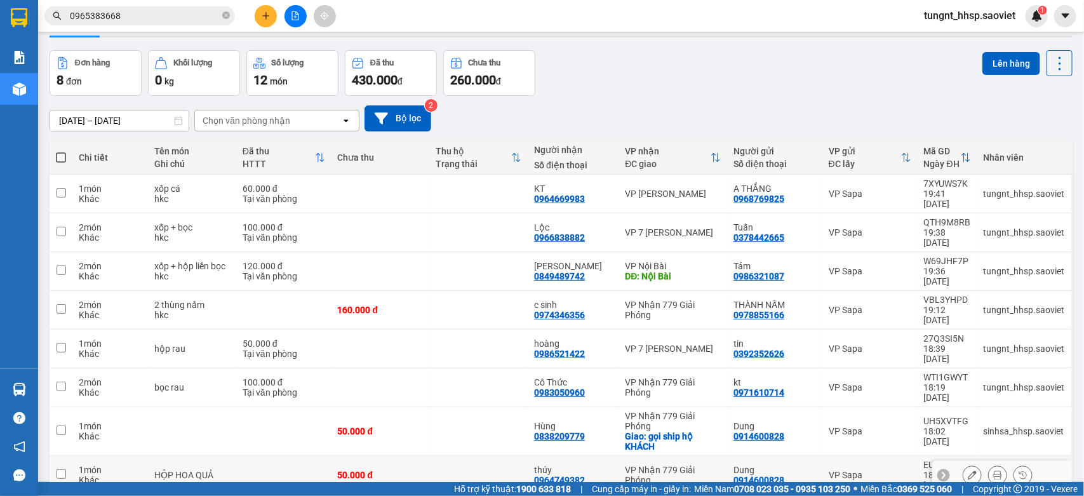
scroll to position [58, 0]
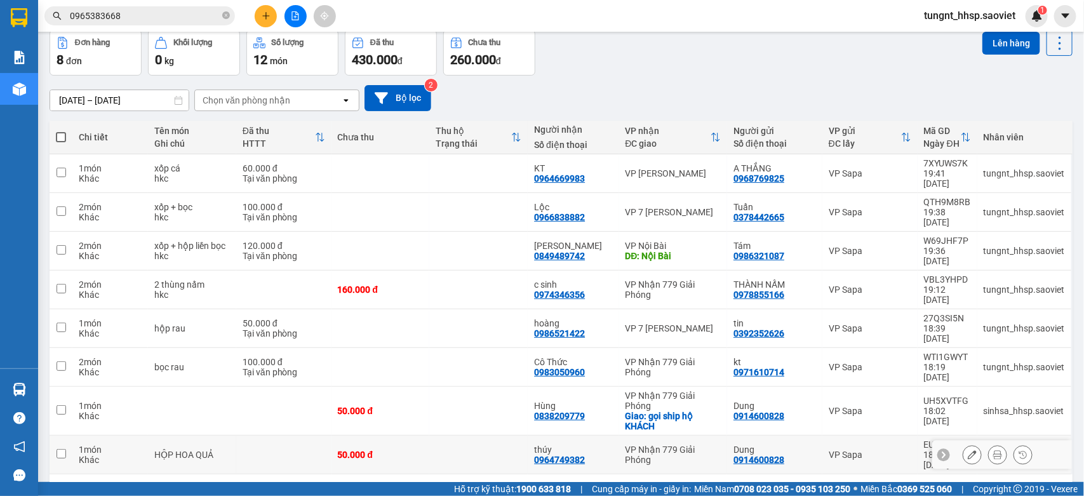
click at [128, 444] on div "1 món" at bounding box center [110, 449] width 63 height 10
checkbox input "true"
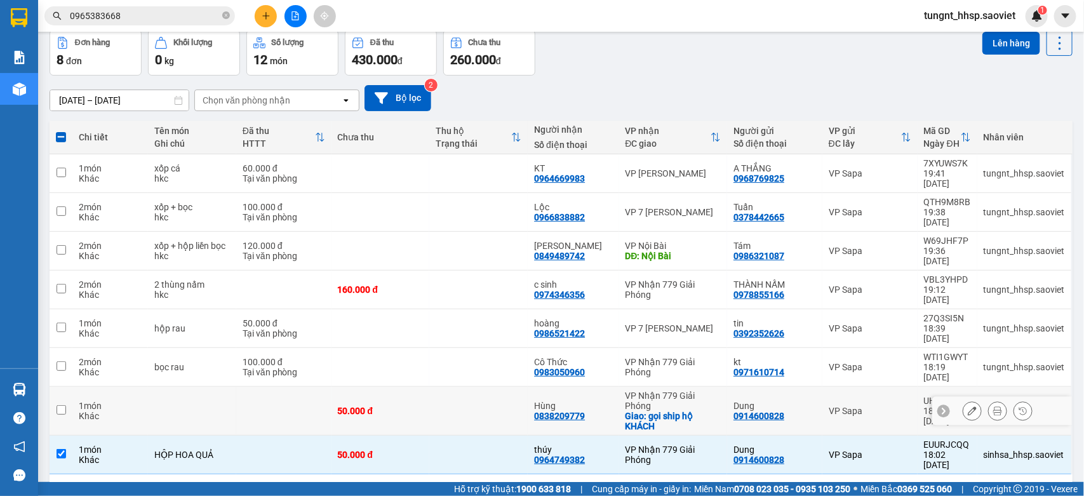
click at [122, 401] on div "1 món" at bounding box center [110, 406] width 63 height 10
checkbox input "true"
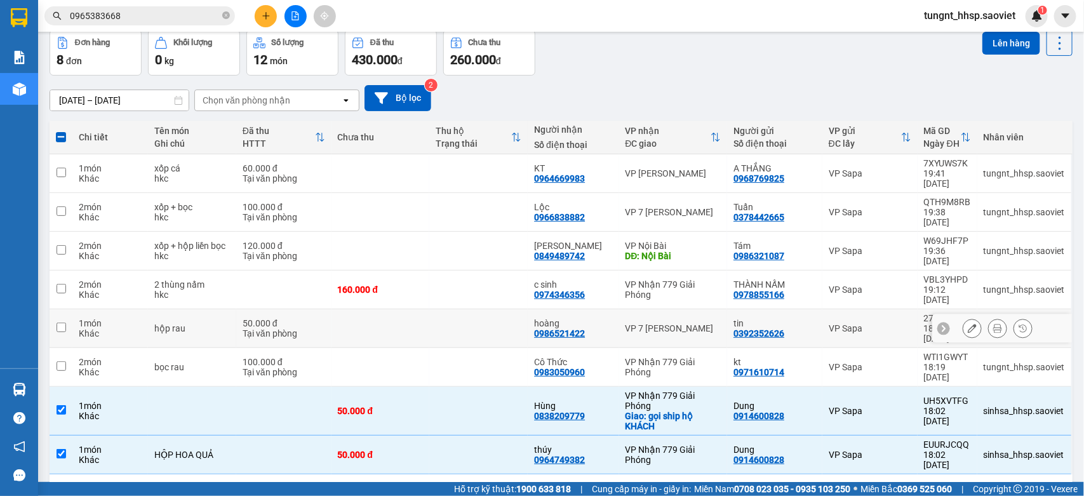
click at [188, 309] on td "hộp rau" at bounding box center [192, 328] width 88 height 39
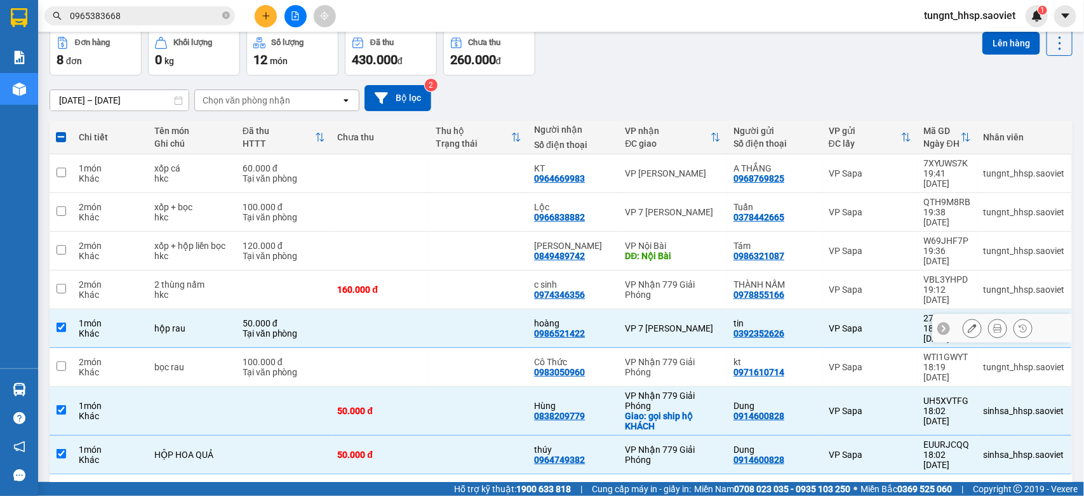
click at [185, 323] on div "hộp rau" at bounding box center [192, 328] width 76 height 10
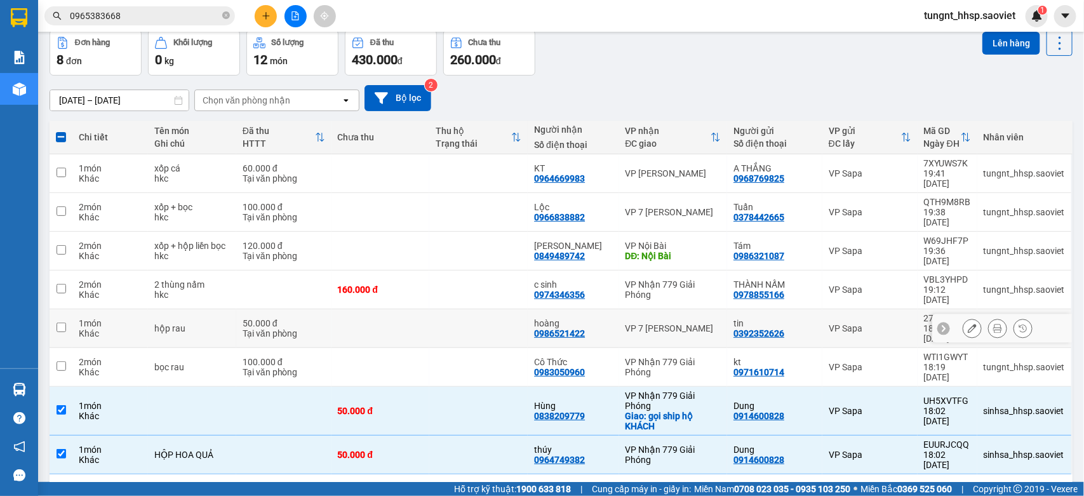
drag, startPoint x: 183, startPoint y: 281, endPoint x: 173, endPoint y: 299, distance: 21.0
click at [182, 323] on div "hộp rau" at bounding box center [192, 328] width 76 height 10
checkbox input "true"
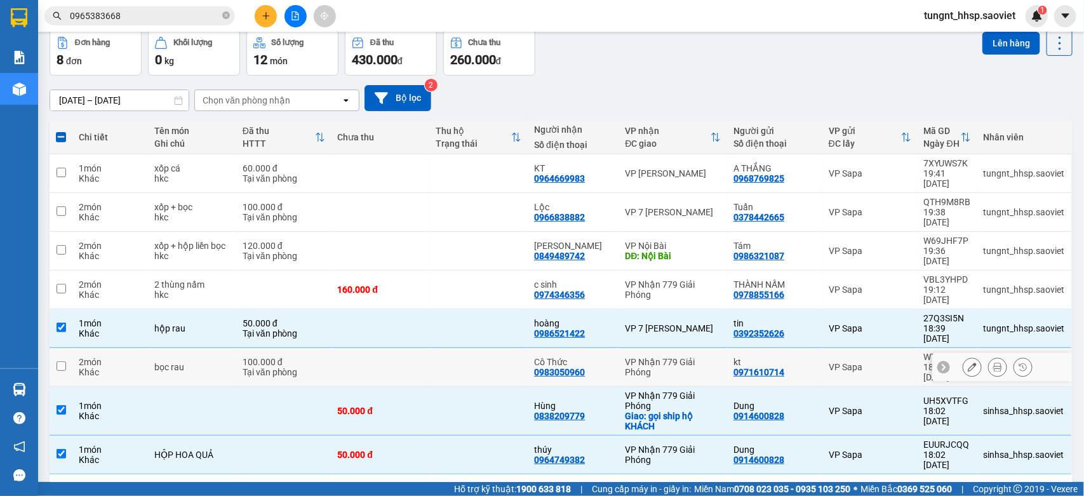
click at [172, 362] on div "bọc rau" at bounding box center [192, 367] width 76 height 10
checkbox input "true"
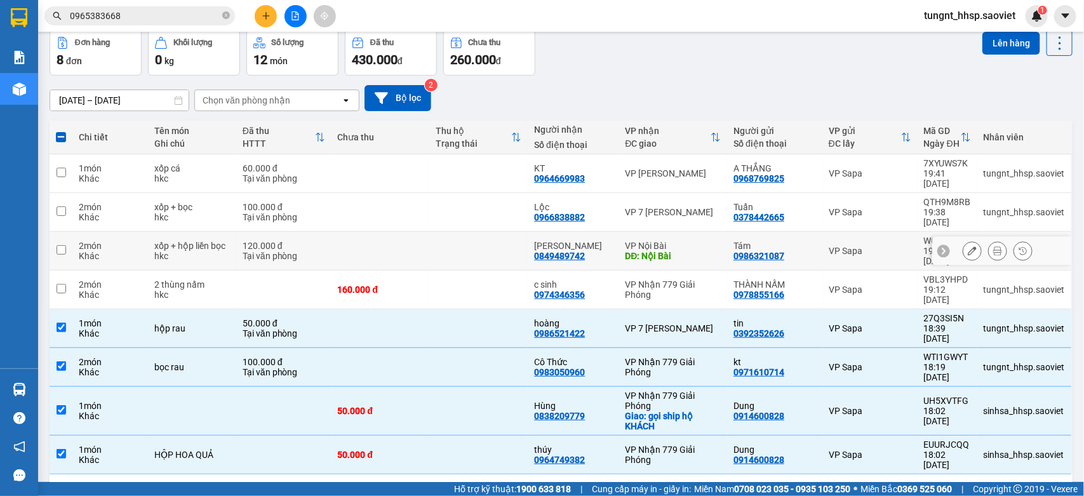
click at [188, 251] on div "hkc" at bounding box center [192, 256] width 76 height 10
checkbox input "true"
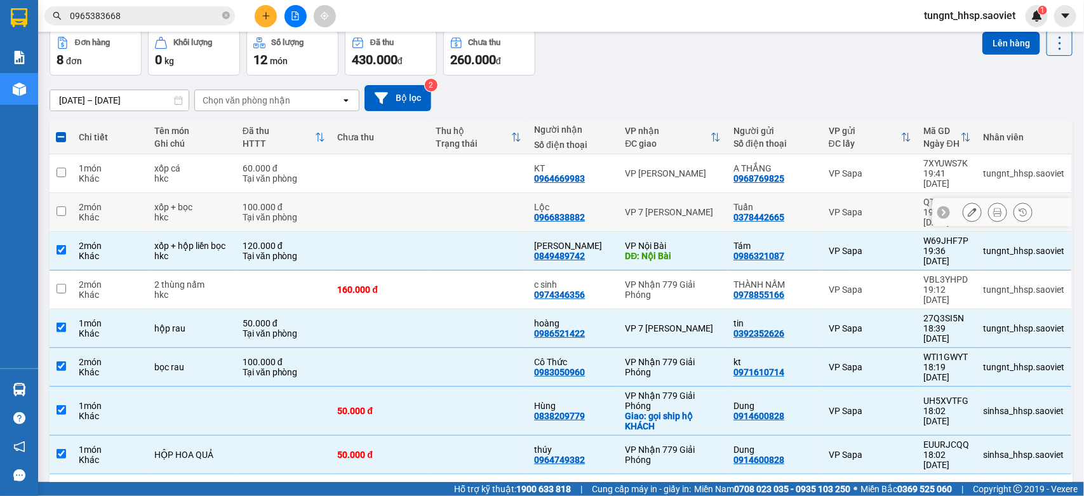
drag, startPoint x: 176, startPoint y: 197, endPoint x: 171, endPoint y: 178, distance: 19.1
click at [176, 202] on div "xốp + bọc" at bounding box center [192, 207] width 76 height 10
checkbox input "true"
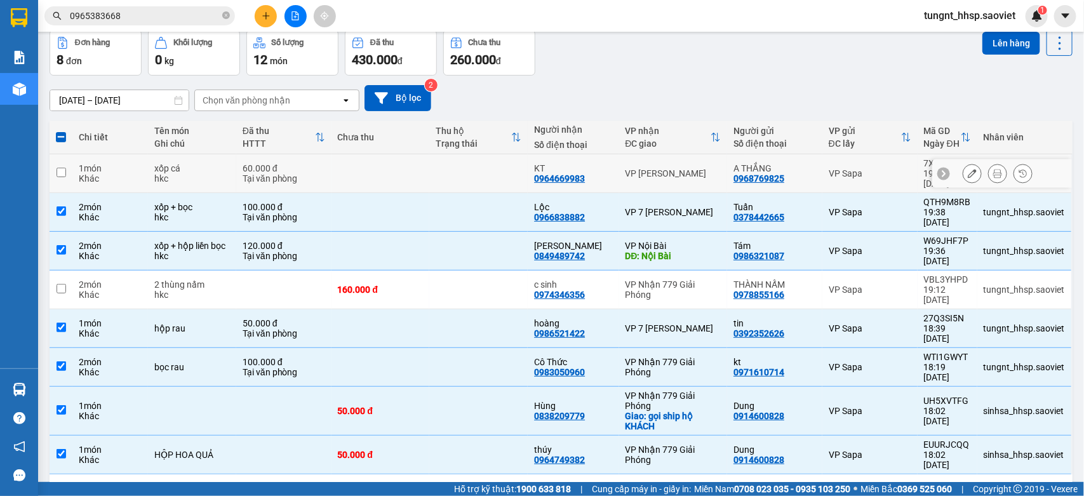
click at [168, 167] on div "xốp cá" at bounding box center [192, 168] width 76 height 10
checkbox input "true"
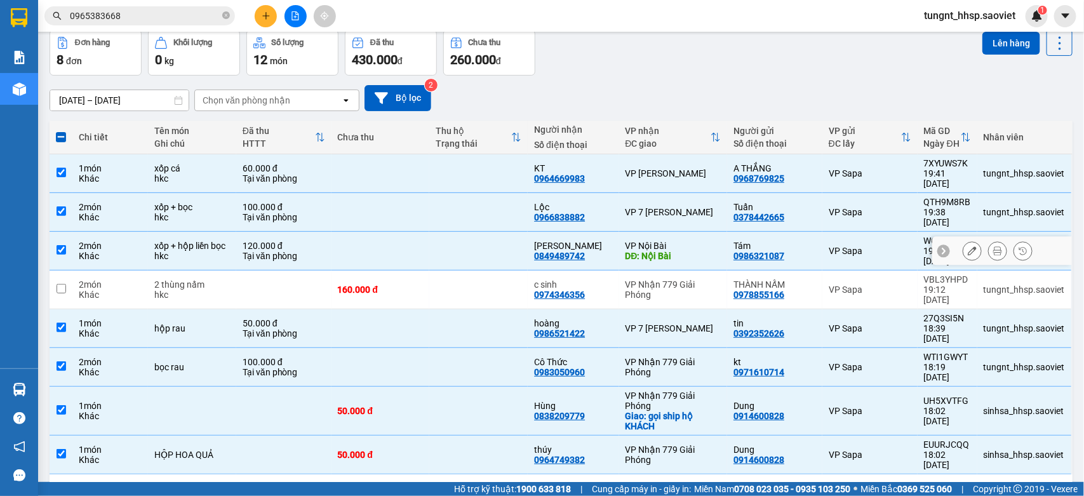
click at [167, 232] on td "xốp + hộp liền bọc hkc" at bounding box center [192, 251] width 88 height 39
checkbox input "false"
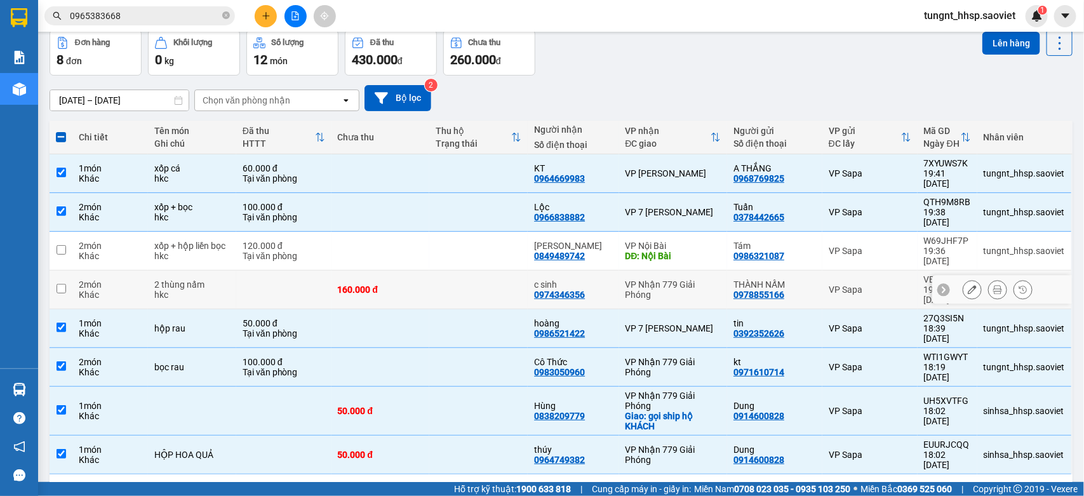
click at [129, 279] on div "2 món" at bounding box center [110, 284] width 63 height 10
checkbox input "true"
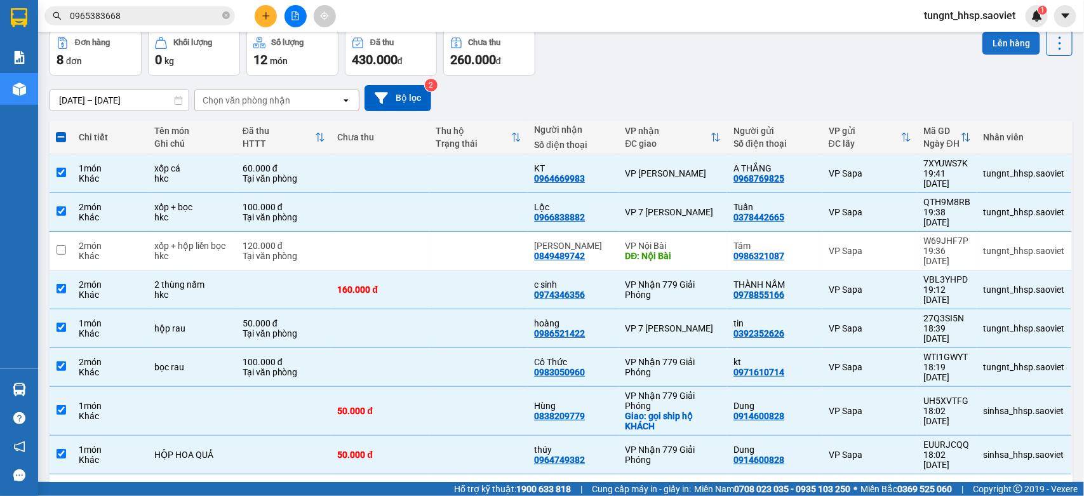
click at [1003, 46] on button "Lên hàng" at bounding box center [1011, 43] width 58 height 23
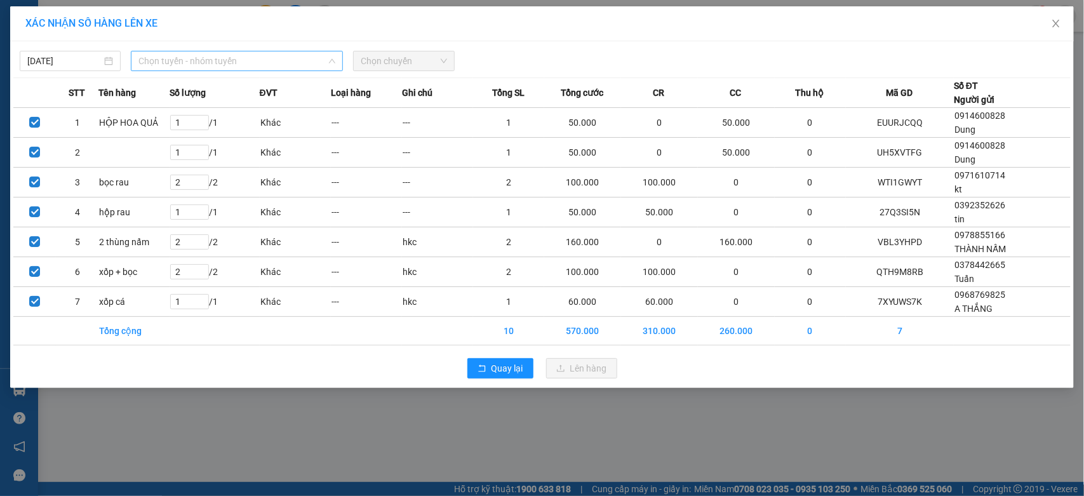
click at [165, 58] on span "Chọn tuyến - nhóm tuyến" at bounding box center [236, 60] width 197 height 19
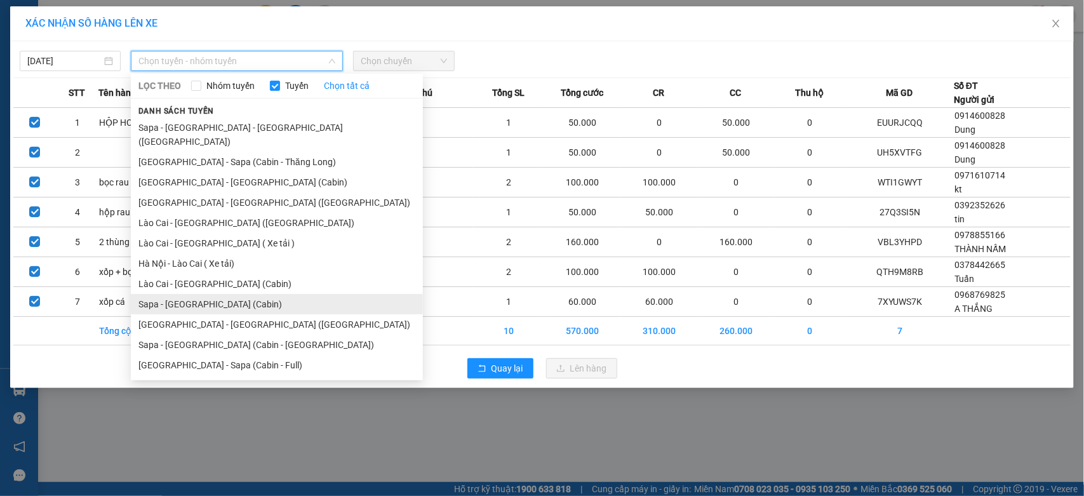
click at [191, 294] on li "Sapa - Hà Nội (Cabin)" at bounding box center [277, 304] width 292 height 20
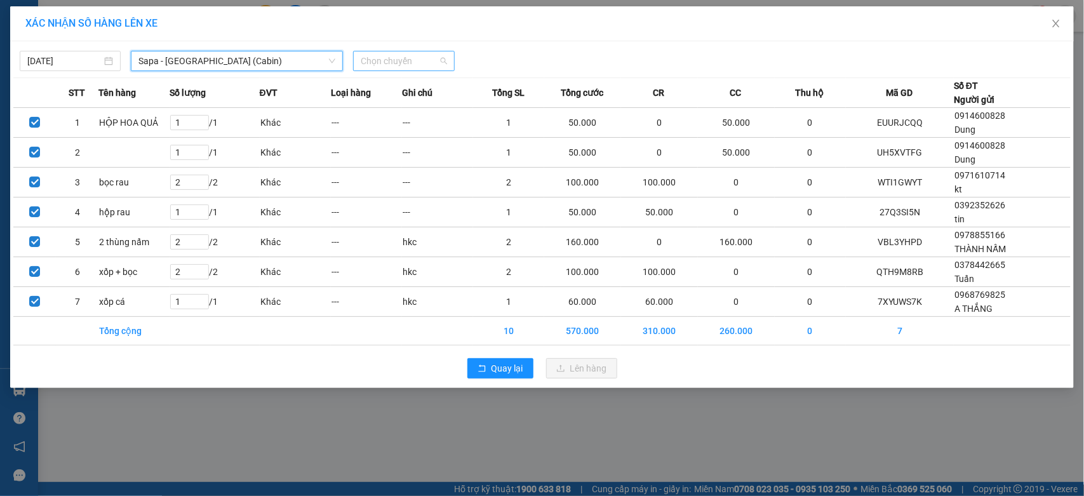
click at [407, 58] on span "Chọn chuyến" at bounding box center [404, 60] width 86 height 19
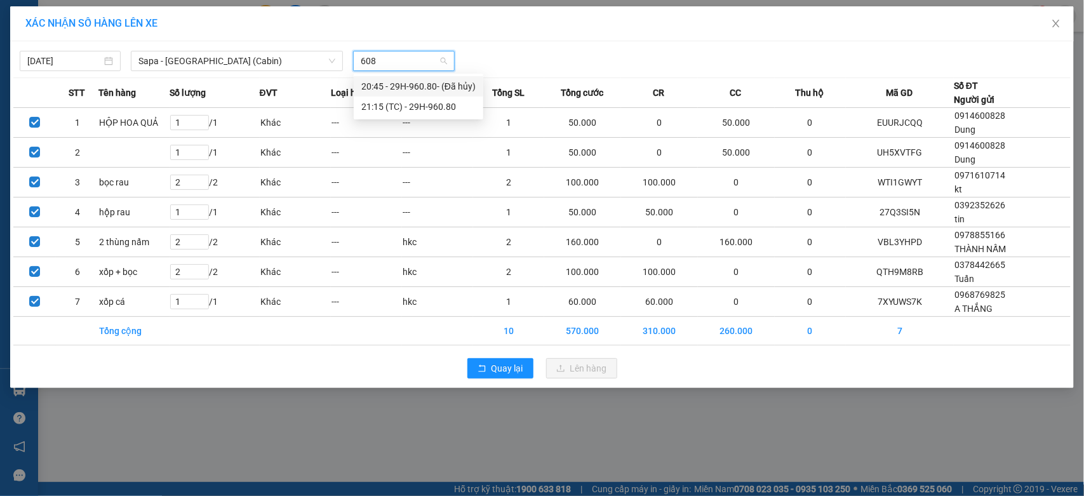
type input "6080"
click at [434, 102] on div "21:15 (TC) - 29H-960.80" at bounding box center [418, 107] width 114 height 14
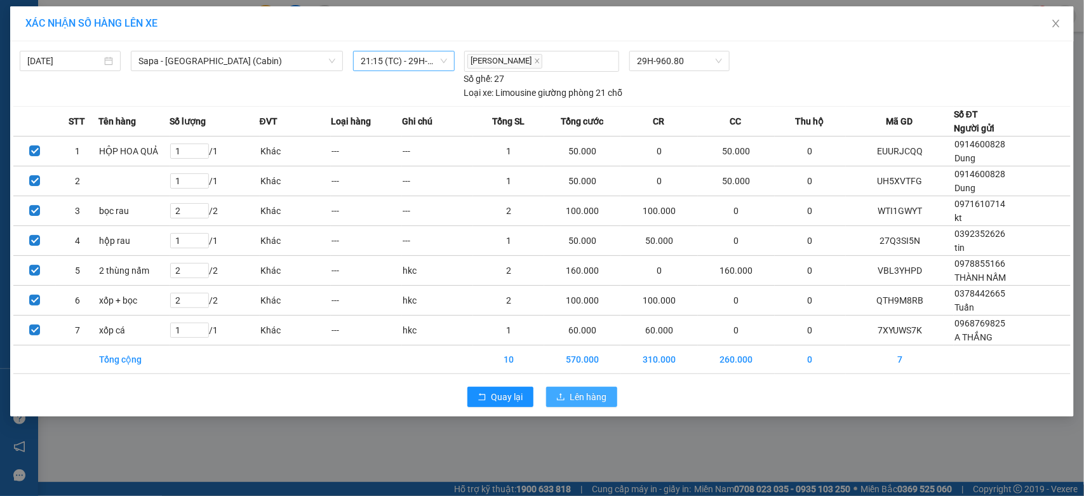
click at [592, 398] on span "Lên hàng" at bounding box center [588, 397] width 37 height 14
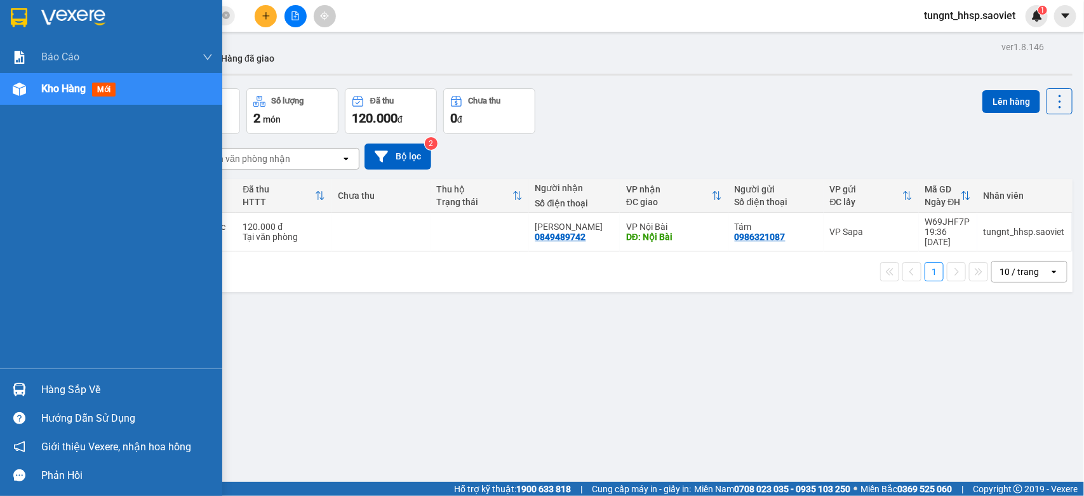
click at [87, 392] on div "Hàng sắp về" at bounding box center [126, 389] width 171 height 19
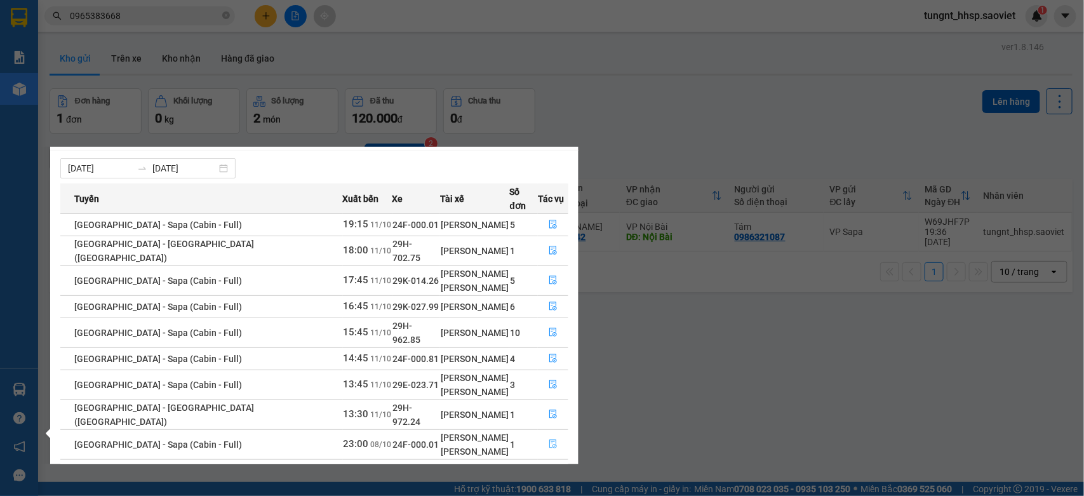
scroll to position [23, 0]
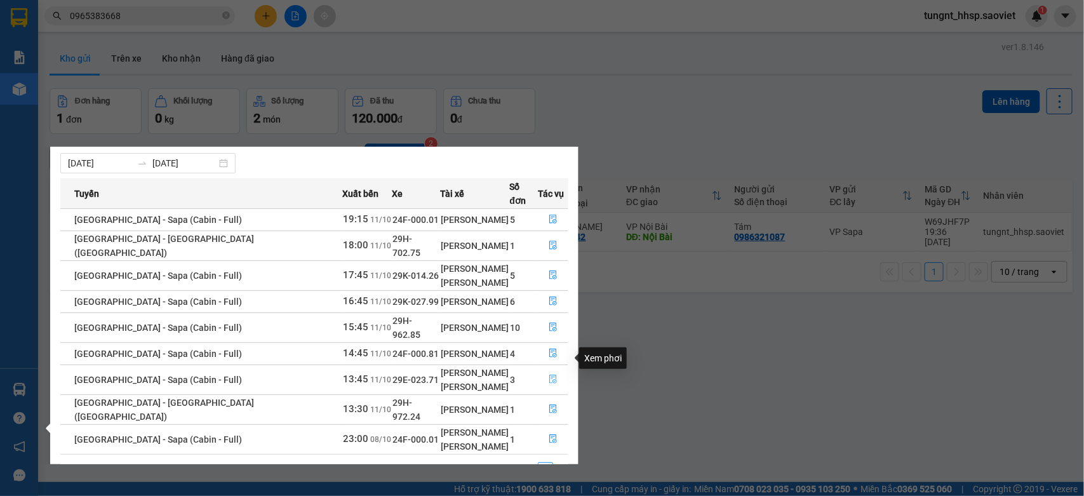
click at [554, 369] on button "button" at bounding box center [552, 379] width 29 height 20
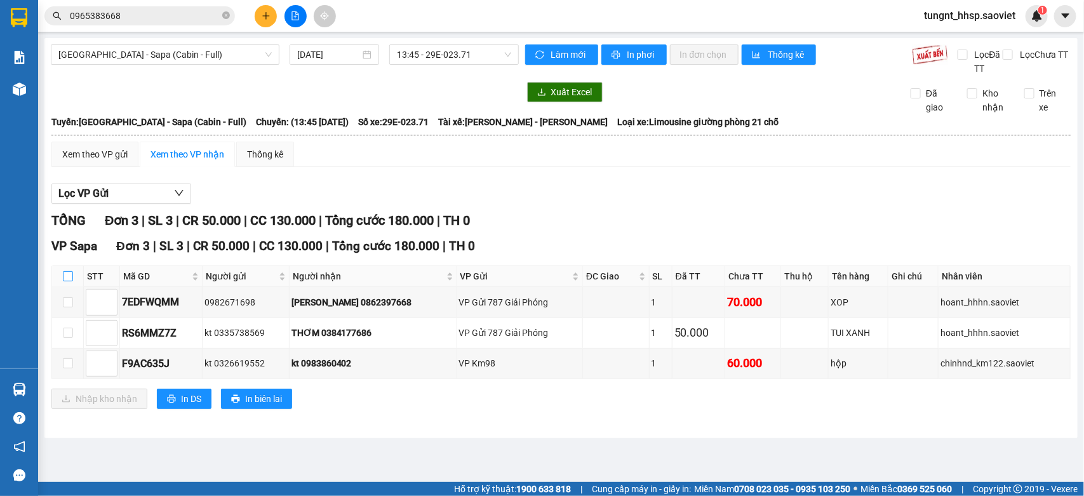
drag, startPoint x: 67, startPoint y: 278, endPoint x: 63, endPoint y: 286, distance: 8.3
click at [67, 278] on input "checkbox" at bounding box center [68, 276] width 10 height 10
checkbox input "true"
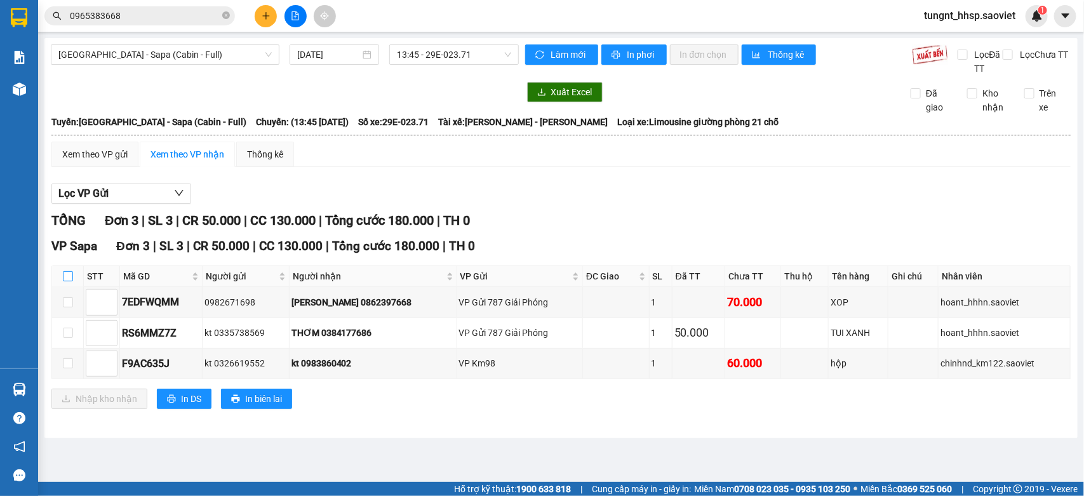
checkbox input "true"
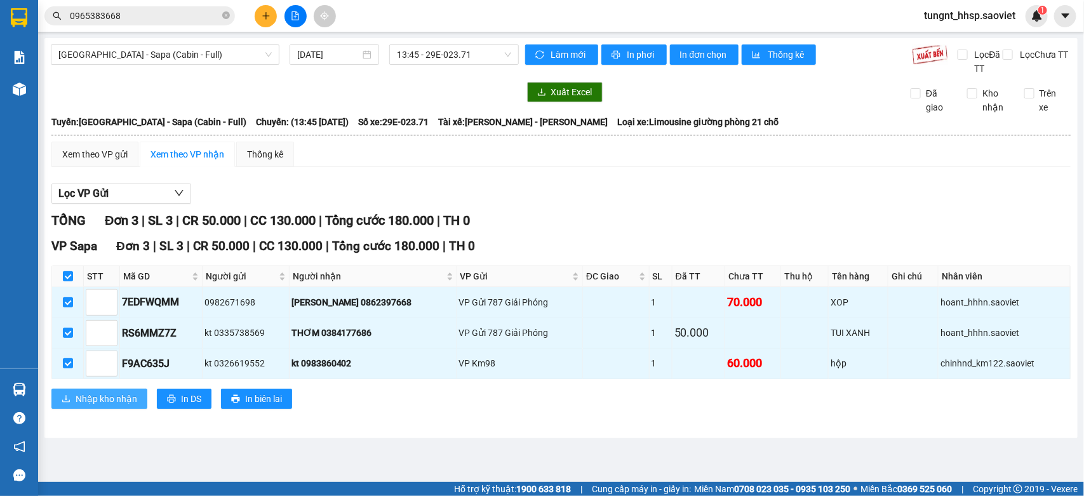
click at [100, 404] on span "Nhập kho nhận" at bounding box center [107, 399] width 62 height 14
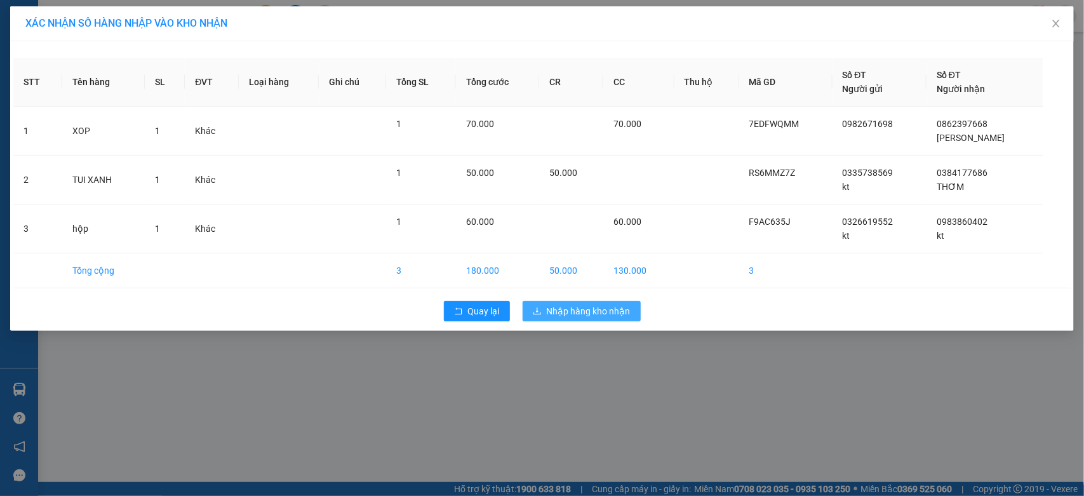
click at [608, 311] on span "Nhập hàng kho nhận" at bounding box center [589, 311] width 84 height 14
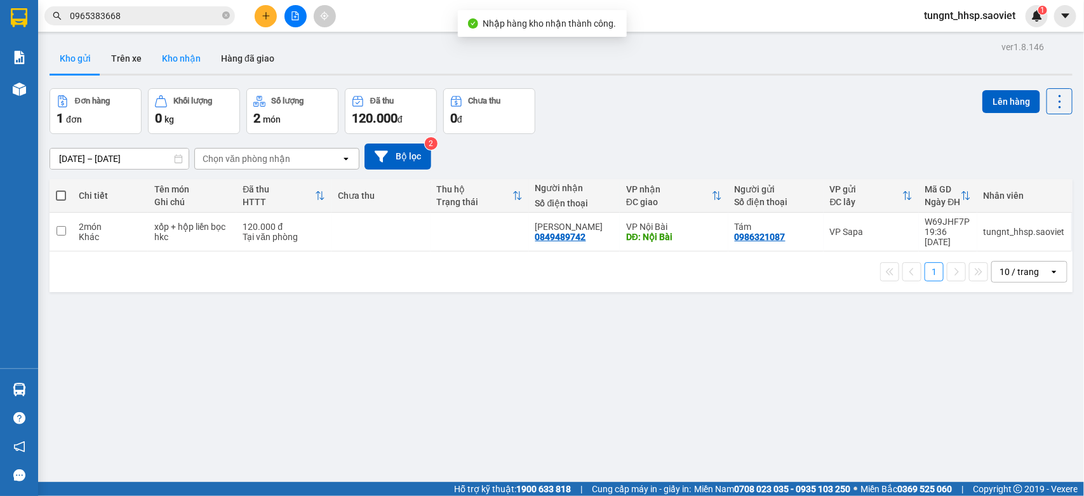
click at [189, 55] on button "Kho nhận" at bounding box center [181, 58] width 59 height 30
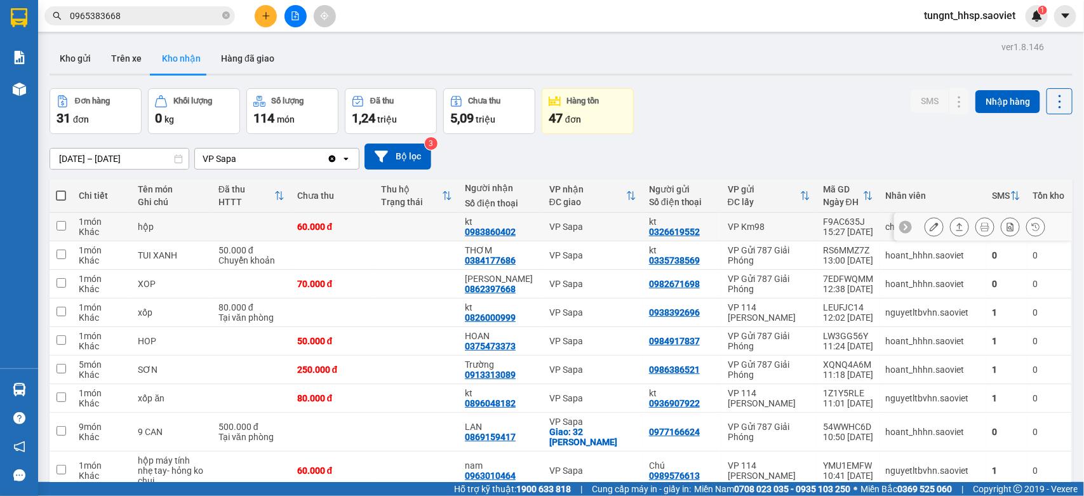
click at [390, 239] on td at bounding box center [417, 227] width 84 height 29
checkbox input "true"
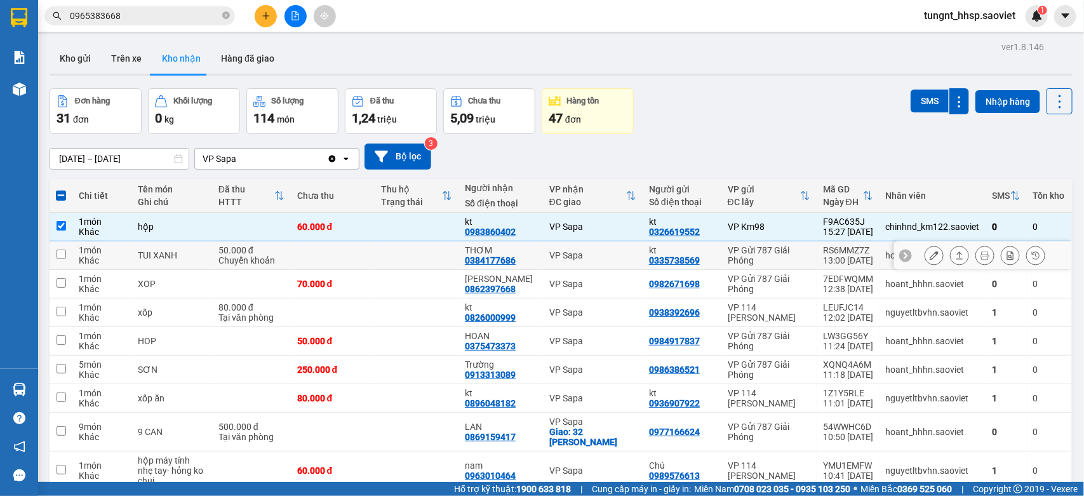
drag, startPoint x: 385, startPoint y: 252, endPoint x: 388, endPoint y: 267, distance: 15.6
click at [385, 253] on td at bounding box center [417, 255] width 84 height 29
checkbox input "true"
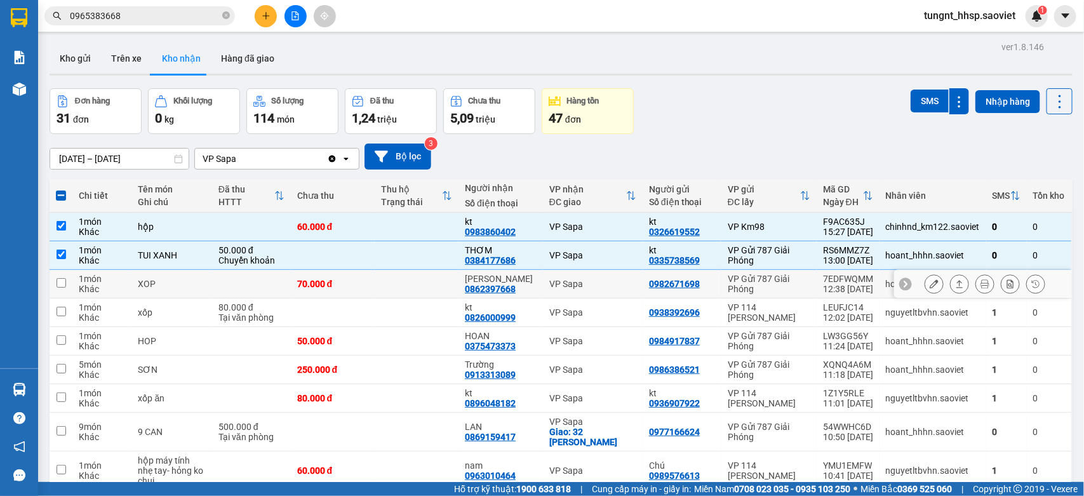
click at [392, 287] on td at bounding box center [417, 284] width 84 height 29
checkbox input "true"
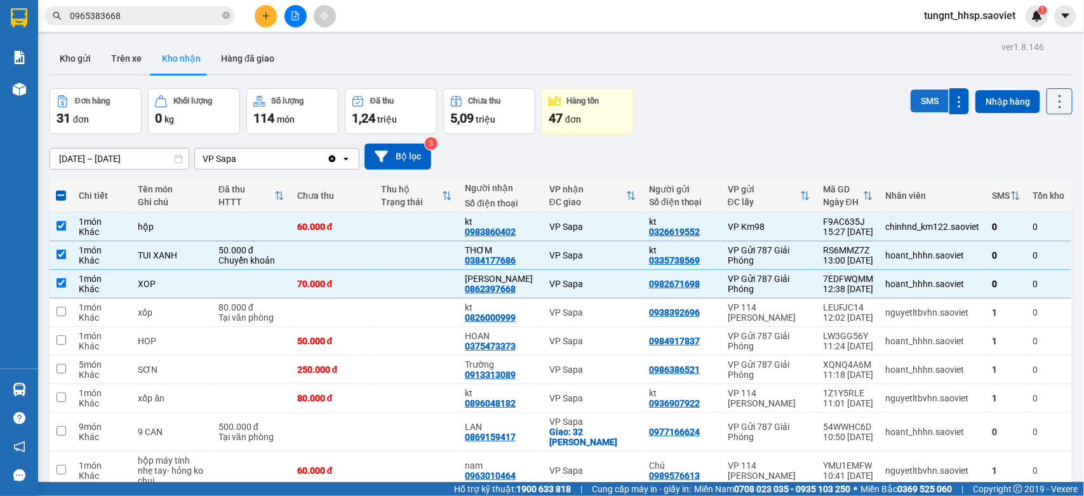
click at [915, 100] on button "SMS" at bounding box center [929, 101] width 38 height 23
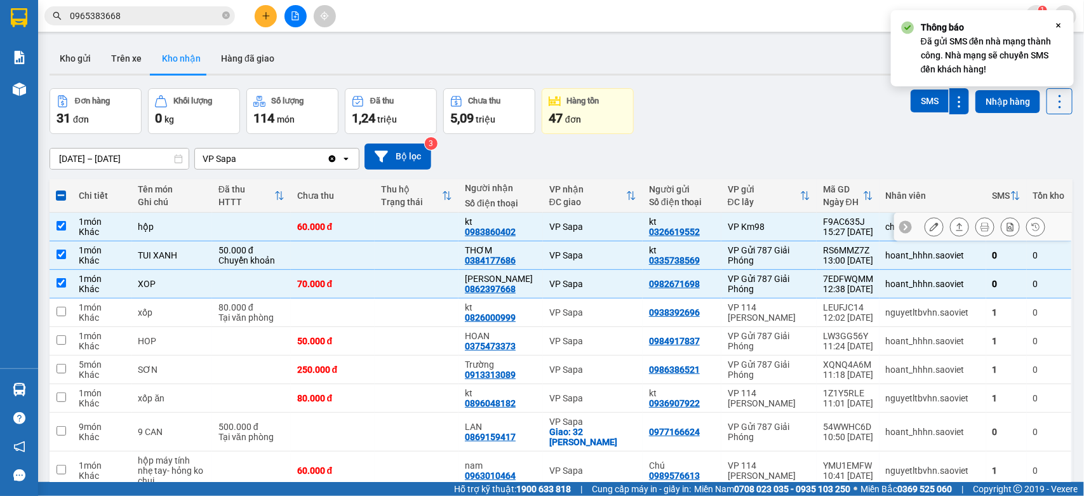
click at [375, 229] on td at bounding box center [417, 227] width 84 height 29
checkbox input "false"
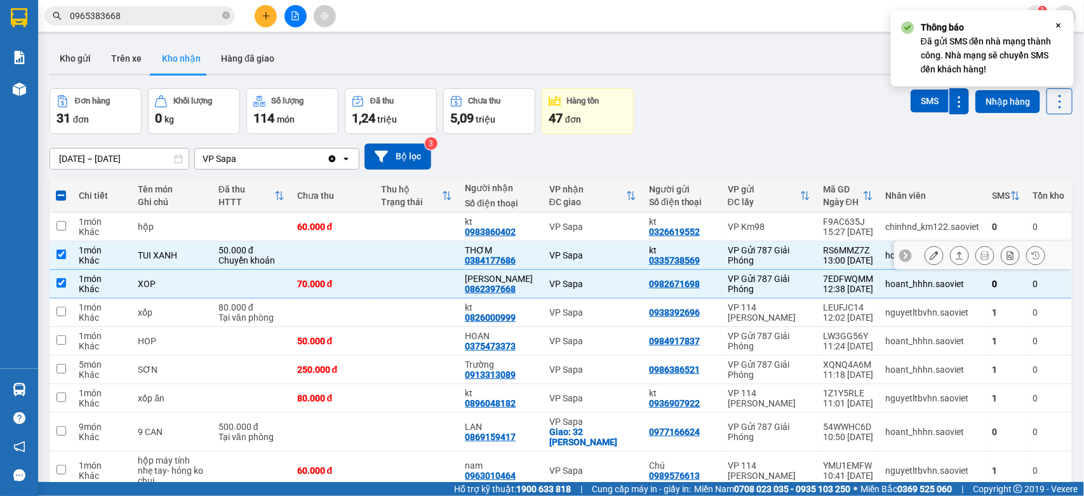
drag, startPoint x: 382, startPoint y: 253, endPoint x: 391, endPoint y: 293, distance: 41.1
click at [382, 255] on td at bounding box center [417, 255] width 84 height 29
checkbox input "false"
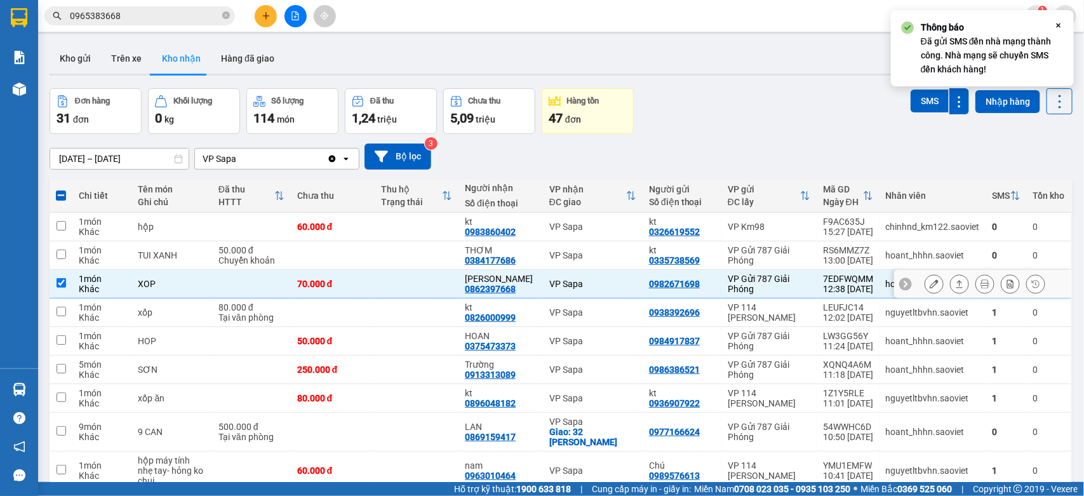
click at [391, 290] on td at bounding box center [417, 284] width 84 height 29
checkbox input "false"
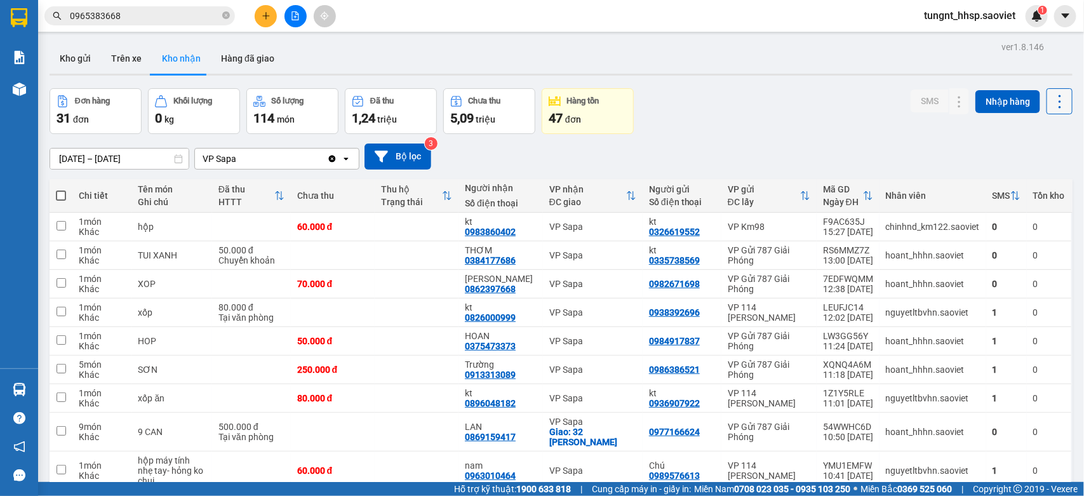
click at [1051, 102] on icon at bounding box center [1060, 102] width 18 height 18
click at [1010, 159] on span "Làm mới" at bounding box center [1027, 158] width 35 height 13
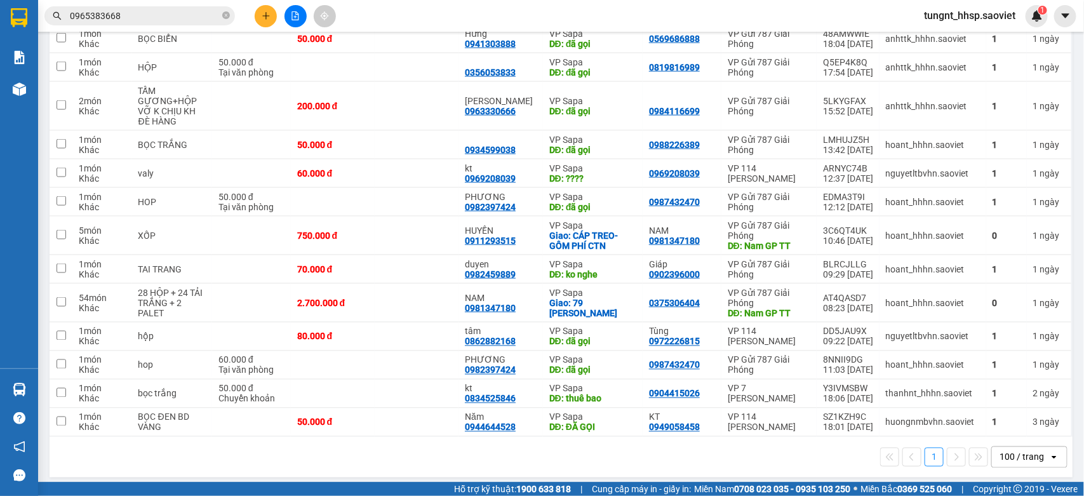
scroll to position [775, 0]
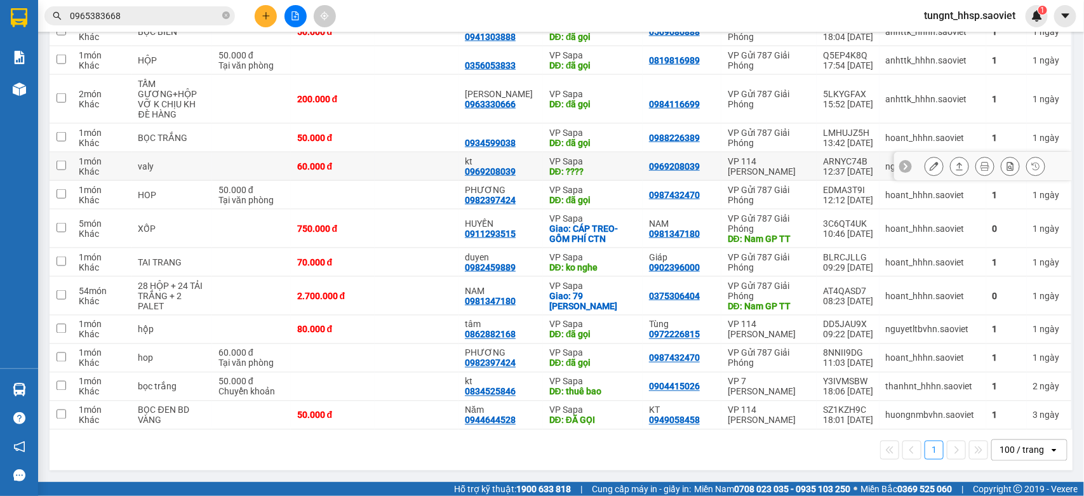
click at [929, 165] on icon at bounding box center [933, 166] width 9 height 9
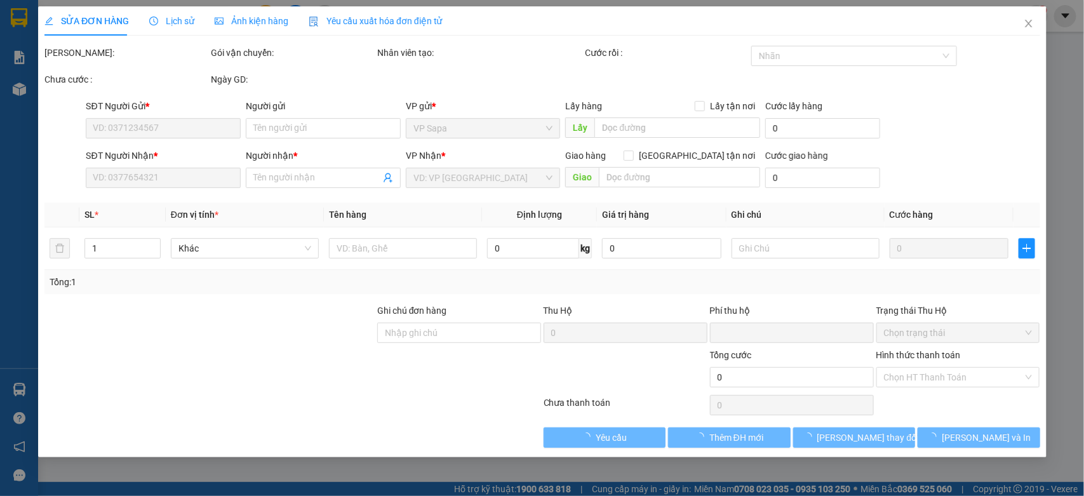
type input "0969208039"
type input "kt"
type input "????"
type input "0"
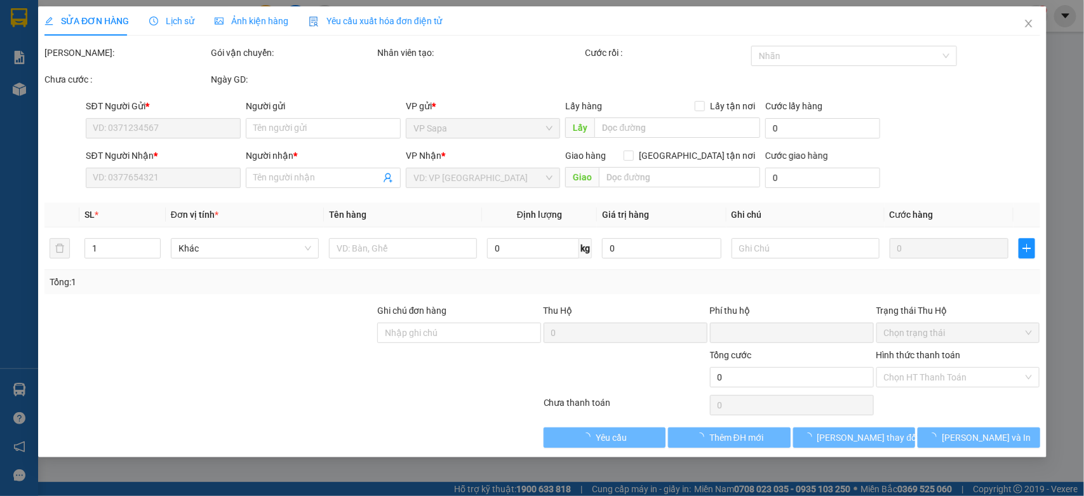
type input "60.000"
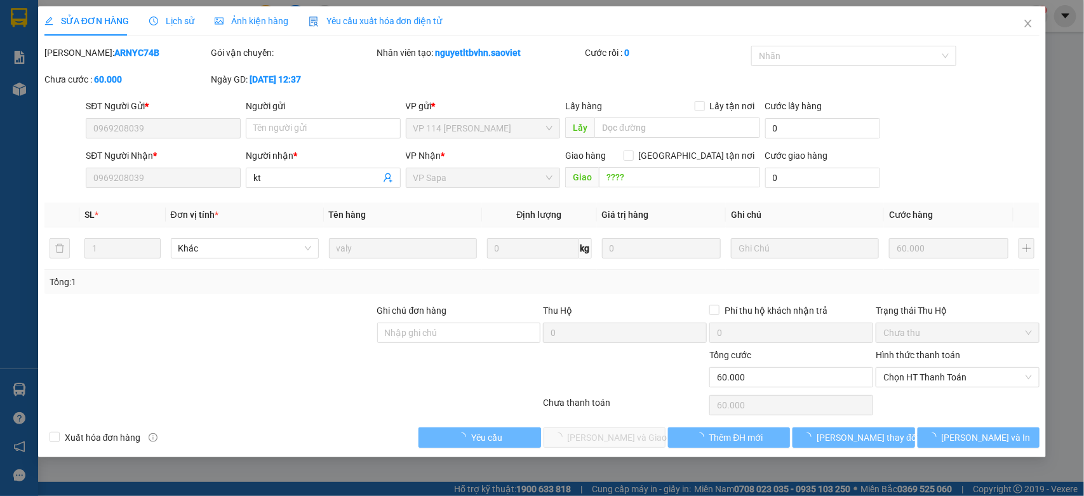
drag, startPoint x: 934, startPoint y: 362, endPoint x: 949, endPoint y: 381, distance: 24.4
click at [949, 381] on span "Chọn HT Thanh Toán" at bounding box center [957, 377] width 149 height 19
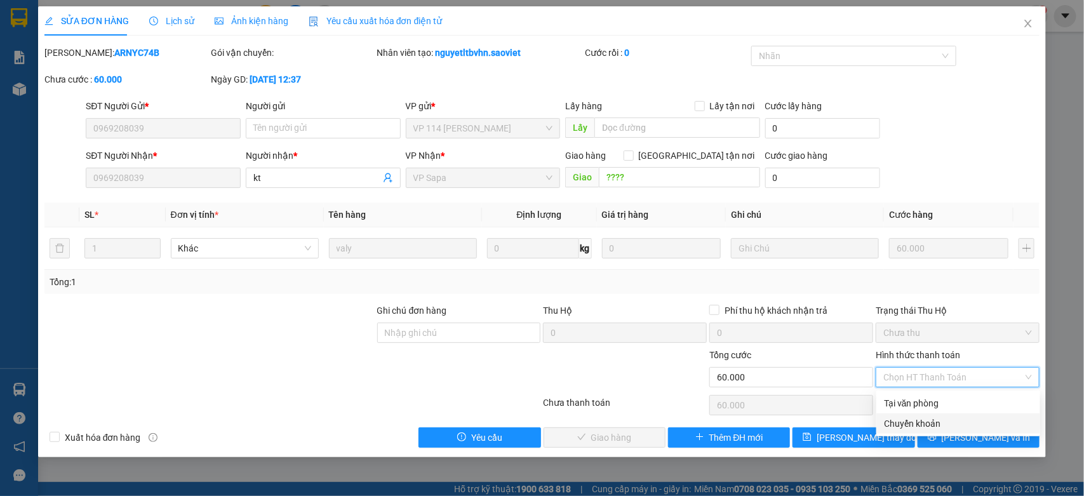
click at [921, 426] on div "Chuyển khoản" at bounding box center [958, 423] width 149 height 14
type input "0"
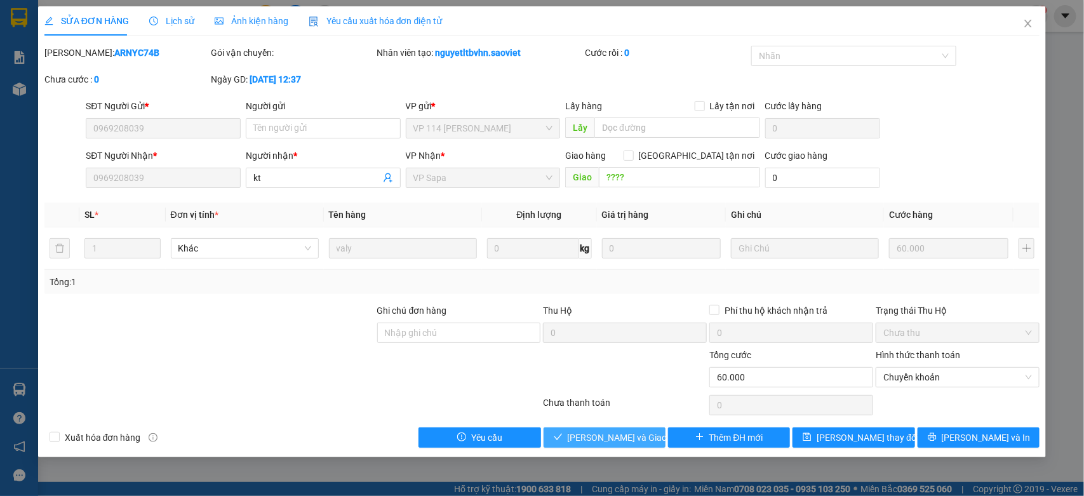
click at [590, 436] on span "[PERSON_NAME] và [PERSON_NAME] hàng" at bounding box center [629, 437] width 122 height 14
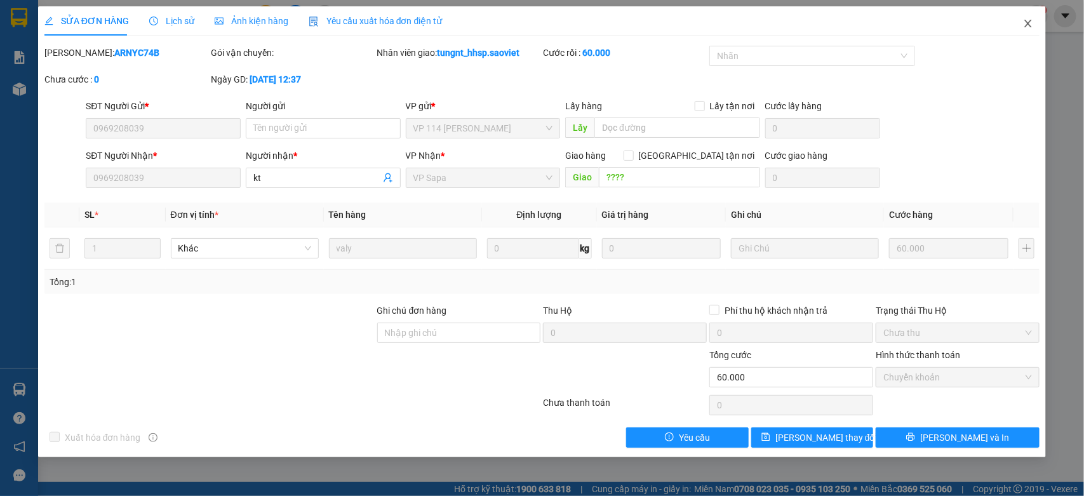
click at [1026, 15] on span "Close" at bounding box center [1028, 24] width 36 height 36
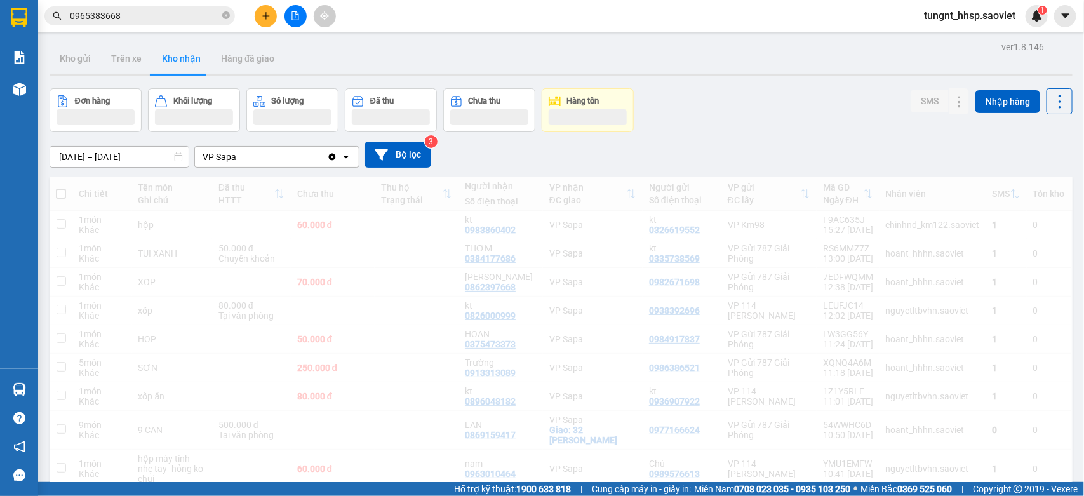
click at [270, 15] on icon "plus" at bounding box center [266, 15] width 9 height 9
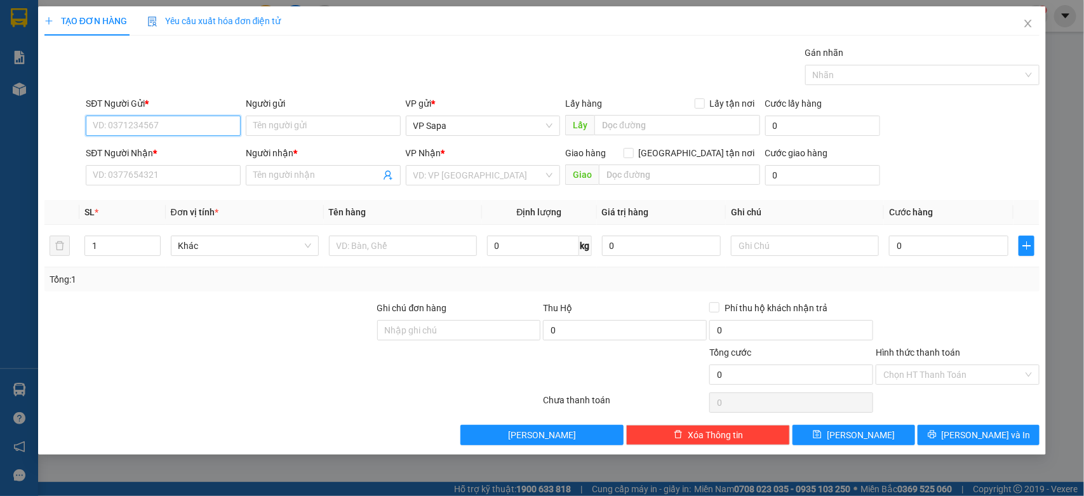
click at [171, 127] on input "SĐT Người Gửi *" at bounding box center [163, 126] width 155 height 20
type input "0973678778"
click at [184, 156] on div "0973678778 - Nhung" at bounding box center [163, 152] width 140 height 14
type input "Nhung"
type input "0983025877"
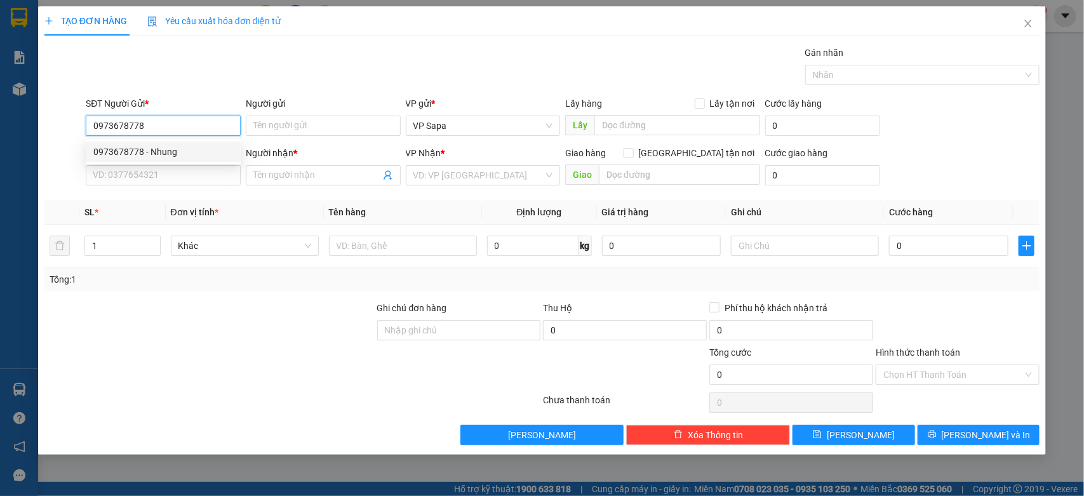
type input "Hùng"
type input "0973678778"
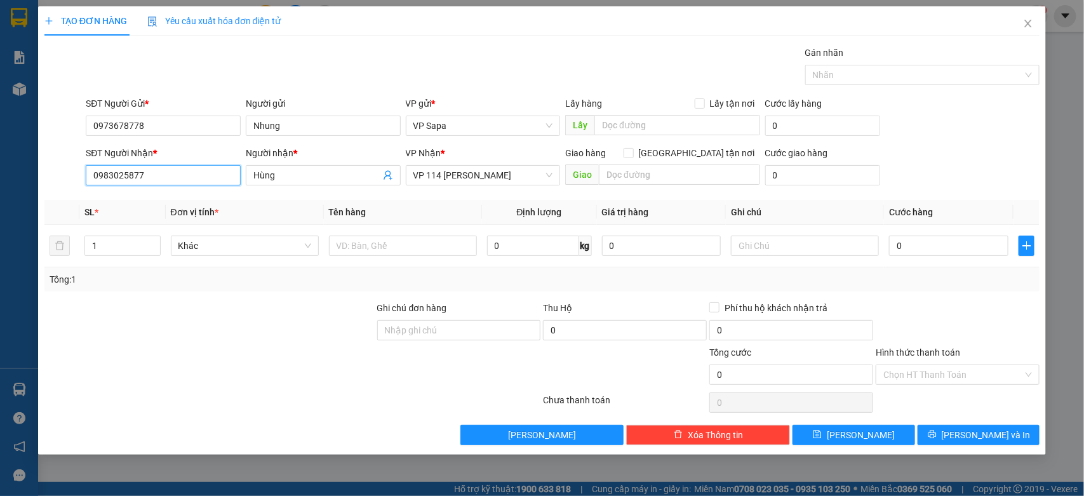
click at [182, 176] on input "0983025877" at bounding box center [163, 175] width 155 height 20
type input "0983025877"
click at [178, 203] on div "0983025877 - Hùng" at bounding box center [163, 201] width 140 height 14
click at [406, 243] on input "text" at bounding box center [403, 246] width 148 height 20
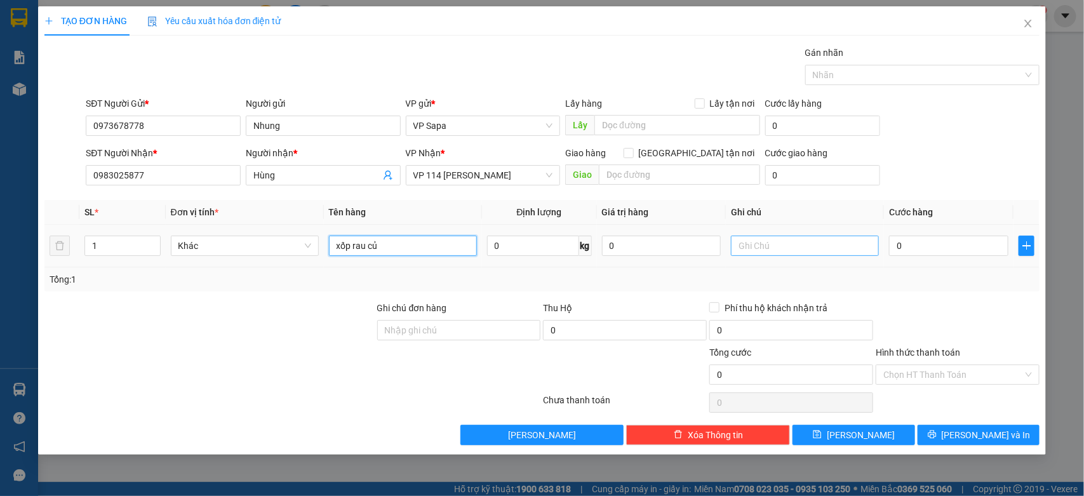
type input "xốp rau củ"
click at [828, 248] on input "text" at bounding box center [805, 246] width 148 height 20
type input "hkc"
click at [925, 249] on input "0" at bounding box center [948, 246] width 119 height 20
type input "1"
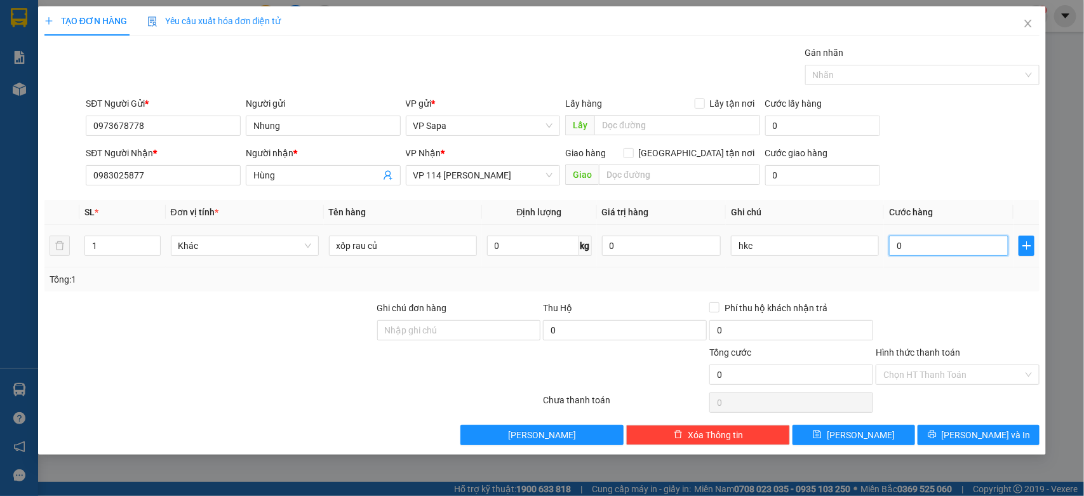
type input "1"
type input "10"
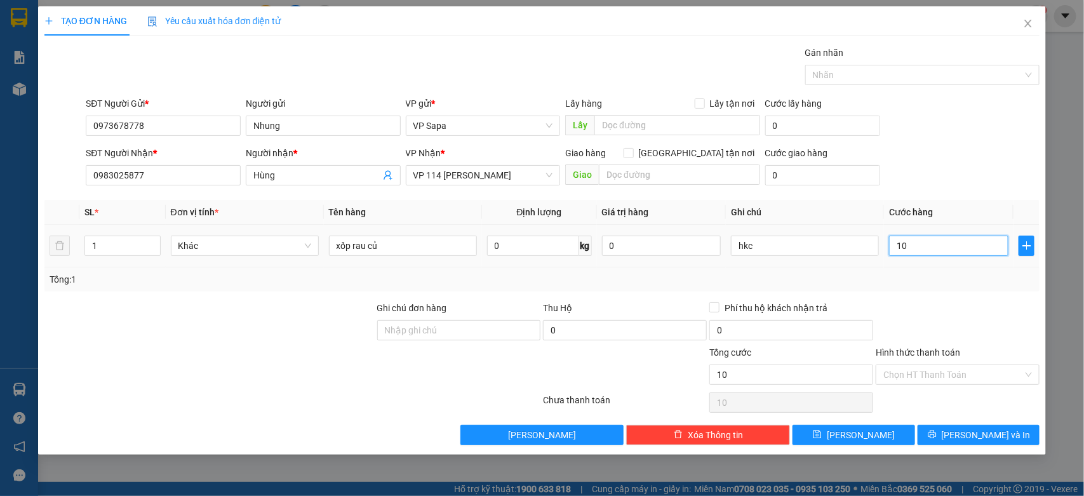
type input "100"
type input "100.000"
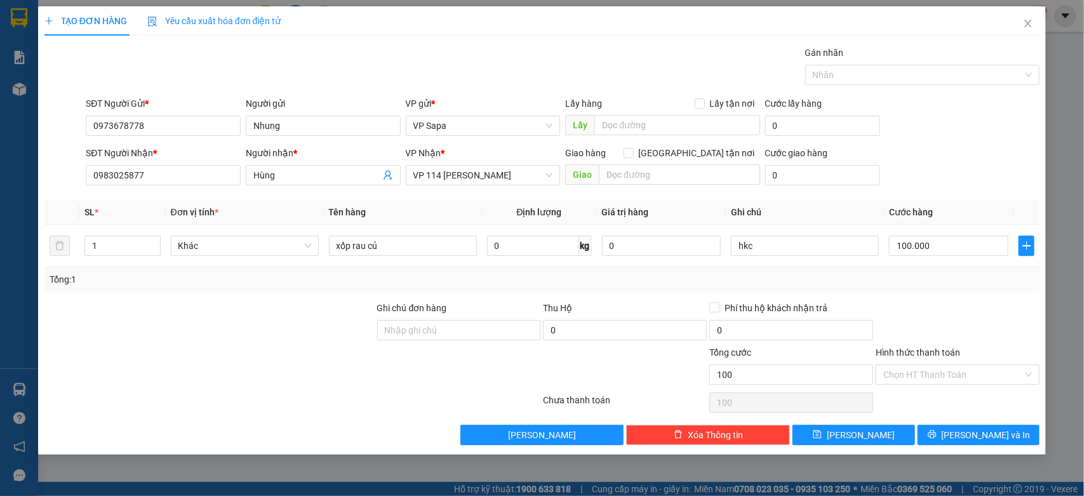
type input "100.000"
drag, startPoint x: 931, startPoint y: 316, endPoint x: 972, endPoint y: 321, distance: 41.7
click at [940, 313] on div at bounding box center [957, 323] width 166 height 44
click at [1011, 437] on button "[PERSON_NAME] và In" at bounding box center [978, 435] width 122 height 20
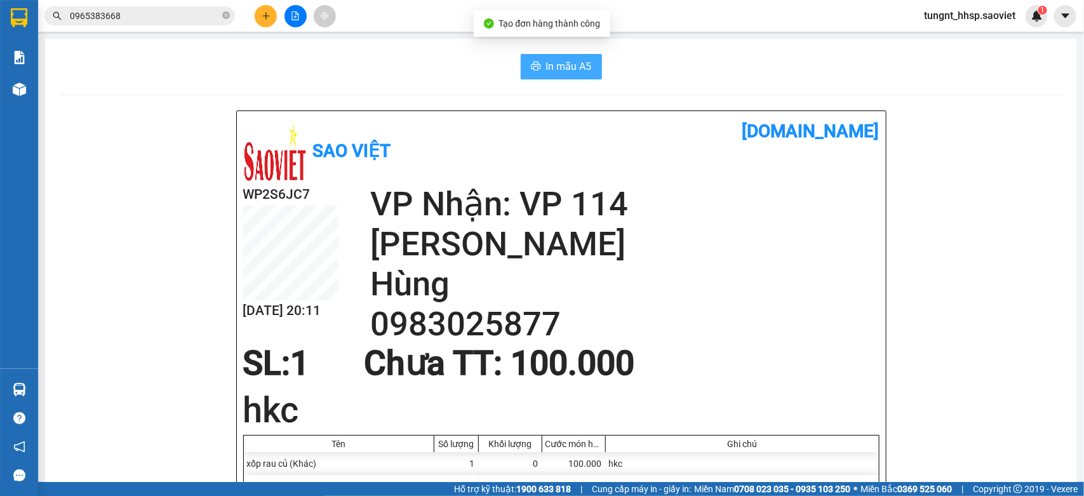
click at [573, 68] on span "In mẫu A5" at bounding box center [569, 66] width 46 height 16
click at [546, 69] on span "In mẫu A5" at bounding box center [569, 66] width 46 height 16
click at [265, 11] on icon "plus" at bounding box center [266, 15] width 9 height 9
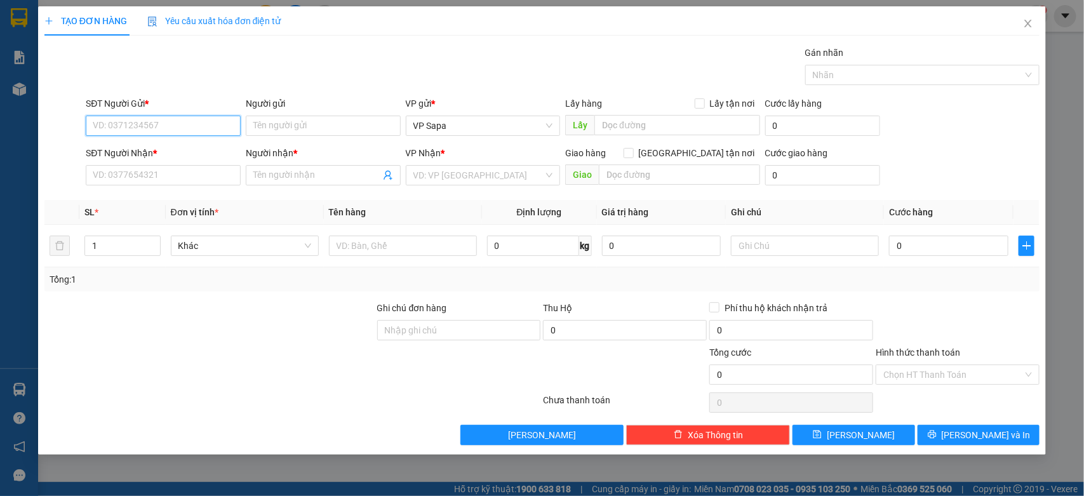
click at [151, 128] on input "SĐT Người Gửi *" at bounding box center [163, 126] width 155 height 20
click at [169, 145] on div "0963832439 - LƯƠNG" at bounding box center [163, 152] width 140 height 14
type input "0963832439"
type input "LƯƠNG"
type input "0858153967"
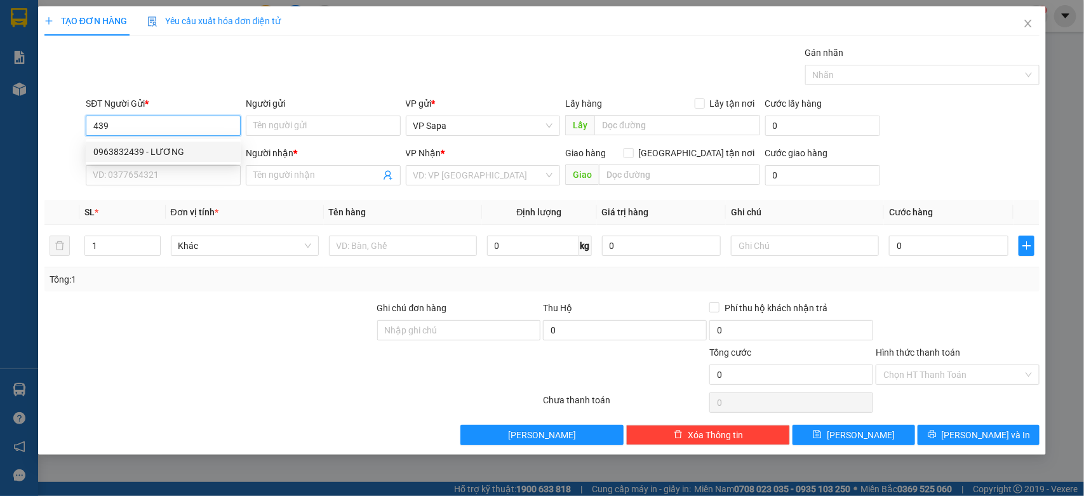
type input "KT"
type input "0963832439"
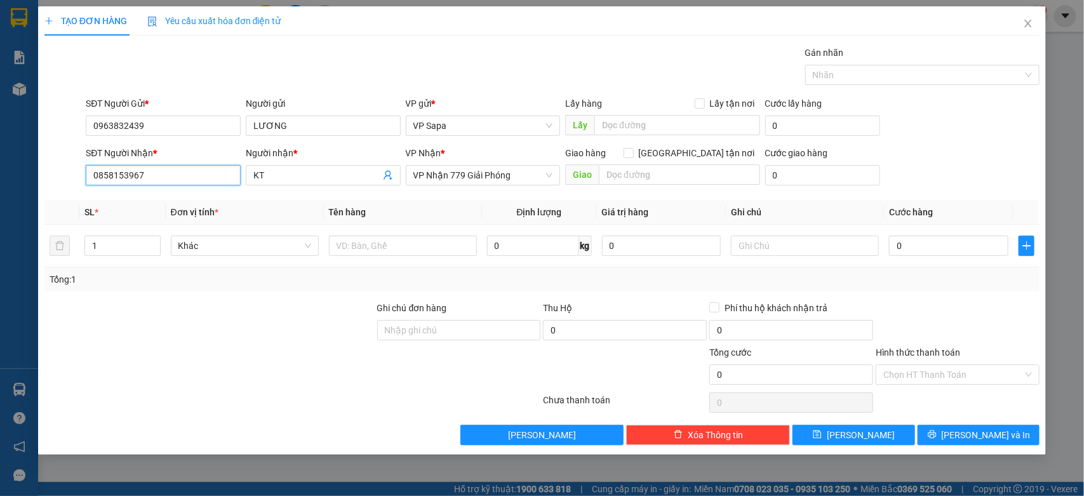
click at [175, 170] on input "0858153967" at bounding box center [163, 175] width 155 height 20
type input "0985396575"
click at [187, 201] on div "0985396575 - kt" at bounding box center [163, 201] width 140 height 14
type input "kt"
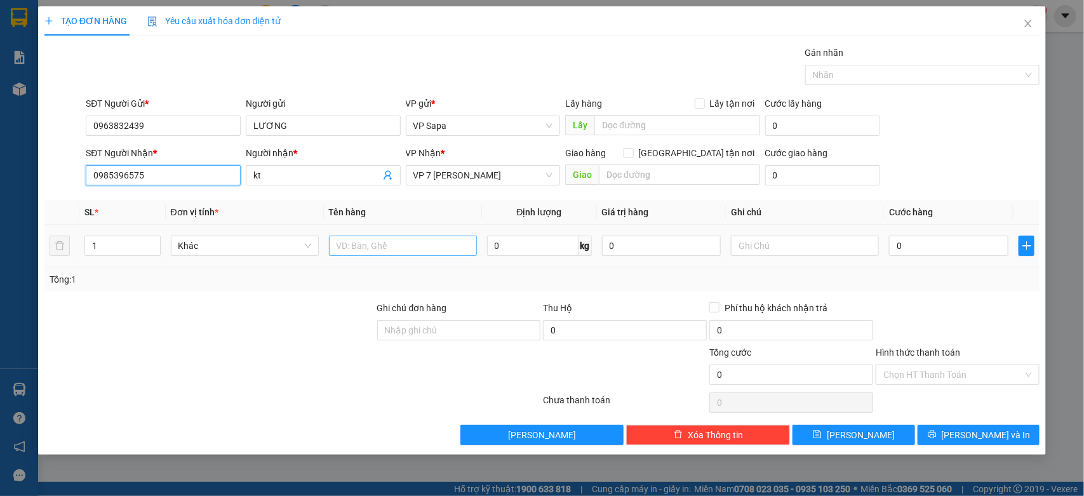
type input "0985396575"
click at [394, 246] on input "text" at bounding box center [403, 246] width 148 height 20
type input "xốp"
click at [803, 243] on input "text" at bounding box center [805, 246] width 148 height 20
type input "hkc"
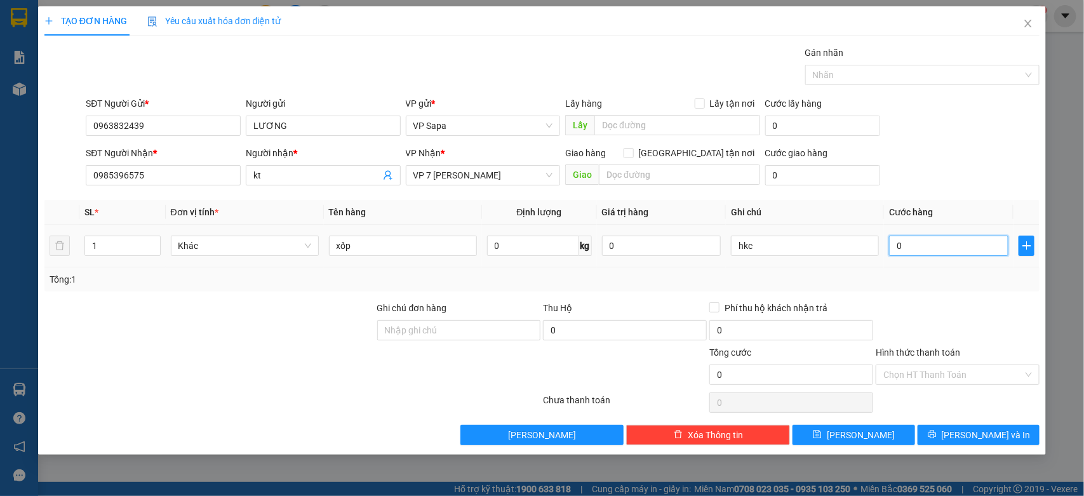
click at [934, 245] on input "0" at bounding box center [948, 246] width 119 height 20
type input "7"
type input "0"
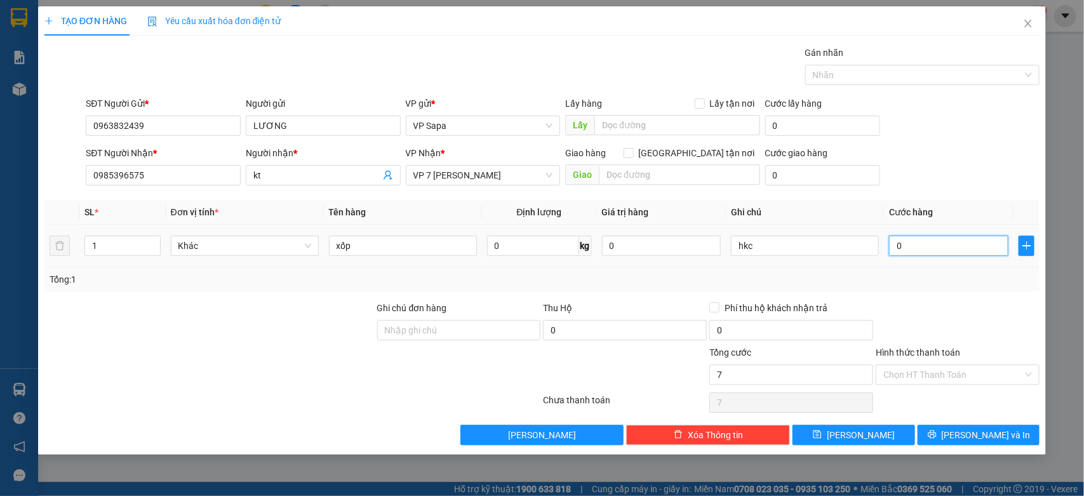
type input "0"
type input "08"
type input "8"
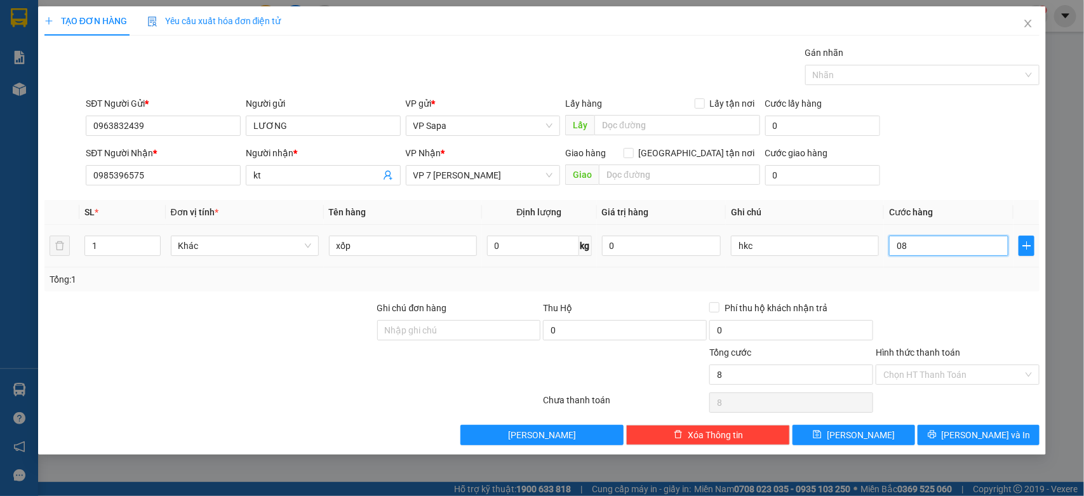
type input "080"
type input "80"
type input "80.000"
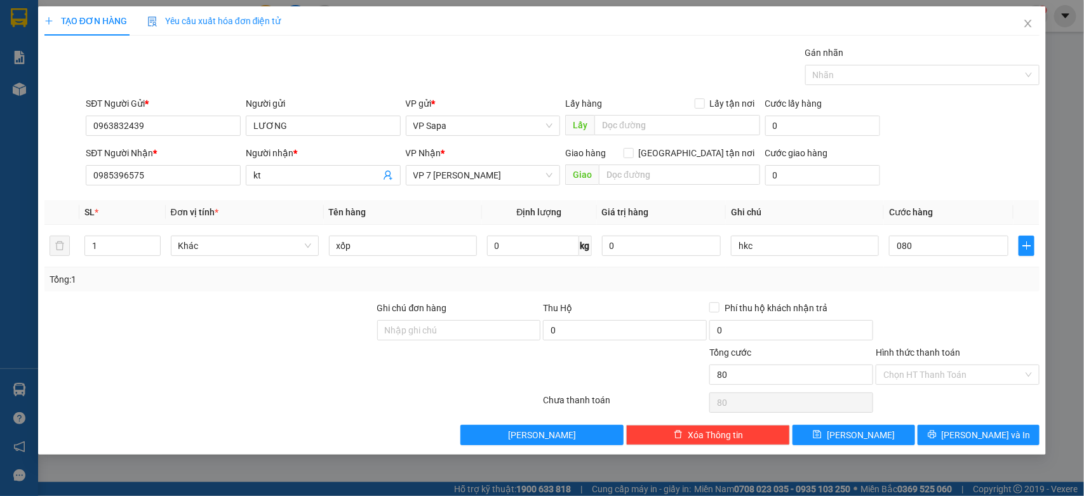
type input "80.000"
click at [986, 315] on div "Transit Pickup Surcharge Ids Transit Deliver Surcharge Ids Transit Deliver Surc…" at bounding box center [541, 245] width 995 height 399
click at [973, 455] on div "TẠO ĐƠN HÀNG Yêu cầu xuất hóa đơn điện tử Transit Pickup Surcharge Ids Transit …" at bounding box center [542, 230] width 1008 height 448
click at [972, 435] on span "[PERSON_NAME] và In" at bounding box center [985, 435] width 89 height 14
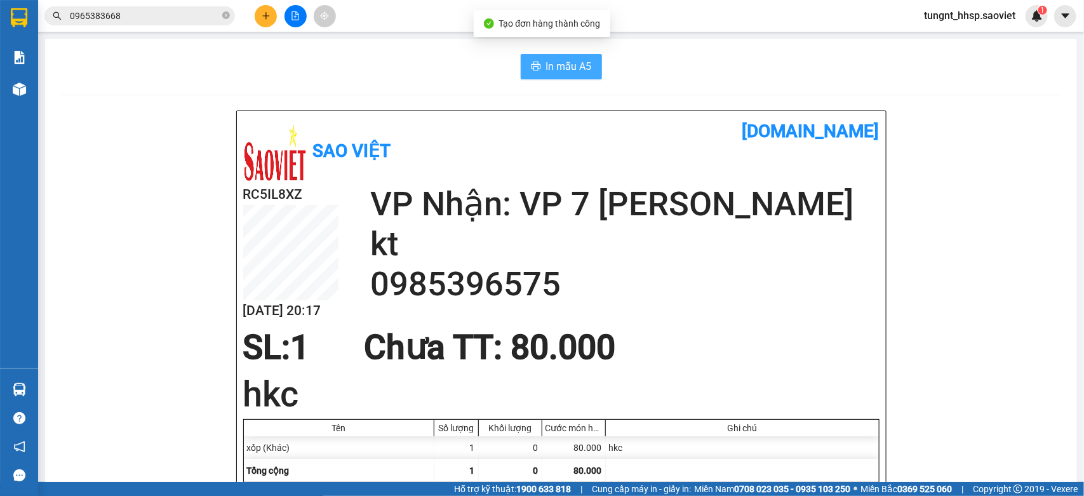
click at [568, 71] on span "In mẫu A5" at bounding box center [569, 66] width 46 height 16
click at [267, 19] on icon "plus" at bounding box center [266, 15] width 9 height 9
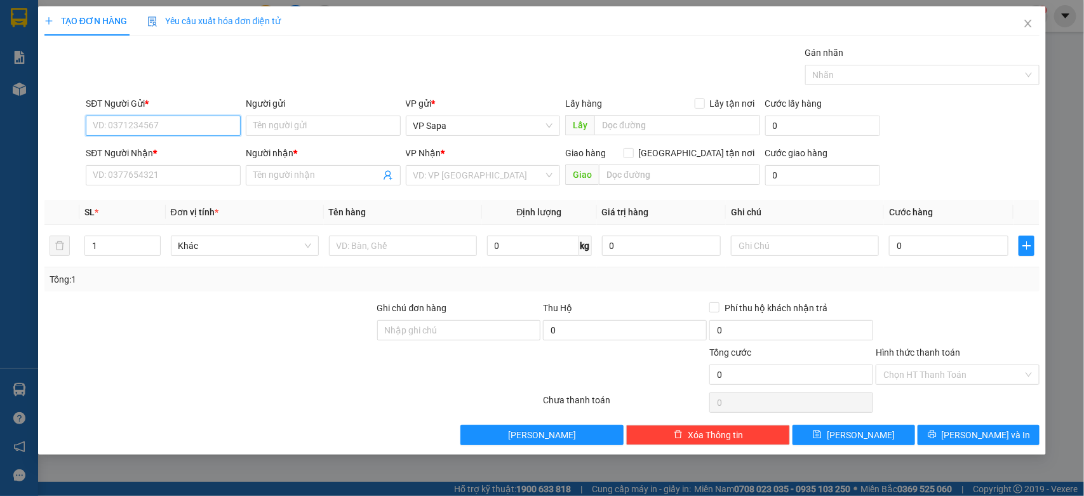
click at [145, 119] on input "SĐT Người Gửi *" at bounding box center [163, 126] width 155 height 20
click at [143, 128] on input "SĐT Người Gửi *" at bounding box center [163, 126] width 155 height 20
click at [166, 151] on div "0963832439 - LƯƠNG" at bounding box center [163, 152] width 140 height 14
type input "0963832439"
type input "LƯƠNG"
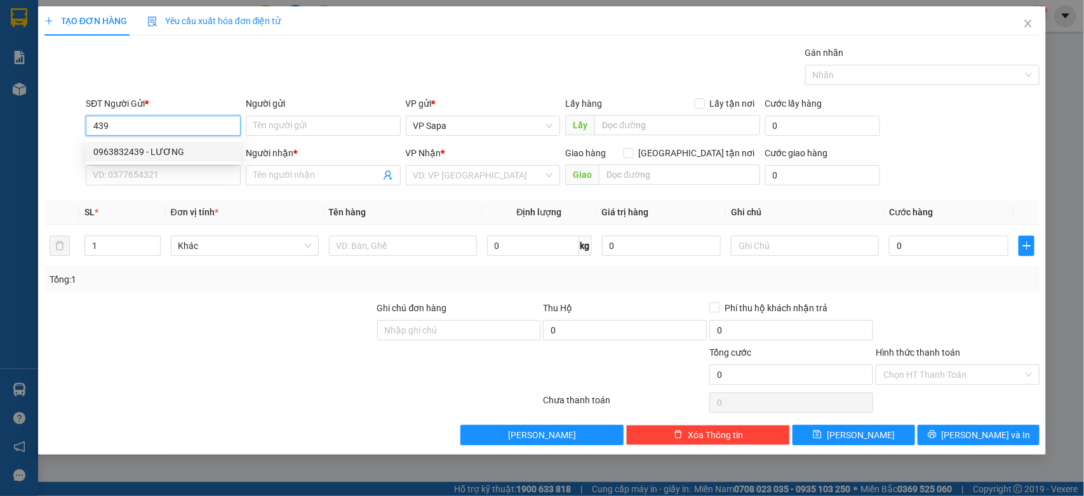
type input "0985396575"
type input "kt"
type input "0963832439"
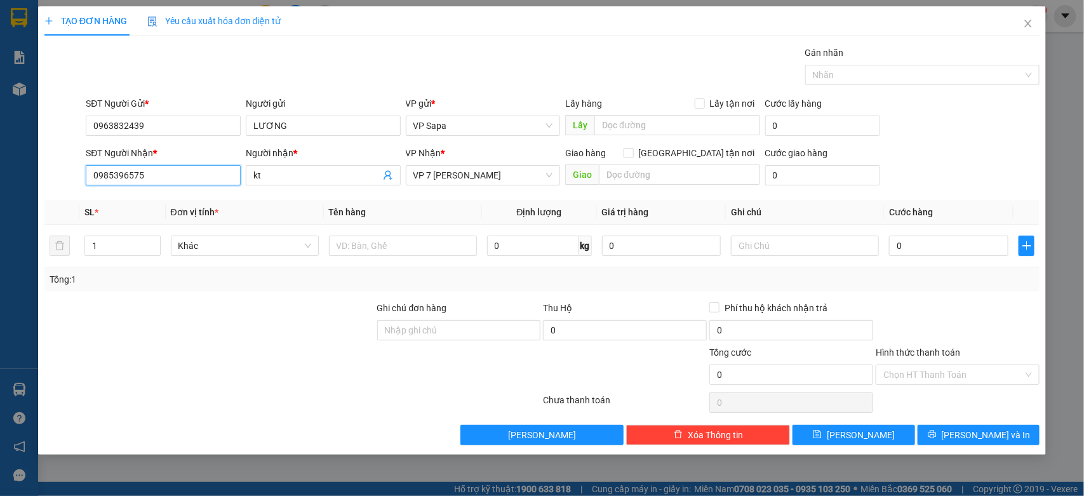
click at [173, 176] on input "0985396575" at bounding box center [163, 175] width 155 height 20
type input "0977802686"
click at [163, 197] on div "0977802686 - phương" at bounding box center [163, 201] width 140 height 14
type input "phương"
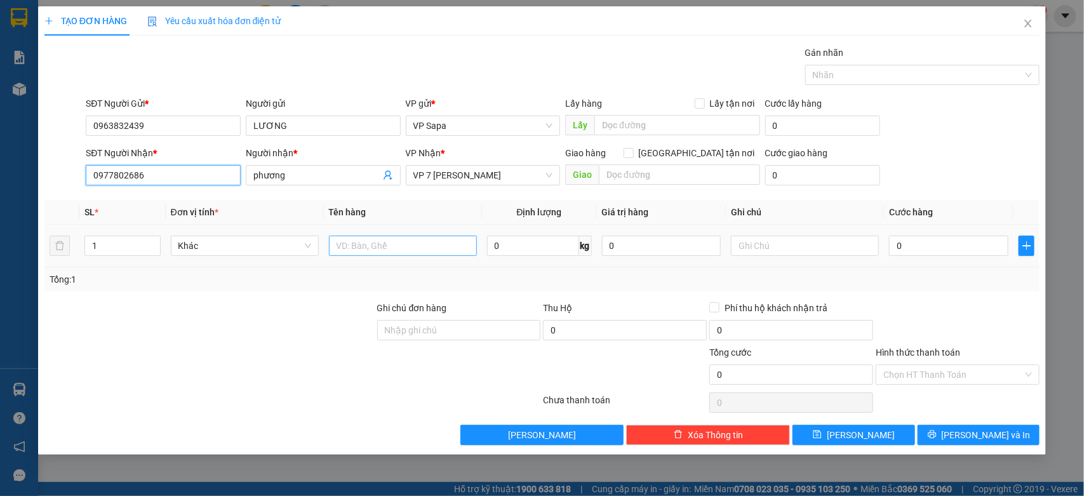
type input "0977802686"
click at [396, 239] on input "text" at bounding box center [403, 246] width 148 height 20
click at [905, 246] on input "0" at bounding box center [948, 246] width 119 height 20
drag, startPoint x: 966, startPoint y: 296, endPoint x: 954, endPoint y: 296, distance: 12.1
click at [965, 296] on div "Transit Pickup Surcharge Ids Transit Deliver Surcharge Ids Transit Deliver Surc…" at bounding box center [541, 245] width 995 height 399
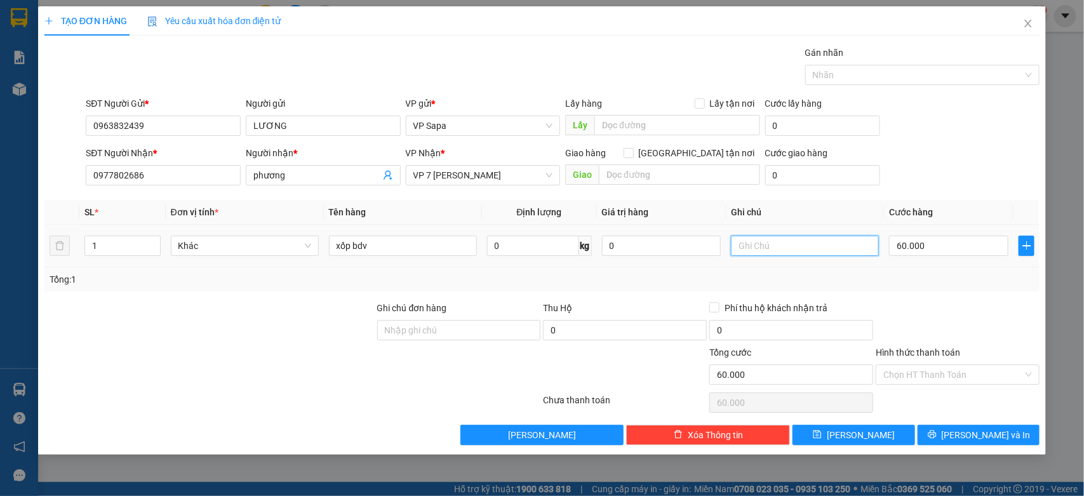
click at [809, 250] on input "text" at bounding box center [805, 246] width 148 height 20
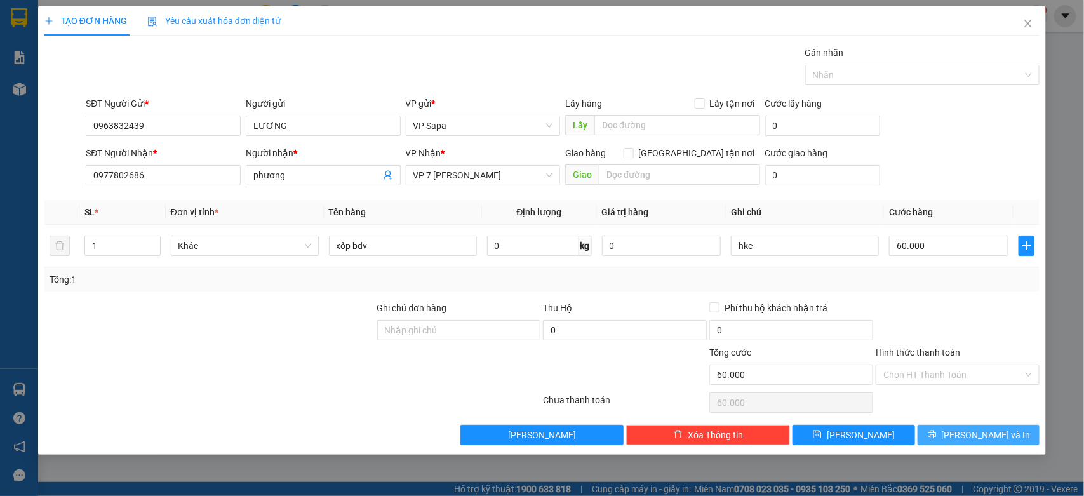
click at [1009, 433] on button "[PERSON_NAME] và In" at bounding box center [978, 435] width 122 height 20
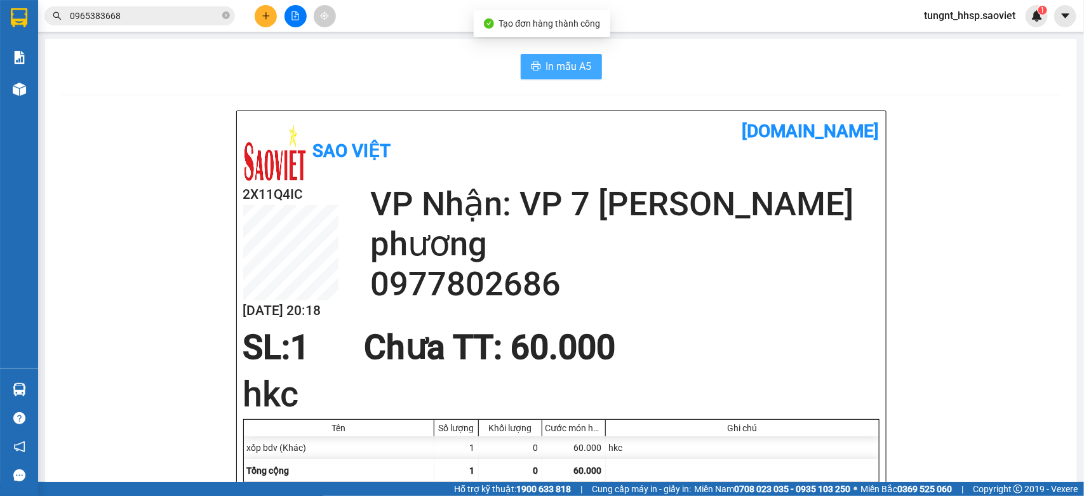
drag, startPoint x: 557, startPoint y: 64, endPoint x: 614, endPoint y: 90, distance: 61.9
click at [559, 67] on span "In mẫu A5" at bounding box center [569, 66] width 46 height 16
click at [261, 5] on button at bounding box center [266, 16] width 22 height 22
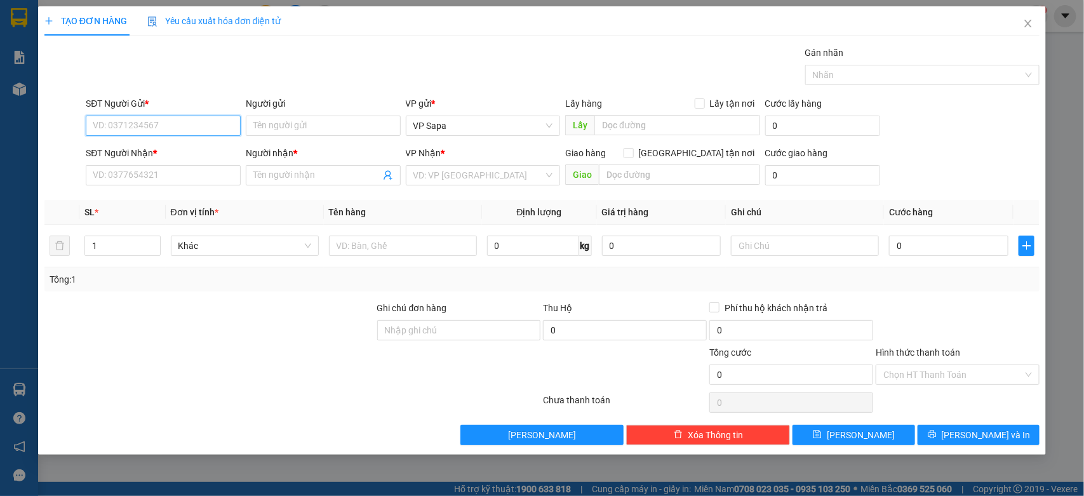
click at [219, 121] on input "SĐT Người Gửi *" at bounding box center [163, 126] width 155 height 20
drag, startPoint x: 218, startPoint y: 122, endPoint x: 216, endPoint y: 108, distance: 14.0
click at [216, 121] on input "SĐT Người Gửi *" at bounding box center [163, 126] width 155 height 20
click at [161, 148] on div "0975796046 - C Phượng" at bounding box center [163, 152] width 140 height 14
click at [152, 237] on span "Increase Value" at bounding box center [153, 241] width 14 height 11
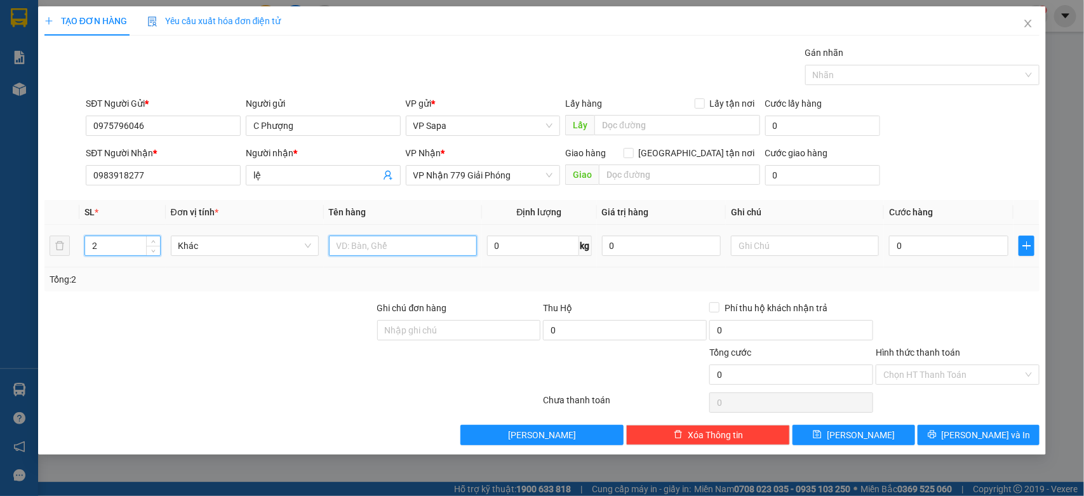
click at [375, 249] on input "text" at bounding box center [403, 246] width 148 height 20
click at [943, 293] on div "Transit Pickup Surcharge Ids Transit Deliver Surcharge Ids Transit Deliver Surc…" at bounding box center [541, 245] width 995 height 399
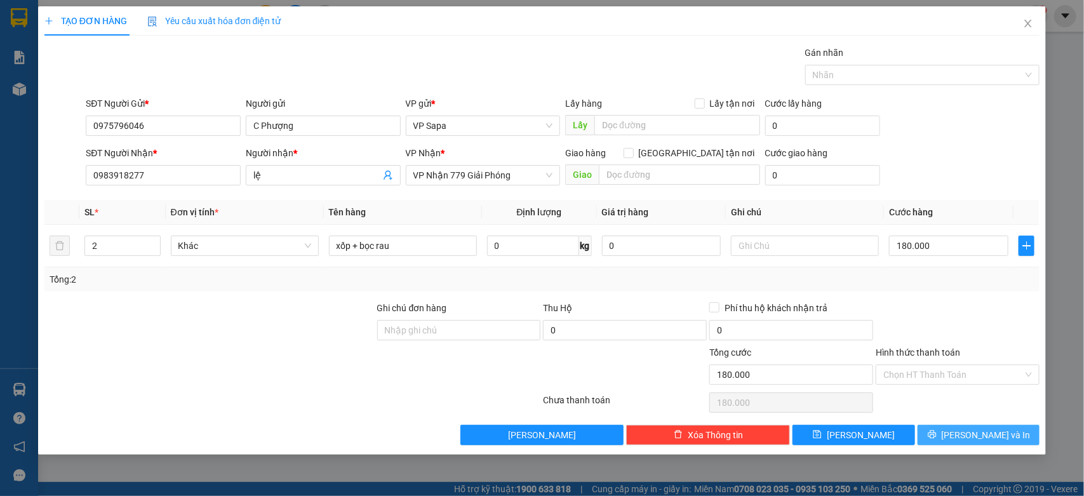
click at [975, 437] on span "[PERSON_NAME] và In" at bounding box center [985, 435] width 89 height 14
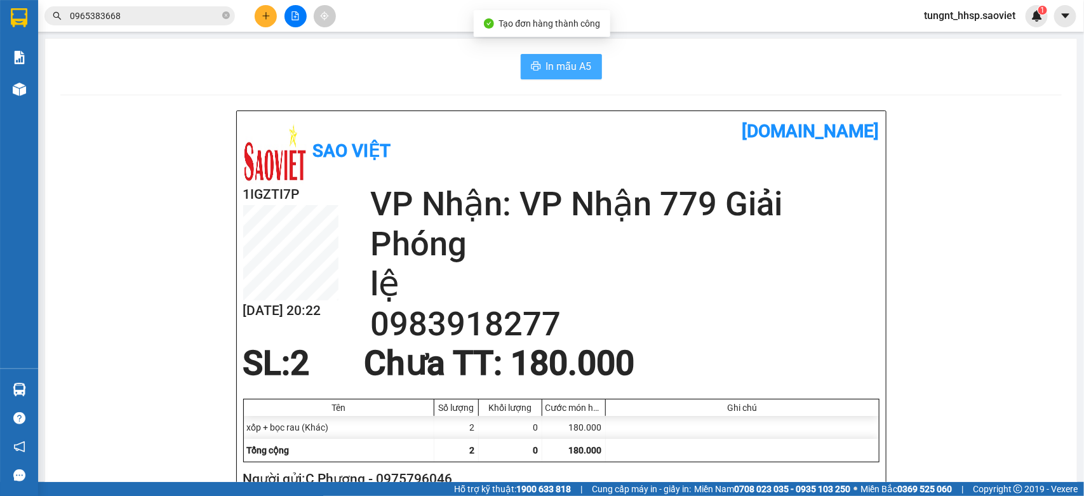
click at [563, 62] on span "In mẫu A5" at bounding box center [569, 66] width 46 height 16
click at [262, 14] on icon "plus" at bounding box center [266, 15] width 9 height 9
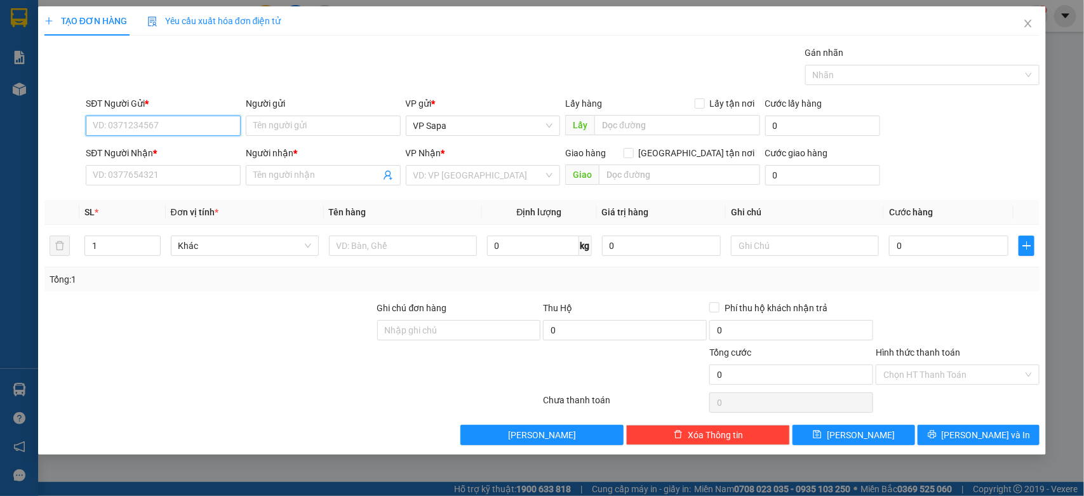
click at [131, 129] on input "SĐT Người Gửi *" at bounding box center [163, 126] width 155 height 20
click at [181, 156] on div "0334945327 - kt" at bounding box center [163, 152] width 140 height 14
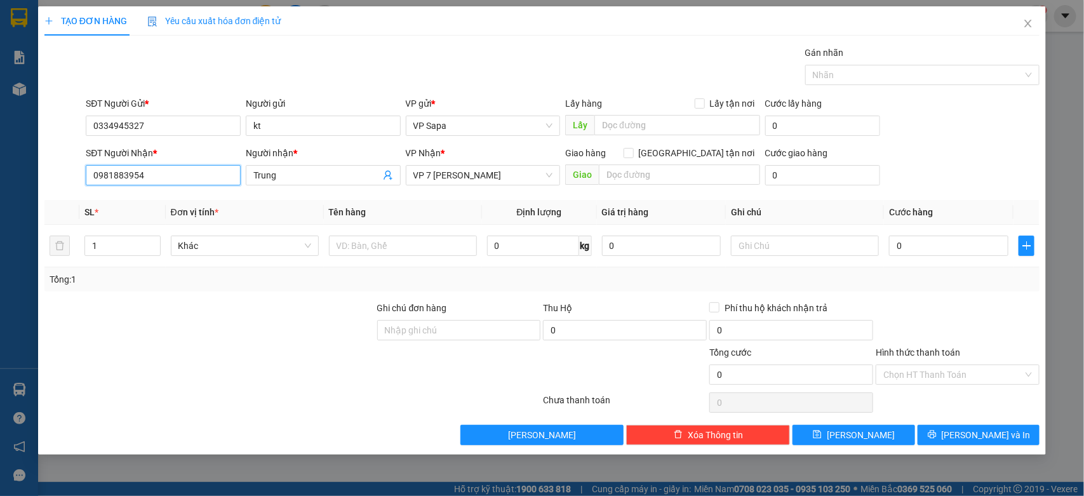
click at [181, 175] on input "0981883954" at bounding box center [163, 175] width 155 height 20
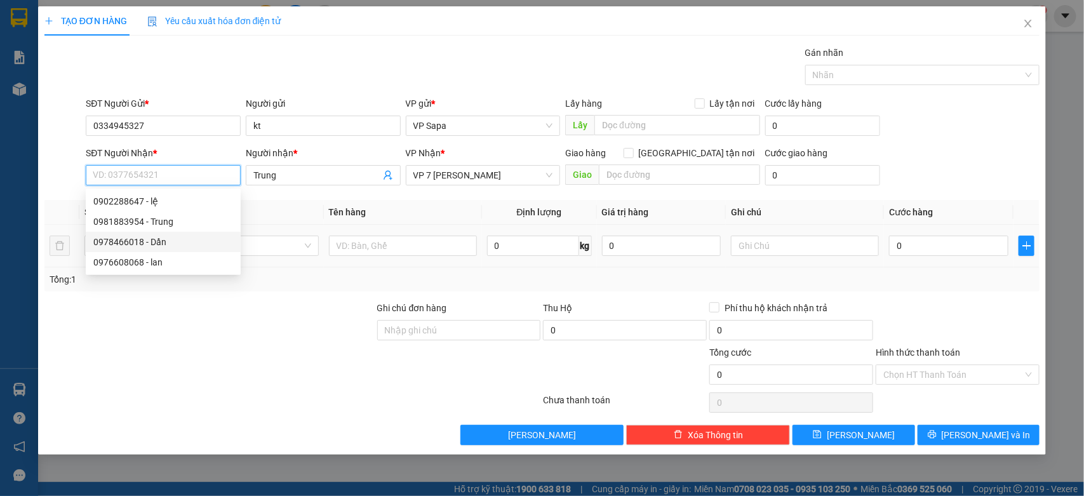
drag, startPoint x: 153, startPoint y: 245, endPoint x: 162, endPoint y: 243, distance: 9.2
click at [153, 243] on div "0978466018 - Dần" at bounding box center [163, 242] width 140 height 14
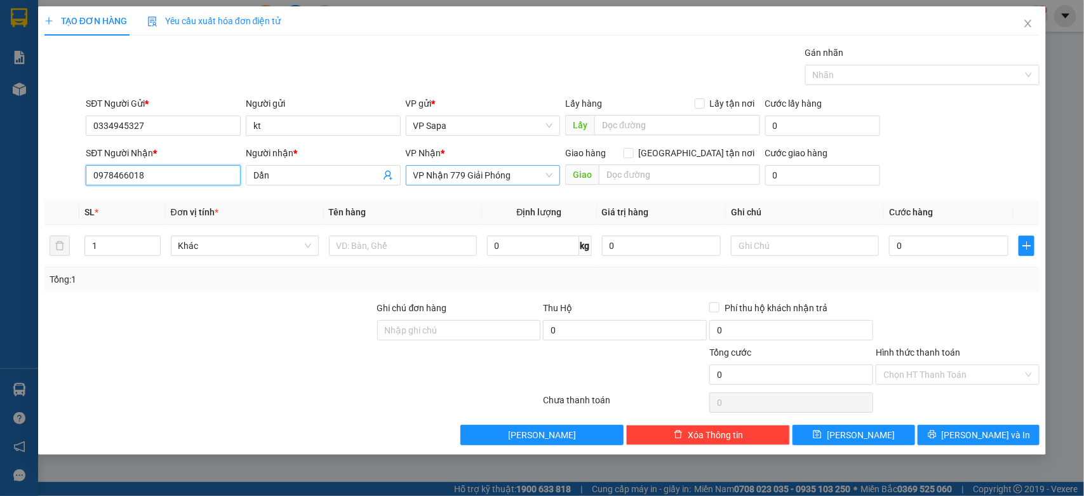
click at [453, 172] on span "VP Nhận 779 Giải Phóng" at bounding box center [483, 175] width 140 height 19
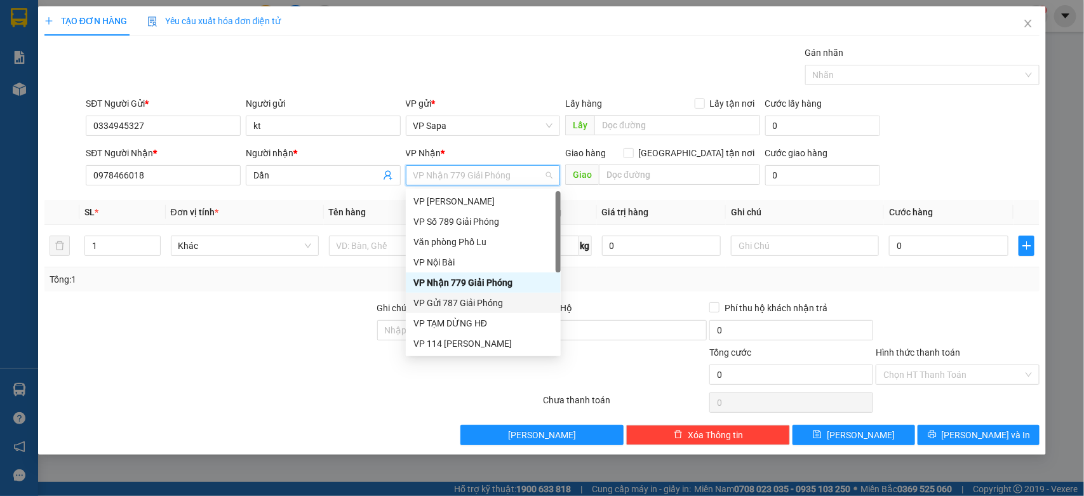
scroll to position [142, 0]
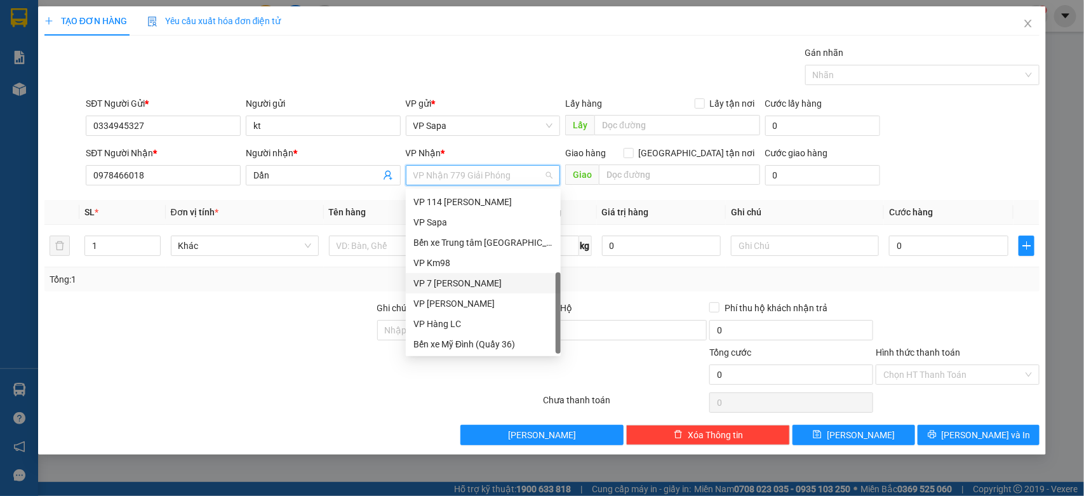
click at [477, 281] on div "VP 7 [PERSON_NAME]" at bounding box center [483, 283] width 140 height 14
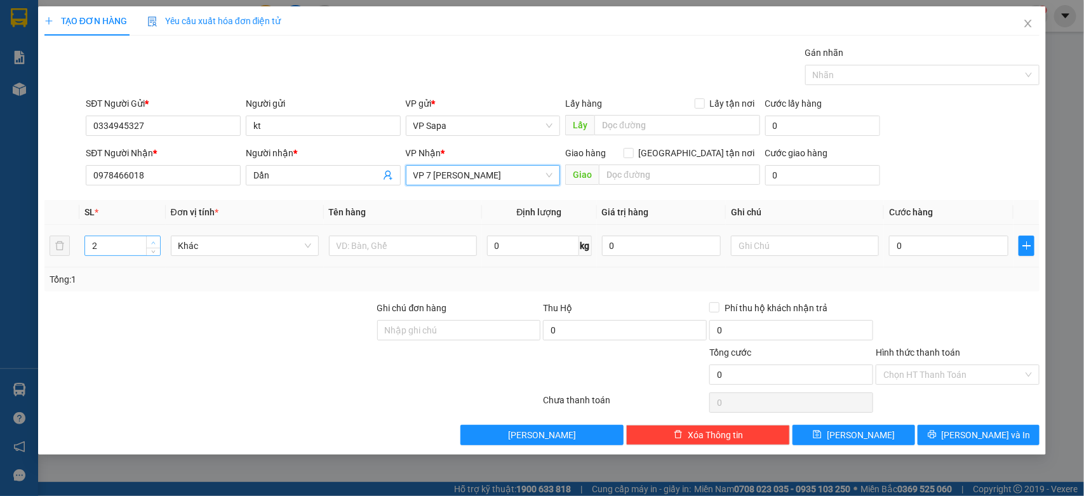
click at [151, 243] on icon "up" at bounding box center [153, 243] width 4 height 4
click at [396, 246] on input "text" at bounding box center [403, 246] width 148 height 20
click at [943, 246] on input "0" at bounding box center [948, 246] width 119 height 20
drag, startPoint x: 944, startPoint y: 279, endPoint x: 934, endPoint y: 490, distance: 211.0
click at [944, 283] on div "Tổng: 2" at bounding box center [542, 279] width 985 height 14
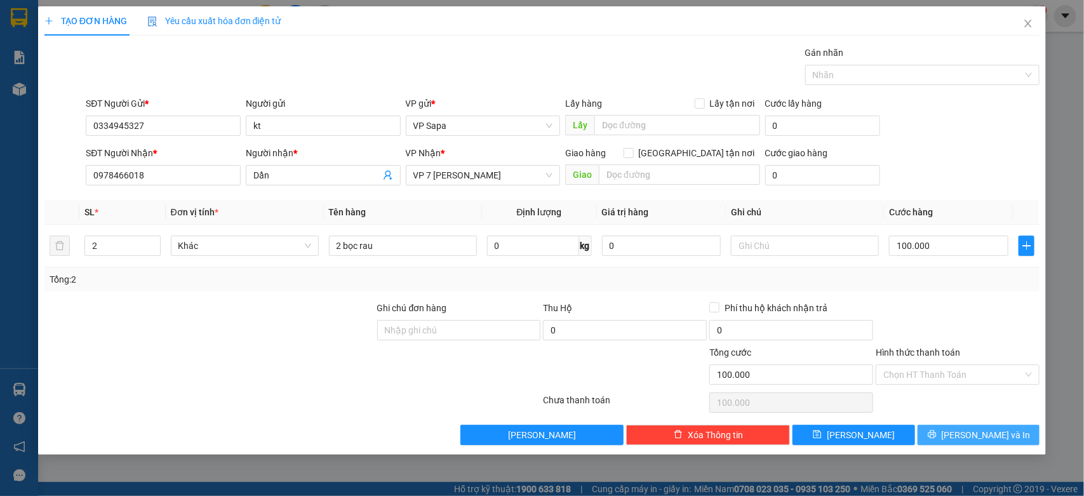
click at [936, 438] on icon "printer" at bounding box center [932, 434] width 9 height 9
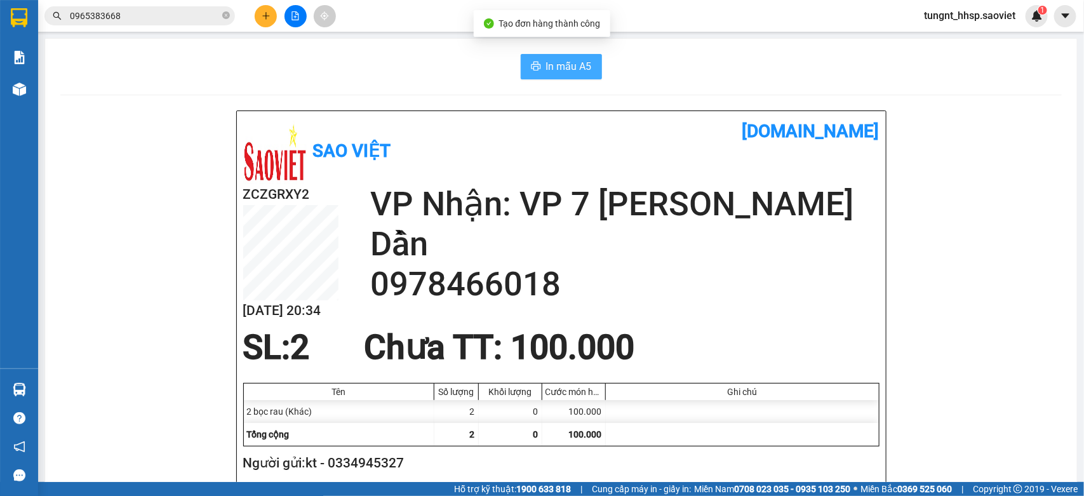
click at [556, 68] on span "In mẫu A5" at bounding box center [569, 66] width 46 height 16
click at [264, 15] on icon "plus" at bounding box center [266, 15] width 9 height 9
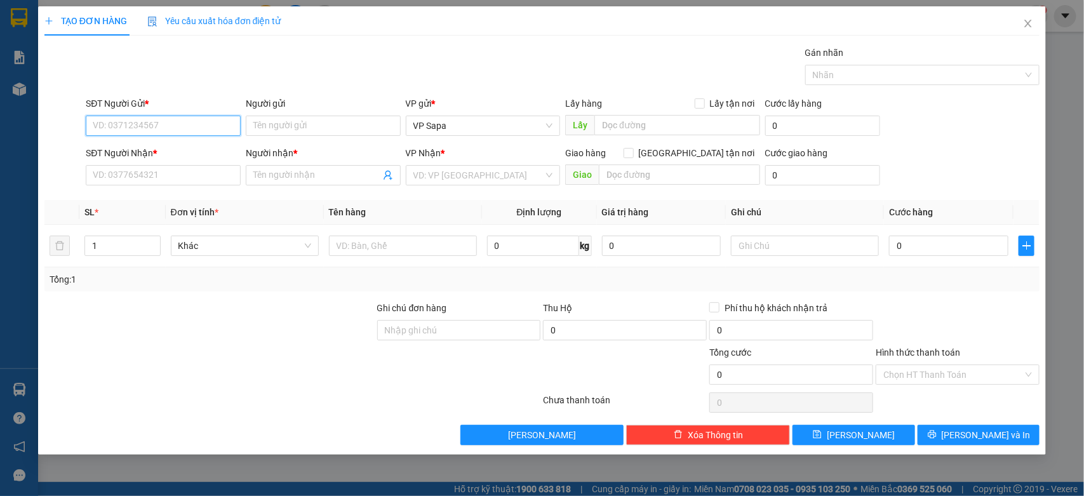
click at [204, 124] on input "SĐT Người Gửi *" at bounding box center [163, 126] width 155 height 20
click at [172, 150] on div "0829607412 - c thủy" at bounding box center [163, 152] width 140 height 14
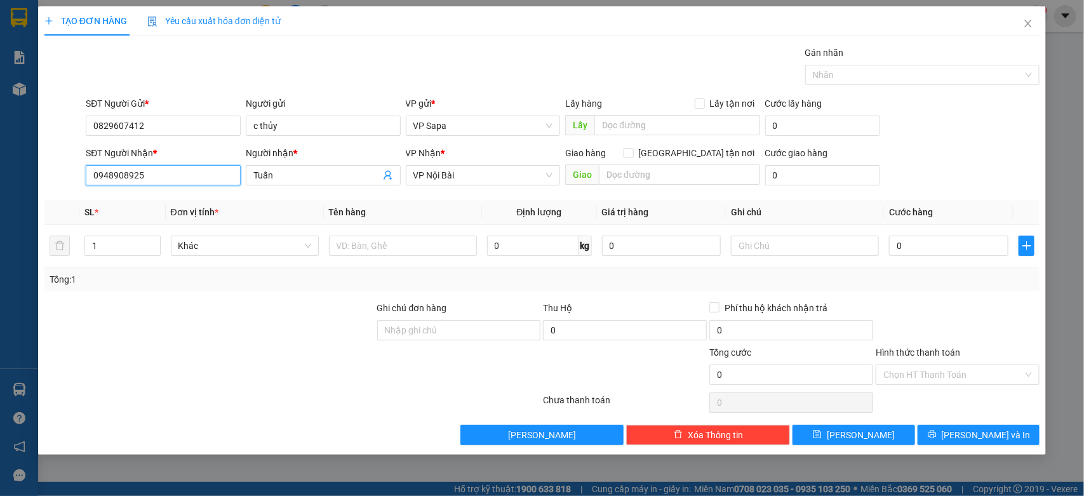
click at [216, 176] on input "0948908925" at bounding box center [163, 175] width 155 height 20
click at [168, 198] on div "0942560099 - HÀ" at bounding box center [164, 201] width 143 height 14
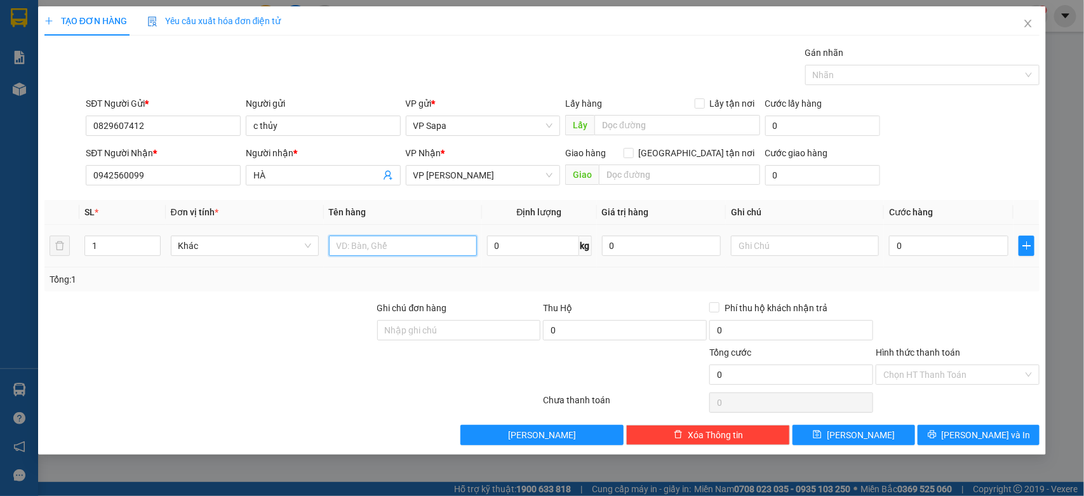
click at [427, 246] on input "text" at bounding box center [403, 246] width 148 height 20
click at [786, 242] on input "text" at bounding box center [805, 246] width 148 height 20
click at [421, 248] on input "bọc trắng" at bounding box center [403, 246] width 148 height 20
click at [781, 252] on input "hkc" at bounding box center [805, 246] width 148 height 20
click at [934, 239] on input "0" at bounding box center [948, 246] width 119 height 20
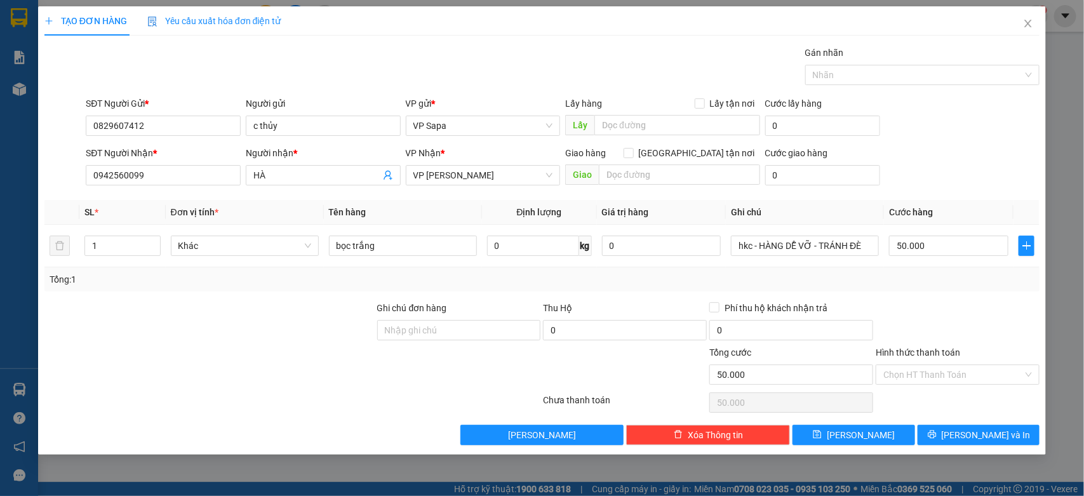
click at [984, 313] on div at bounding box center [957, 323] width 166 height 44
click at [397, 245] on input "bọc trắng" at bounding box center [403, 246] width 148 height 20
click at [950, 286] on div "Tổng: 1" at bounding box center [542, 279] width 985 height 14
click at [969, 373] on input "Hình thức thanh toán" at bounding box center [953, 374] width 140 height 19
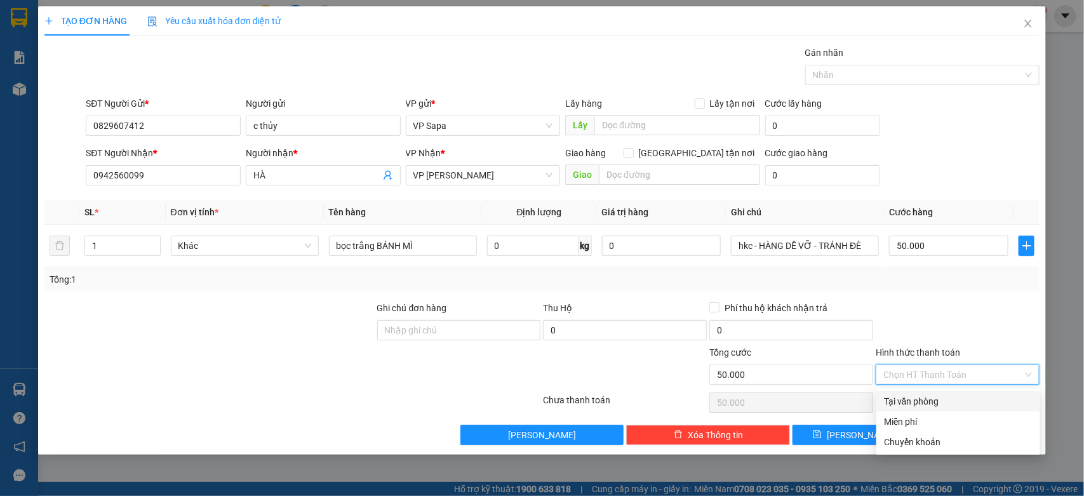
click at [973, 275] on div "Tổng: 1" at bounding box center [542, 279] width 985 height 14
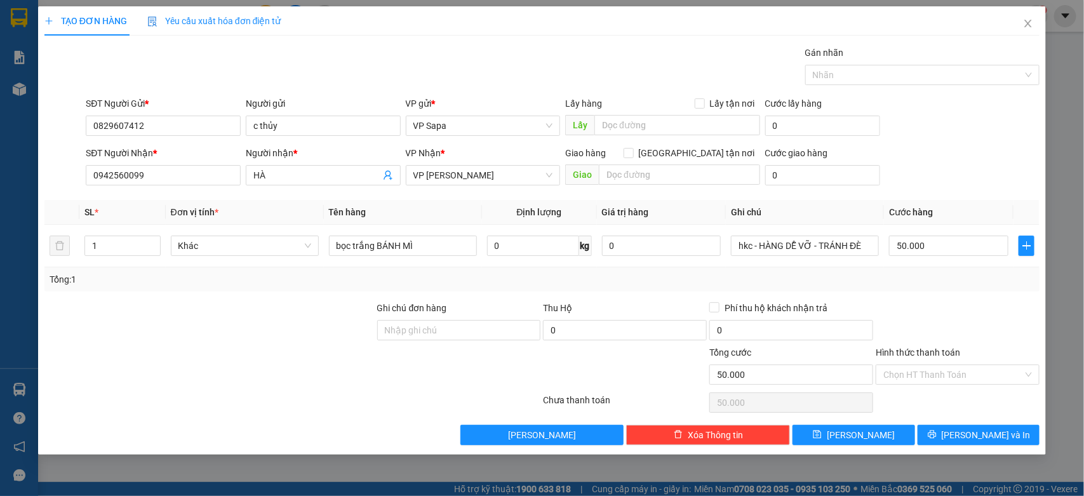
click at [943, 354] on label "Hình thức thanh toán" at bounding box center [917, 352] width 84 height 10
click at [943, 365] on input "Hình thức thanh toán" at bounding box center [953, 374] width 140 height 19
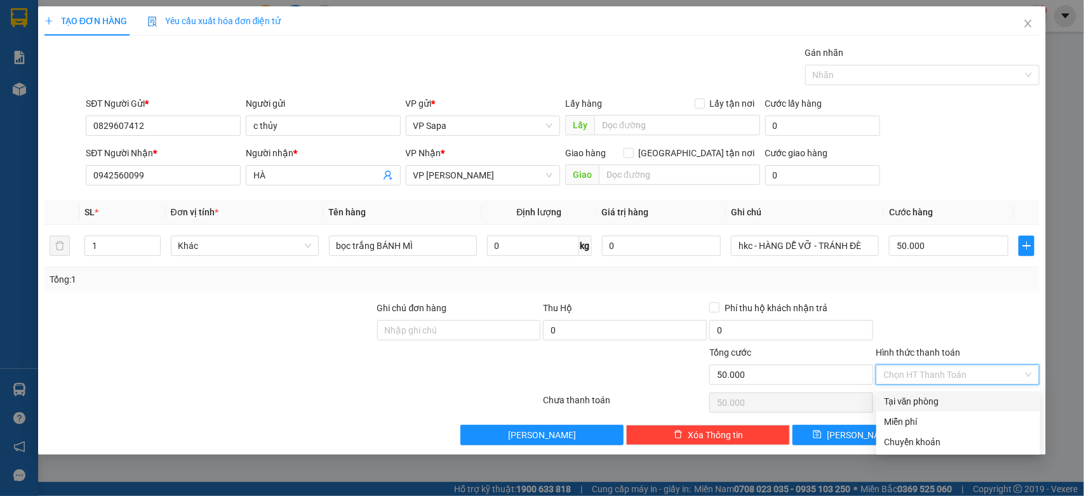
click at [947, 372] on input "Hình thức thanh toán" at bounding box center [953, 374] width 140 height 19
click at [940, 441] on div "Chuyển khoản" at bounding box center [958, 442] width 149 height 14
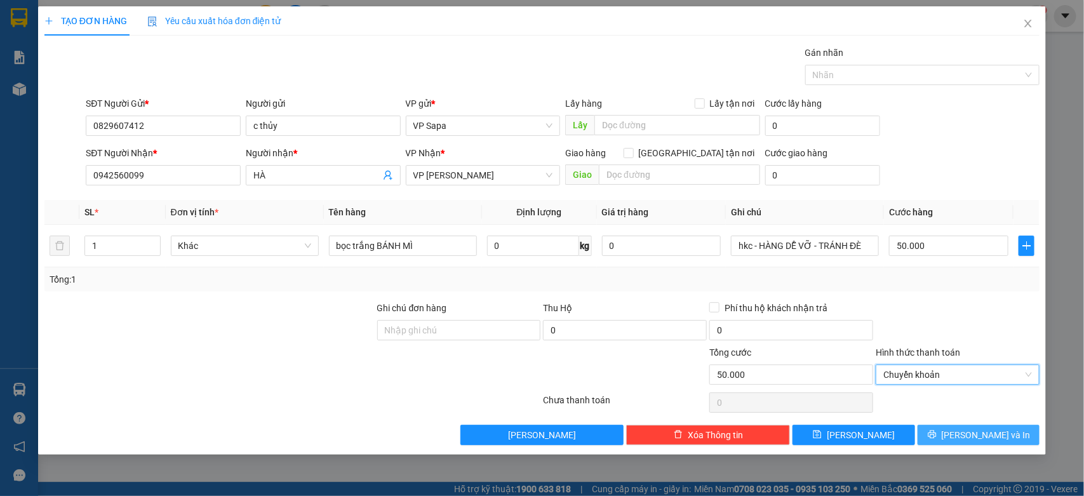
click at [1009, 436] on button "[PERSON_NAME] và In" at bounding box center [978, 435] width 122 height 20
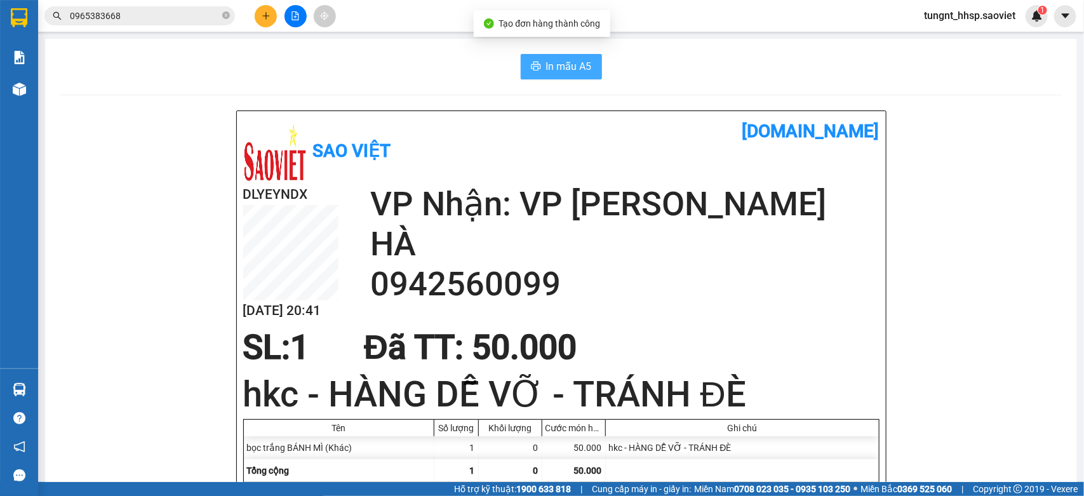
drag, startPoint x: 545, startPoint y: 49, endPoint x: 548, endPoint y: 55, distance: 7.1
click at [560, 65] on span "In mẫu A5" at bounding box center [569, 66] width 46 height 16
click at [557, 70] on span "In mẫu A5" at bounding box center [569, 66] width 46 height 16
click at [192, 14] on input "0965383668" at bounding box center [145, 16] width 150 height 14
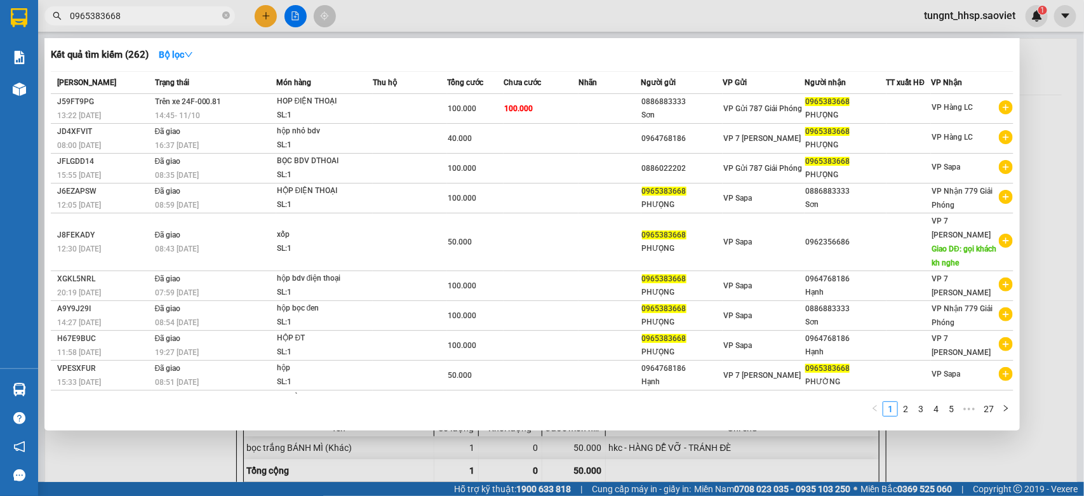
click at [192, 15] on input "0965383668" at bounding box center [145, 16] width 150 height 14
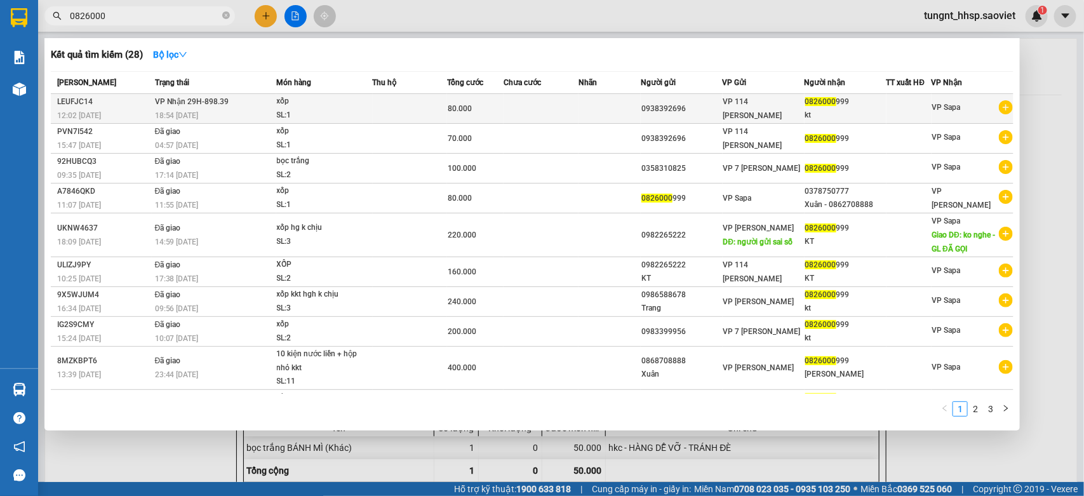
click at [540, 116] on td at bounding box center [540, 109] width 75 height 30
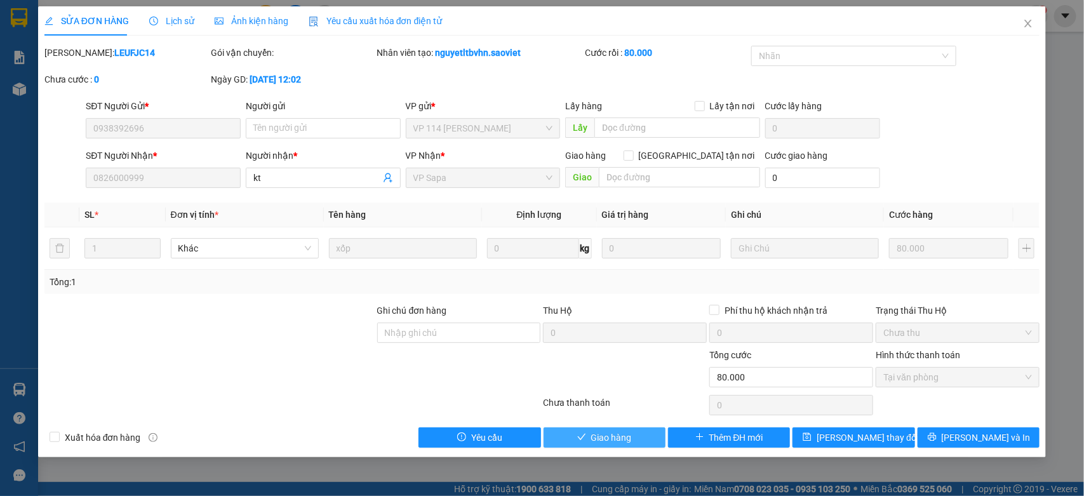
click at [614, 432] on span "Giao hàng" at bounding box center [611, 437] width 41 height 14
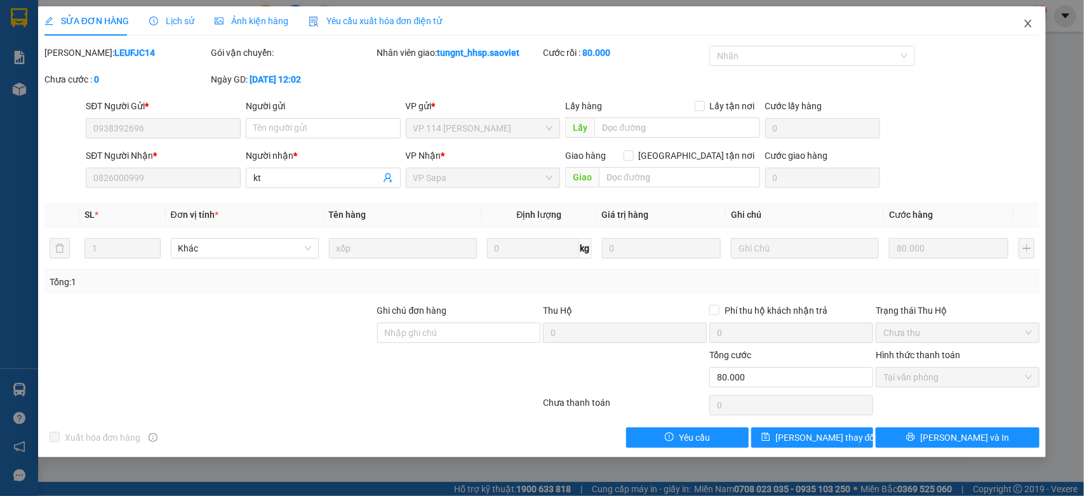
click at [1028, 23] on icon "close" at bounding box center [1028, 24] width 7 height 8
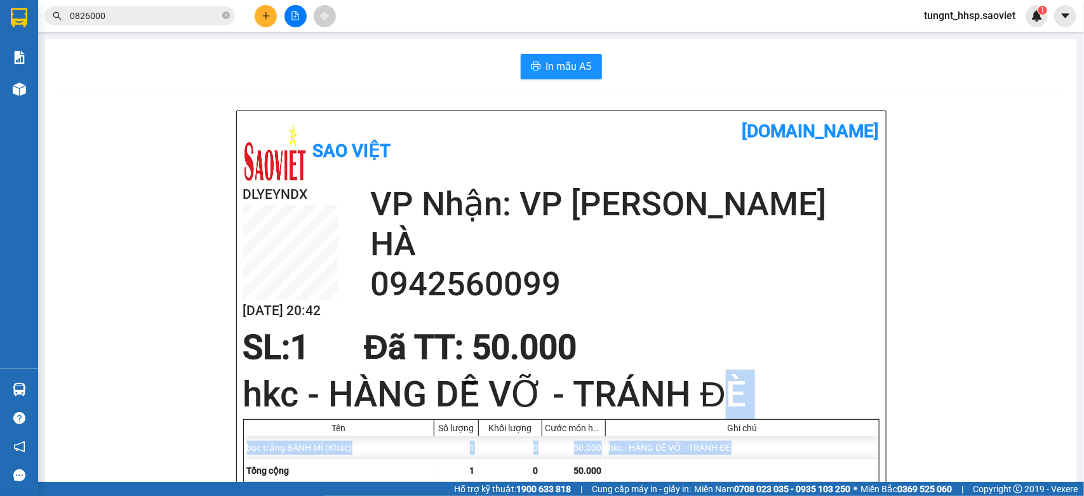
drag, startPoint x: 752, startPoint y: 454, endPoint x: 731, endPoint y: 445, distance: 23.3
click at [737, 451] on div "Sao Việt vexere.com DLYEYNDX 11/10 20:42 VP Nhận: VP Gia Lâm HÀ 0942560099 SL: …" at bounding box center [561, 329] width 649 height 437
click at [855, 279] on h2 "0942560099" at bounding box center [624, 284] width 509 height 40
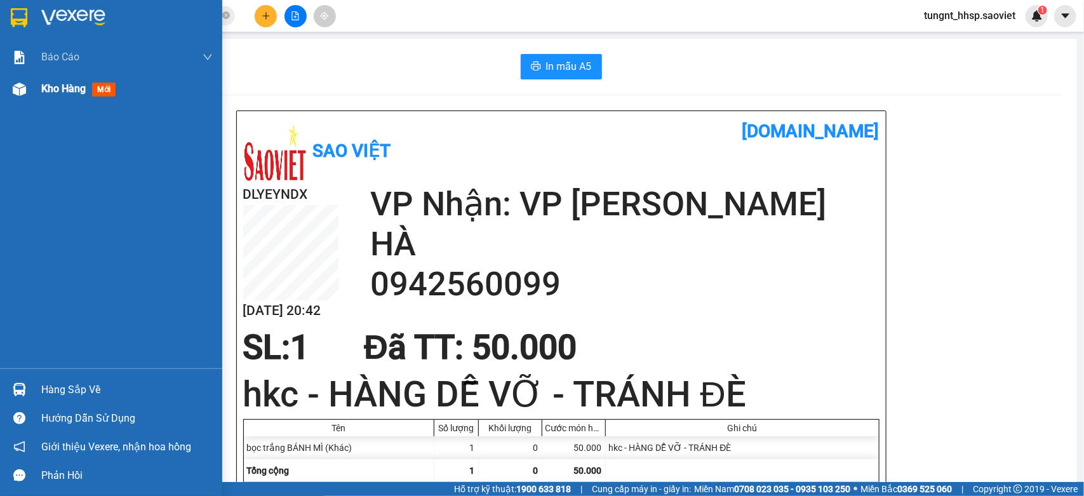
click at [43, 88] on span "Kho hàng" at bounding box center [63, 89] width 44 height 12
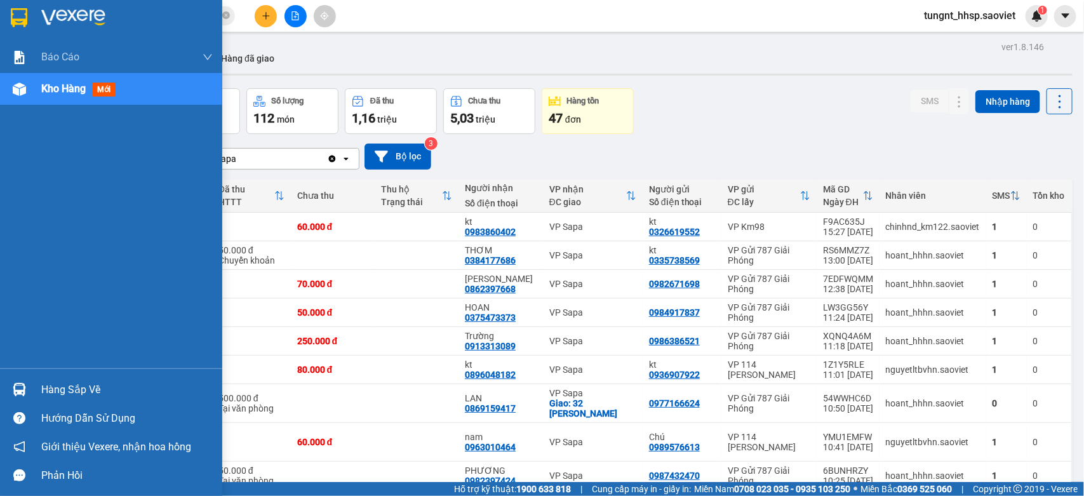
click at [78, 380] on div "Hàng sắp về" at bounding box center [126, 389] width 171 height 19
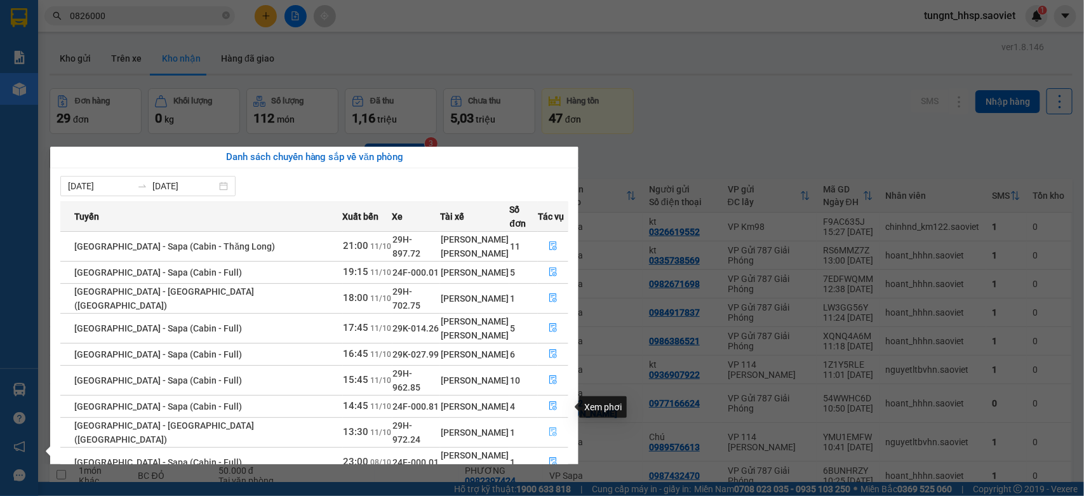
scroll to position [23, 0]
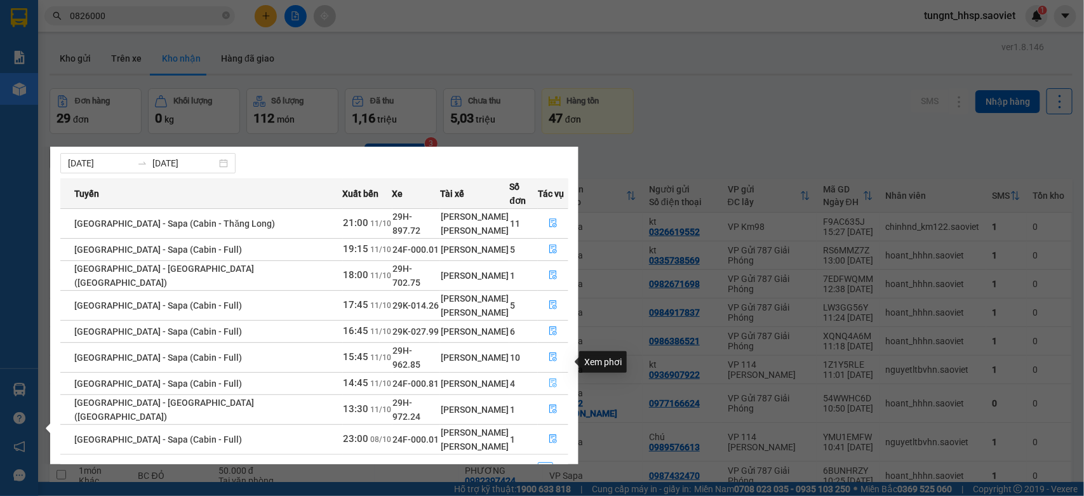
click at [549, 378] on icon "file-done" at bounding box center [553, 382] width 9 height 9
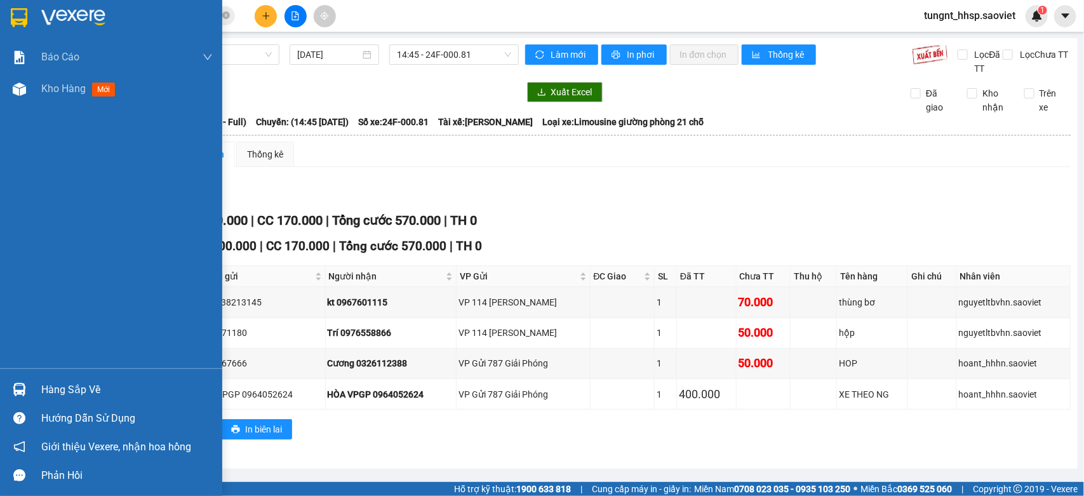
click at [92, 389] on div "Hàng sắp về" at bounding box center [126, 389] width 171 height 19
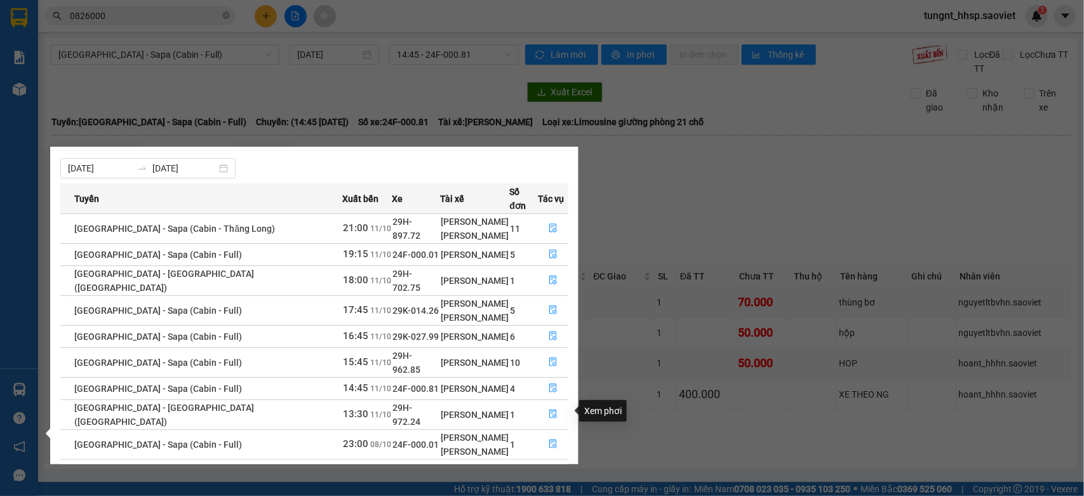
scroll to position [23, 0]
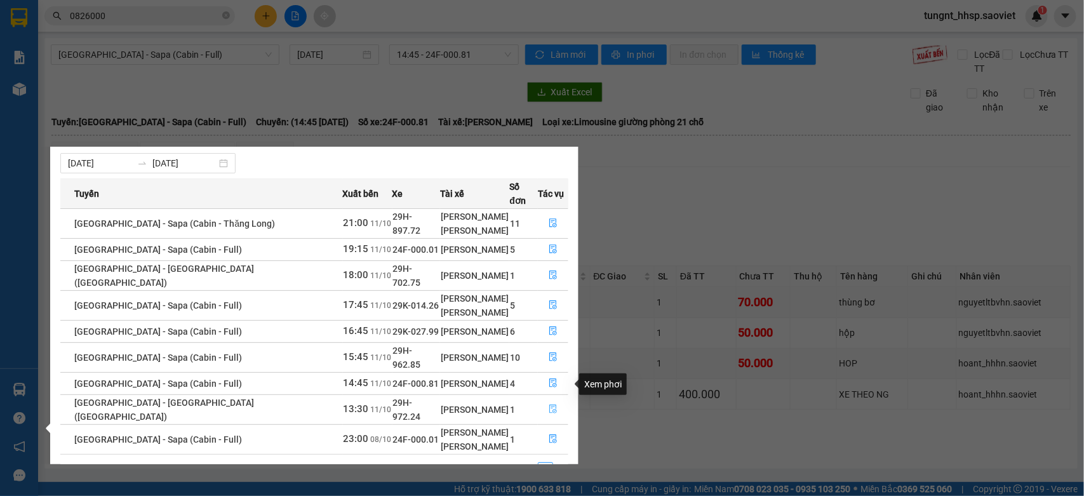
click at [550, 404] on icon "file-done" at bounding box center [553, 408] width 9 height 9
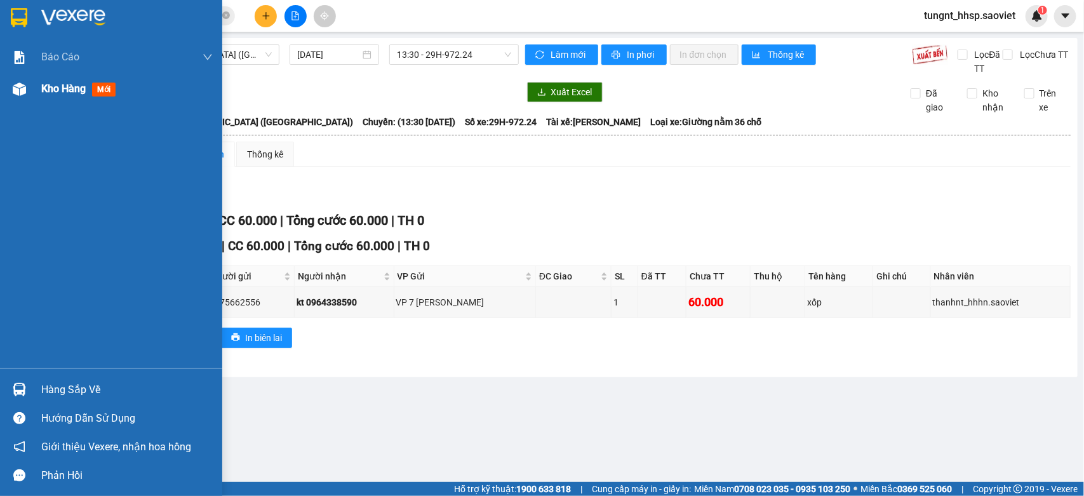
click at [83, 95] on div "Kho hàng mới" at bounding box center [80, 89] width 79 height 16
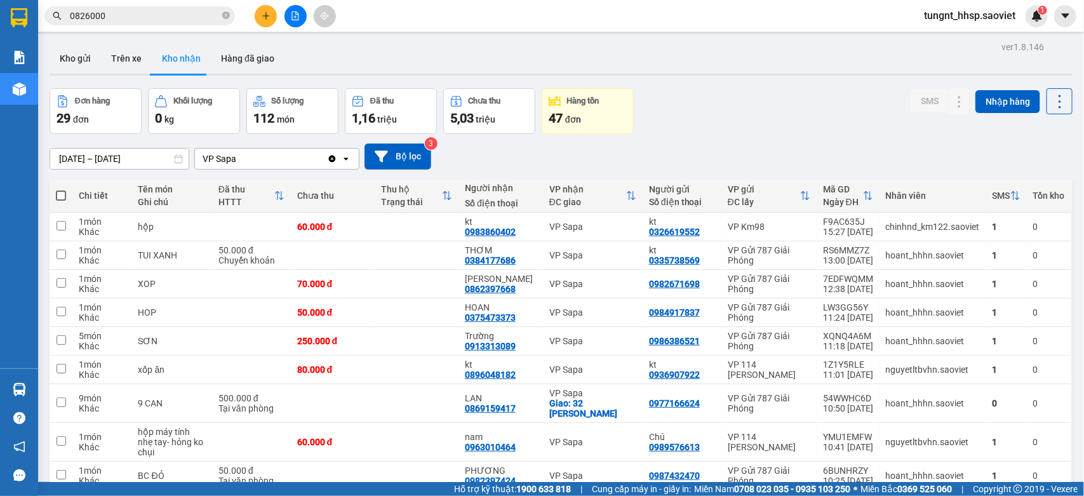
drag, startPoint x: 83, startPoint y: 52, endPoint x: 197, endPoint y: 173, distance: 166.6
click at [81, 53] on button "Kho gửi" at bounding box center [75, 58] width 51 height 30
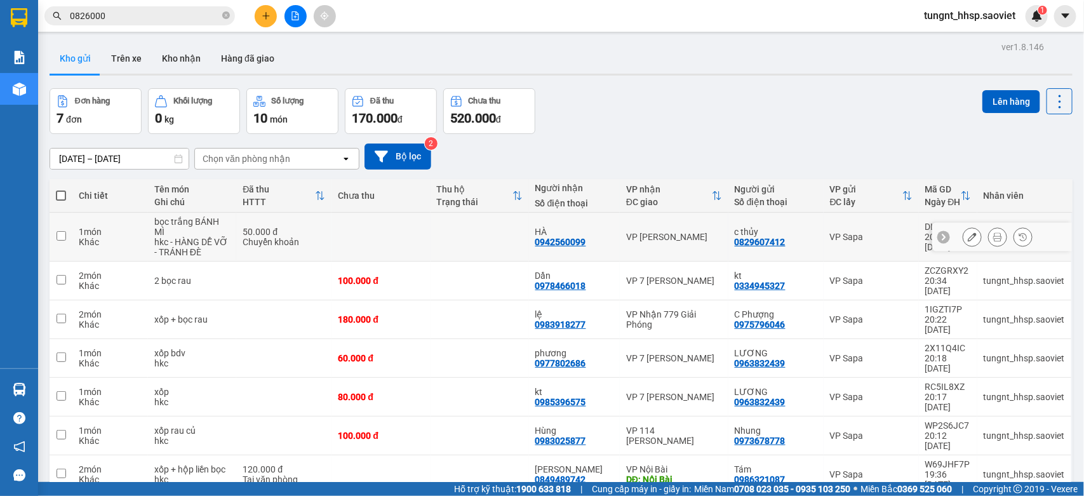
drag, startPoint x: 449, startPoint y: 232, endPoint x: 449, endPoint y: 239, distance: 7.6
click at [449, 232] on td at bounding box center [479, 237] width 98 height 49
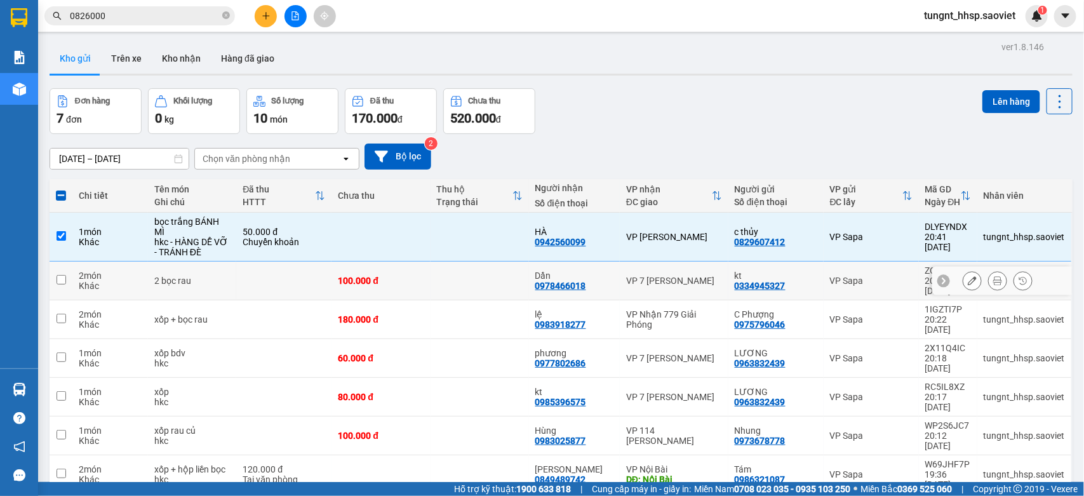
click at [452, 265] on td at bounding box center [479, 281] width 98 height 39
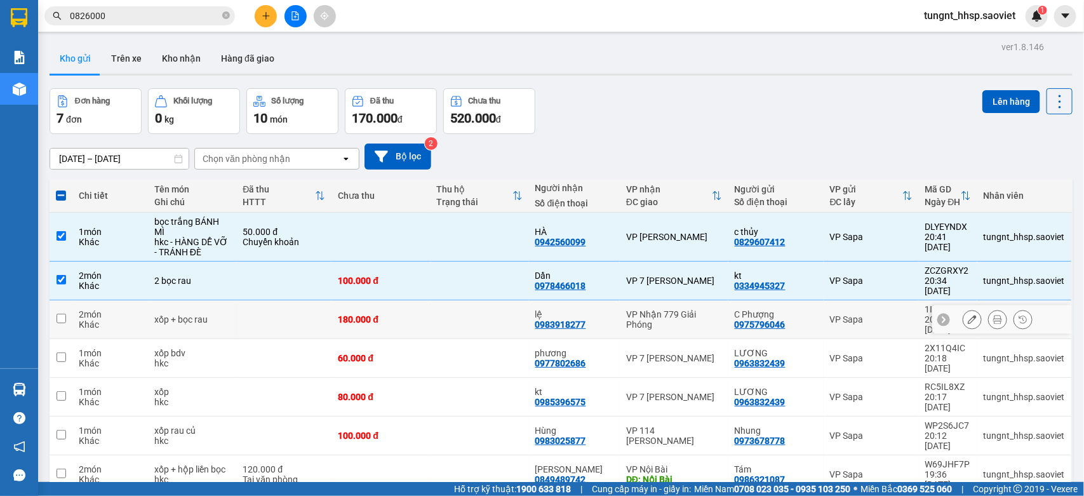
click at [467, 311] on td at bounding box center [479, 319] width 98 height 39
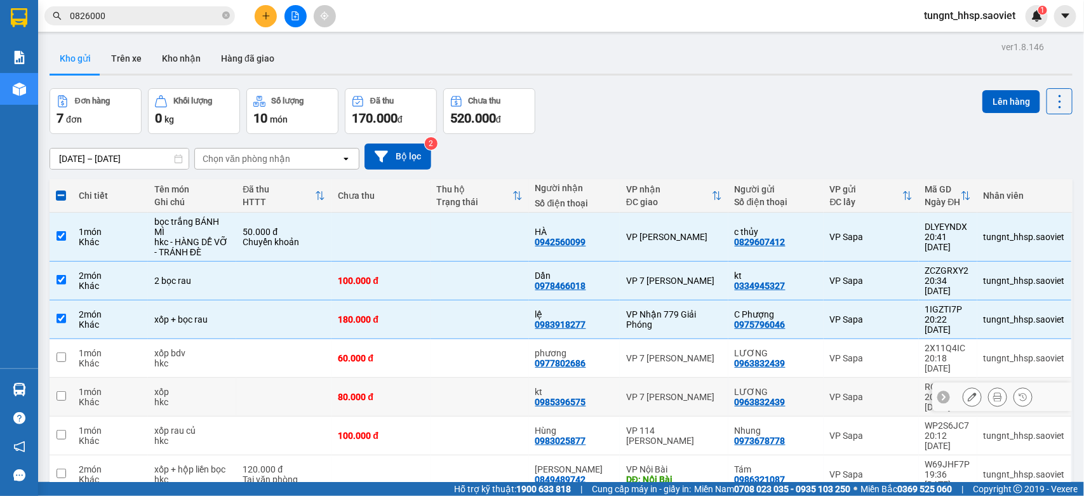
click at [473, 378] on td at bounding box center [479, 397] width 98 height 39
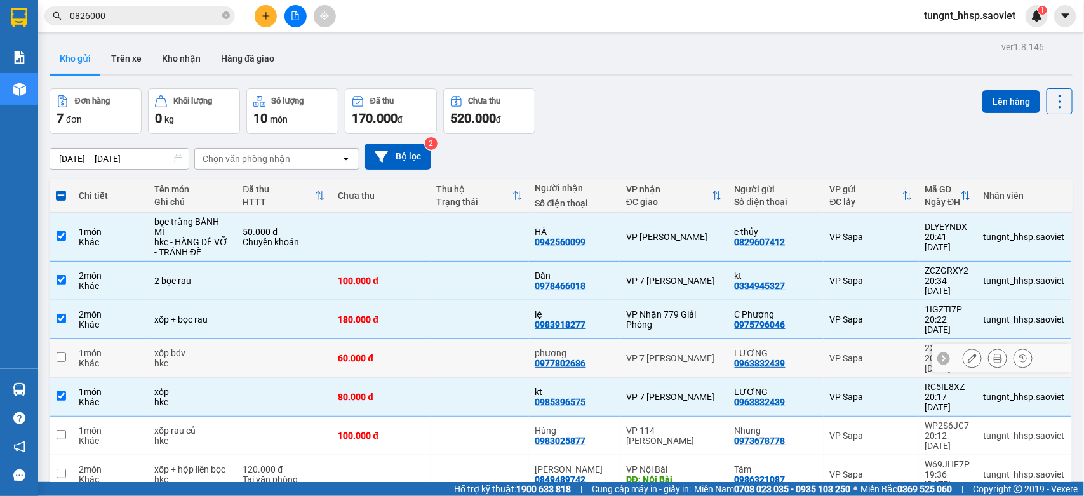
click at [469, 343] on td at bounding box center [479, 358] width 98 height 39
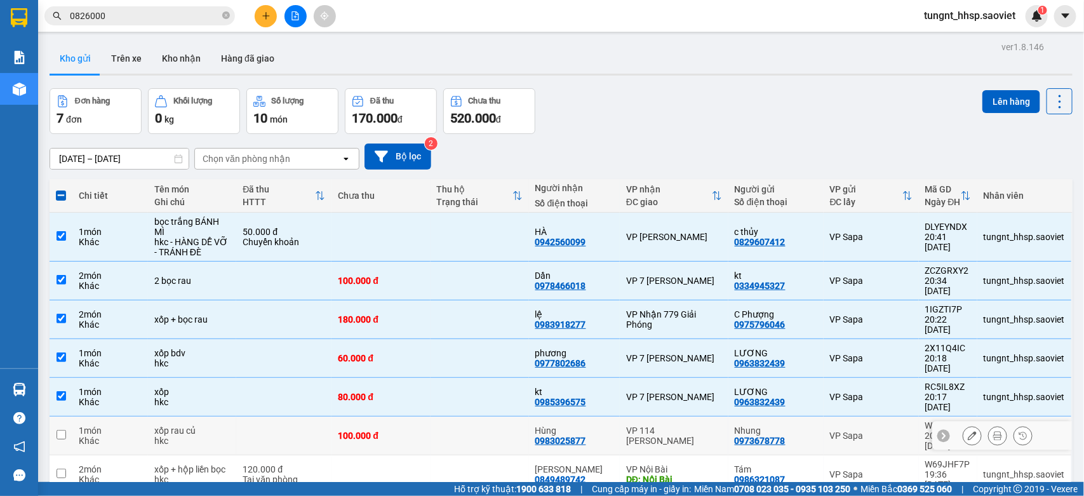
click at [468, 416] on td at bounding box center [479, 435] width 98 height 39
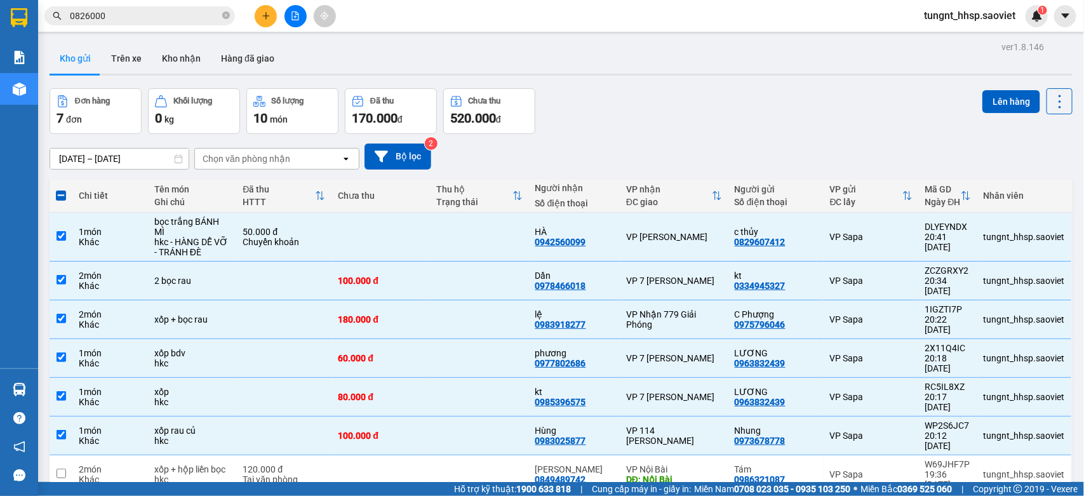
drag, startPoint x: 462, startPoint y: 439, endPoint x: 461, endPoint y: 429, distance: 10.9
click at [461, 455] on td at bounding box center [479, 474] width 98 height 39
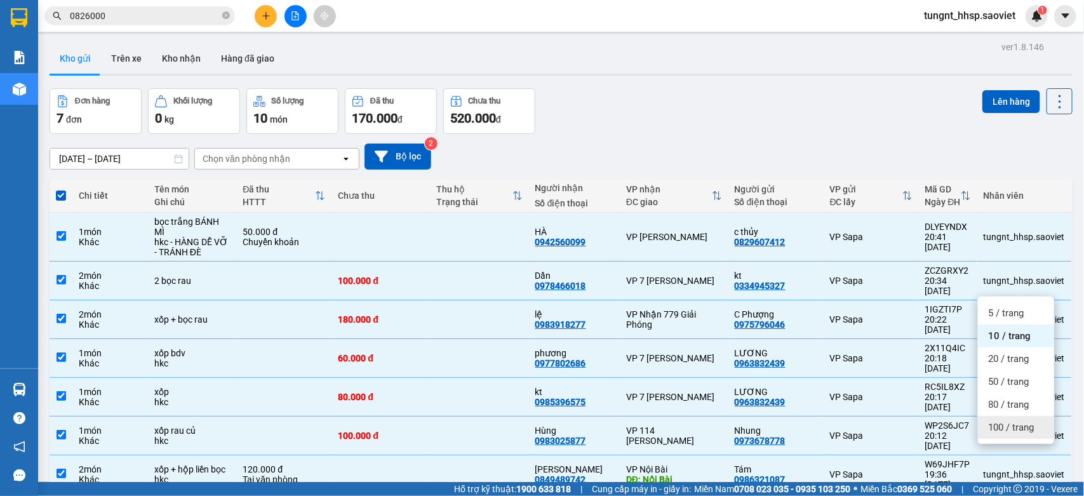
click at [1019, 430] on span "100 / trang" at bounding box center [1011, 427] width 46 height 13
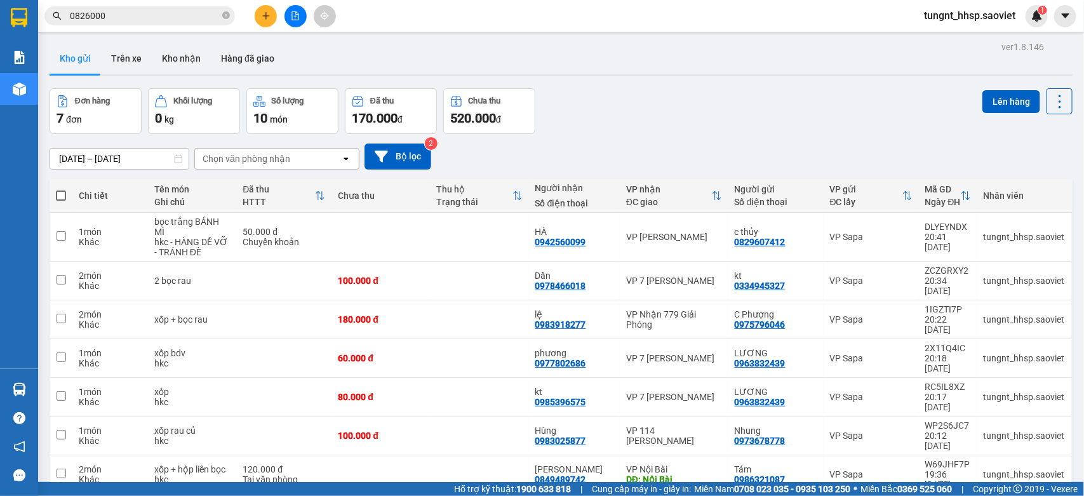
drag, startPoint x: 60, startPoint y: 194, endPoint x: 77, endPoint y: 195, distance: 17.2
click at [59, 192] on span at bounding box center [61, 195] width 10 height 10
click at [61, 189] on input "checkbox" at bounding box center [61, 189] width 0 height 0
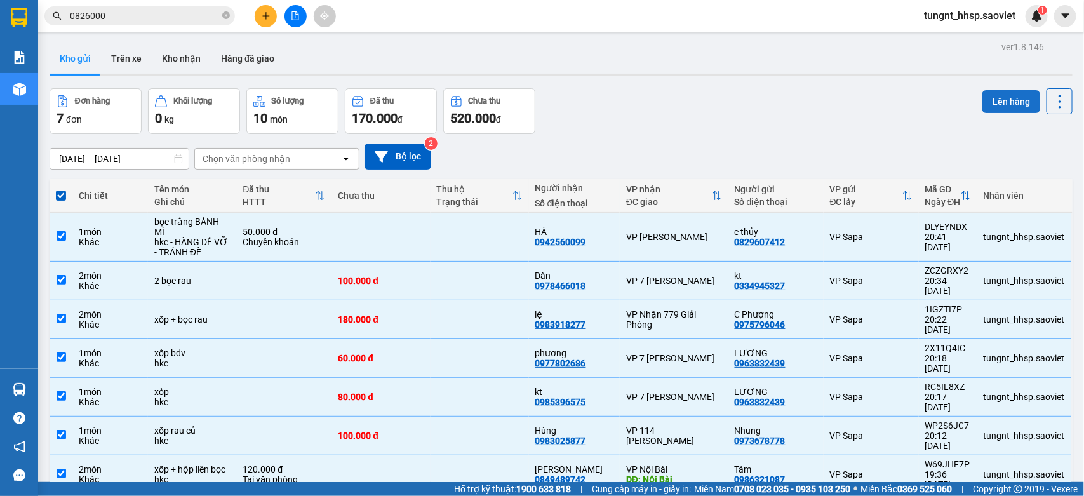
click at [985, 94] on button "Lên hàng" at bounding box center [1011, 101] width 58 height 23
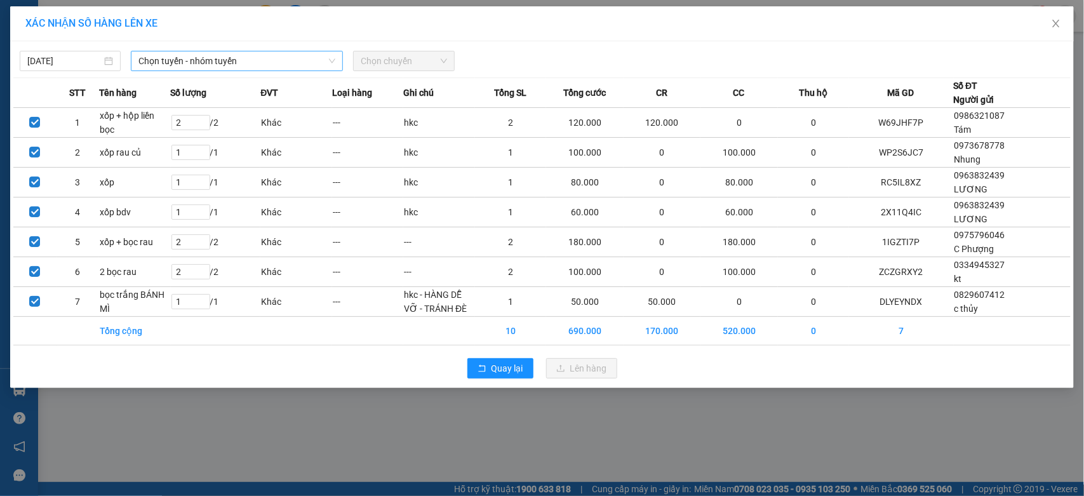
click at [254, 53] on span "Chọn tuyến - nhóm tuyến" at bounding box center [236, 60] width 197 height 19
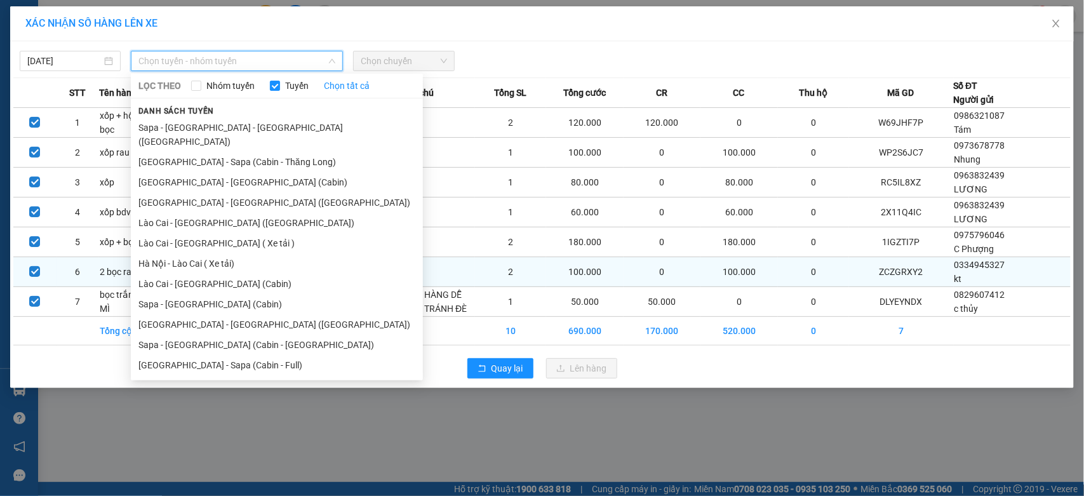
drag, startPoint x: 260, startPoint y: 294, endPoint x: 284, endPoint y: 269, distance: 35.0
click at [261, 294] on li "Sapa - Hà Nội (Cabin)" at bounding box center [277, 304] width 292 height 20
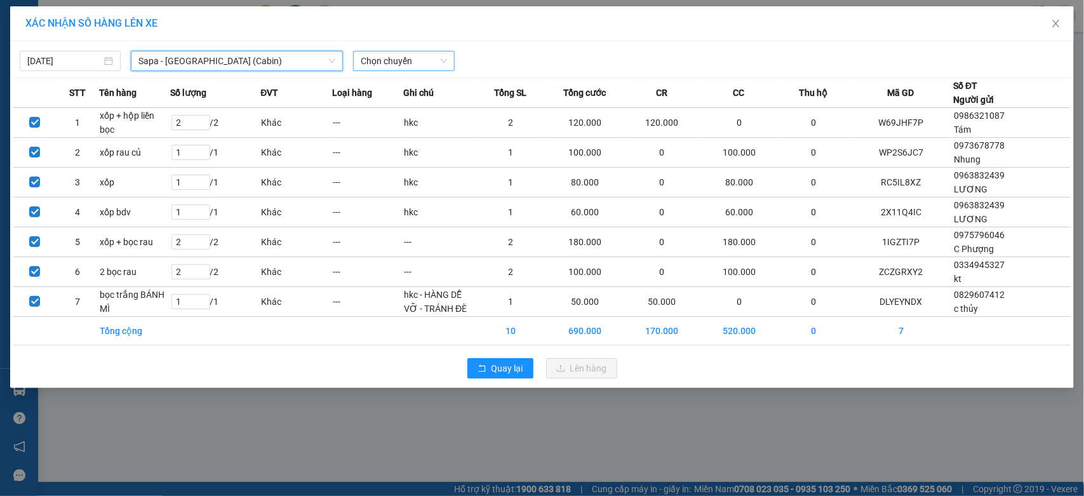
click at [410, 67] on span "Chọn chuyến" at bounding box center [404, 60] width 86 height 19
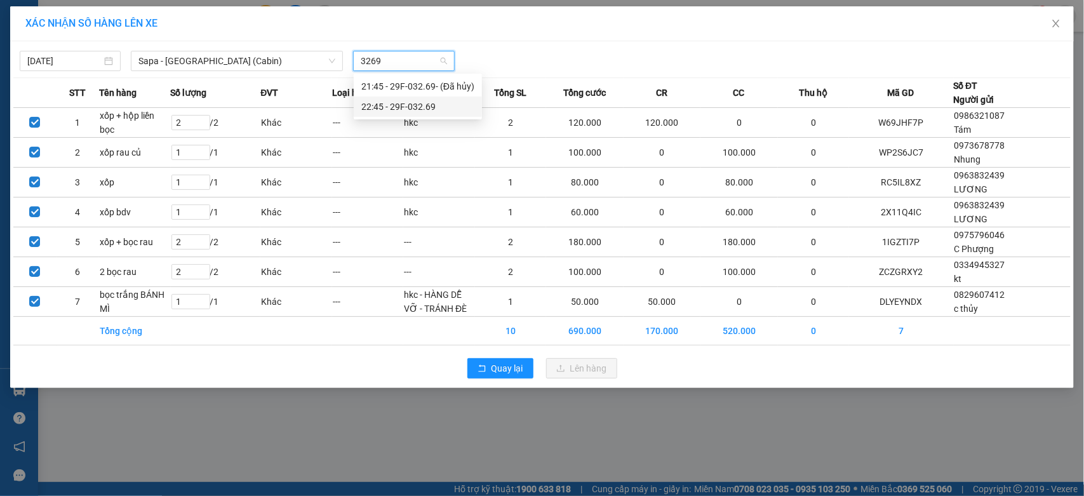
drag, startPoint x: 427, startPoint y: 108, endPoint x: 460, endPoint y: 134, distance: 42.5
click at [426, 108] on div "22:45 - 29F-032.69" at bounding box center [417, 107] width 113 height 14
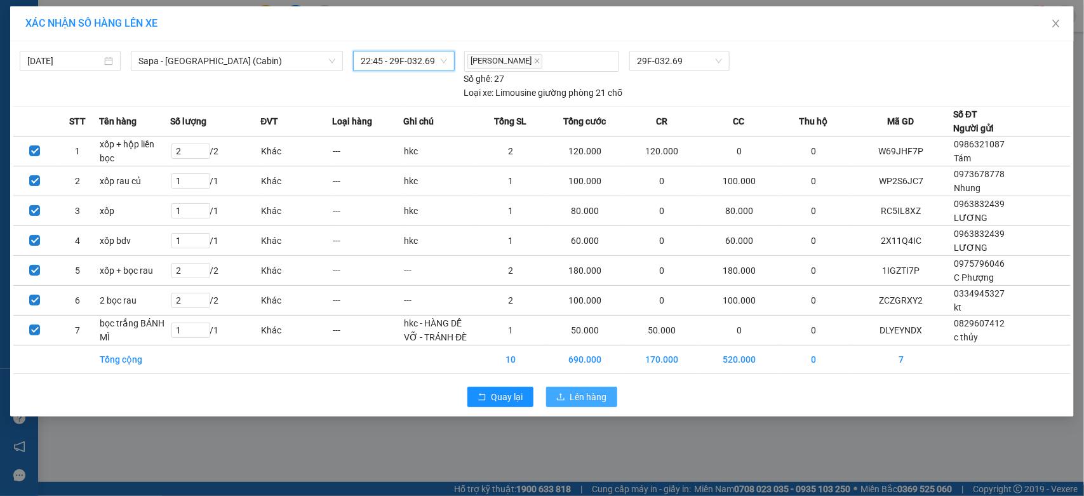
click at [587, 407] on button "Lên hàng" at bounding box center [581, 397] width 71 height 20
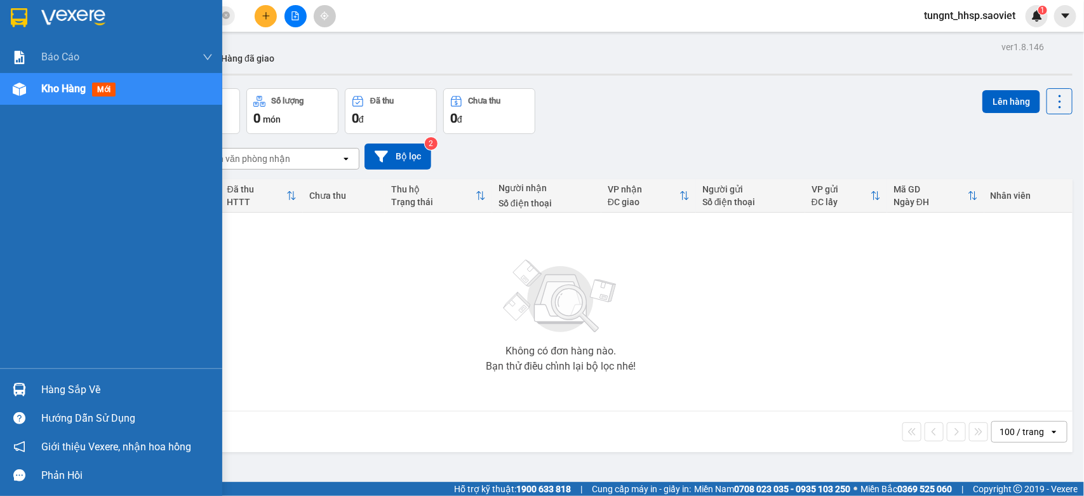
click at [68, 369] on div "Hàng sắp về Hướng dẫn sử dụng Giới thiệu Vexere, nhận hoa hồng Phản hồi" at bounding box center [111, 428] width 222 height 121
click at [80, 384] on div "Hàng sắp về" at bounding box center [126, 389] width 171 height 19
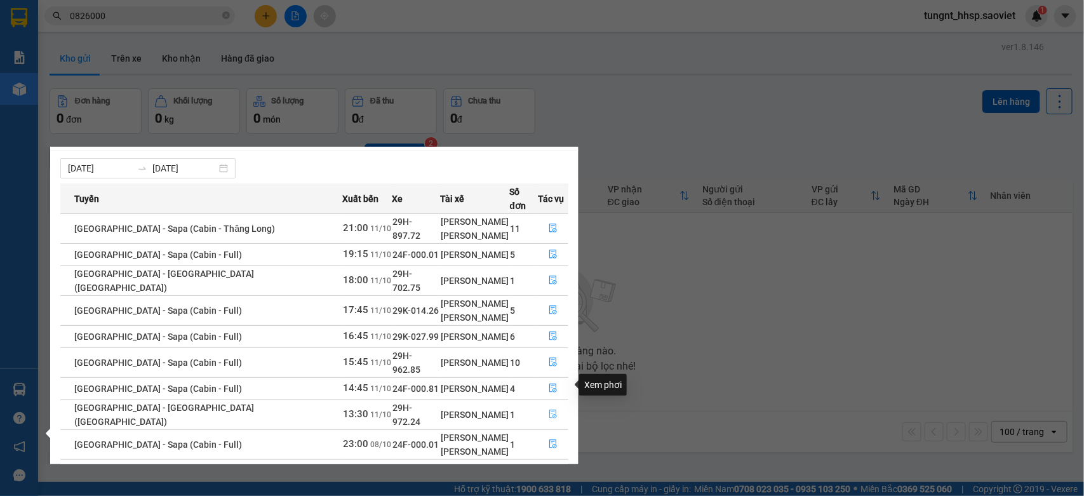
scroll to position [23, 0]
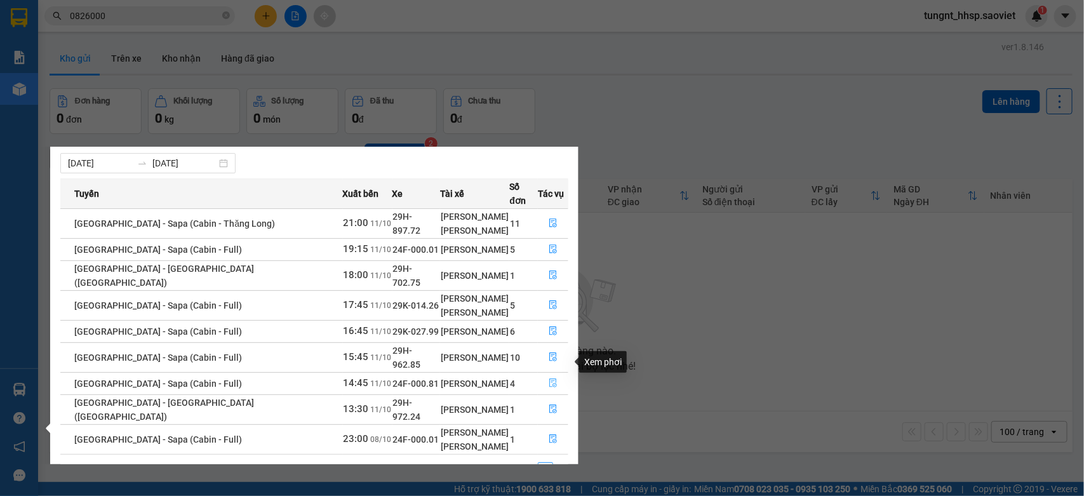
click at [549, 378] on icon "file-done" at bounding box center [553, 382] width 9 height 9
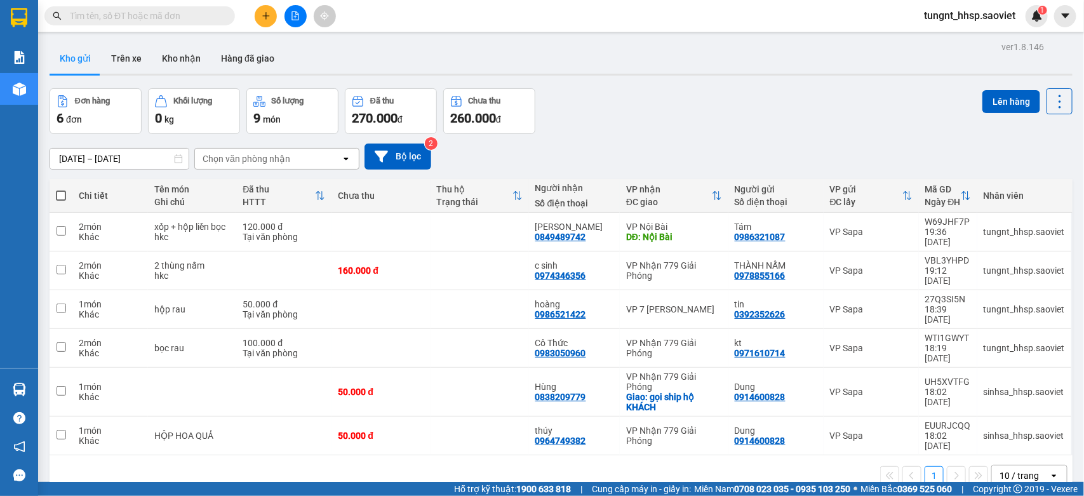
drag, startPoint x: 262, startPoint y: 11, endPoint x: 269, endPoint y: 32, distance: 21.9
click at [264, 13] on button at bounding box center [266, 16] width 22 height 22
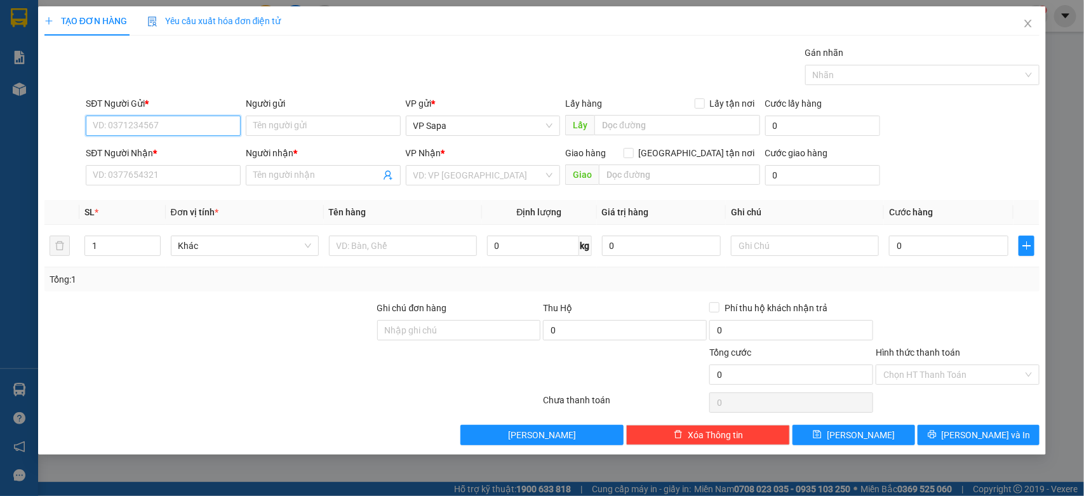
click at [191, 130] on input "SĐT Người Gửi *" at bounding box center [163, 126] width 155 height 20
click at [194, 126] on input "SĐT Người Gửi *" at bounding box center [163, 126] width 155 height 20
type input "0378442665"
click at [163, 150] on div "0378442665 - Tuấn" at bounding box center [163, 152] width 140 height 14
type input "Tuấn"
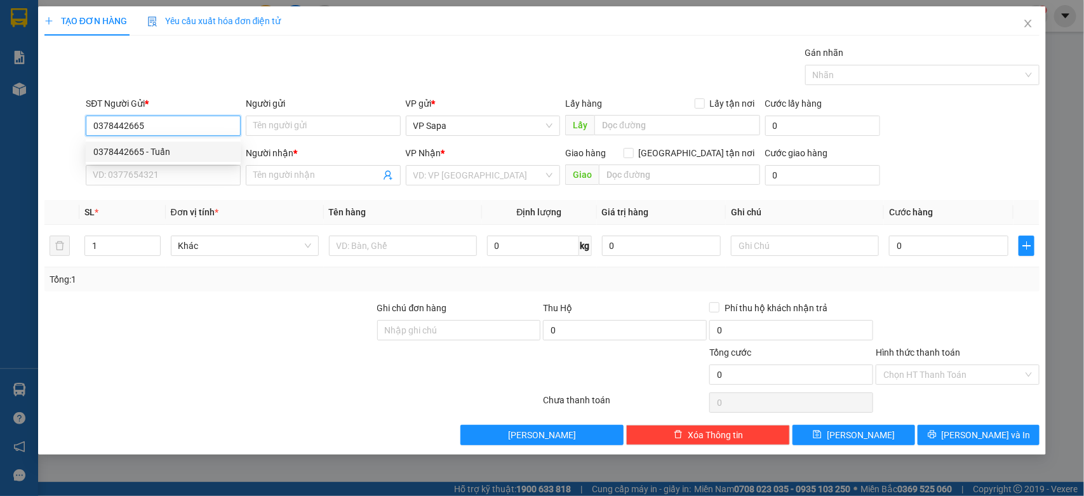
type input "0966838882"
type input "Lộc"
type input "0378442665"
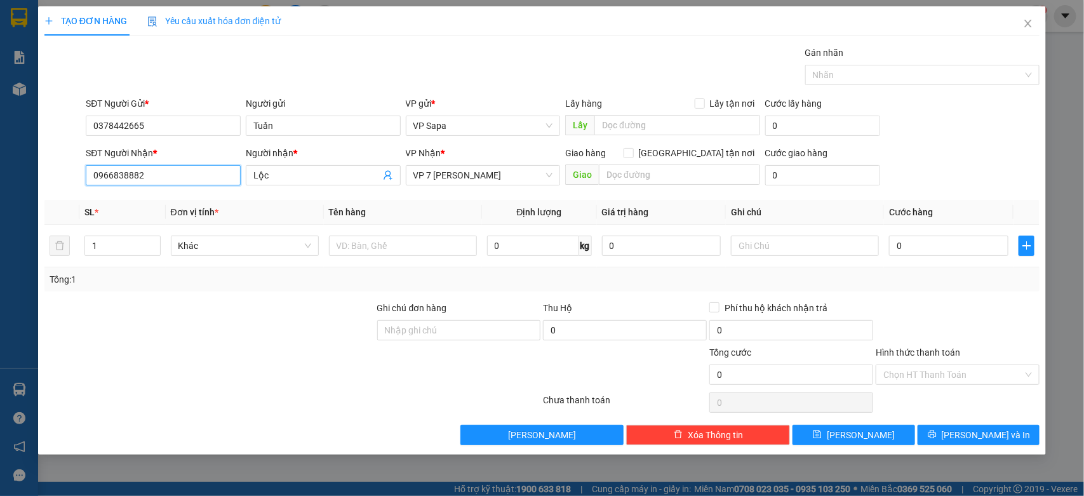
click at [195, 175] on input "0966838882" at bounding box center [163, 175] width 155 height 20
click at [194, 175] on input "0966838882" at bounding box center [163, 175] width 155 height 20
type input "0966838882"
click at [157, 204] on div "0966838882 - Lộc" at bounding box center [163, 201] width 140 height 14
click at [440, 240] on input "text" at bounding box center [403, 246] width 148 height 20
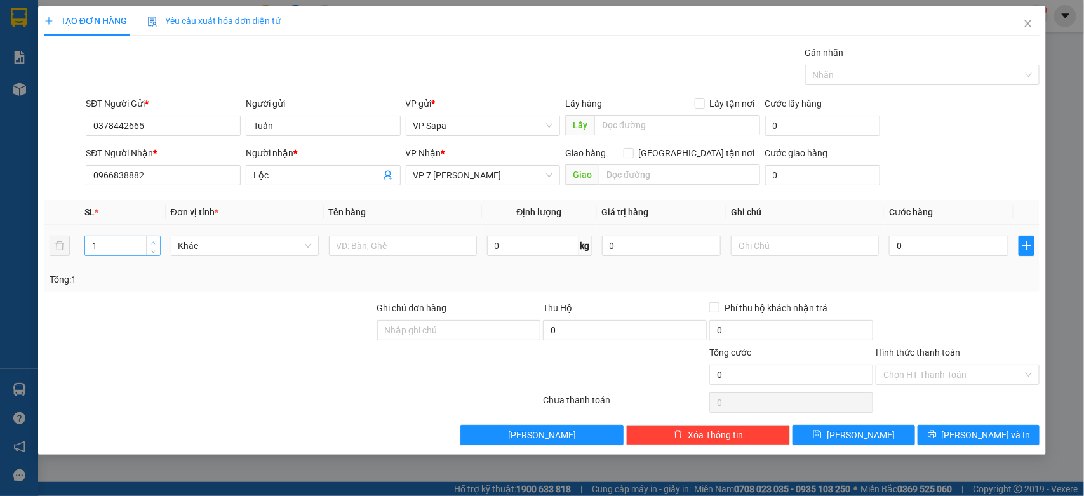
click at [153, 241] on icon "up" at bounding box center [153, 243] width 4 height 4
type input "2"
click at [414, 248] on input "text" at bounding box center [403, 246] width 148 height 20
type input "xốp + bọc"
click at [817, 243] on input "text" at bounding box center [805, 246] width 148 height 20
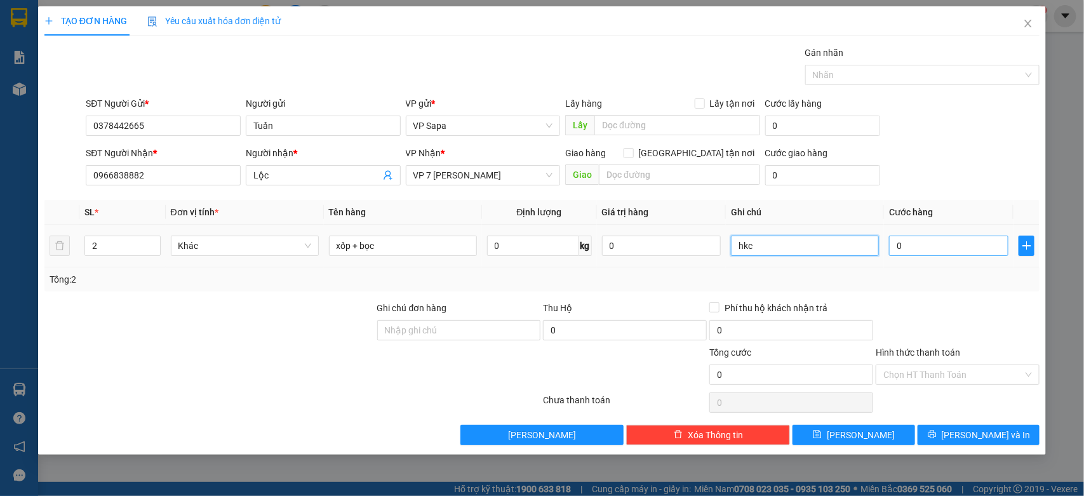
type input "hkc"
click at [971, 250] on input "0" at bounding box center [948, 246] width 119 height 20
type input "1"
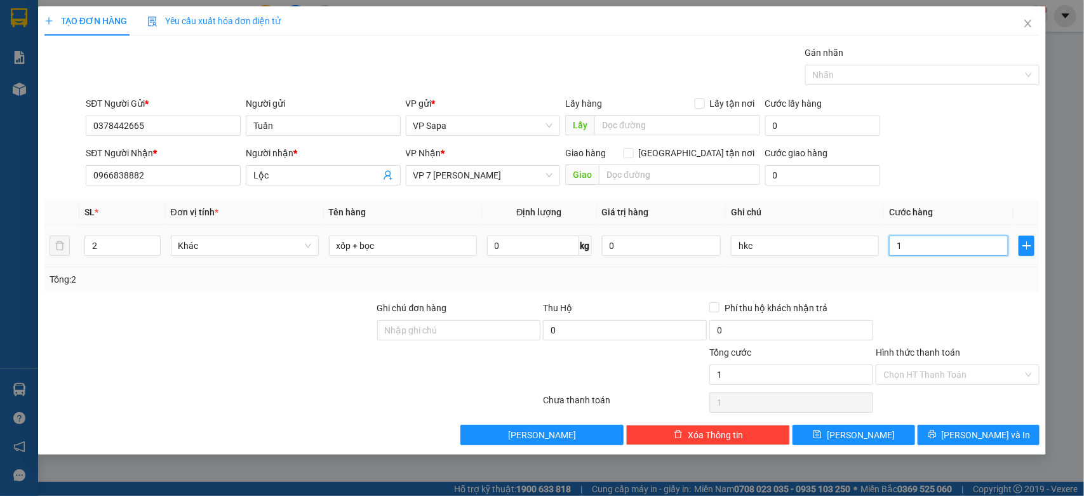
type input "11"
type input "110"
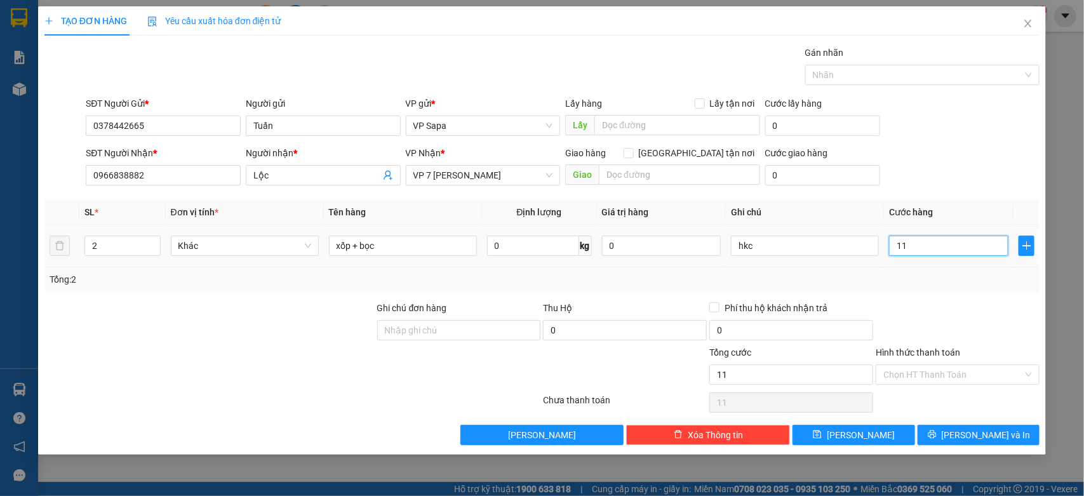
type input "110"
type input "110.000"
drag, startPoint x: 959, startPoint y: 293, endPoint x: 912, endPoint y: 299, distance: 48.0
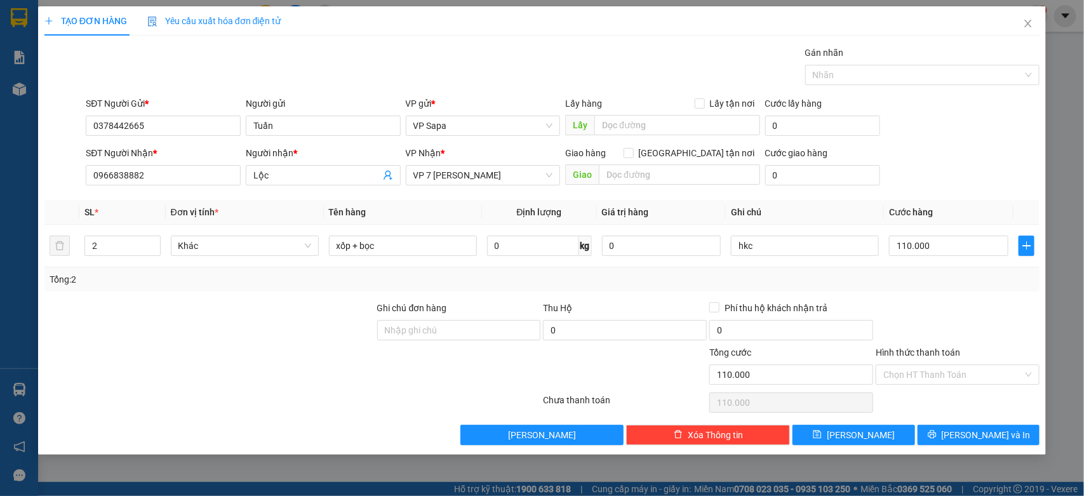
click at [959, 293] on div "Transit Pickup Surcharge Ids Transit Deliver Surcharge Ids Transit Deliver Surc…" at bounding box center [541, 245] width 995 height 399
click at [951, 251] on input "110.000" at bounding box center [948, 246] width 119 height 20
type input "1"
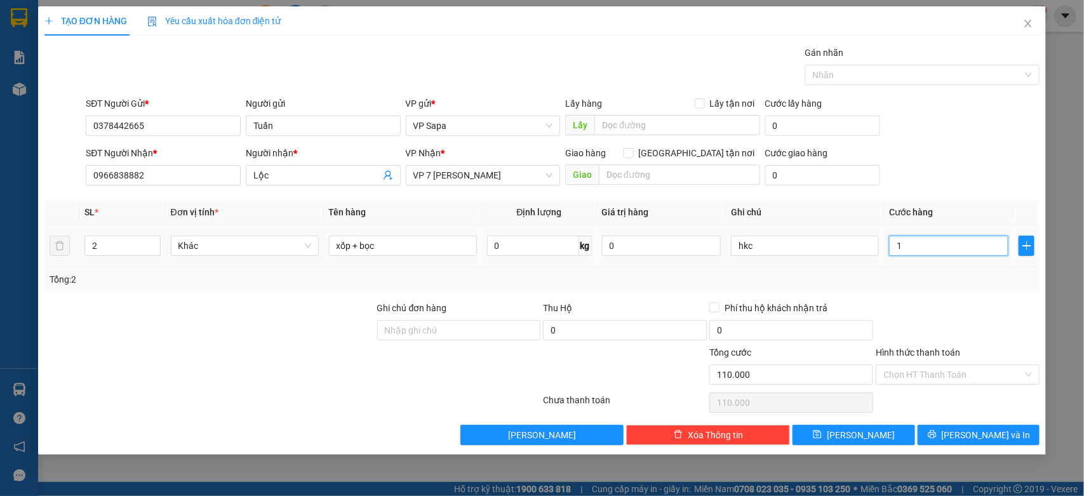
type input "1"
type input "10"
type input "100"
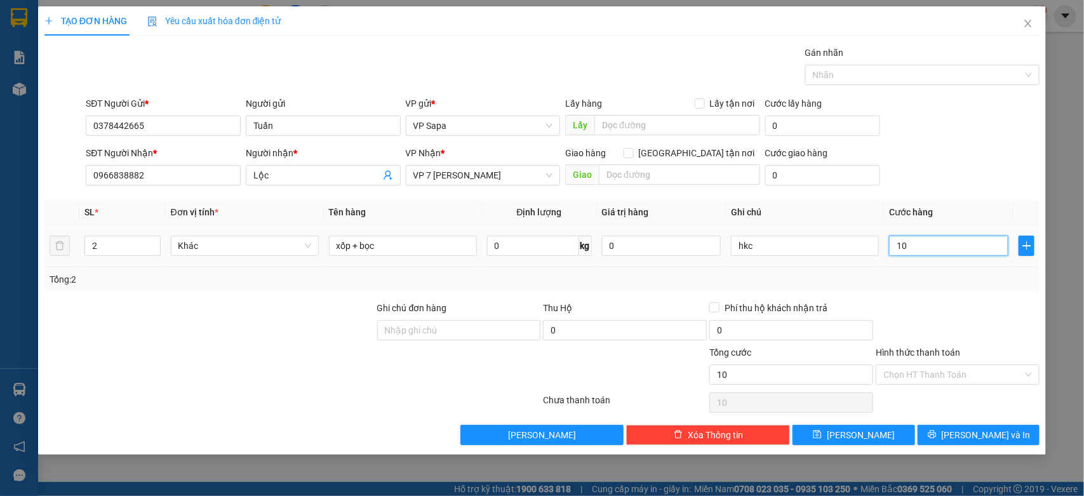
type input "100"
type input "100.000"
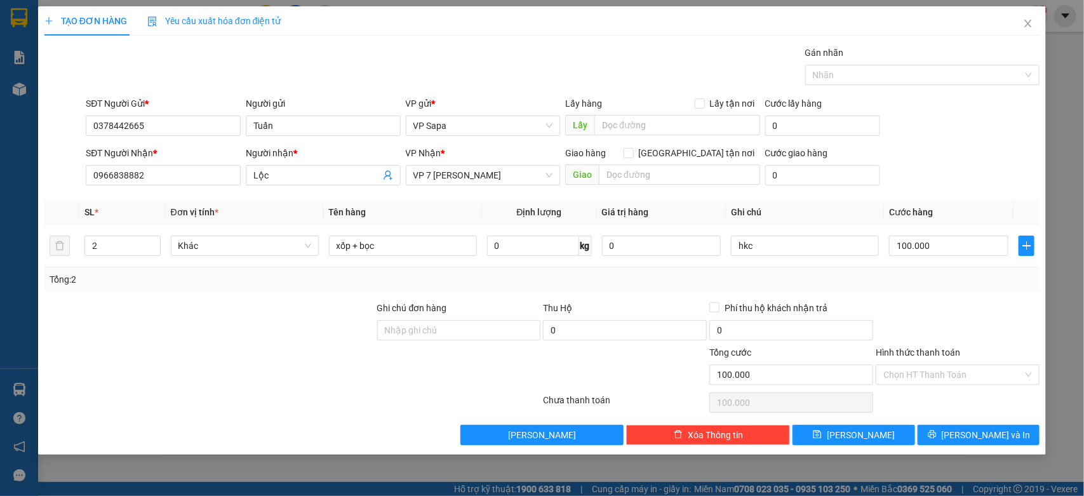
click at [956, 325] on div at bounding box center [957, 323] width 166 height 44
click at [998, 430] on span "[PERSON_NAME] và In" at bounding box center [985, 435] width 89 height 14
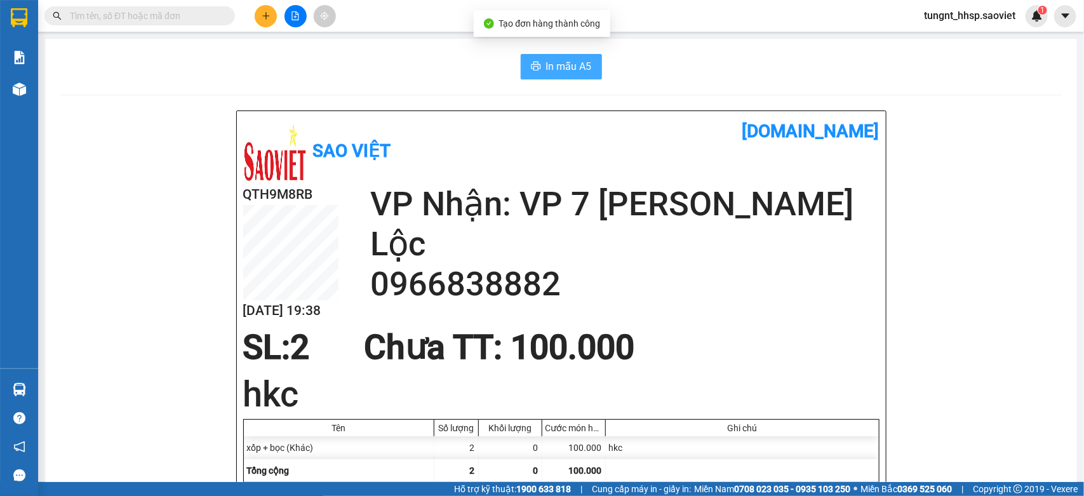
click at [554, 65] on span "In mẫu A5" at bounding box center [569, 66] width 46 height 16
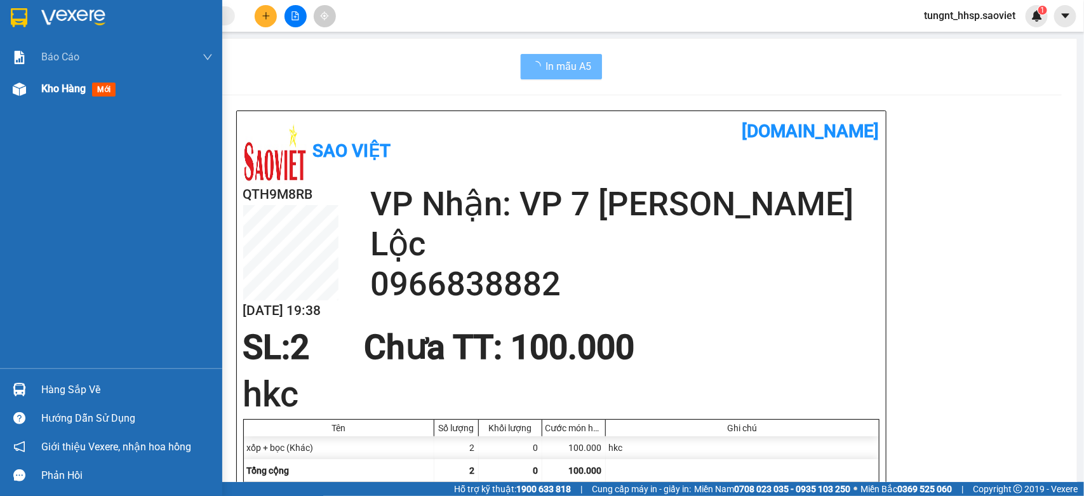
click at [75, 87] on span "Kho hàng" at bounding box center [63, 89] width 44 height 12
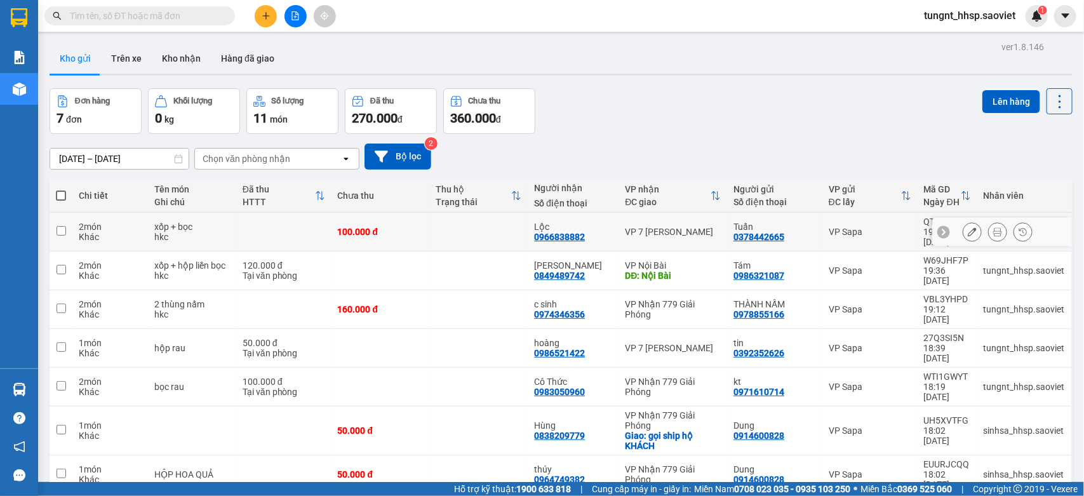
click at [962, 222] on div at bounding box center [971, 231] width 19 height 19
click at [968, 227] on icon at bounding box center [972, 231] width 9 height 9
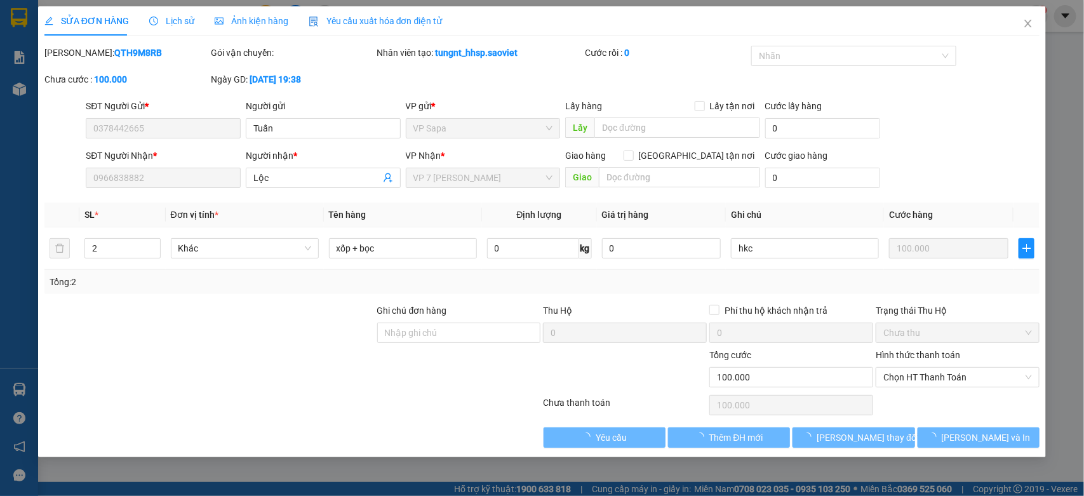
type input "0378442665"
type input "Tuấn"
type input "0966838882"
type input "Lộc"
type input "0"
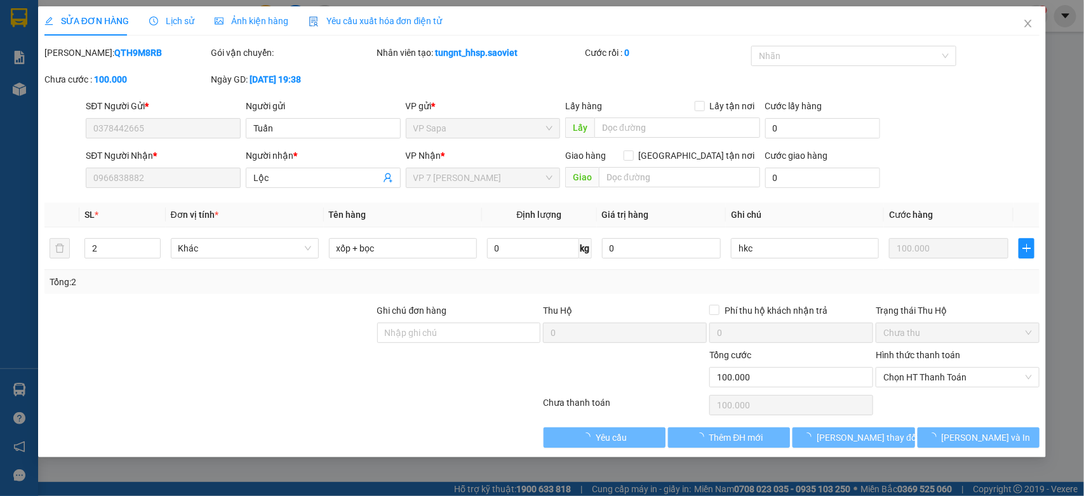
type input "100.000"
click at [941, 378] on span "Chọn HT Thanh Toán" at bounding box center [957, 377] width 149 height 19
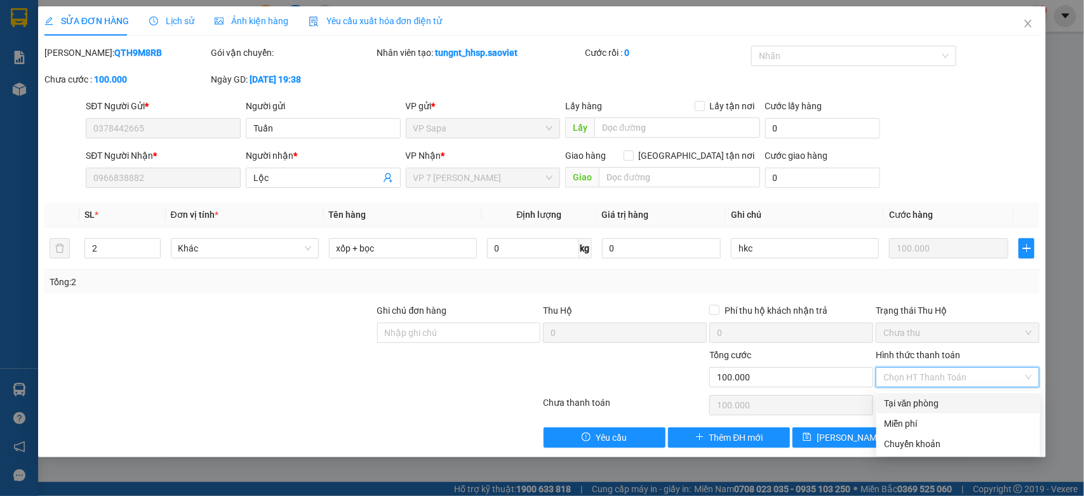
click at [922, 398] on div "Tại văn phòng" at bounding box center [958, 403] width 149 height 14
type input "0"
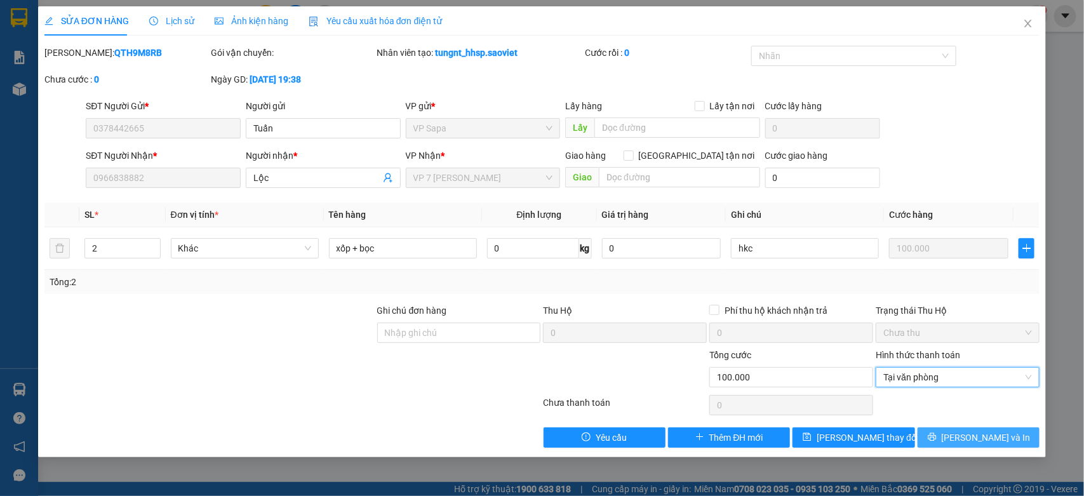
click at [994, 438] on span "[PERSON_NAME] và In" at bounding box center [985, 437] width 89 height 14
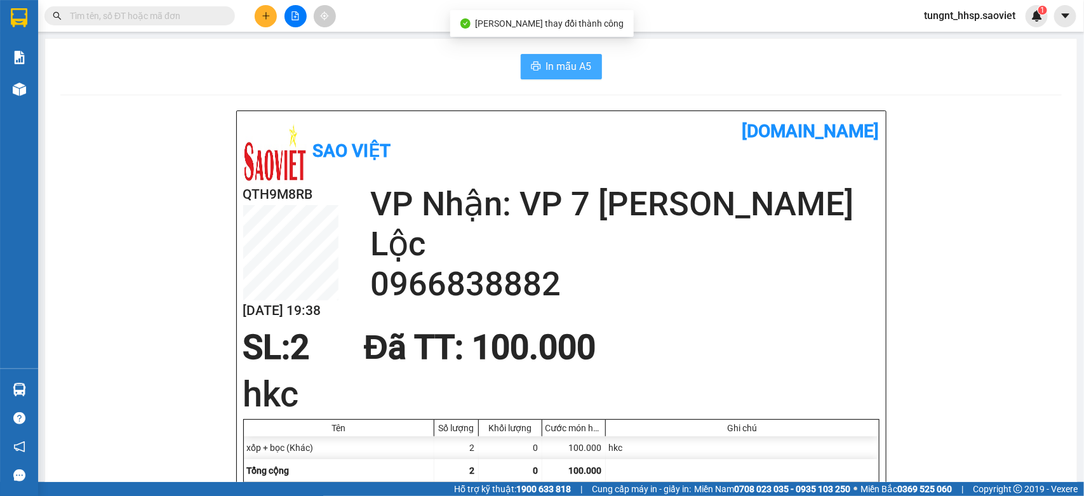
click at [569, 63] on span "In mẫu A5" at bounding box center [569, 66] width 46 height 16
drag, startPoint x: 547, startPoint y: 70, endPoint x: 663, endPoint y: 152, distance: 142.5
click at [547, 69] on span "In mẫu A5" at bounding box center [569, 66] width 46 height 16
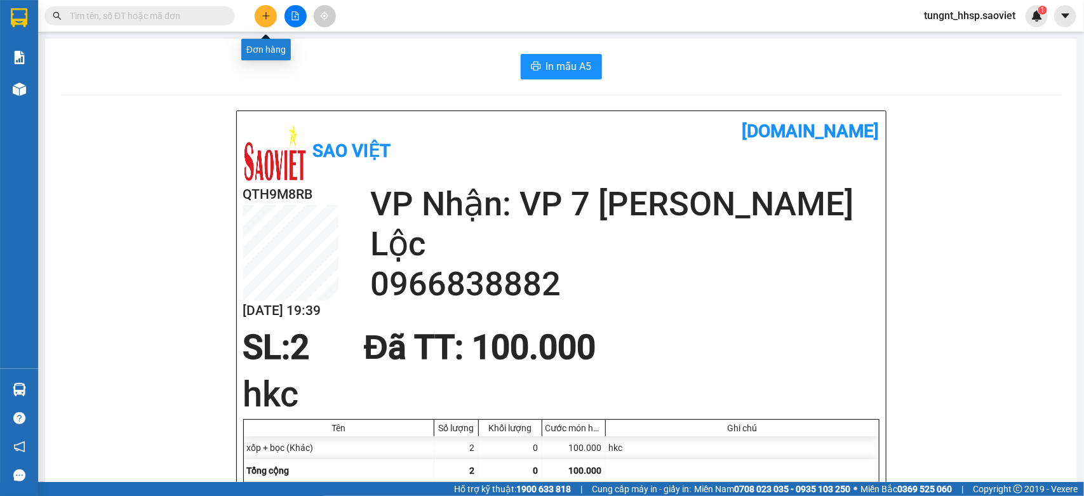
click at [262, 19] on icon "plus" at bounding box center [266, 15] width 9 height 9
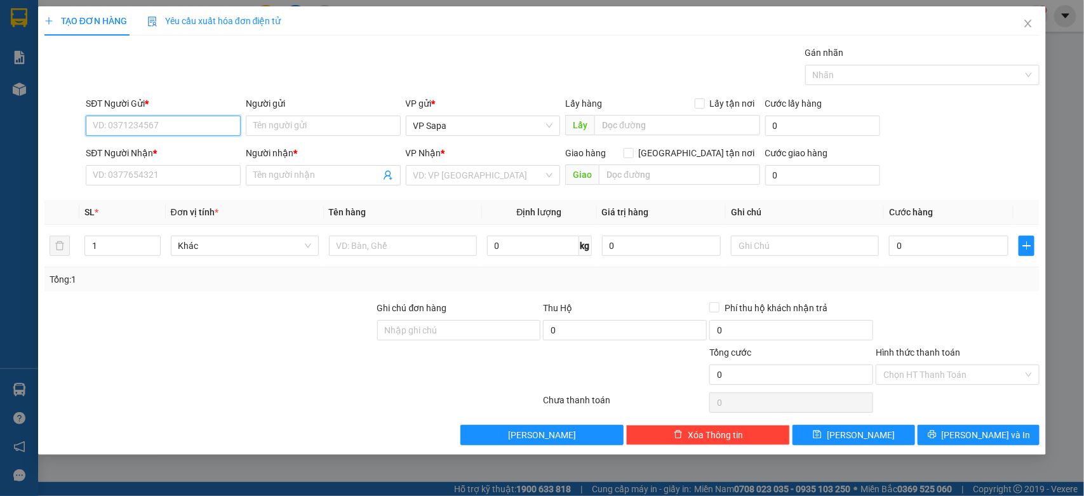
click at [191, 123] on input "SĐT Người Gửi *" at bounding box center [163, 126] width 155 height 20
type input "0968769825"
click at [189, 143] on div "0968769825 - A THẮNG" at bounding box center [163, 152] width 155 height 20
type input "A THẮNG"
type input "0963636198"
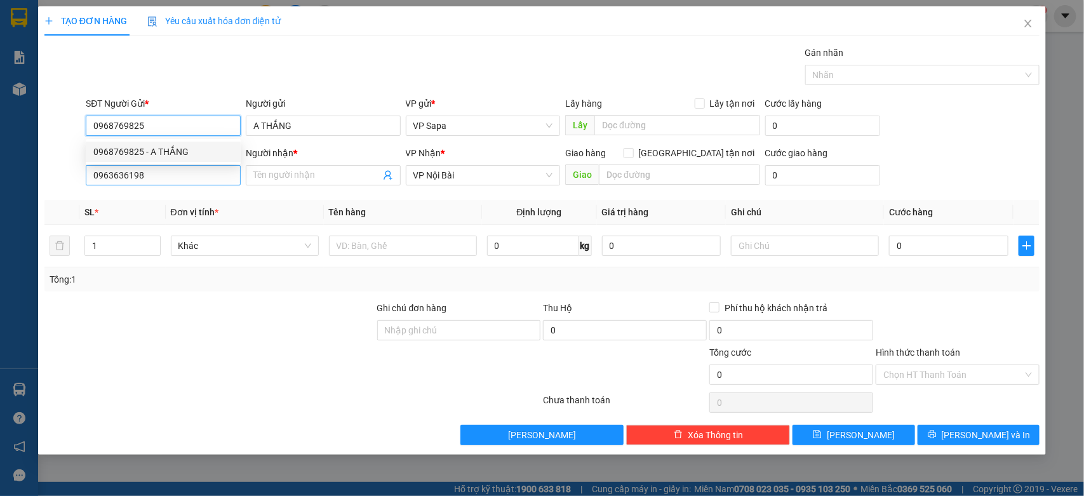
type input "0968769825"
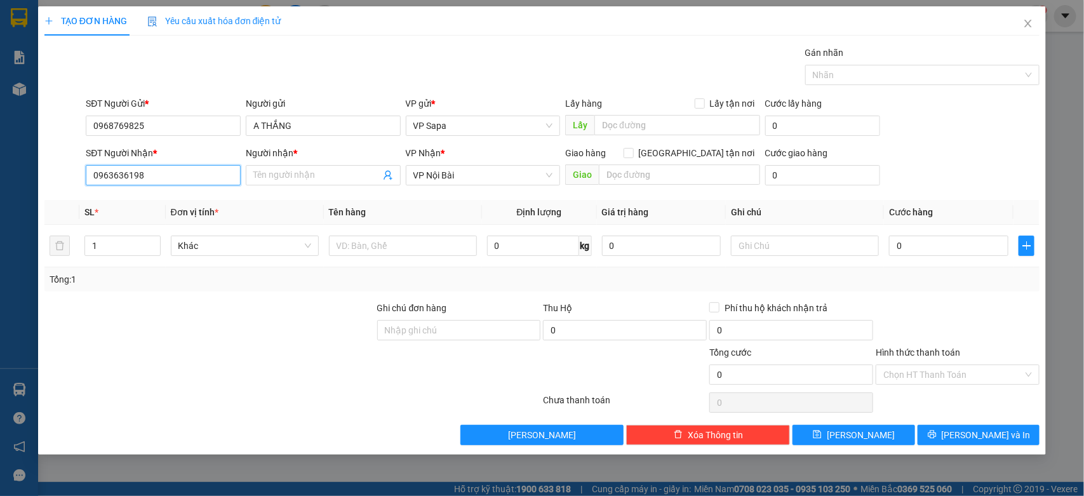
click at [188, 173] on input "0963636198" at bounding box center [163, 175] width 155 height 20
click at [187, 175] on input "0963636198" at bounding box center [163, 175] width 155 height 20
click at [187, 176] on input "0963636198" at bounding box center [163, 175] width 155 height 20
type input "0964669983"
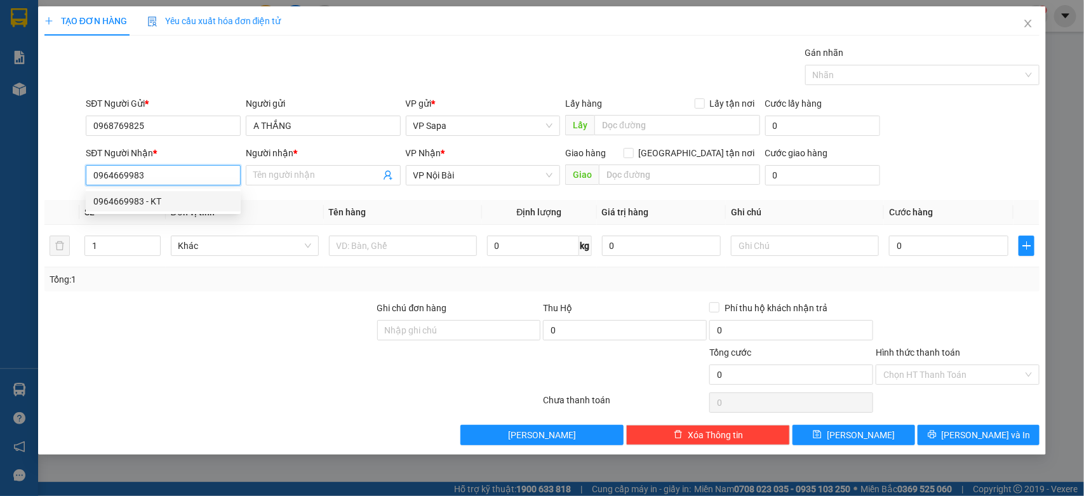
click at [180, 201] on div "0964669983 - KT" at bounding box center [163, 201] width 140 height 14
type input "KT"
type input "0964669983"
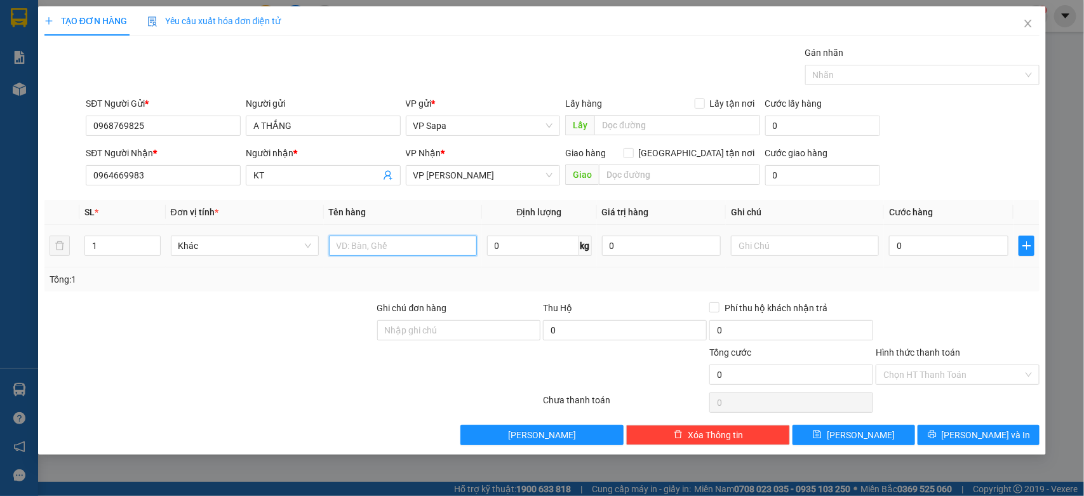
click at [370, 254] on input "text" at bounding box center [403, 246] width 148 height 20
type input "xốp cá"
click at [818, 246] on input "text" at bounding box center [805, 246] width 148 height 20
type input "hkc"
click at [973, 248] on input "0" at bounding box center [948, 246] width 119 height 20
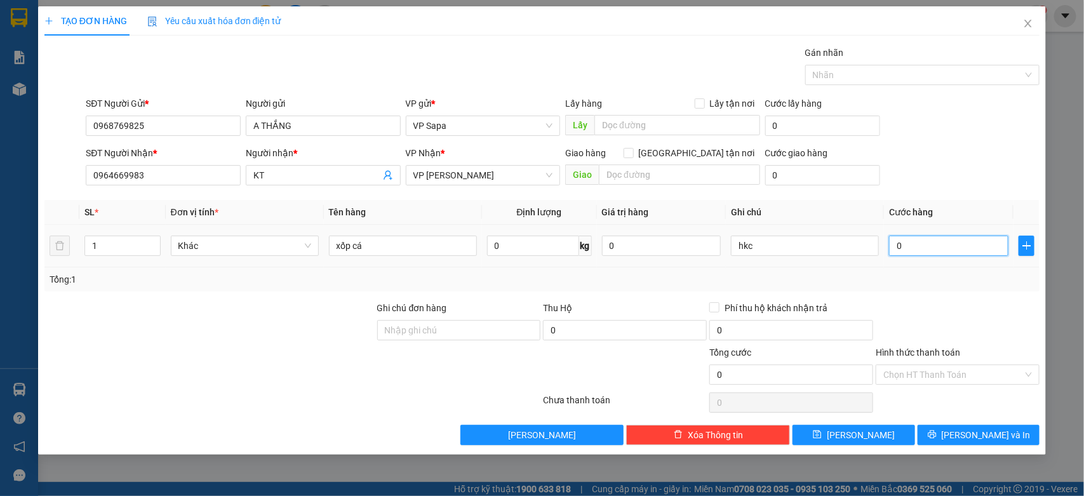
type input "6"
type input "60"
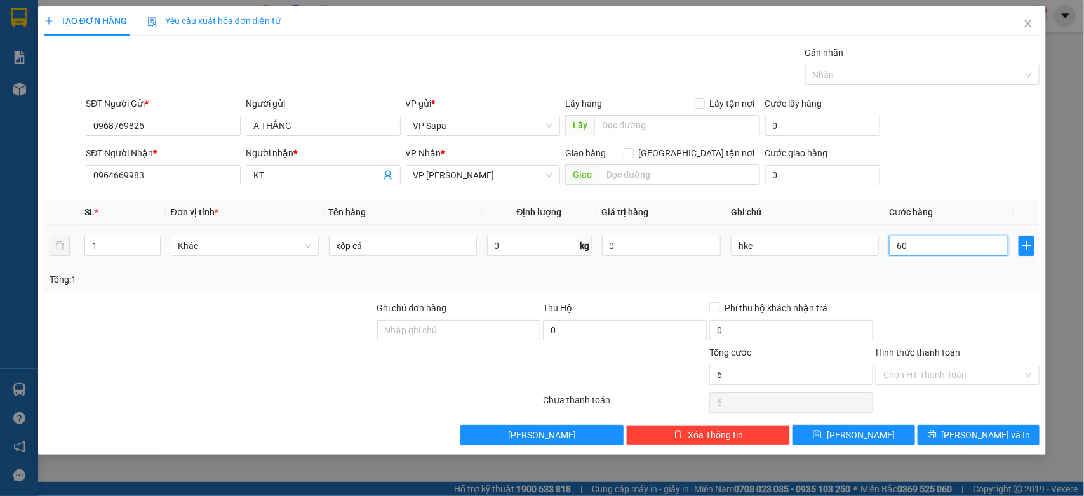
type input "60"
click at [947, 283] on div "Tổng: 1" at bounding box center [542, 279] width 985 height 14
type input "60.000"
click at [948, 373] on input "Hình thức thanh toán" at bounding box center [953, 374] width 140 height 19
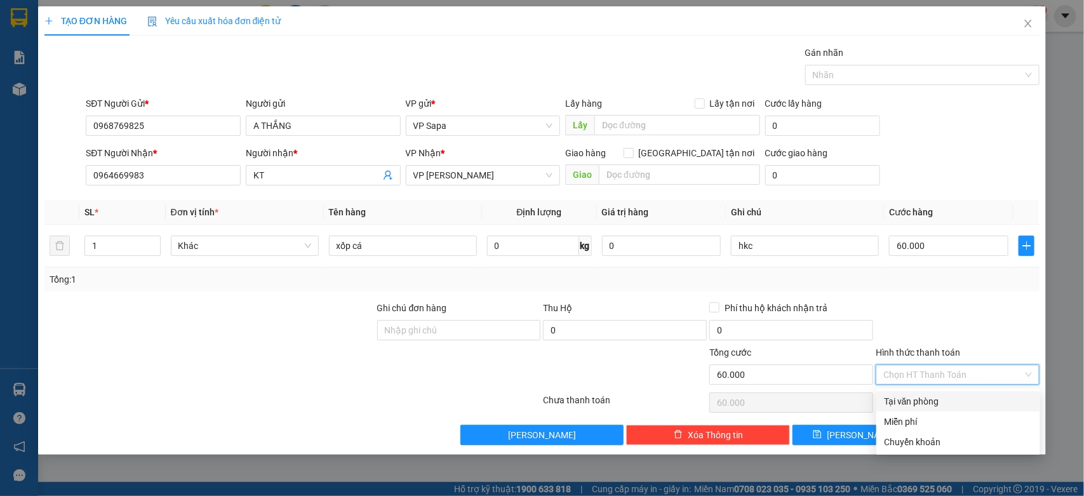
click at [943, 394] on div "Tại văn phòng" at bounding box center [958, 401] width 149 height 14
type input "0"
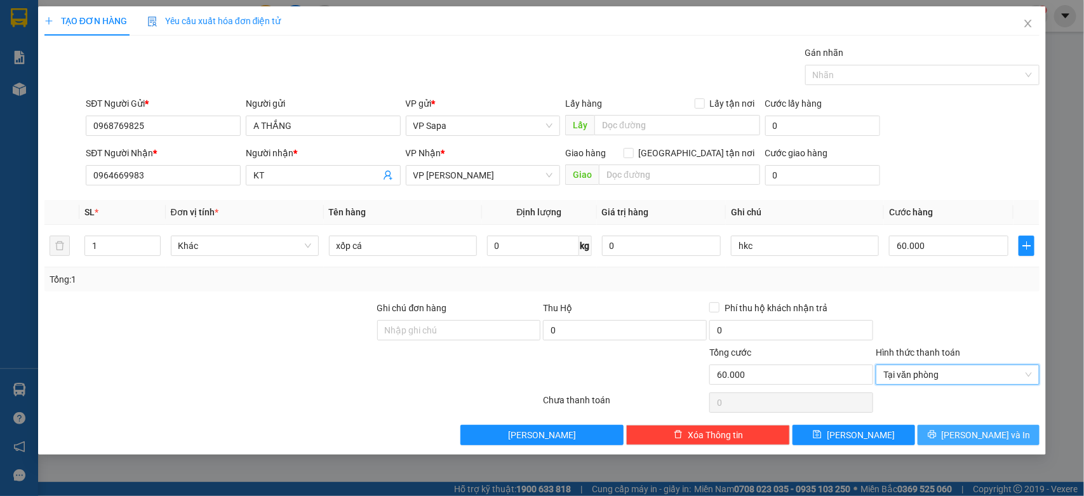
click at [975, 438] on span "[PERSON_NAME] và In" at bounding box center [985, 435] width 89 height 14
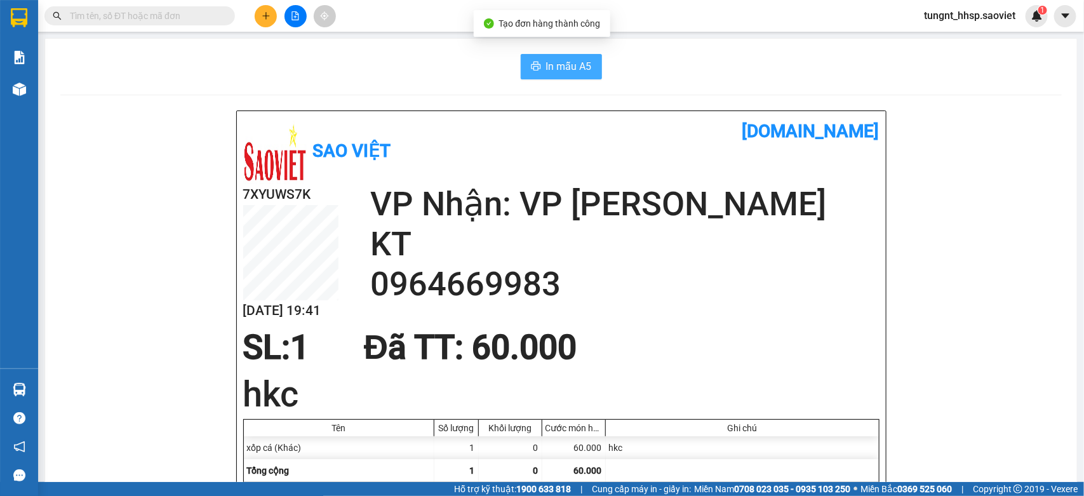
click at [548, 67] on span "In mẫu A5" at bounding box center [569, 66] width 46 height 16
click at [547, 68] on span "In mẫu A5" at bounding box center [569, 66] width 46 height 16
click at [136, 17] on input "text" at bounding box center [145, 16] width 150 height 14
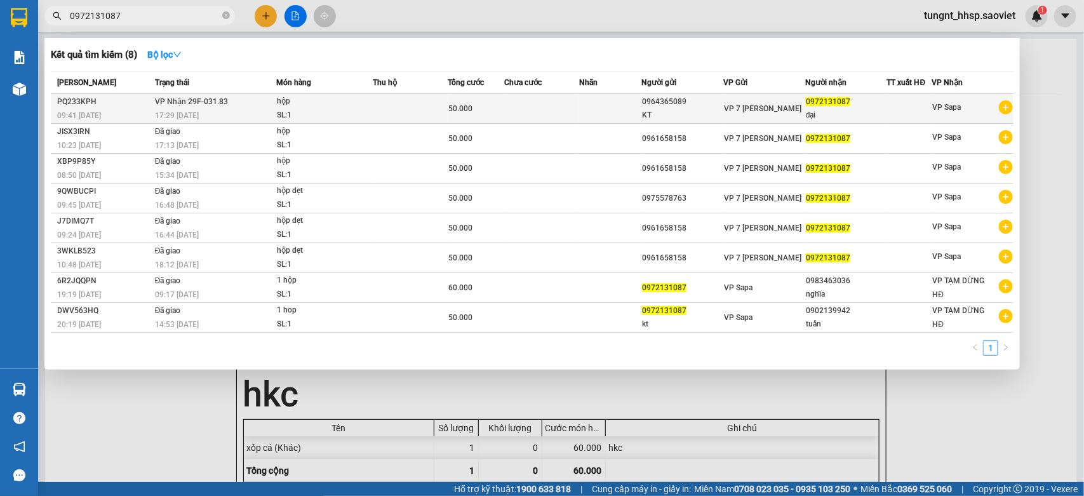
type input "0972131087"
click at [394, 105] on td at bounding box center [410, 109] width 75 height 30
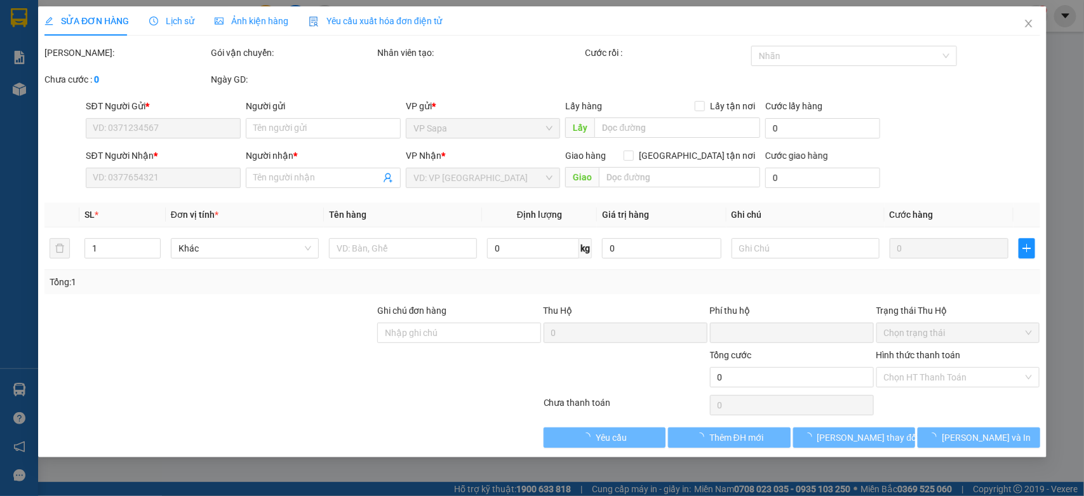
type input "0964365089"
type input "KT"
type input "0972131087"
type input "đại"
type input "0"
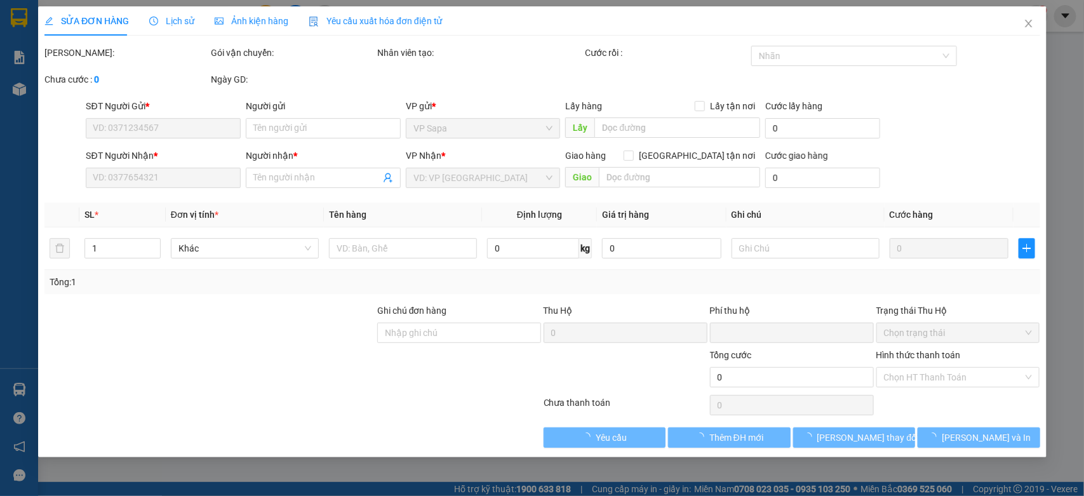
type input "50.000"
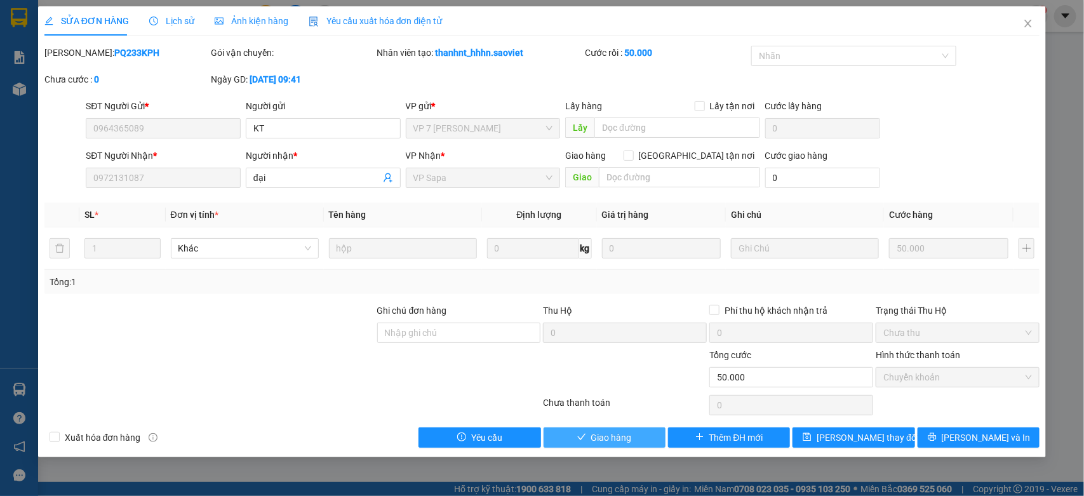
click at [613, 444] on span "Giao hàng" at bounding box center [611, 437] width 41 height 14
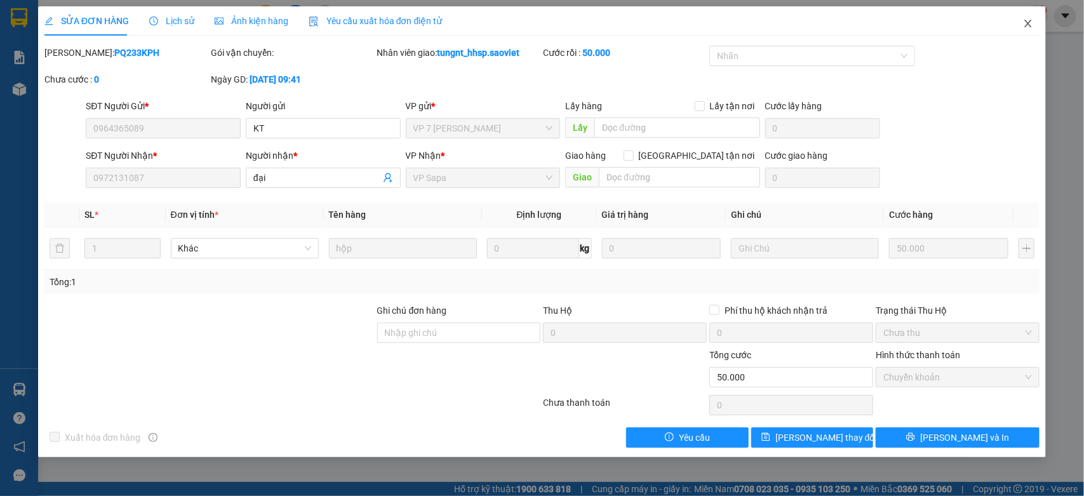
click at [1023, 20] on icon "close" at bounding box center [1028, 23] width 10 height 10
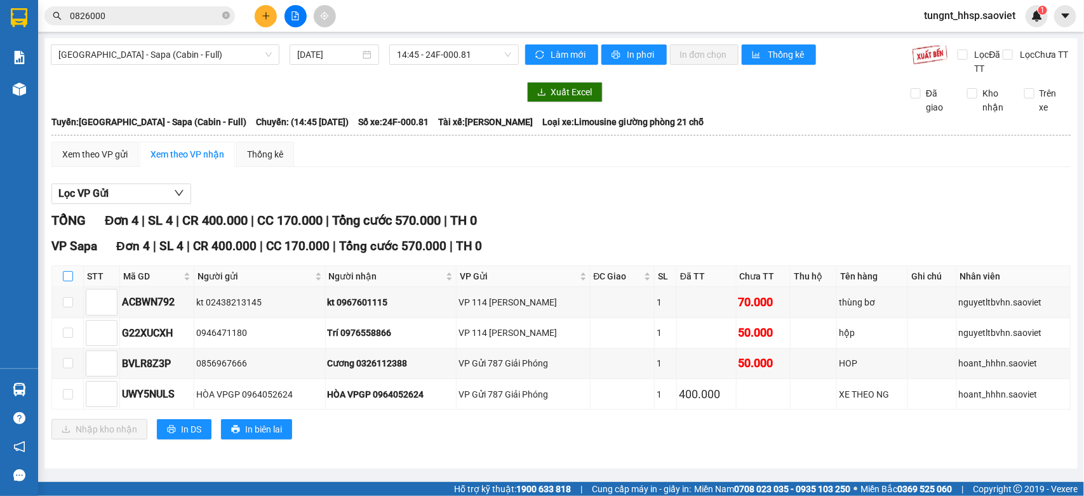
click at [65, 277] on input "checkbox" at bounding box center [68, 276] width 10 height 10
checkbox input "true"
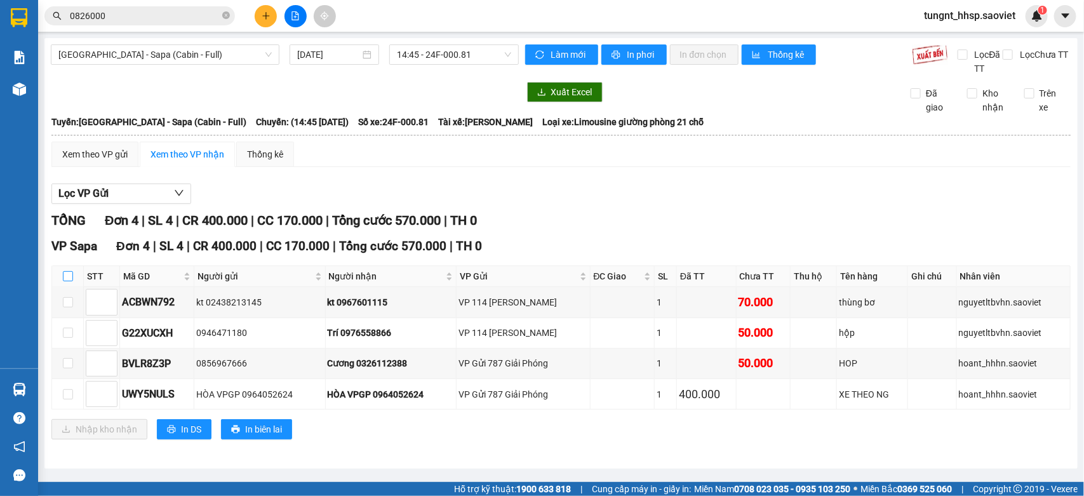
checkbox input "true"
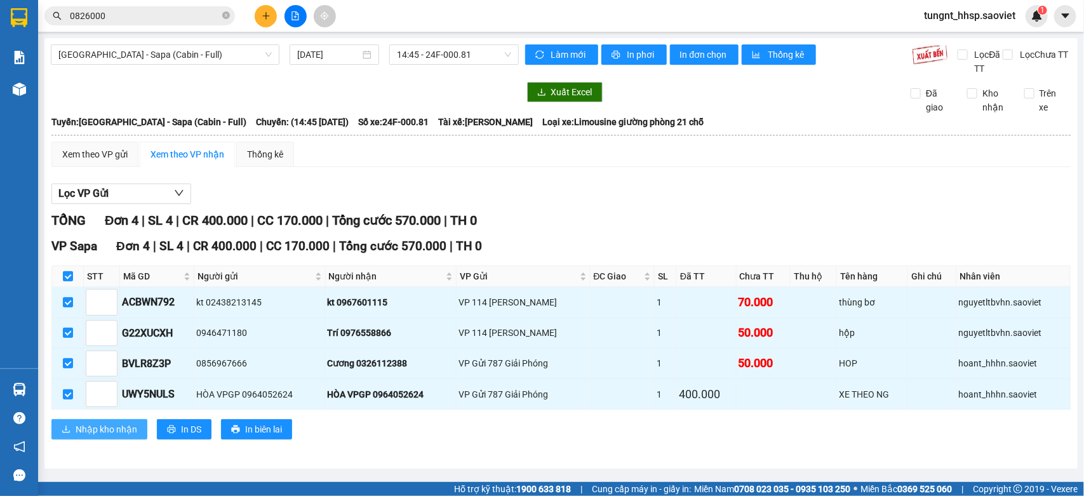
click at [102, 434] on span "Nhập kho nhận" at bounding box center [107, 429] width 62 height 14
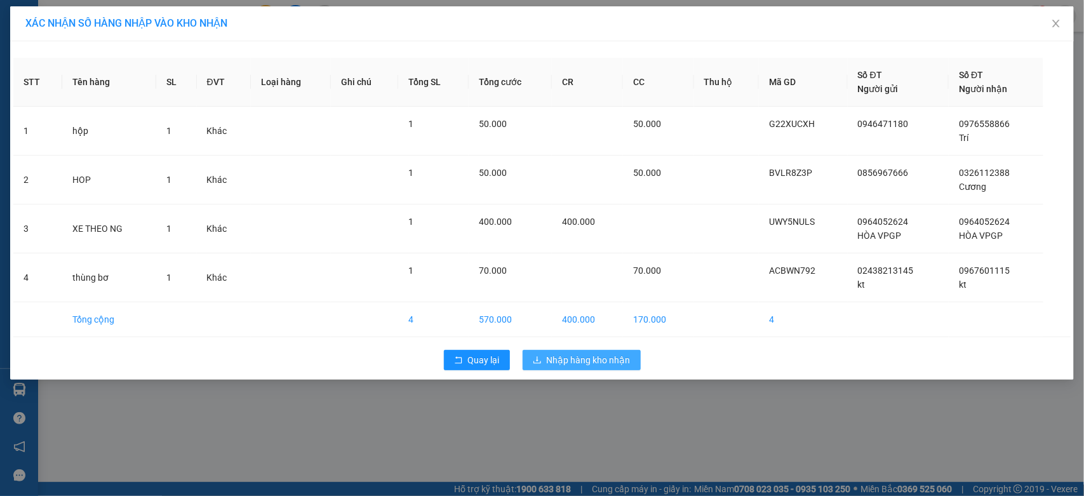
click at [595, 361] on span "Nhập hàng kho nhận" at bounding box center [589, 360] width 84 height 14
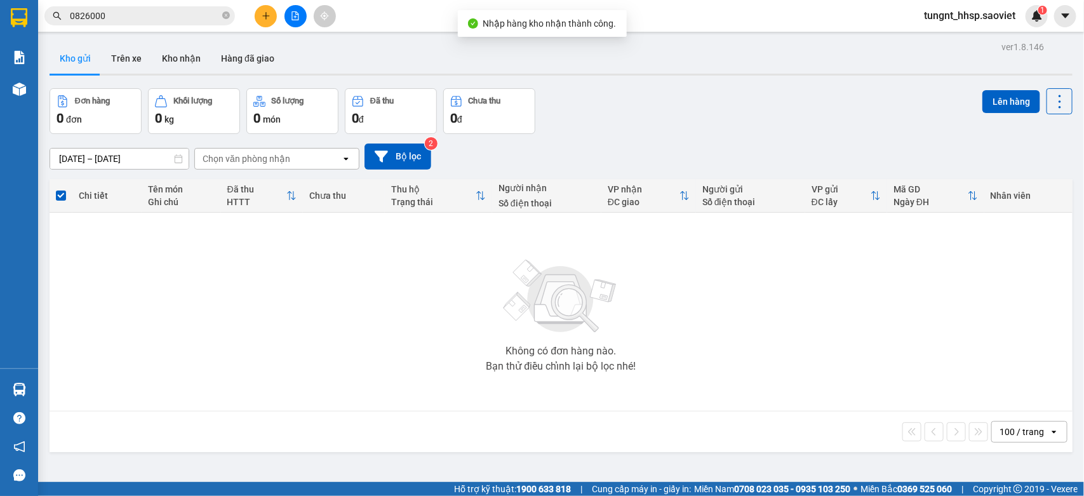
drag, startPoint x: 189, startPoint y: 58, endPoint x: 226, endPoint y: 90, distance: 48.7
click at [189, 58] on button "Kho nhận" at bounding box center [181, 58] width 59 height 30
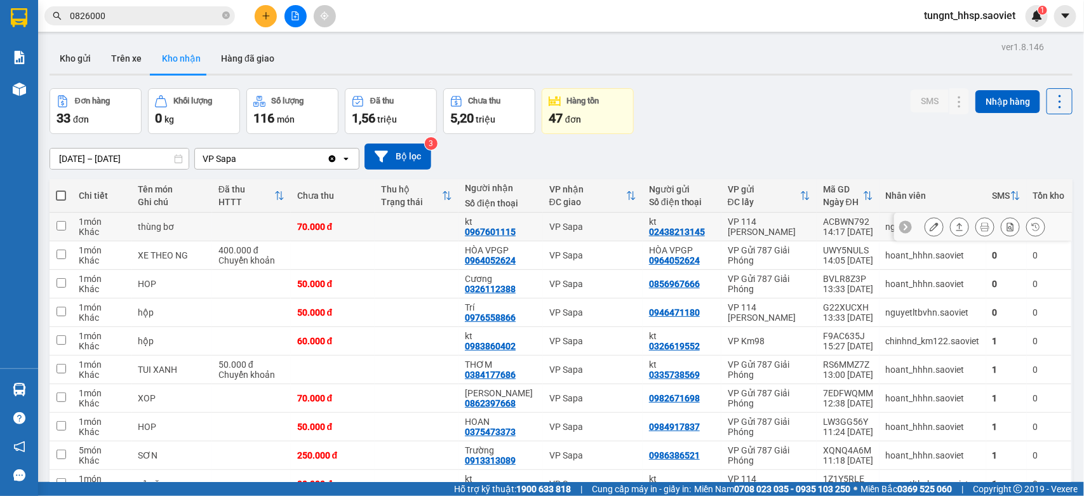
drag, startPoint x: 400, startPoint y: 227, endPoint x: 429, endPoint y: 276, distance: 56.9
click at [399, 229] on td at bounding box center [417, 227] width 84 height 29
checkbox input "true"
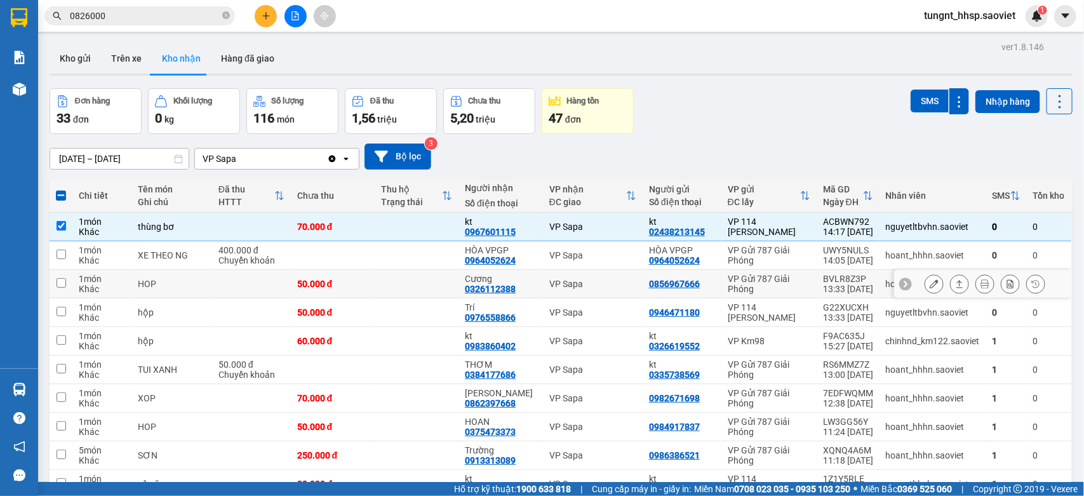
drag, startPoint x: 439, startPoint y: 289, endPoint x: 421, endPoint y: 311, distance: 28.4
click at [439, 289] on td at bounding box center [417, 284] width 84 height 29
checkbox input "true"
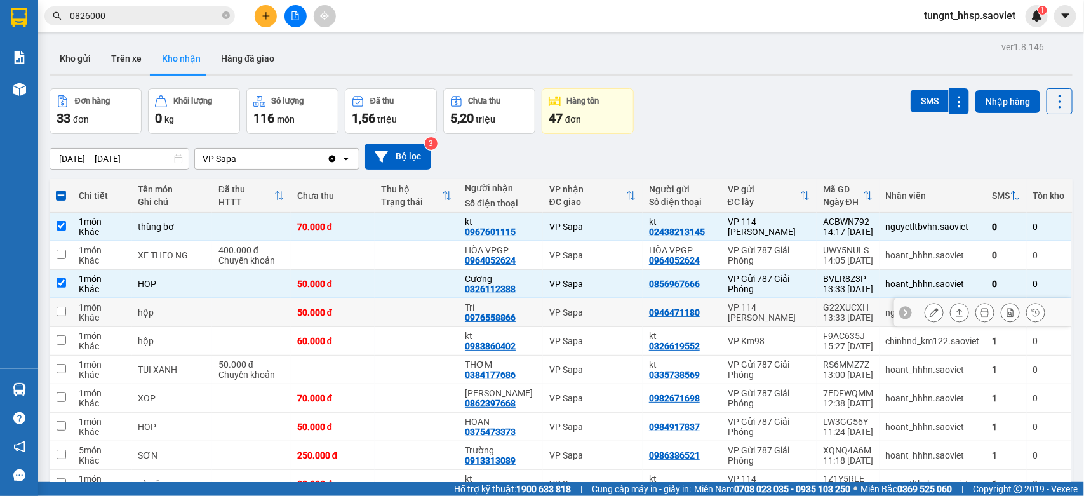
click at [418, 316] on td at bounding box center [417, 312] width 84 height 29
checkbox input "true"
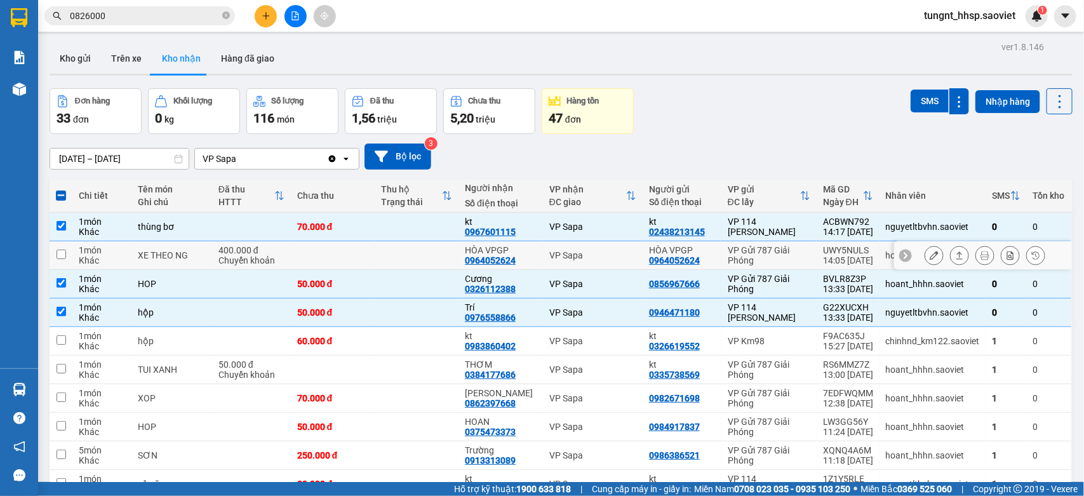
click at [319, 269] on td at bounding box center [333, 255] width 84 height 29
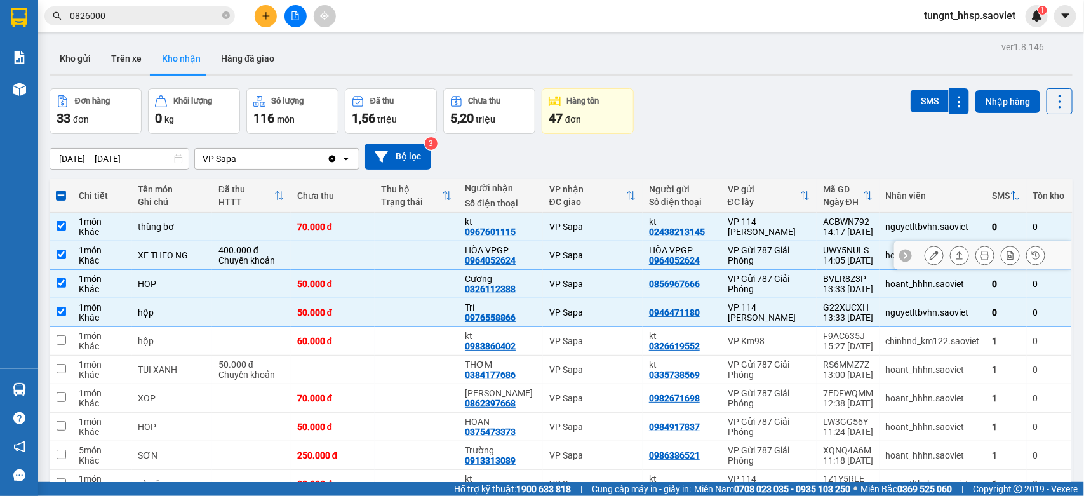
drag, startPoint x: 362, startPoint y: 252, endPoint x: 455, endPoint y: 239, distance: 94.2
click at [362, 253] on td at bounding box center [333, 255] width 84 height 29
checkbox input "false"
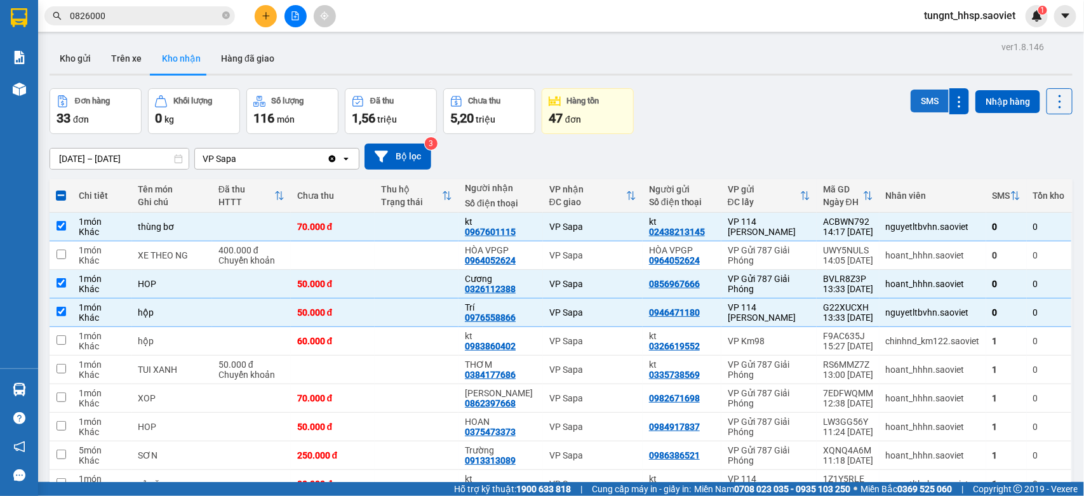
click at [910, 109] on button "SMS" at bounding box center [929, 101] width 38 height 23
click at [929, 255] on icon at bounding box center [933, 255] width 9 height 9
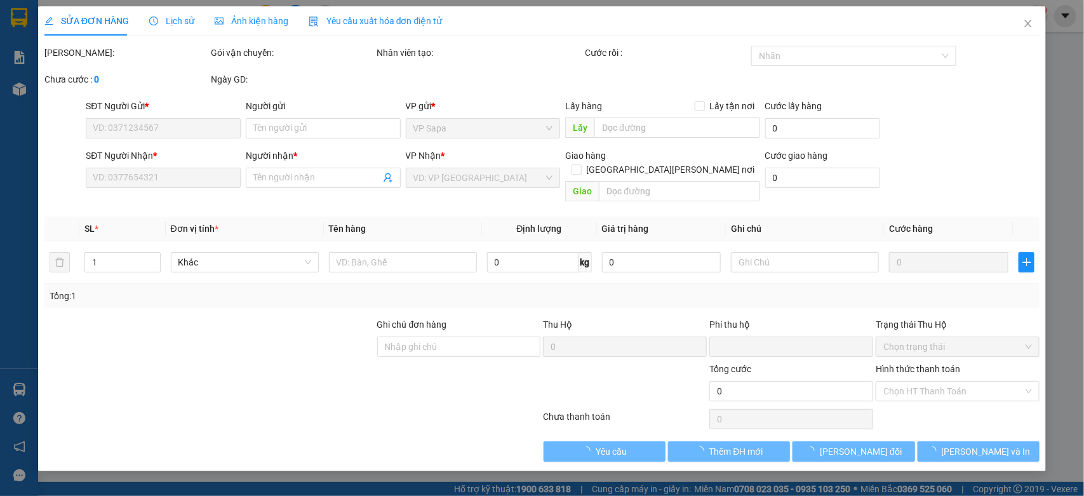
type input "0964052624"
type input "HÒA VPGP"
type input "0964052624"
type input "HÒA VPGP"
type input "0"
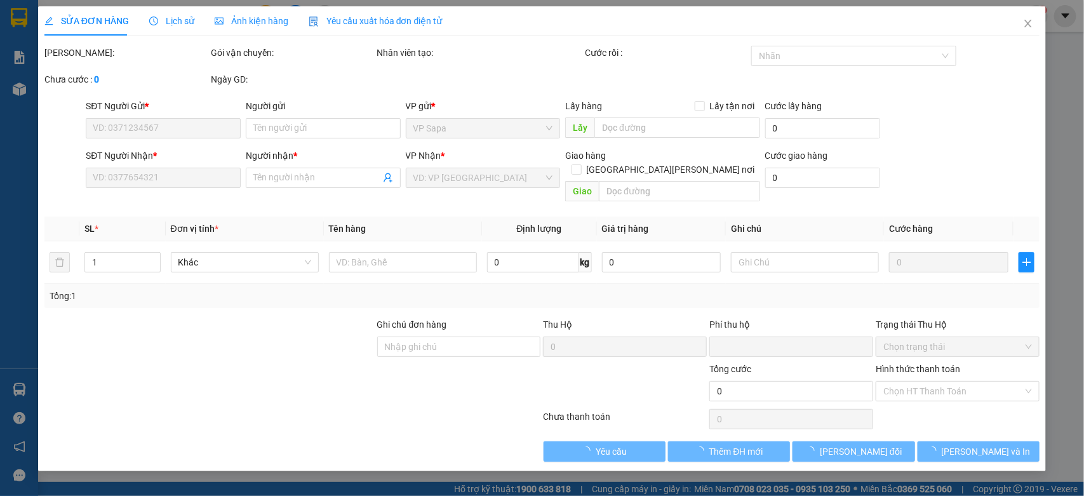
type input "400.000"
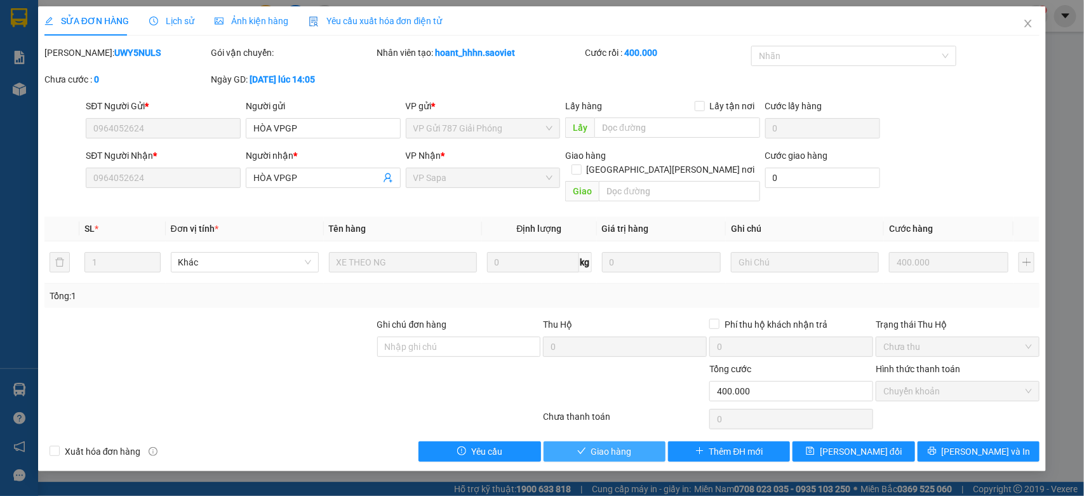
click at [611, 444] on span "Giao hàng" at bounding box center [611, 451] width 41 height 14
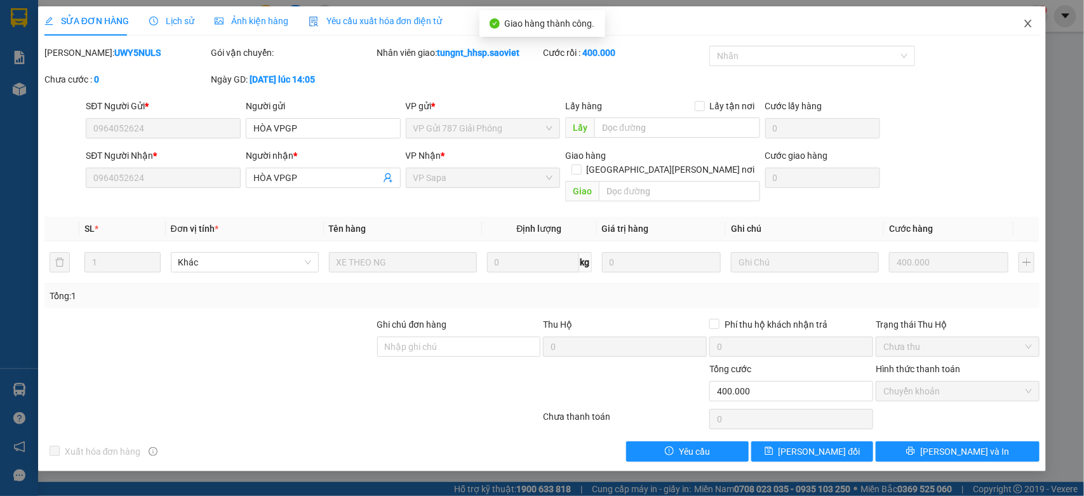
click at [1032, 20] on icon "close" at bounding box center [1028, 23] width 10 height 10
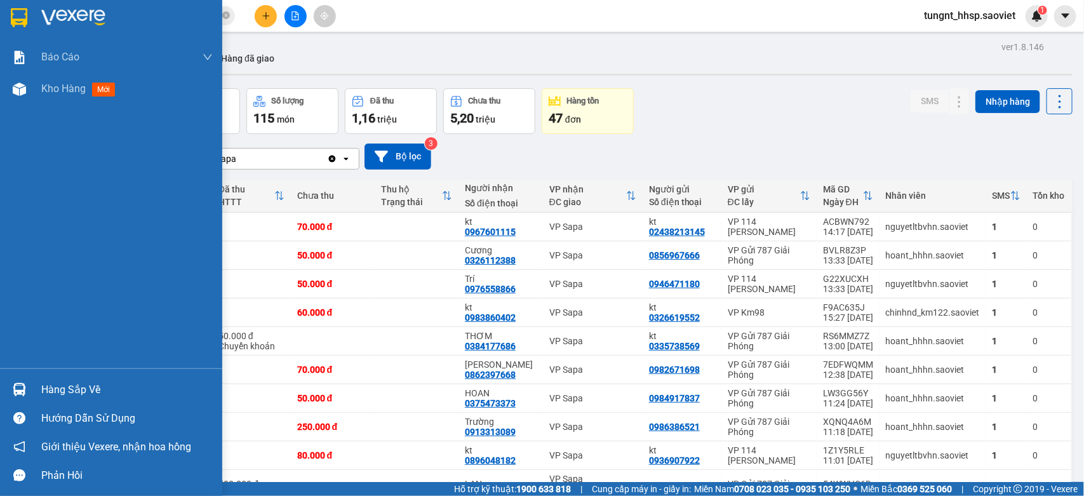
click at [79, 376] on div "Hàng sắp về" at bounding box center [111, 389] width 222 height 29
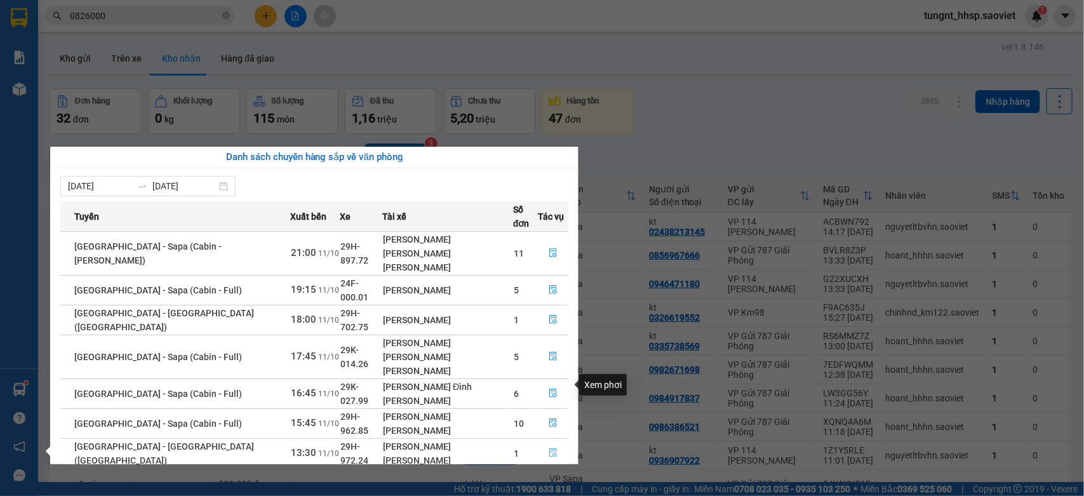
click at [543, 443] on button "button" at bounding box center [552, 453] width 29 height 20
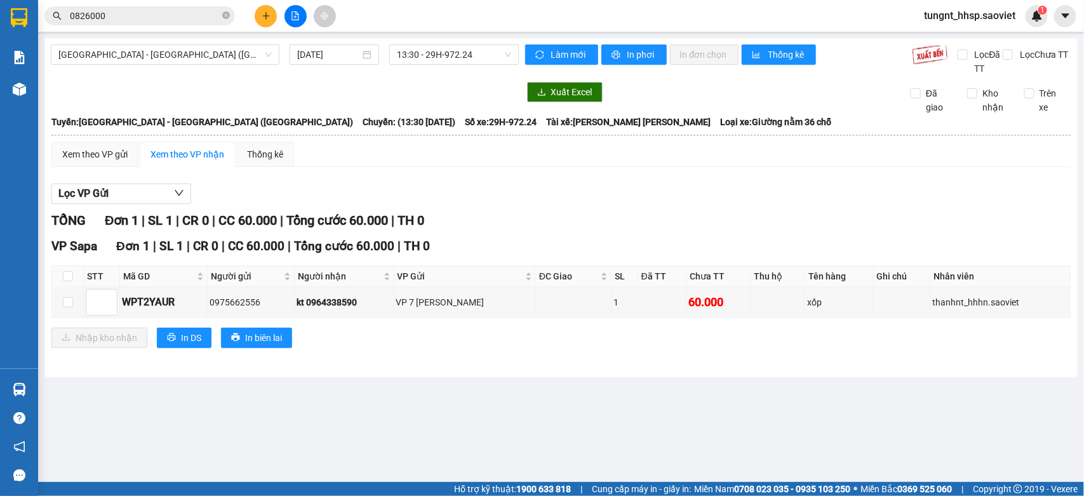
click at [121, 16] on input "0826000" at bounding box center [145, 16] width 150 height 14
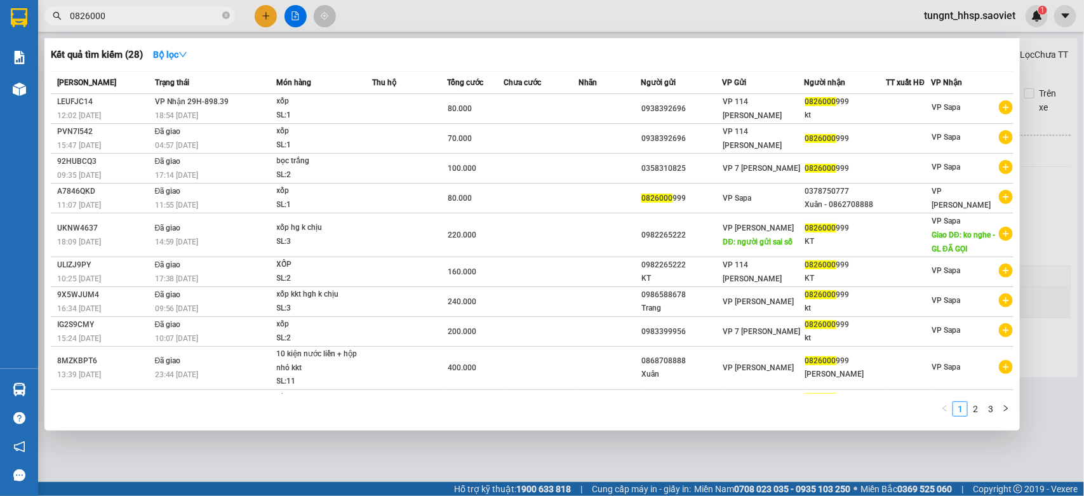
click at [121, 16] on input "0826000" at bounding box center [145, 16] width 150 height 14
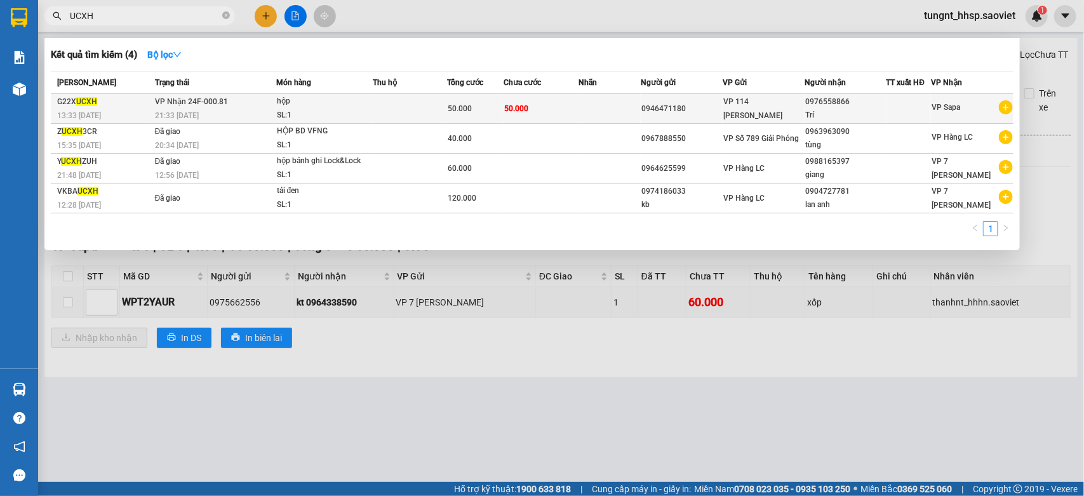
type input "UCXH"
click at [557, 105] on td "50.000" at bounding box center [540, 109] width 75 height 30
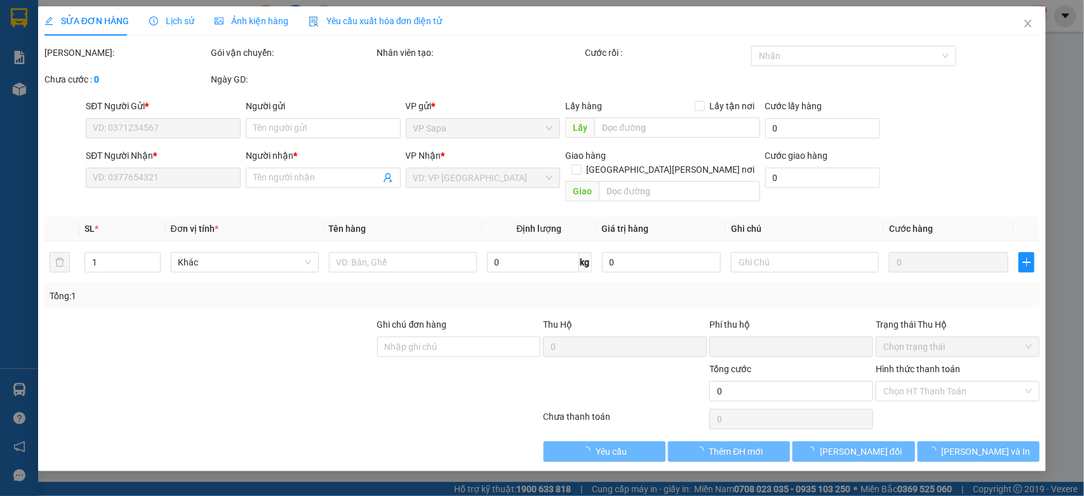
type input "0946471180"
type input "0976558866"
type input "Trí"
type input "0"
type input "50.000"
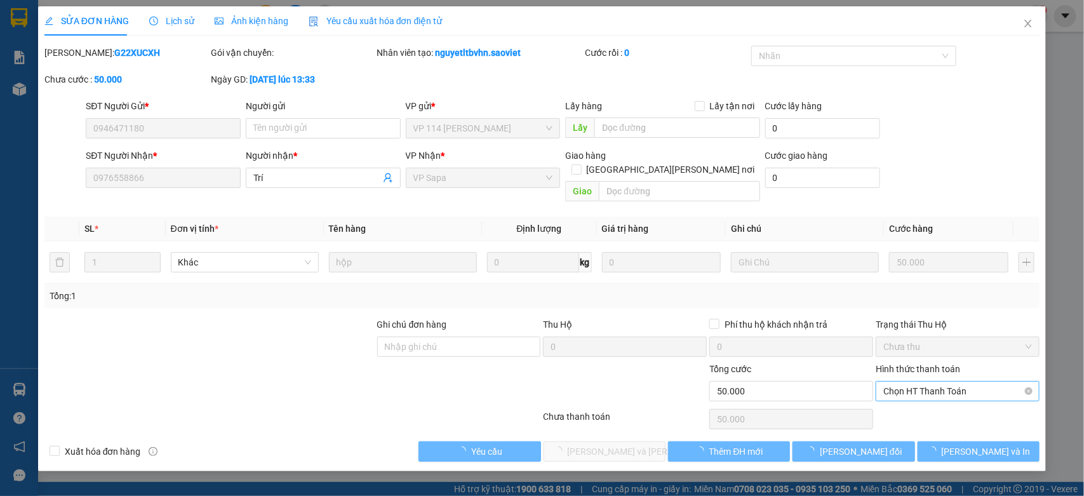
click at [954, 382] on span "Chọn HT Thanh Toán" at bounding box center [957, 391] width 149 height 19
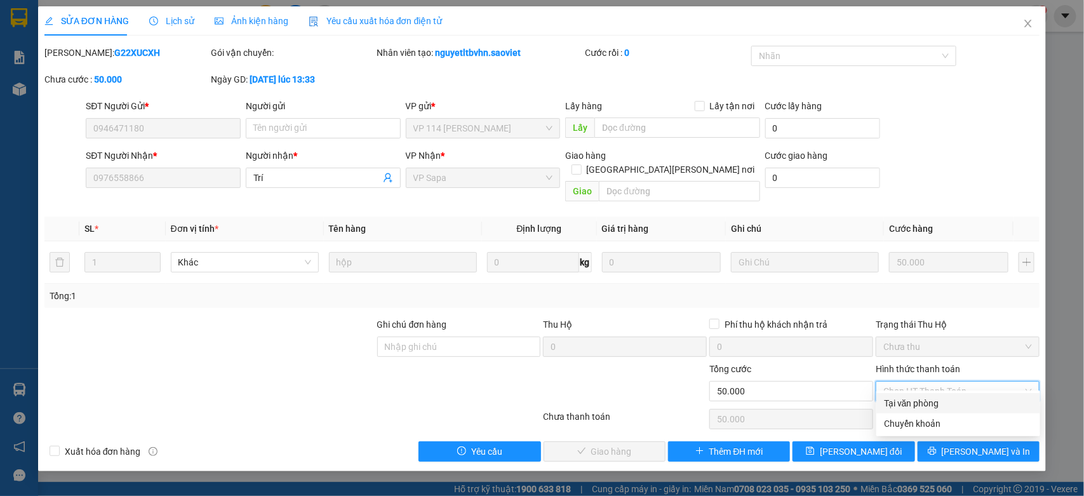
click at [938, 394] on div "Tại văn phòng" at bounding box center [958, 403] width 164 height 20
type input "0"
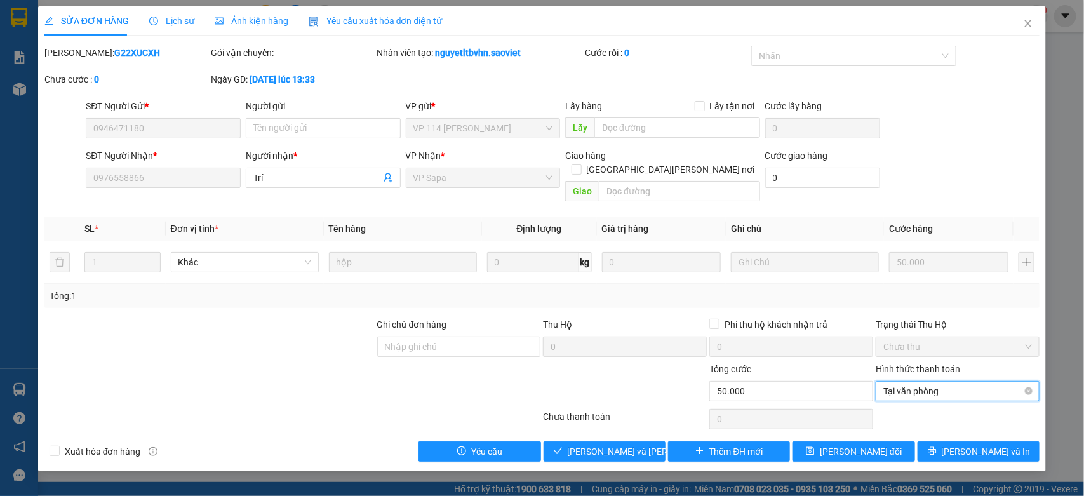
click at [916, 382] on span "Tại văn phòng" at bounding box center [957, 391] width 149 height 19
drag, startPoint x: 915, startPoint y: 401, endPoint x: 754, endPoint y: 436, distance: 165.1
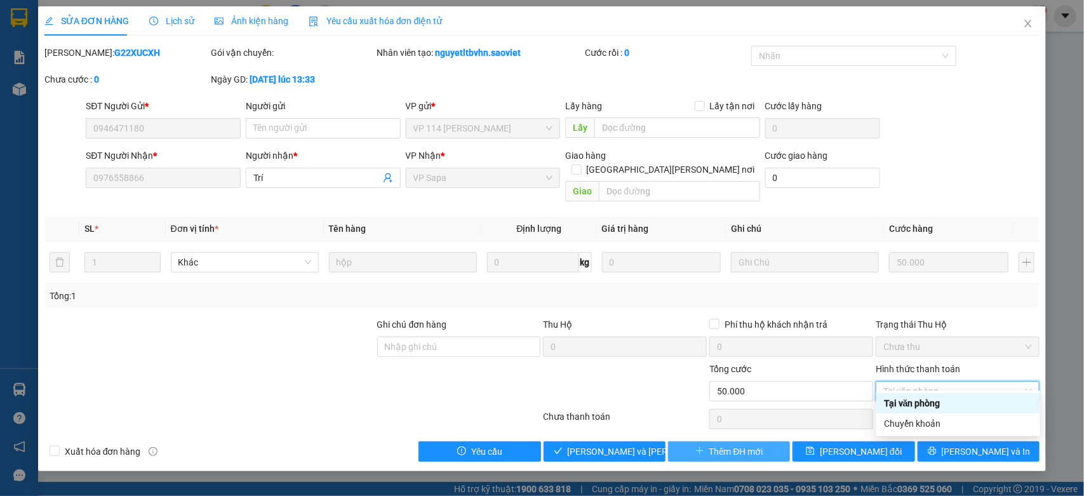
click at [912, 401] on div "Tại văn phòng" at bounding box center [958, 403] width 149 height 14
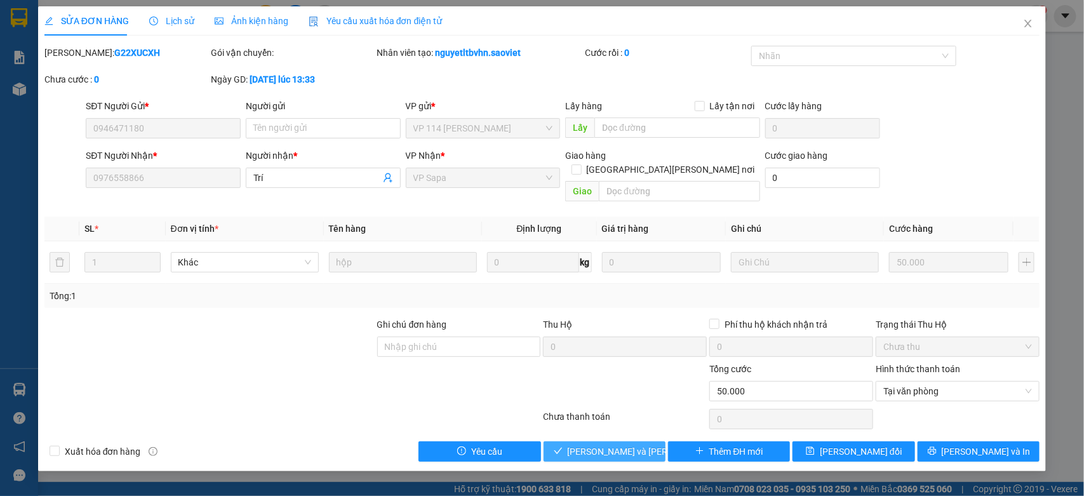
click at [622, 444] on span "[PERSON_NAME] và [PERSON_NAME] hàng" at bounding box center [653, 451] width 171 height 14
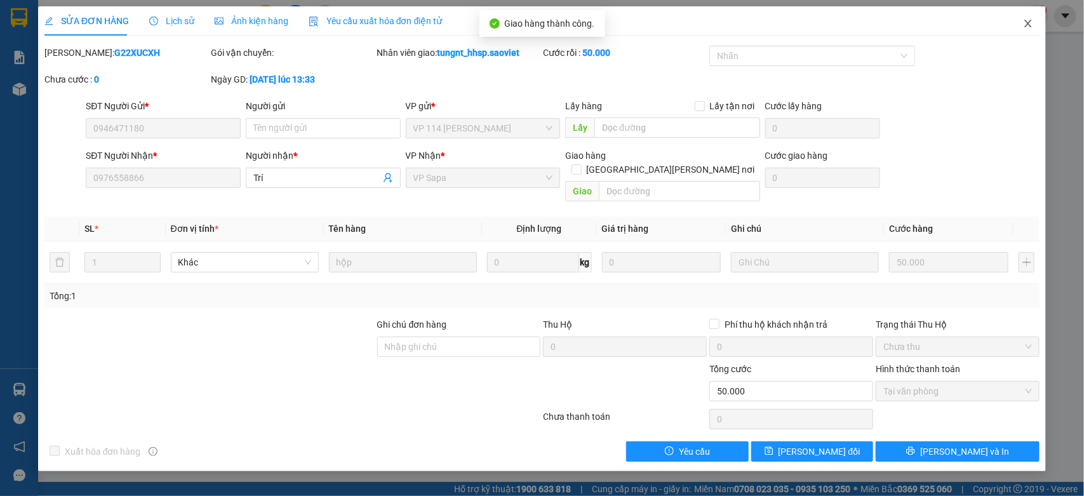
click at [1027, 23] on icon "close" at bounding box center [1028, 24] width 7 height 8
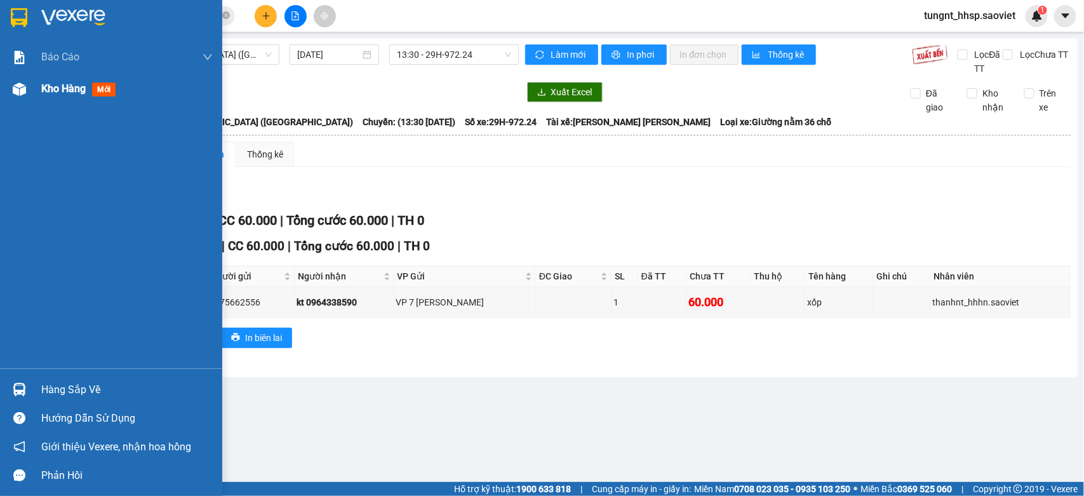
click at [59, 90] on span "Kho hàng" at bounding box center [63, 89] width 44 height 12
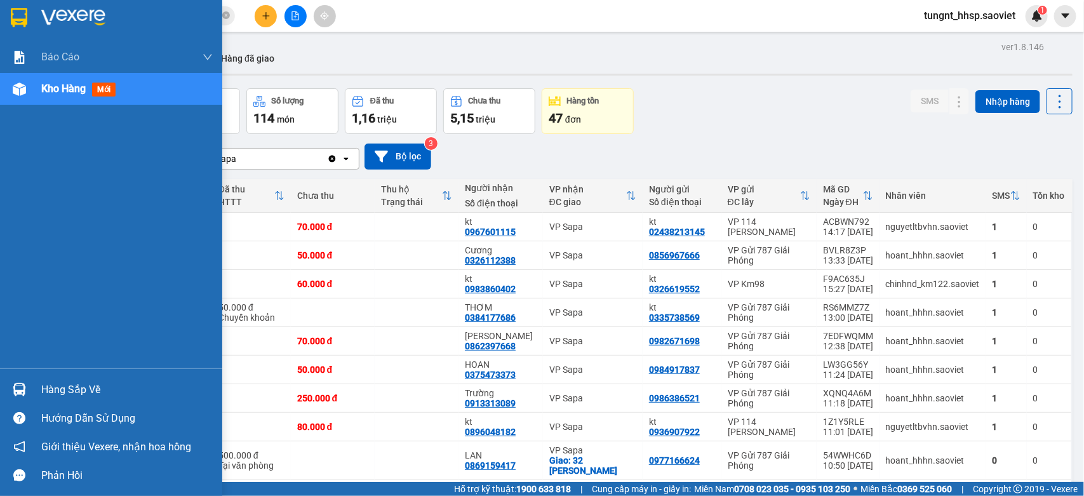
click at [83, 388] on div "Hàng sắp về" at bounding box center [126, 389] width 171 height 19
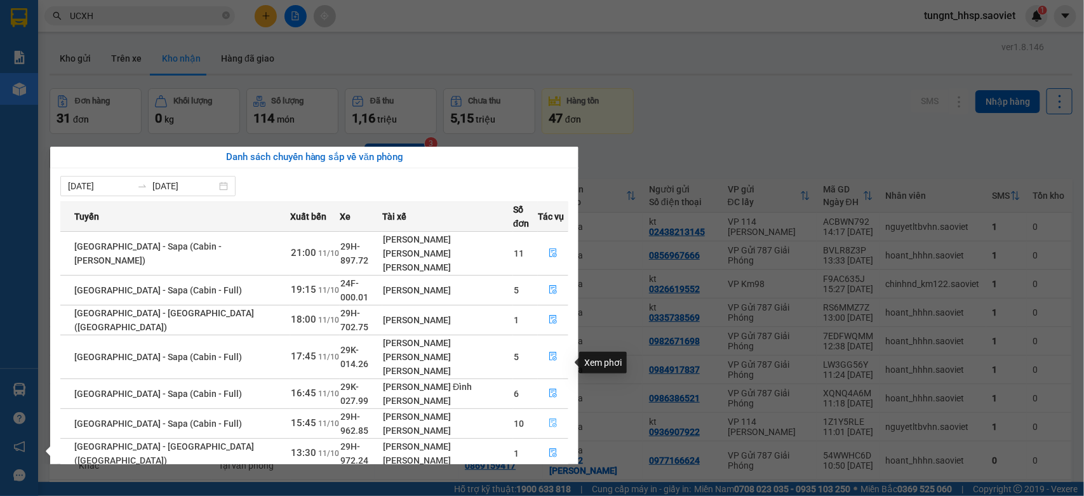
click at [549, 418] on icon "file-done" at bounding box center [553, 422] width 9 height 9
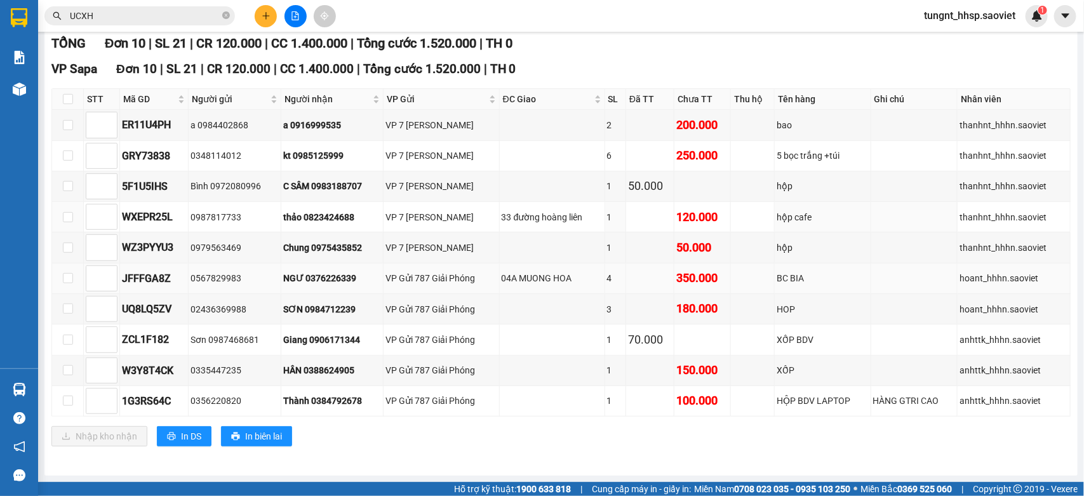
scroll to position [182, 0]
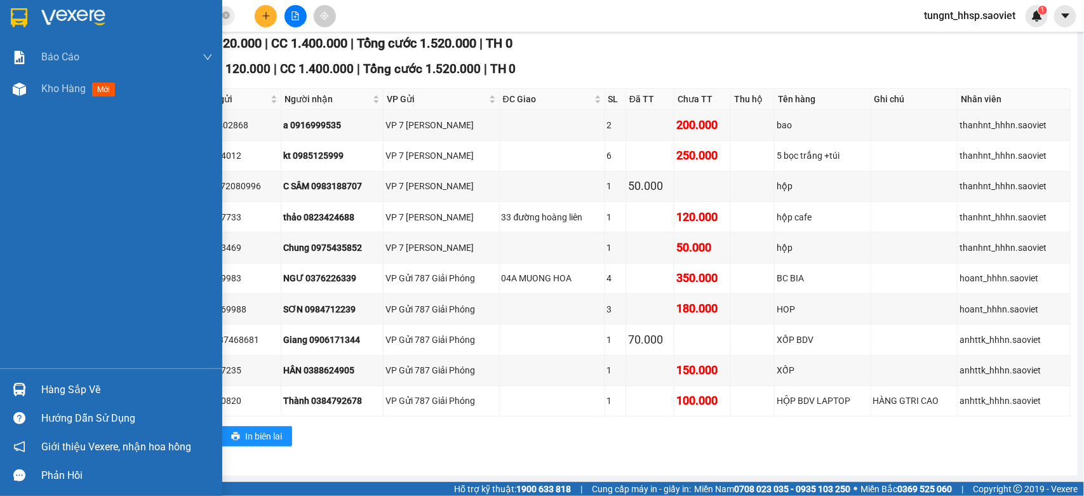
drag, startPoint x: 65, startPoint y: 391, endPoint x: 32, endPoint y: 362, distance: 43.6
click at [64, 387] on div "Hàng sắp về" at bounding box center [126, 389] width 171 height 19
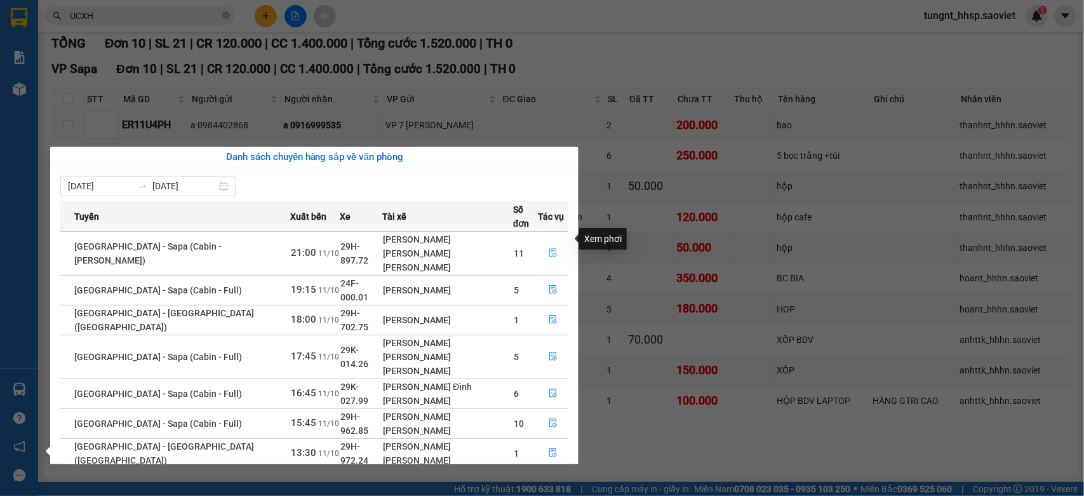
click at [550, 248] on icon "file-done" at bounding box center [553, 252] width 8 height 9
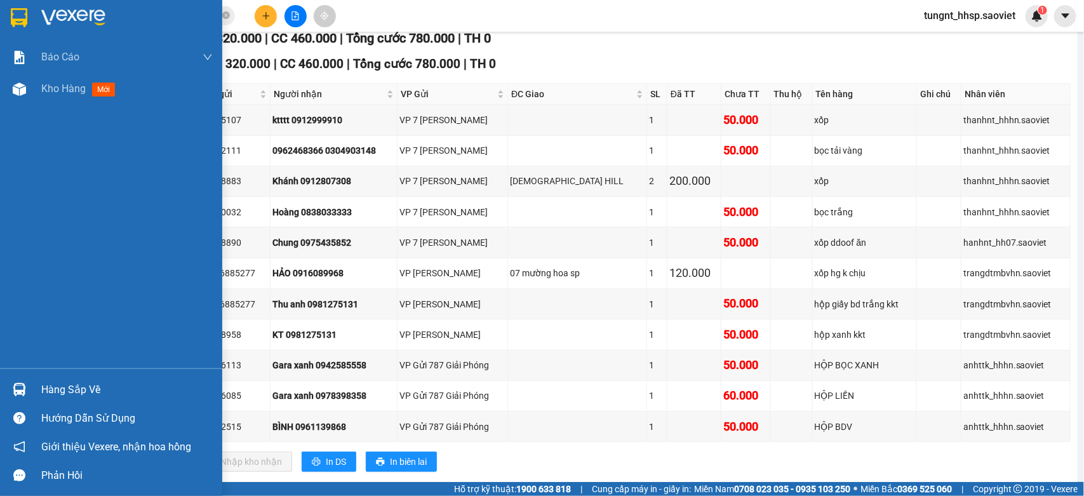
click at [74, 389] on div "Hàng sắp về" at bounding box center [126, 389] width 171 height 19
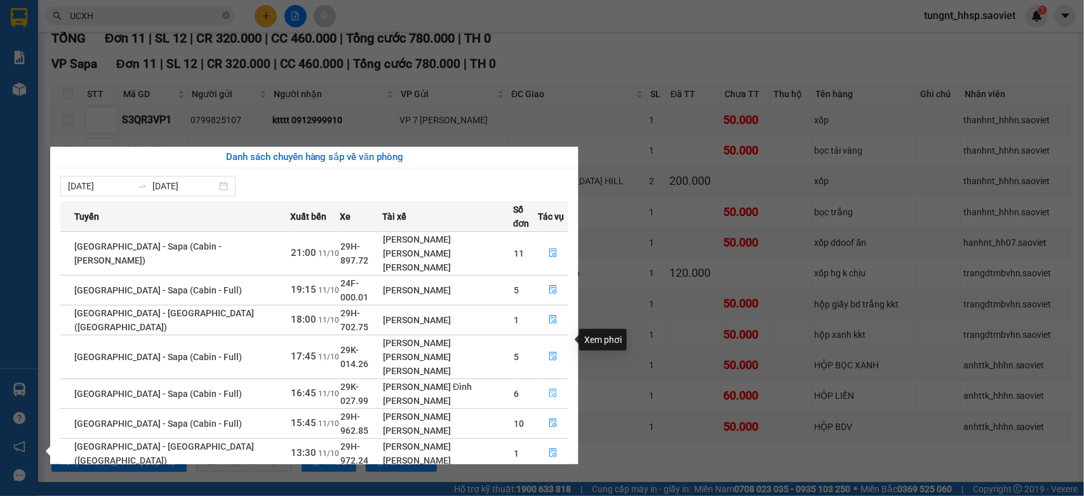
click at [550, 389] on icon "file-done" at bounding box center [553, 393] width 9 height 9
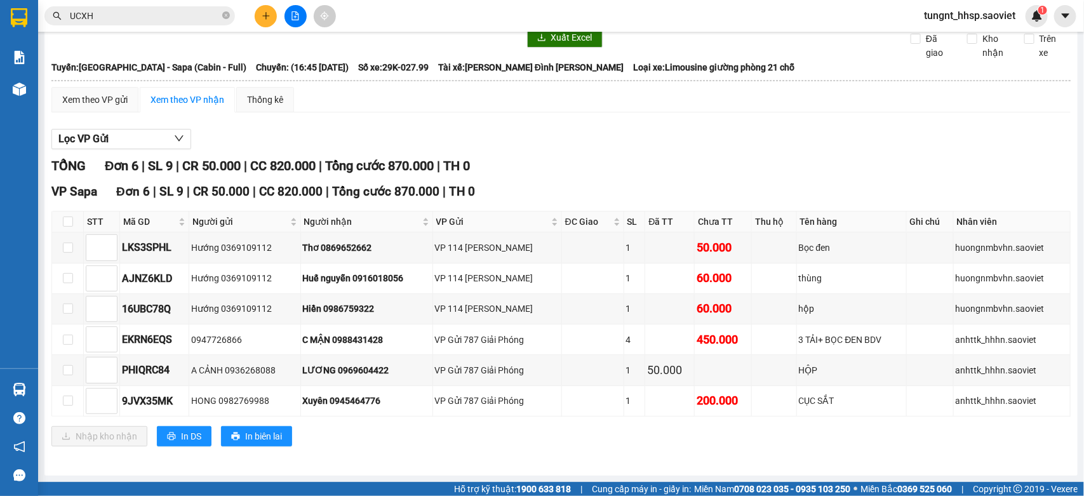
scroll to position [58, 0]
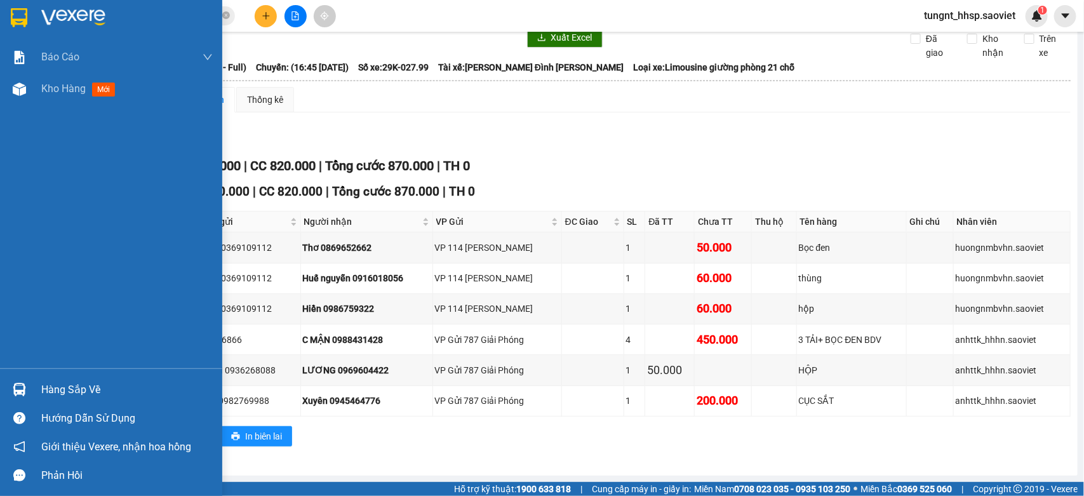
click at [29, 379] on div at bounding box center [19, 389] width 22 height 22
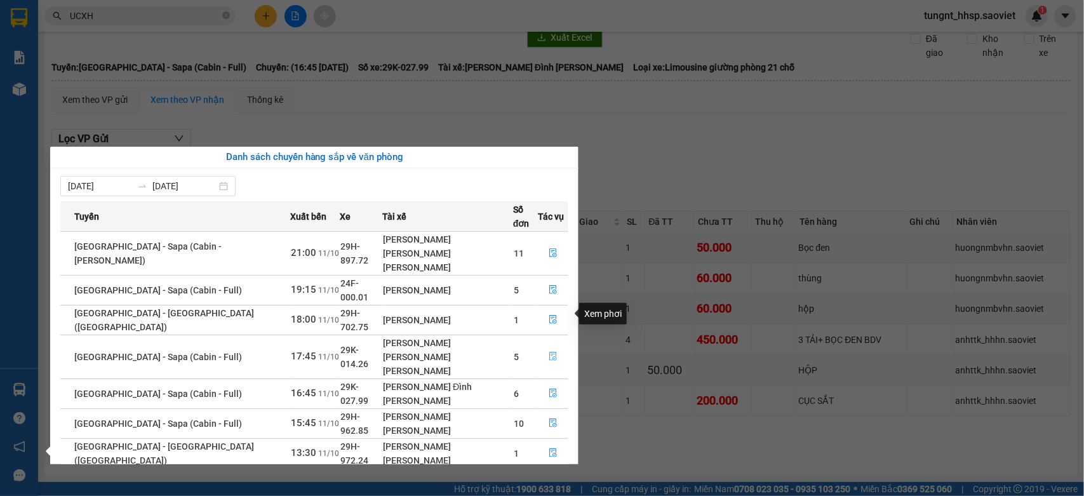
click at [551, 352] on icon "file-done" at bounding box center [553, 356] width 8 height 9
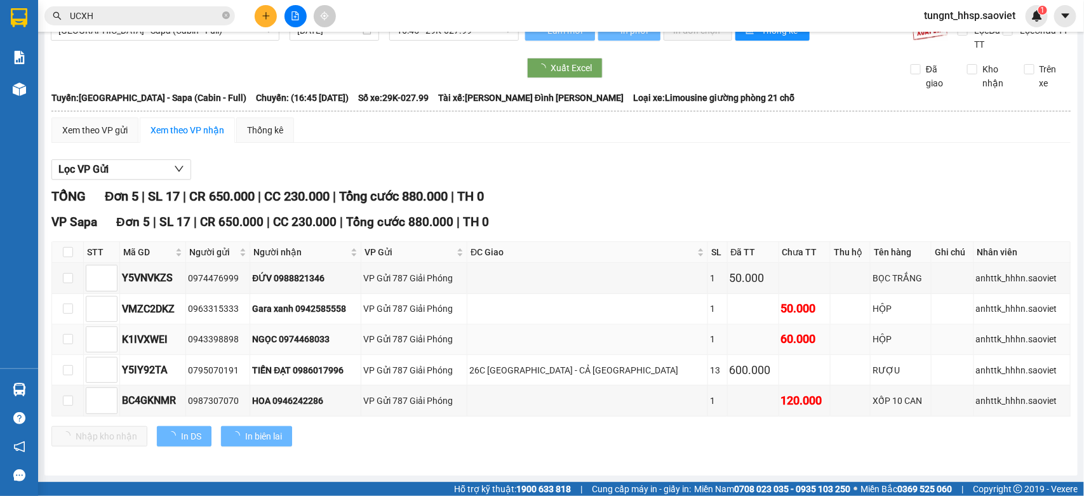
scroll to position [27, 0]
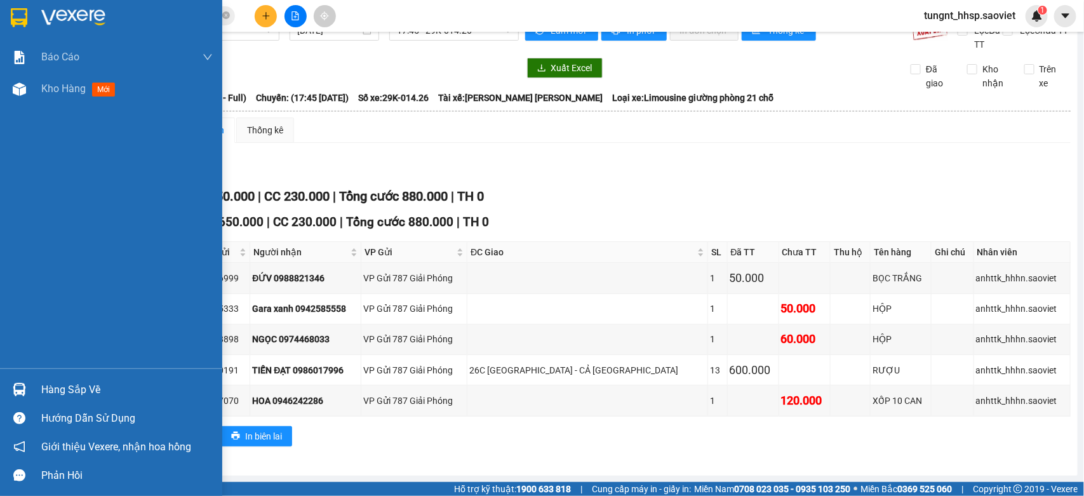
click at [54, 381] on div "Hàng sắp về" at bounding box center [126, 389] width 171 height 19
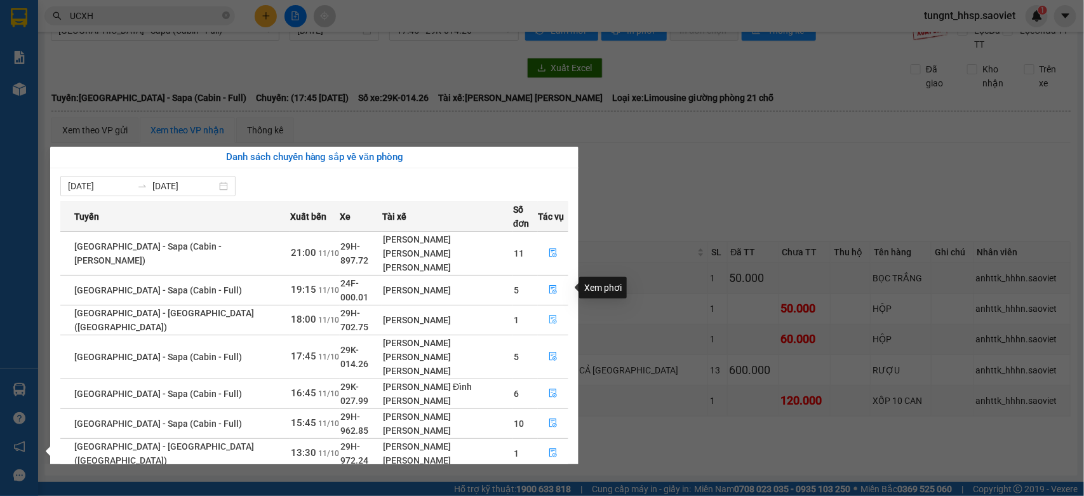
click at [551, 315] on icon "file-done" at bounding box center [553, 319] width 8 height 9
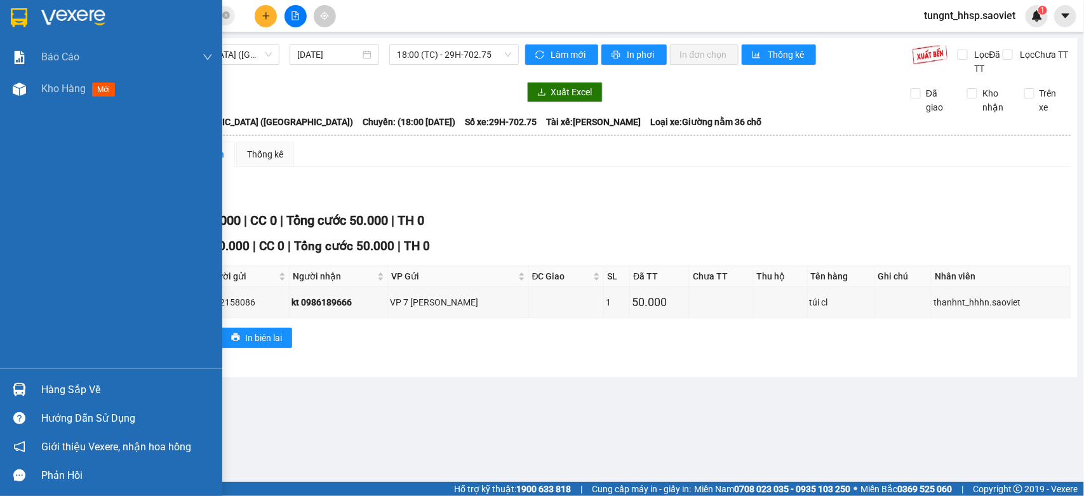
click at [25, 388] on img at bounding box center [19, 389] width 13 height 13
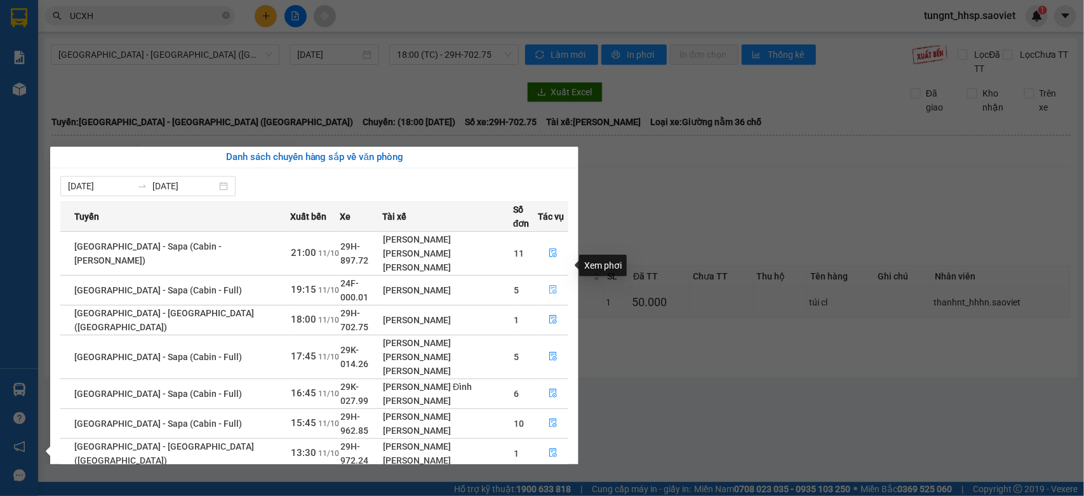
click at [549, 285] on span "file-done" at bounding box center [553, 290] width 9 height 10
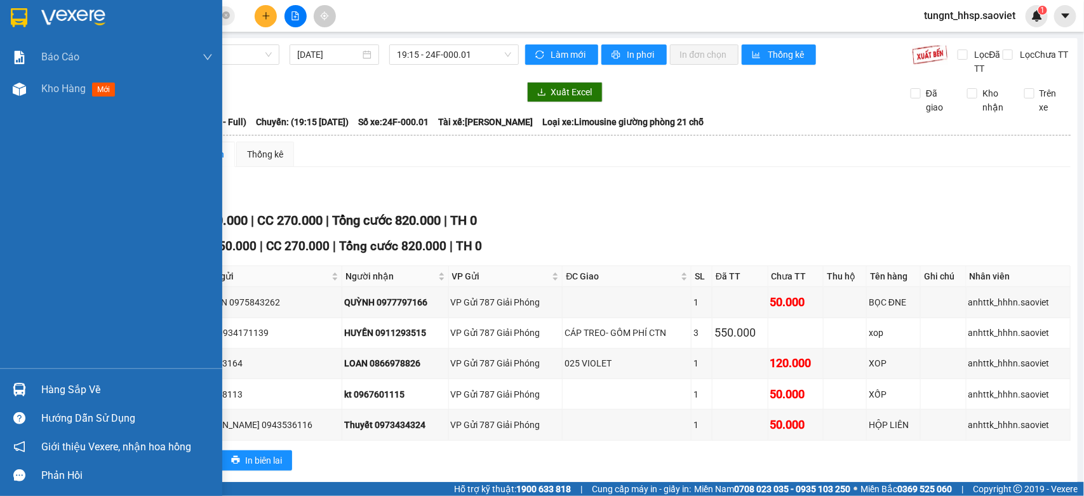
click at [73, 394] on div "Hàng sắp về" at bounding box center [126, 389] width 171 height 19
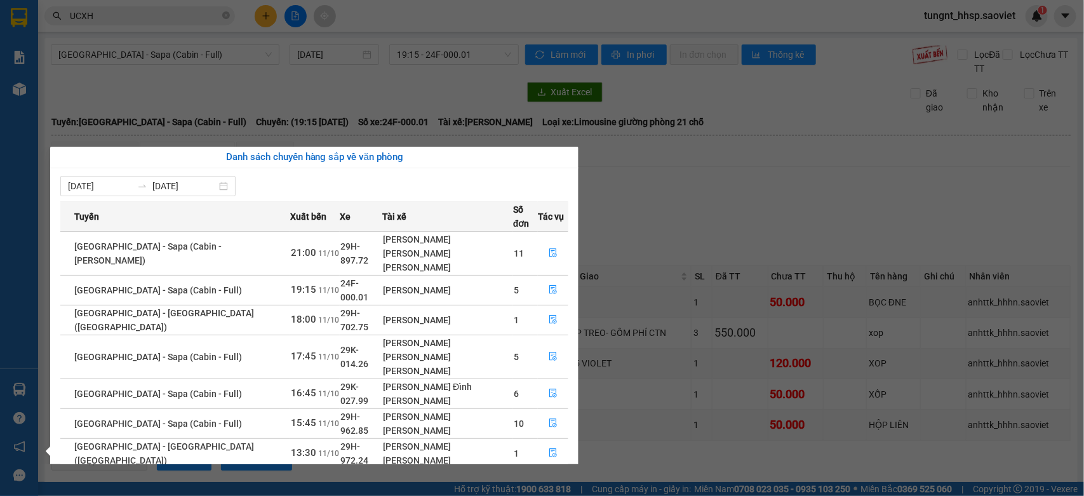
click at [670, 179] on section "Kết quả [PERSON_NAME] ( 4 ) Bộ lọc Mã ĐH Trạng thái Món hàng Thu hộ Tổng [PERSO…" at bounding box center [542, 248] width 1084 height 496
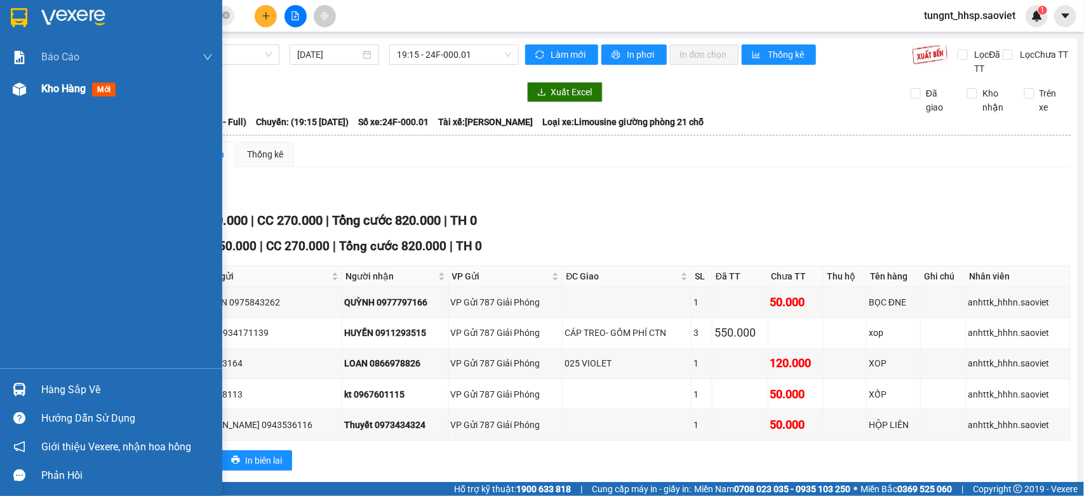
click at [30, 92] on div "Kho hàng mới" at bounding box center [111, 89] width 222 height 32
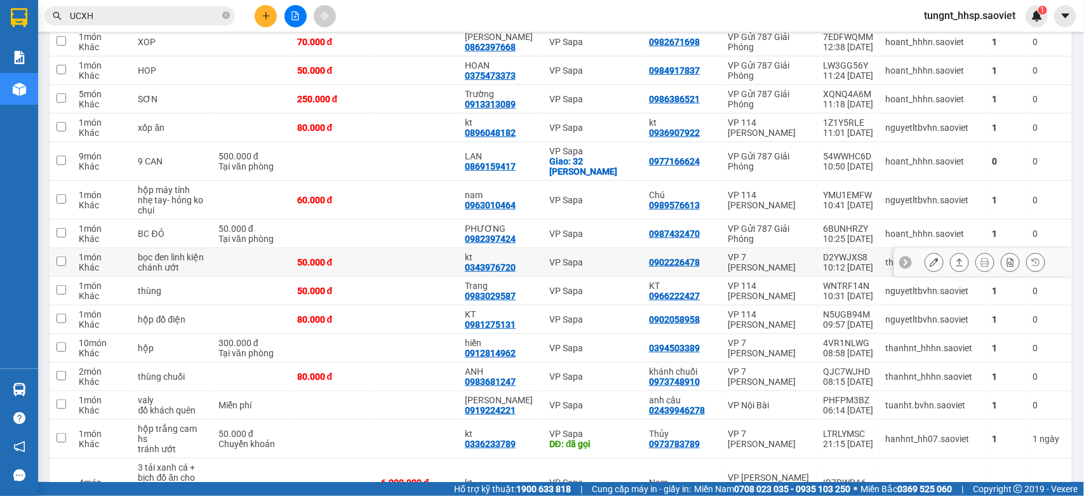
scroll to position [220, 0]
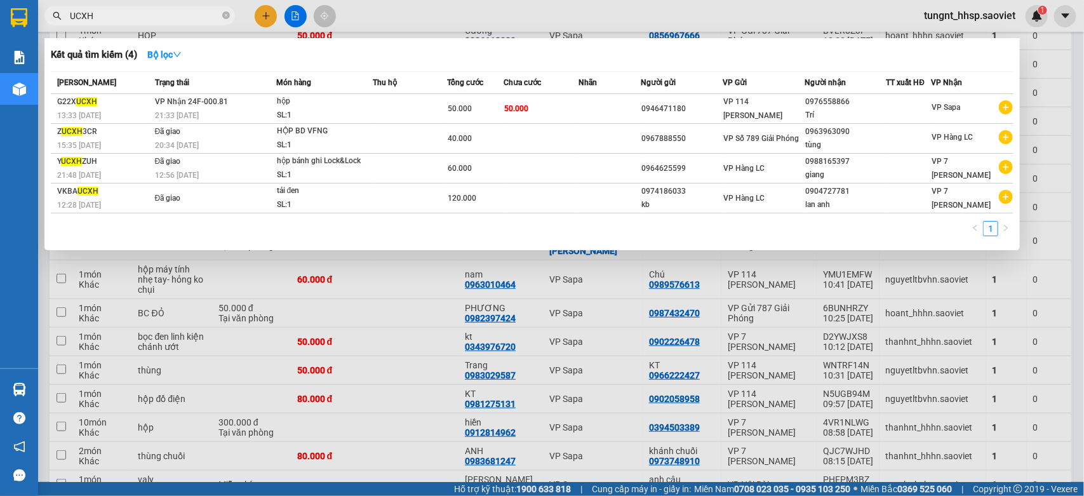
click at [176, 18] on input "UCXH" at bounding box center [145, 16] width 150 height 14
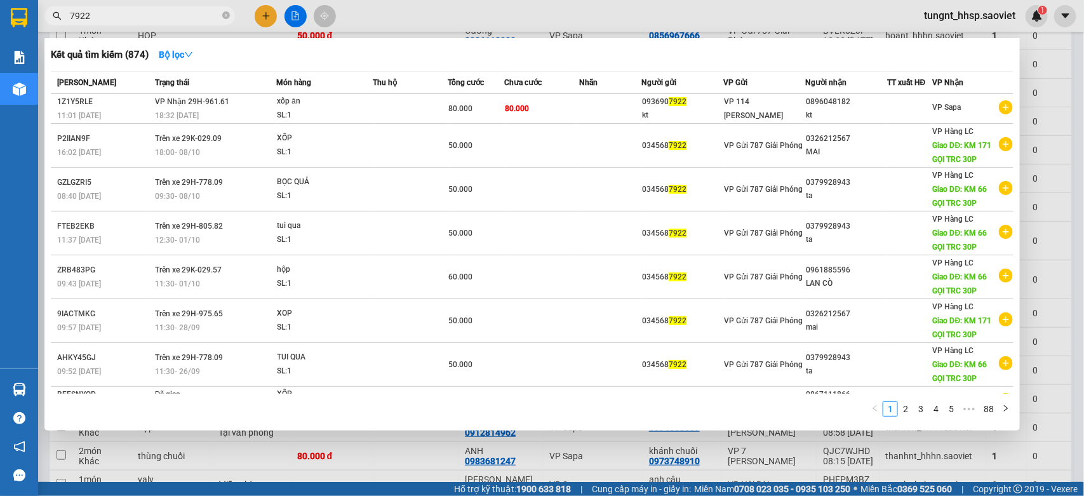
type input "7922"
click at [1042, 205] on div at bounding box center [542, 248] width 1084 height 496
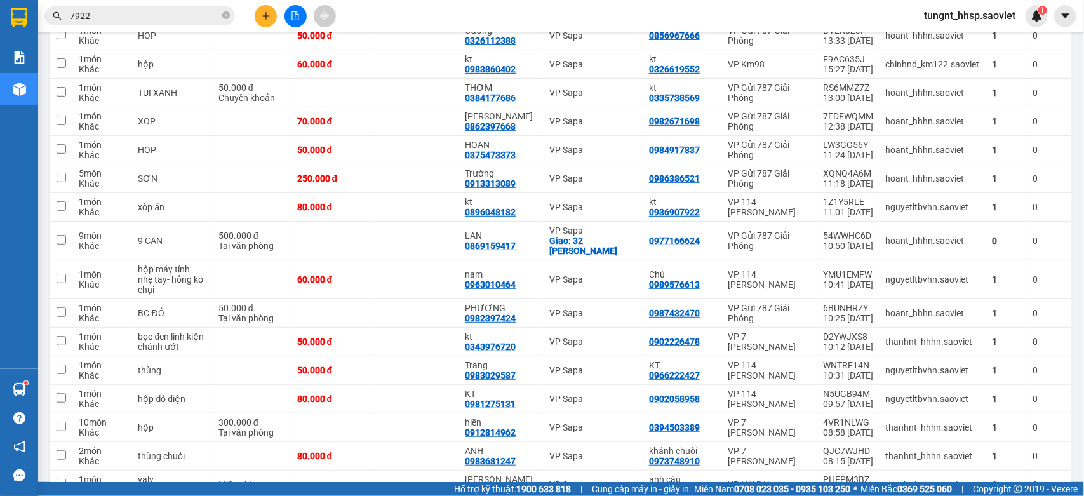
click at [173, 13] on input "7922" at bounding box center [145, 16] width 150 height 14
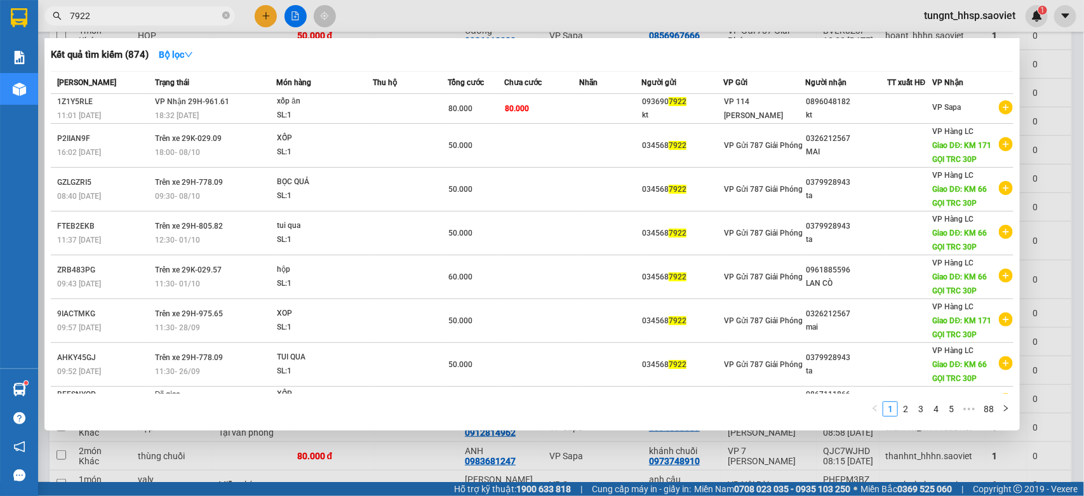
click at [173, 13] on input "7922" at bounding box center [145, 16] width 150 height 14
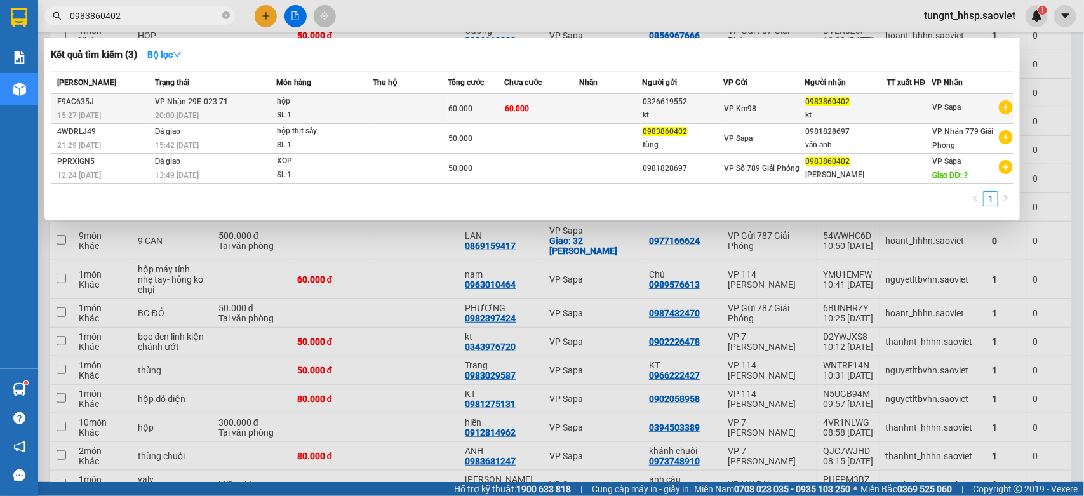
type input "0983860402"
click at [370, 106] on div "hộp" at bounding box center [324, 102] width 95 height 14
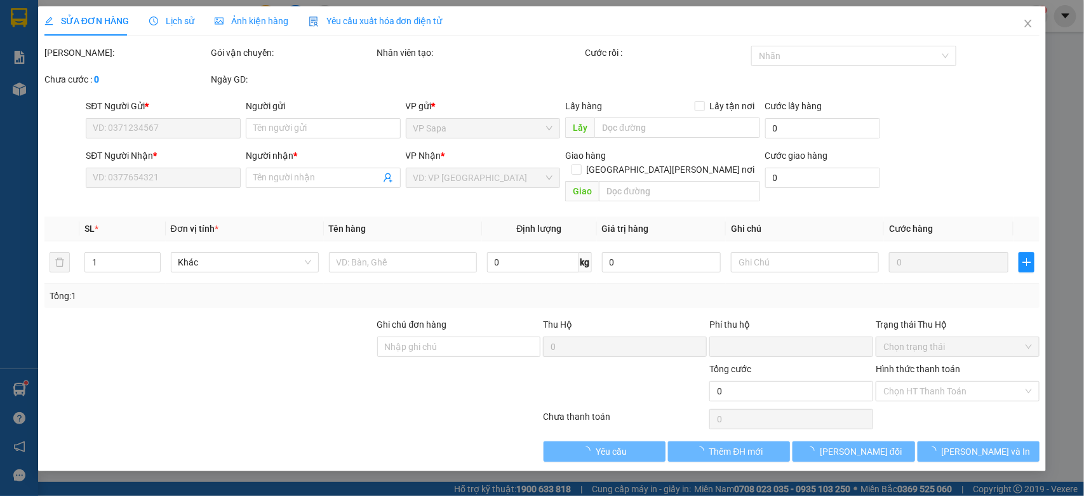
type input "0326619552"
type input "kt"
type input "0983860402"
type input "kt"
type input "0"
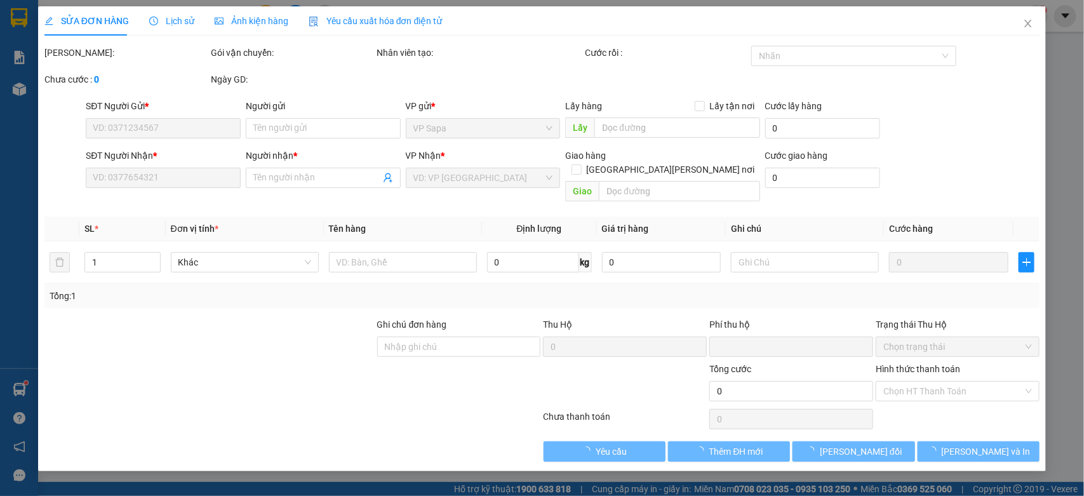
type input "60.000"
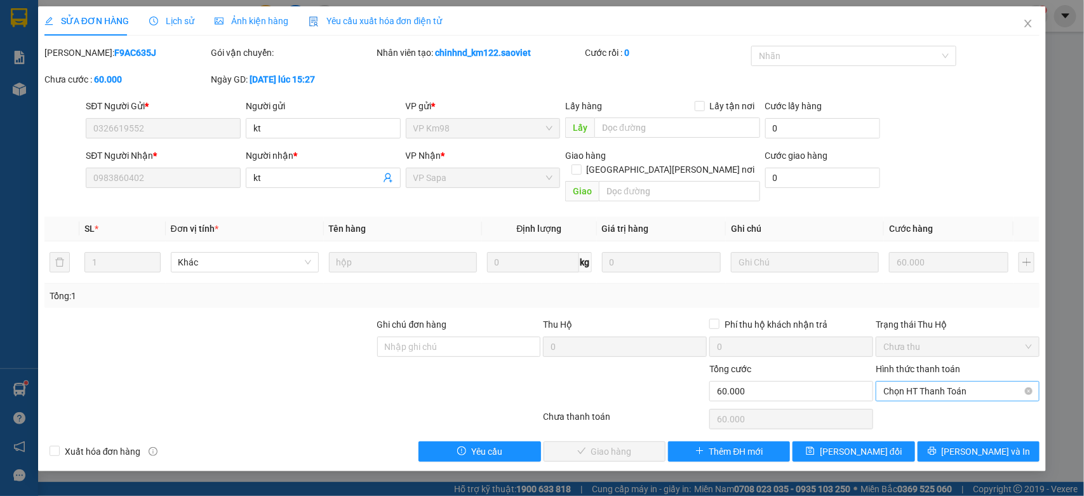
click at [954, 382] on span "Chọn HT Thanh Toán" at bounding box center [957, 391] width 149 height 19
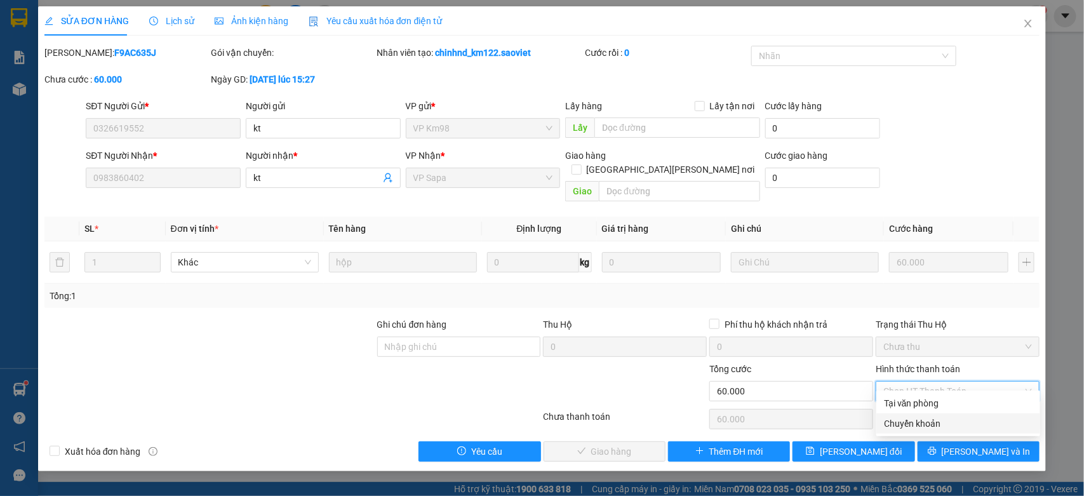
click at [912, 426] on div "Chuyển khoản" at bounding box center [958, 423] width 149 height 14
type input "0"
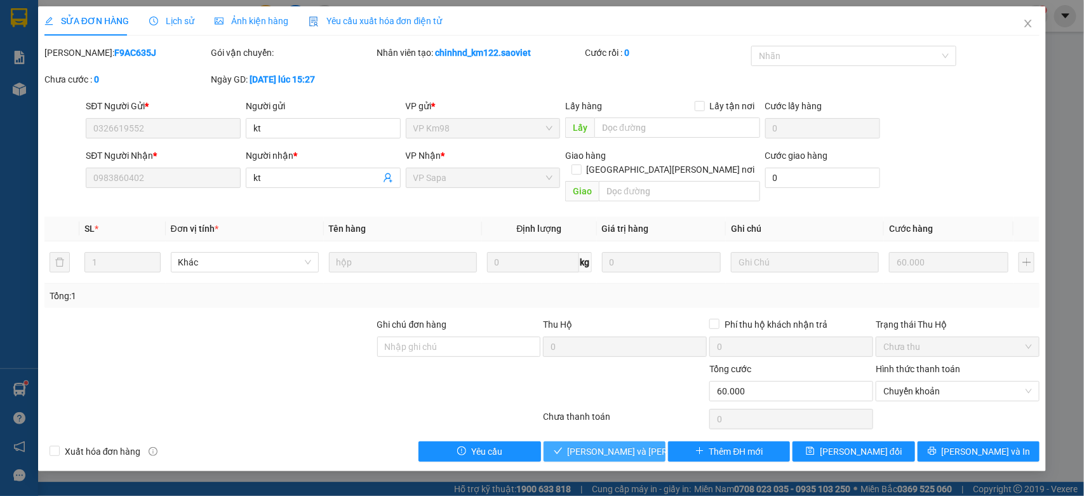
click at [646, 441] on button "[PERSON_NAME] và [PERSON_NAME] hàng" at bounding box center [604, 451] width 122 height 20
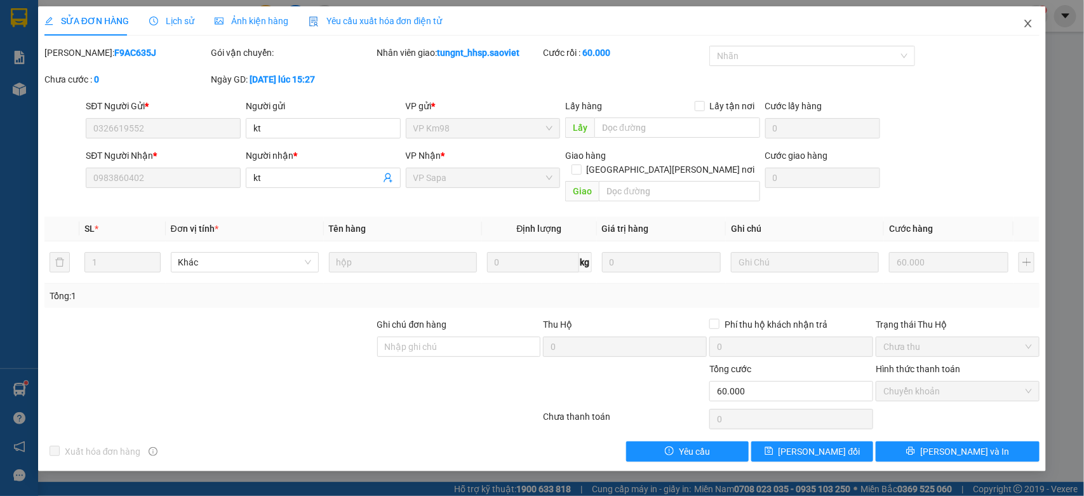
click at [1023, 25] on icon "close" at bounding box center [1028, 23] width 10 height 10
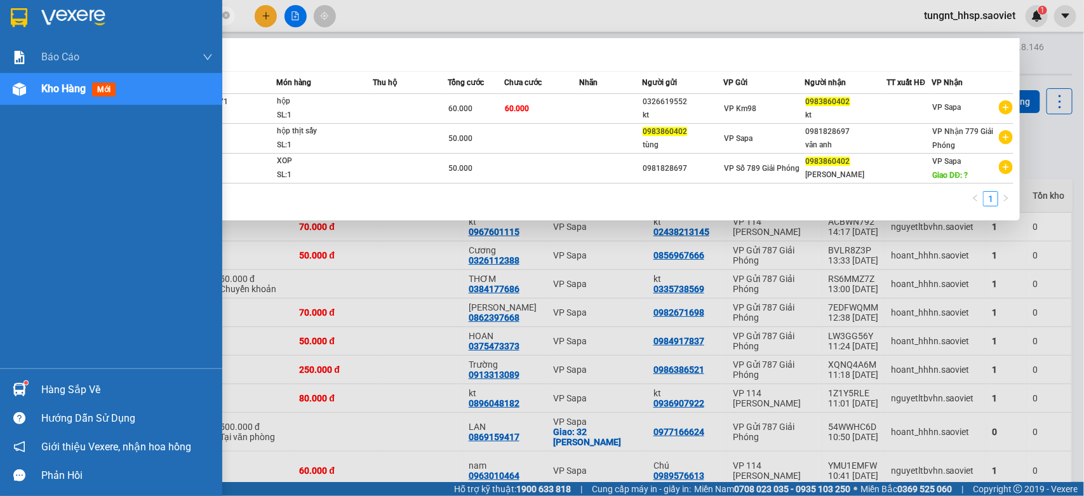
drag, startPoint x: 76, startPoint y: 17, endPoint x: 0, endPoint y: 15, distance: 76.2
click at [0, 11] on section "Kết quả [PERSON_NAME] ( 3 ) Bộ lọc Mã ĐH Trạng thái Món hàng Thu hộ Tổng [PERSO…" at bounding box center [542, 248] width 1084 height 496
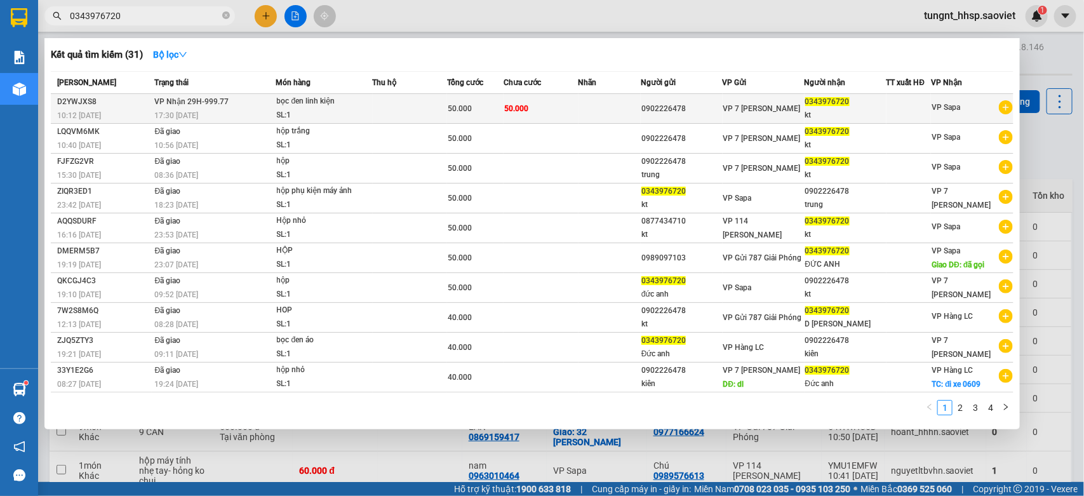
type input "0343976720"
click at [528, 102] on td "50.000" at bounding box center [540, 109] width 75 height 30
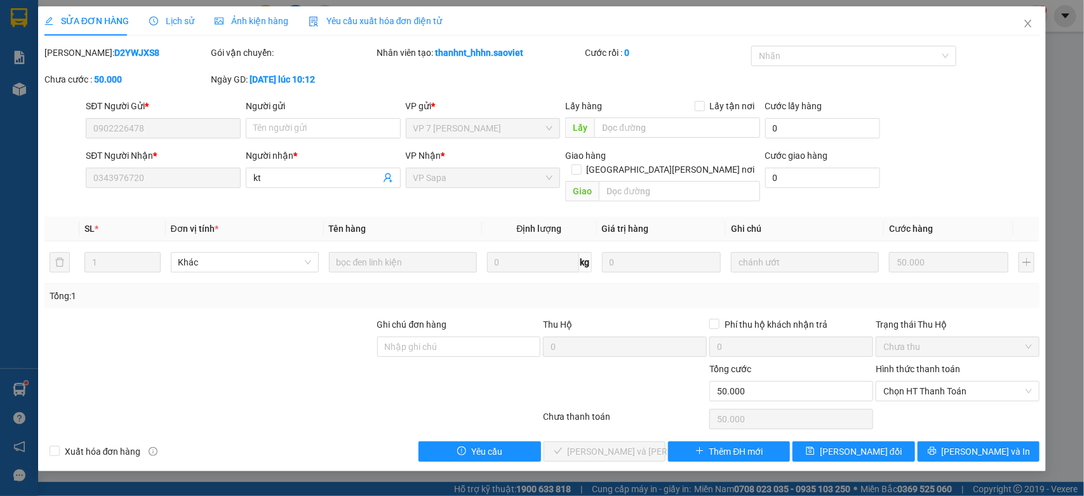
type input "0902226478"
type input "0343976720"
type input "kt"
type input "0"
type input "50.000"
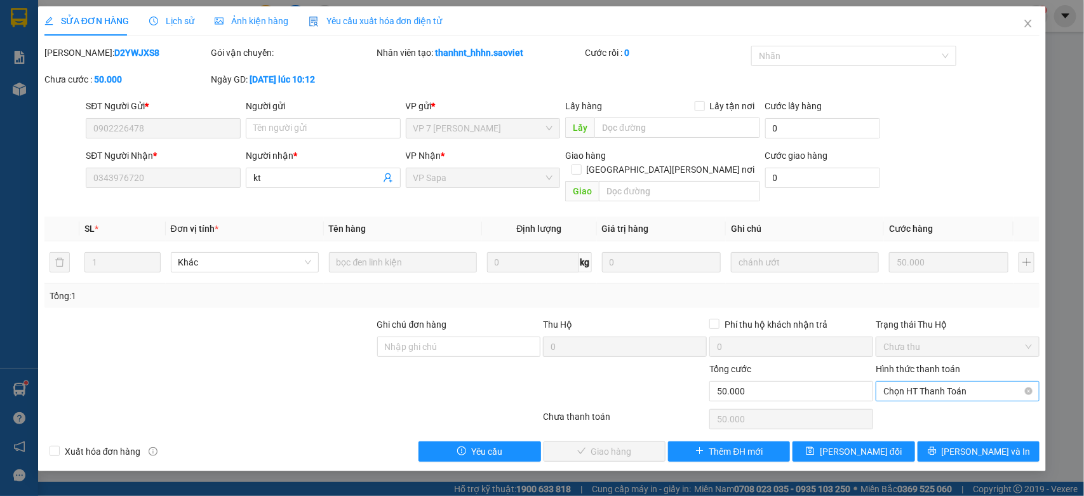
click at [935, 382] on span "Chọn HT Thanh Toán" at bounding box center [957, 391] width 149 height 19
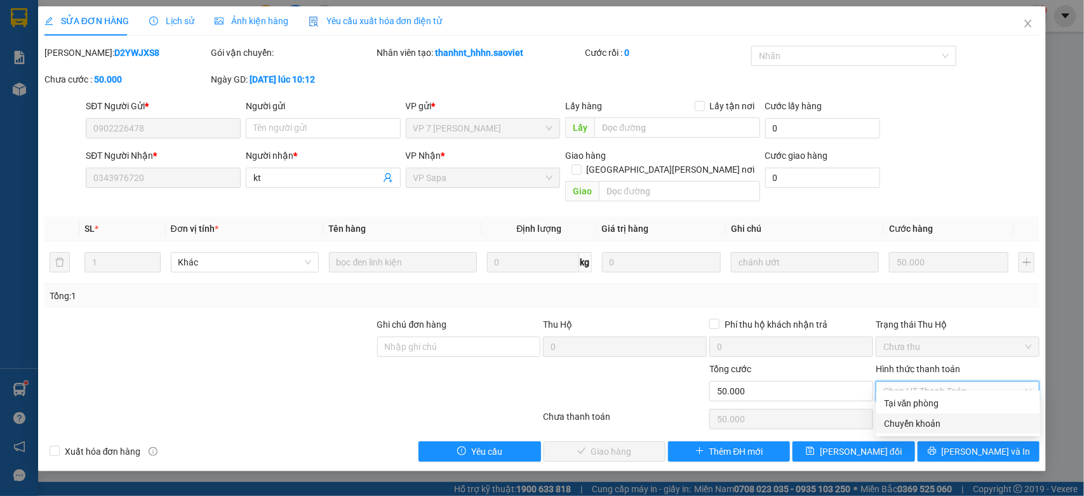
drag, startPoint x: 915, startPoint y: 427, endPoint x: 905, endPoint y: 423, distance: 10.8
click at [914, 425] on div "Chuyển khoản" at bounding box center [958, 423] width 149 height 14
type input "0"
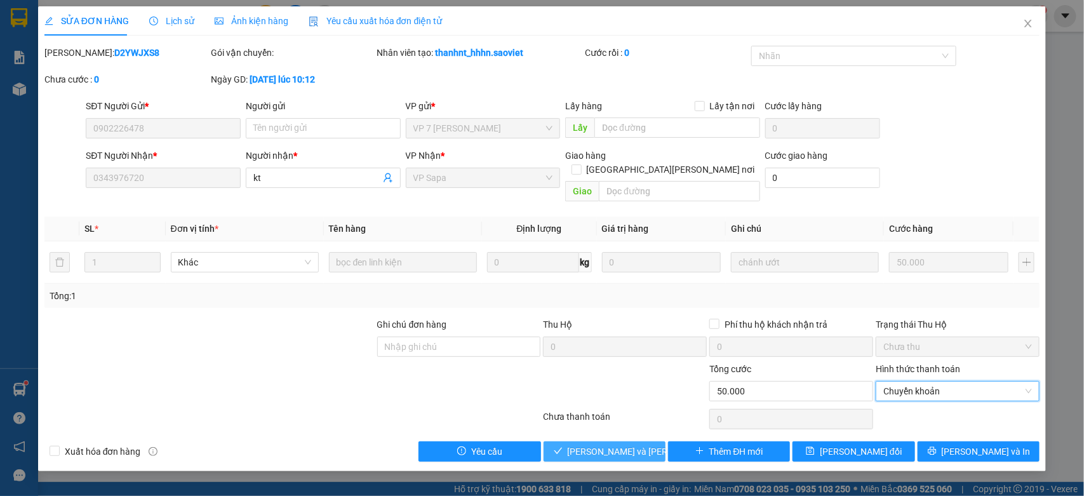
click at [620, 444] on span "[PERSON_NAME] và [PERSON_NAME] hàng" at bounding box center [653, 451] width 171 height 14
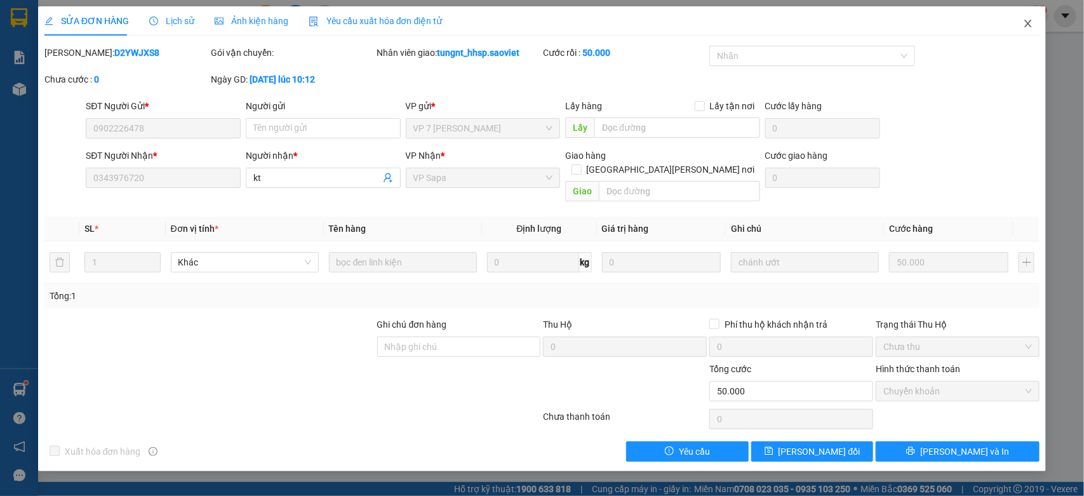
click at [1027, 26] on icon "close" at bounding box center [1028, 23] width 10 height 10
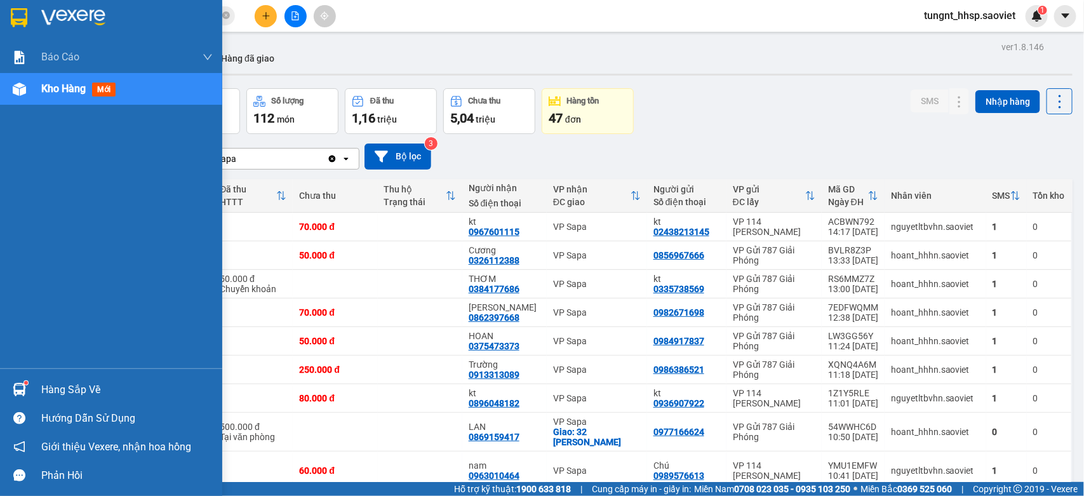
click at [79, 380] on div "Hàng sắp về" at bounding box center [126, 389] width 171 height 19
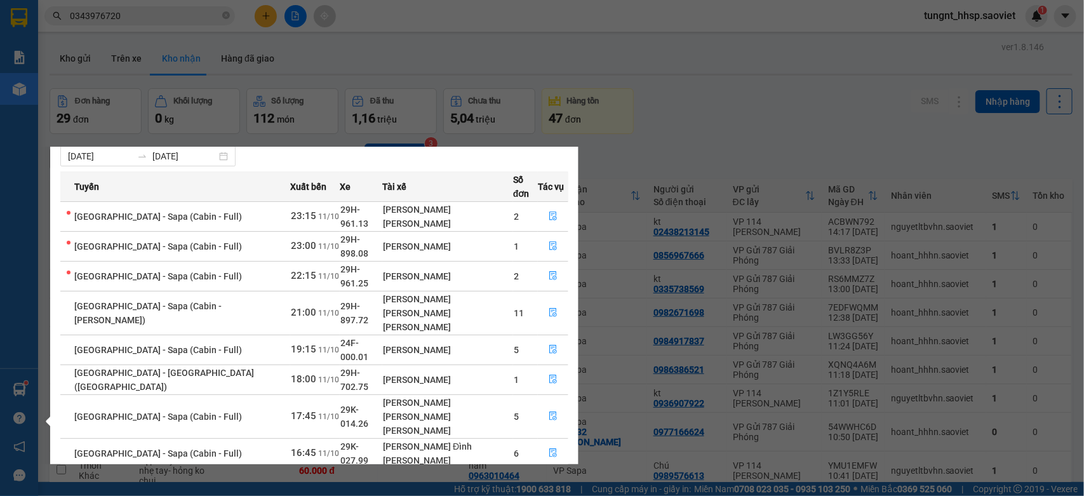
scroll to position [45, 0]
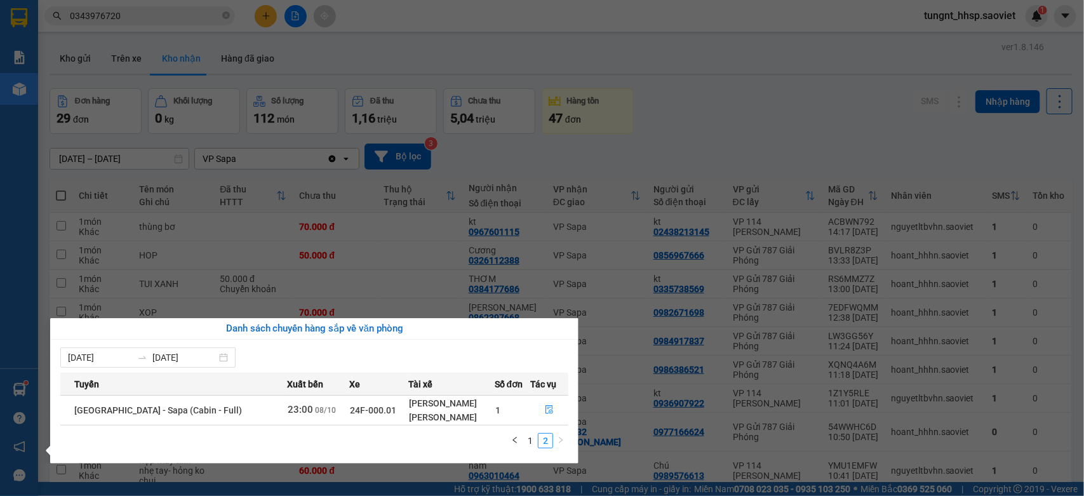
scroll to position [0, 0]
click at [533, 438] on link "1" at bounding box center [530, 441] width 14 height 14
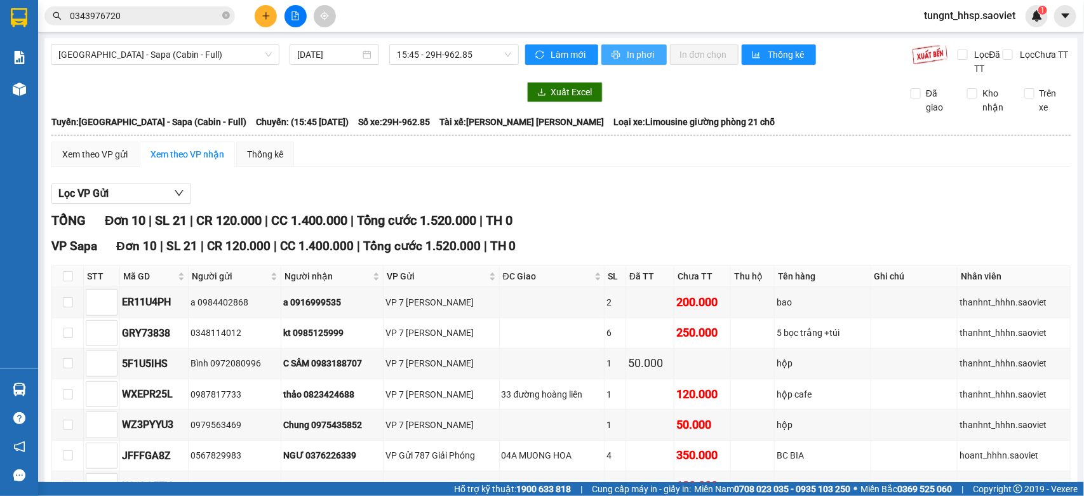
click at [633, 55] on span "In phơi" at bounding box center [641, 55] width 29 height 14
click at [191, 11] on input "0343976720" at bounding box center [145, 16] width 150 height 14
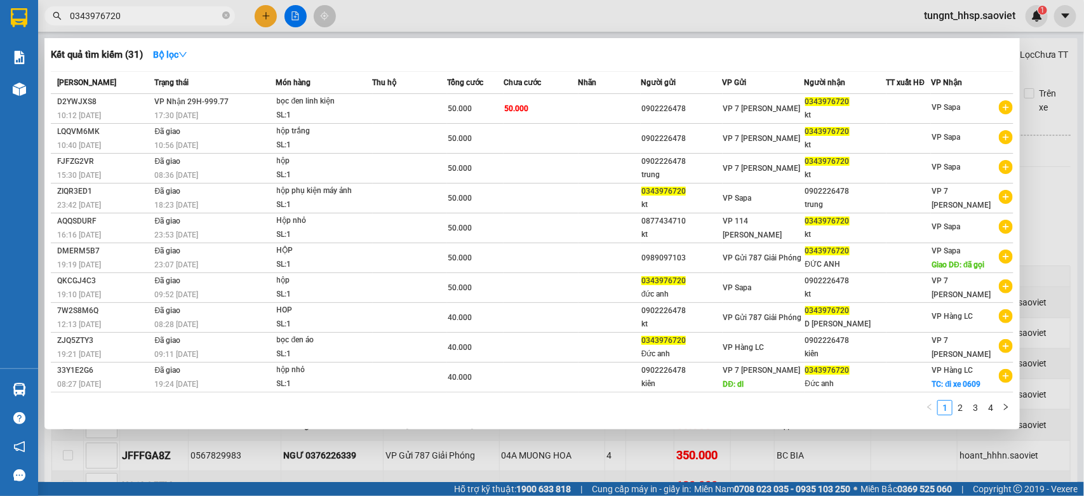
click at [191, 11] on input "0343976720" at bounding box center [145, 16] width 150 height 14
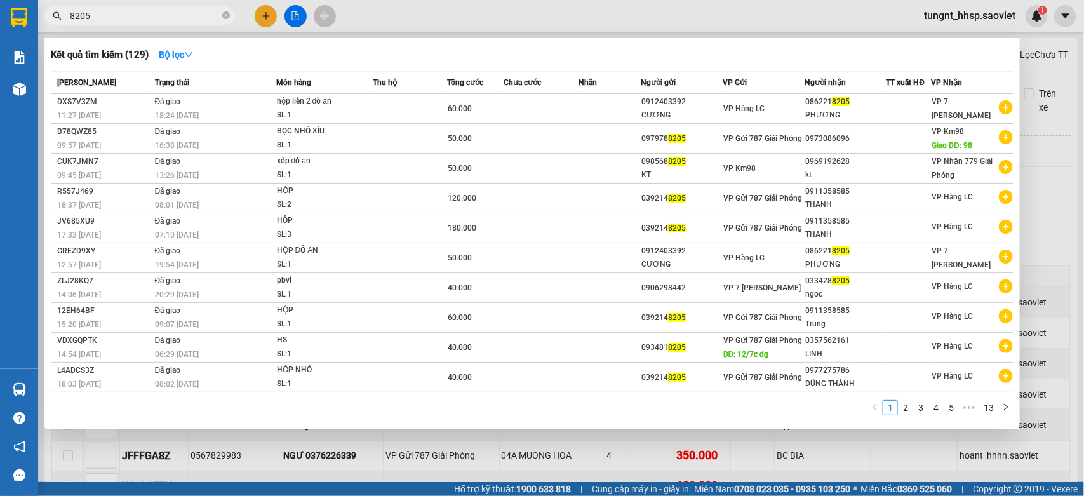
type input "8205"
drag, startPoint x: 391, startPoint y: 472, endPoint x: 367, endPoint y: 465, distance: 25.1
click at [390, 472] on div at bounding box center [542, 248] width 1084 height 496
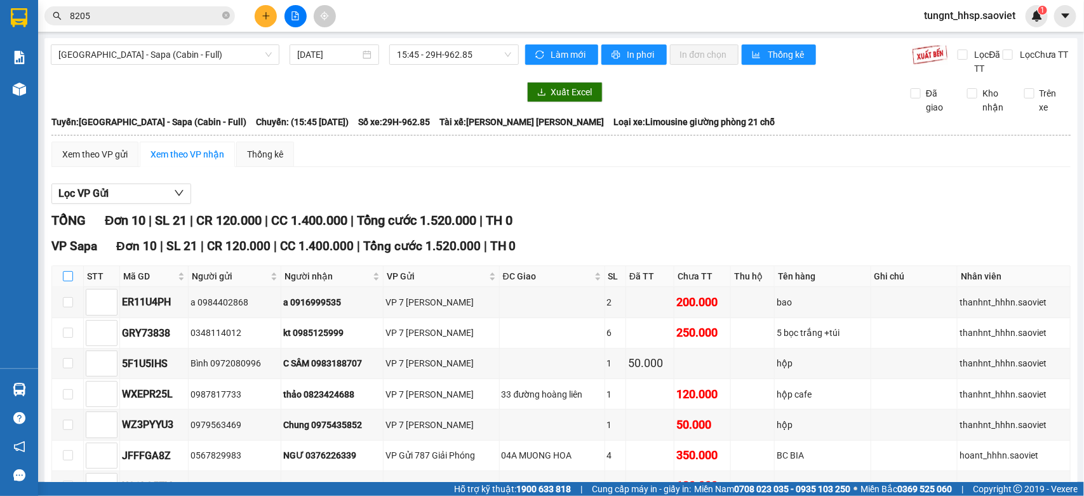
click at [67, 274] on input "checkbox" at bounding box center [68, 276] width 10 height 10
checkbox input "true"
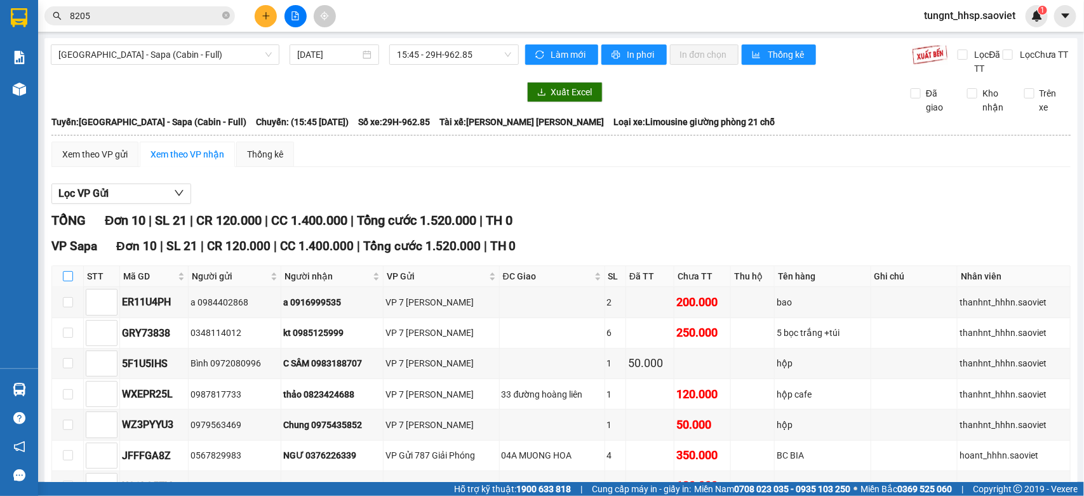
checkbox input "true"
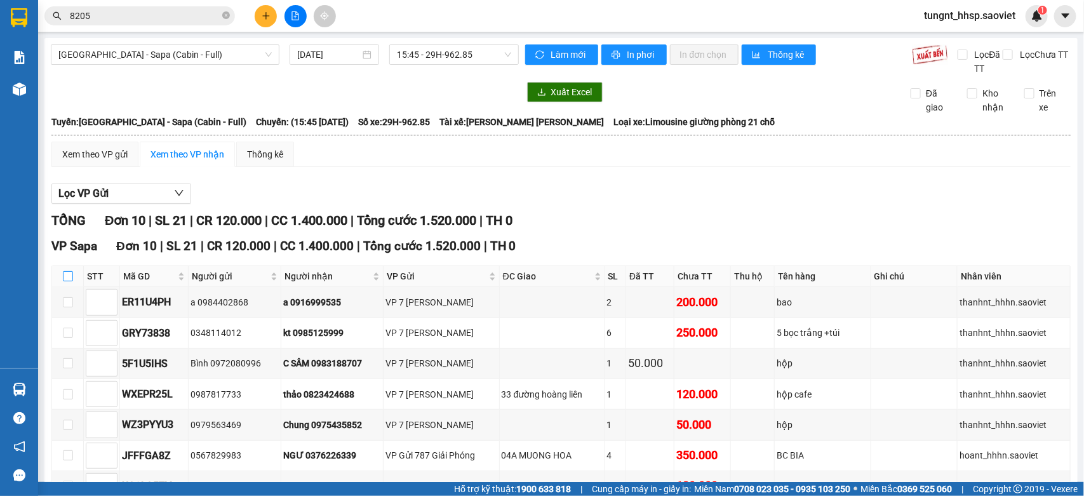
checkbox input "true"
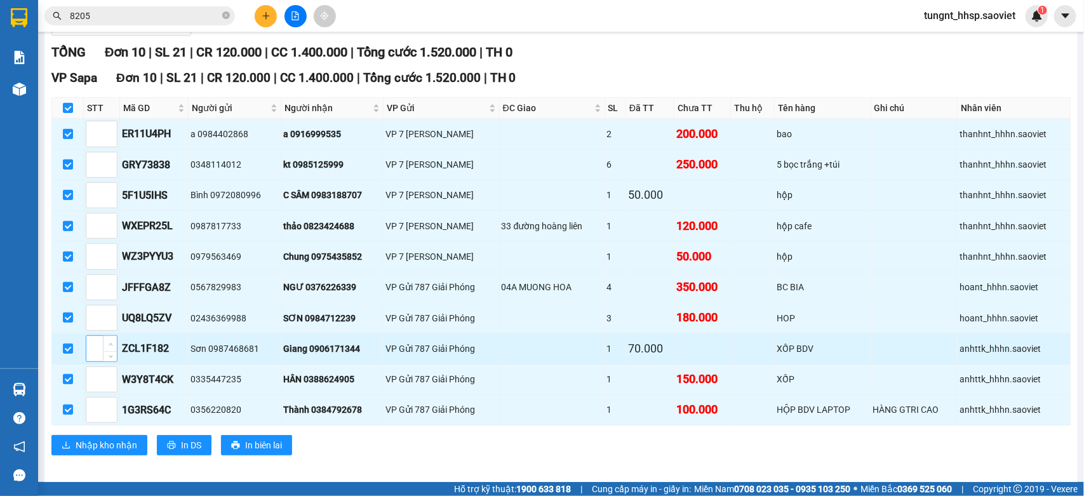
scroll to position [182, 0]
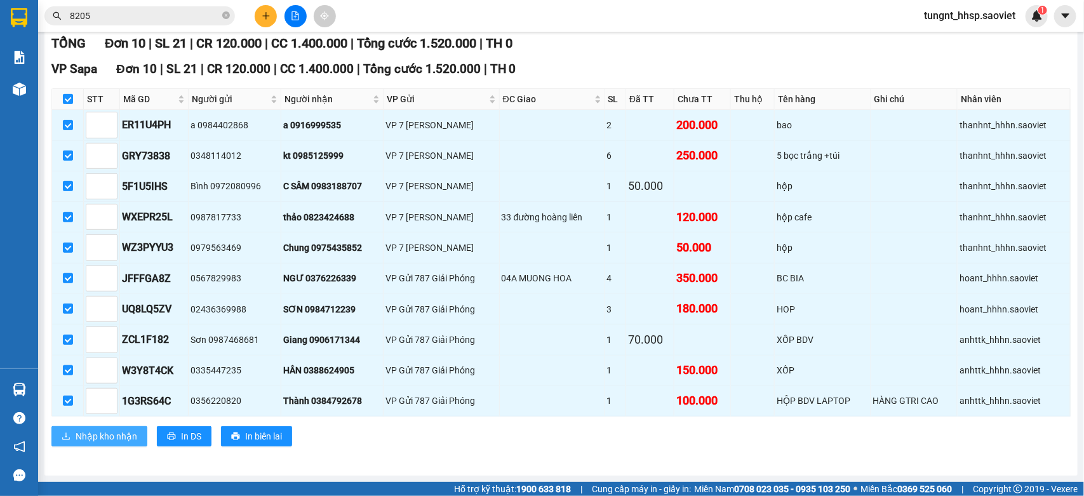
click at [110, 433] on span "Nhập kho nhận" at bounding box center [107, 436] width 62 height 14
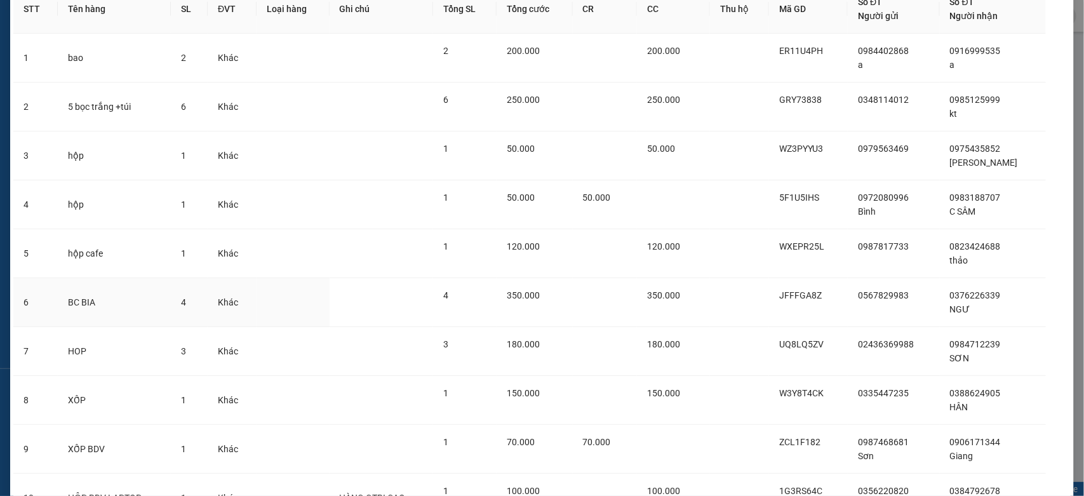
scroll to position [194, 0]
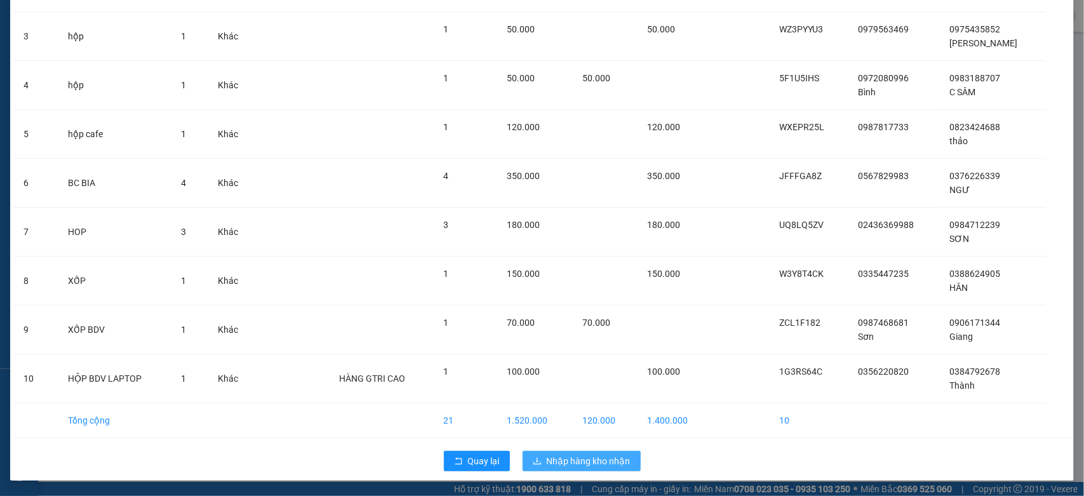
click at [604, 458] on span "Nhập hàng kho nhận" at bounding box center [589, 461] width 84 height 14
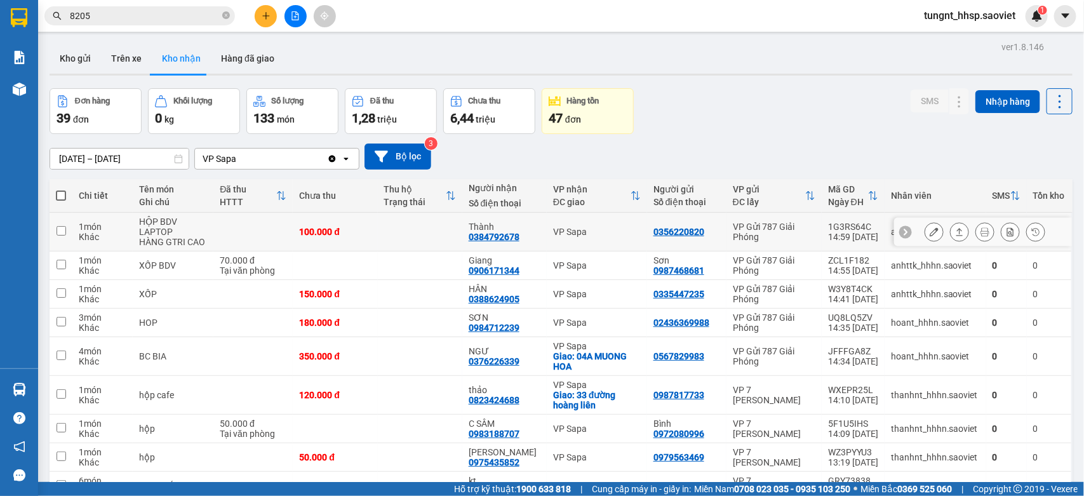
click at [419, 232] on td at bounding box center [420, 232] width 84 height 39
checkbox input "true"
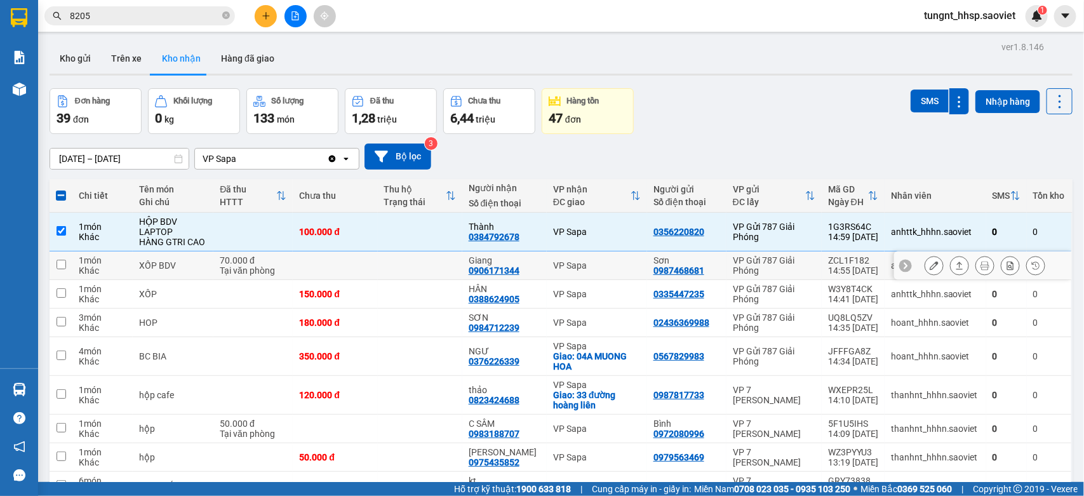
click at [413, 273] on td at bounding box center [420, 265] width 84 height 29
checkbox input "true"
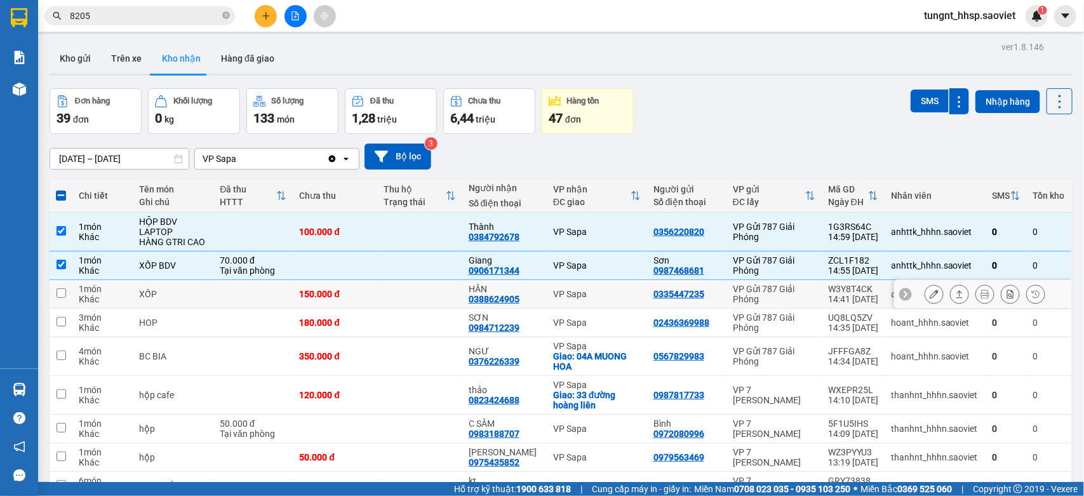
drag, startPoint x: 408, startPoint y: 303, endPoint x: 391, endPoint y: 345, distance: 45.3
click at [407, 303] on td at bounding box center [420, 294] width 84 height 29
checkbox input "true"
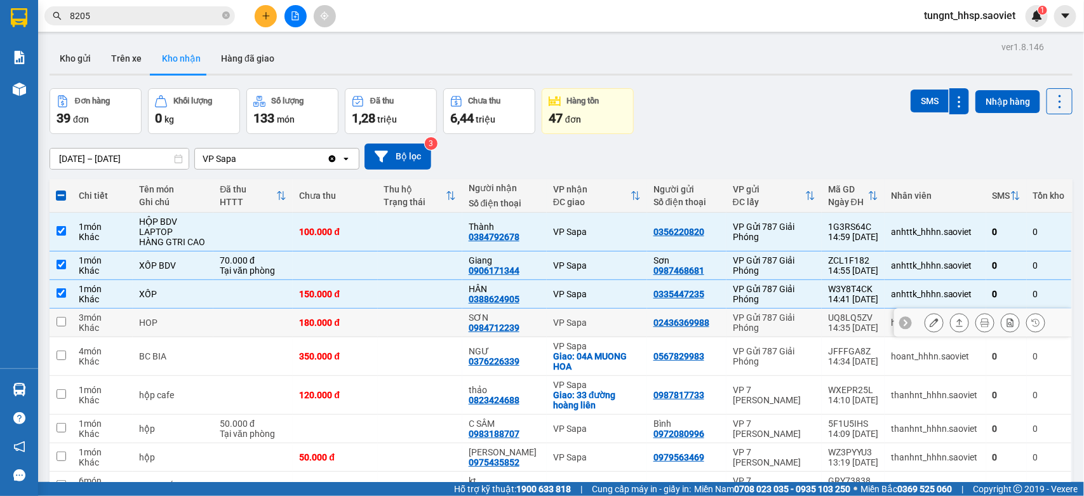
click at [386, 337] on td at bounding box center [420, 323] width 84 height 29
checkbox input "true"
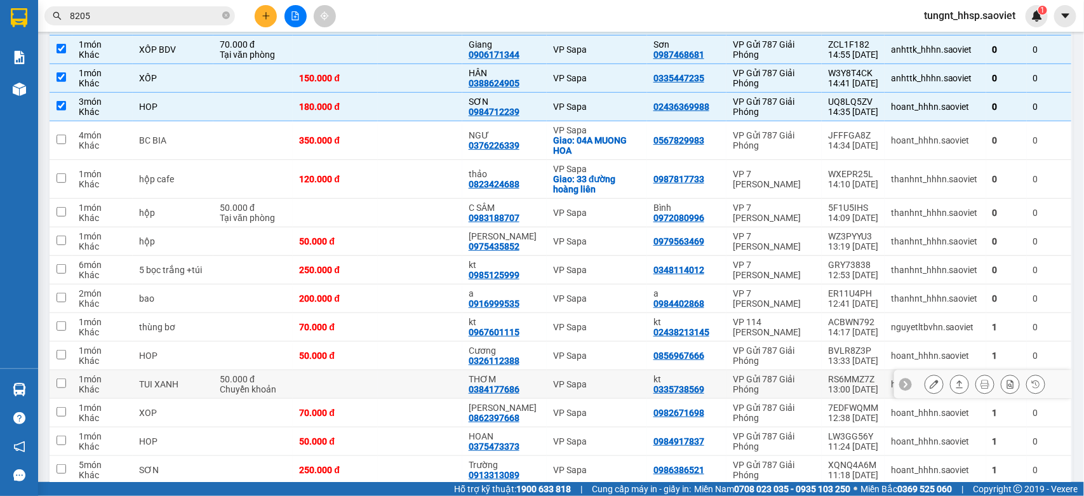
scroll to position [238, 0]
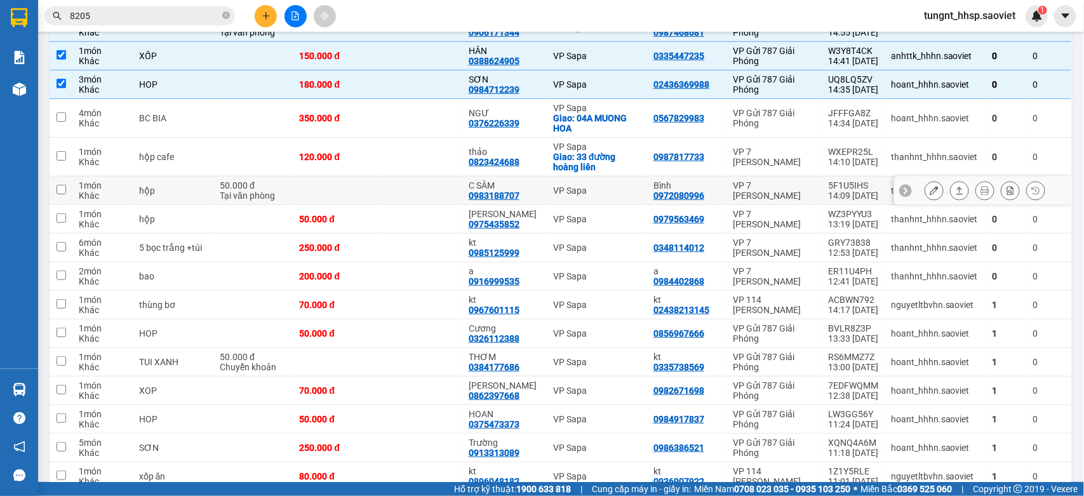
click at [587, 196] on div "VP Sapa" at bounding box center [597, 190] width 88 height 10
checkbox input "true"
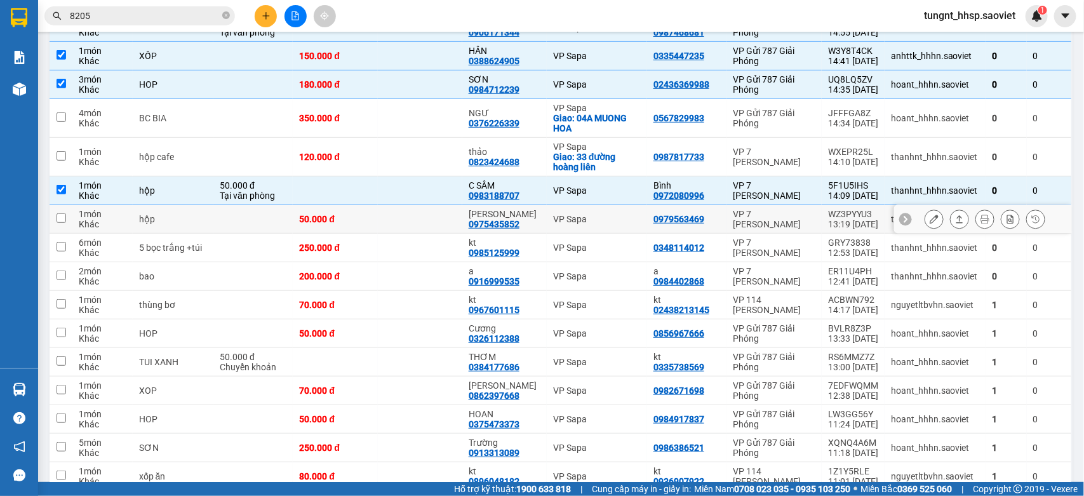
click at [589, 224] on div "VP Sapa" at bounding box center [597, 219] width 88 height 10
checkbox input "true"
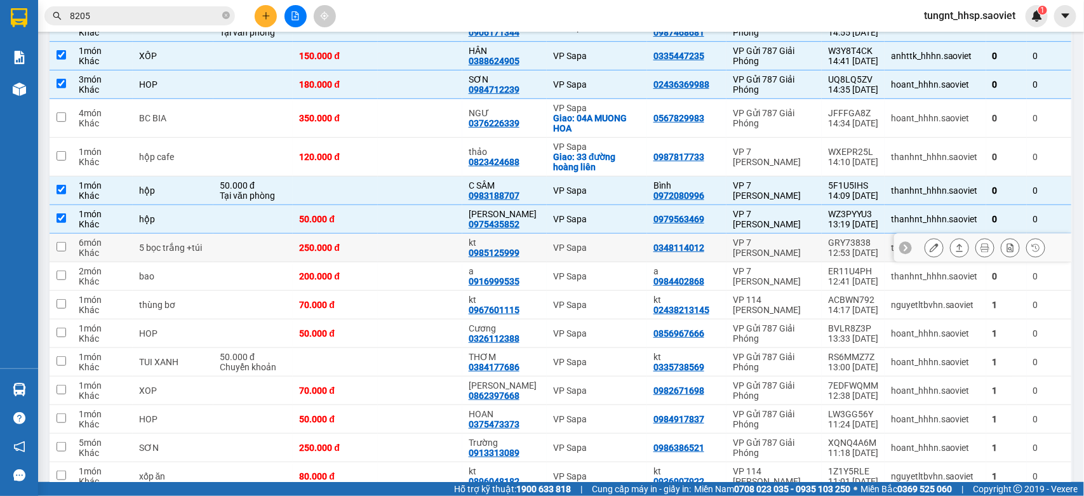
click at [601, 253] on div "VP Sapa" at bounding box center [597, 248] width 88 height 10
checkbox input "true"
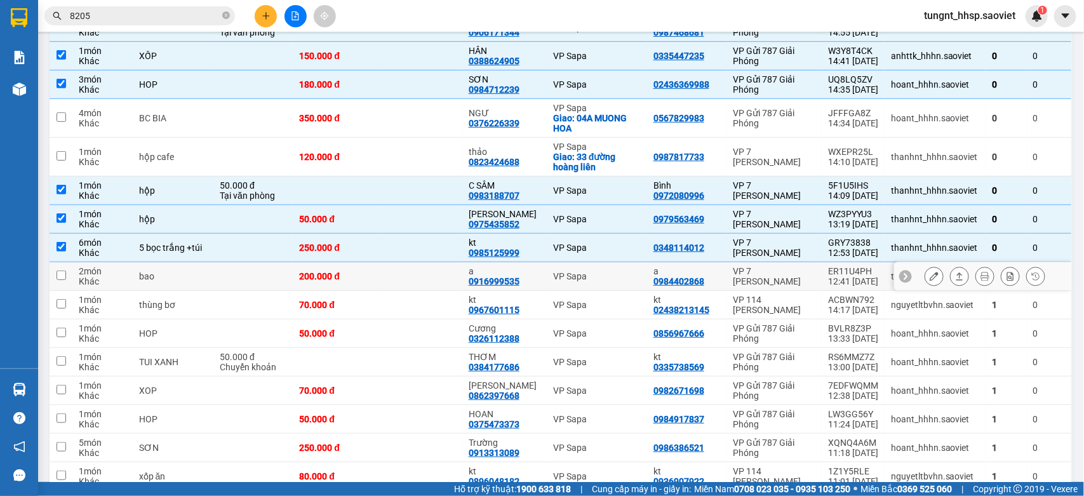
click at [595, 291] on td "VP Sapa" at bounding box center [597, 276] width 100 height 29
checkbox input "true"
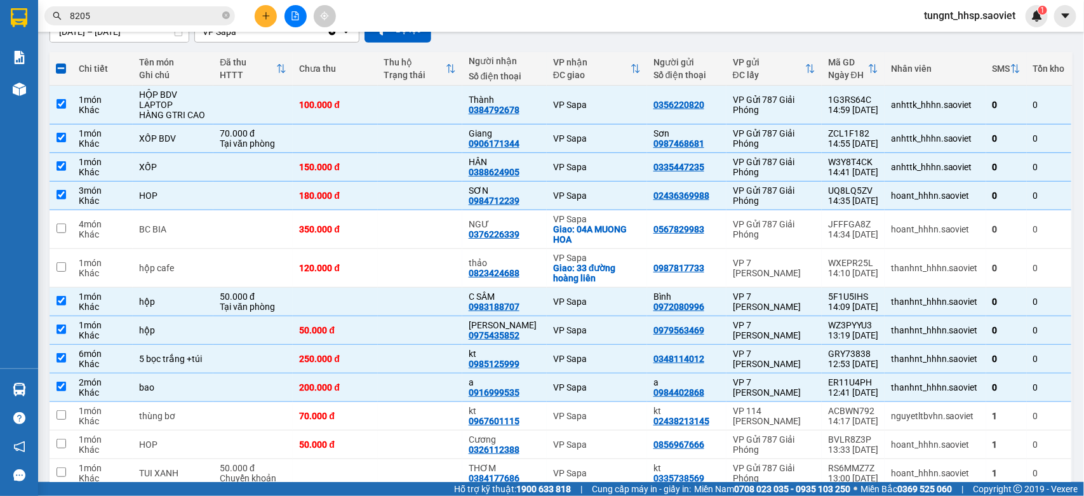
scroll to position [0, 0]
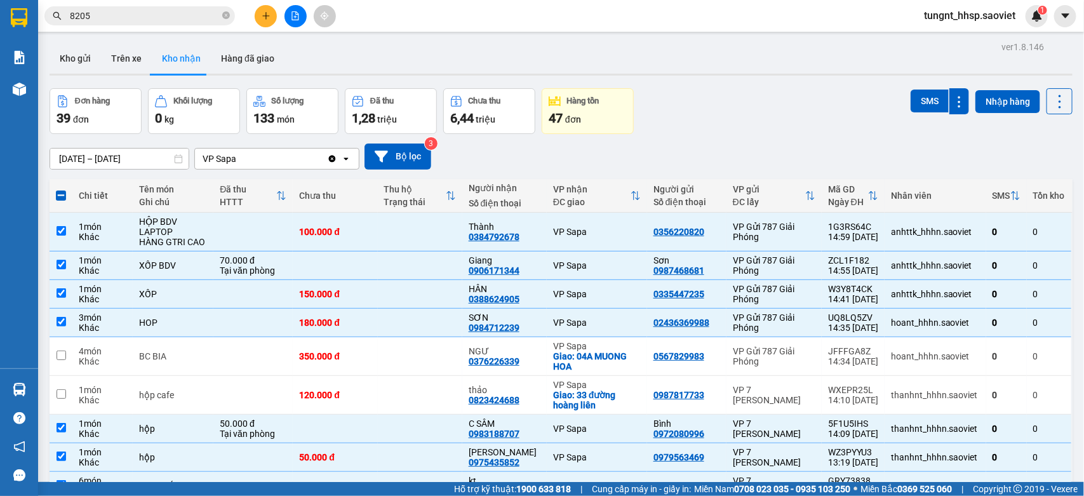
click at [915, 89] on div "SMS" at bounding box center [939, 101] width 58 height 26
click at [914, 103] on button "SMS" at bounding box center [929, 101] width 38 height 23
click at [64, 195] on span at bounding box center [61, 195] width 10 height 10
click at [61, 189] on input "checkbox" at bounding box center [61, 189] width 0 height 0
checkbox input "true"
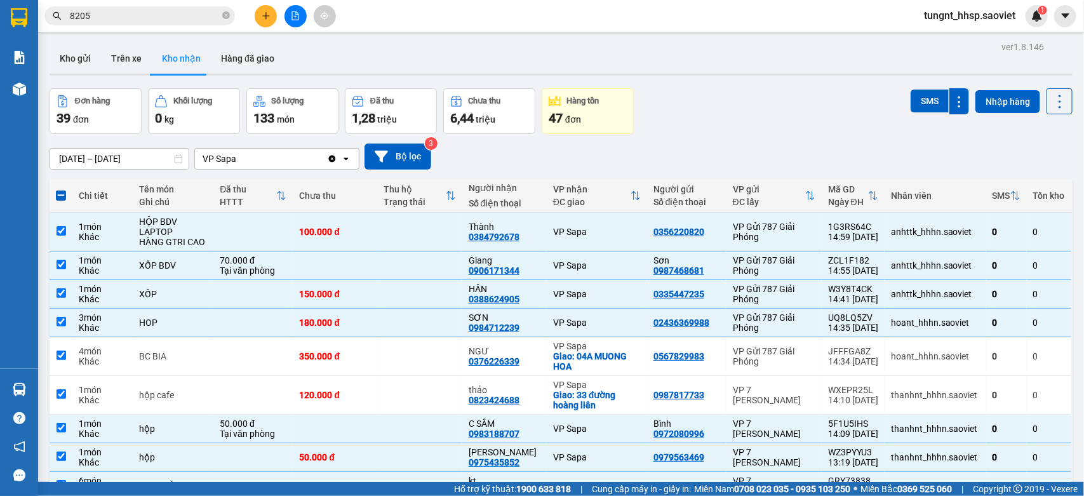
checkbox input "true"
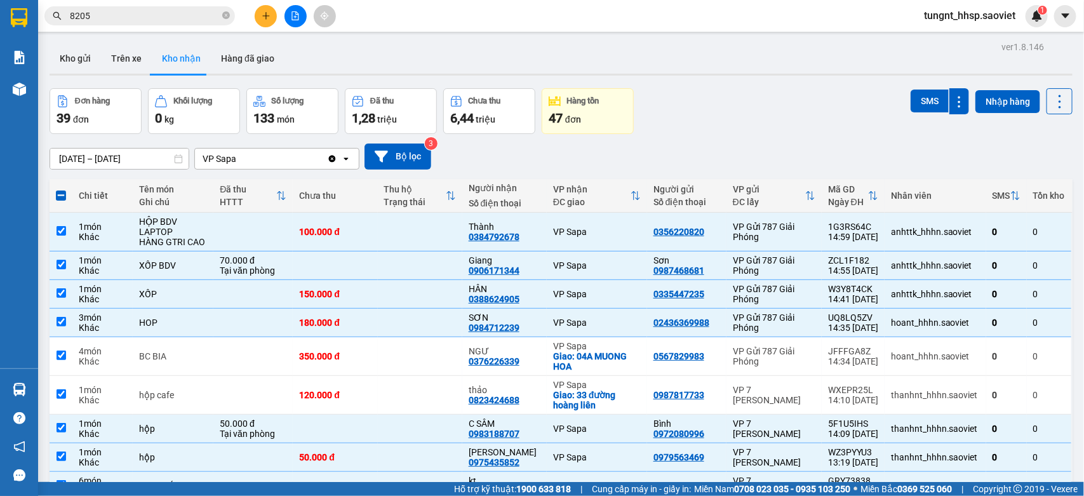
checkbox input "true"
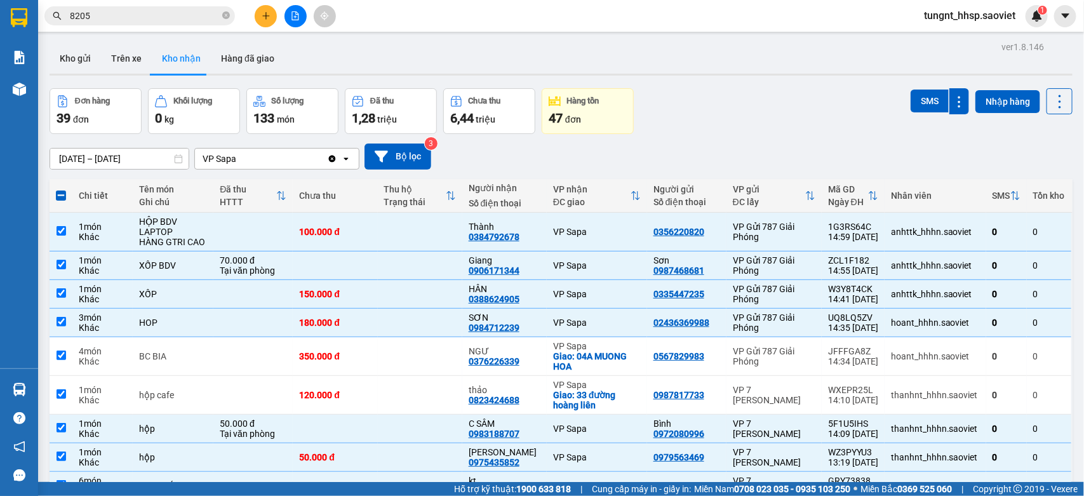
checkbox input "true"
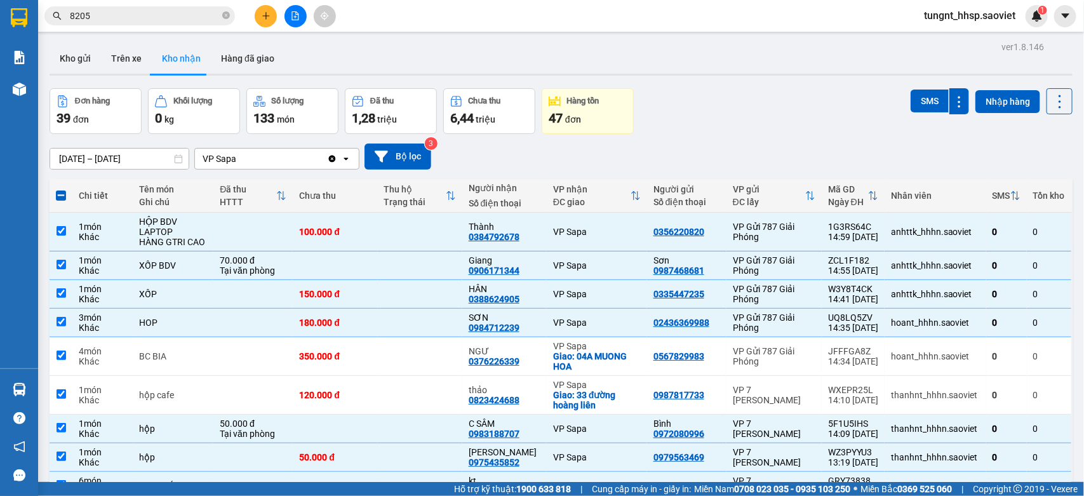
checkbox input "true"
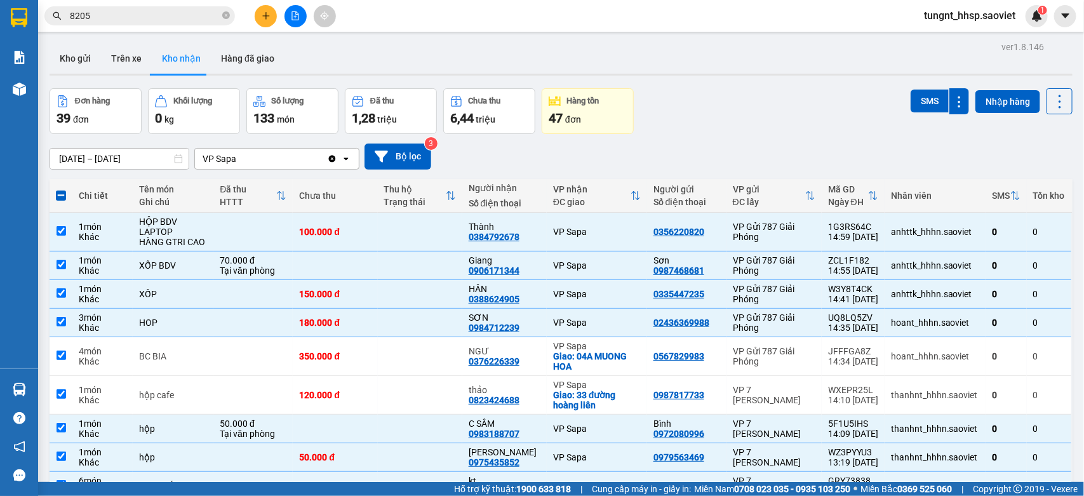
checkbox input "true"
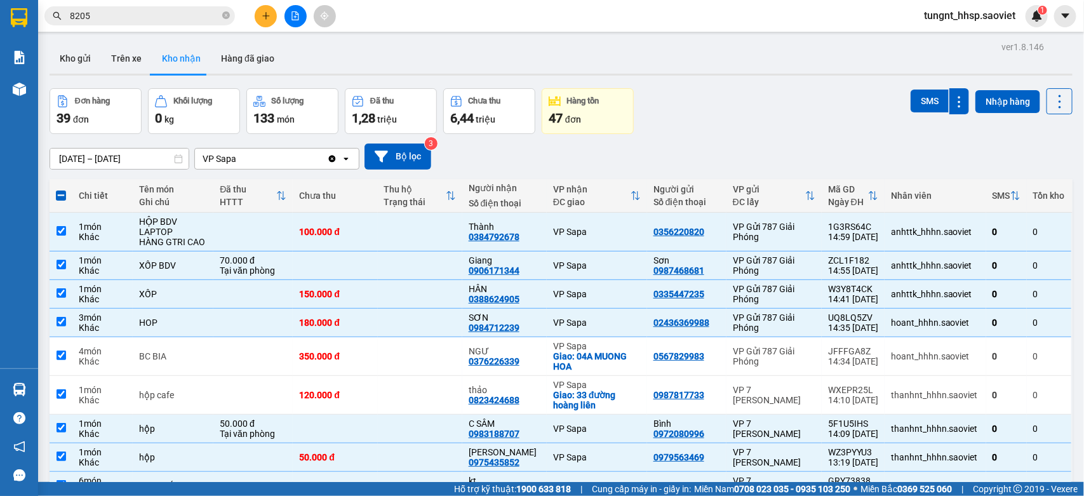
checkbox input "true"
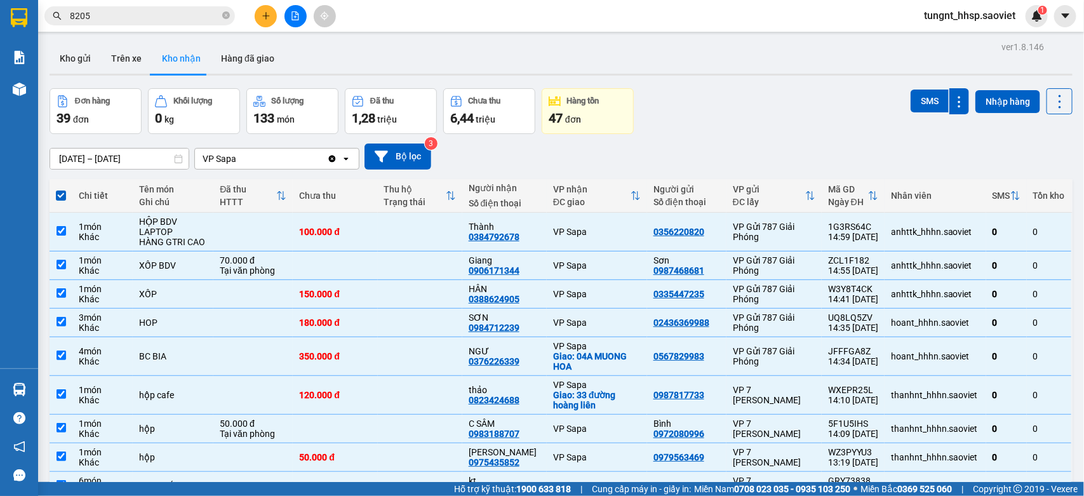
click at [62, 195] on span at bounding box center [61, 195] width 10 height 10
click at [61, 189] on input "checkbox" at bounding box center [61, 189] width 0 height 0
checkbox input "false"
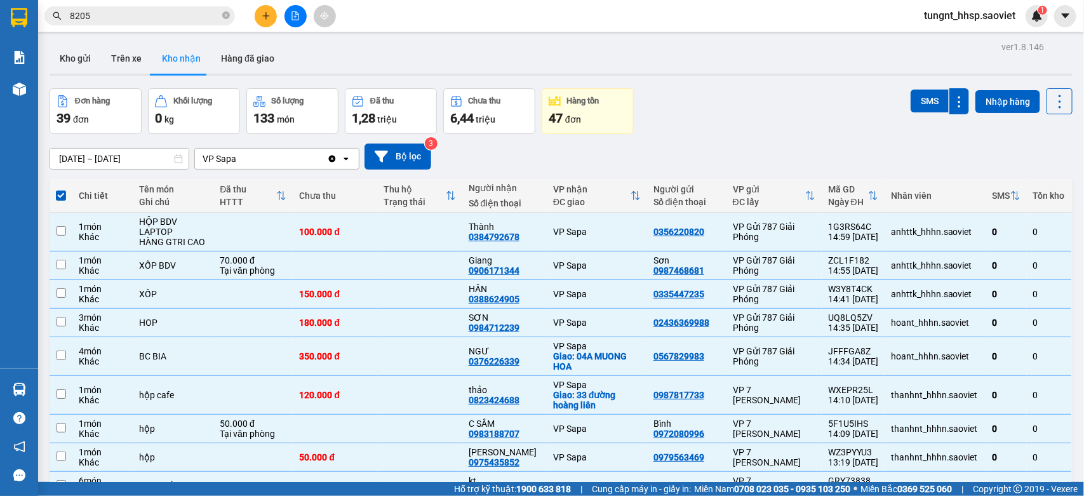
checkbox input "false"
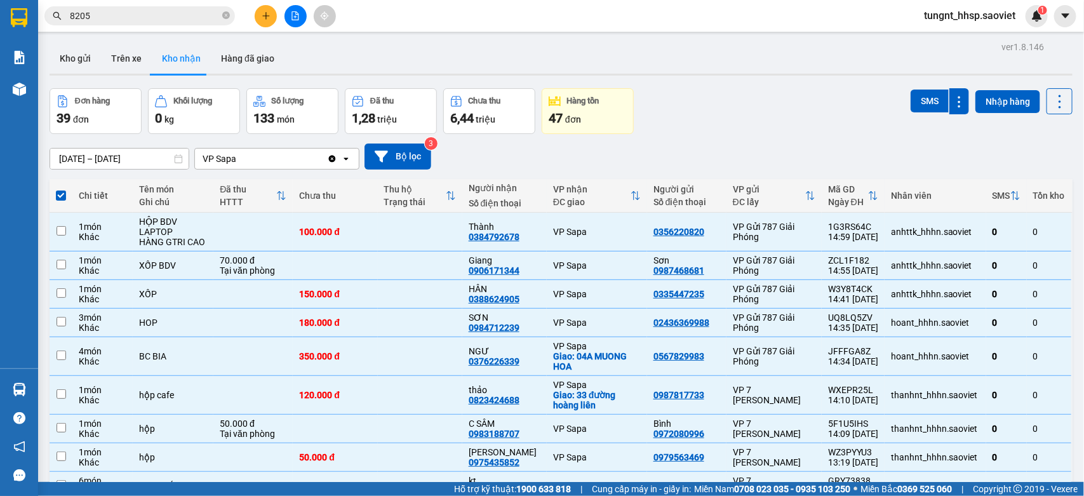
checkbox input "false"
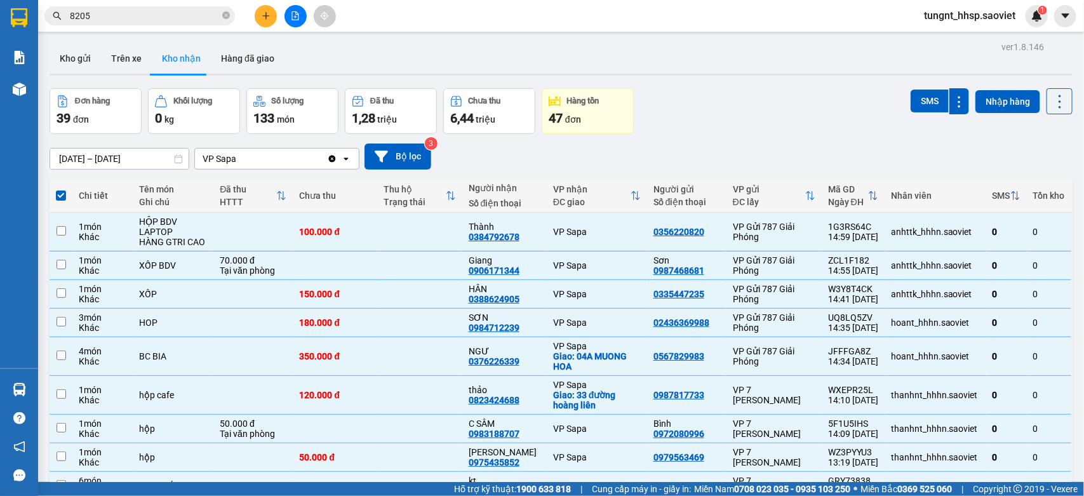
checkbox input "false"
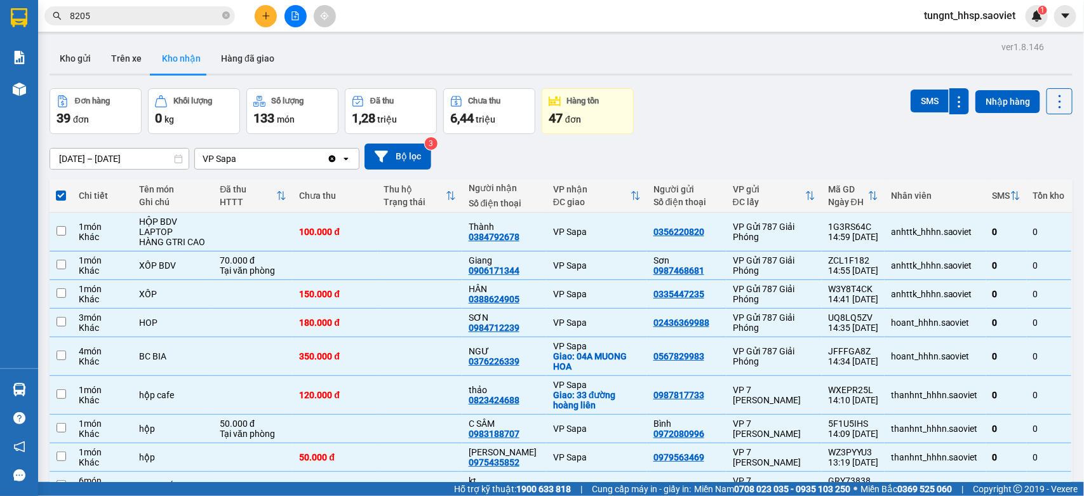
checkbox input "false"
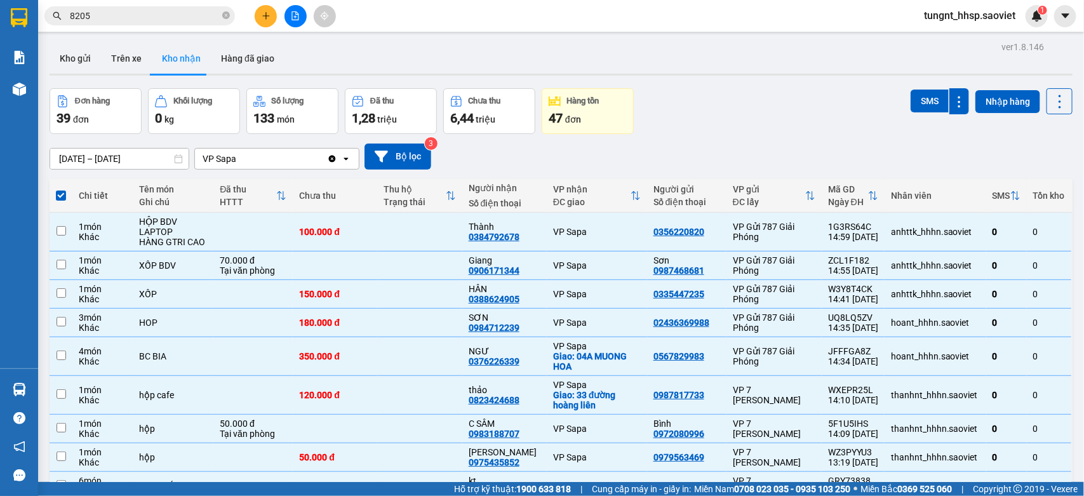
checkbox input "false"
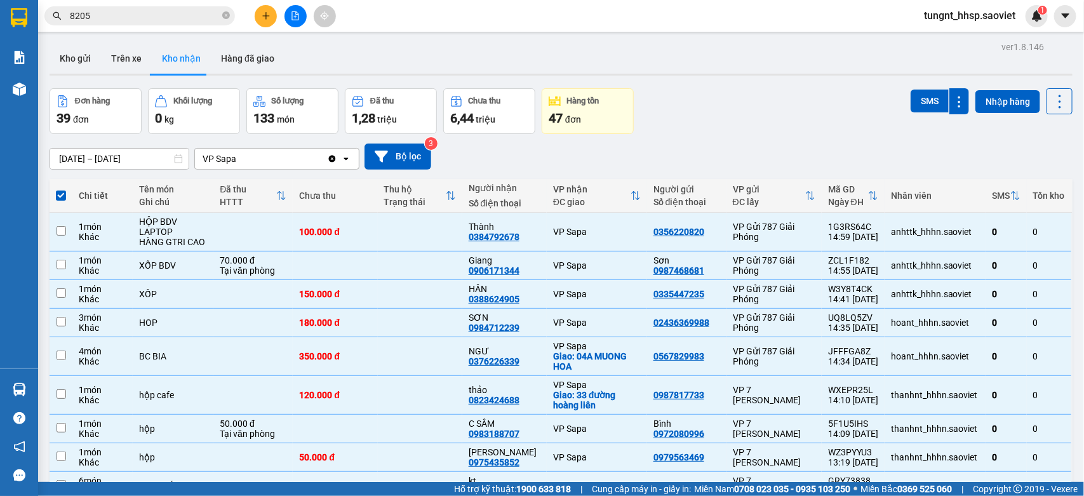
checkbox input "false"
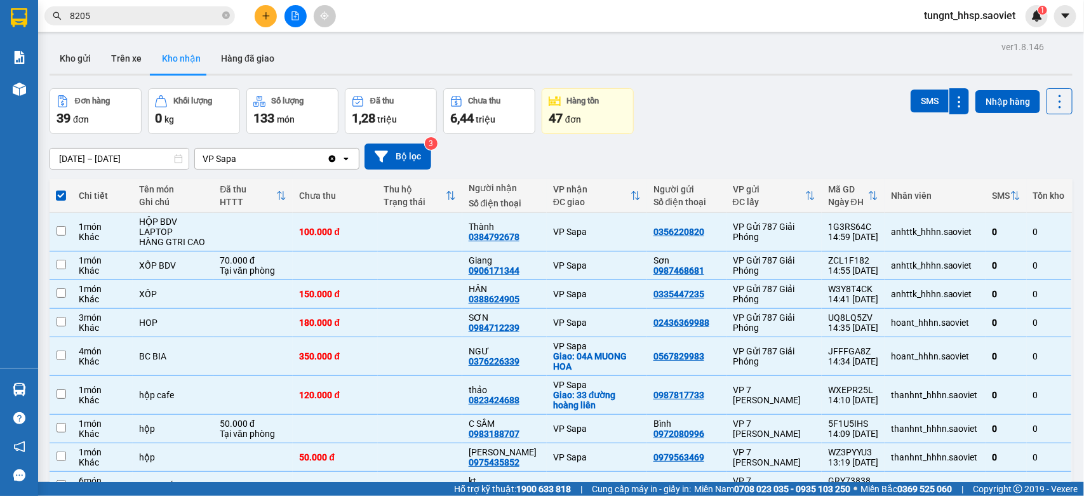
checkbox input "false"
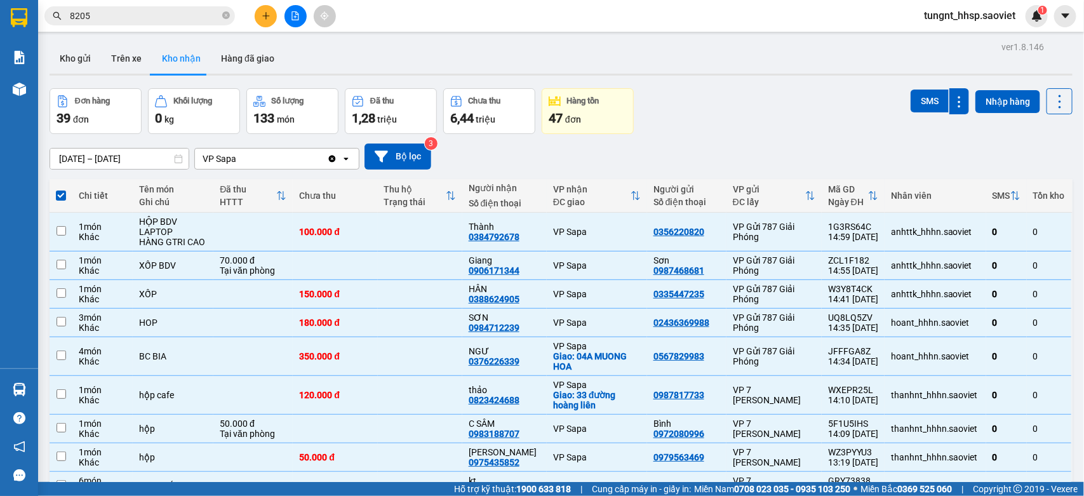
checkbox input "false"
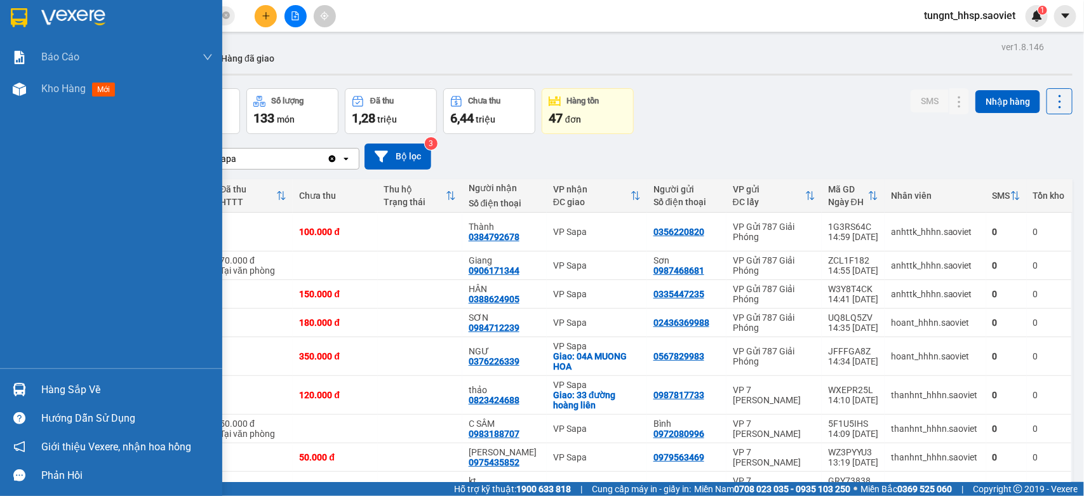
click at [63, 382] on div "Hàng sắp về Hướng dẫn sử dụng Giới thiệu Vexere, nhận hoa hồng Phản hồi" at bounding box center [111, 428] width 222 height 121
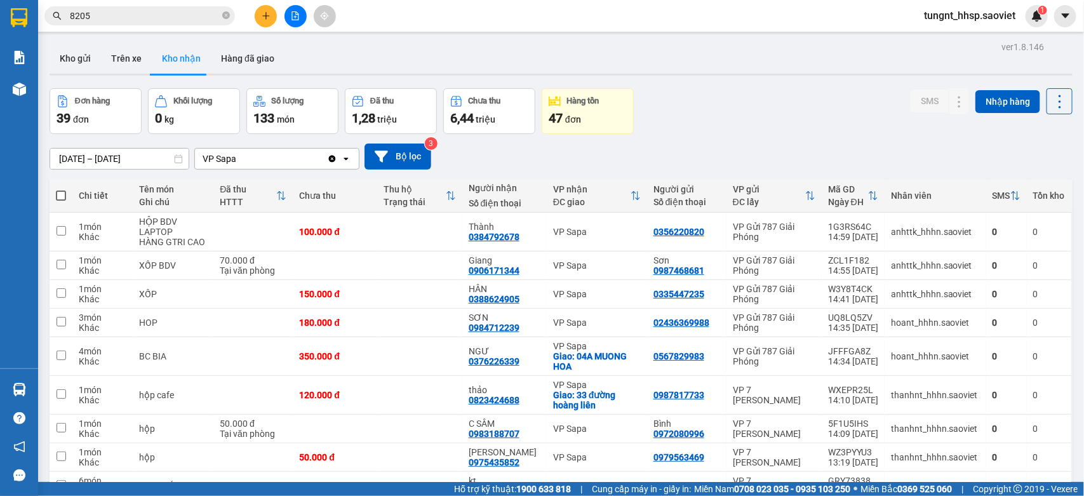
drag, startPoint x: 681, startPoint y: 121, endPoint x: 689, endPoint y: 124, distance: 9.1
click at [682, 119] on div "Đơn hàng 39 đơn Khối lượng 0 kg Số lượng 133 món Đã thu 1,28 triệu Chưa thu 6,4…" at bounding box center [561, 111] width 1023 height 46
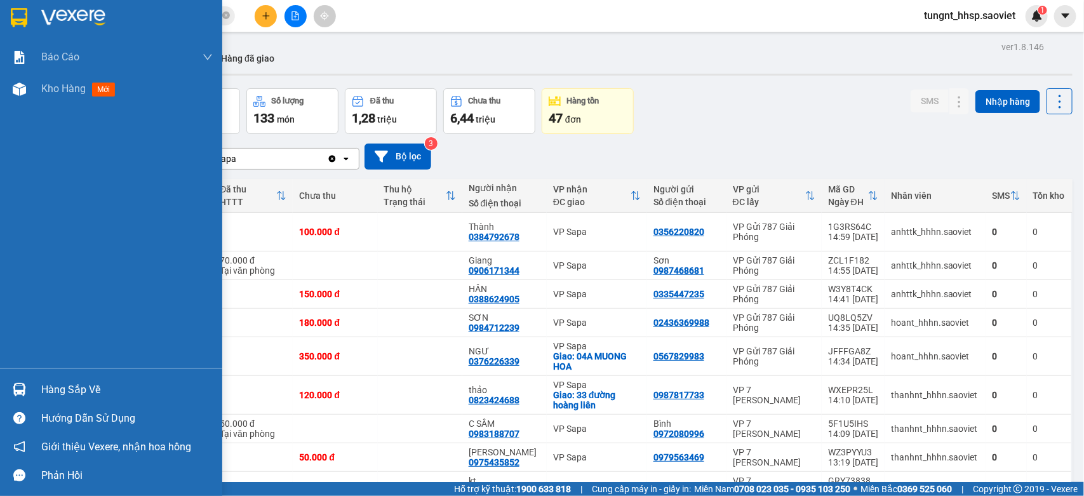
click at [79, 392] on div "Hàng sắp về" at bounding box center [126, 389] width 171 height 19
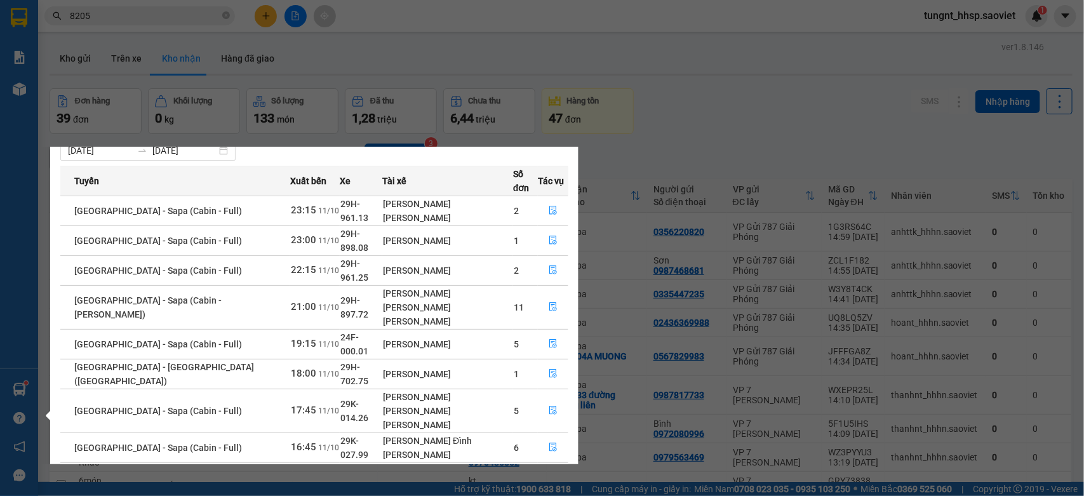
scroll to position [53, 0]
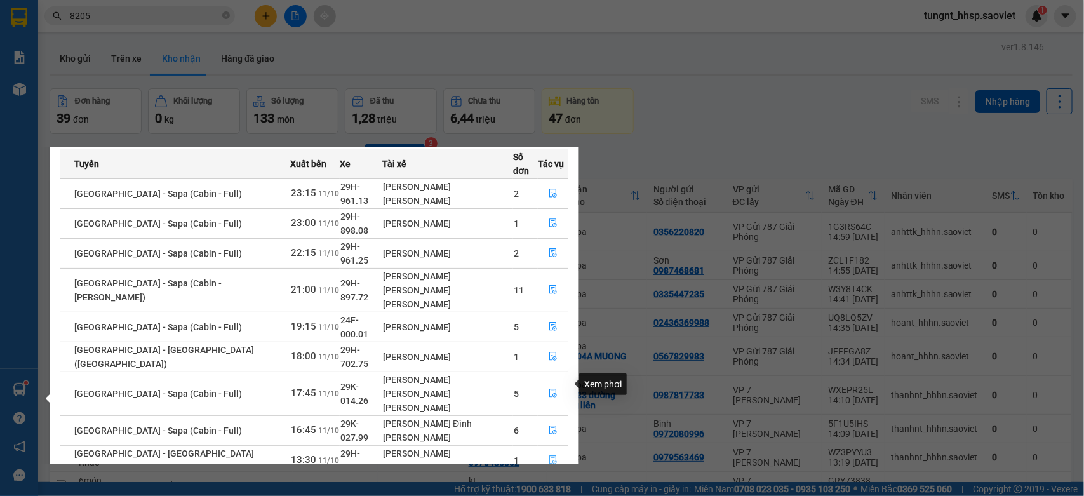
click at [550, 455] on icon "file-done" at bounding box center [553, 459] width 9 height 9
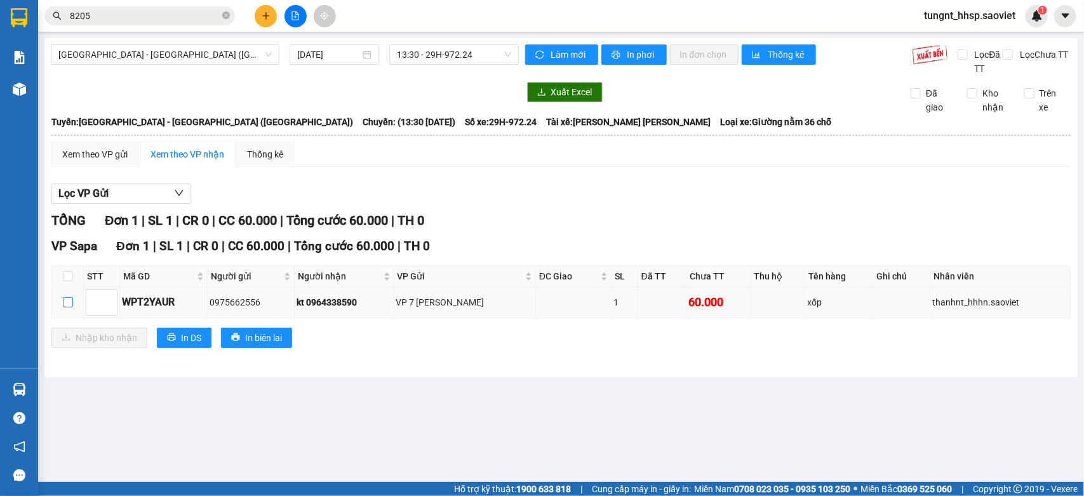
click at [70, 298] on input "checkbox" at bounding box center [68, 302] width 10 height 10
checkbox input "true"
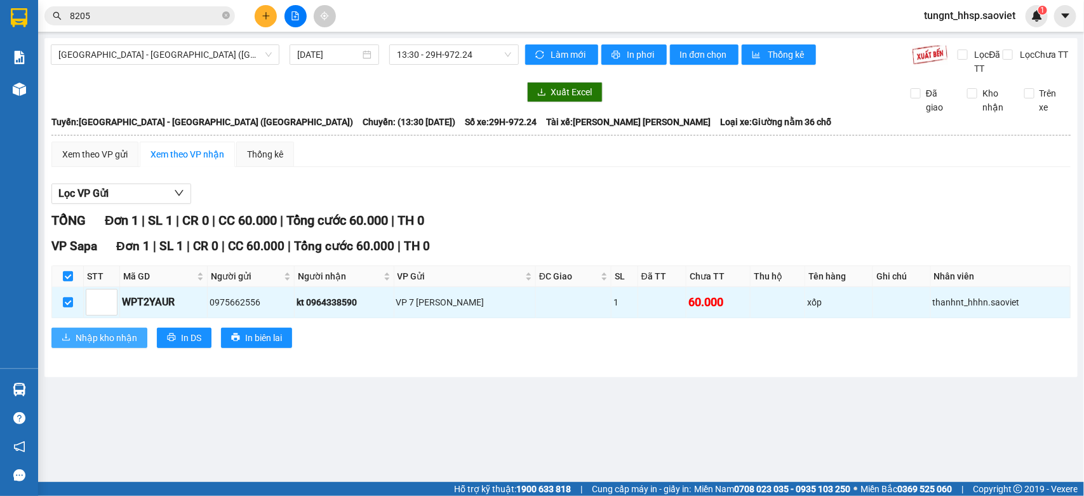
click at [86, 345] on span "Nhập kho nhận" at bounding box center [107, 338] width 62 height 14
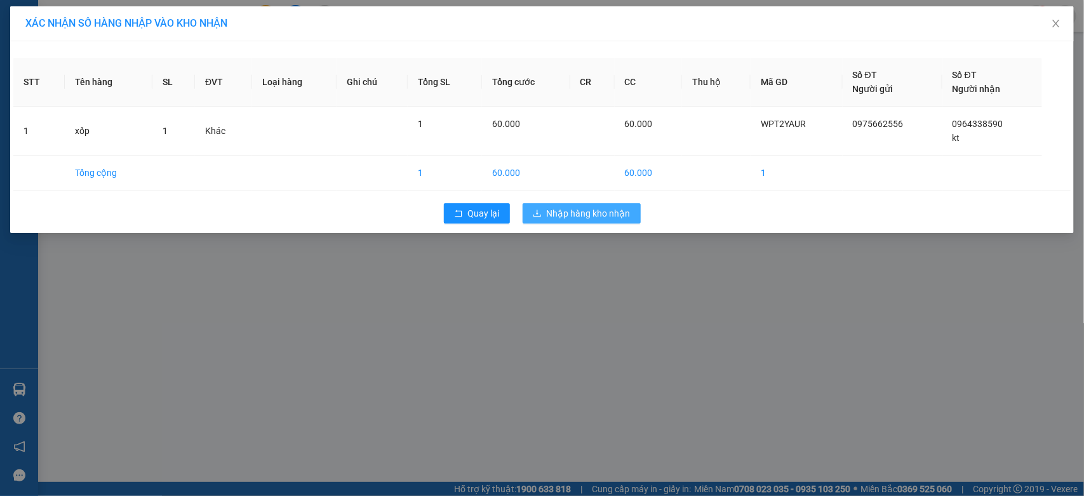
click at [583, 213] on span "Nhập hàng kho nhận" at bounding box center [589, 213] width 84 height 14
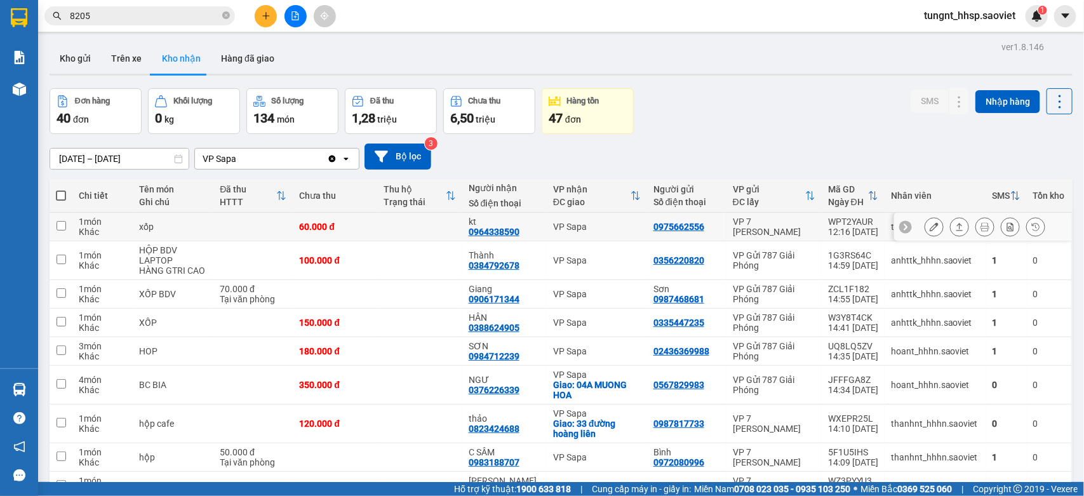
click at [370, 224] on td "60.000 đ" at bounding box center [335, 227] width 84 height 29
checkbox input "true"
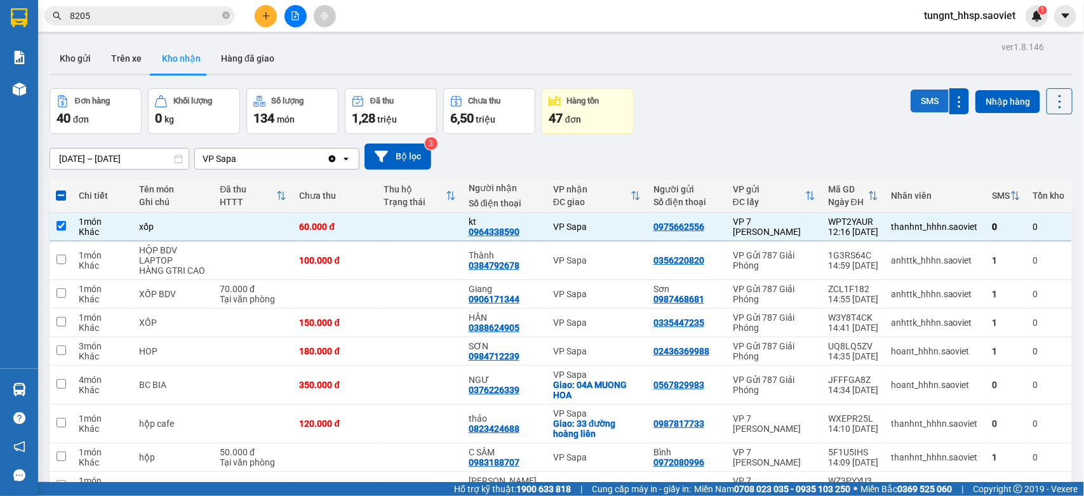
click at [913, 96] on button "SMS" at bounding box center [929, 101] width 38 height 23
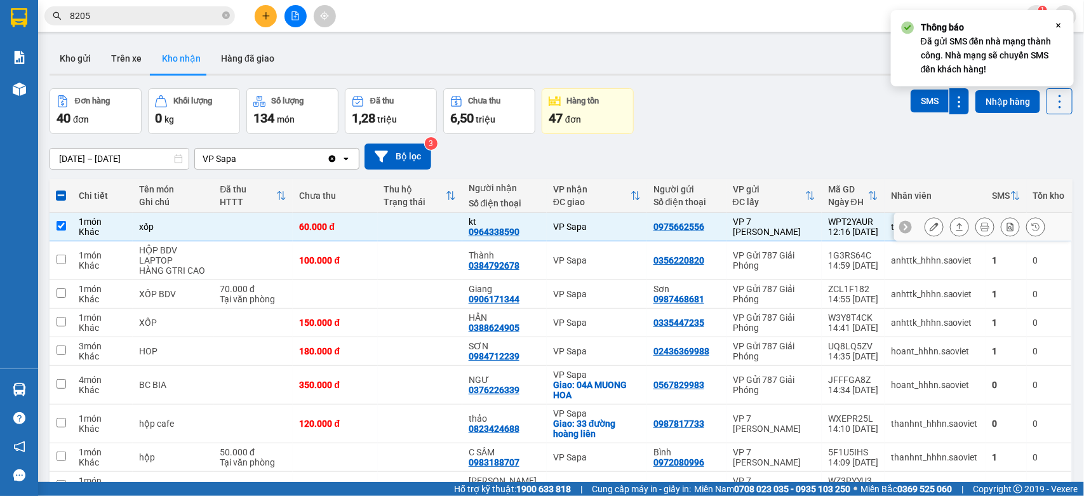
click at [929, 223] on icon at bounding box center [933, 226] width 9 height 9
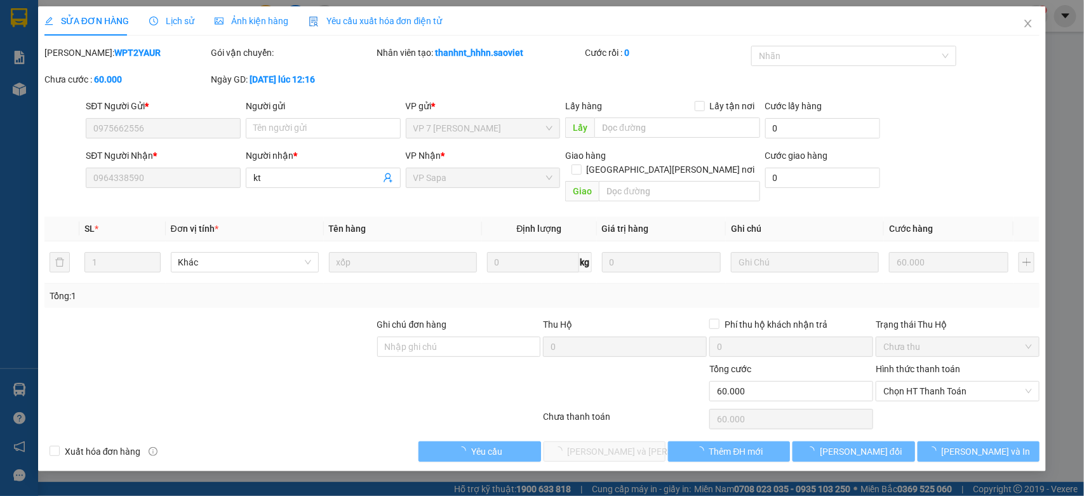
click at [170, 23] on span "Lịch sử" at bounding box center [171, 21] width 45 height 10
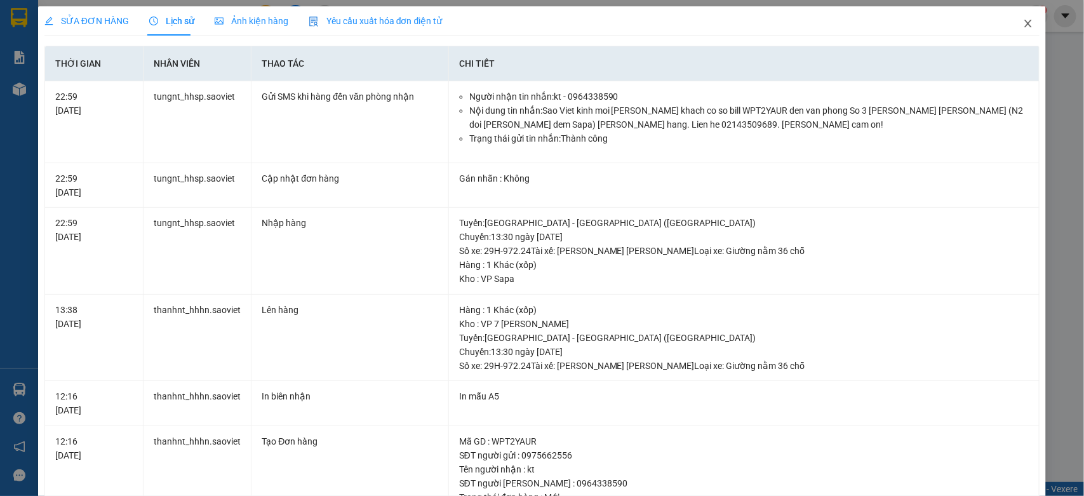
click at [1023, 25] on icon "close" at bounding box center [1028, 23] width 10 height 10
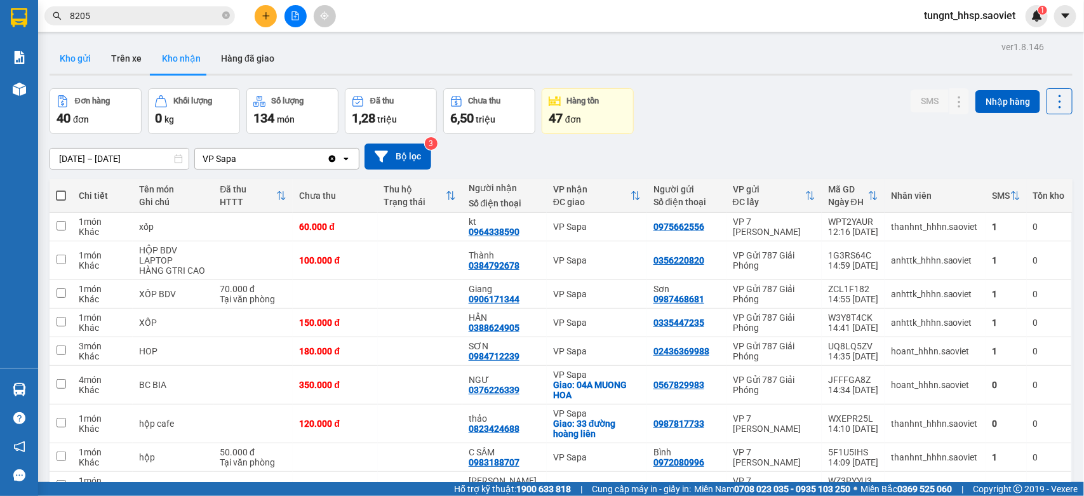
click at [65, 48] on button "Kho gửi" at bounding box center [75, 58] width 51 height 30
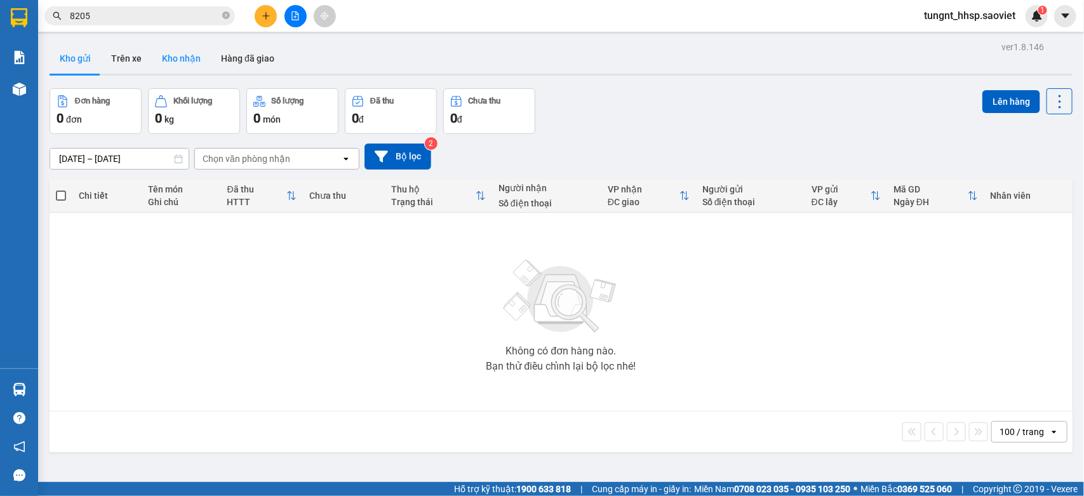
click at [175, 62] on button "Kho nhận" at bounding box center [181, 58] width 59 height 30
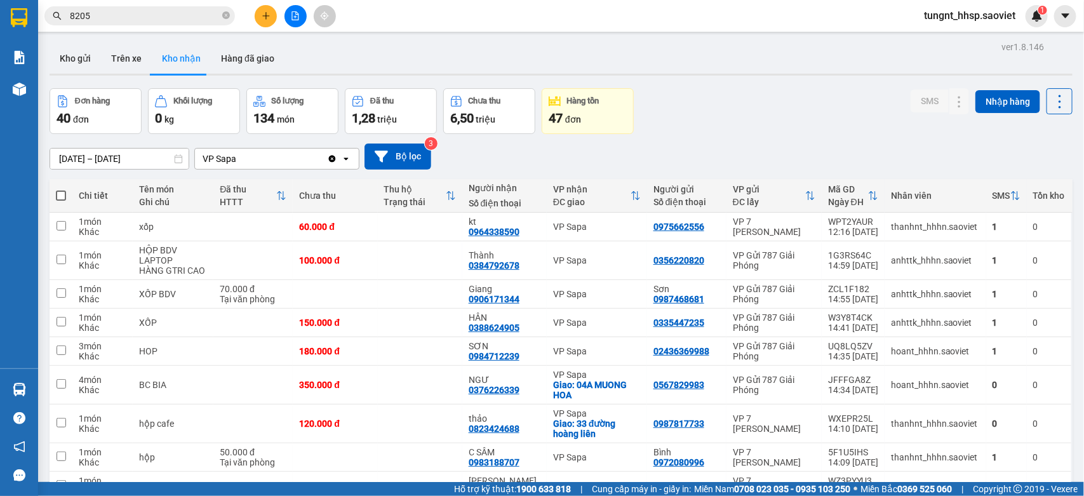
click at [172, 25] on div "Kết quả tìm kiếm ( 129 ) Bộ lọc Mã ĐH Trạng thái Món hàng Thu hộ Tổng cước Chưa…" at bounding box center [124, 16] width 248 height 22
click at [170, 15] on input "8205" at bounding box center [145, 16] width 150 height 14
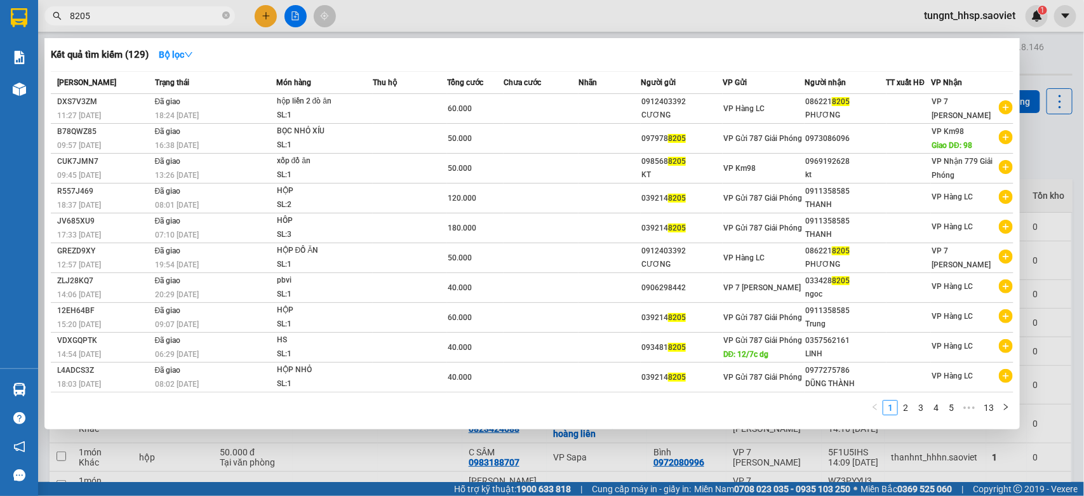
click at [170, 15] on input "8205" at bounding box center [145, 16] width 150 height 14
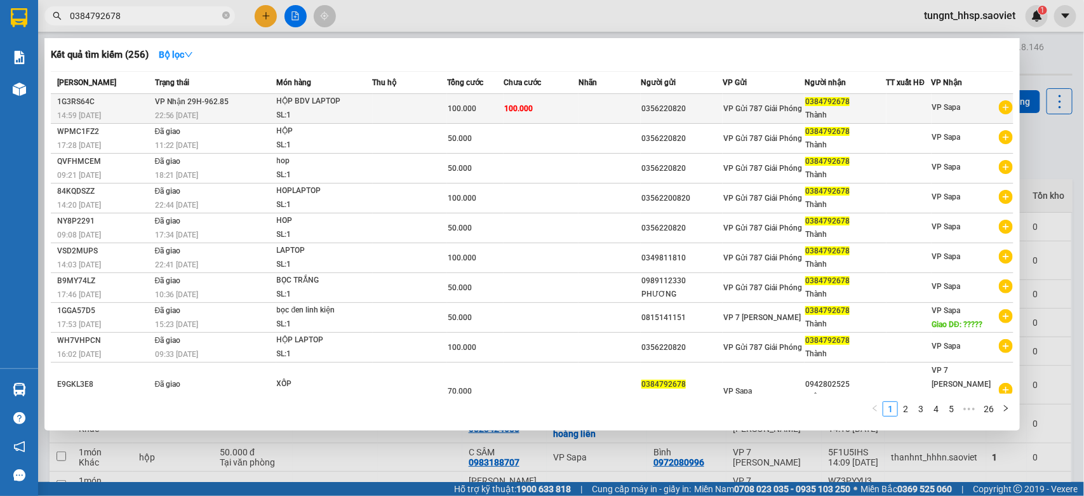
type input "0384792678"
click at [376, 103] on td at bounding box center [410, 109] width 75 height 30
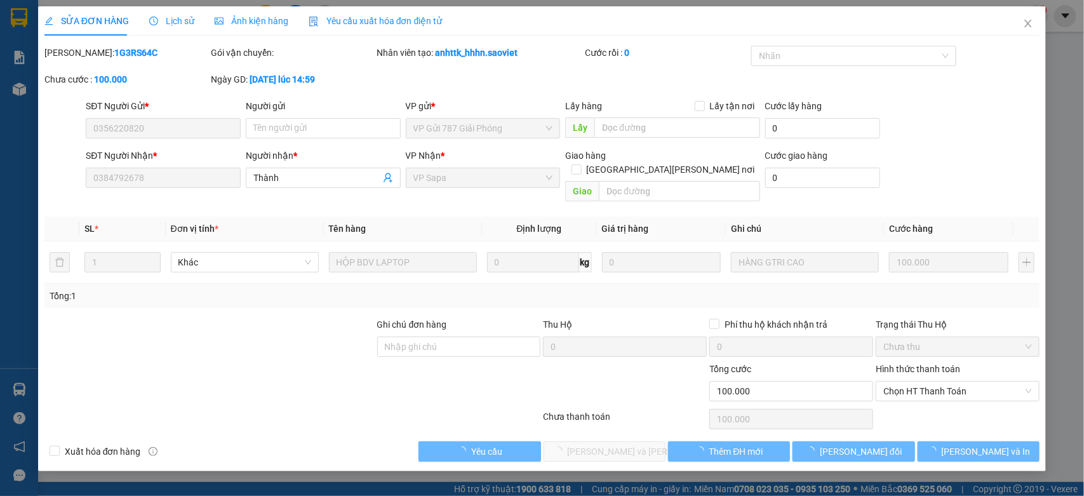
type input "0356220820"
type input "0384792678"
type input "Thành"
type input "0"
type input "100.000"
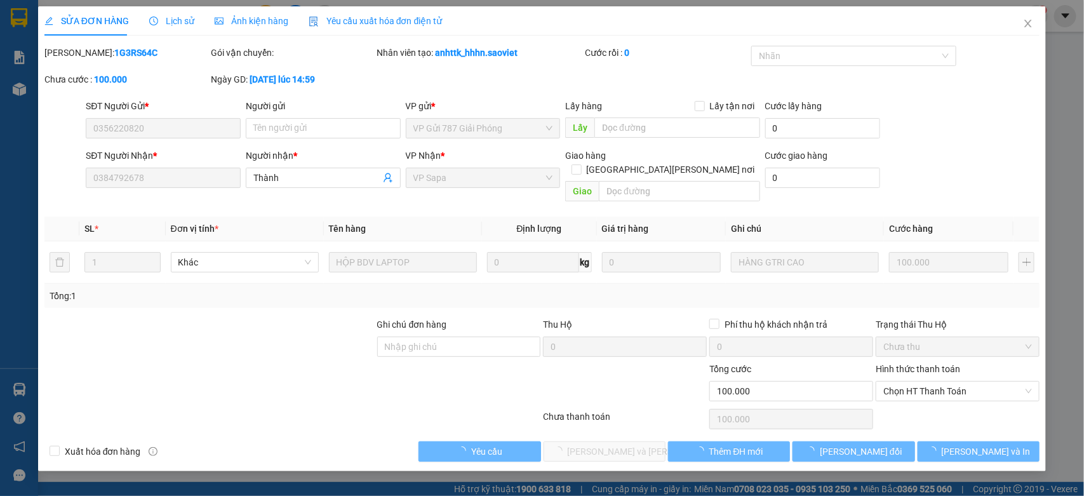
type input "100.000"
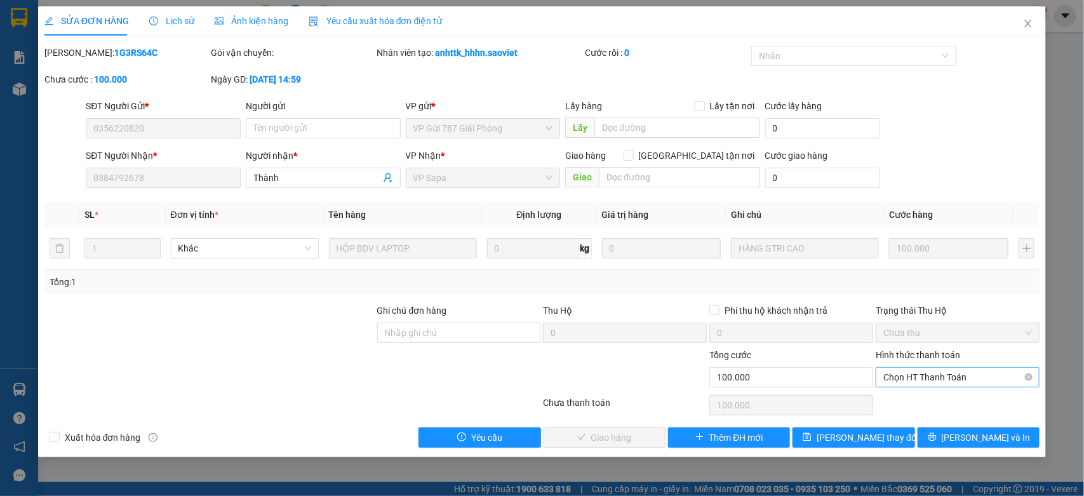
click at [927, 373] on span "Chọn HT Thanh Toán" at bounding box center [957, 377] width 149 height 19
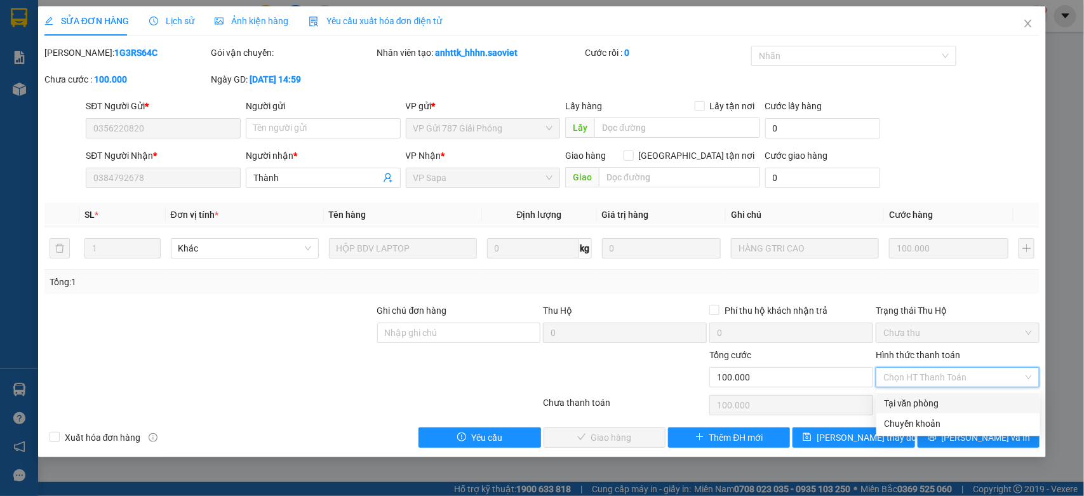
click at [914, 403] on div "Tại văn phòng" at bounding box center [958, 403] width 149 height 14
type input "0"
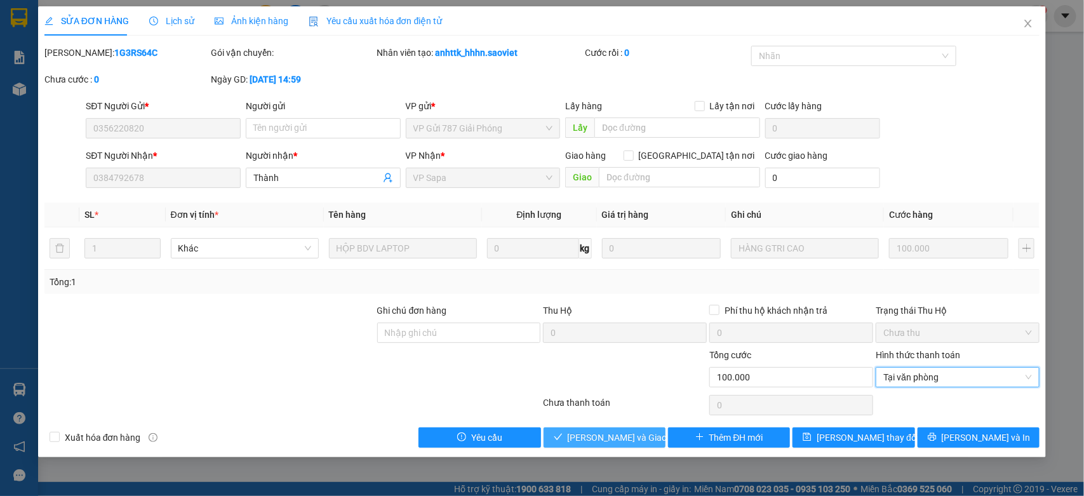
drag, startPoint x: 620, startPoint y: 432, endPoint x: 663, endPoint y: 424, distance: 44.6
click at [620, 433] on span "[PERSON_NAME] và Giao hàng" at bounding box center [629, 437] width 122 height 14
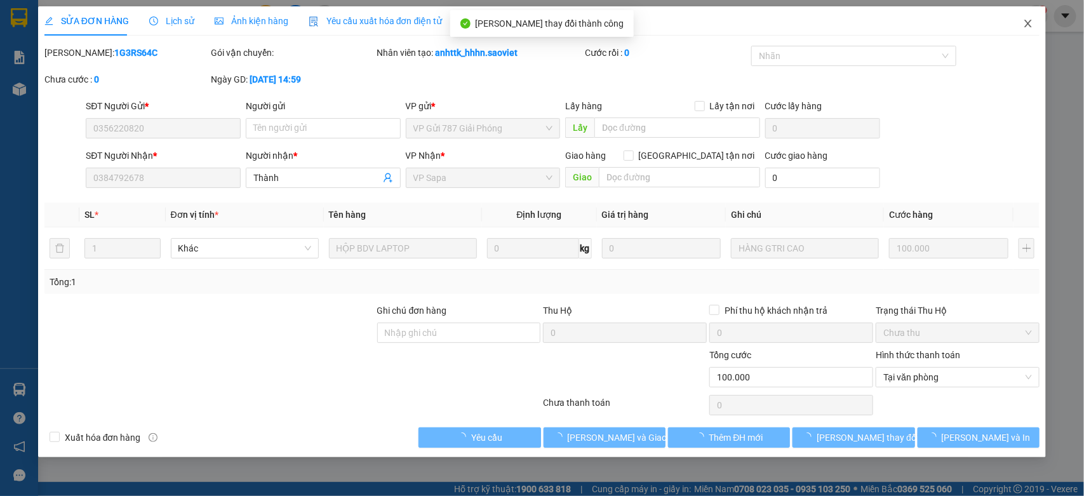
click at [1023, 24] on span "Close" at bounding box center [1028, 24] width 36 height 36
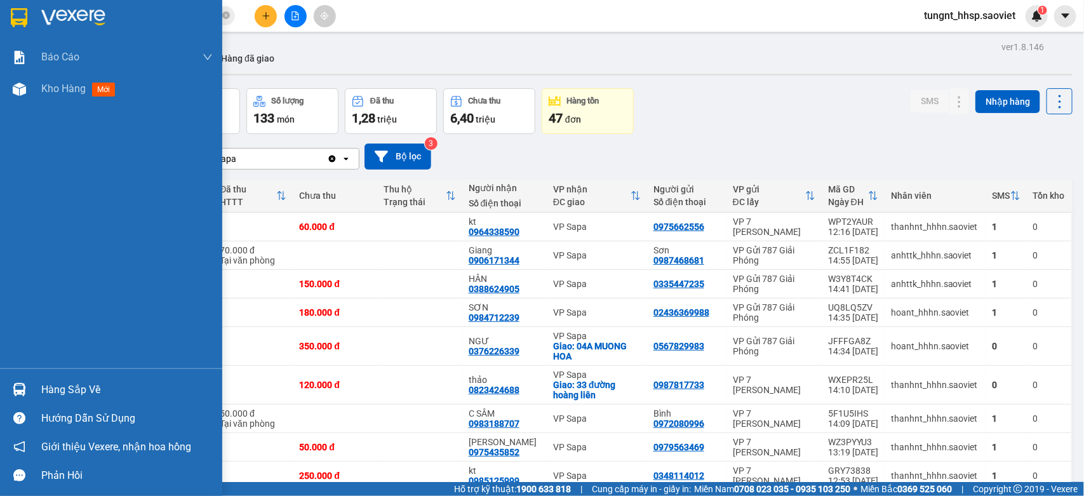
click at [64, 391] on div "Hàng sắp về" at bounding box center [126, 389] width 171 height 19
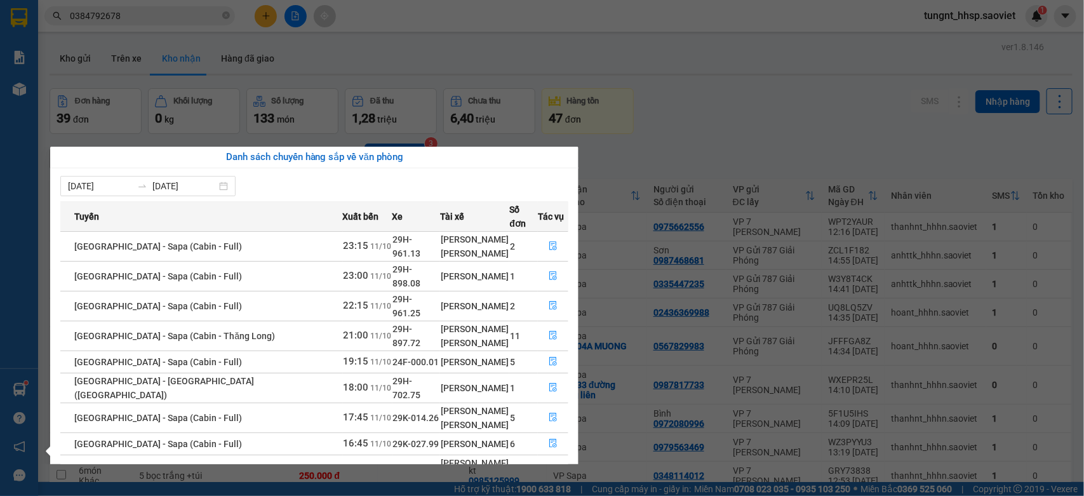
scroll to position [30, 0]
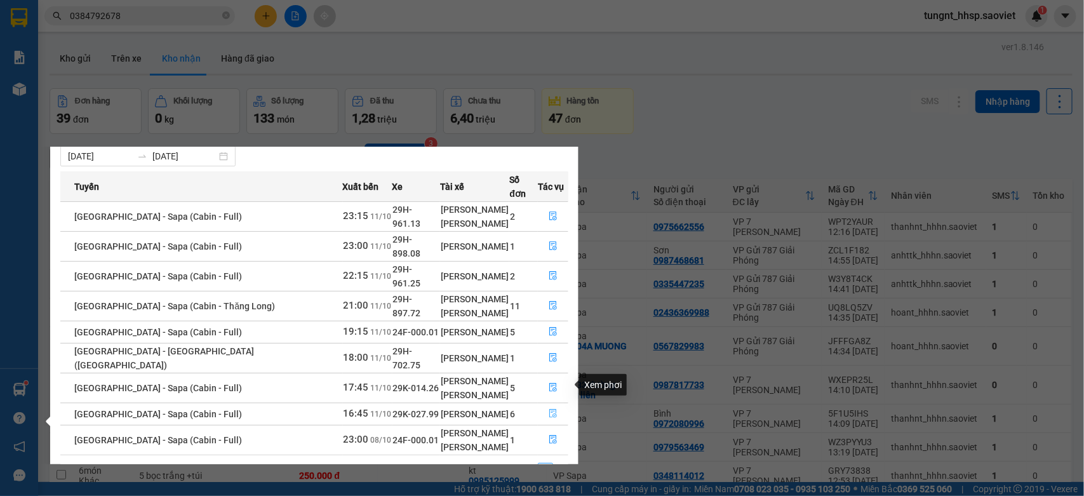
click at [538, 404] on button "button" at bounding box center [552, 414] width 29 height 20
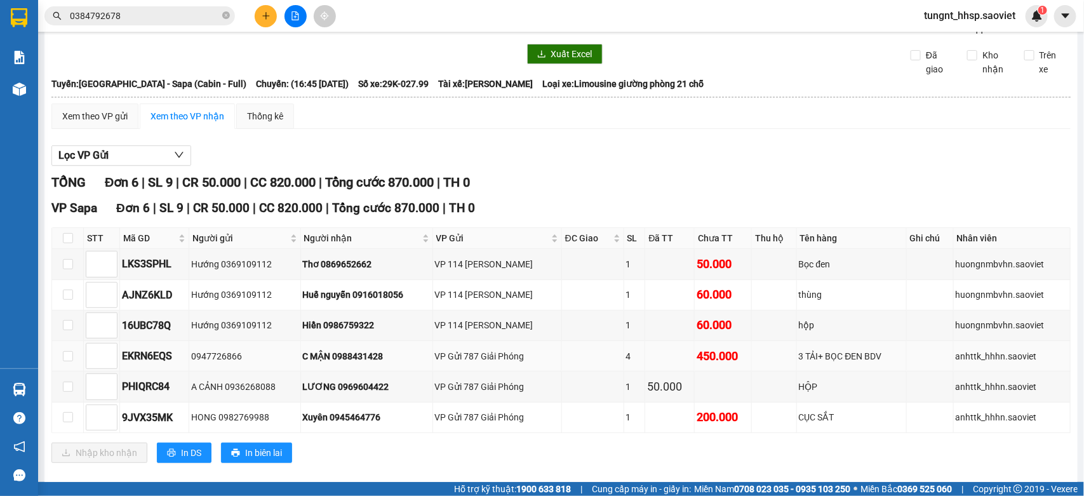
scroll to position [58, 0]
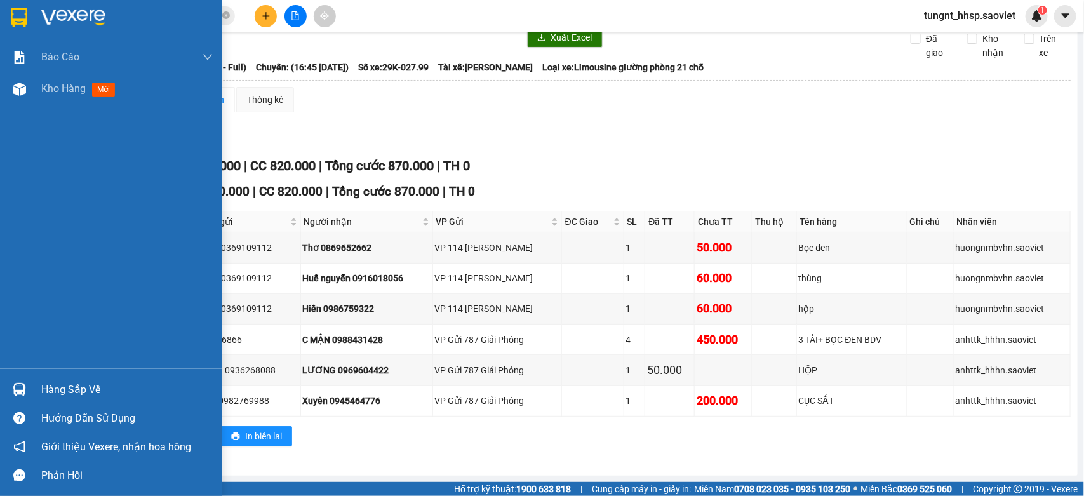
click at [96, 382] on div "Hàng sắp về" at bounding box center [126, 389] width 171 height 19
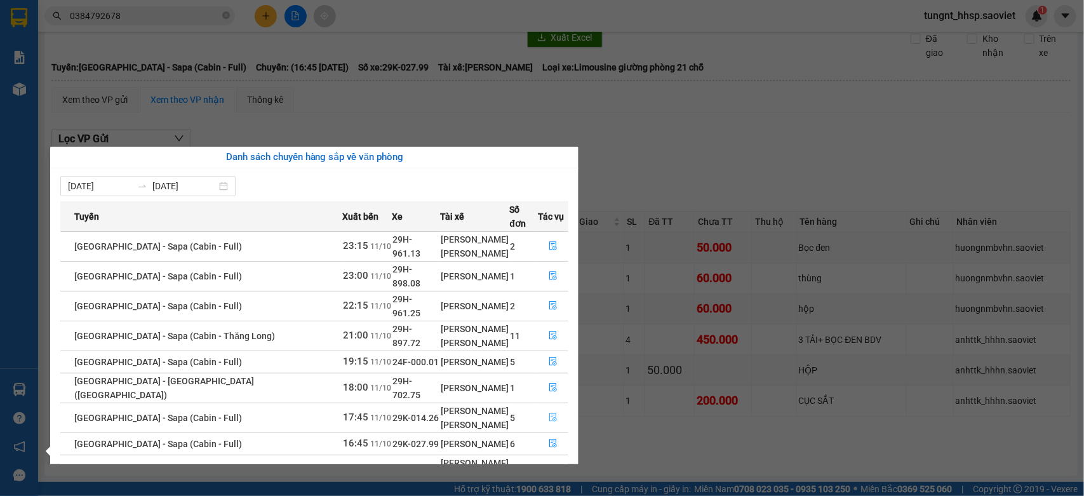
scroll to position [30, 0]
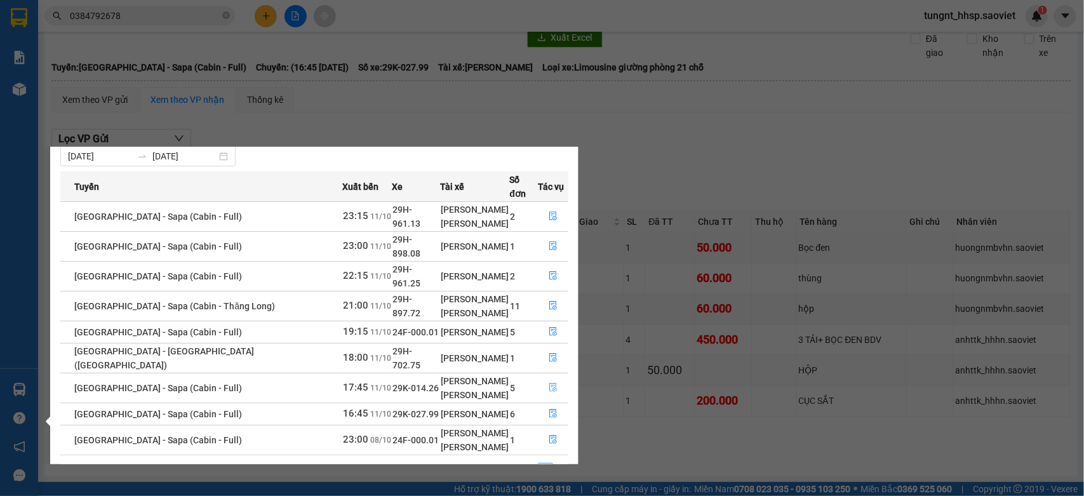
click at [549, 383] on icon "file-done" at bounding box center [553, 387] width 9 height 9
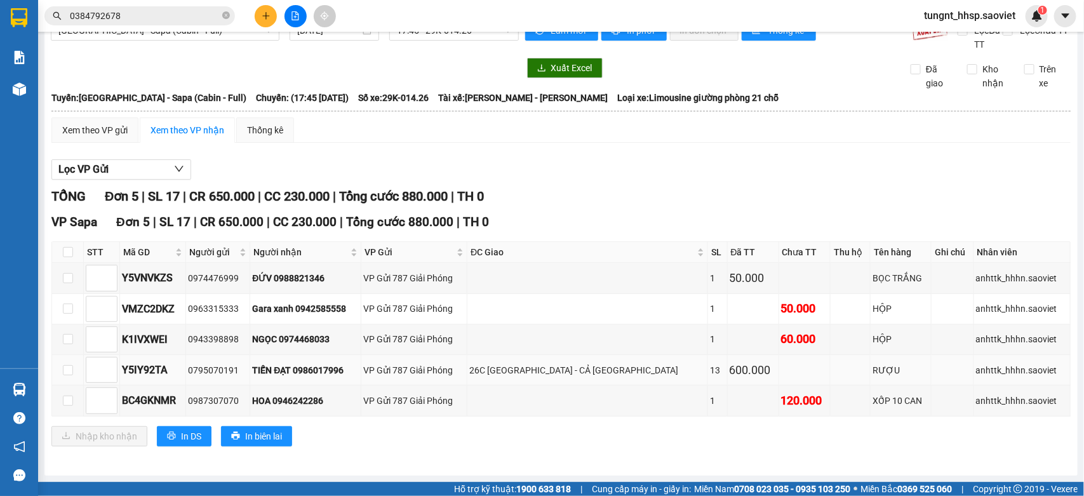
scroll to position [27, 0]
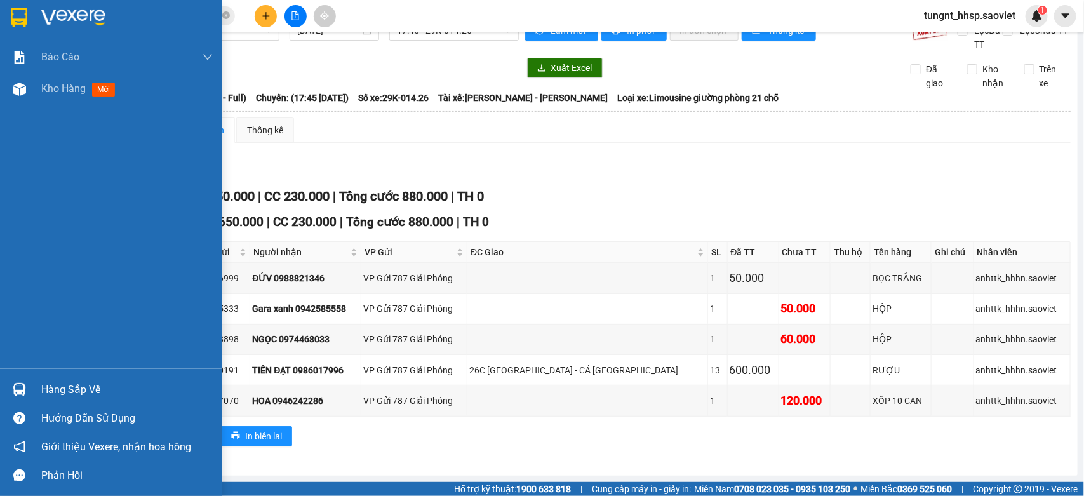
click at [33, 389] on div "Hàng sắp về" at bounding box center [111, 389] width 222 height 29
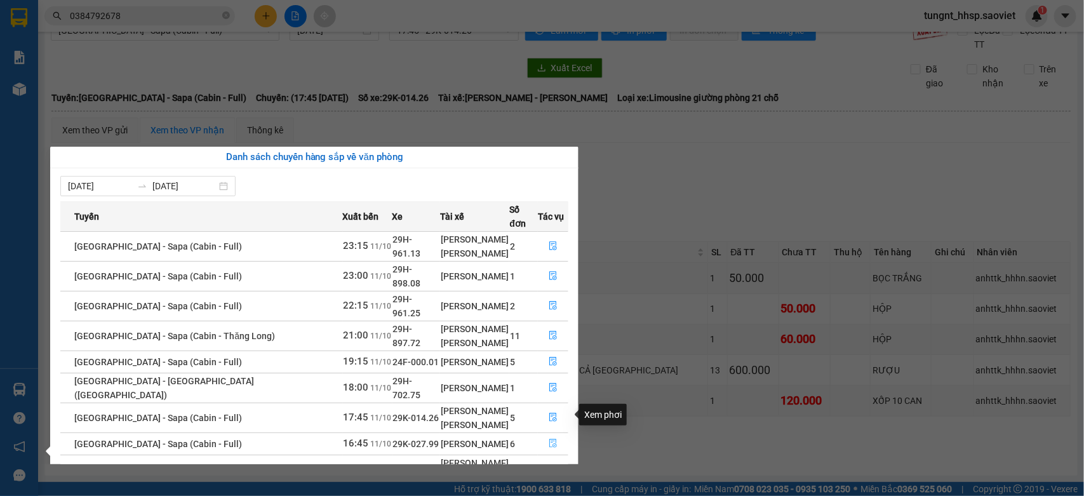
click at [553, 439] on icon "file-done" at bounding box center [553, 443] width 9 height 9
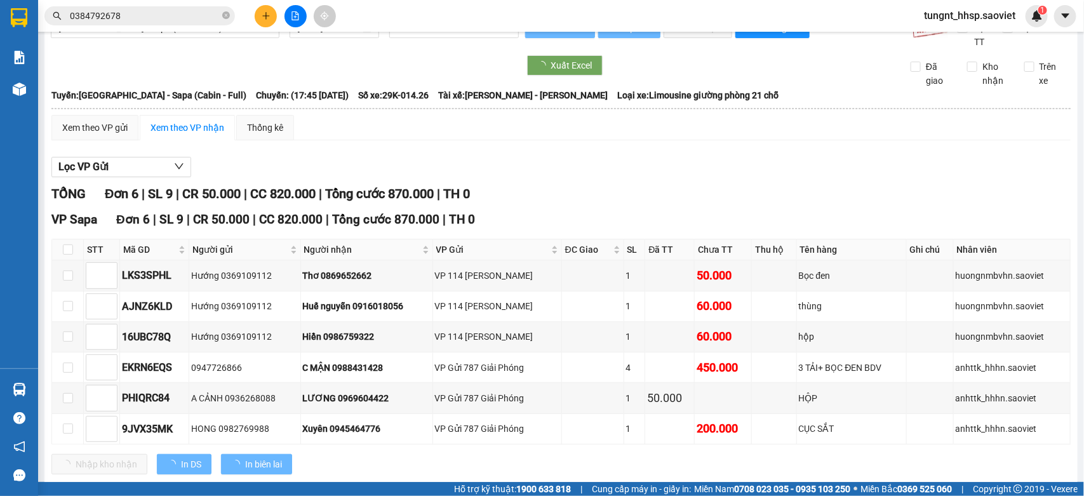
scroll to position [58, 0]
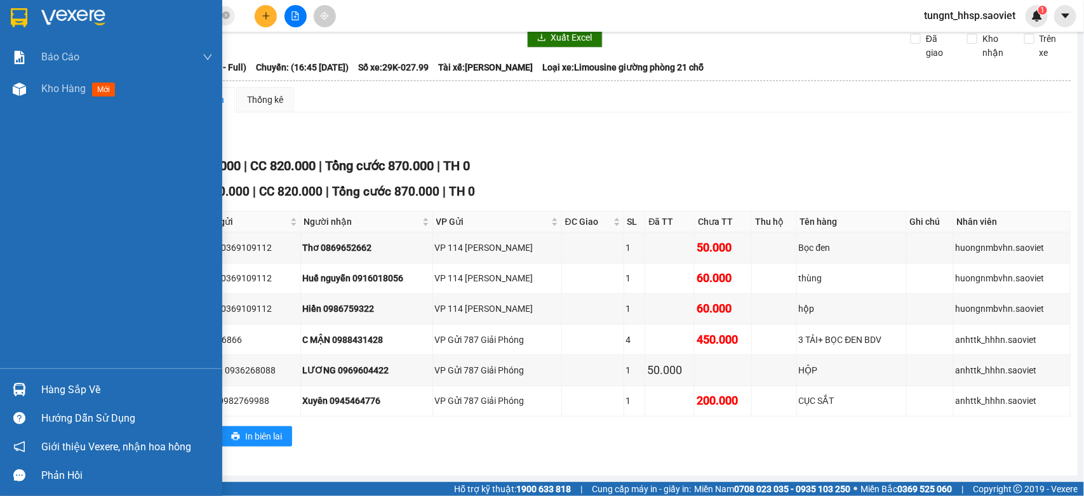
click at [39, 382] on div "Hàng sắp về" at bounding box center [111, 389] width 222 height 29
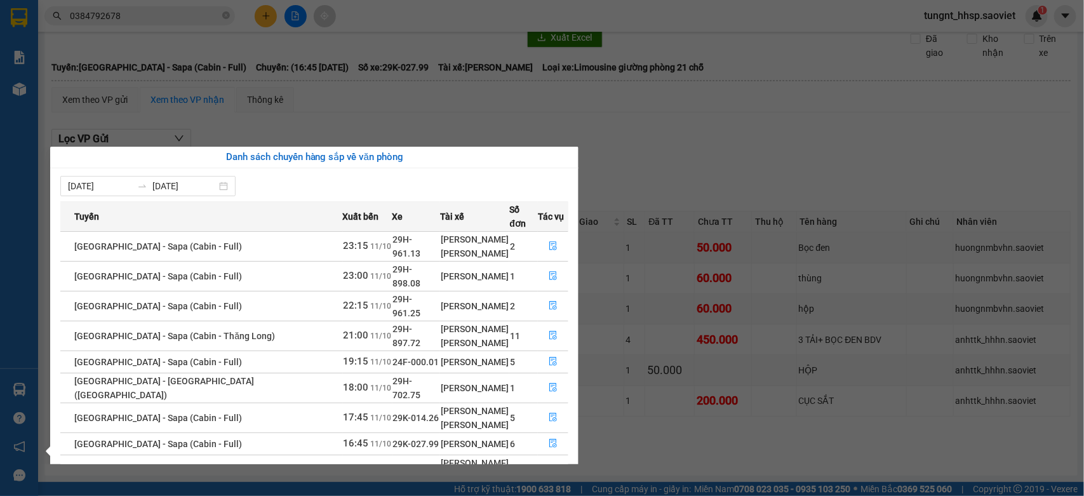
click at [779, 350] on section "Kết quả tìm kiếm ( 256 ) Bộ lọc Mã ĐH Trạng thái Món hàng Thu hộ Tổng cước Chưa…" at bounding box center [542, 248] width 1084 height 496
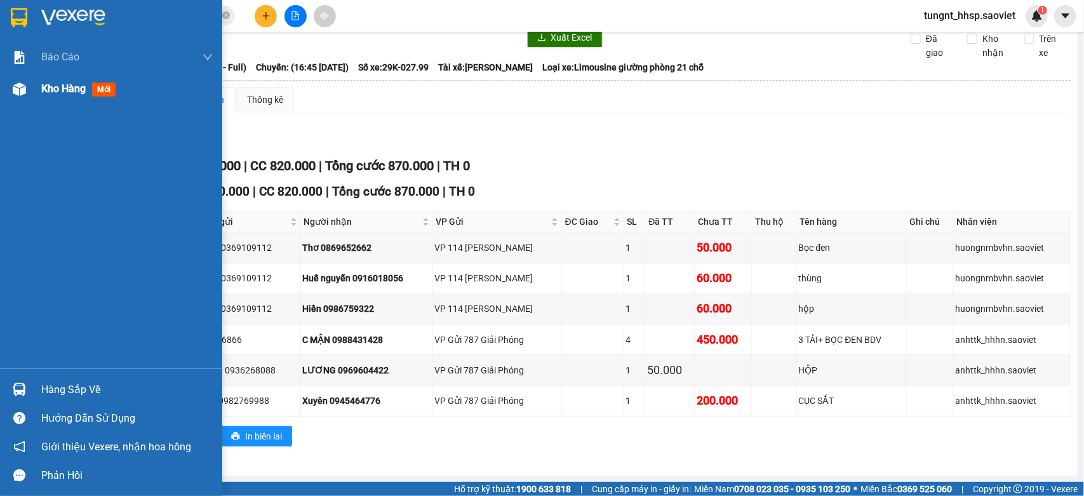
click at [45, 95] on div "Kho hàng mới" at bounding box center [80, 89] width 79 height 16
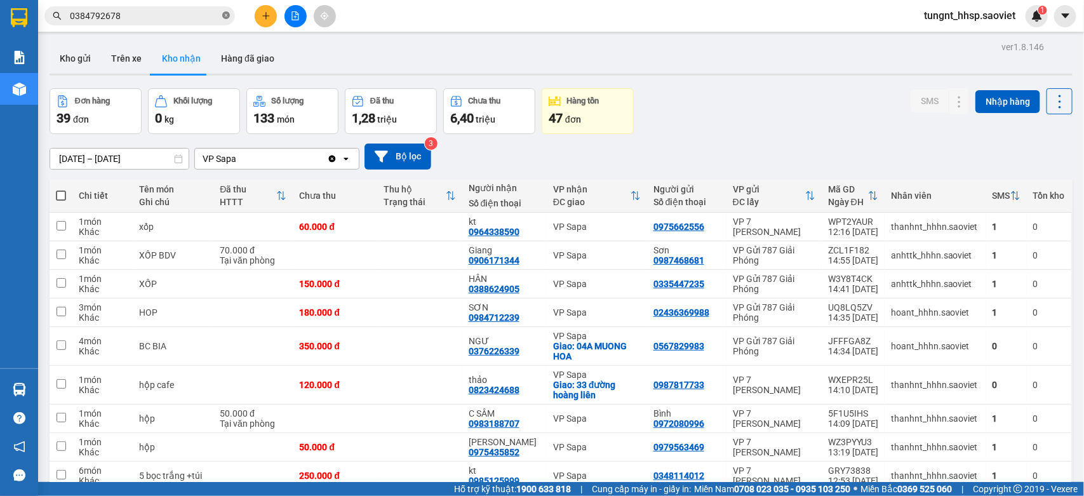
click at [226, 17] on icon "close-circle" at bounding box center [226, 15] width 8 height 8
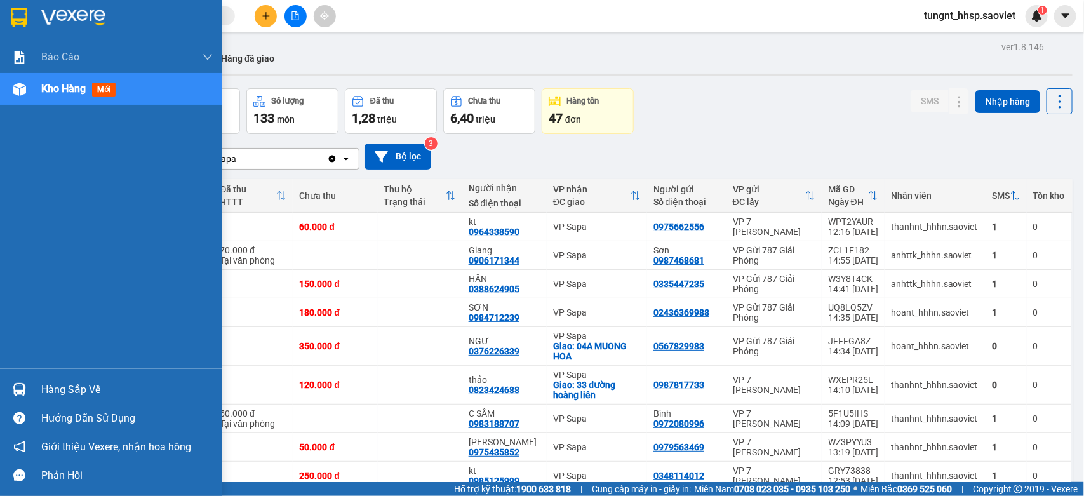
click at [106, 389] on div "Hàng sắp về" at bounding box center [126, 389] width 171 height 19
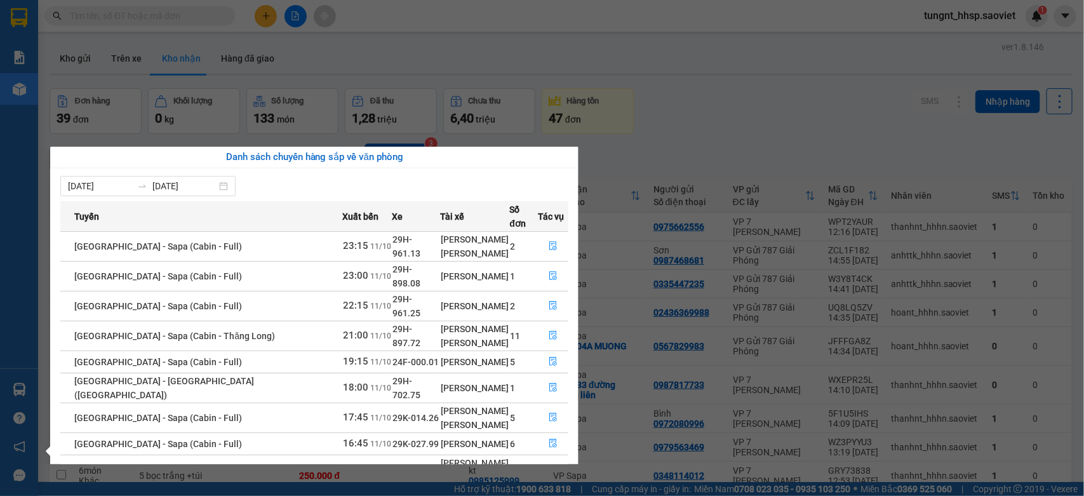
click at [721, 131] on section "Kết quả tìm kiếm ( 256 ) Bộ lọc Mã ĐH Trạng thái Món hàng Thu hộ Tổng cước Chưa…" at bounding box center [542, 248] width 1084 height 496
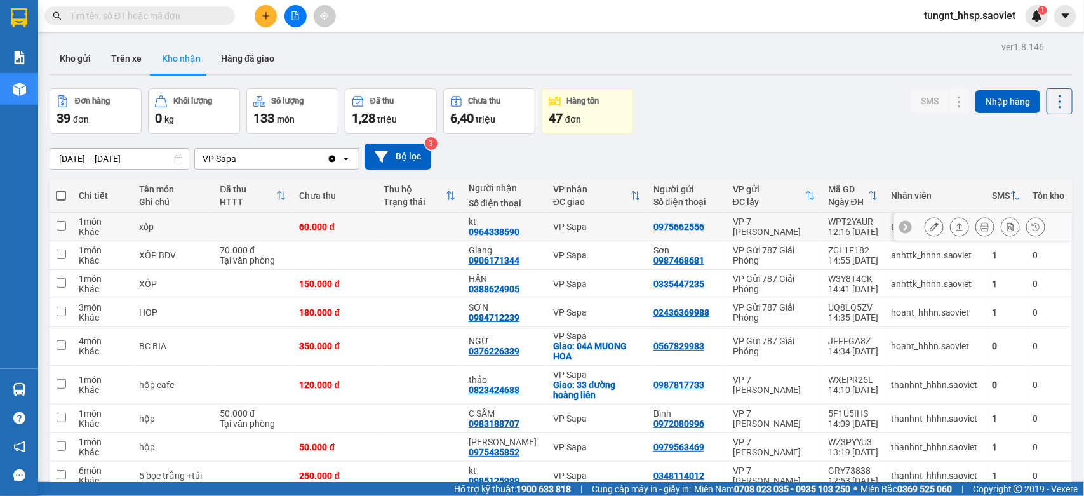
click at [925, 222] on button at bounding box center [934, 227] width 18 height 22
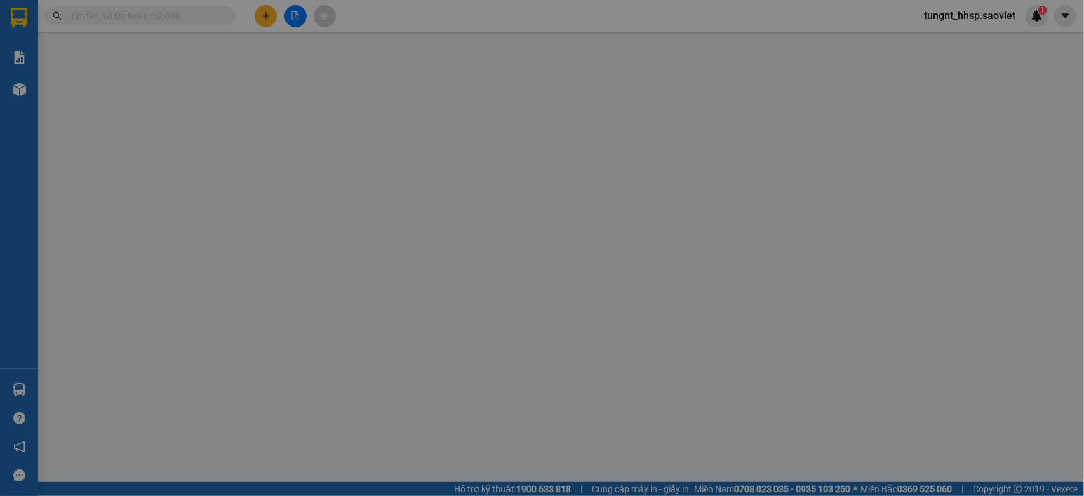
type input "0975662556"
type input "0964338590"
type input "kt"
type input "0"
type input "60.000"
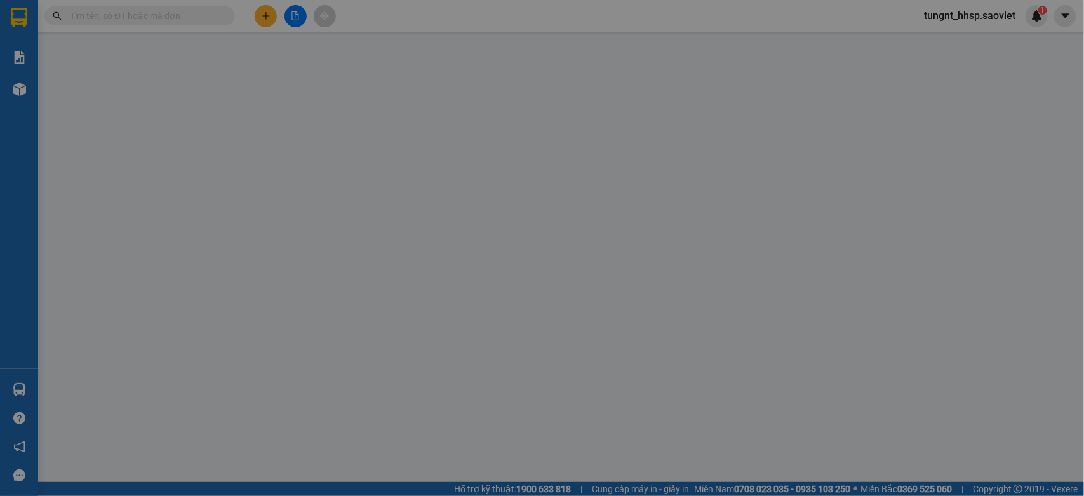
type input "60.000"
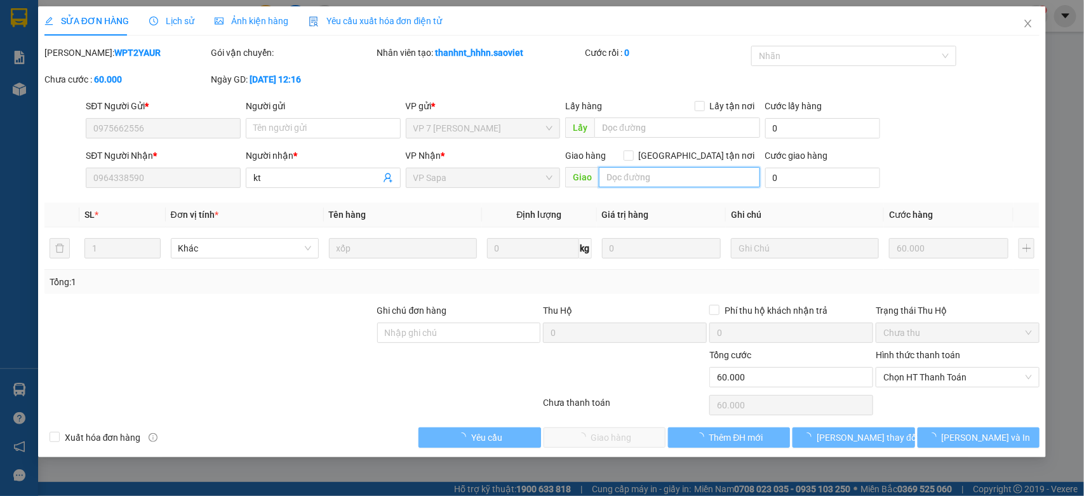
click at [655, 173] on input "text" at bounding box center [679, 177] width 161 height 20
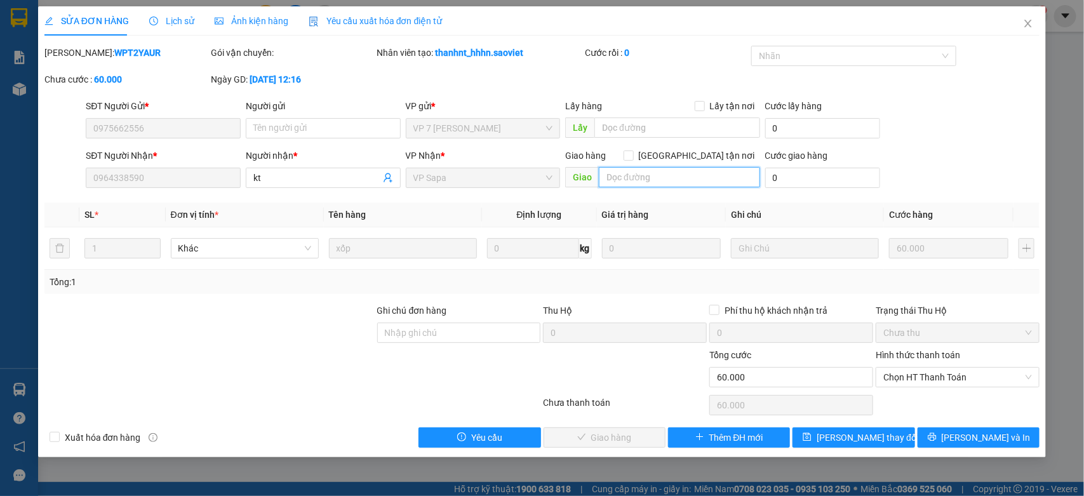
type input "D"
type input "ĐÃ GỌI"
click at [853, 427] on button "[PERSON_NAME] đổi" at bounding box center [853, 437] width 122 height 20
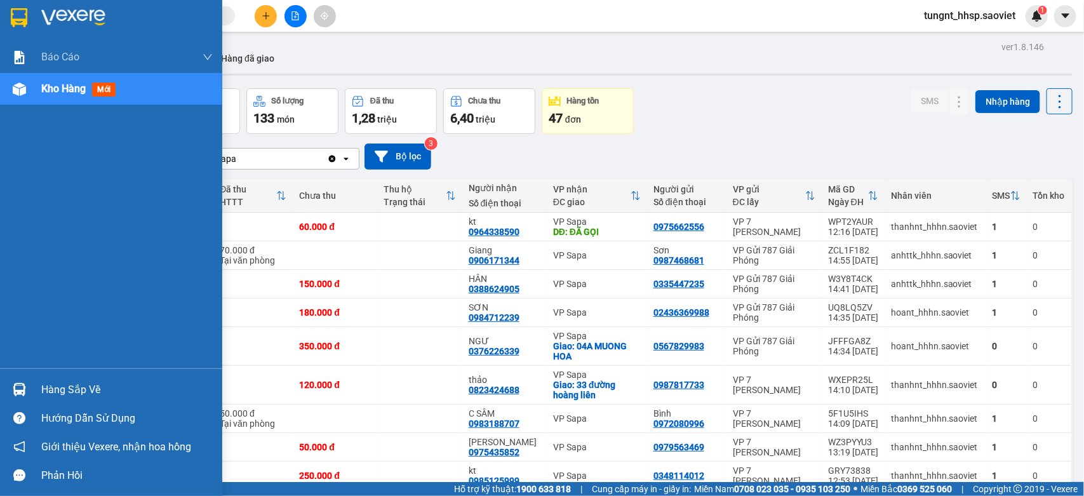
click at [60, 390] on div "Hàng sắp về" at bounding box center [126, 389] width 171 height 19
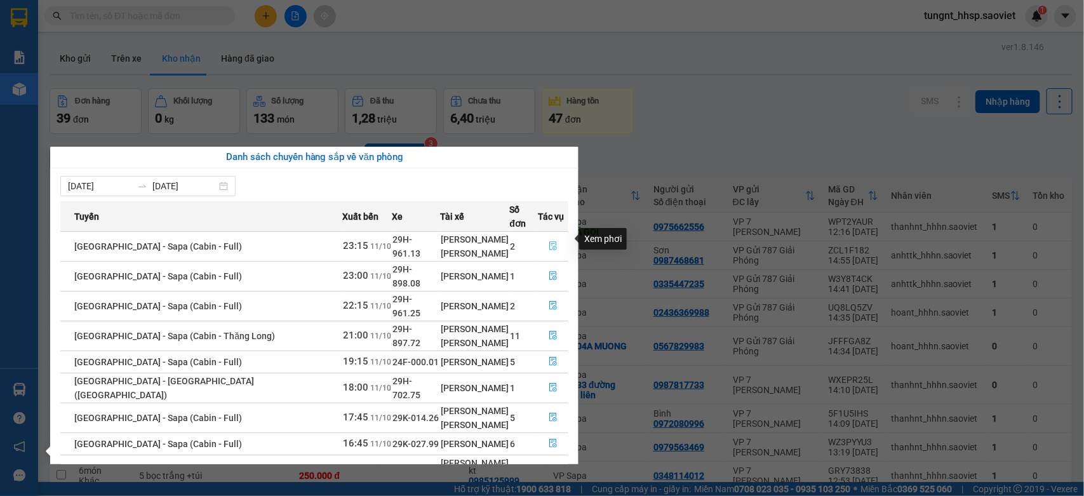
click at [538, 240] on button "button" at bounding box center [552, 246] width 29 height 20
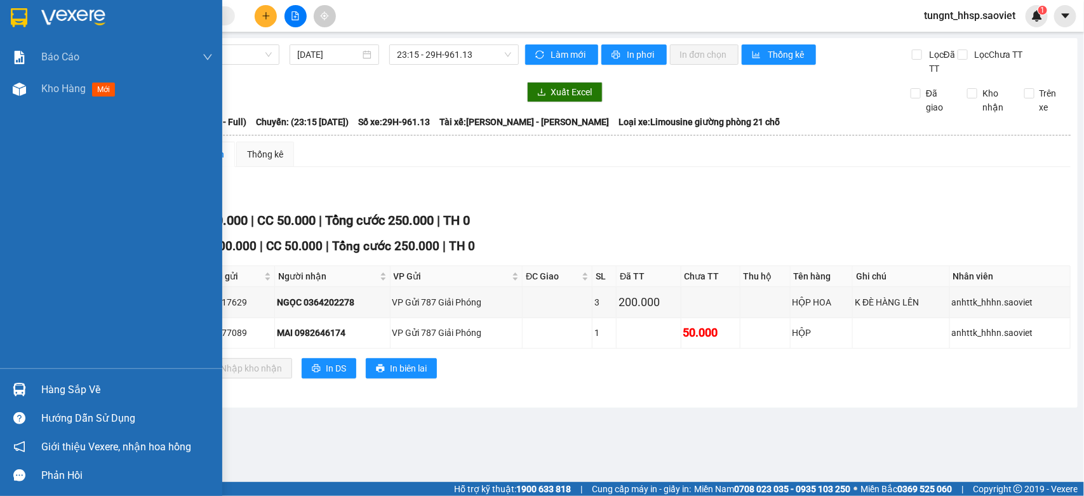
click at [32, 392] on div "Hàng sắp về" at bounding box center [111, 389] width 222 height 29
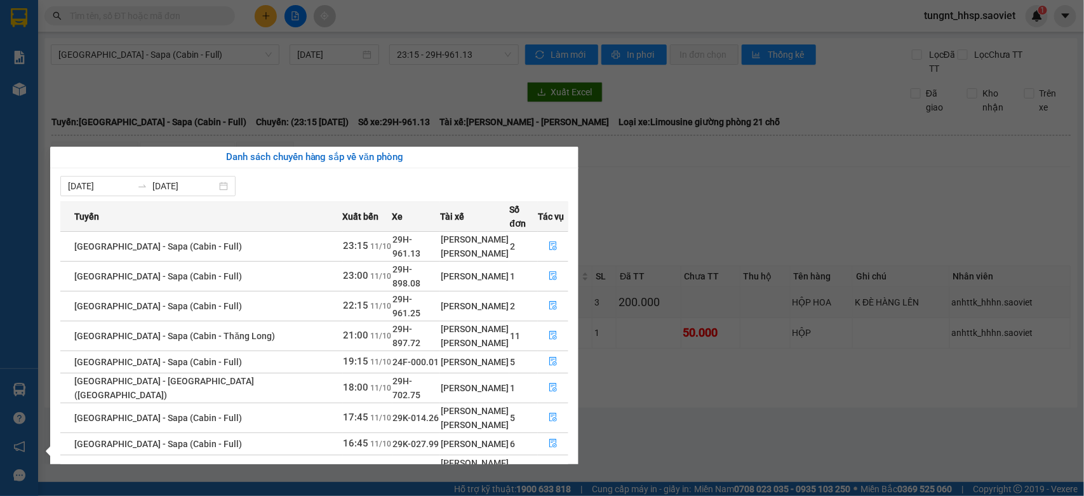
click at [514, 268] on td "1" at bounding box center [523, 276] width 29 height 30
click at [549, 271] on icon "file-done" at bounding box center [553, 275] width 9 height 9
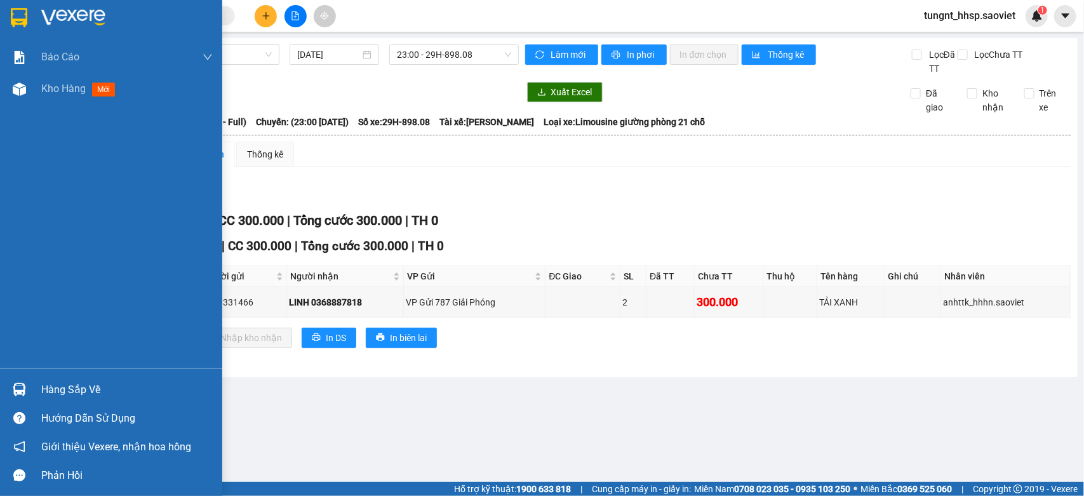
click at [58, 404] on div "Hướng dẫn sử dụng" at bounding box center [111, 418] width 222 height 29
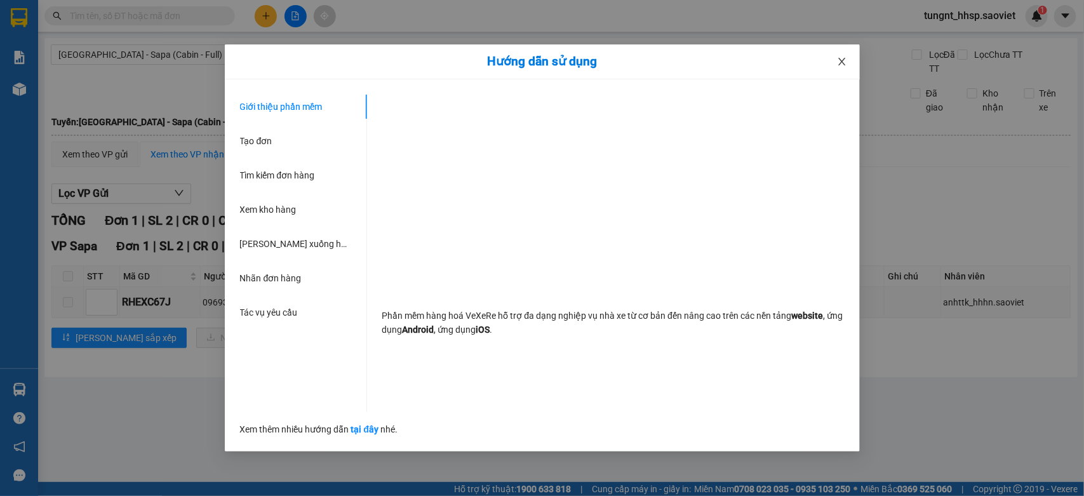
click at [842, 61] on icon "close" at bounding box center [841, 62] width 7 height 8
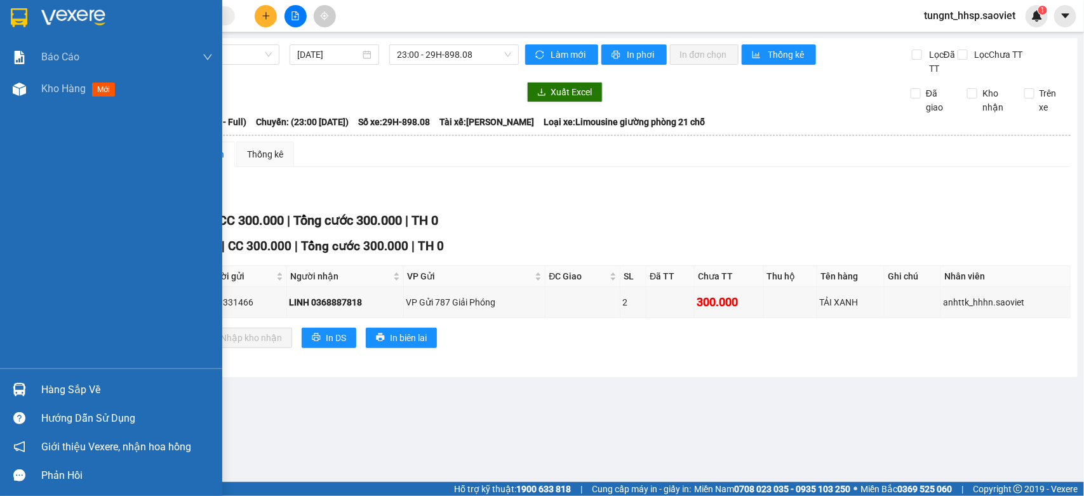
click at [35, 380] on div "Hàng sắp về" at bounding box center [111, 389] width 222 height 29
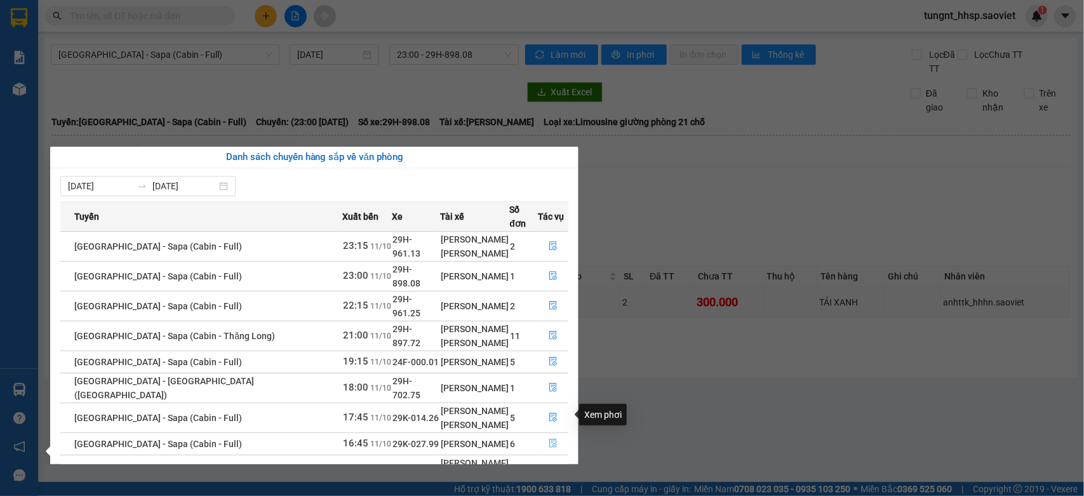
click at [549, 439] on icon "file-done" at bounding box center [553, 443] width 8 height 9
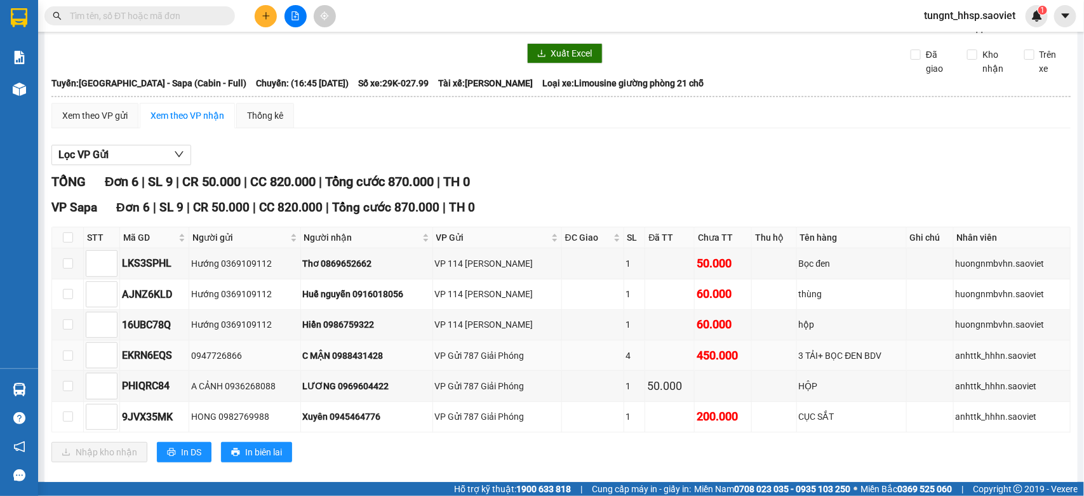
scroll to position [58, 0]
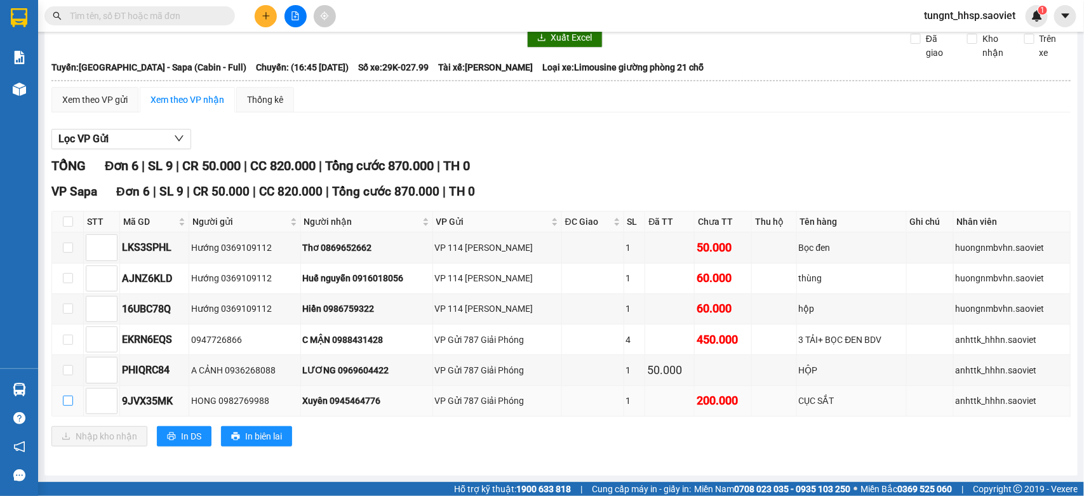
click at [65, 398] on input "checkbox" at bounding box center [68, 401] width 10 height 10
checkbox input "true"
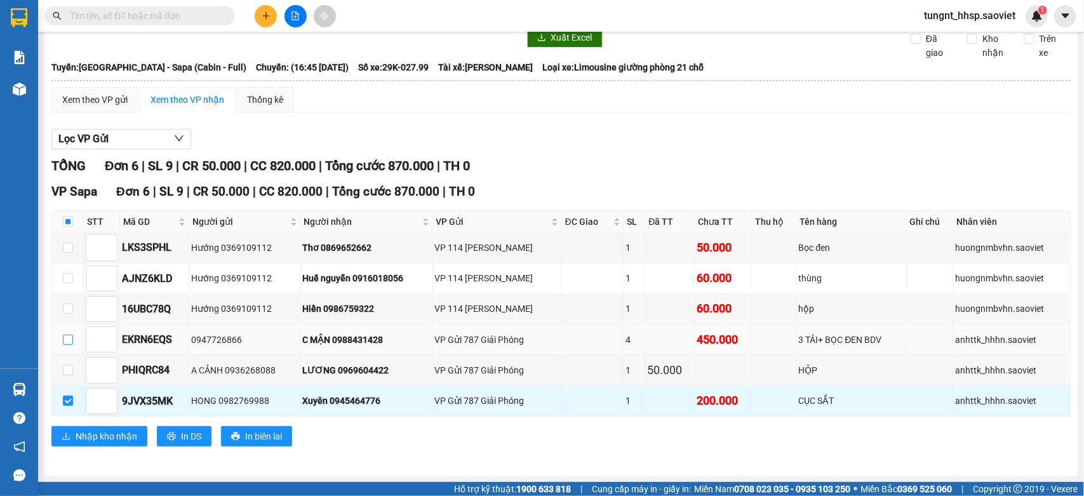
click at [68, 338] on input "checkbox" at bounding box center [68, 340] width 10 height 10
checkbox input "true"
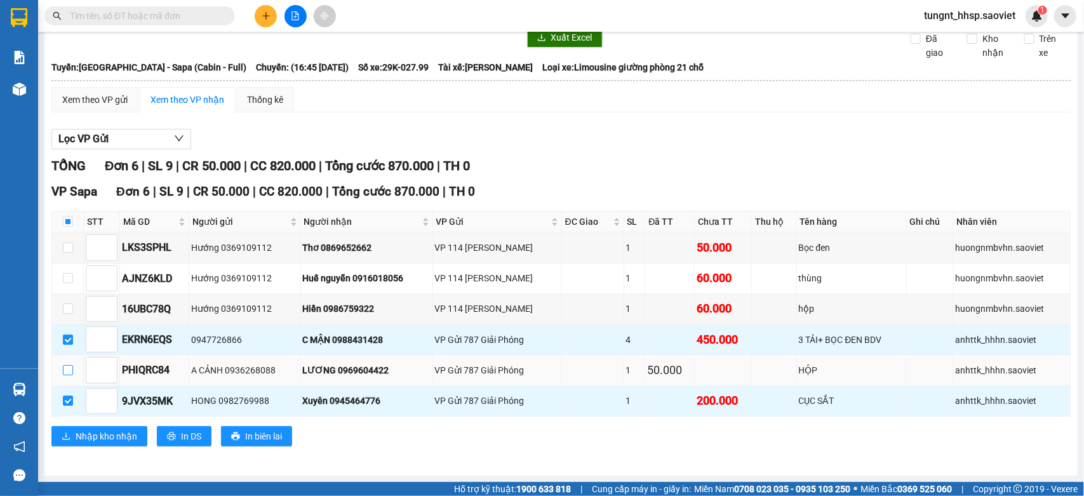
click at [65, 370] on input "checkbox" at bounding box center [68, 370] width 10 height 10
checkbox input "true"
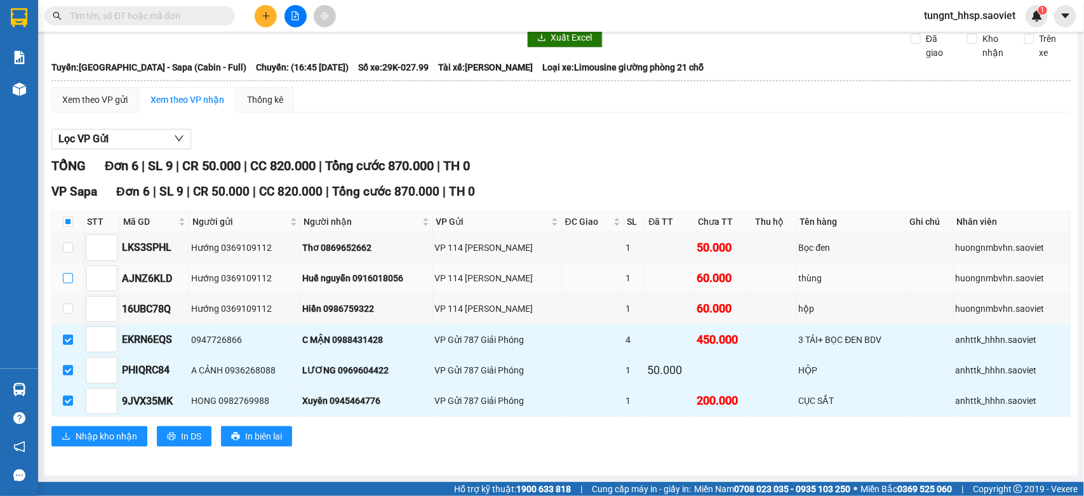
click at [65, 276] on input "checkbox" at bounding box center [68, 278] width 10 height 10
checkbox input "true"
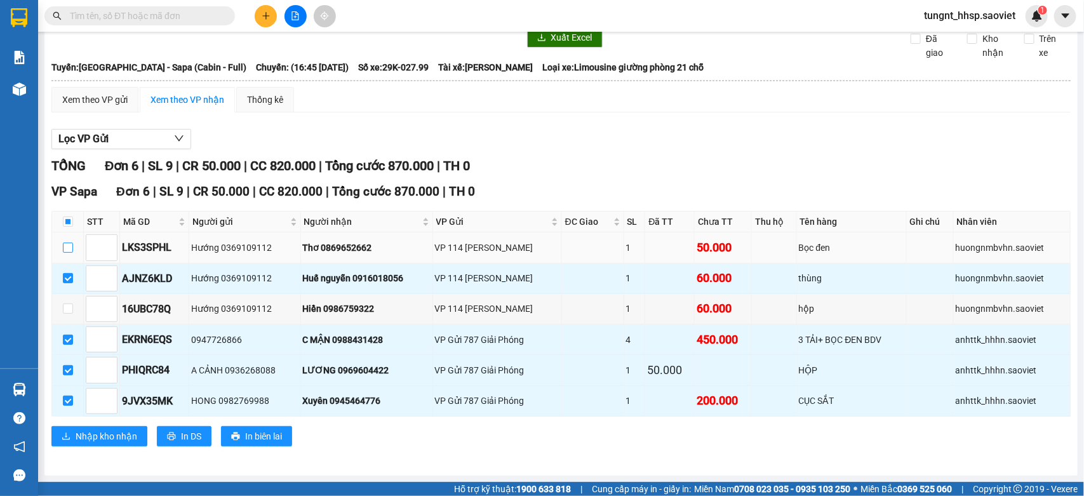
click at [64, 245] on input "checkbox" at bounding box center [68, 248] width 10 height 10
checkbox input "true"
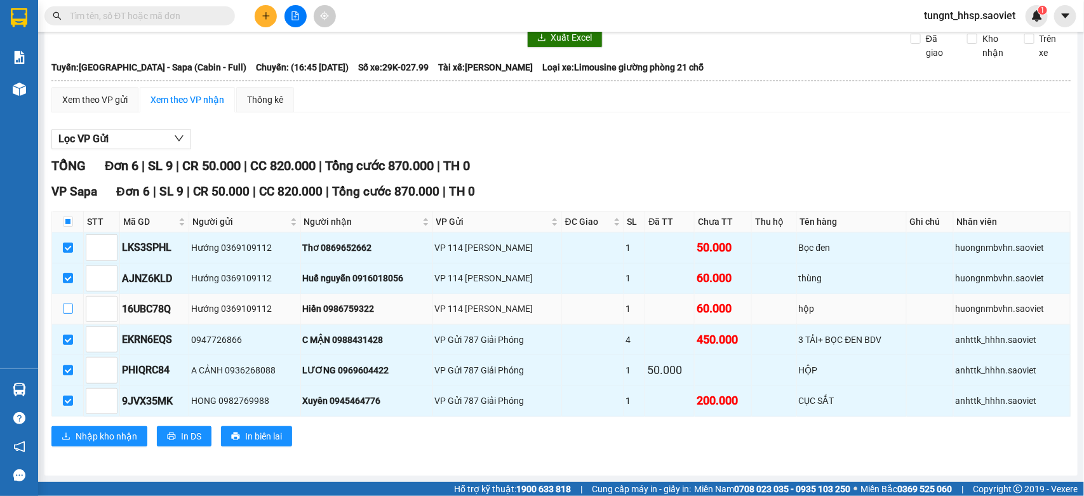
click at [68, 307] on input "checkbox" at bounding box center [68, 308] width 10 height 10
checkbox input "true"
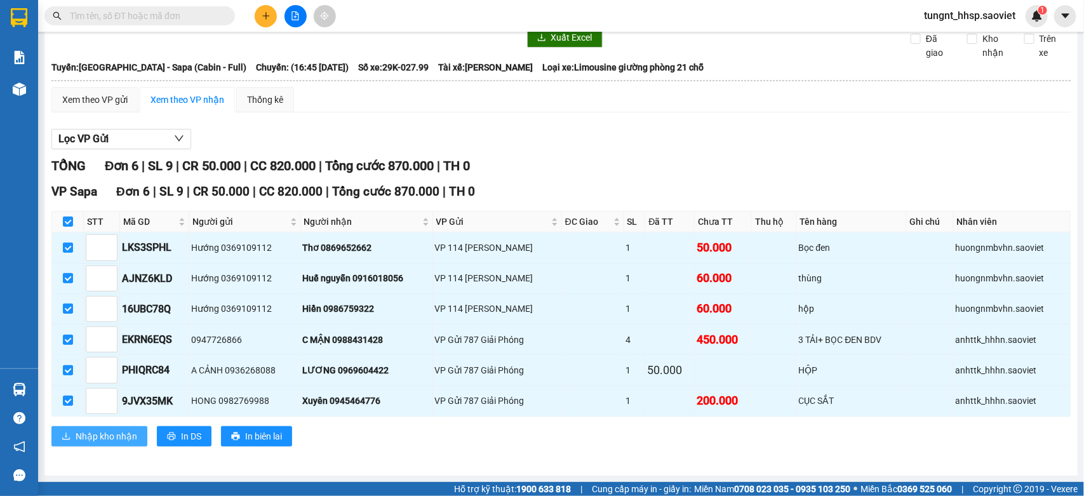
click at [96, 436] on span "Nhập kho nhận" at bounding box center [107, 436] width 62 height 14
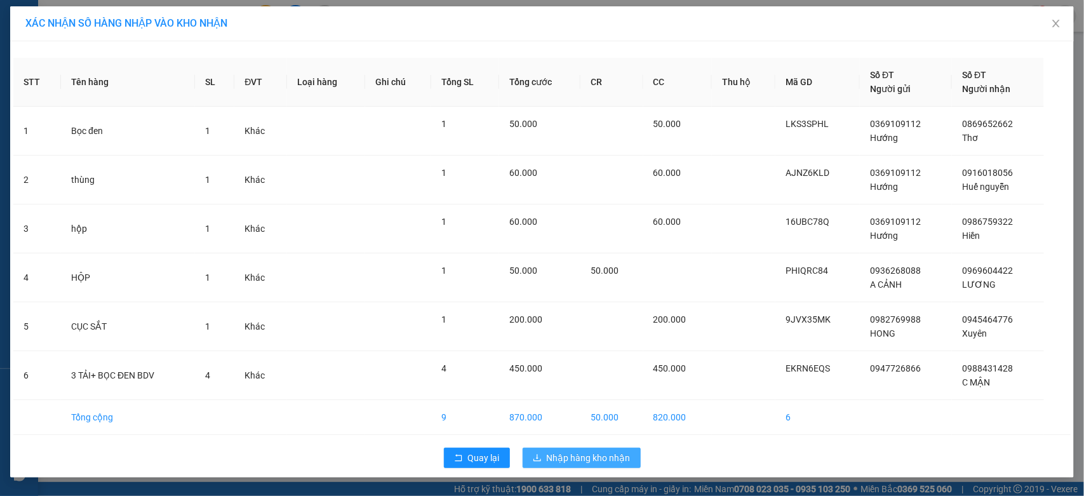
click at [606, 457] on span "Nhập hàng kho nhận" at bounding box center [589, 458] width 84 height 14
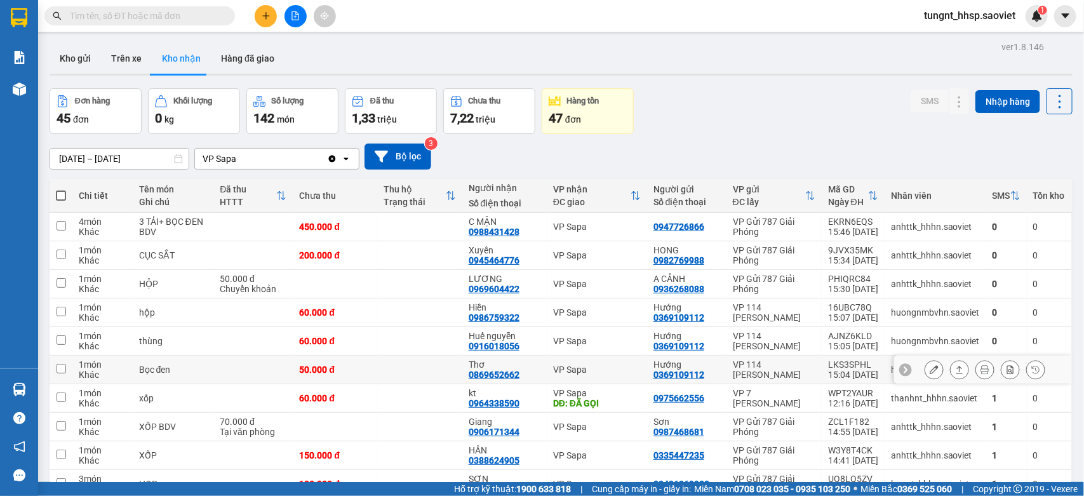
click at [159, 363] on td "Bọc đen" at bounding box center [173, 370] width 81 height 29
checkbox input "true"
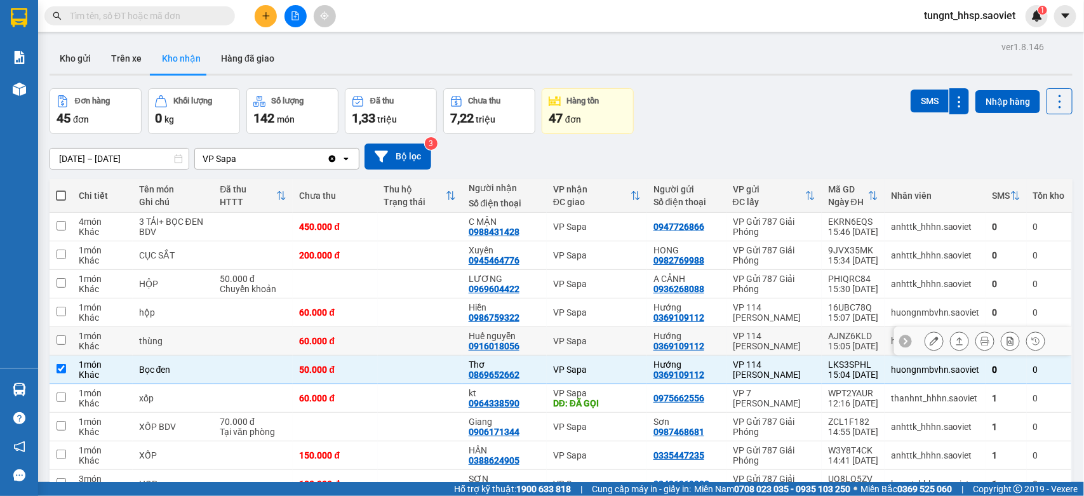
click at [157, 346] on div "thùng" at bounding box center [173, 341] width 69 height 10
checkbox input "true"
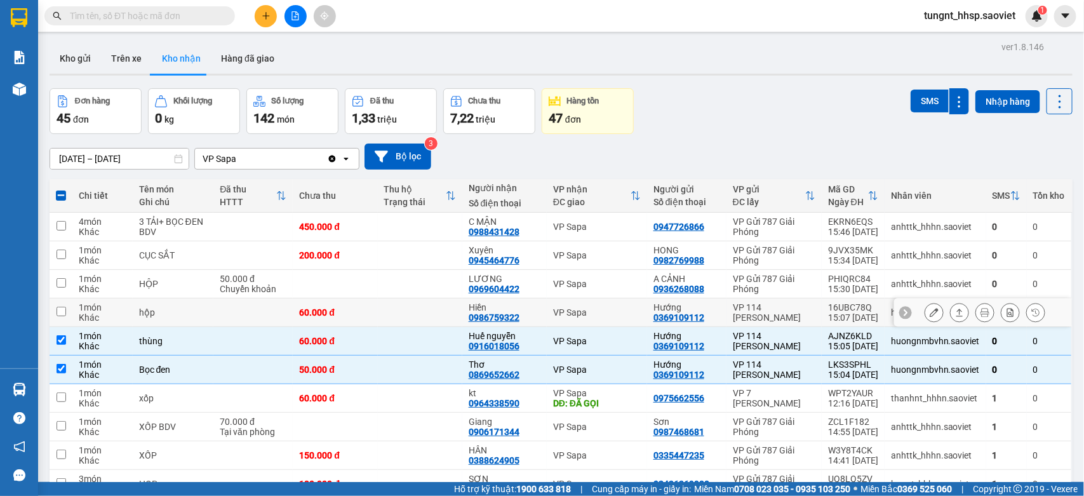
click at [156, 319] on td "hộp" at bounding box center [173, 312] width 81 height 29
checkbox input "true"
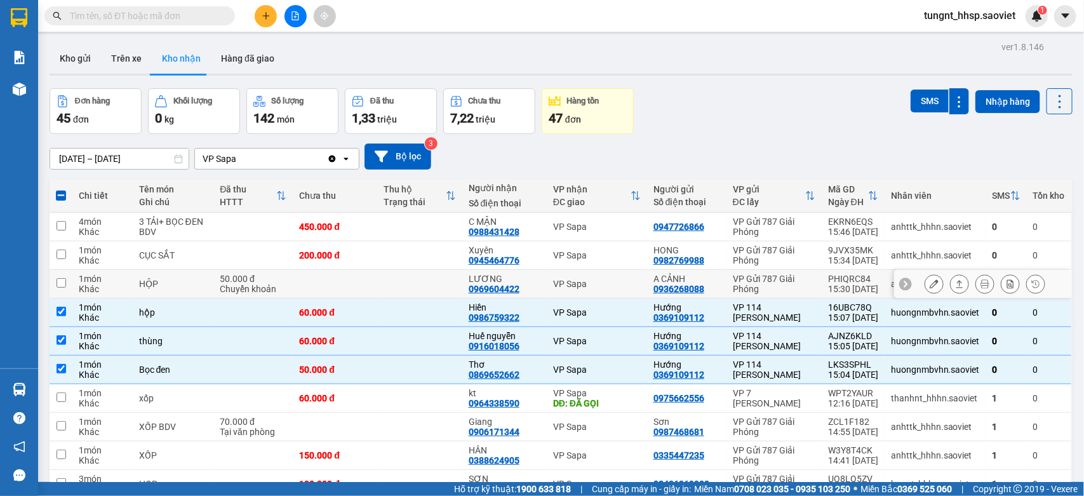
drag, startPoint x: 156, startPoint y: 286, endPoint x: 156, endPoint y: 271, distance: 14.6
click at [156, 283] on div "HỘP" at bounding box center [173, 284] width 69 height 10
checkbox input "true"
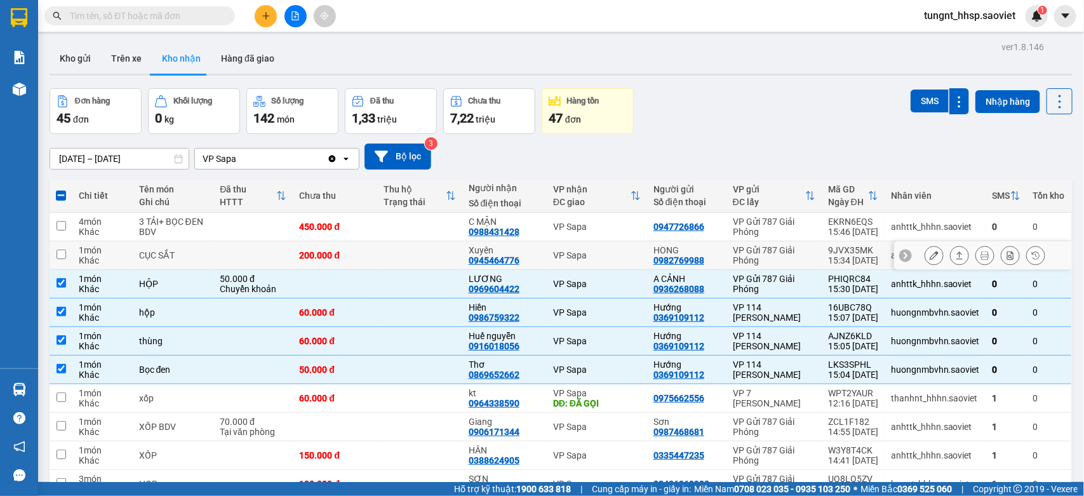
drag, startPoint x: 156, startPoint y: 259, endPoint x: 156, endPoint y: 243, distance: 16.5
click at [156, 257] on div "CỤC SẮT" at bounding box center [173, 255] width 69 height 10
checkbox input "true"
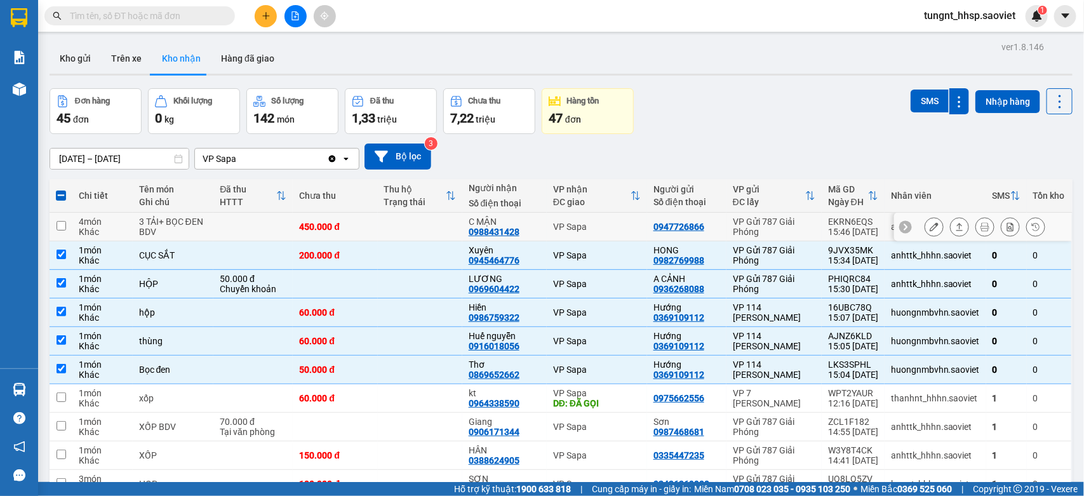
click at [154, 226] on div "3 TẢI+ BỌC ĐEN BDV" at bounding box center [173, 226] width 69 height 20
checkbox input "true"
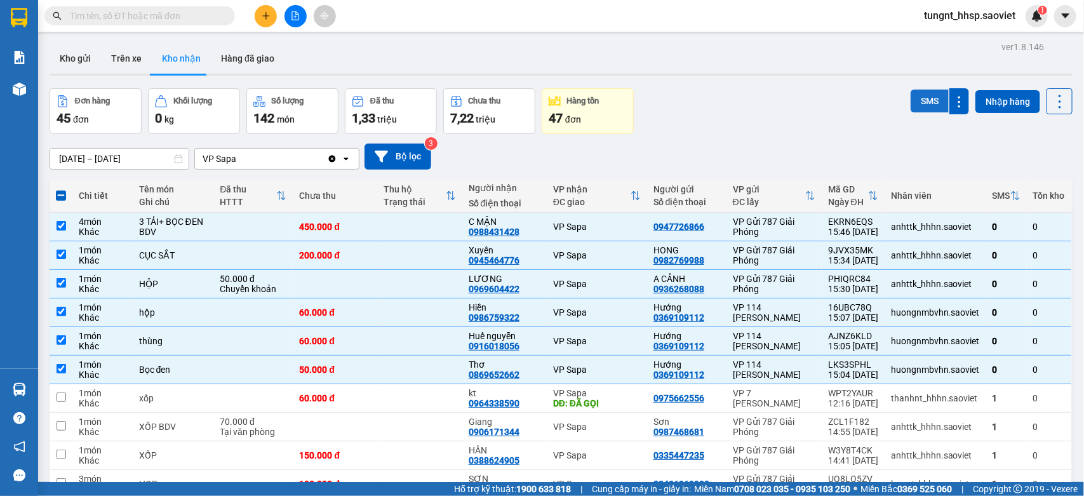
click at [910, 96] on button "SMS" at bounding box center [929, 101] width 38 height 23
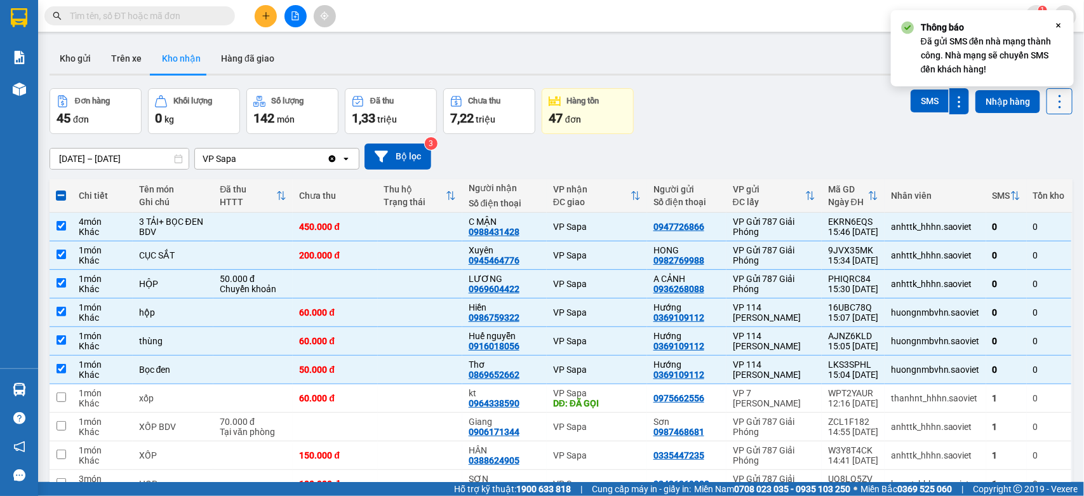
click at [1051, 102] on icon at bounding box center [1060, 102] width 18 height 18
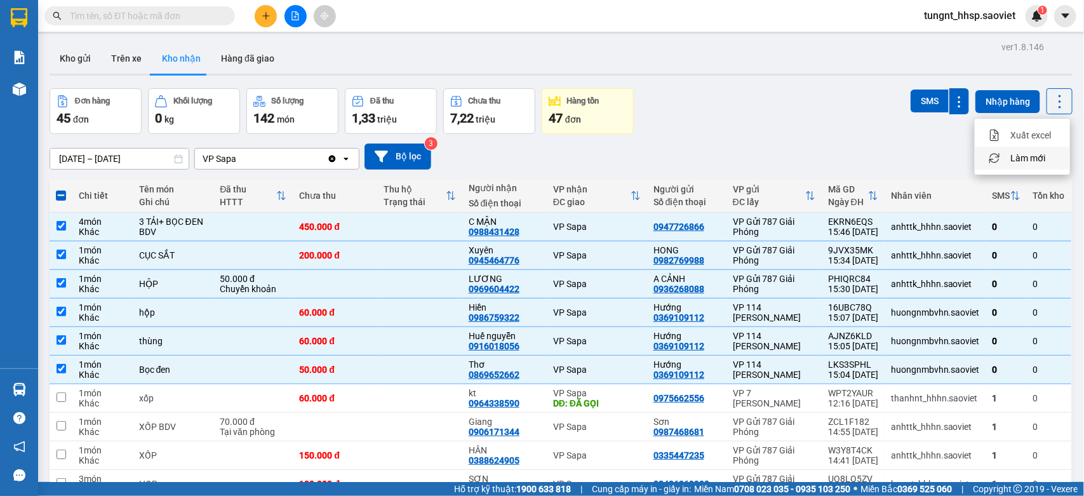
click at [1034, 157] on span "Làm mới" at bounding box center [1027, 158] width 35 height 13
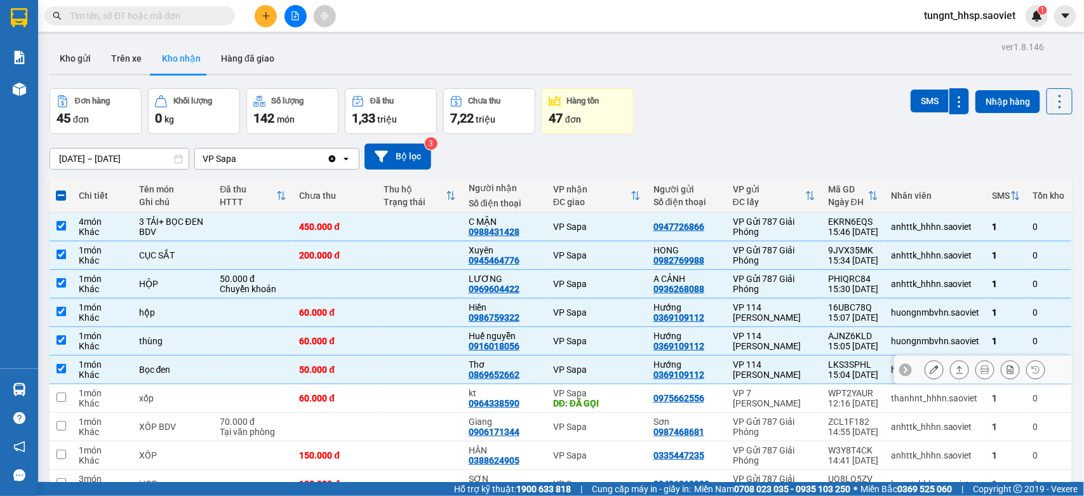
drag, startPoint x: 173, startPoint y: 364, endPoint x: 170, endPoint y: 352, distance: 11.7
click at [173, 363] on td "Bọc đen" at bounding box center [173, 370] width 81 height 29
checkbox input "false"
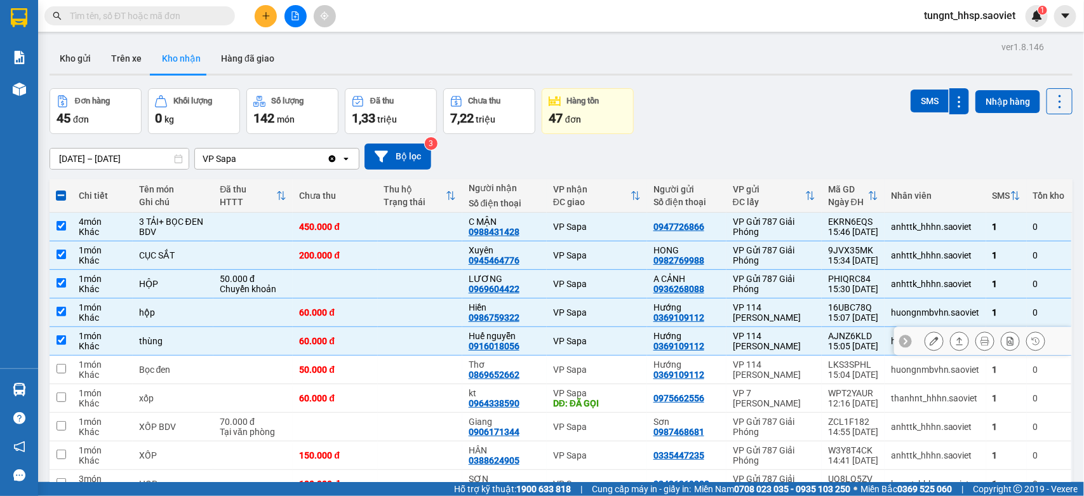
click at [170, 348] on td "thùng" at bounding box center [173, 341] width 81 height 29
checkbox input "false"
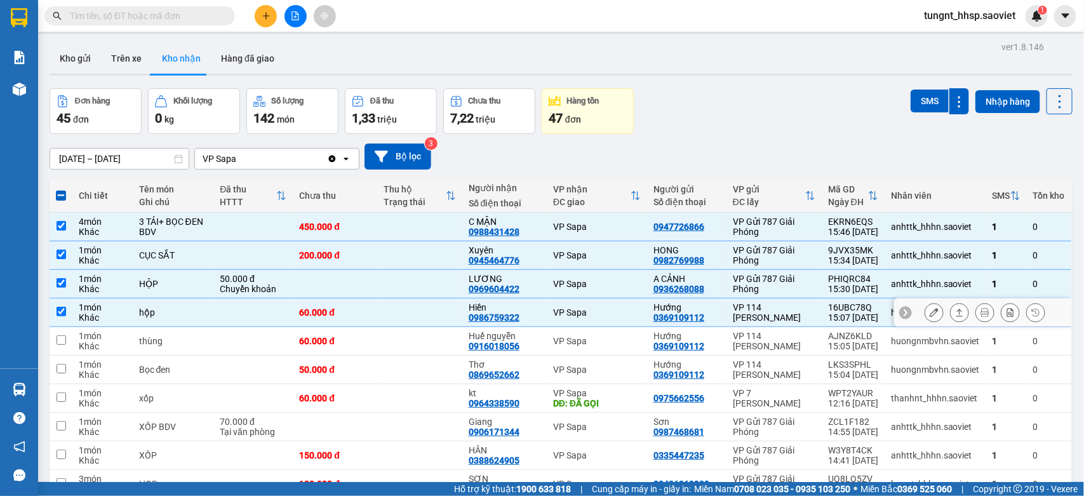
click at [166, 306] on td "hộp" at bounding box center [173, 312] width 81 height 29
checkbox input "false"
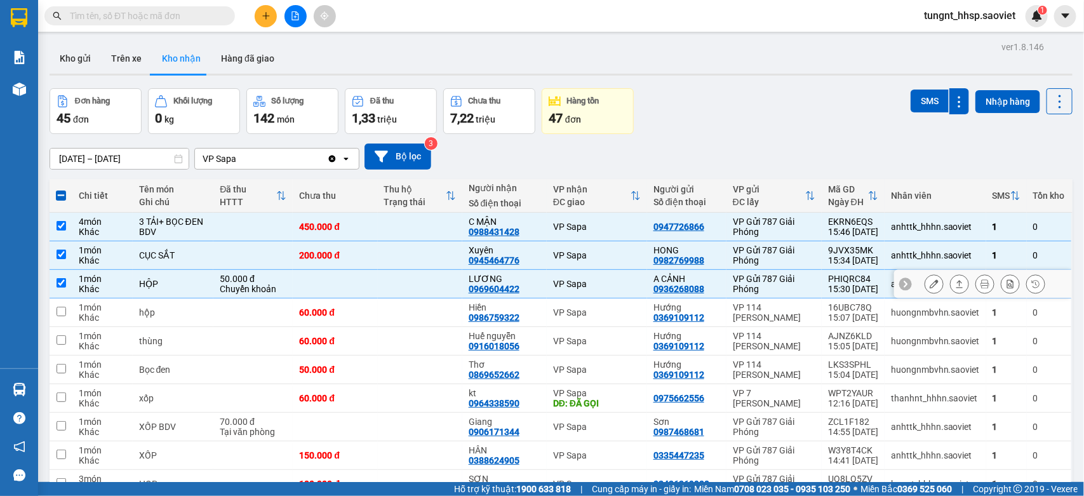
click at [162, 286] on div "HỘP" at bounding box center [173, 284] width 69 height 10
checkbox input "false"
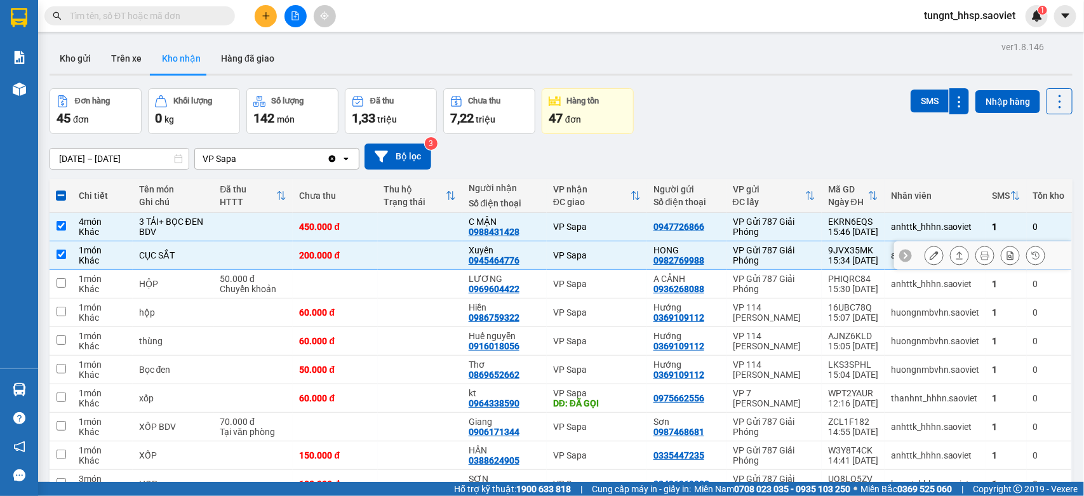
drag, startPoint x: 156, startPoint y: 255, endPoint x: 156, endPoint y: 221, distance: 34.3
click at [156, 251] on div "CỤC SẮT" at bounding box center [173, 255] width 69 height 10
checkbox input "false"
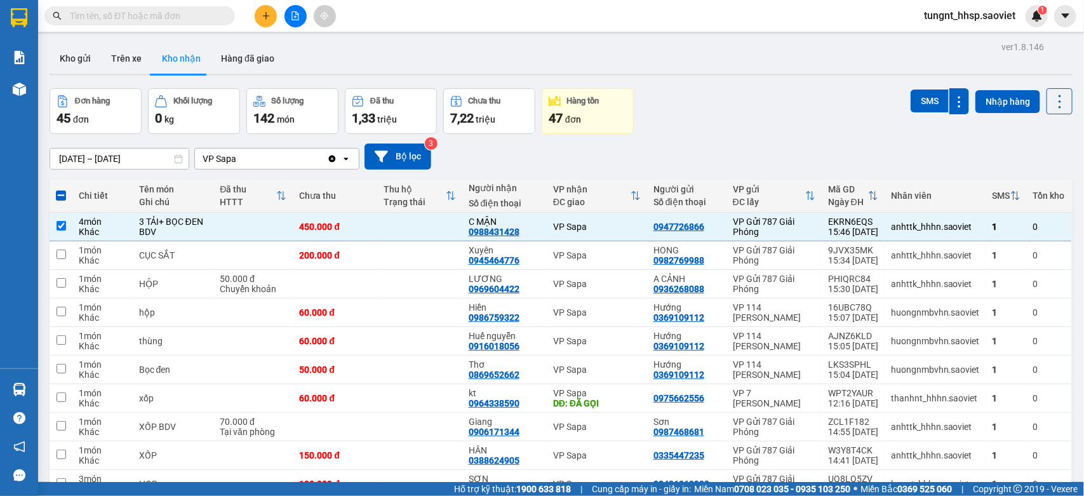
click at [153, 210] on th "Tên món Ghi chú" at bounding box center [173, 196] width 81 height 34
click at [154, 219] on div "3 TẢI+ BỌC ĐEN BDV" at bounding box center [173, 226] width 69 height 20
checkbox input "false"
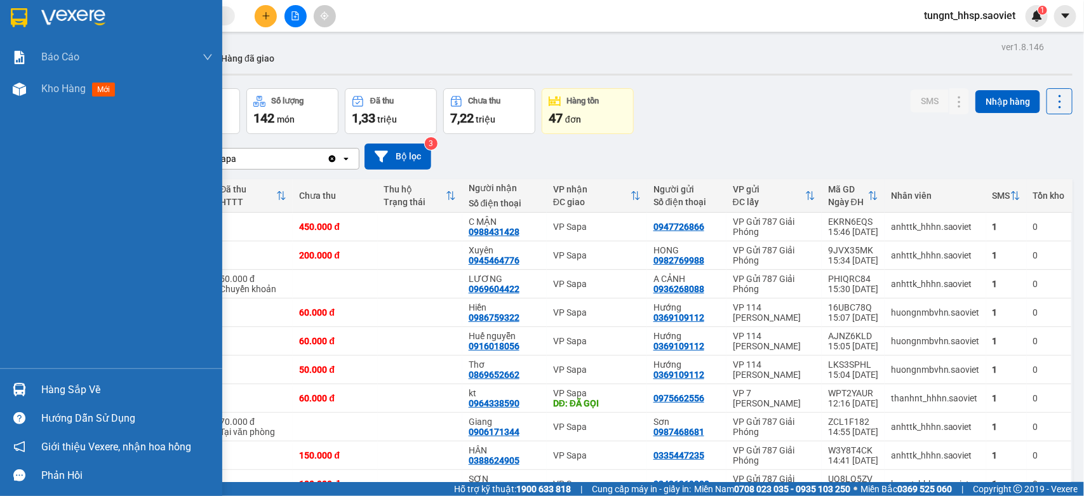
click at [35, 382] on div "Hàng sắp về" at bounding box center [111, 389] width 222 height 29
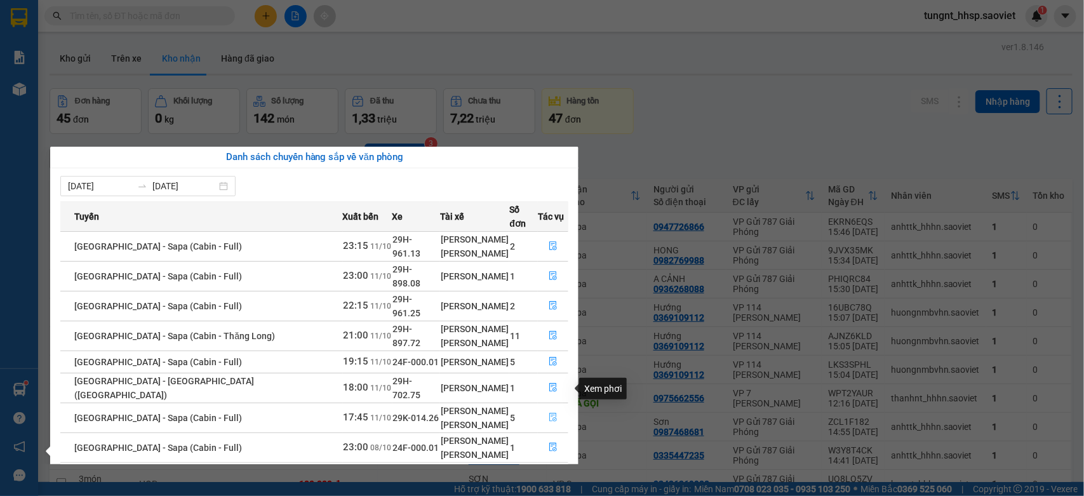
click at [543, 408] on button "button" at bounding box center [552, 418] width 29 height 20
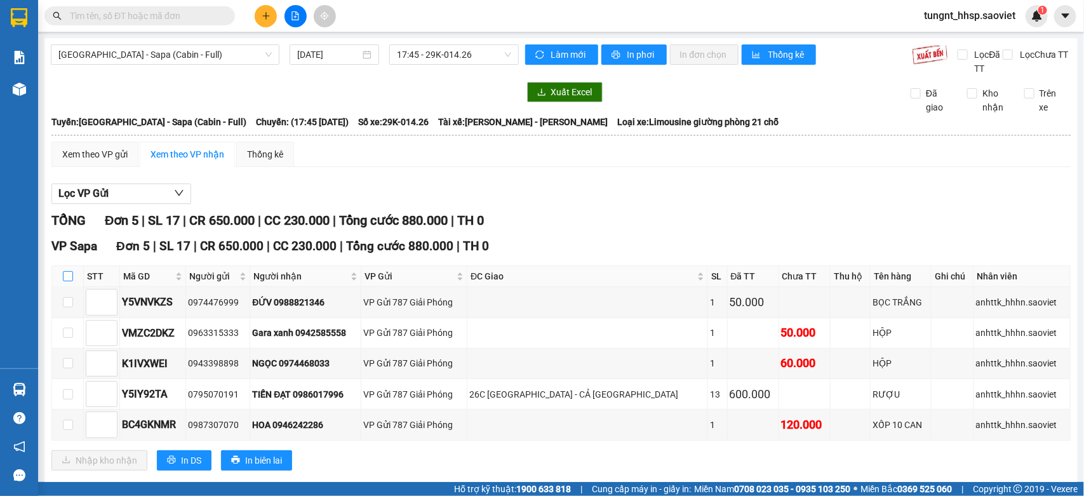
click at [67, 272] on input "checkbox" at bounding box center [68, 276] width 10 height 10
checkbox input "true"
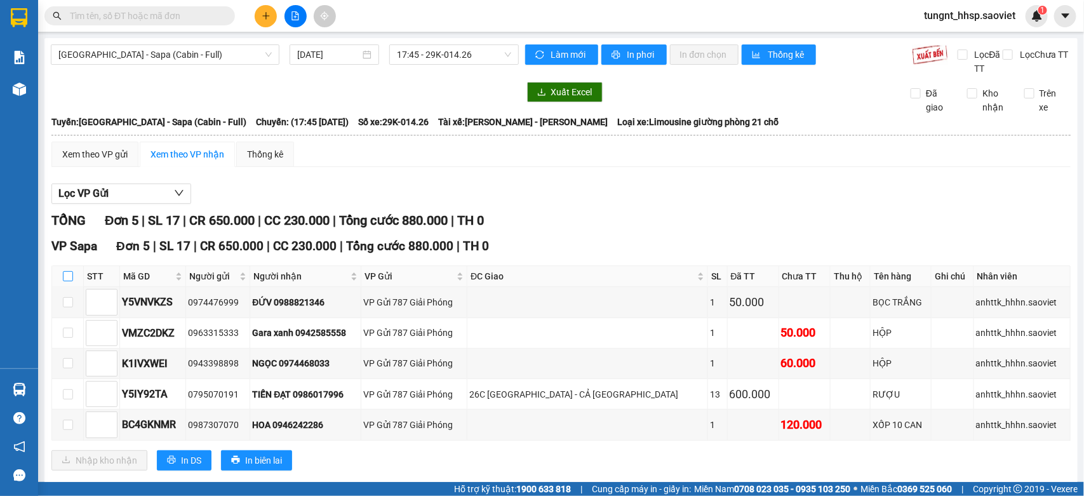
checkbox input "true"
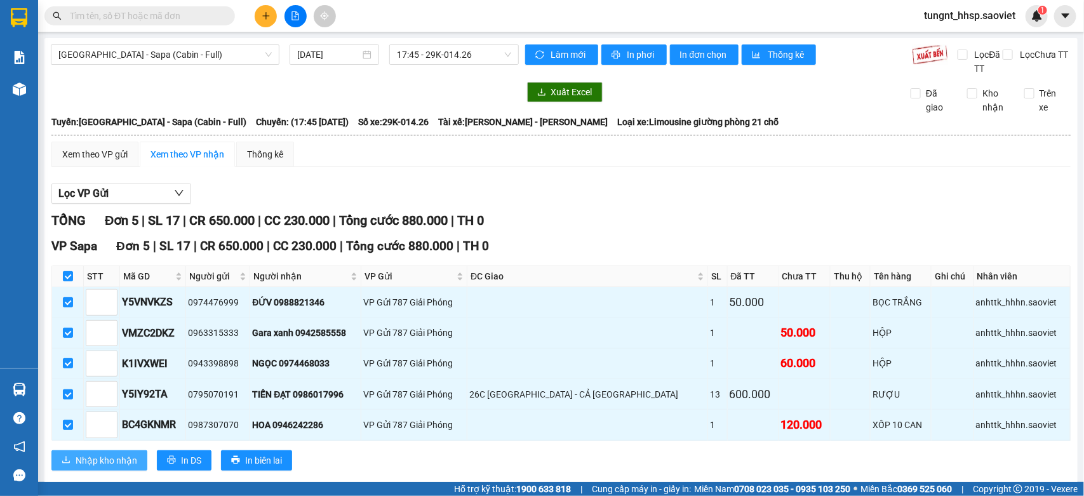
click at [99, 458] on span "Nhập kho nhận" at bounding box center [107, 460] width 62 height 14
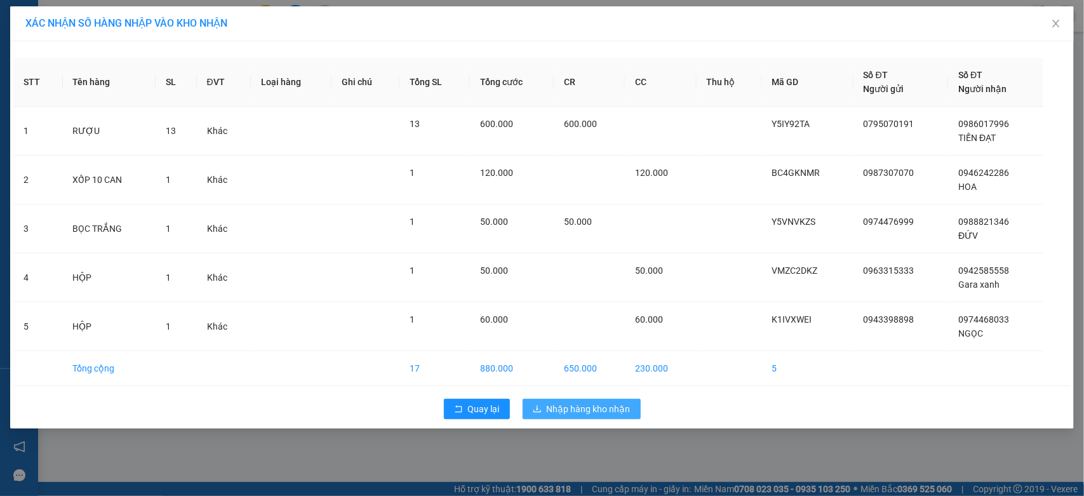
click at [614, 404] on span "Nhập hàng kho nhận" at bounding box center [589, 409] width 84 height 14
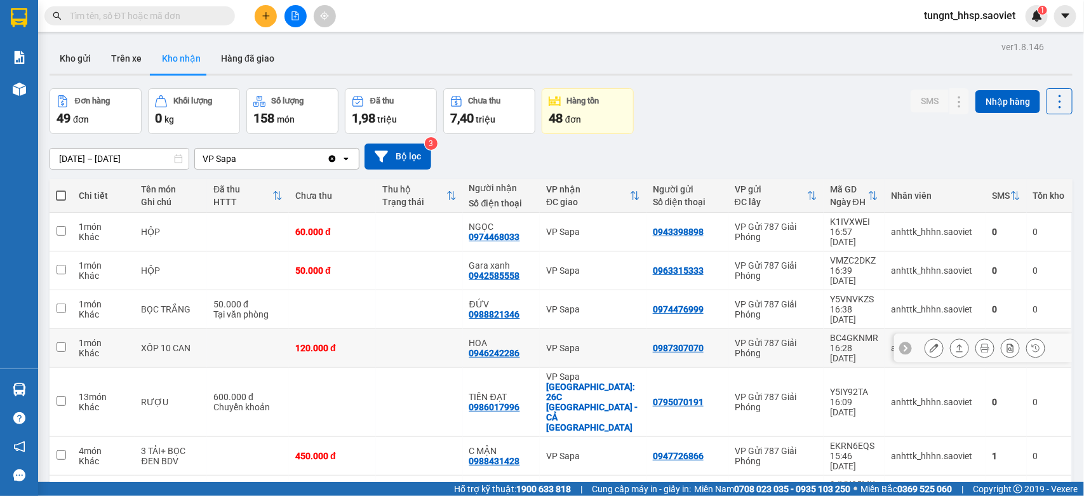
click at [207, 329] on td at bounding box center [248, 348] width 82 height 39
checkbox input "true"
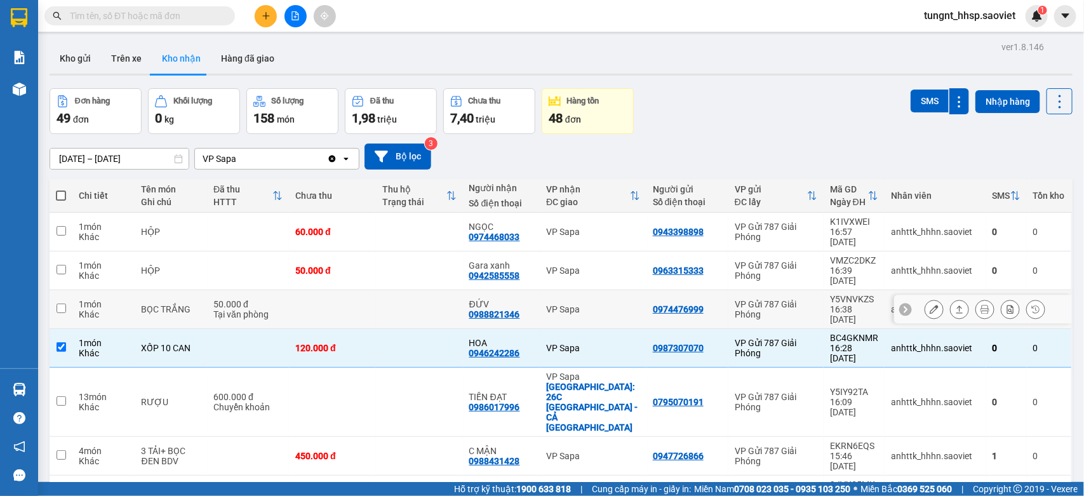
click at [182, 304] on div "BỌC TRẮNG" at bounding box center [172, 309] width 60 height 10
checkbox input "true"
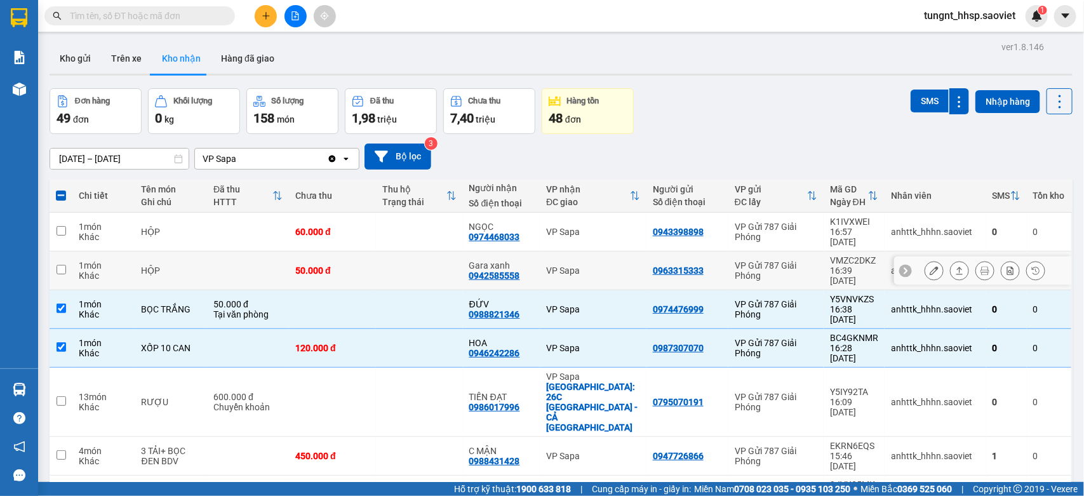
click at [163, 265] on div "HỘP" at bounding box center [172, 270] width 60 height 10
checkbox input "true"
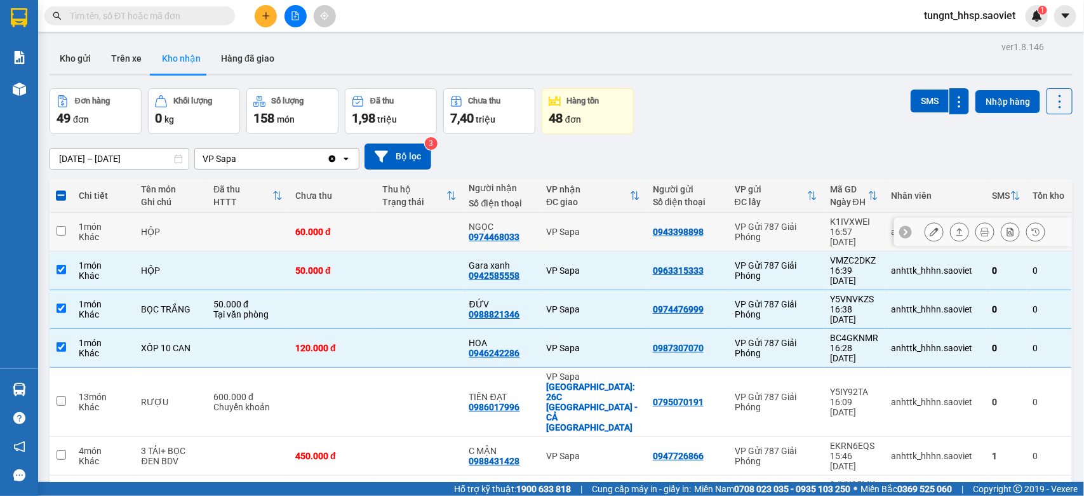
click at [147, 227] on div "HỘP" at bounding box center [172, 232] width 60 height 10
checkbox input "true"
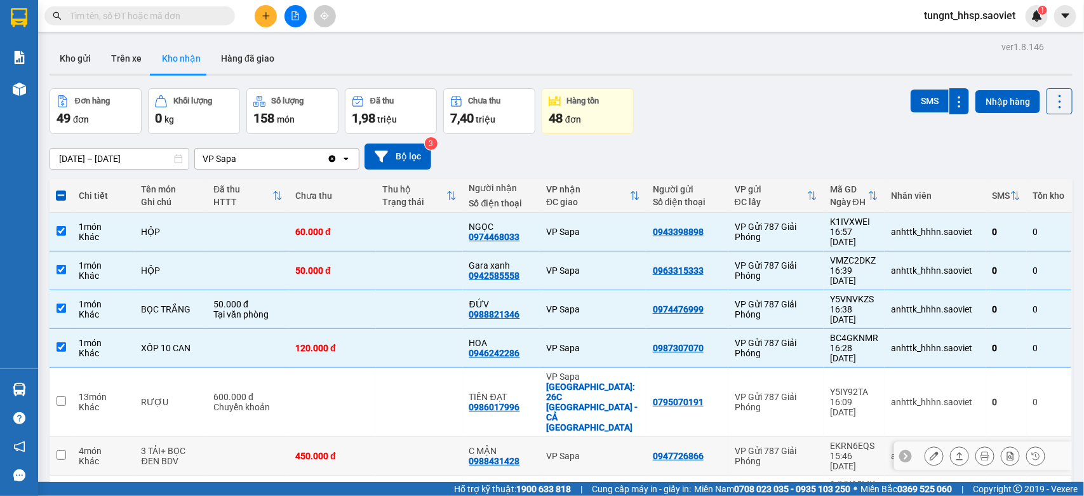
click at [142, 446] on div "3 TẢI+ BỌC ĐEN BDV" at bounding box center [172, 456] width 60 height 20
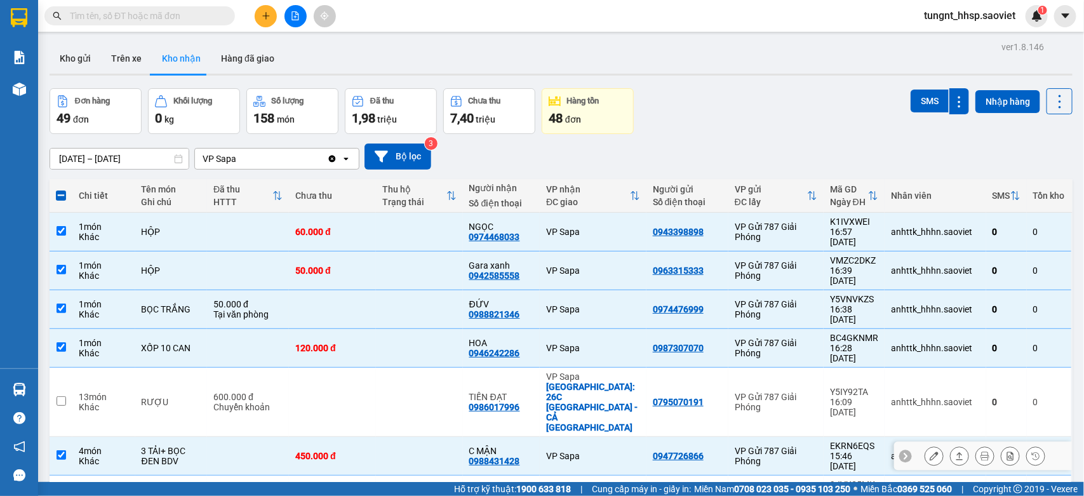
drag, startPoint x: 118, startPoint y: 382, endPoint x: 148, endPoint y: 382, distance: 29.8
click at [119, 456] on div "Khác" at bounding box center [104, 461] width 50 height 10
checkbox input "false"
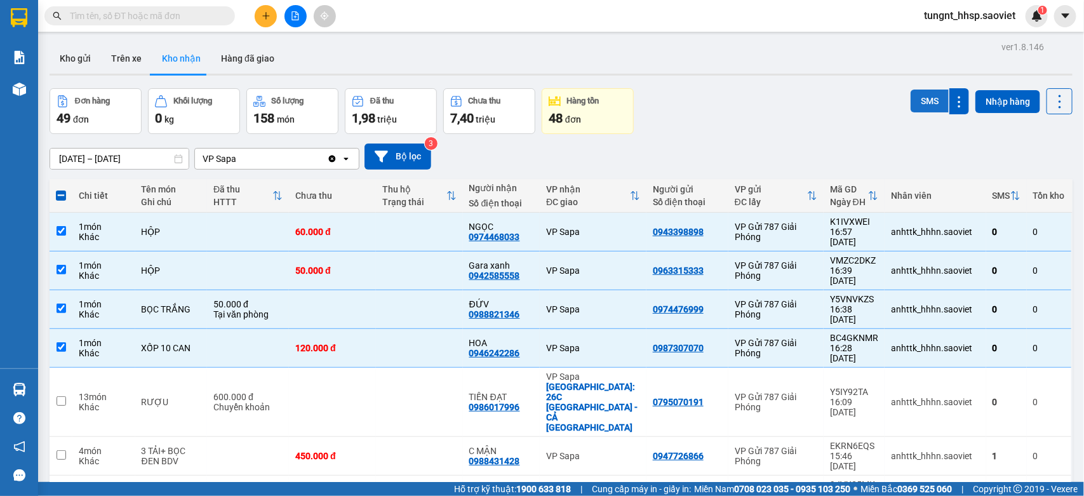
click at [915, 100] on button "SMS" at bounding box center [929, 101] width 38 height 23
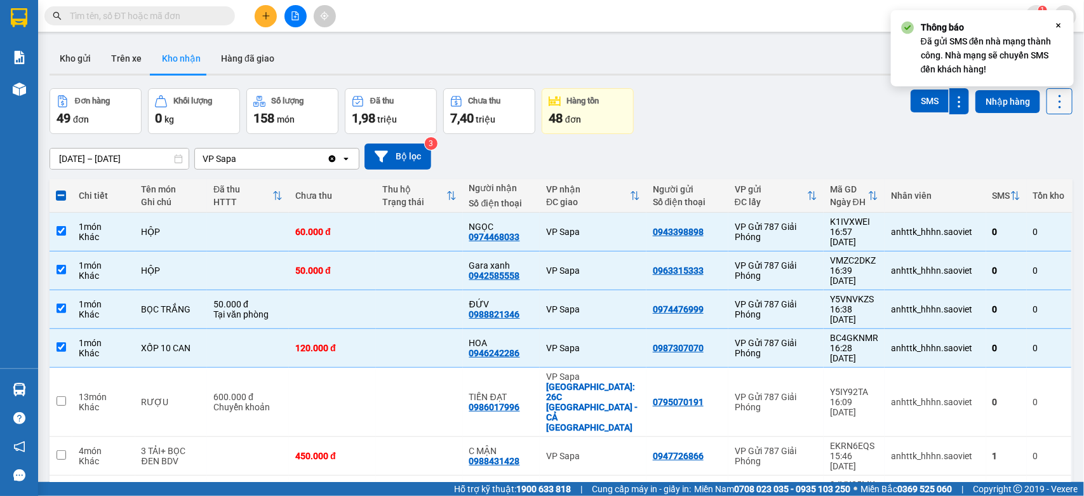
click at [1051, 106] on icon at bounding box center [1060, 102] width 18 height 18
click at [1030, 154] on span "Làm mới" at bounding box center [1027, 158] width 35 height 13
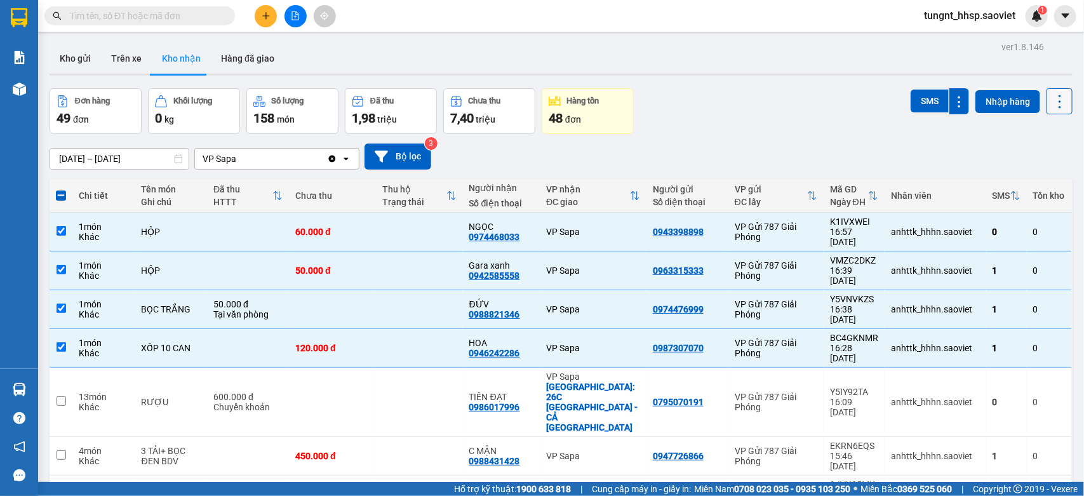
click at [1052, 97] on icon at bounding box center [1060, 102] width 18 height 18
drag, startPoint x: 1028, startPoint y: 154, endPoint x: 867, endPoint y: 192, distance: 166.3
click at [1027, 156] on span "Làm mới" at bounding box center [1027, 158] width 35 height 13
drag, startPoint x: 147, startPoint y: 307, endPoint x: 145, endPoint y: 295, distance: 11.6
click at [147, 329] on td "XỐP 10 CAN" at bounding box center [171, 348] width 72 height 39
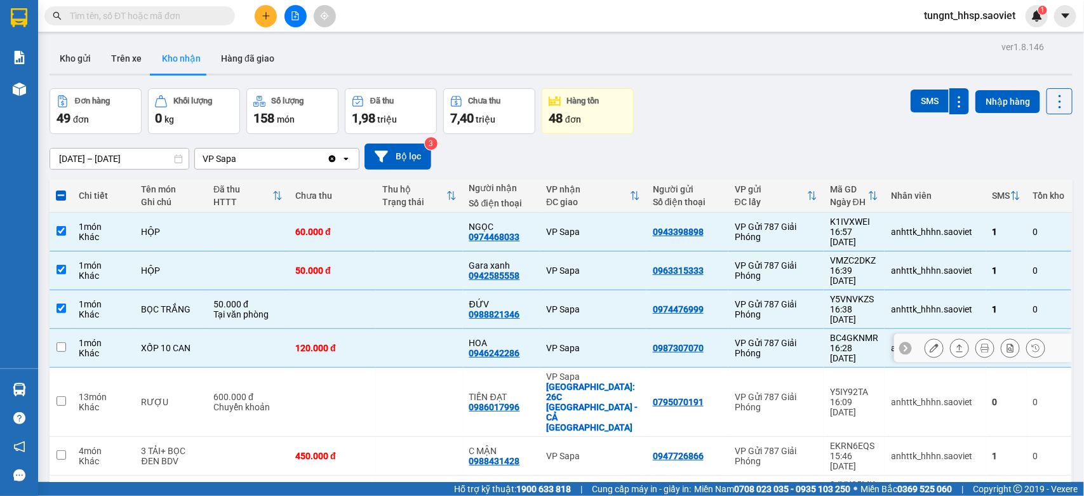
checkbox input "false"
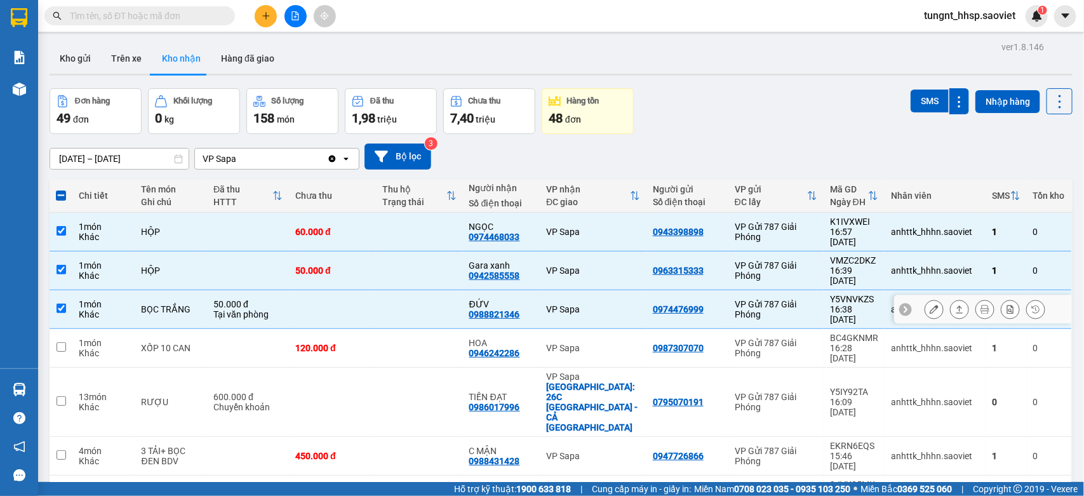
drag, startPoint x: 144, startPoint y: 293, endPoint x: 135, endPoint y: 280, distance: 15.9
click at [143, 291] on td "BỌC TRẮNG" at bounding box center [171, 309] width 72 height 39
checkbox input "false"
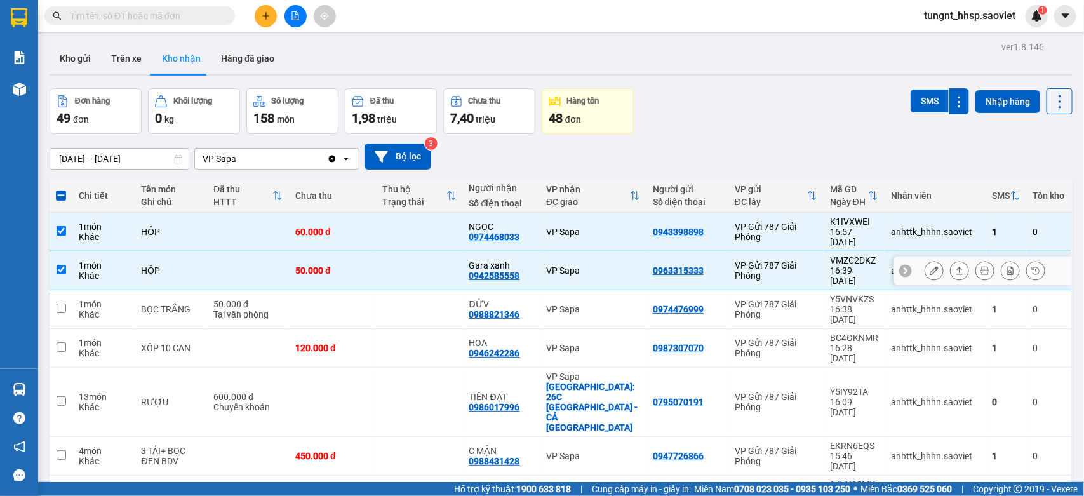
click at [124, 270] on div "Khác" at bounding box center [104, 275] width 50 height 10
checkbox input "false"
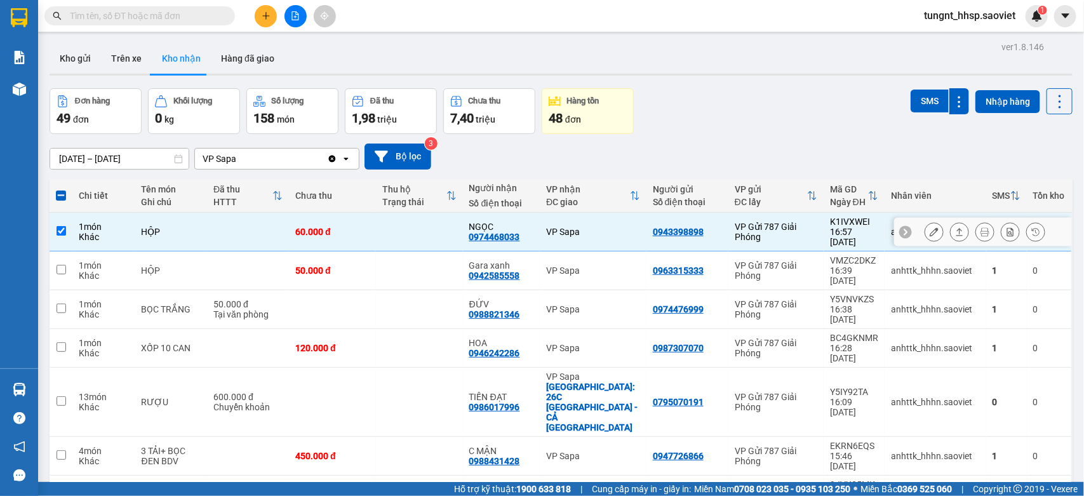
click at [97, 234] on div "Khác" at bounding box center [104, 237] width 50 height 10
checkbox input "false"
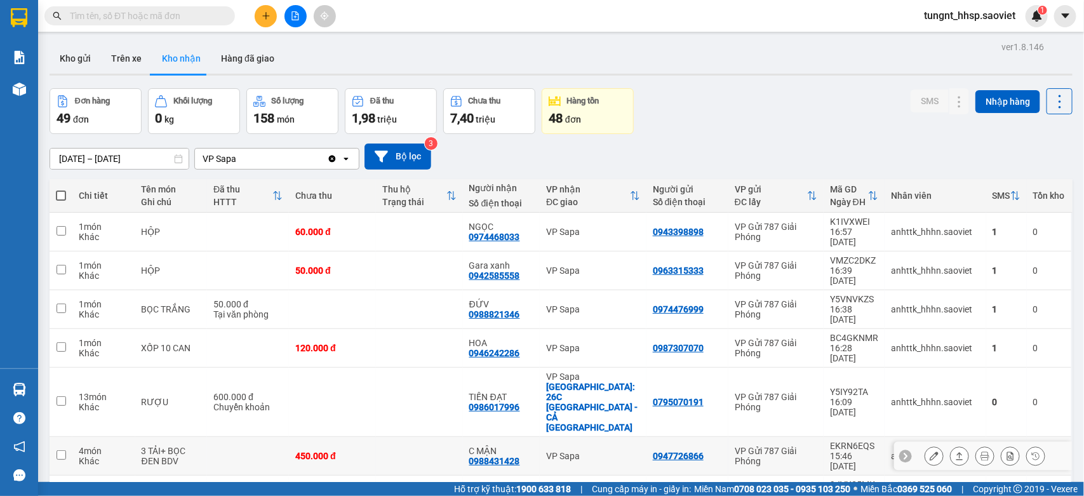
click at [64, 437] on td at bounding box center [61, 456] width 23 height 39
checkbox input "true"
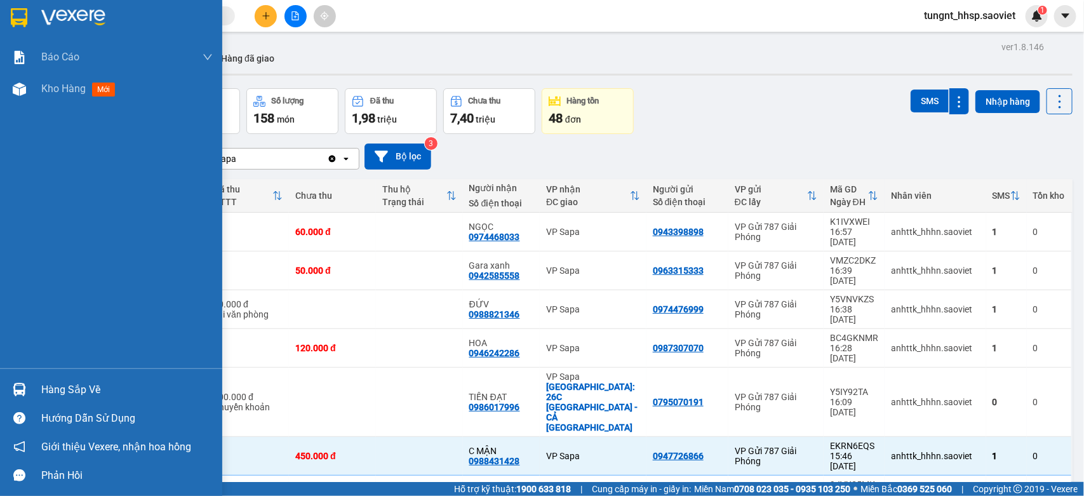
click at [30, 386] on div "Hàng sắp về" at bounding box center [111, 389] width 222 height 29
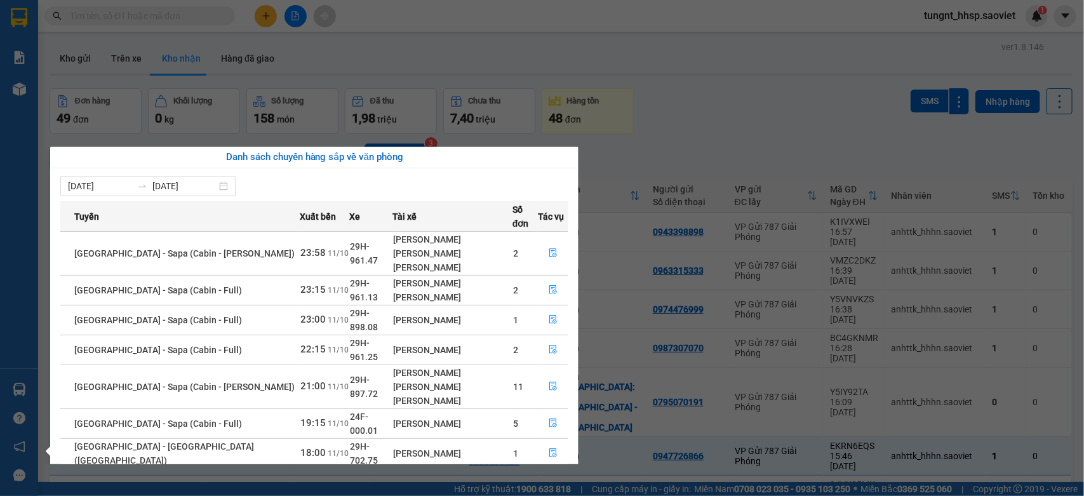
click at [691, 73] on section "Kết quả [PERSON_NAME] ( 0 ) Bộ lọc No Data tungnt_hhsp.saoviet 1 [PERSON_NAME] …" at bounding box center [542, 248] width 1084 height 496
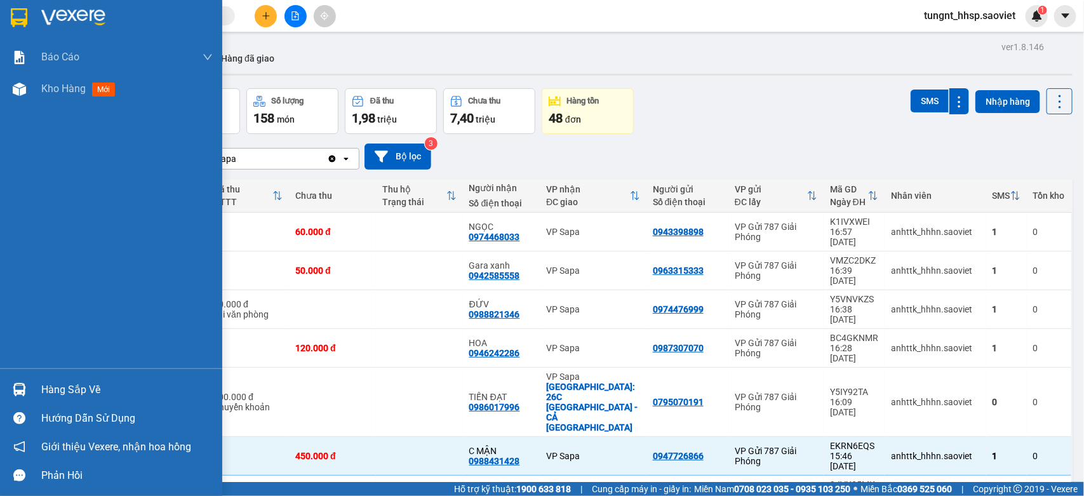
click at [79, 394] on div "Hàng sắp về" at bounding box center [126, 389] width 171 height 19
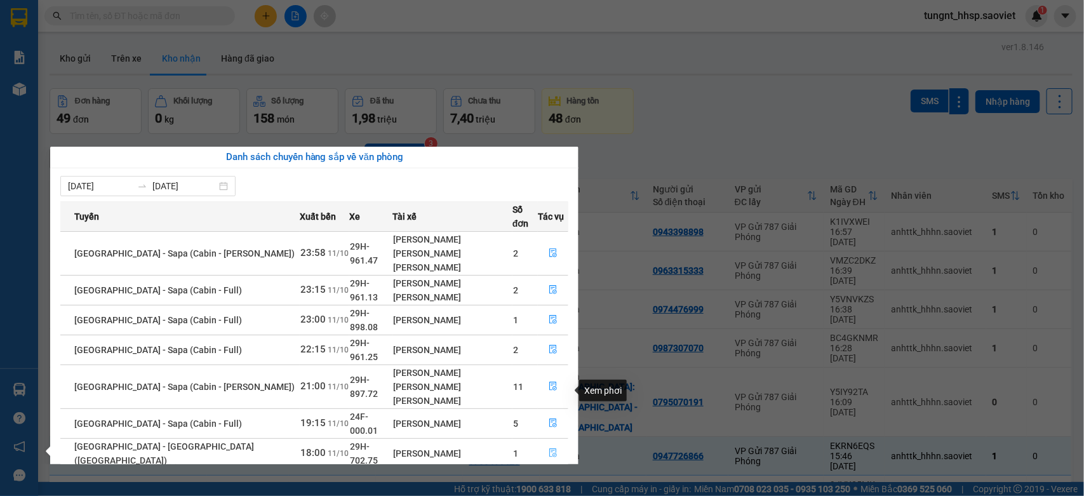
scroll to position [8, 0]
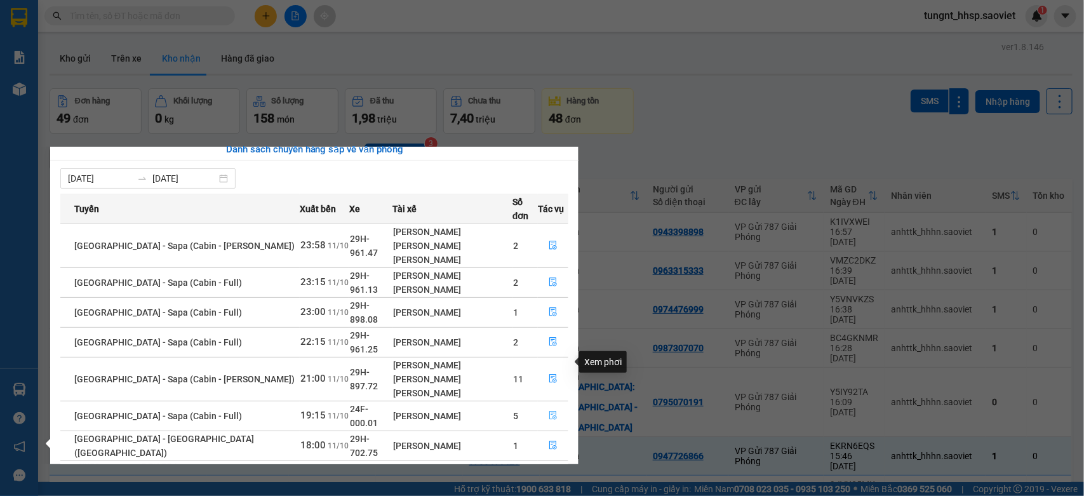
click at [550, 411] on icon "file-done" at bounding box center [553, 415] width 9 height 9
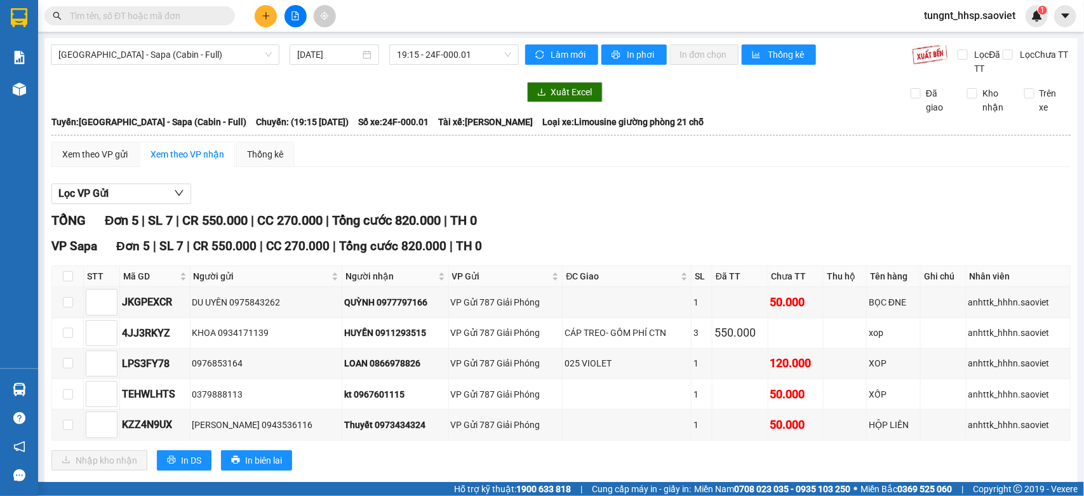
click at [138, 17] on input "text" at bounding box center [145, 16] width 150 height 14
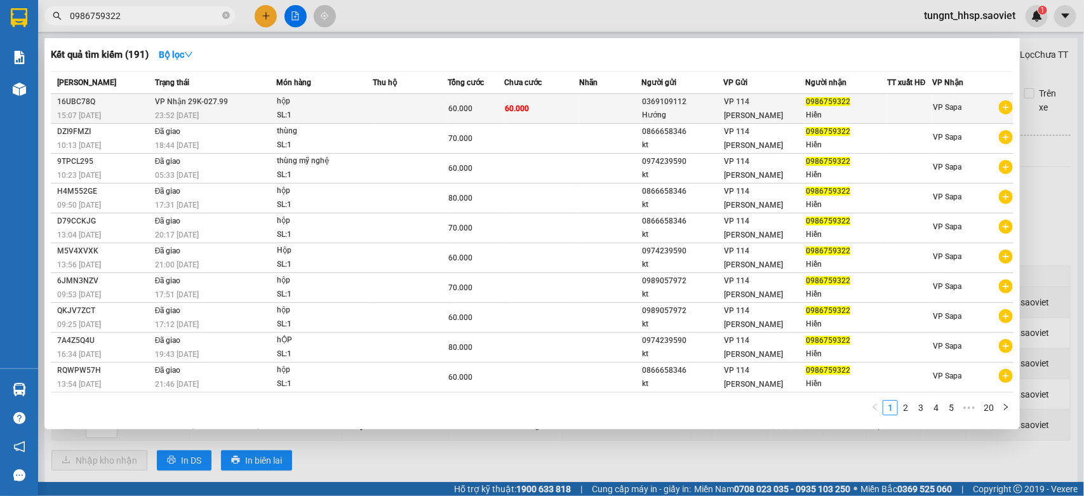
type input "0986759322"
click at [363, 114] on div "SL: 1" at bounding box center [324, 116] width 95 height 14
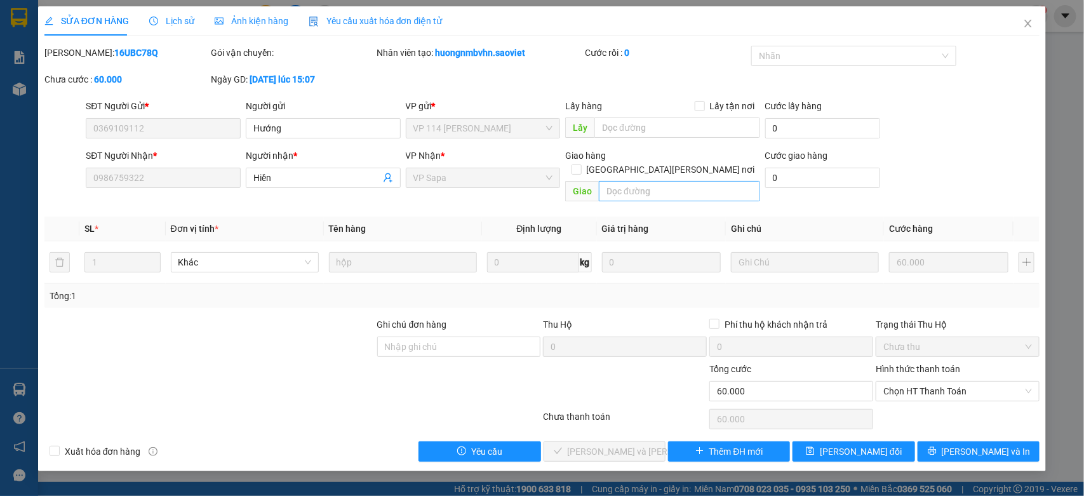
type input "0369109112"
type input "Hướng"
type input "0986759322"
type input "Hiền"
type input "0"
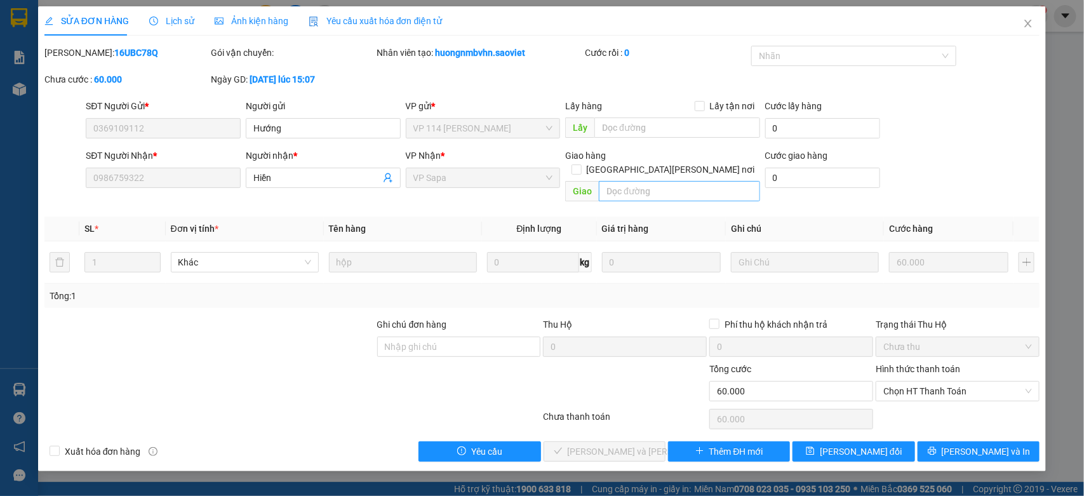
type input "60.000"
click at [644, 181] on input "text" at bounding box center [679, 191] width 161 height 20
type input "P"
click at [863, 444] on span "[PERSON_NAME] đổi" at bounding box center [861, 451] width 82 height 14
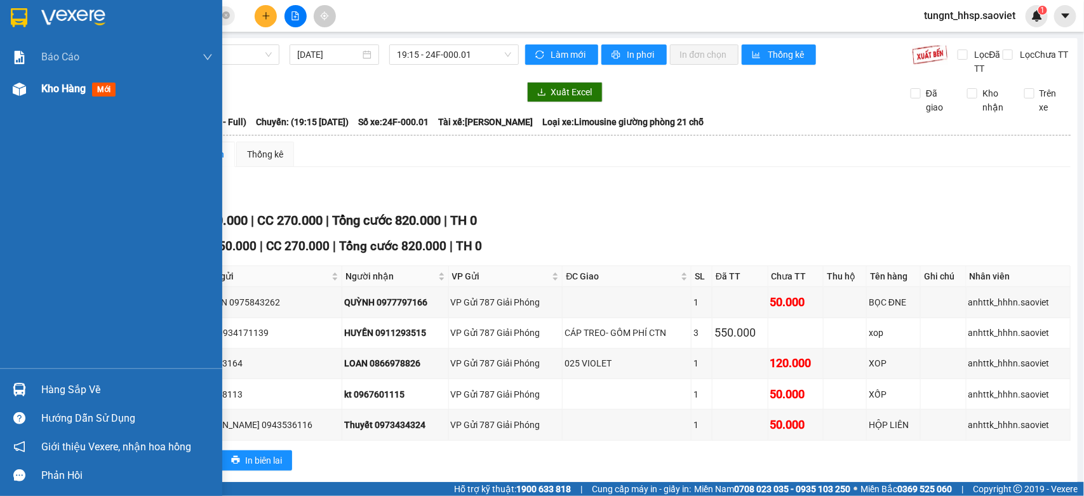
click at [35, 87] on div "Kho hàng mới" at bounding box center [111, 89] width 222 height 32
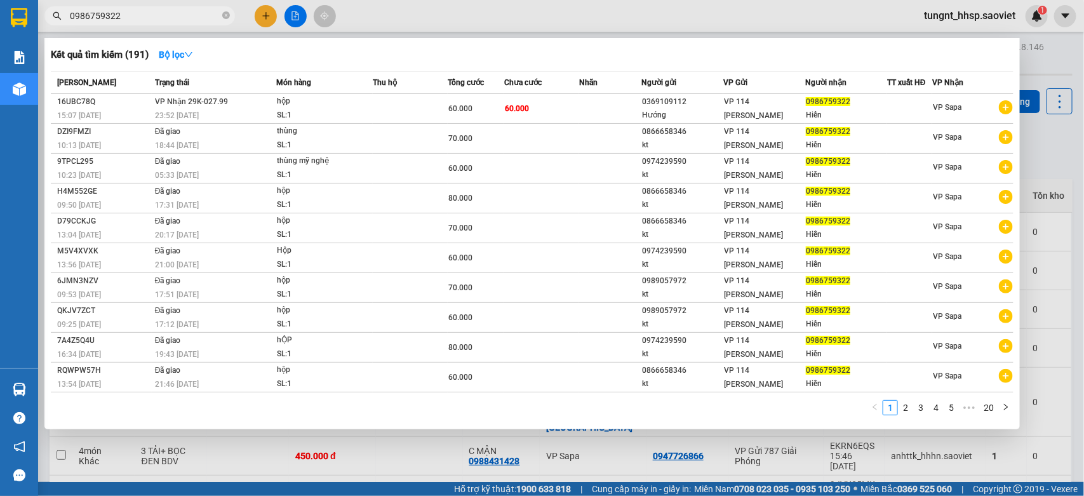
drag, startPoint x: 135, startPoint y: 17, endPoint x: 75, endPoint y: 17, distance: 59.7
click at [75, 17] on input "0986759322" at bounding box center [145, 16] width 150 height 14
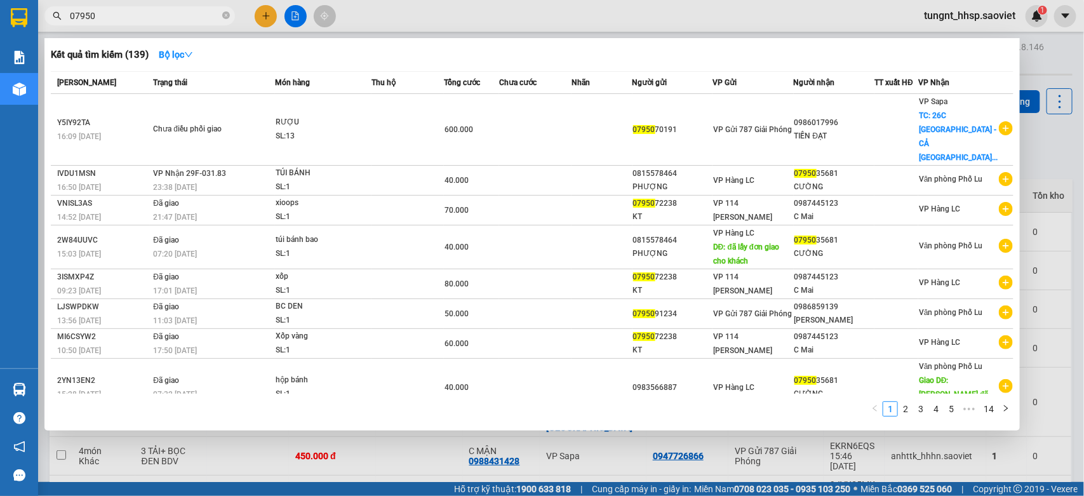
click at [72, 11] on input "07950" at bounding box center [145, 16] width 150 height 14
click at [75, 16] on input "07950" at bounding box center [145, 16] width 150 height 14
type input "7950"
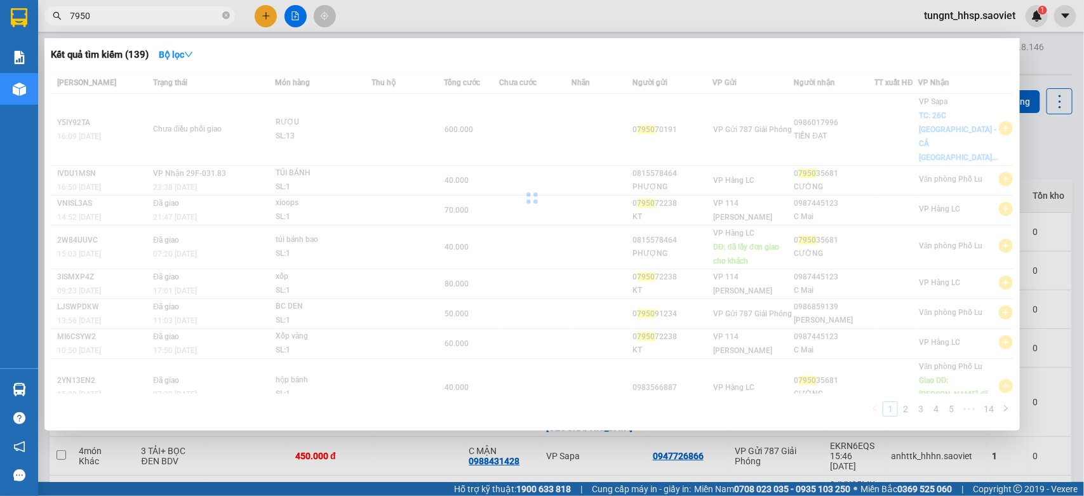
click at [121, 17] on input "7950" at bounding box center [145, 16] width 150 height 14
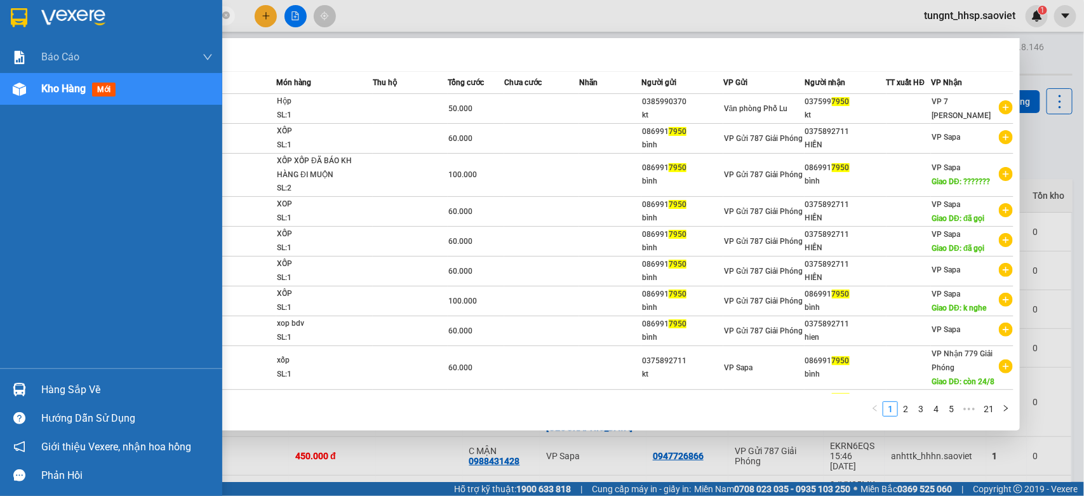
drag, startPoint x: 119, startPoint y: 20, endPoint x: 0, endPoint y: 19, distance: 119.4
click at [0, 19] on section "Kết quả [PERSON_NAME] ( 201 ) Bộ lọc Mã ĐH Trạng thái Món hàng Thu hộ Tổng [PER…" at bounding box center [542, 248] width 1084 height 496
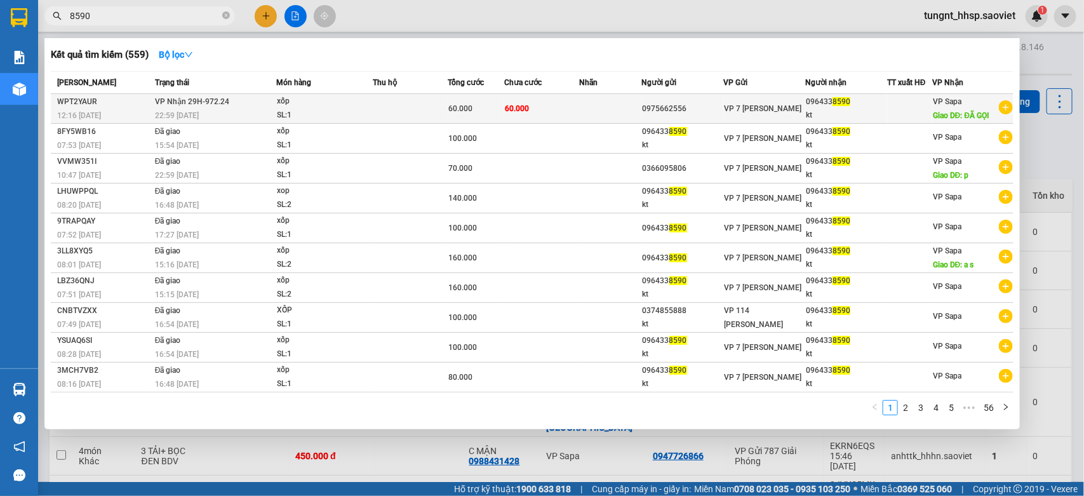
type input "8590"
click at [581, 103] on td at bounding box center [610, 109] width 62 height 30
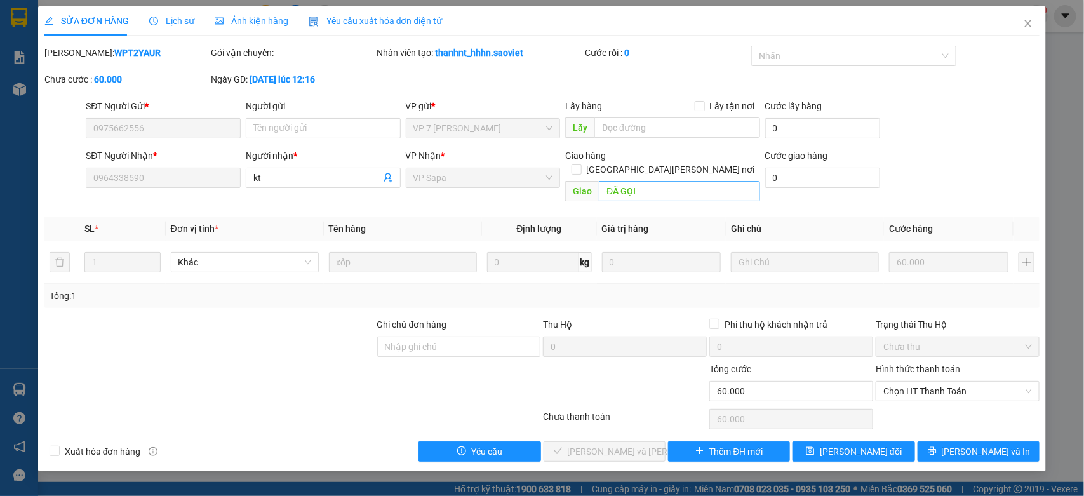
type input "0975662556"
type input "0964338590"
type input "kt"
type input "ĐÃ GỌI"
type input "0"
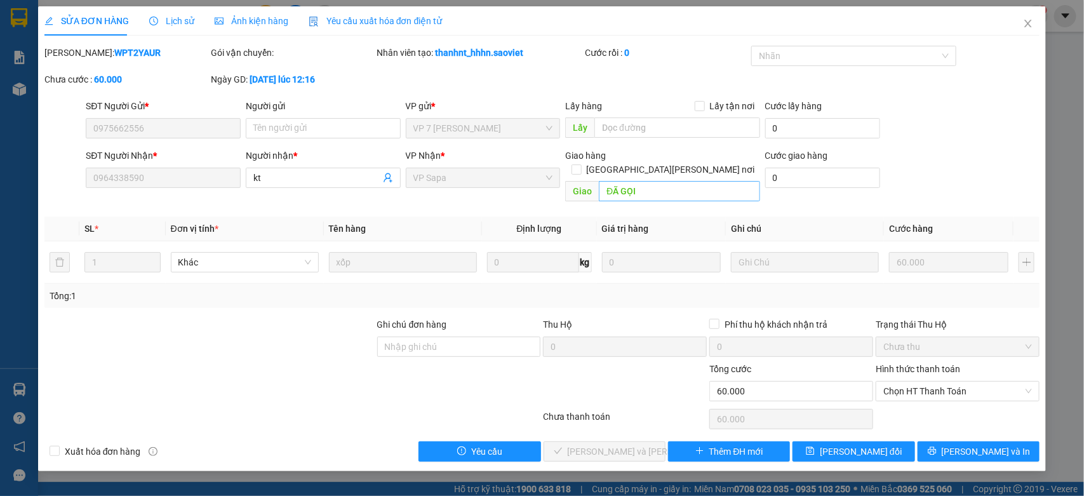
type input "60.000"
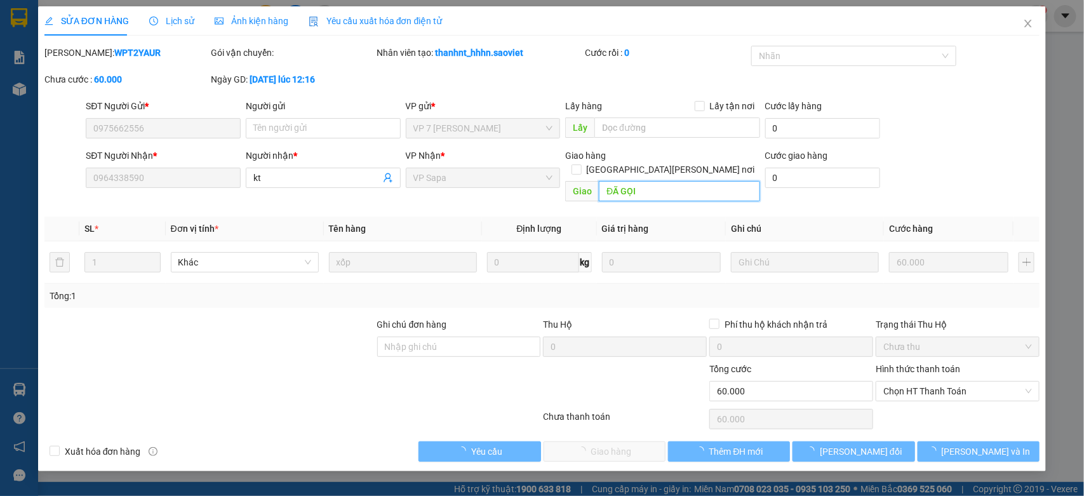
click at [639, 181] on input "ĐÃ GỌI" at bounding box center [679, 191] width 161 height 20
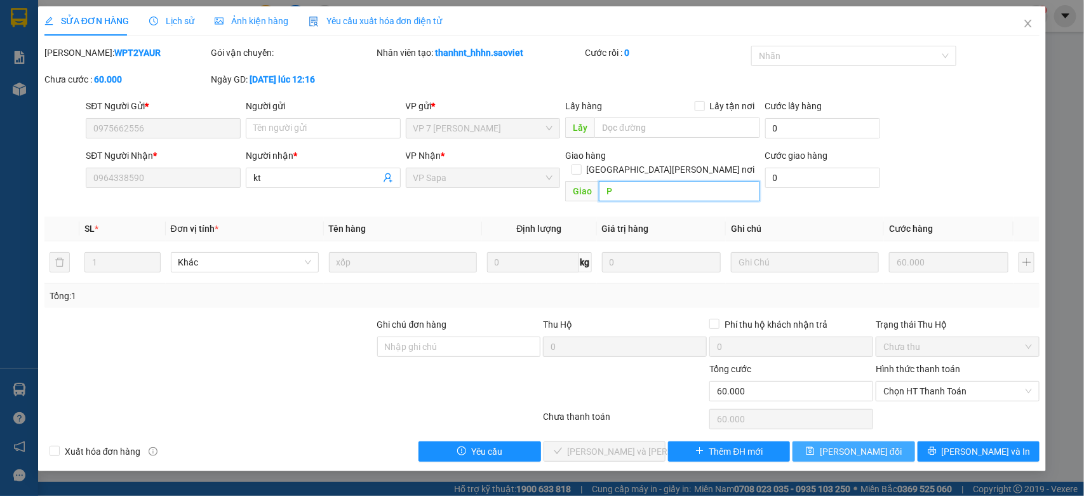
type input "P"
click at [844, 444] on span "[PERSON_NAME] đổi" at bounding box center [861, 451] width 82 height 14
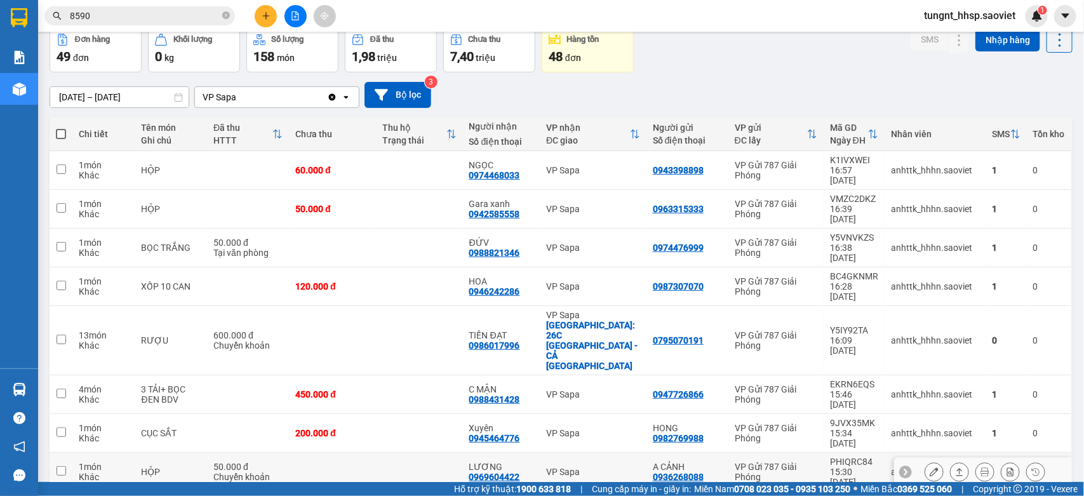
scroll to position [79, 0]
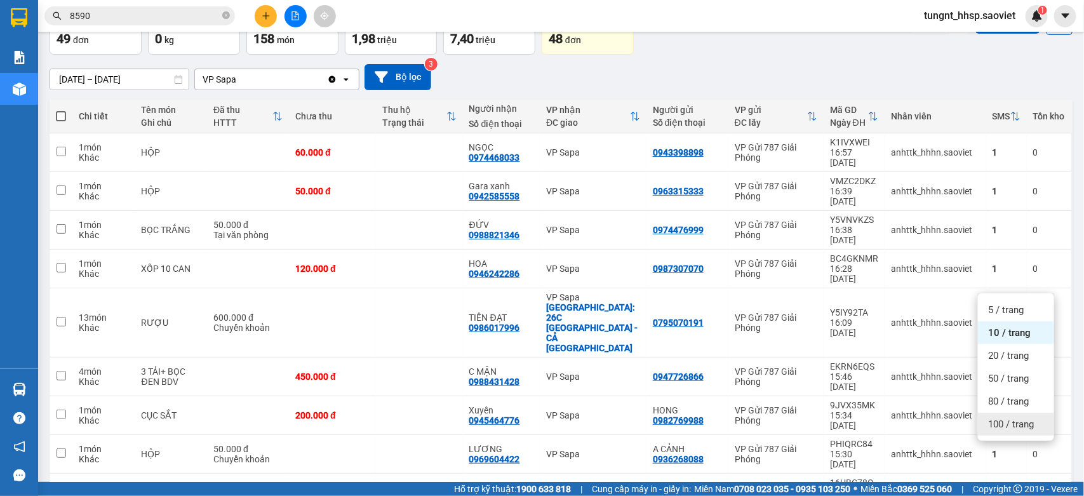
click at [998, 422] on span "100 / trang" at bounding box center [1011, 424] width 46 height 13
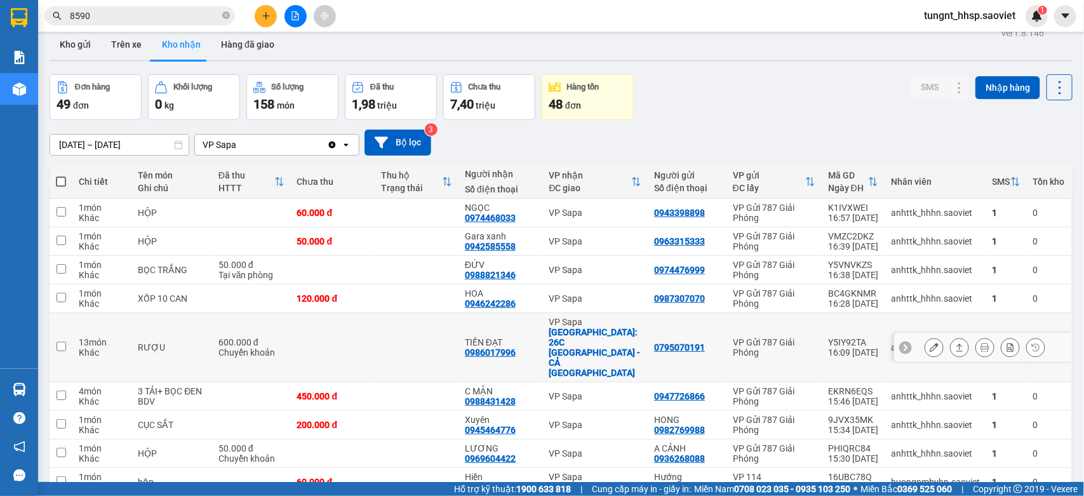
scroll to position [0, 0]
